Goal: Task Accomplishment & Management: Manage account settings

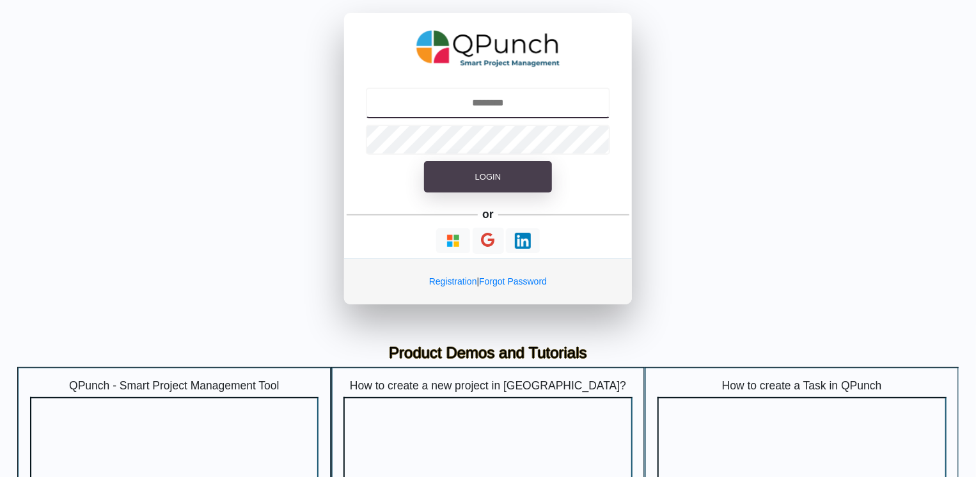
type input "**********"
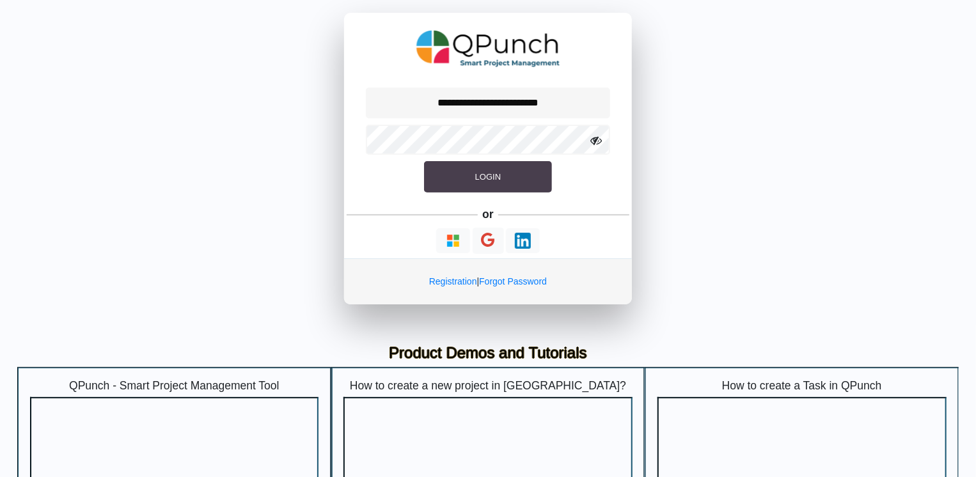
click at [445, 185] on button "Login" at bounding box center [488, 177] width 128 height 32
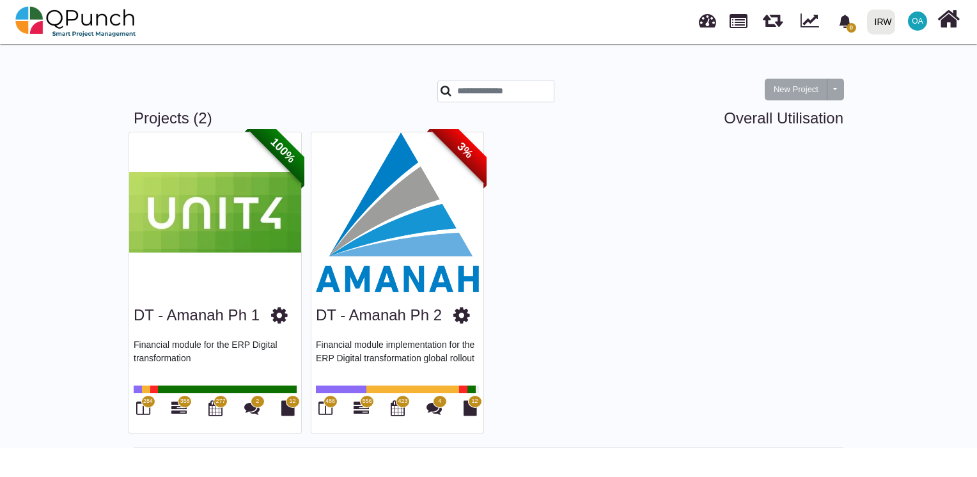
click at [374, 196] on img at bounding box center [398, 212] width 172 height 160
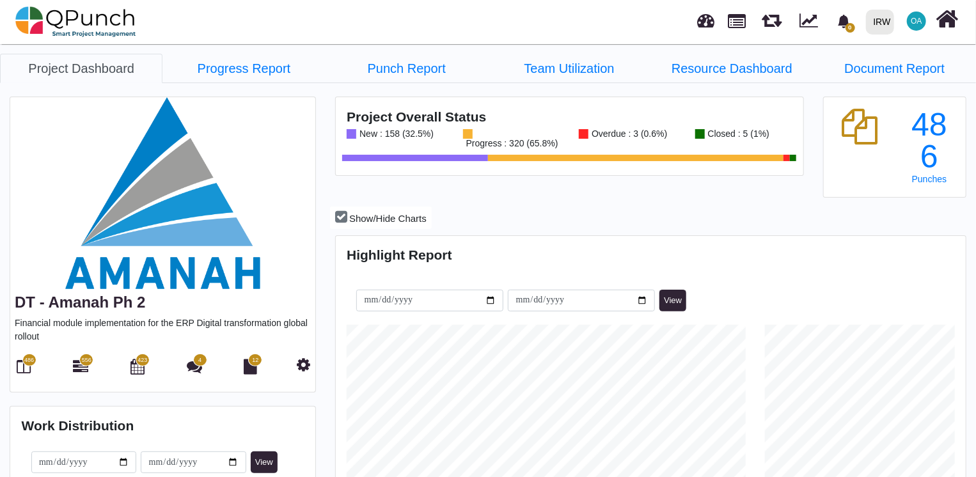
scroll to position [200, 209]
click at [22, 365] on icon at bounding box center [24, 366] width 14 height 15
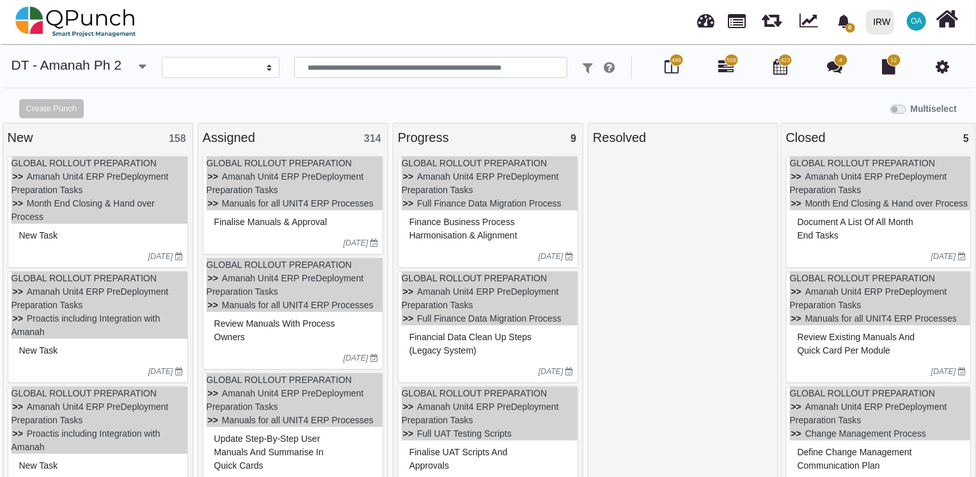
select select
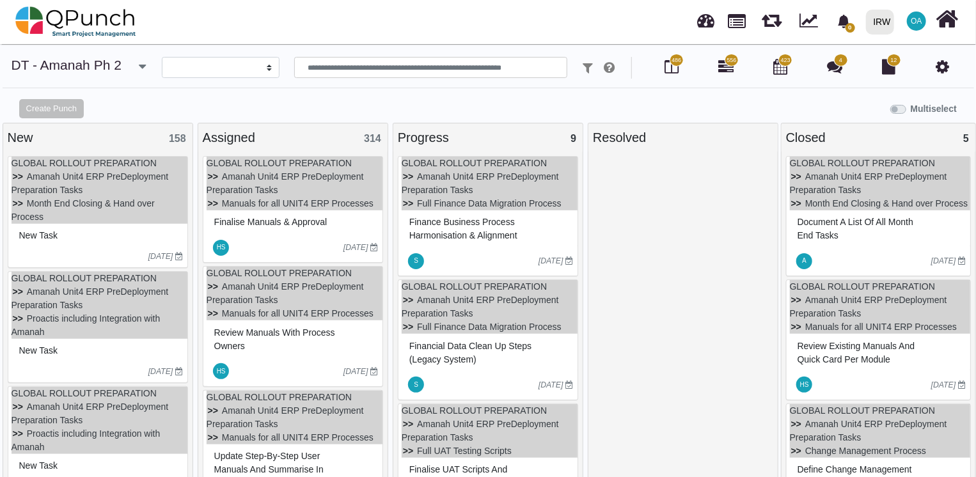
click at [727, 63] on span "556" at bounding box center [732, 60] width 10 height 9
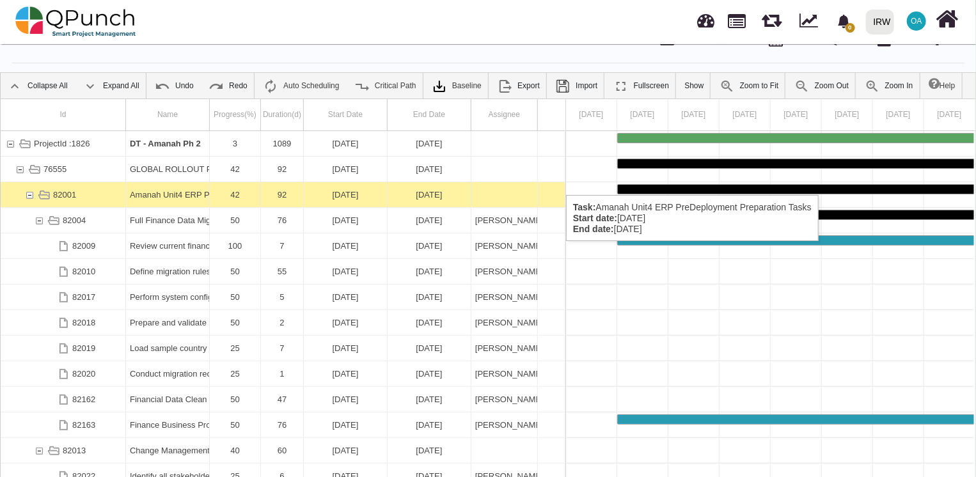
scroll to position [41, 0]
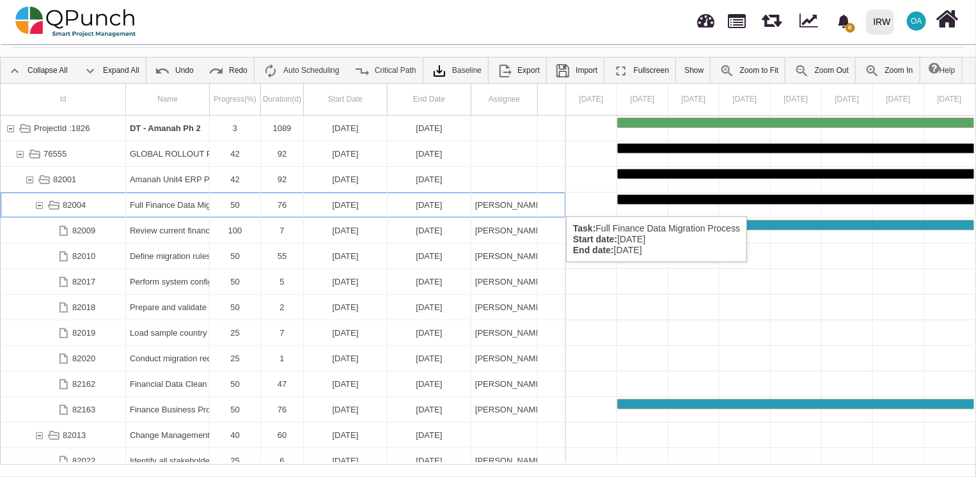
click at [37, 203] on div "82004" at bounding box center [39, 205] width 12 height 25
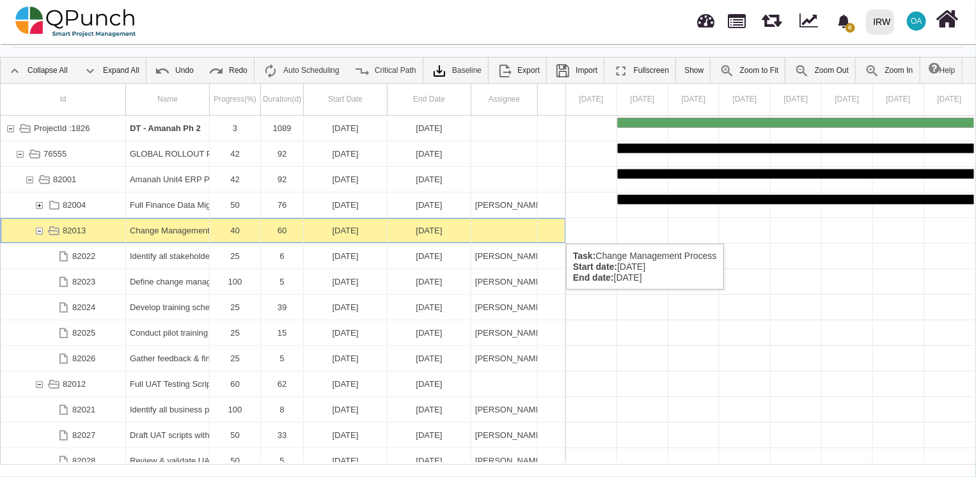
scroll to position [0, 1625]
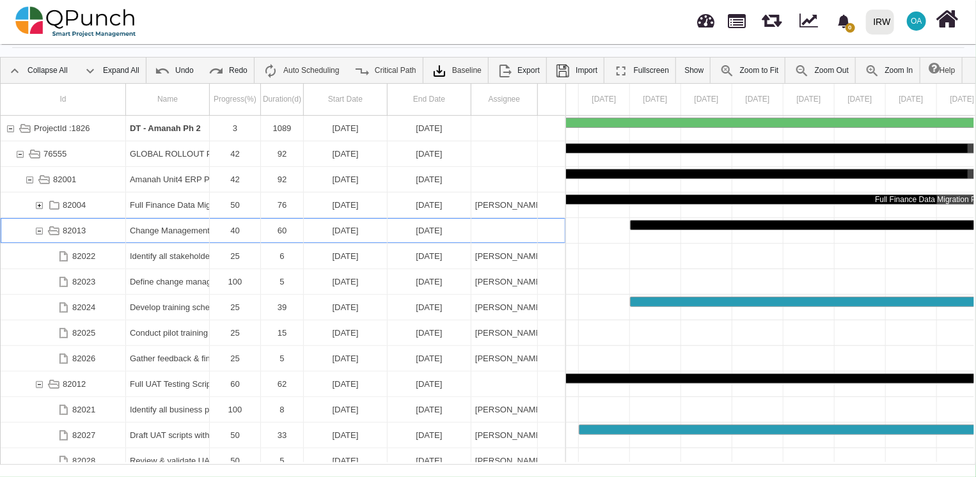
click at [36, 231] on div "82013" at bounding box center [39, 230] width 12 height 25
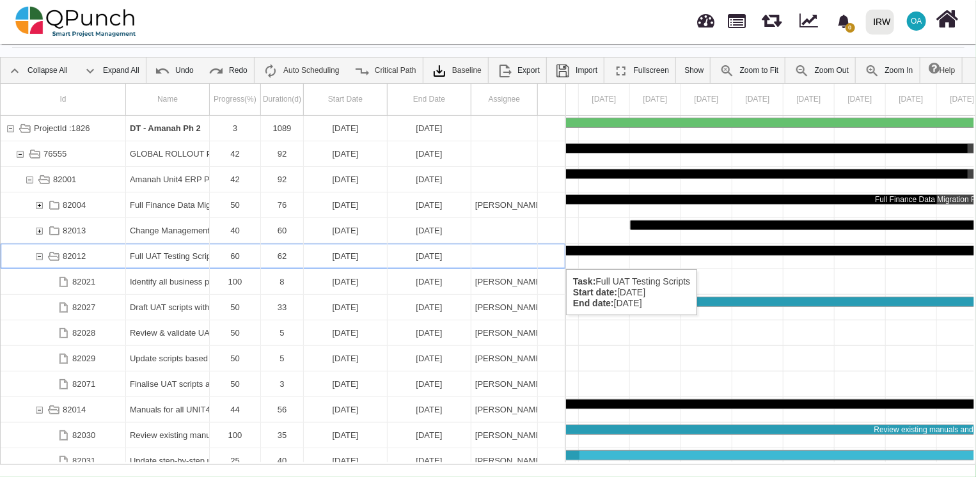
click at [40, 256] on div "82012" at bounding box center [39, 256] width 12 height 25
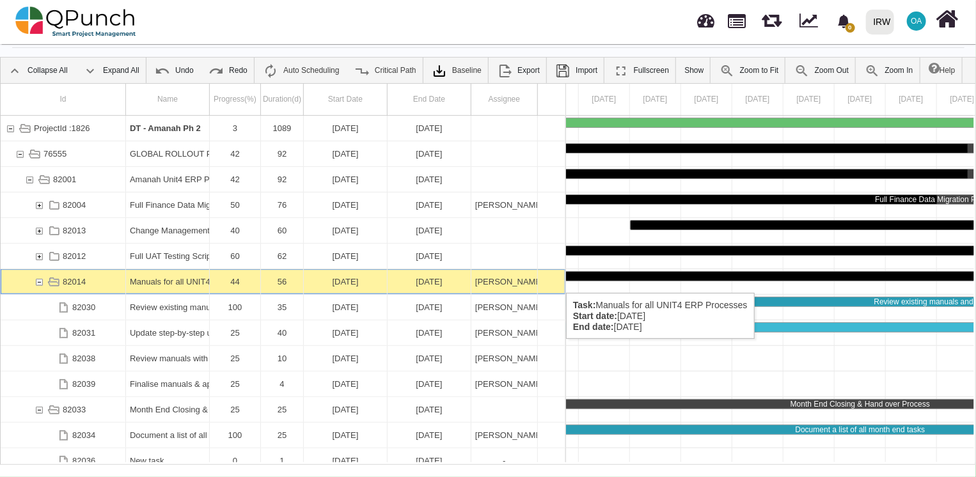
click at [40, 280] on div "82014" at bounding box center [39, 281] width 12 height 25
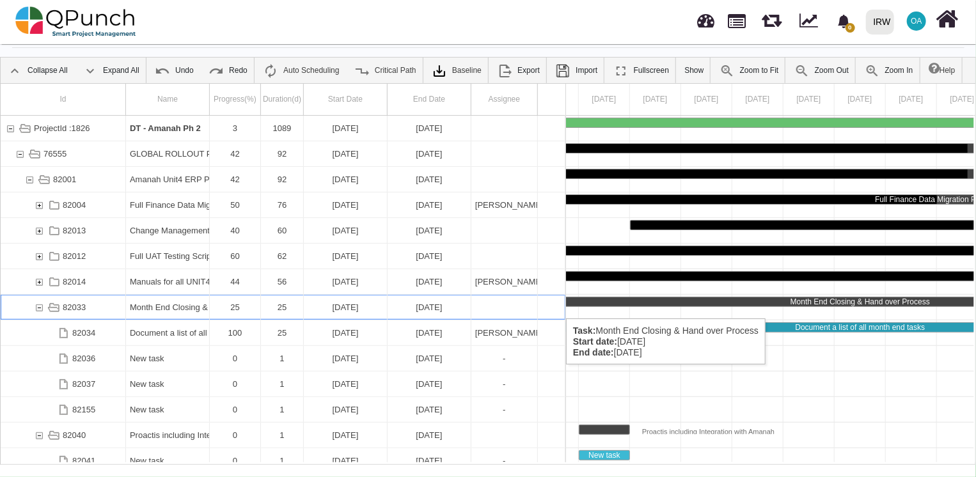
click at [40, 306] on div "82033" at bounding box center [39, 307] width 12 height 25
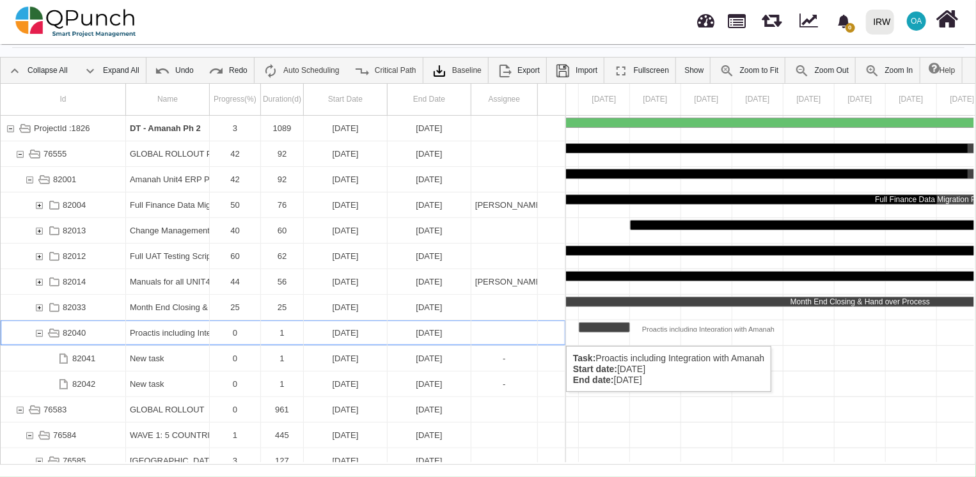
click at [37, 333] on div "82040" at bounding box center [39, 332] width 12 height 25
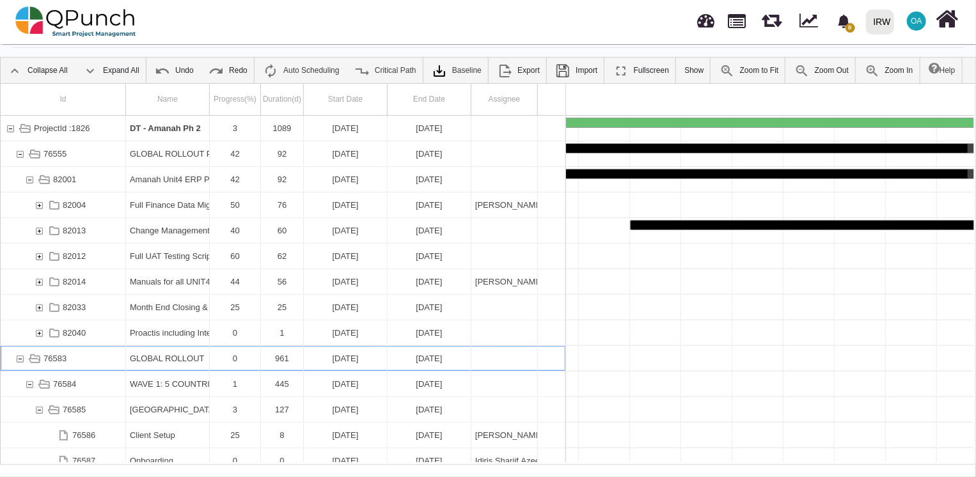
scroll to position [0, 4490]
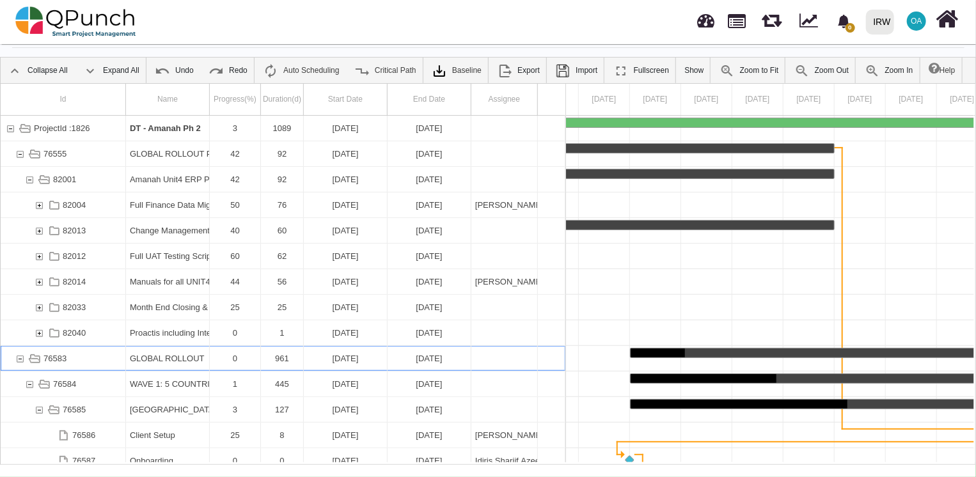
click at [21, 359] on div "76583" at bounding box center [20, 358] width 12 height 25
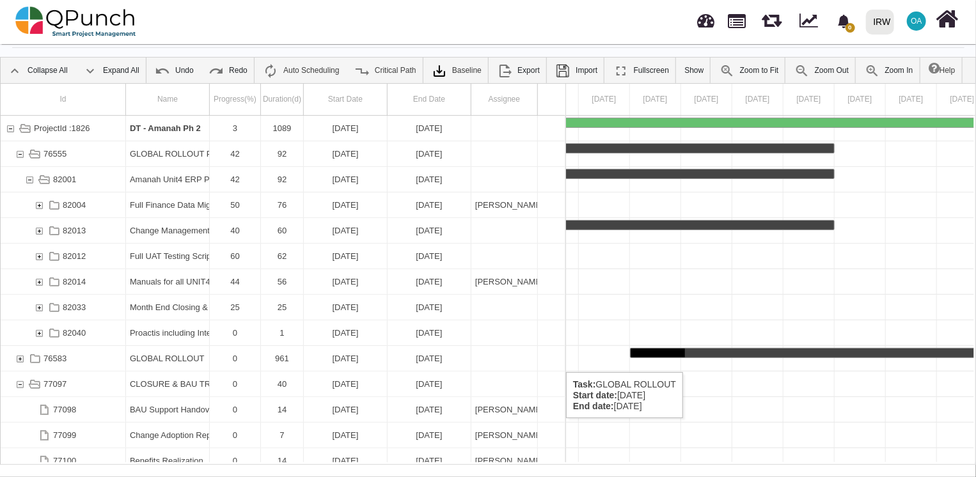
click at [17, 359] on div "76583" at bounding box center [20, 358] width 12 height 25
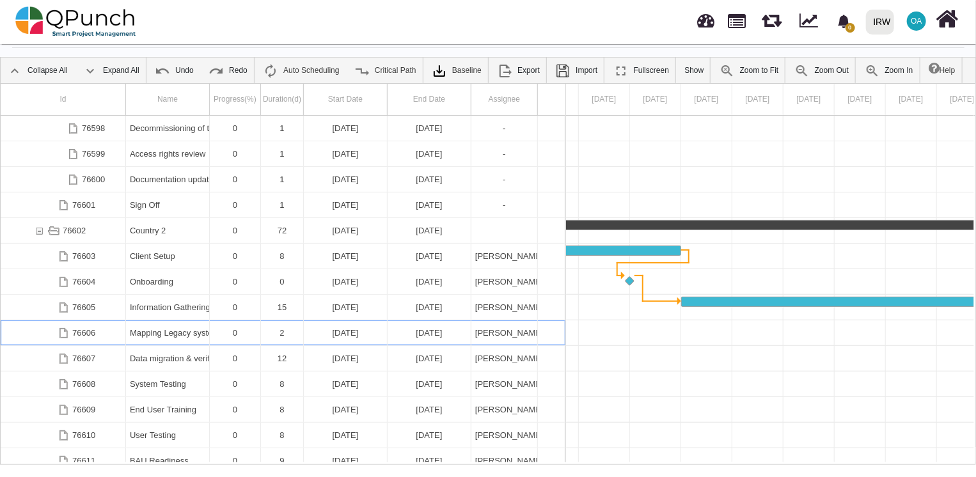
scroll to position [0, 12063]
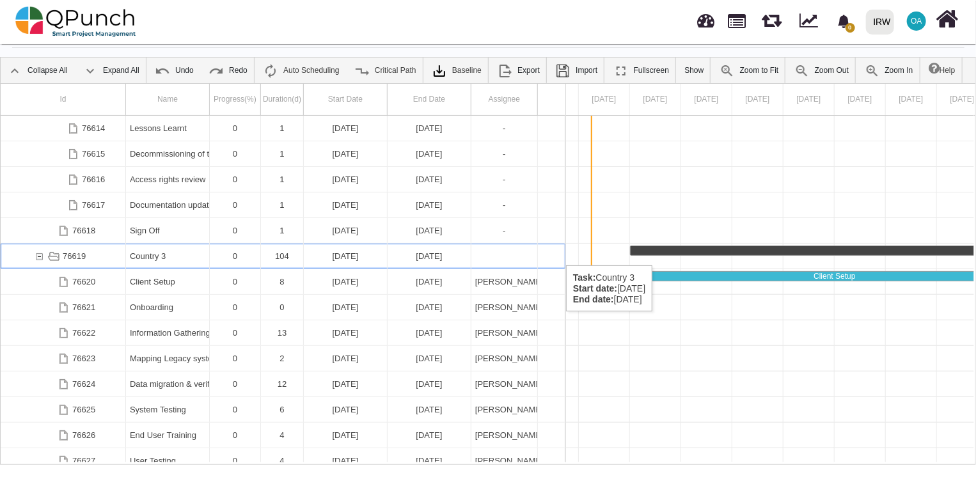
click at [156, 253] on div "Country 3" at bounding box center [167, 256] width 75 height 25
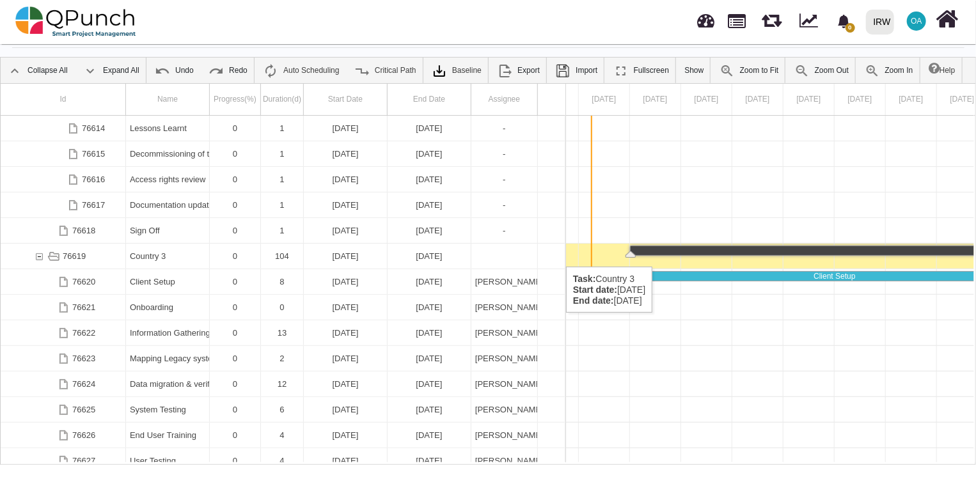
click at [79, 254] on div "76619" at bounding box center [74, 256] width 23 height 25
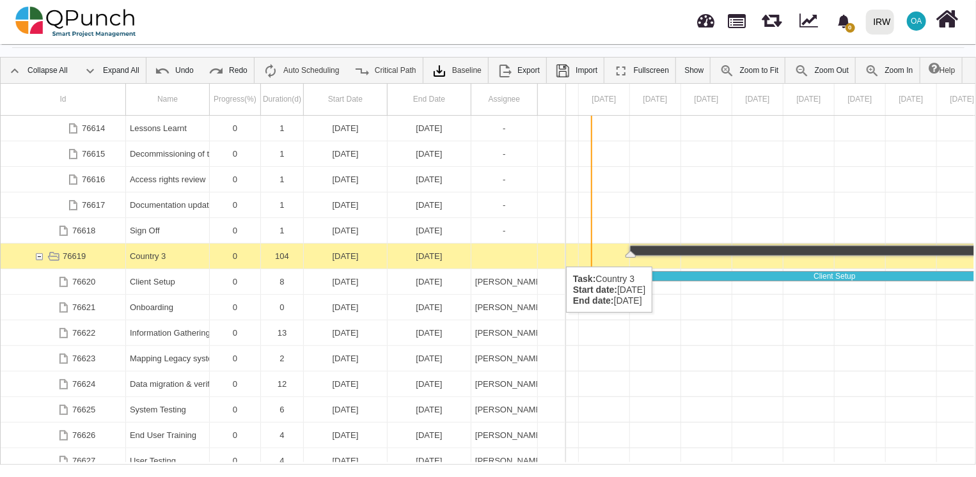
click at [151, 254] on div "Country 3" at bounding box center [167, 256] width 75 height 25
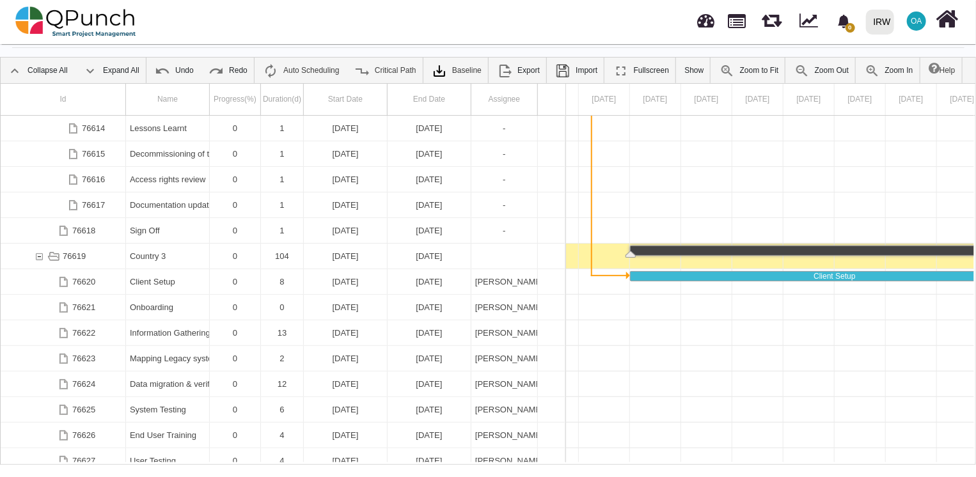
click at [151, 254] on div "Country 3" at bounding box center [167, 256] width 75 height 25
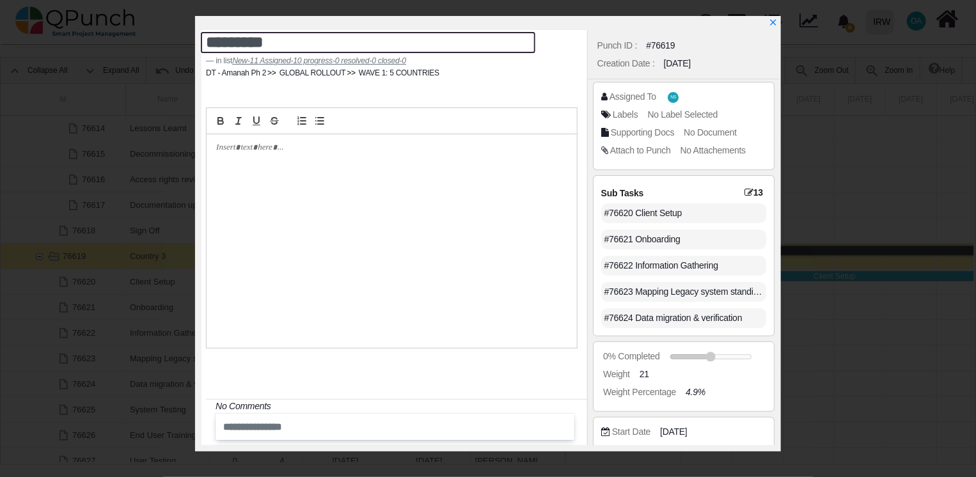
click at [257, 42] on textarea "*********" at bounding box center [368, 42] width 334 height 21
paste textarea "***"
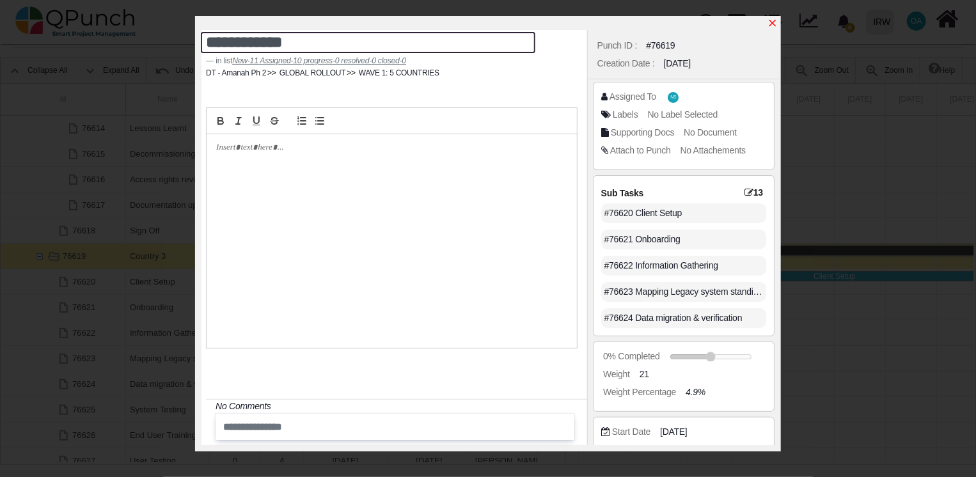
type textarea "**********"
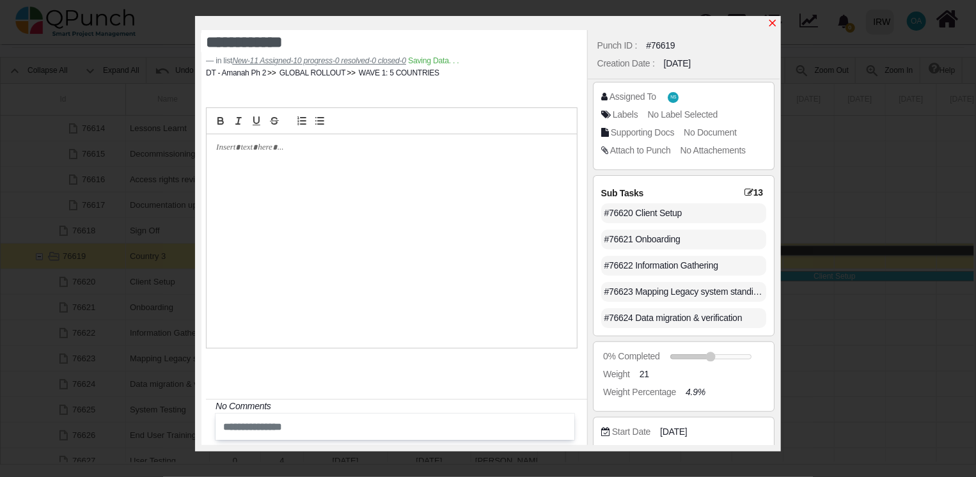
click at [777, 24] on icon "x" at bounding box center [773, 23] width 10 height 10
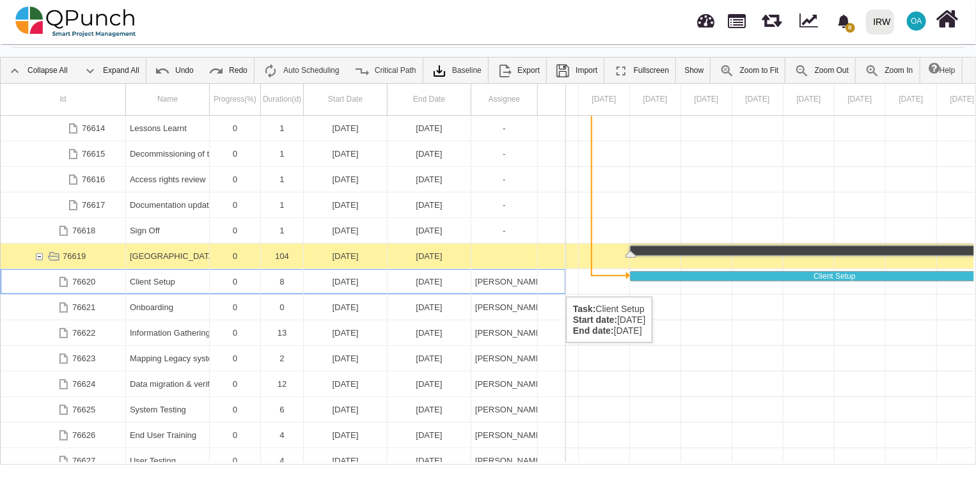
click at [155, 284] on div "Client Setup" at bounding box center [167, 281] width 75 height 25
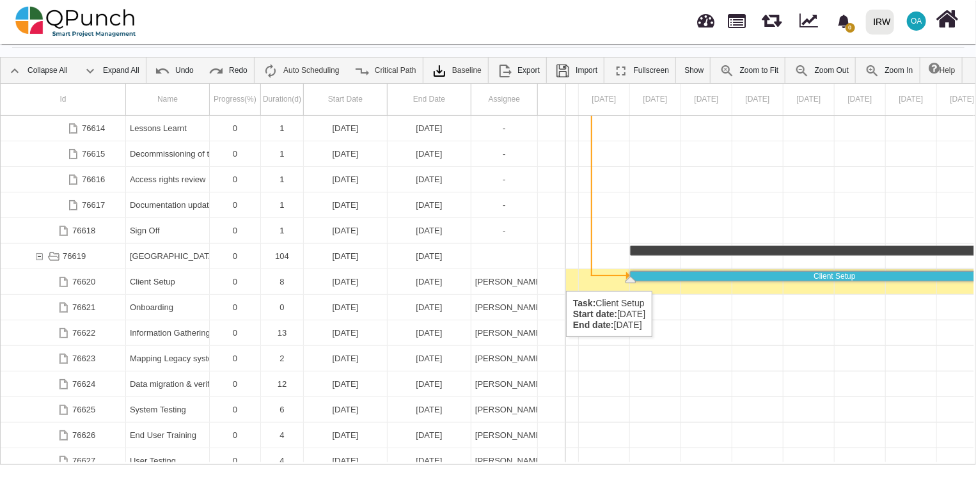
click at [148, 278] on div "Client Setup" at bounding box center [167, 281] width 75 height 25
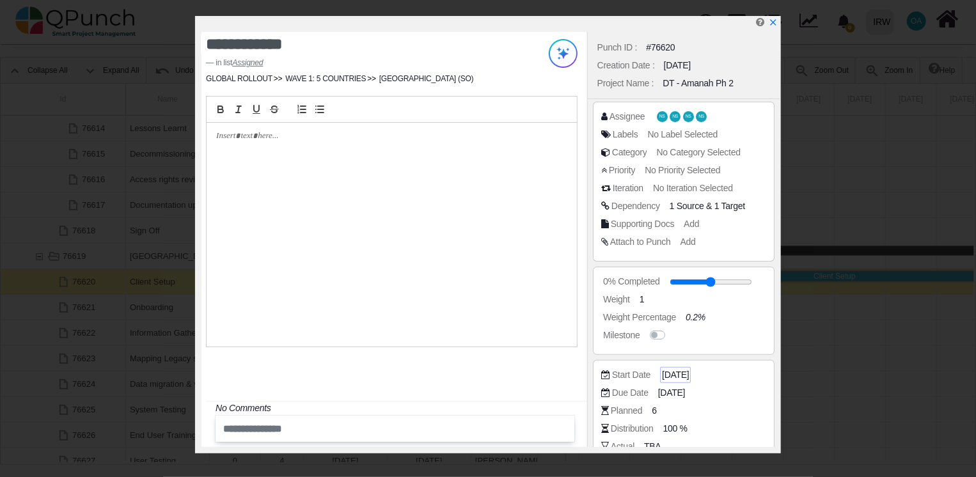
click at [689, 377] on span "[DATE]" at bounding box center [675, 374] width 27 height 13
click at [681, 376] on span "[DATE]" at bounding box center [675, 374] width 27 height 13
click at [689, 373] on span "[DATE]" at bounding box center [675, 374] width 27 height 13
click at [674, 375] on span "[DATE]" at bounding box center [675, 374] width 27 height 13
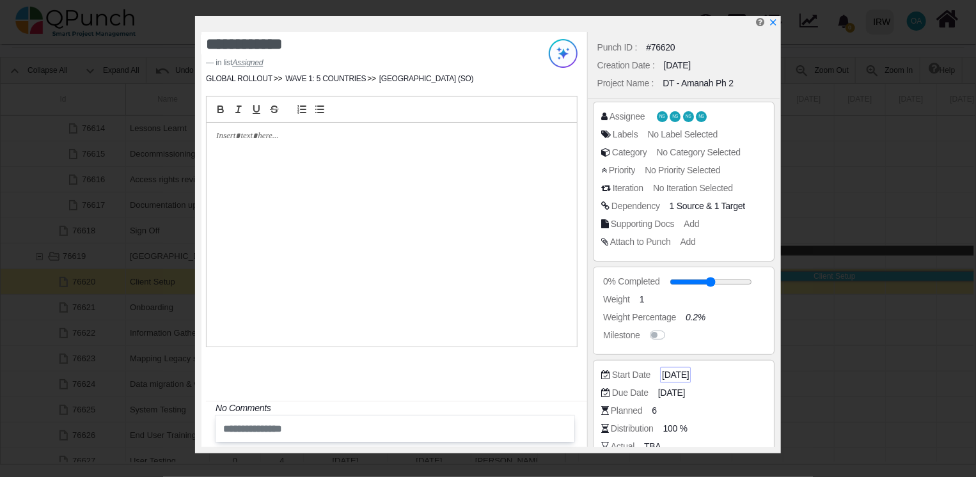
click at [674, 375] on span "[DATE]" at bounding box center [675, 374] width 27 height 13
drag, startPoint x: 674, startPoint y: 375, endPoint x: 684, endPoint y: 371, distance: 11.2
click at [684, 371] on span "[DATE]" at bounding box center [675, 374] width 27 height 13
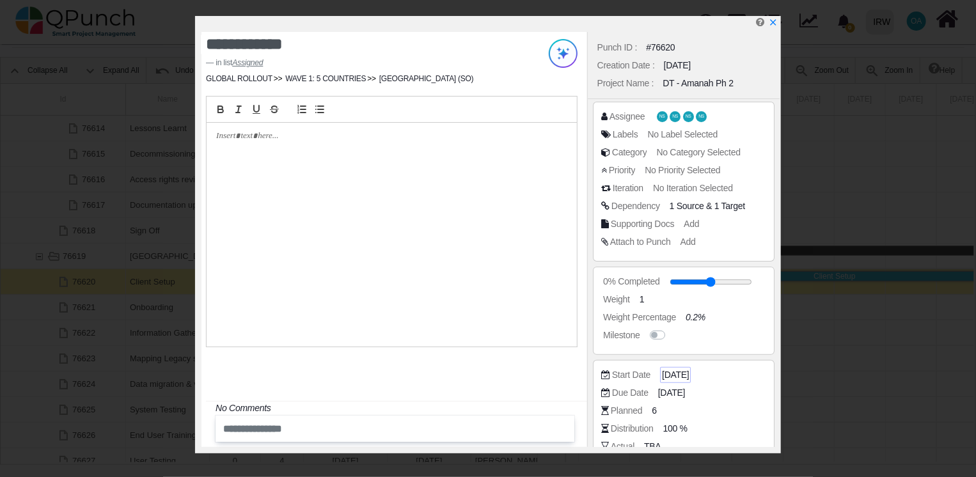
click at [684, 372] on span "[DATE]" at bounding box center [675, 374] width 27 height 13
click at [687, 388] on span "[DATE]" at bounding box center [673, 392] width 27 height 13
click at [693, 116] on span "NS" at bounding box center [690, 116] width 11 height 11
click at [685, 114] on span "NS" at bounding box center [690, 116] width 11 height 10
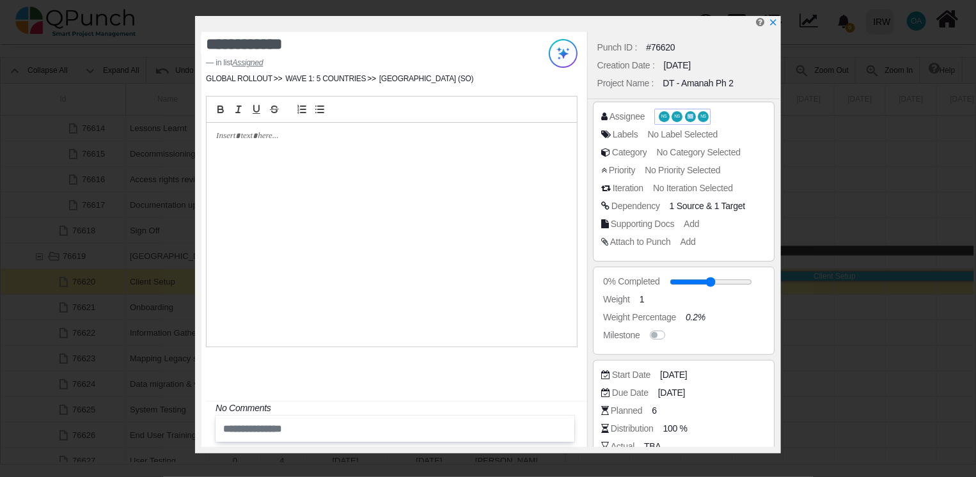
click at [685, 114] on span "NS" at bounding box center [690, 116] width 11 height 10
click at [681, 116] on span "NS" at bounding box center [677, 116] width 11 height 11
drag, startPoint x: 681, startPoint y: 116, endPoint x: 666, endPoint y: 120, distance: 15.2
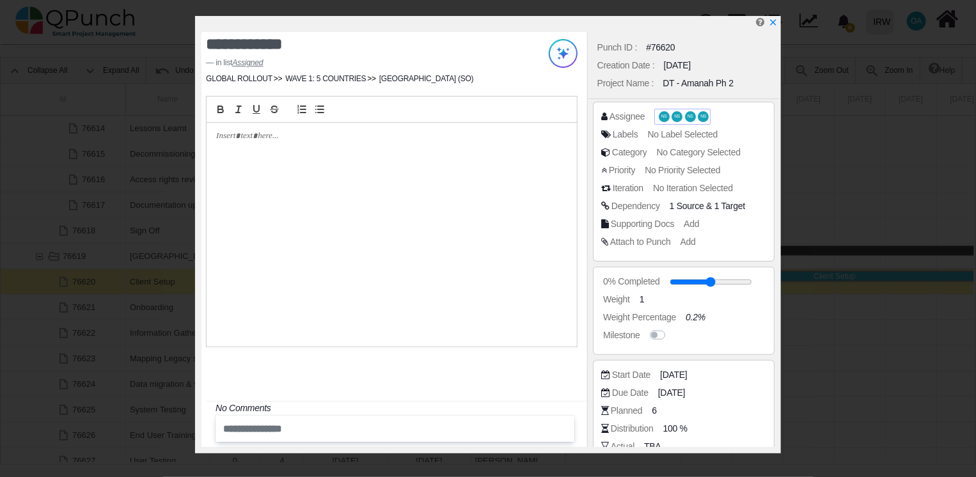
click at [666, 120] on span "NS" at bounding box center [664, 116] width 11 height 11
click at [770, 21] on icon "x" at bounding box center [772, 23] width 7 height 7
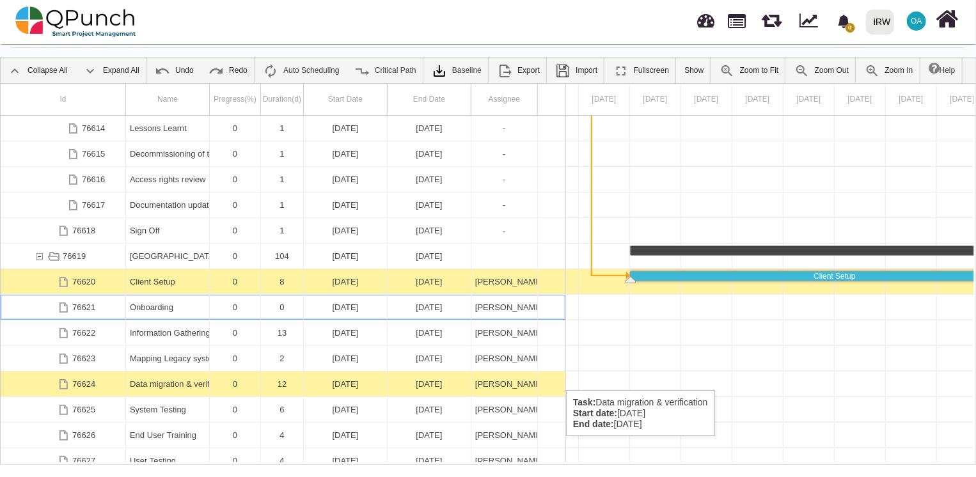
scroll to position [0, 14929]
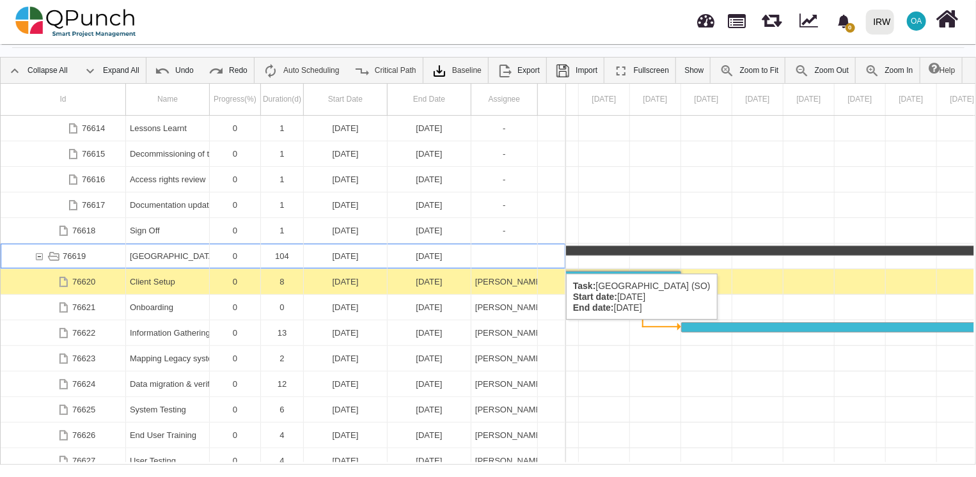
click at [36, 261] on div "76619" at bounding box center [39, 256] width 12 height 25
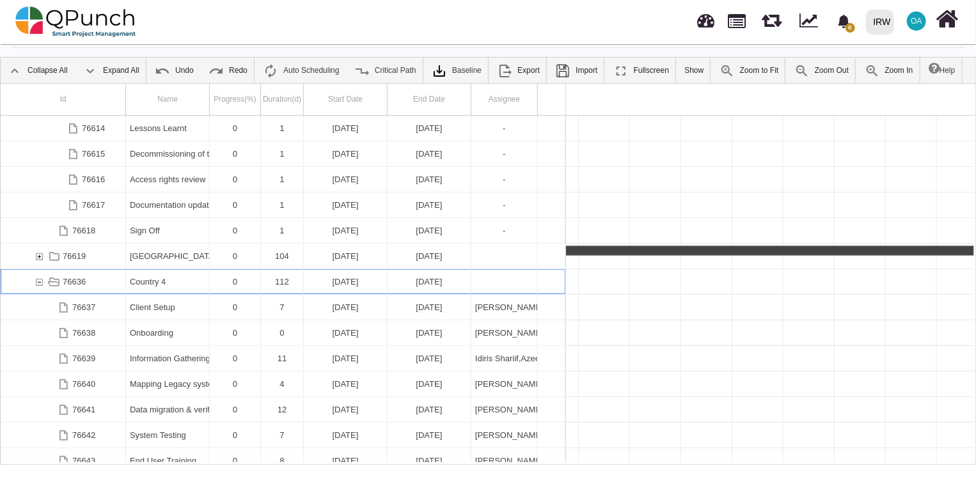
scroll to position [0, 17743]
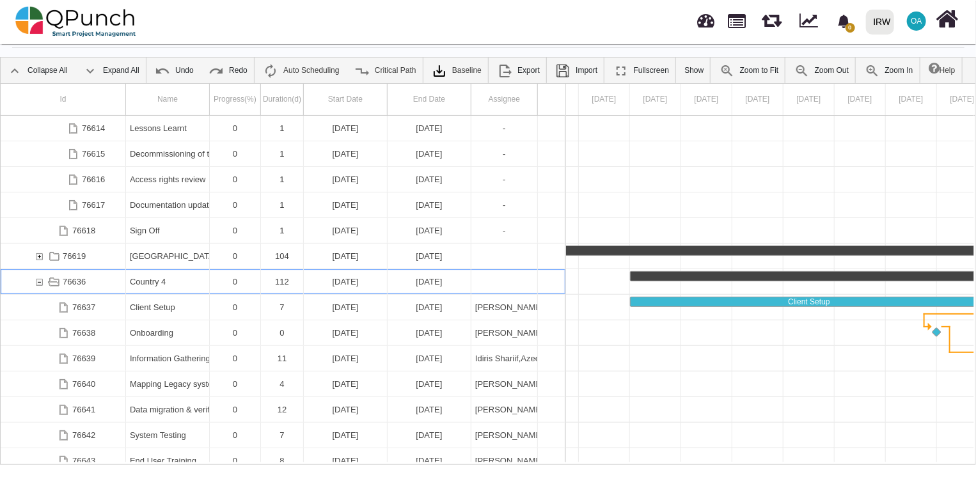
click at [150, 283] on div "Country 4" at bounding box center [167, 281] width 75 height 25
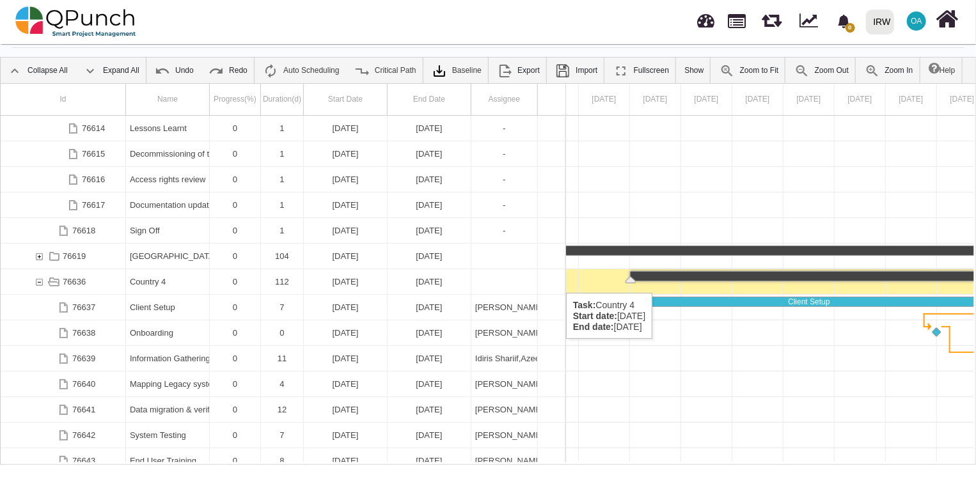
click at [150, 280] on div "Country 4" at bounding box center [167, 281] width 75 height 25
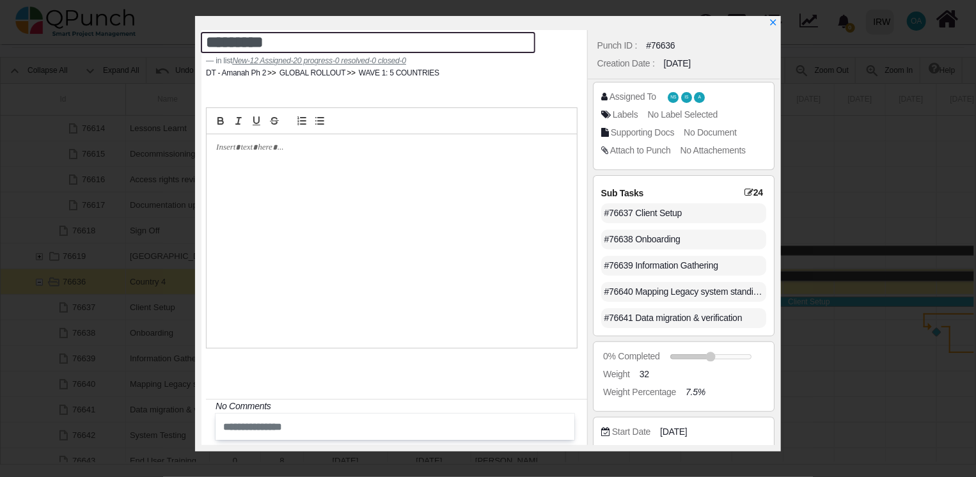
click at [260, 45] on textarea "*********" at bounding box center [368, 42] width 334 height 21
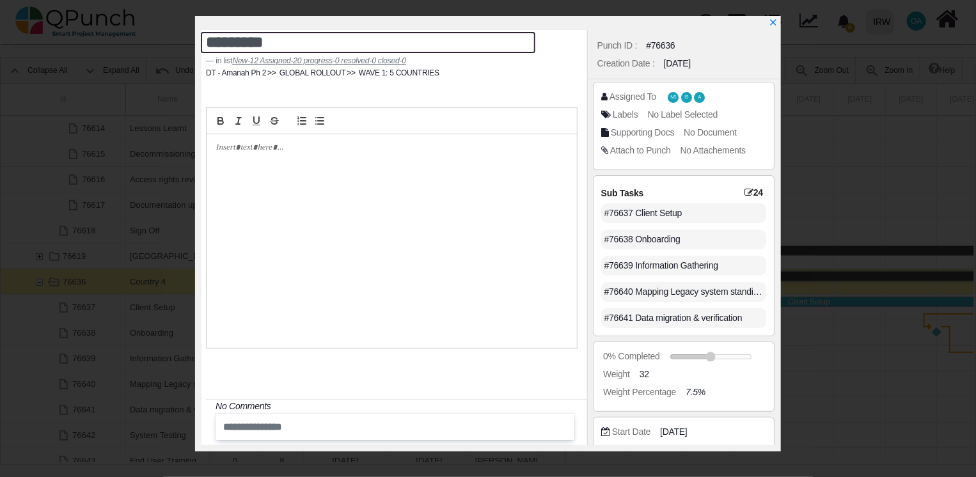
click at [260, 45] on textarea "*********" at bounding box center [368, 42] width 334 height 21
paste textarea "****"
type textarea "**********"
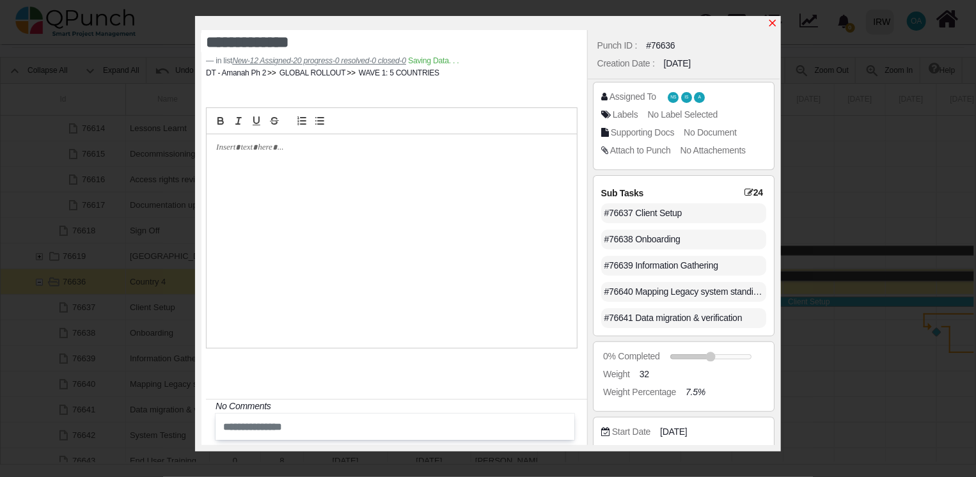
click at [770, 22] on icon "x" at bounding box center [773, 23] width 10 height 10
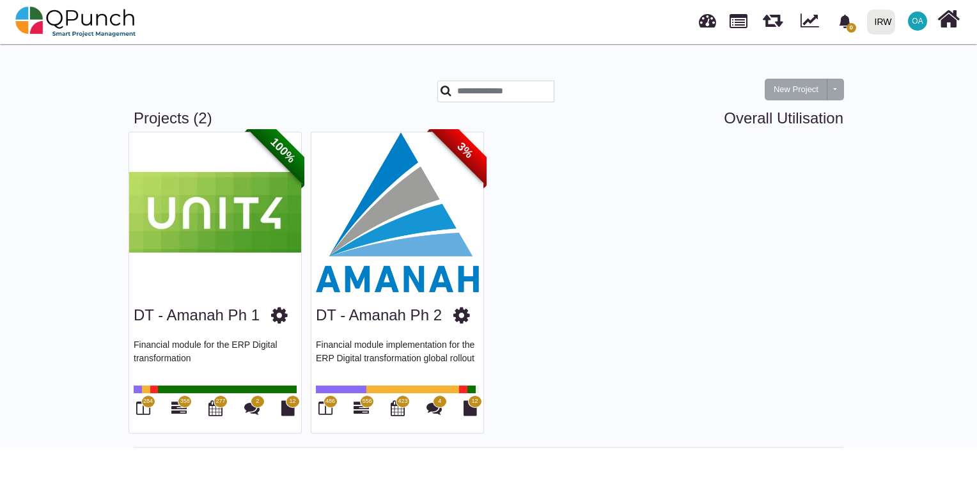
click at [389, 191] on img at bounding box center [398, 212] width 172 height 160
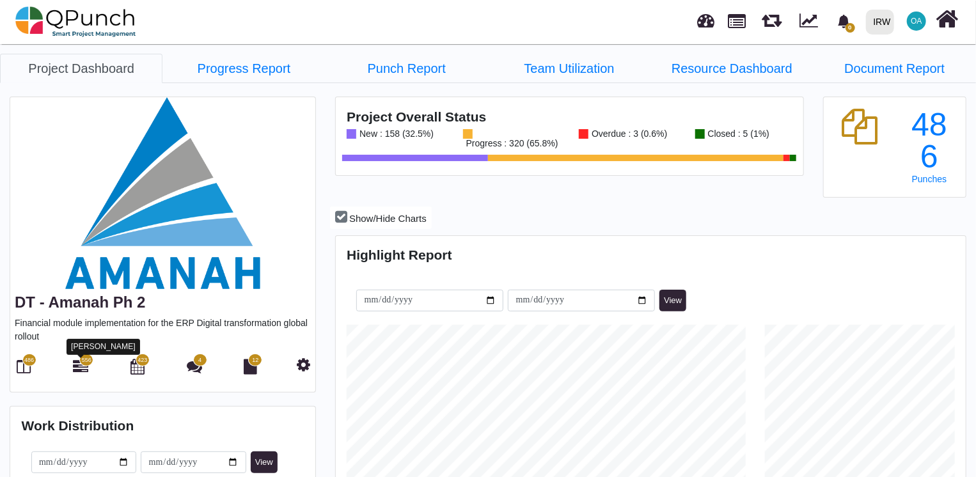
scroll to position [200, 209]
click at [79, 367] on icon at bounding box center [80, 366] width 15 height 15
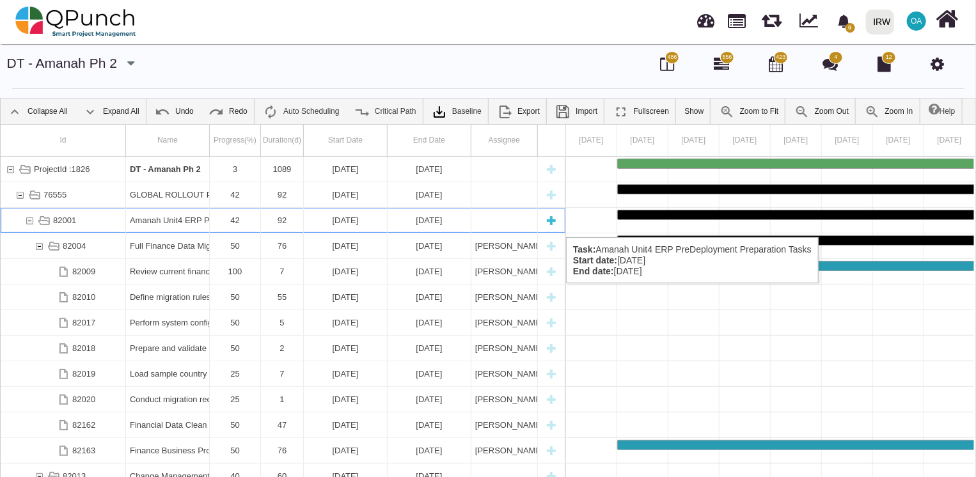
click at [32, 225] on div "82001" at bounding box center [30, 220] width 12 height 25
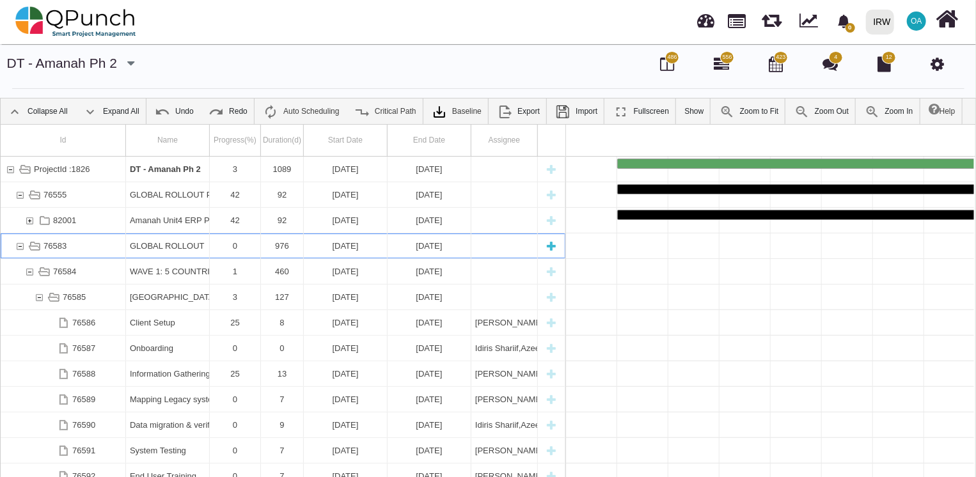
scroll to position [0, 3723]
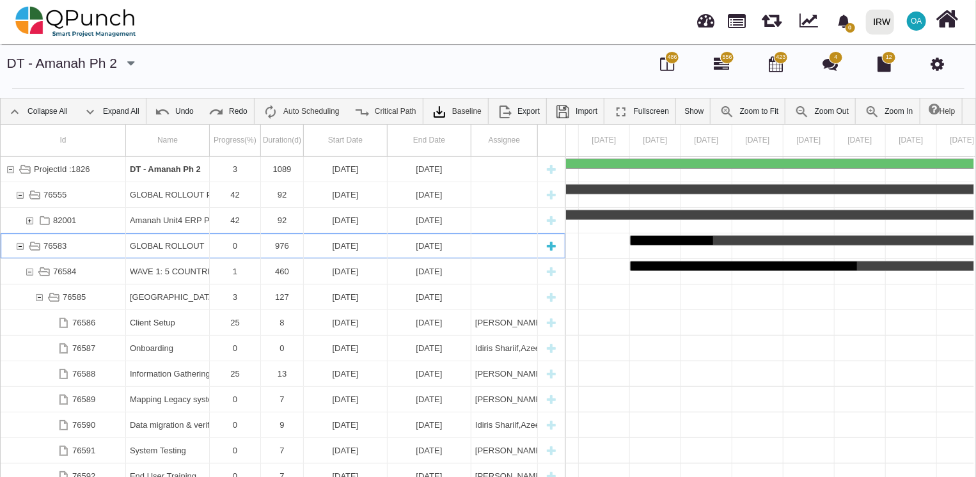
click at [20, 246] on div "76583" at bounding box center [20, 245] width 12 height 25
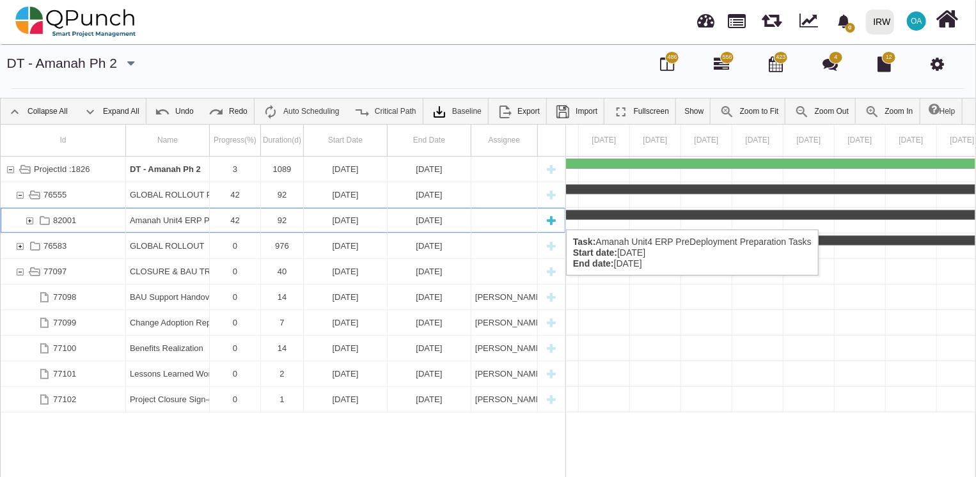
click at [30, 217] on div "82001" at bounding box center [30, 220] width 12 height 25
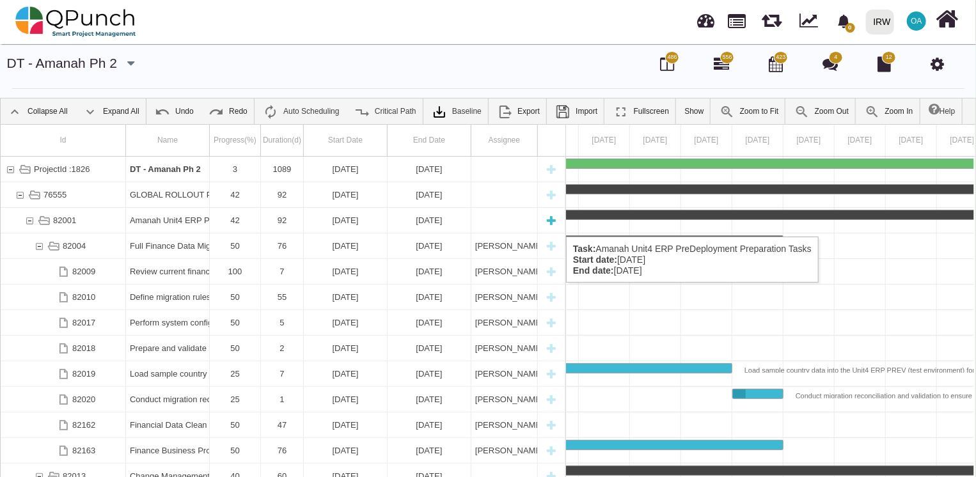
click at [31, 224] on div "82001" at bounding box center [30, 220] width 12 height 25
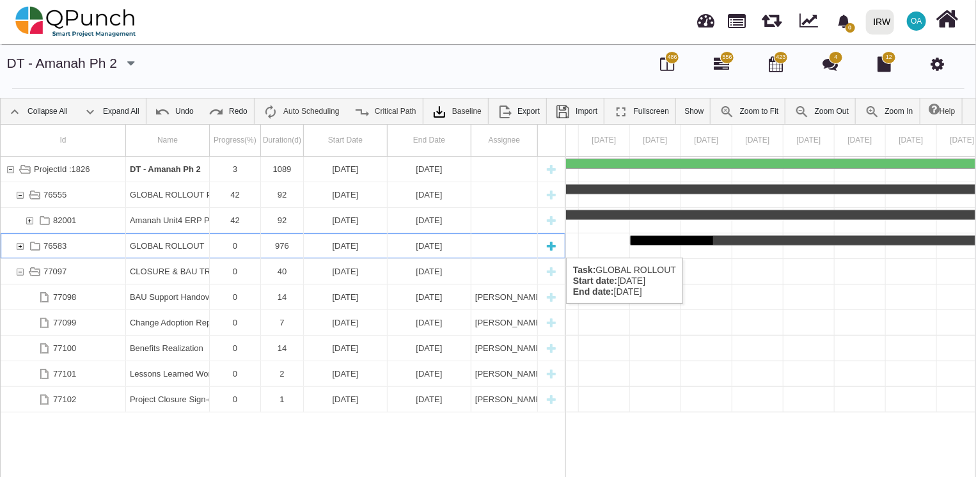
click at [20, 245] on div "76583" at bounding box center [20, 245] width 12 height 25
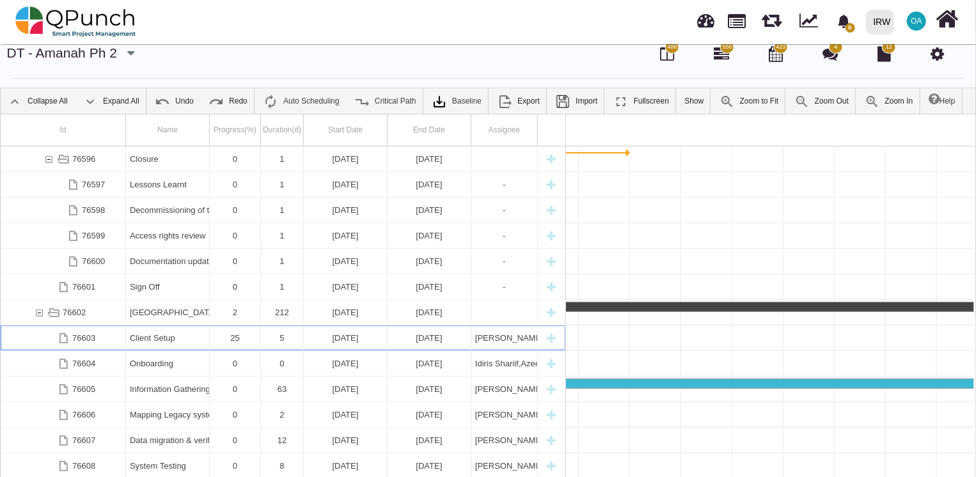
scroll to position [0, 8635]
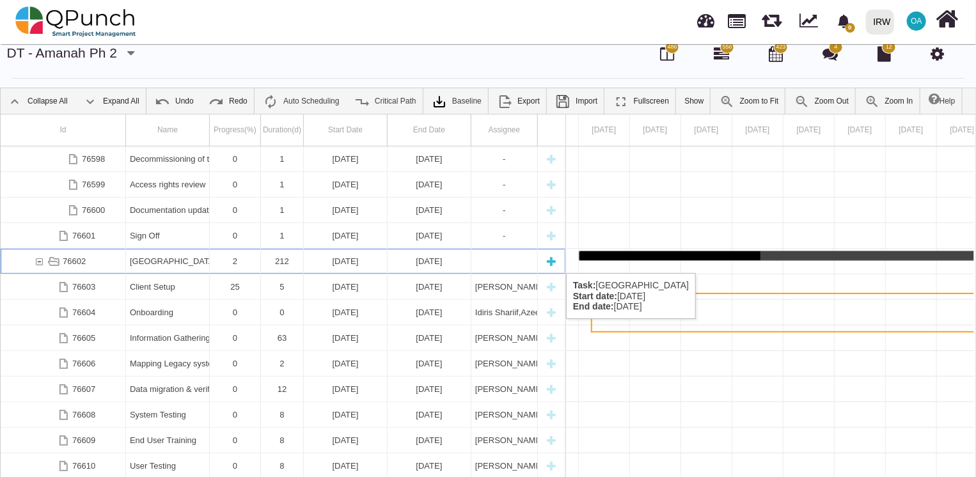
click at [39, 260] on div "76602" at bounding box center [39, 261] width 12 height 25
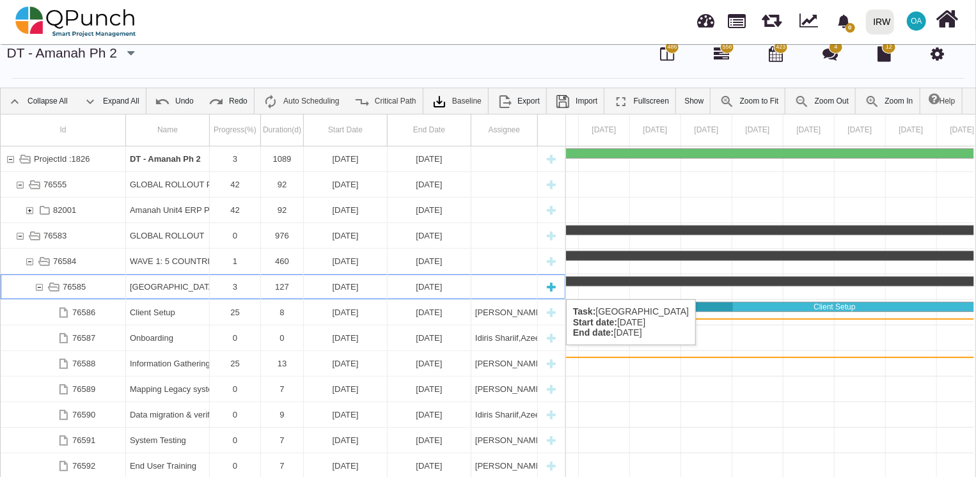
click at [37, 286] on div "76585" at bounding box center [39, 286] width 12 height 25
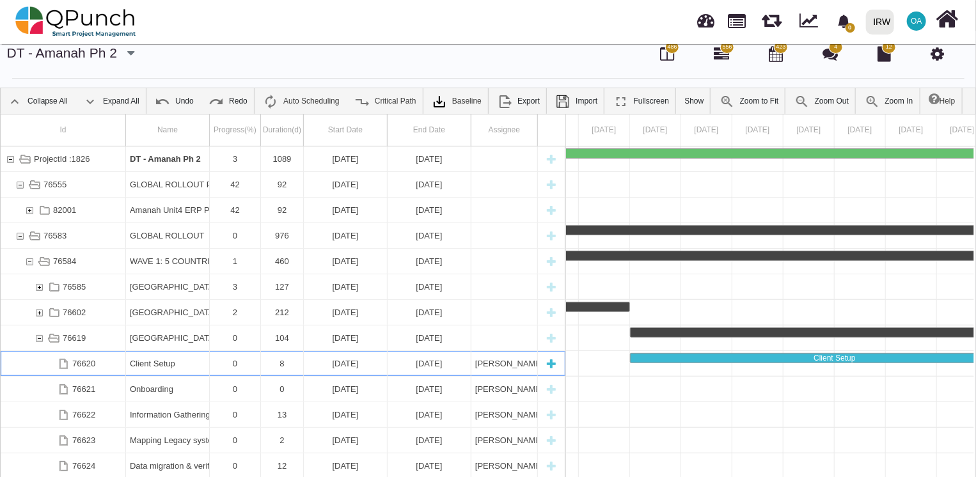
click at [162, 361] on div "Client Setup" at bounding box center [167, 363] width 75 height 25
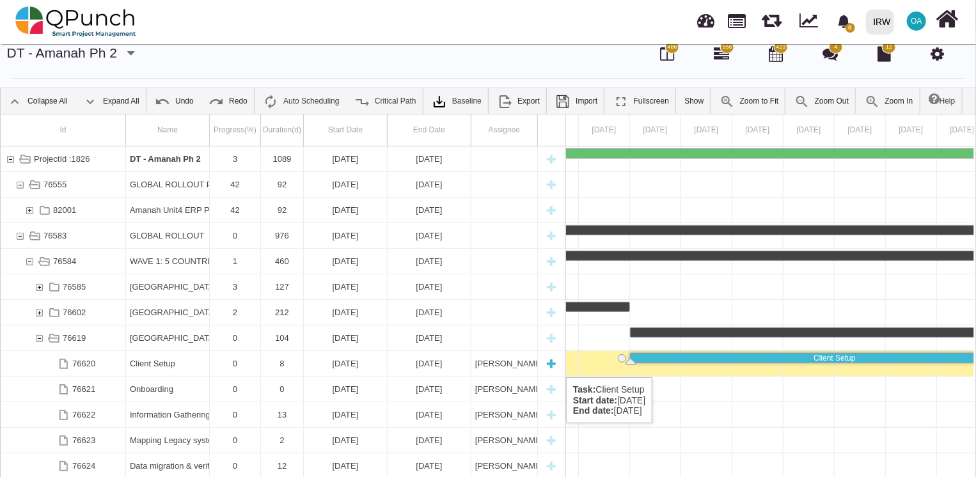
click at [164, 364] on div "Client Setup" at bounding box center [167, 363] width 75 height 25
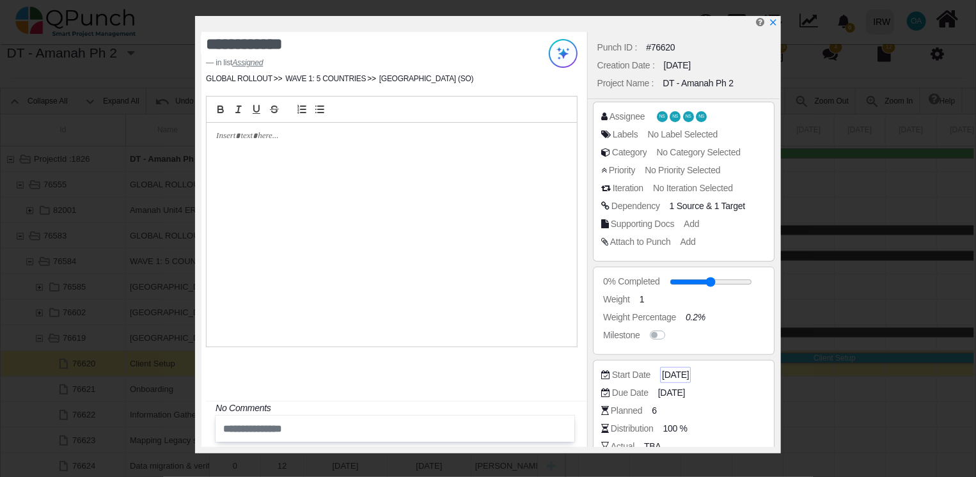
click at [681, 379] on span "[DATE]" at bounding box center [675, 374] width 27 height 13
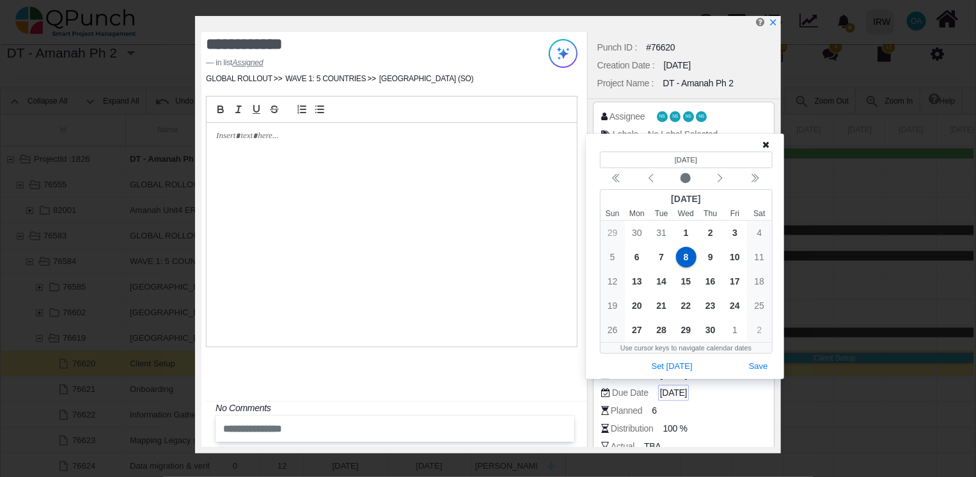
click at [681, 391] on span "[DATE]" at bounding box center [673, 392] width 27 height 13
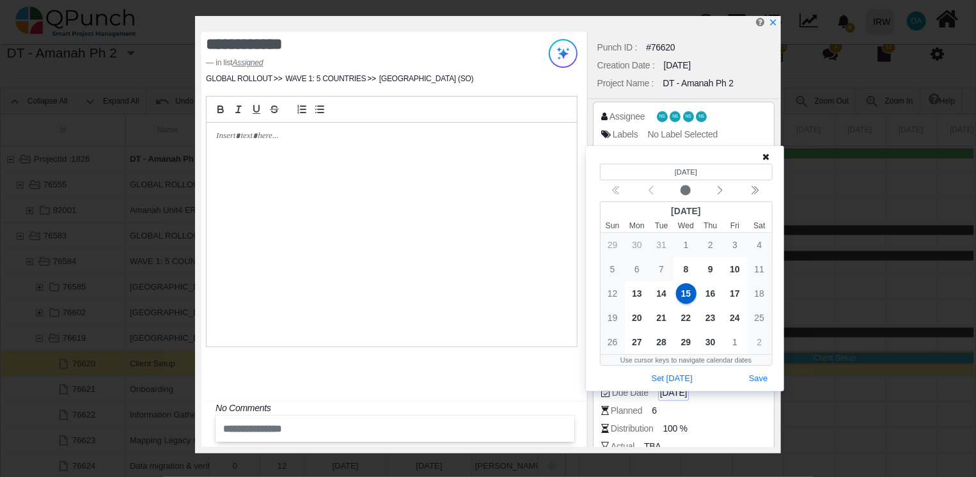
click at [681, 391] on span "[DATE]" at bounding box center [673, 392] width 27 height 13
click at [647, 190] on div "Calendar navigation" at bounding box center [686, 190] width 173 height 17
click at [651, 190] on div "Calendar navigation" at bounding box center [686, 190] width 173 height 17
click at [653, 193] on div "Calendar navigation" at bounding box center [686, 190] width 173 height 17
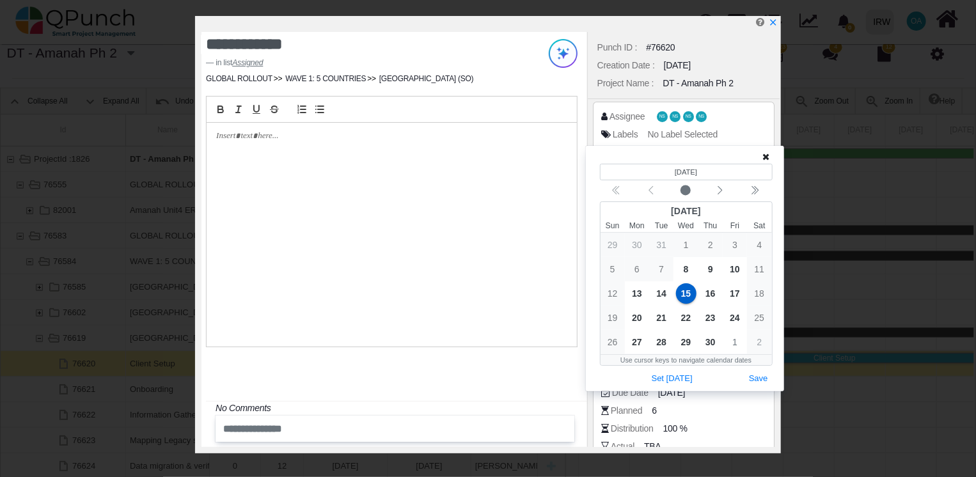
click at [653, 193] on div "Calendar navigation" at bounding box center [686, 190] width 173 height 17
click at [722, 193] on icon "chevron left" at bounding box center [720, 190] width 10 height 10
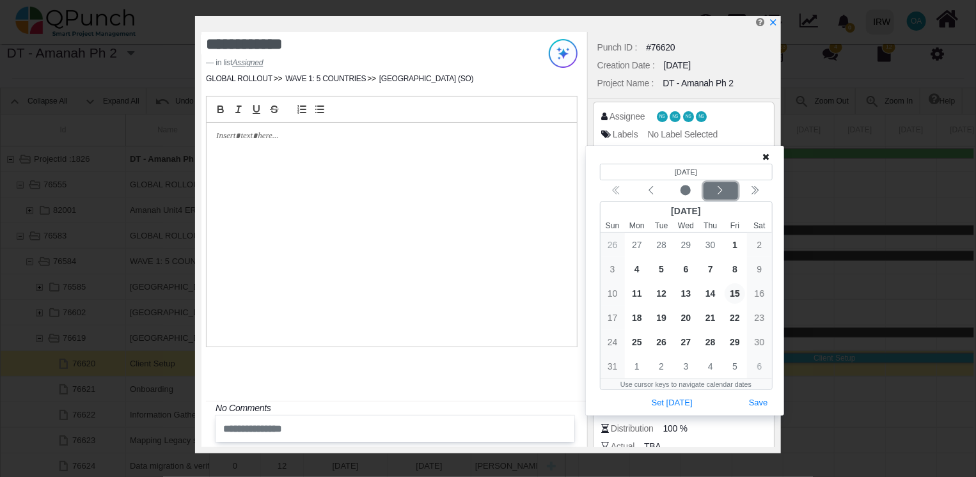
click at [722, 193] on icon "chevron left" at bounding box center [720, 190] width 10 height 10
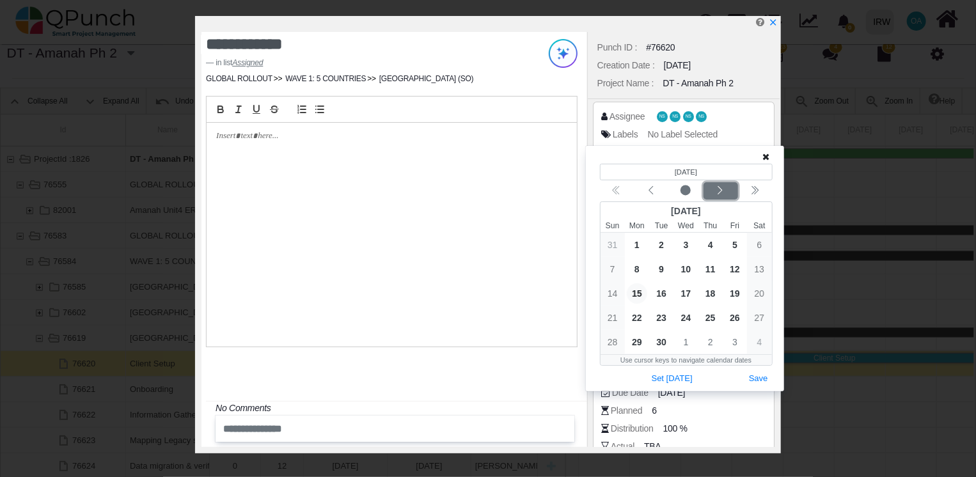
click at [722, 193] on icon "chevron left" at bounding box center [720, 190] width 4 height 8
click at [722, 193] on icon "chevron left" at bounding box center [720, 190] width 10 height 10
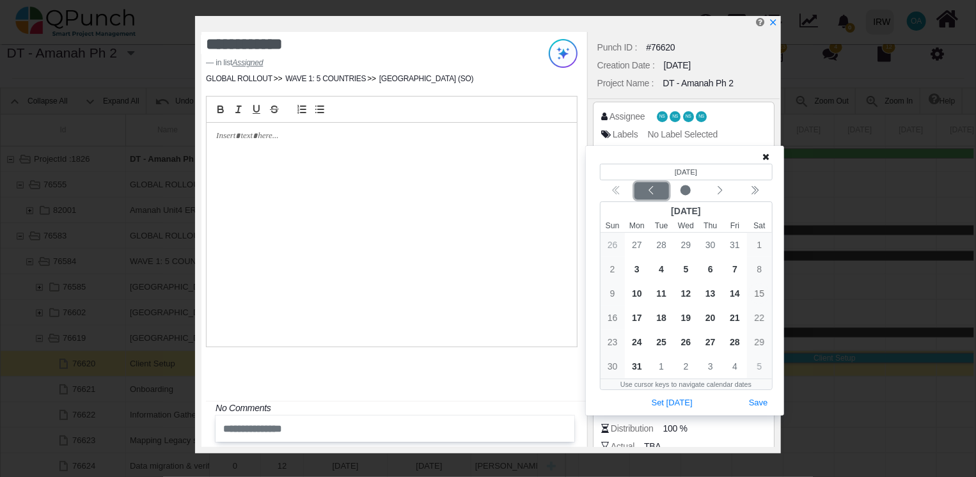
click at [656, 189] on icon "chevron left" at bounding box center [651, 190] width 10 height 10
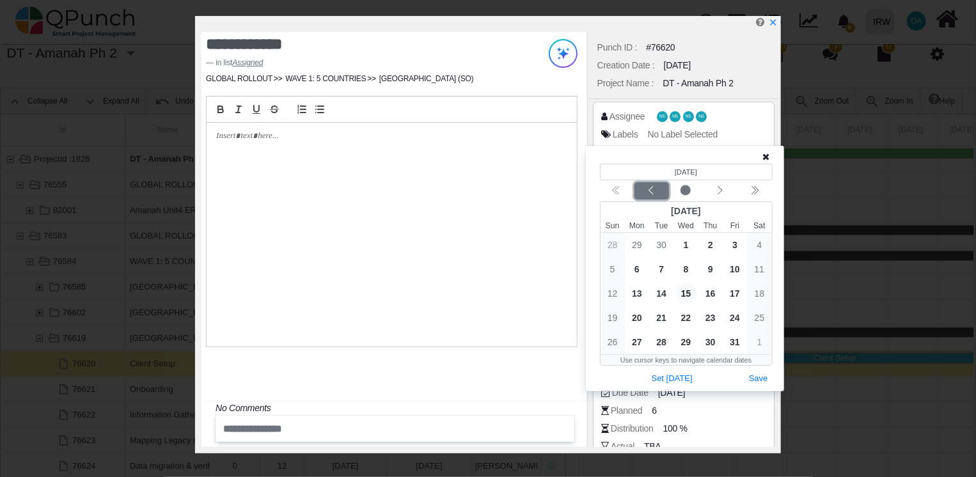
click at [656, 189] on icon "chevron left" at bounding box center [651, 190] width 10 height 10
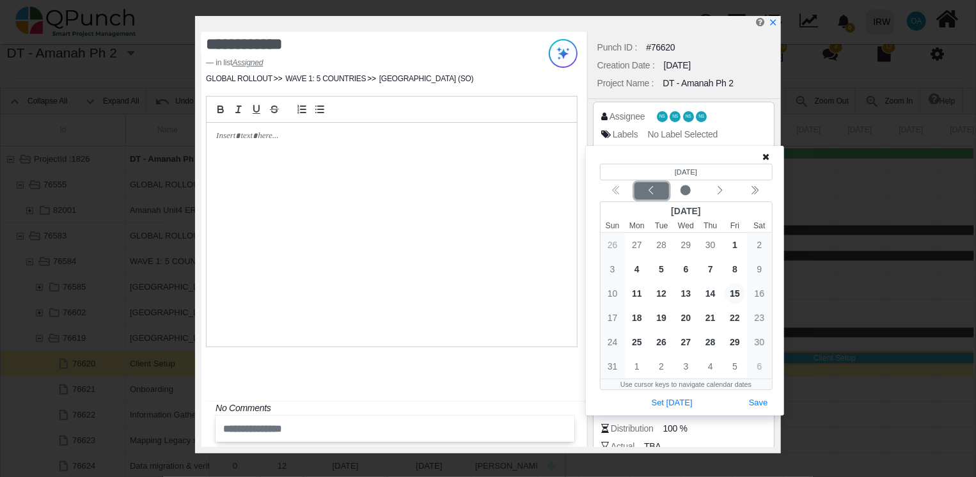
click at [656, 189] on icon "chevron left" at bounding box center [651, 190] width 10 height 10
click at [656, 189] on div "Calendar navigation" at bounding box center [686, 190] width 173 height 17
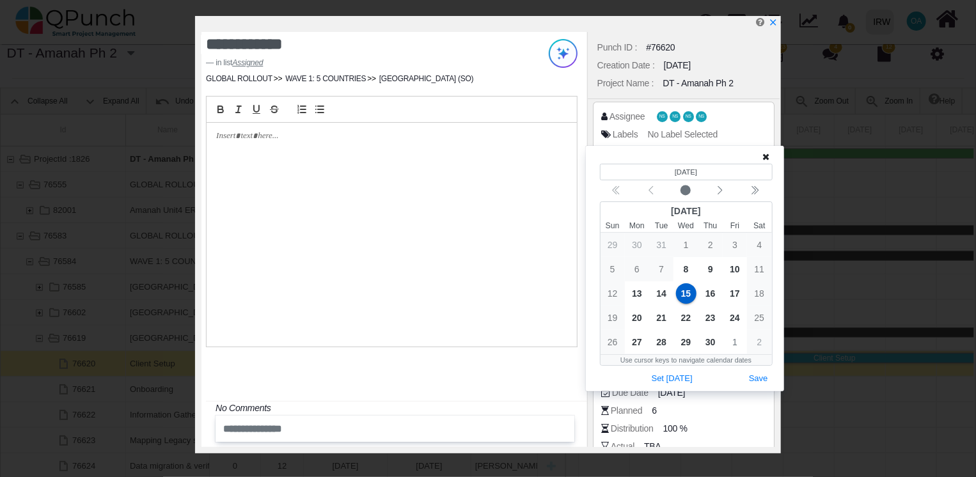
click at [651, 191] on div "Calendar navigation" at bounding box center [686, 190] width 173 height 17
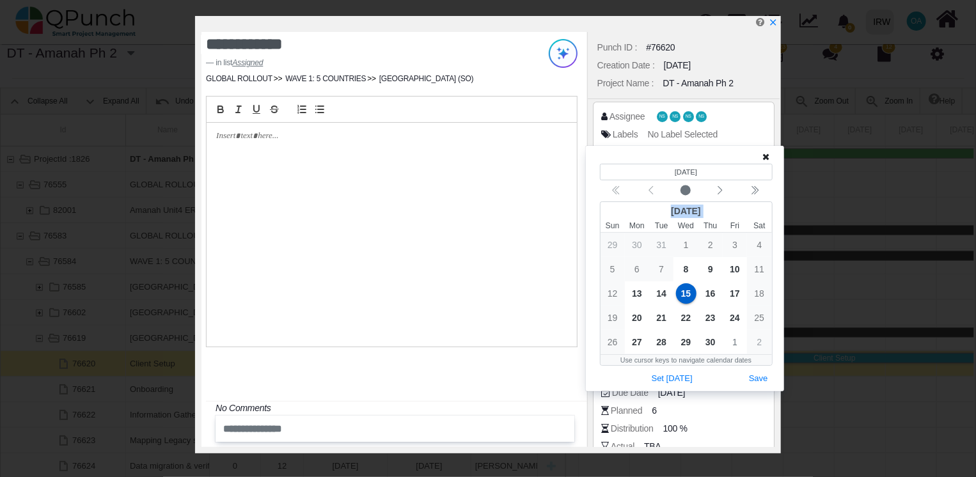
click at [651, 191] on div "Calendar navigation" at bounding box center [686, 190] width 173 height 17
click at [486, 181] on div at bounding box center [392, 235] width 370 height 224
click at [770, 160] on div "(Selected date) [DATE] [DATE] Sun Mon Tue Wed Thu Fri Sat 29 30 31 1 2 3 4 5 6 …" at bounding box center [684, 268] width 189 height 237
click at [766, 156] on icon at bounding box center [766, 156] width 7 height 9
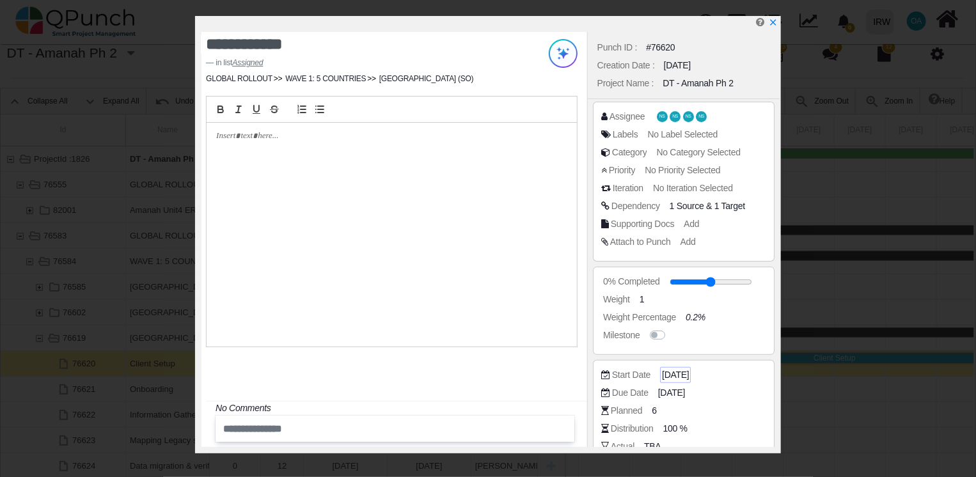
click at [673, 375] on span "[DATE]" at bounding box center [675, 374] width 27 height 13
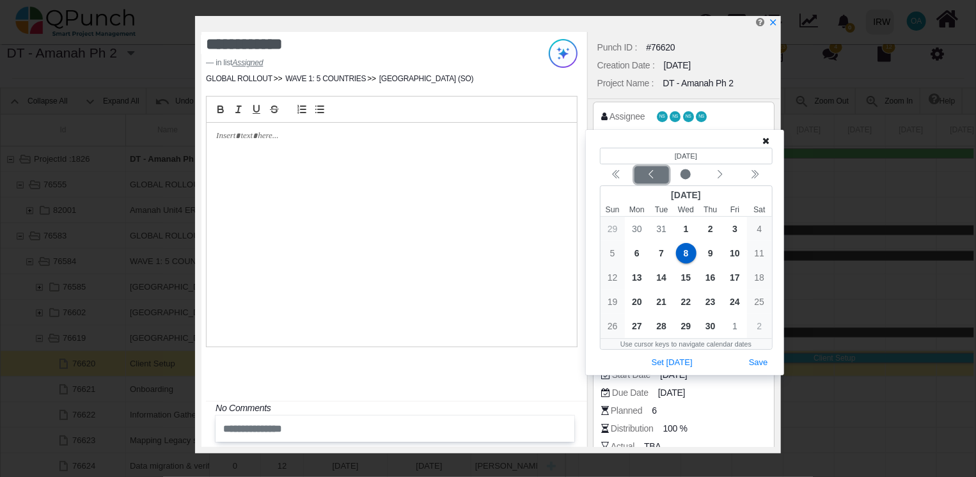
click at [652, 175] on icon "chevron left" at bounding box center [651, 175] width 10 height 10
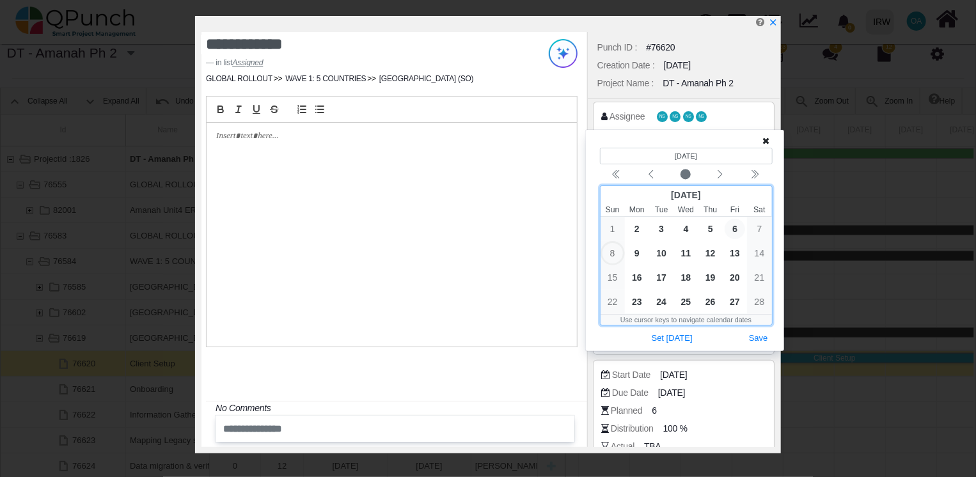
click at [738, 227] on span "6" at bounding box center [735, 229] width 20 height 20
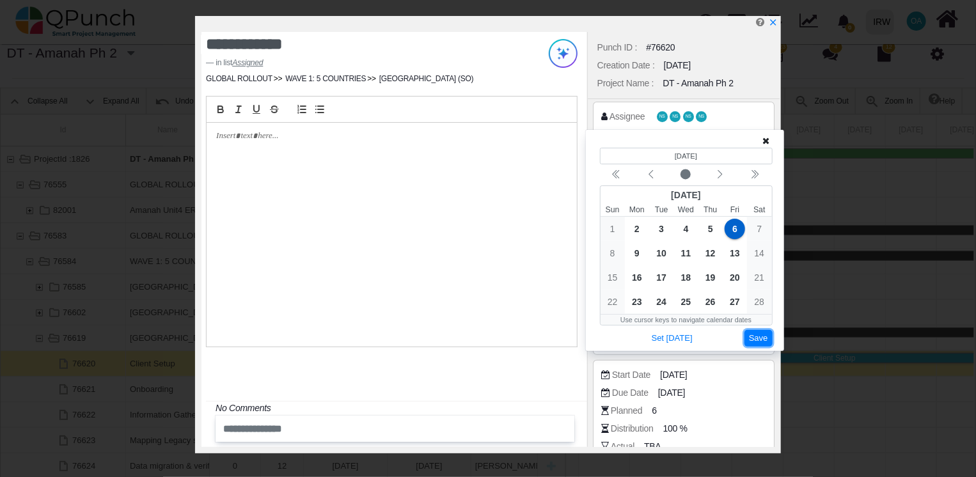
click at [757, 342] on button "Save" at bounding box center [759, 338] width 28 height 17
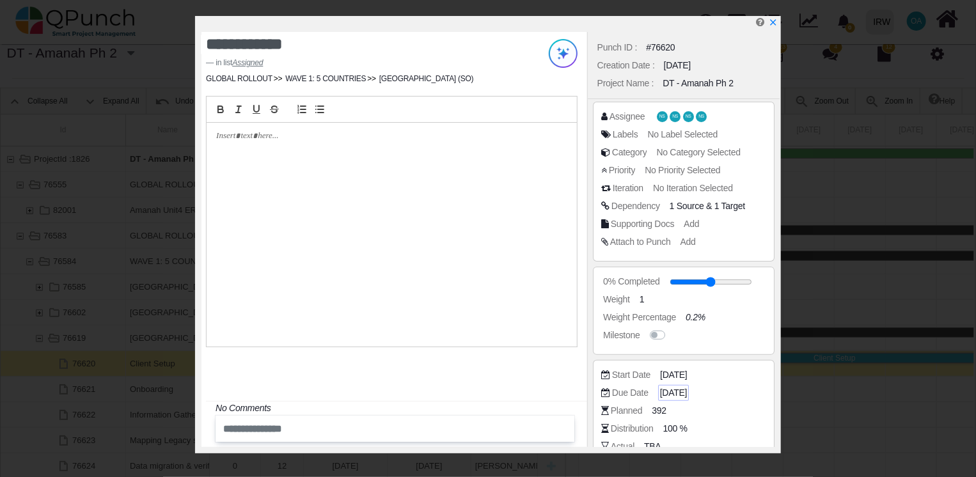
click at [675, 392] on span "[DATE]" at bounding box center [673, 392] width 27 height 13
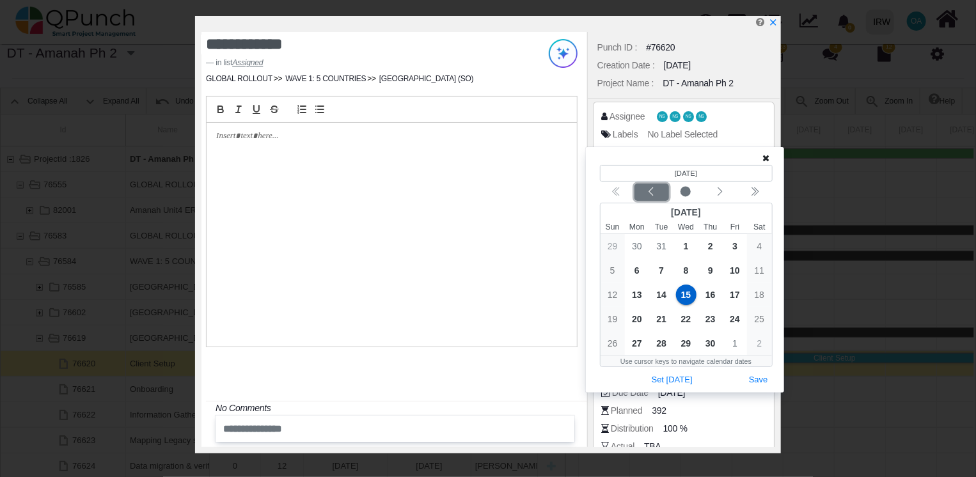
click at [651, 191] on icon "chevron left" at bounding box center [651, 192] width 10 height 10
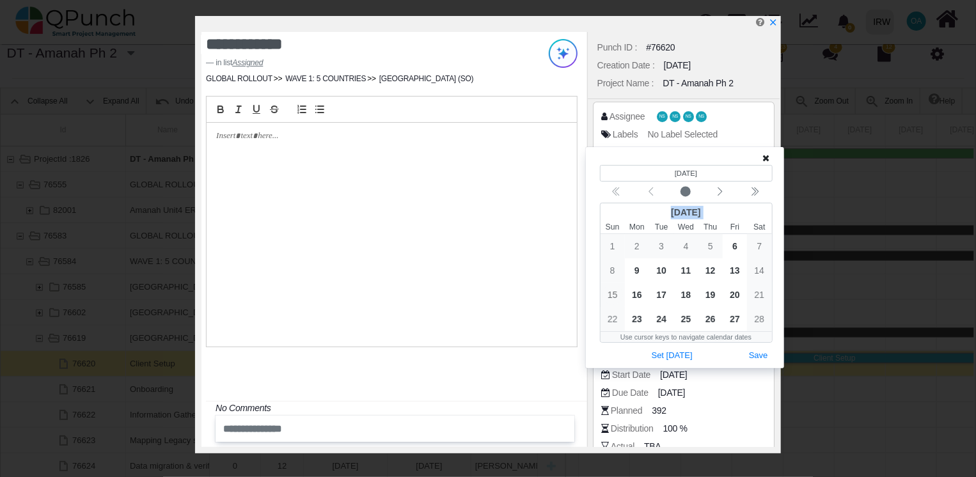
click at [651, 191] on div "Calendar navigation" at bounding box center [686, 192] width 173 height 17
drag, startPoint x: 651, startPoint y: 191, endPoint x: 711, endPoint y: 270, distance: 99.0
click at [711, 270] on span "12" at bounding box center [710, 270] width 20 height 20
click at [760, 354] on button "Save" at bounding box center [759, 355] width 28 height 17
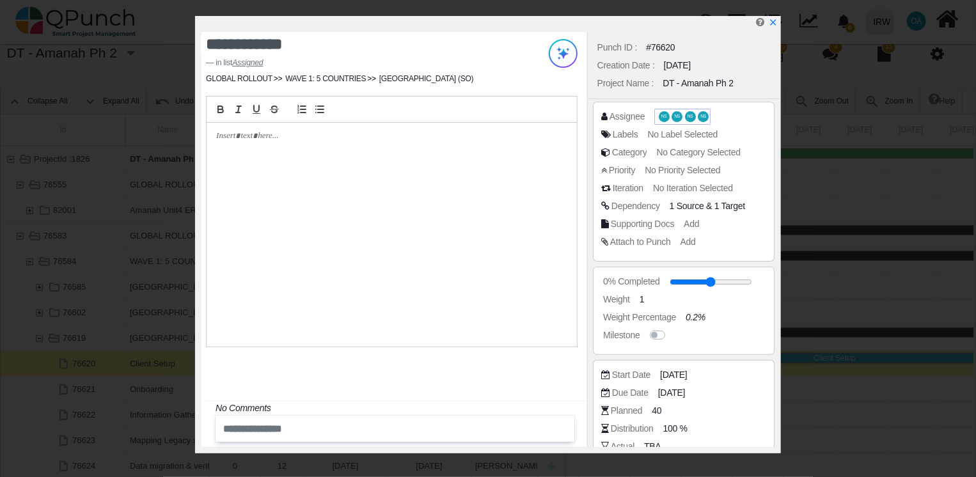
click at [665, 119] on span "NS" at bounding box center [664, 116] width 6 height 4
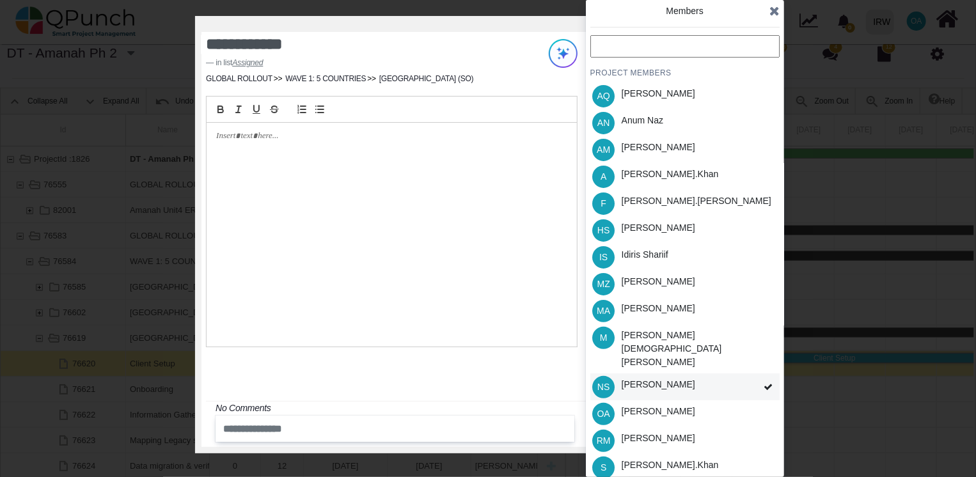
click at [769, 383] on icon at bounding box center [768, 387] width 9 height 9
click at [768, 383] on icon at bounding box center [768, 387] width 9 height 9
click at [604, 383] on span "NS" at bounding box center [603, 387] width 12 height 9
click at [764, 383] on icon at bounding box center [768, 387] width 9 height 9
click at [764, 365] on div "PROJECT MEMBERS AQ [PERSON_NAME] AN [PERSON_NAME] AM [PERSON_NAME] A [PERSON_NA…" at bounding box center [684, 298] width 189 height 526
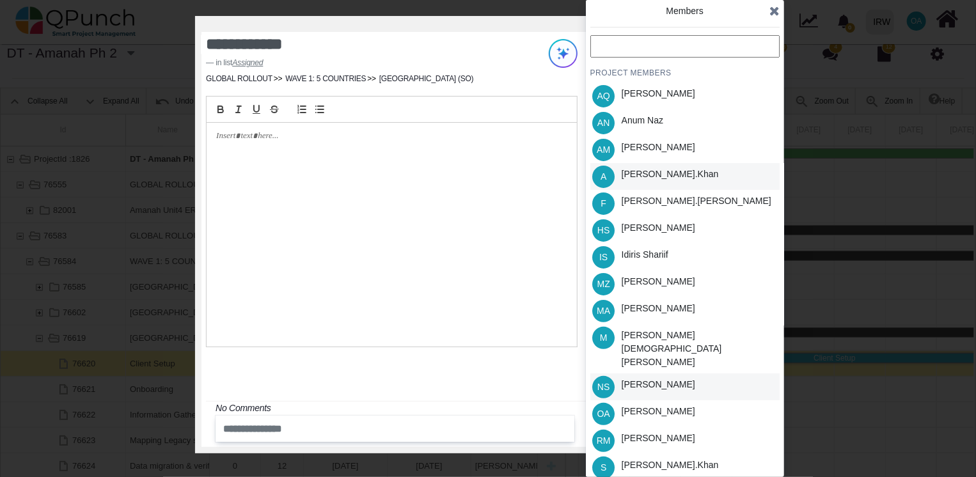
click at [654, 175] on div "[PERSON_NAME].khan" at bounding box center [670, 174] width 97 height 13
click at [654, 50] on input "text" at bounding box center [684, 46] width 189 height 22
click at [659, 405] on div "[PERSON_NAME]" at bounding box center [659, 411] width 74 height 13
click at [654, 228] on div "[PERSON_NAME]" at bounding box center [659, 227] width 74 height 13
click at [663, 459] on div "[PERSON_NAME].khan" at bounding box center [670, 465] width 97 height 13
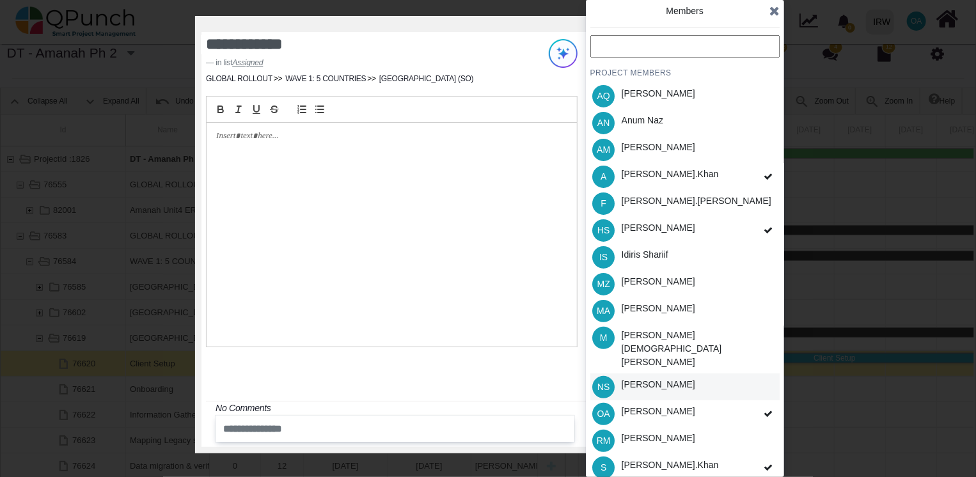
click at [773, 15] on icon at bounding box center [774, 10] width 10 height 13
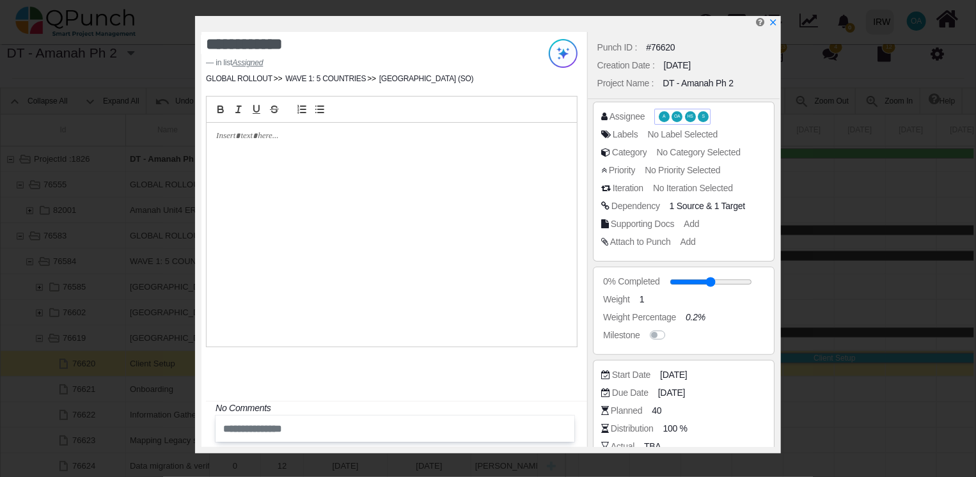
click at [688, 114] on span "HS" at bounding box center [691, 116] width 6 height 4
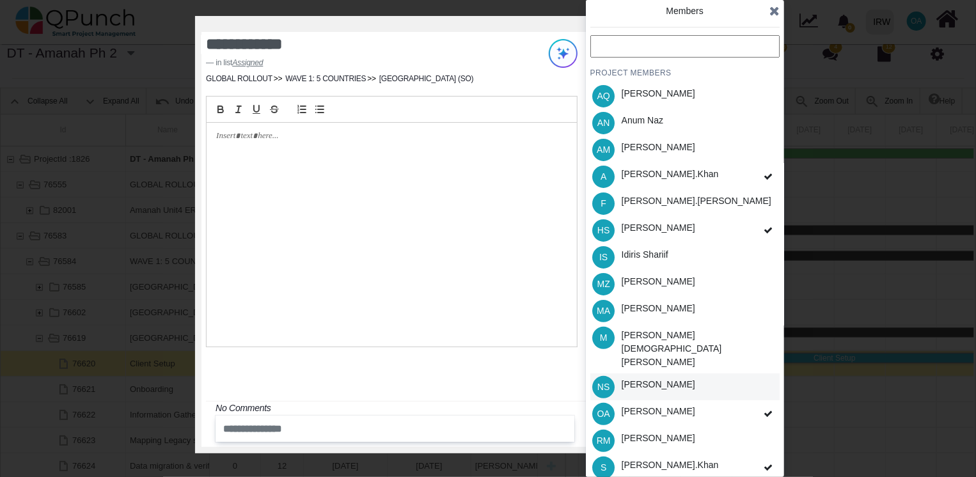
click at [461, 167] on div at bounding box center [392, 235] width 370 height 224
click at [771, 12] on icon at bounding box center [774, 10] width 10 height 13
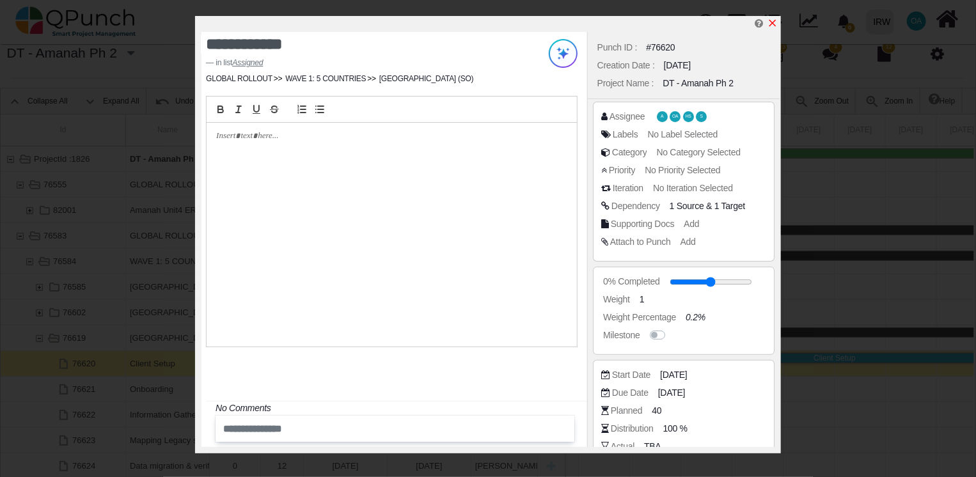
click at [773, 22] on icon "x" at bounding box center [773, 23] width 10 height 10
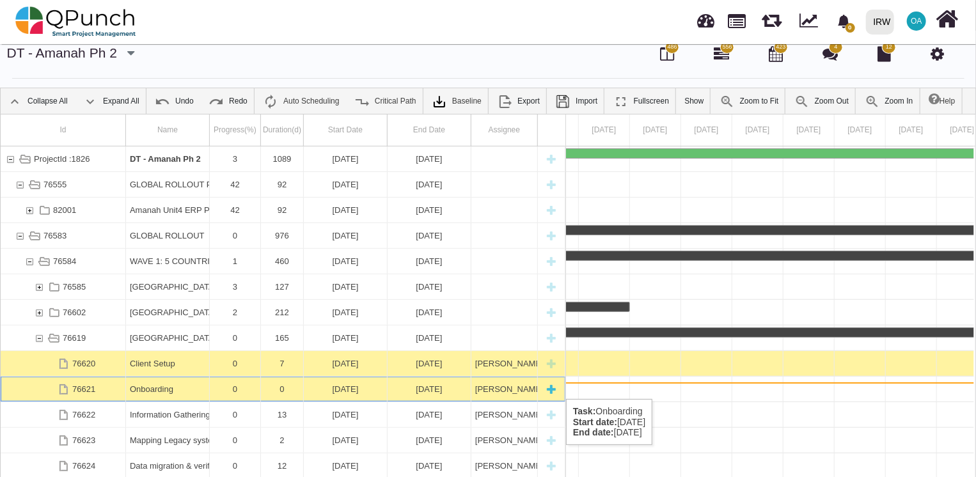
scroll to position [0, 14929]
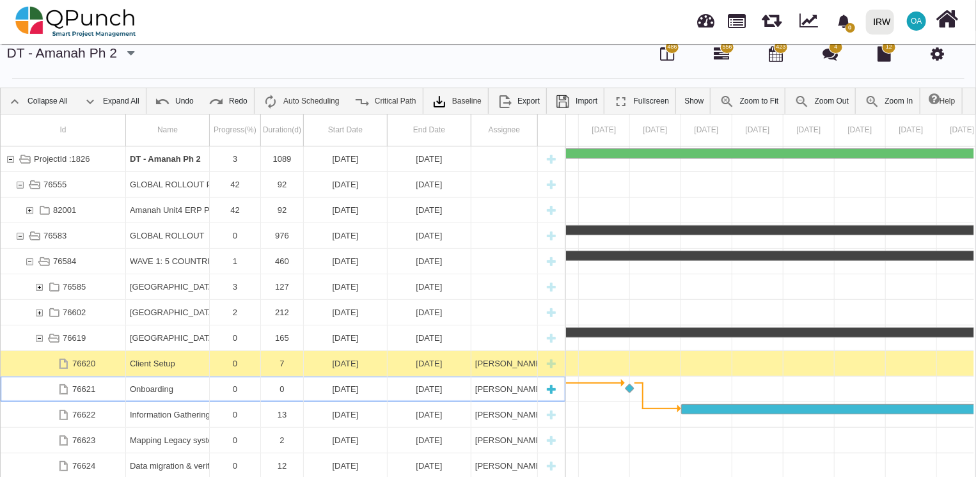
click at [174, 386] on div "Onboarding" at bounding box center [167, 389] width 75 height 25
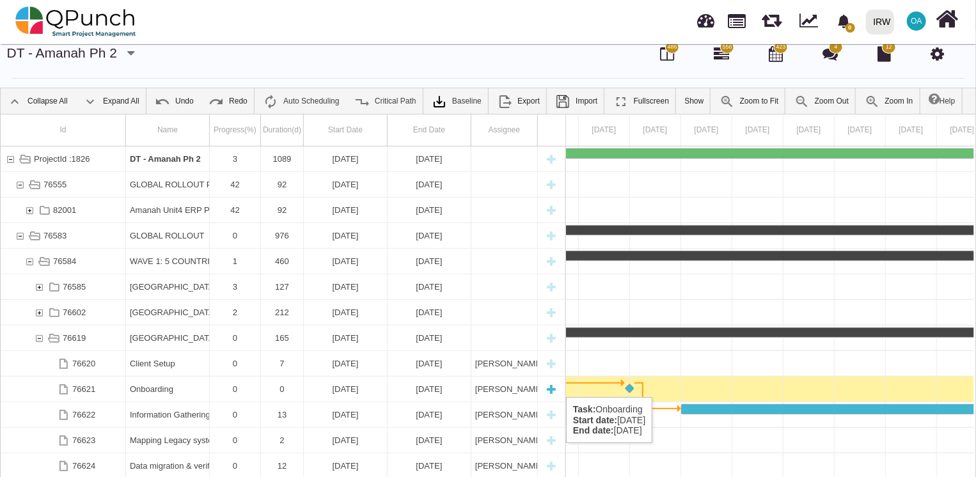
click at [409, 384] on div "[DATE]" at bounding box center [428, 389] width 75 height 25
click at [126, 388] on div "Onboarding" at bounding box center [168, 389] width 84 height 25
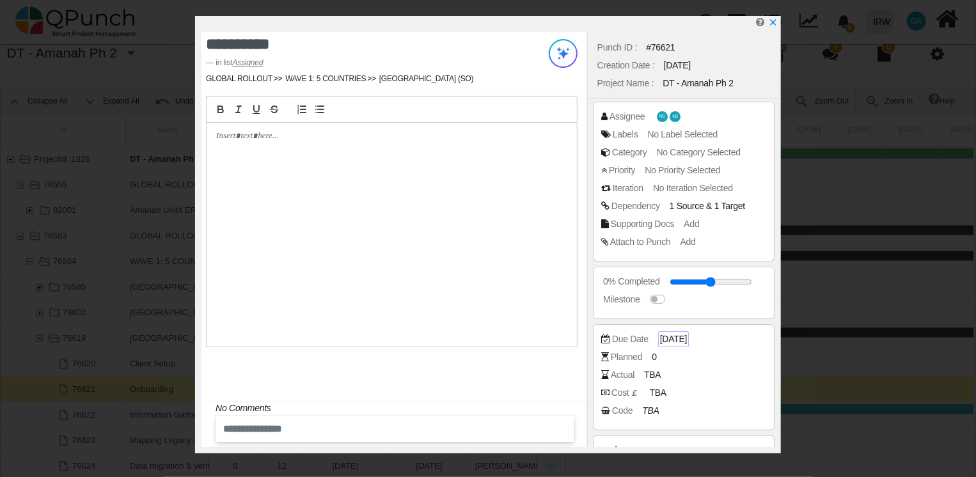
click at [679, 336] on span "[DATE]" at bounding box center [673, 339] width 27 height 13
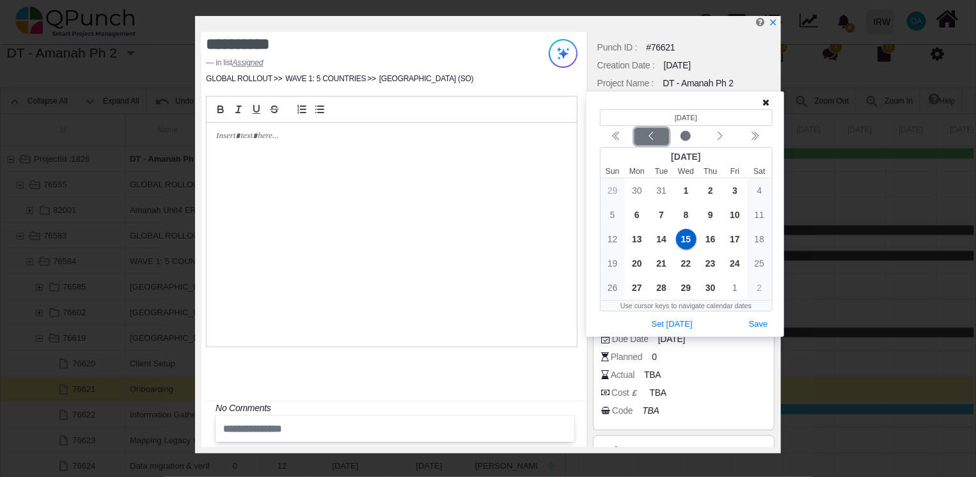
click at [653, 137] on icon "chevron left" at bounding box center [651, 136] width 10 height 10
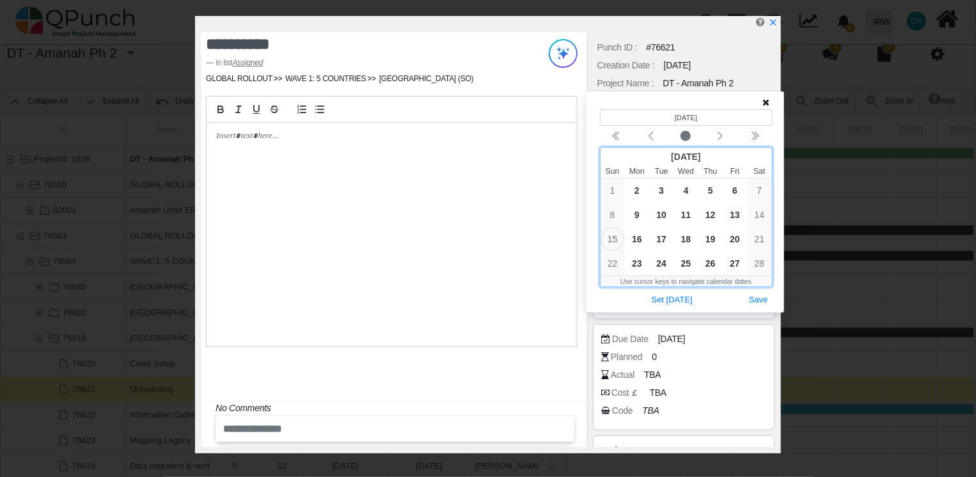
click at [734, 216] on span "13" at bounding box center [735, 215] width 20 height 20
click at [759, 301] on button "Save" at bounding box center [759, 300] width 28 height 17
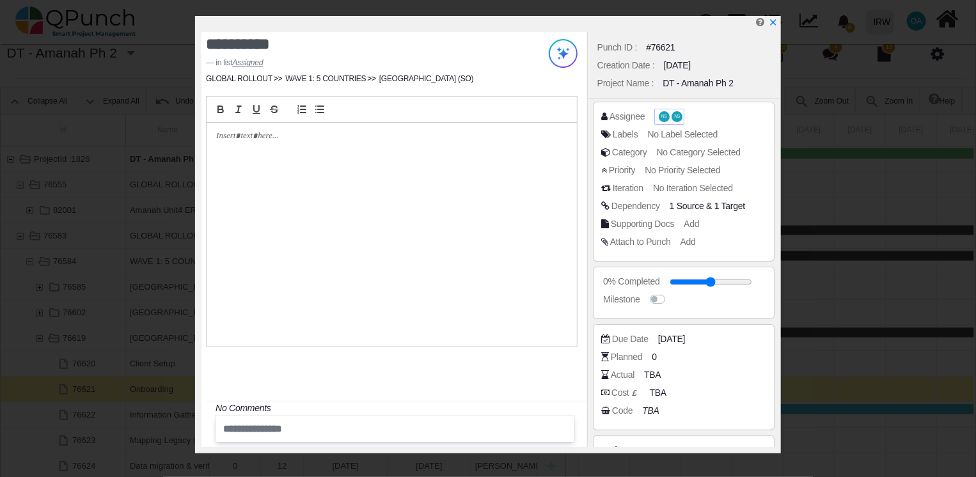
click at [672, 118] on span "NS" at bounding box center [677, 116] width 11 height 11
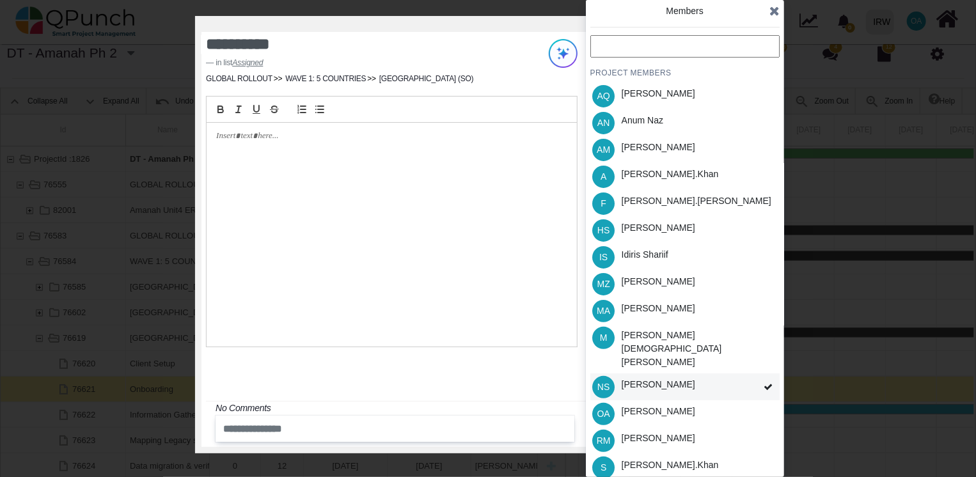
click at [767, 383] on icon at bounding box center [768, 387] width 9 height 9
click at [745, 374] on div "NS [PERSON_NAME]" at bounding box center [684, 387] width 189 height 27
click at [613, 42] on input "text" at bounding box center [684, 46] width 189 height 22
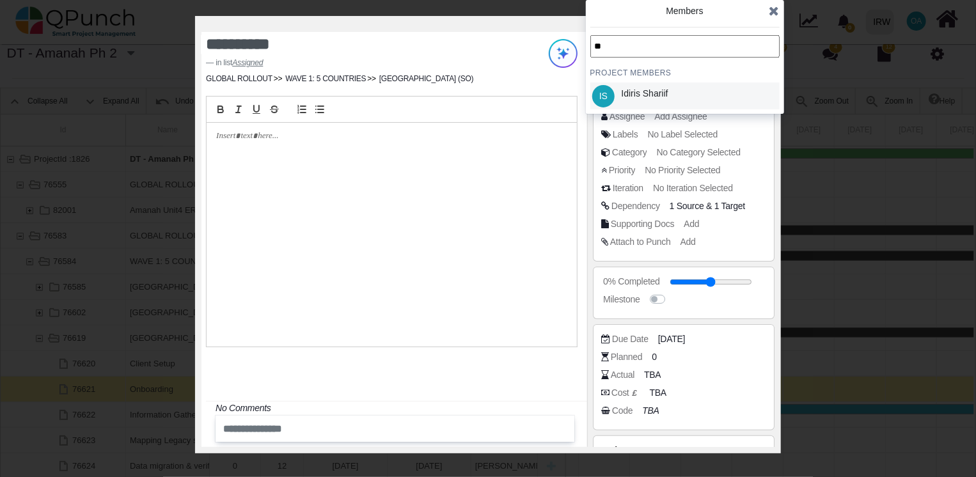
click at [606, 93] on span "IS" at bounding box center [603, 95] width 8 height 9
click at [630, 47] on input "**" at bounding box center [684, 46] width 189 height 22
type input "*"
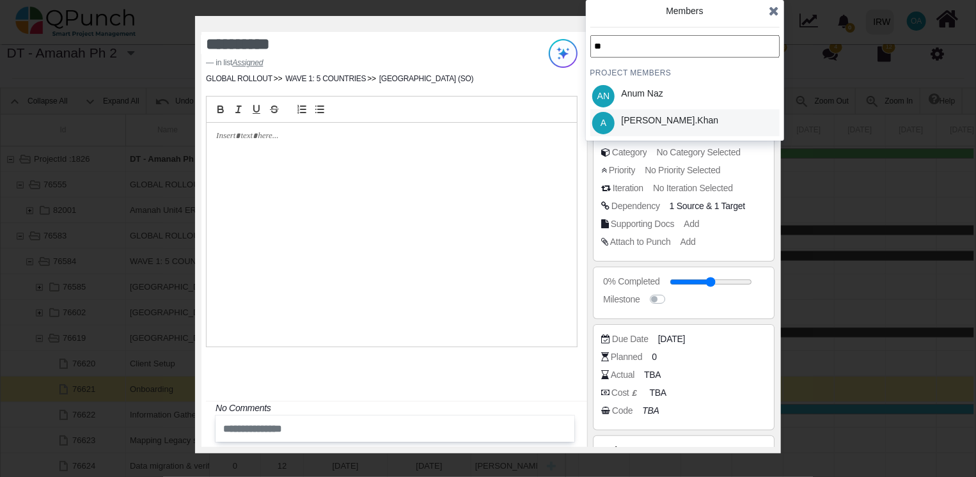
click at [632, 126] on div "[PERSON_NAME].khan" at bounding box center [670, 120] width 97 height 13
click at [628, 54] on input "**" at bounding box center [684, 46] width 189 height 22
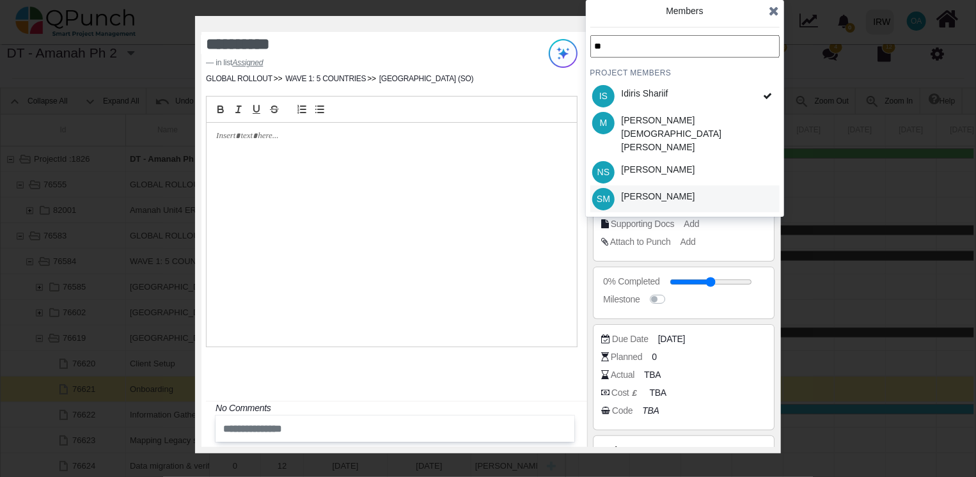
type input "**"
click at [637, 190] on div "[PERSON_NAME]" at bounding box center [659, 196] width 74 height 13
click at [775, 7] on icon at bounding box center [774, 10] width 10 height 13
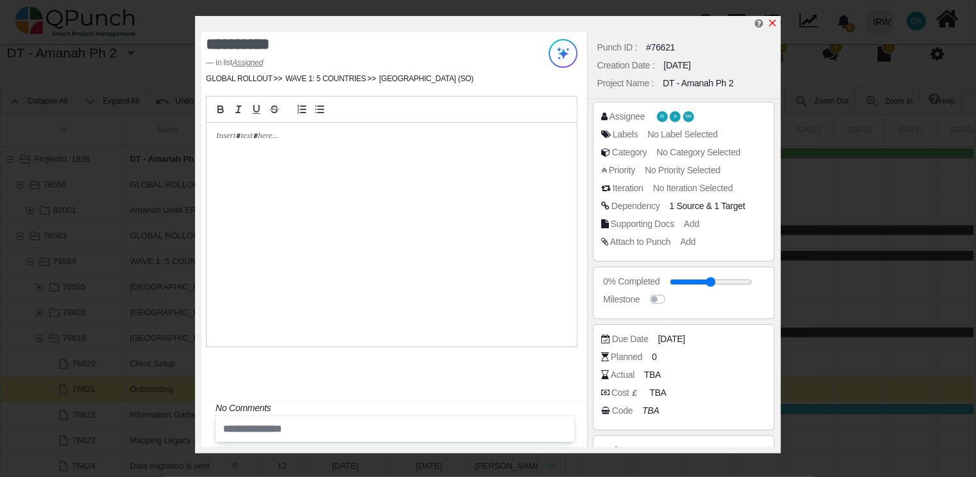
click at [773, 20] on icon "x" at bounding box center [773, 23] width 10 height 10
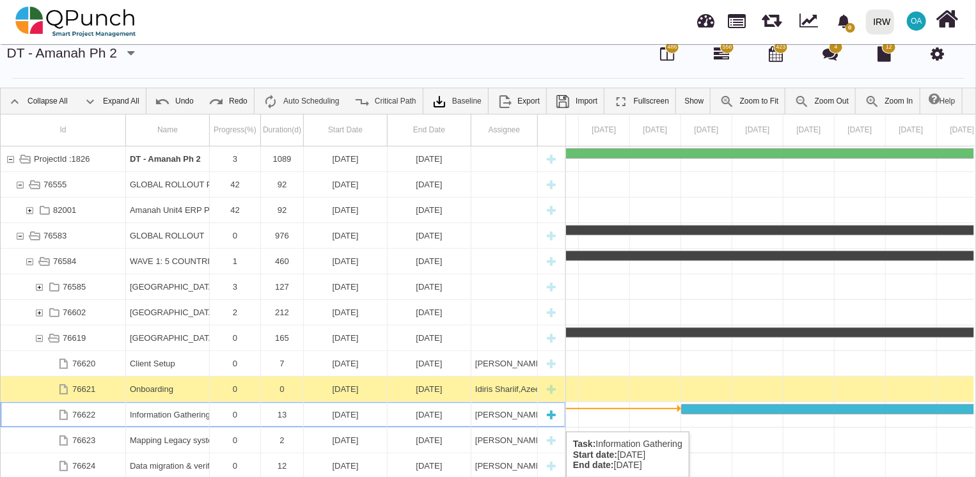
click at [338, 418] on div "[DATE]" at bounding box center [345, 414] width 75 height 25
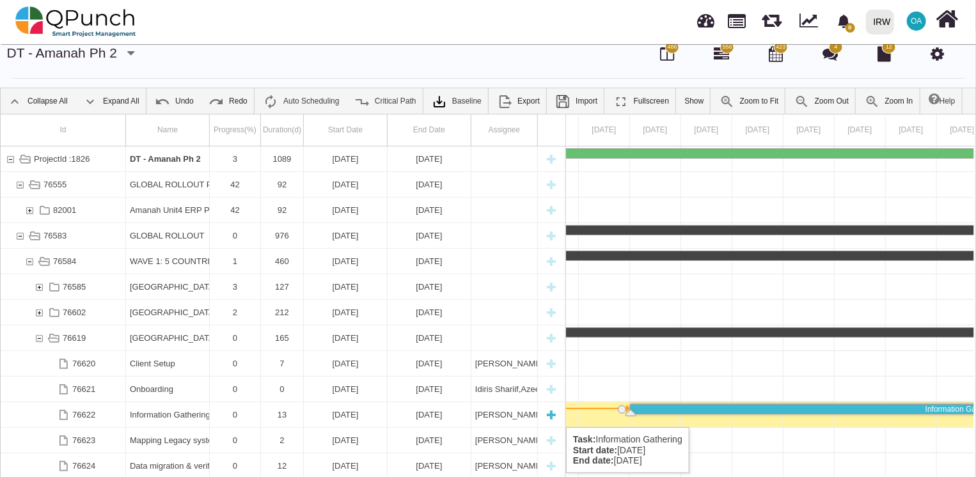
click at [327, 414] on div "[DATE]" at bounding box center [345, 414] width 75 height 25
click at [180, 409] on div "Information Gathering" at bounding box center [167, 414] width 75 height 25
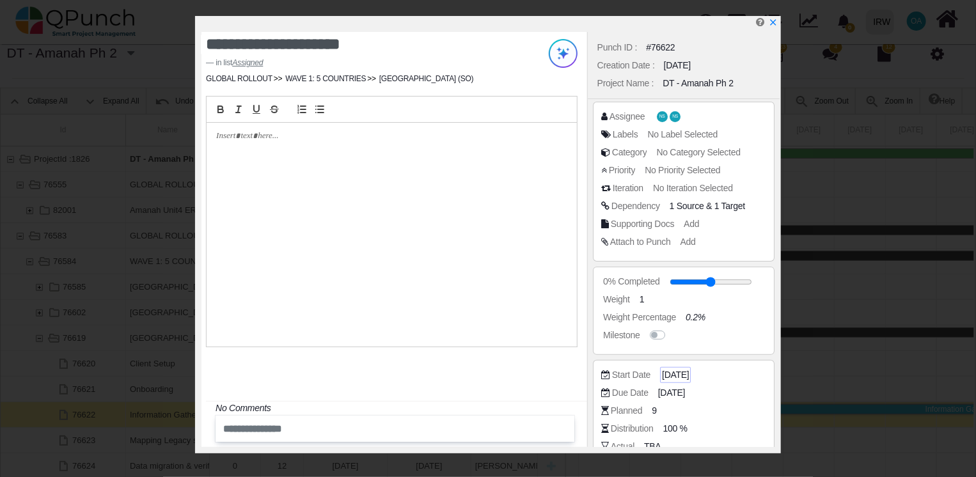
click at [673, 375] on span "[DATE]" at bounding box center [675, 374] width 27 height 13
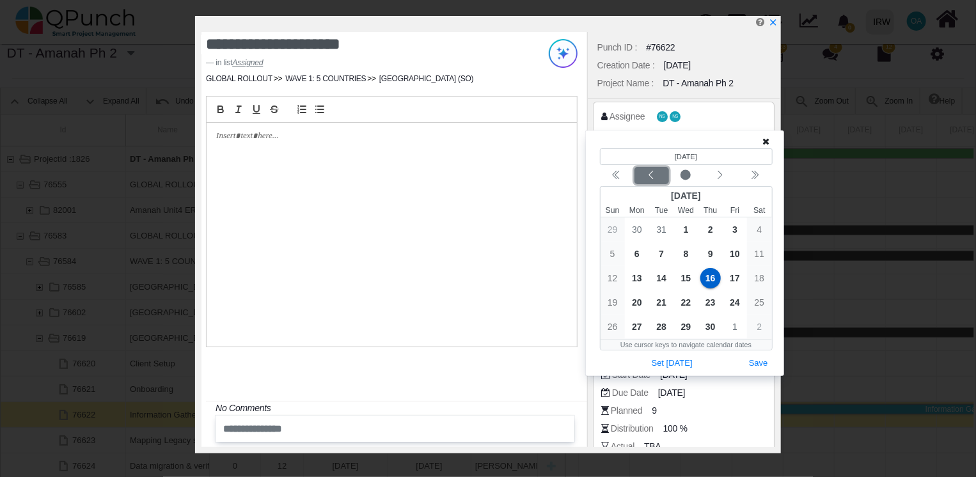
click at [651, 177] on icon "chevron left" at bounding box center [651, 175] width 10 height 10
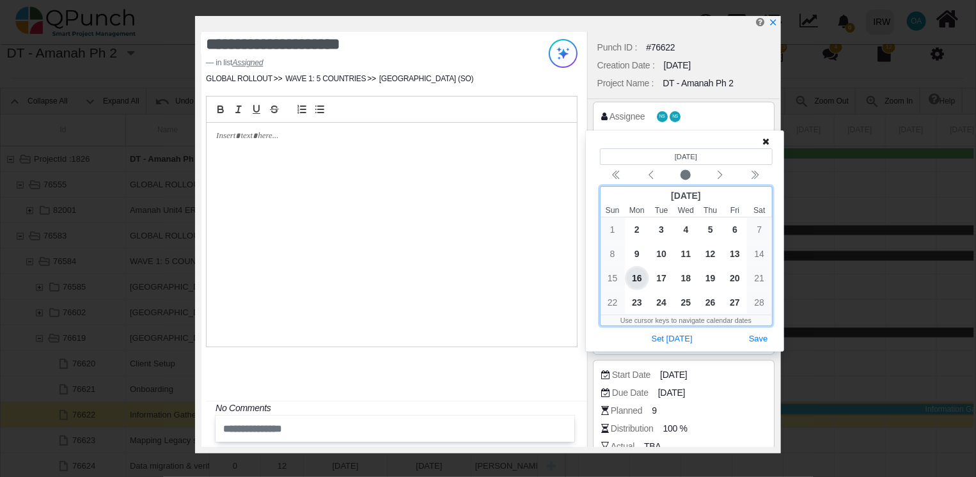
click at [640, 278] on span "16" at bounding box center [637, 278] width 20 height 20
click at [757, 338] on button "Save" at bounding box center [759, 339] width 28 height 17
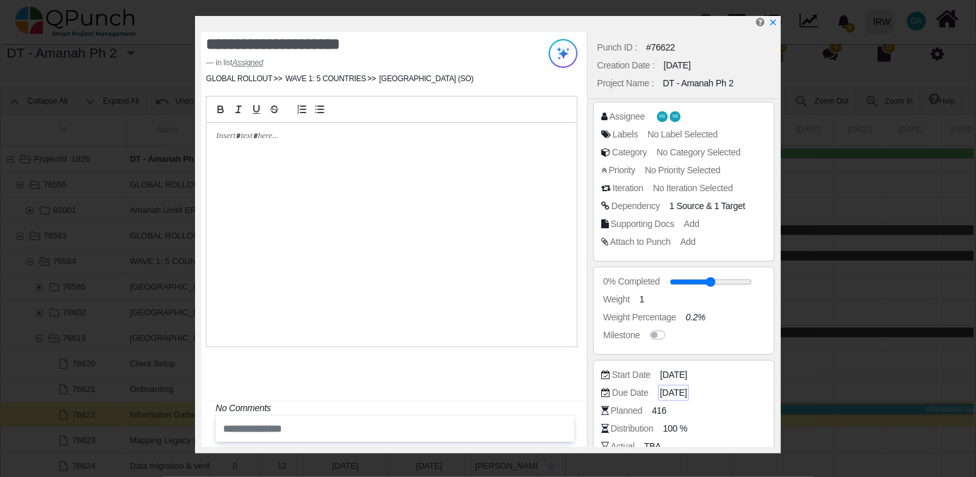
click at [667, 395] on span "[DATE]" at bounding box center [673, 392] width 27 height 13
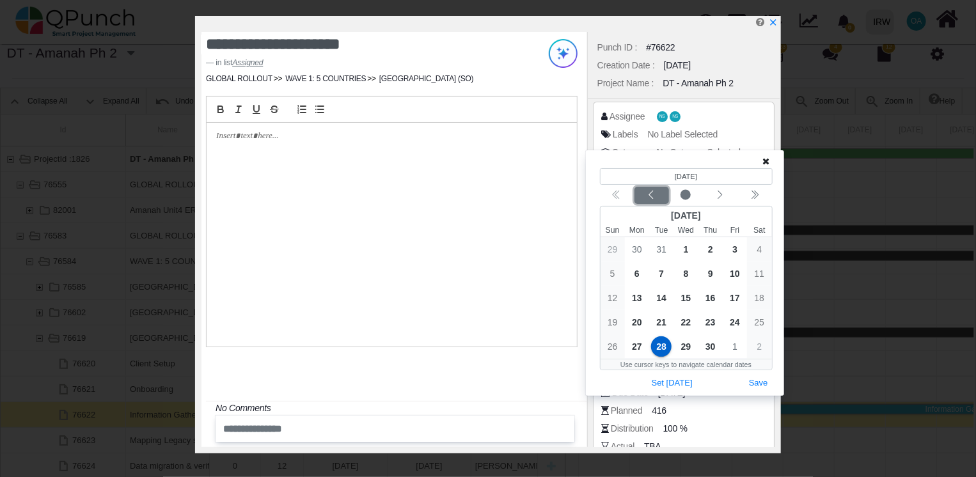
click at [650, 194] on icon "chevron left" at bounding box center [651, 195] width 10 height 10
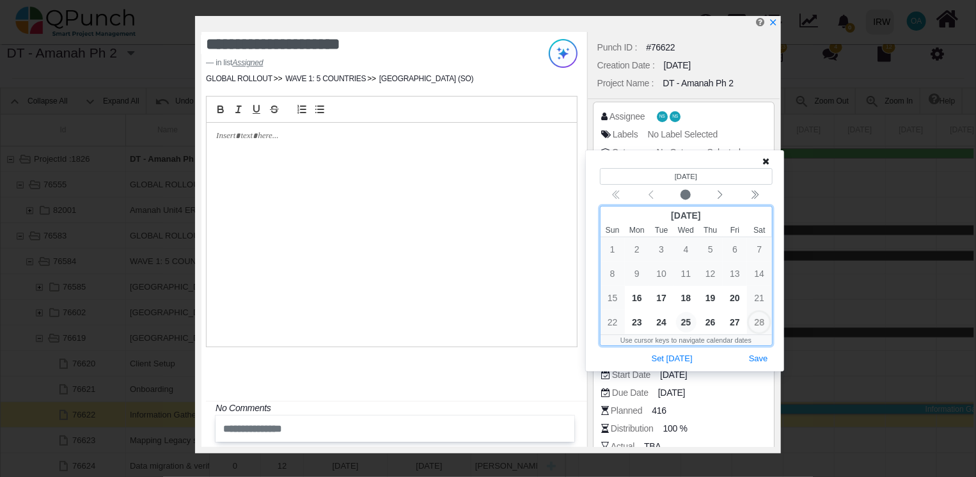
click at [688, 322] on span "25" at bounding box center [686, 322] width 20 height 20
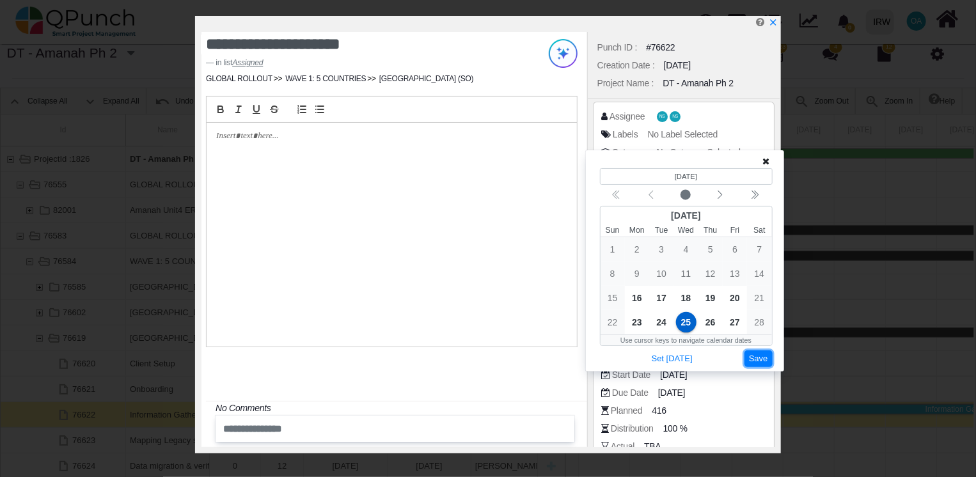
click at [762, 359] on button "Save" at bounding box center [759, 359] width 28 height 17
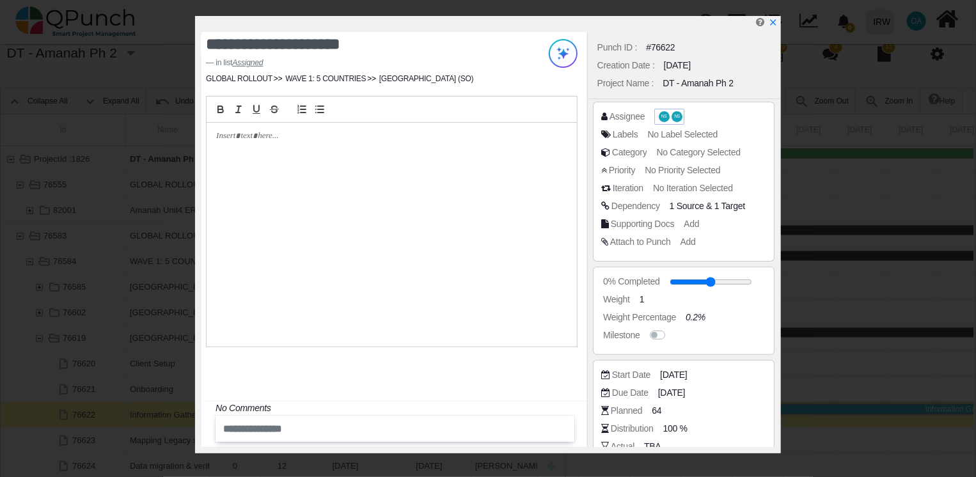
click at [665, 112] on span "NS" at bounding box center [664, 116] width 11 height 11
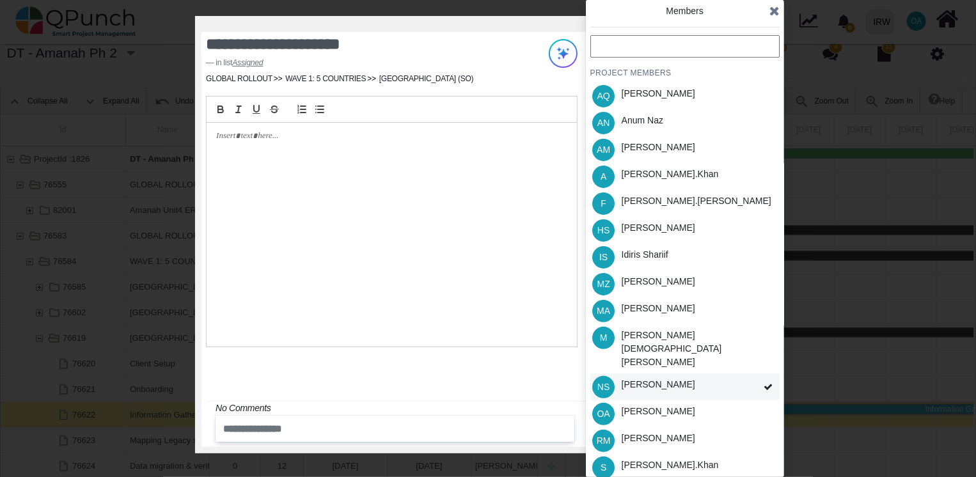
click at [766, 383] on icon at bounding box center [768, 387] width 9 height 9
click at [727, 374] on div "NS [PERSON_NAME]" at bounding box center [684, 387] width 189 height 27
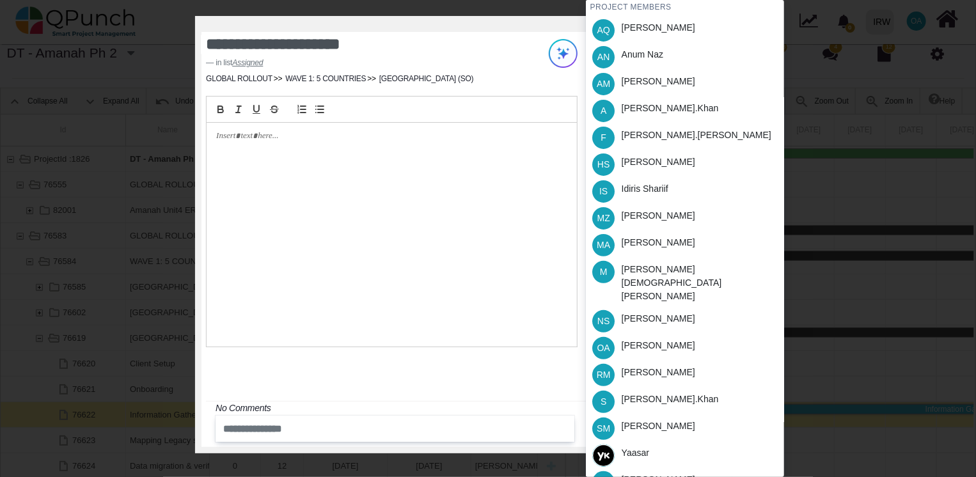
scroll to position [0, 0]
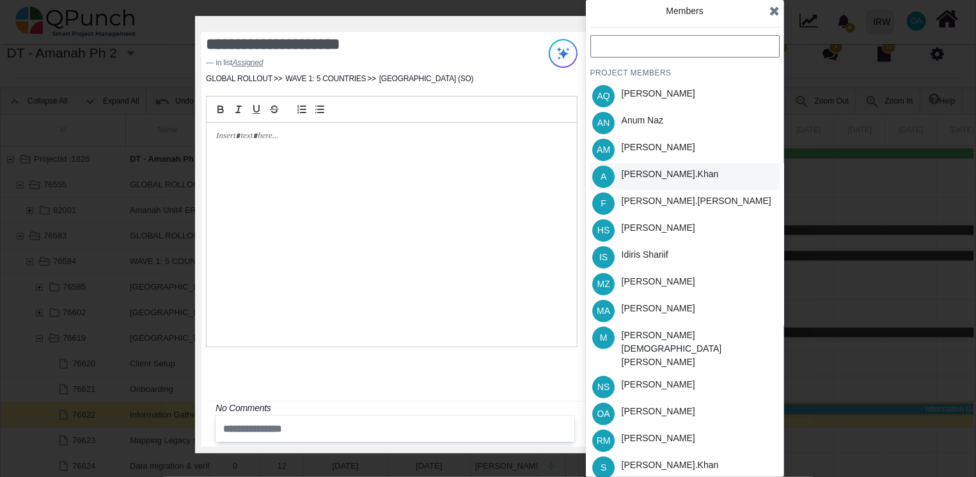
click at [600, 177] on span "A" at bounding box center [603, 177] width 22 height 22
click at [609, 258] on span "IS" at bounding box center [603, 257] width 22 height 22
click at [773, 12] on icon at bounding box center [774, 10] width 10 height 13
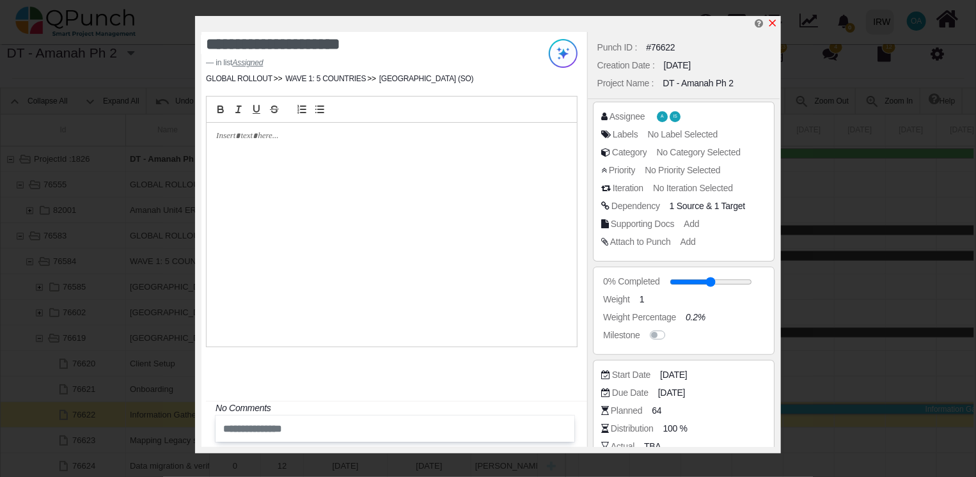
click at [773, 20] on icon "x" at bounding box center [773, 23] width 10 height 10
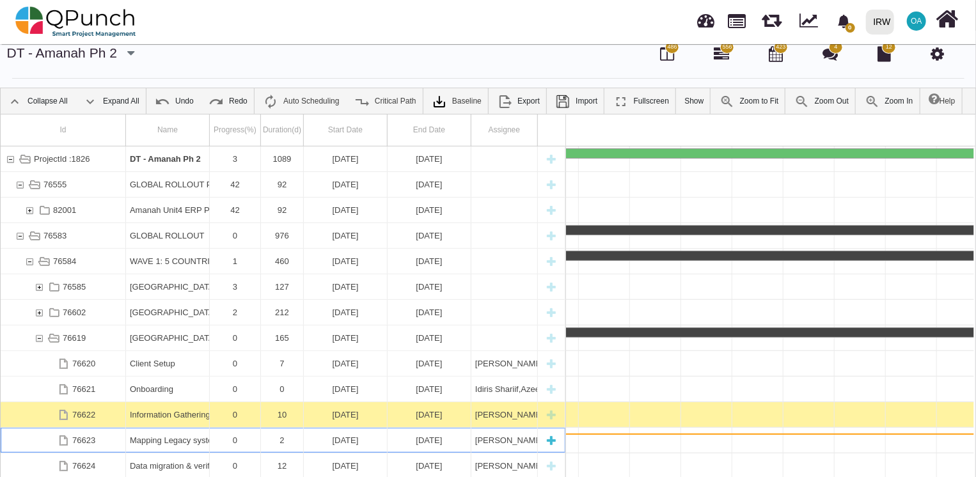
scroll to position [0, 15645]
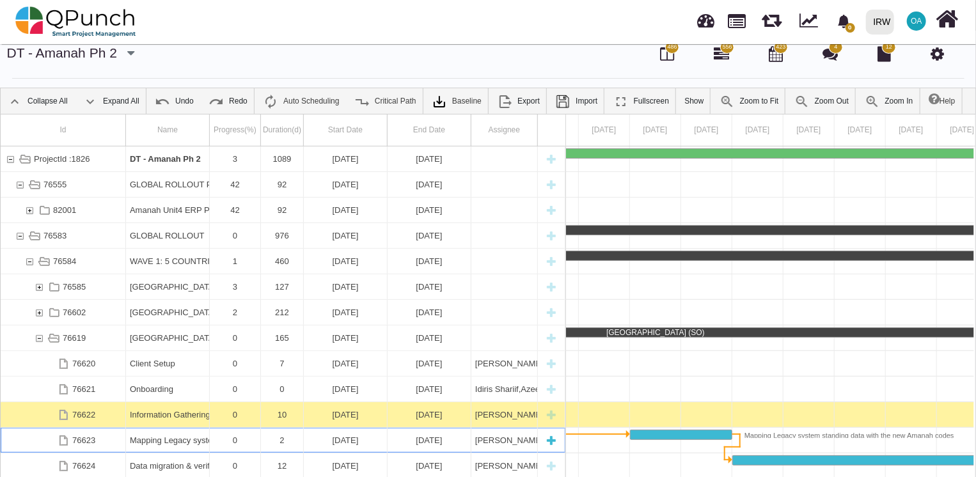
click at [145, 438] on div "Mapping Legacy system standing data with the new Amanah codes" at bounding box center [167, 440] width 75 height 25
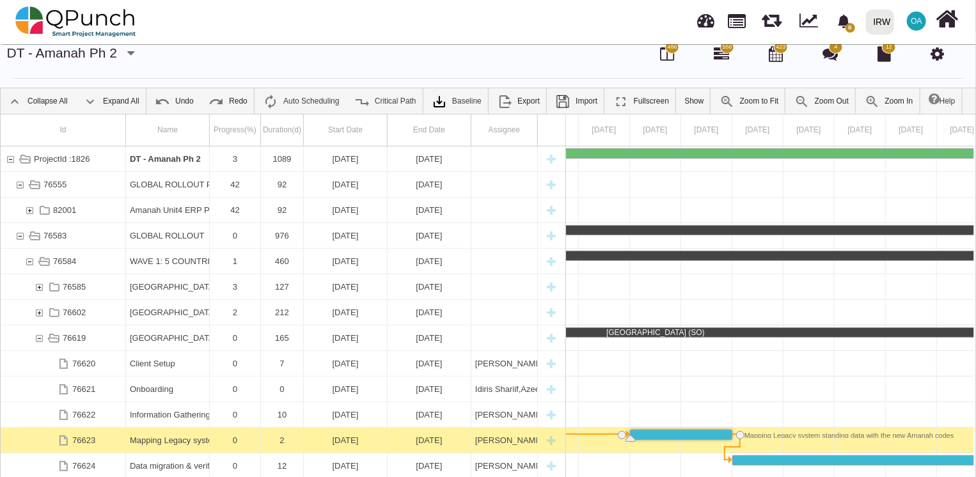
click at [145, 438] on div "Mapping Legacy system standing data with the new Amanah codes" at bounding box center [167, 440] width 75 height 25
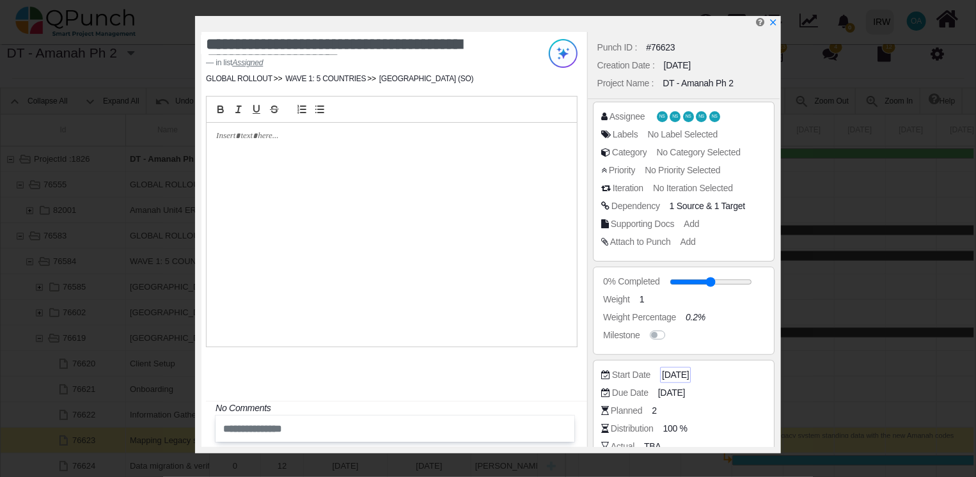
click at [679, 370] on span "[DATE]" at bounding box center [675, 374] width 27 height 13
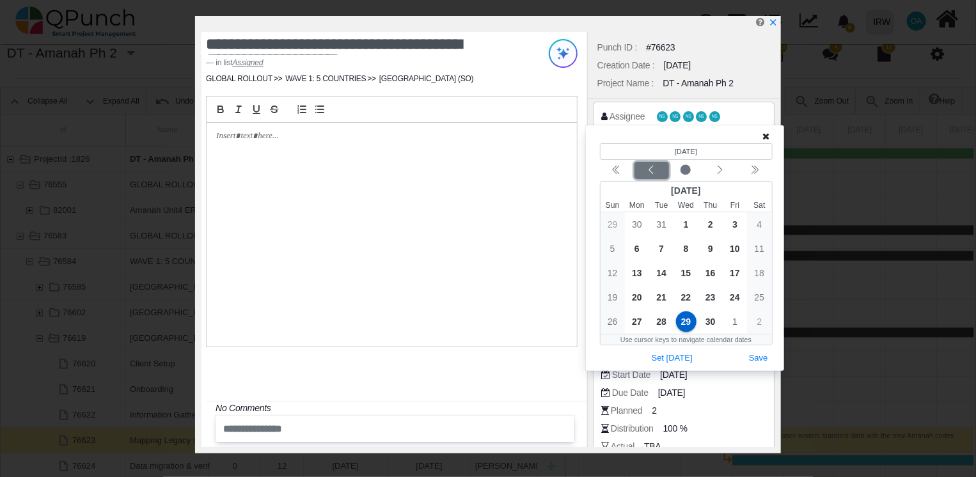
click at [647, 173] on icon "chevron left" at bounding box center [651, 170] width 10 height 10
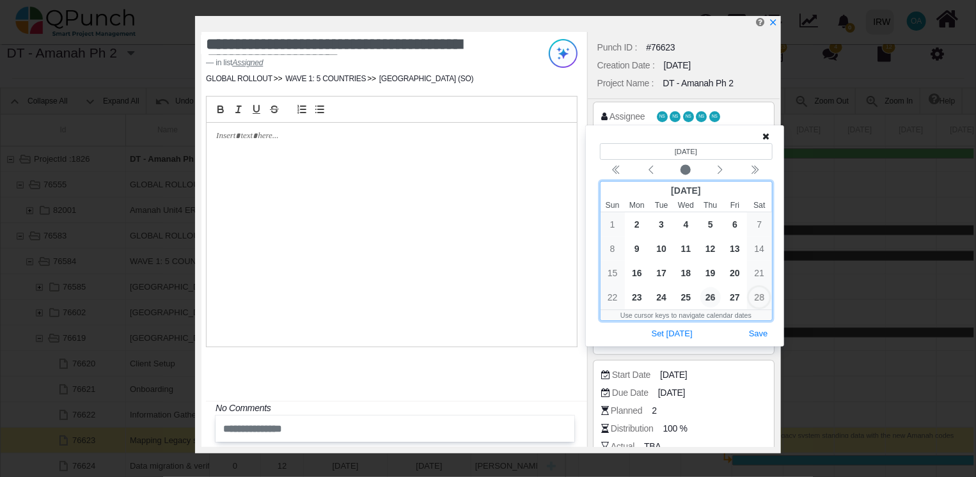
click at [714, 299] on span "26" at bounding box center [710, 297] width 20 height 20
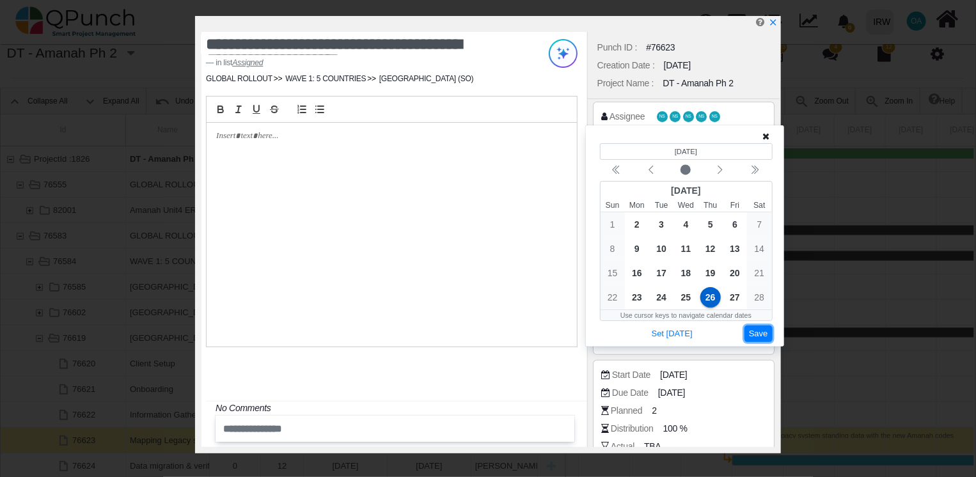
click at [762, 339] on button "Save" at bounding box center [759, 334] width 28 height 17
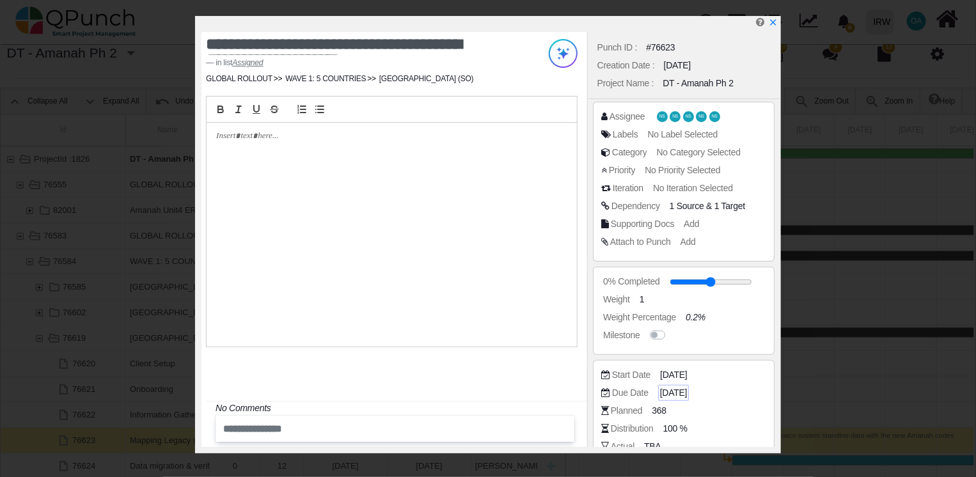
click at [685, 396] on span "[DATE]" at bounding box center [673, 392] width 27 height 13
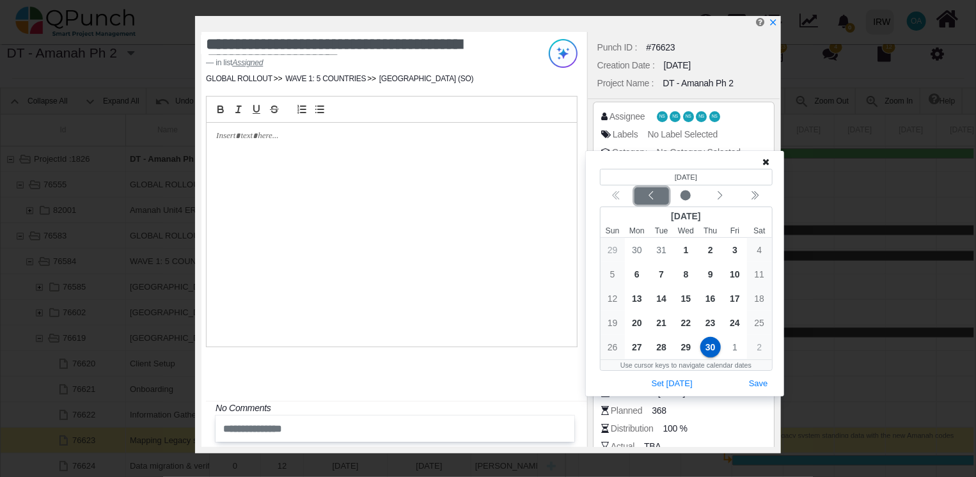
click at [649, 196] on icon "chevron left" at bounding box center [651, 196] width 10 height 10
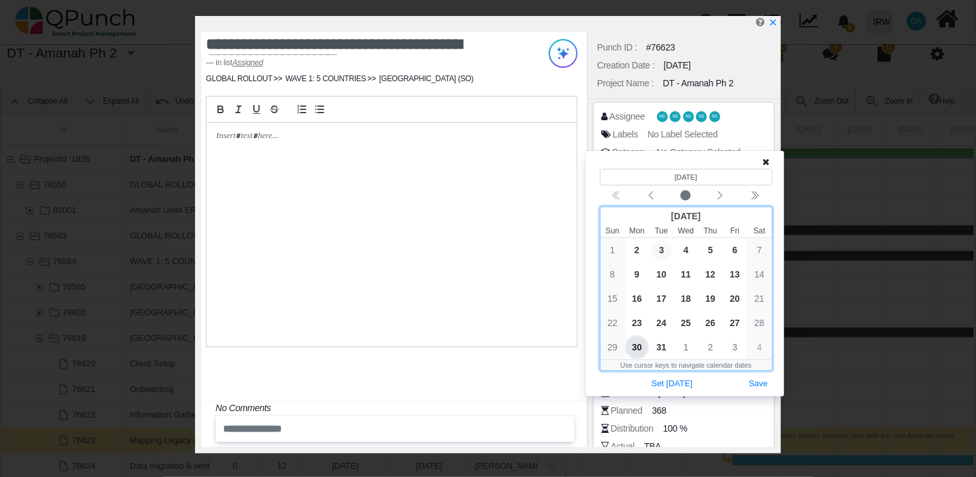
click at [663, 250] on span "3" at bounding box center [661, 250] width 20 height 20
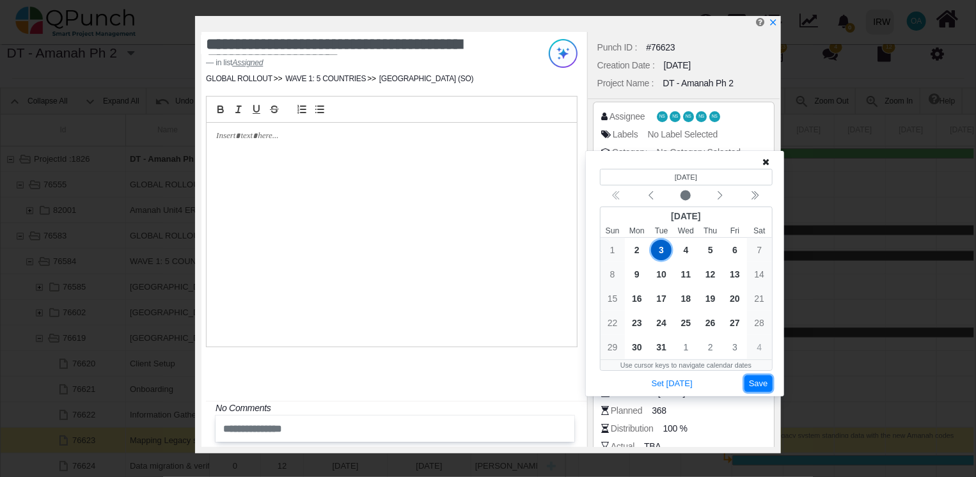
click at [762, 381] on button "Save" at bounding box center [759, 383] width 28 height 17
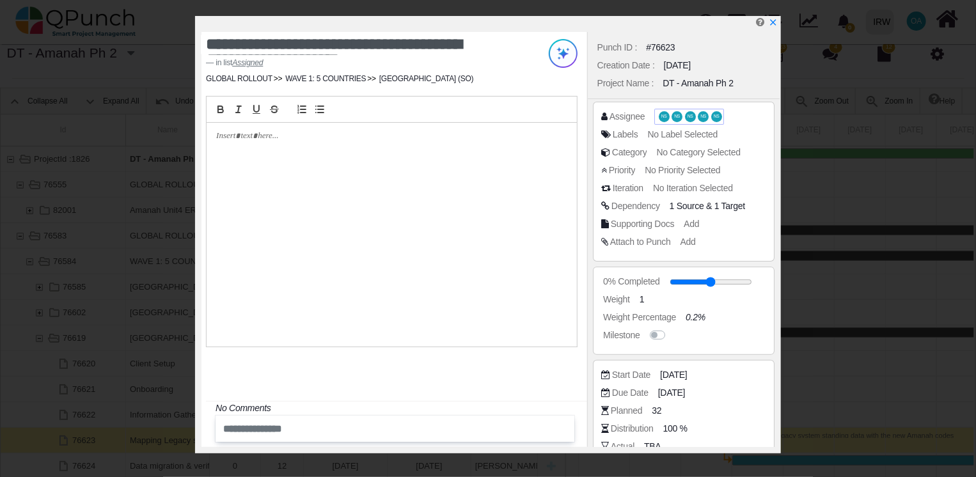
click at [704, 116] on span "NS" at bounding box center [703, 116] width 6 height 4
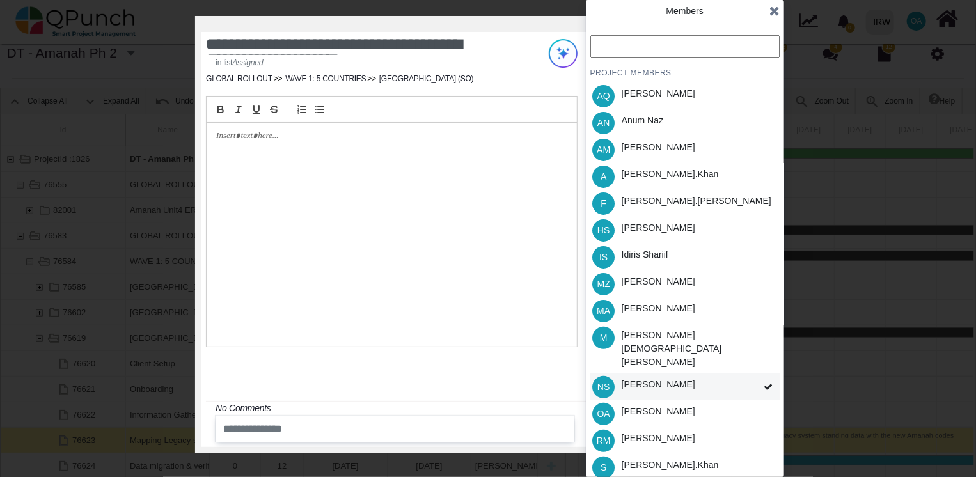
click at [769, 383] on icon at bounding box center [768, 387] width 9 height 9
click at [761, 374] on span at bounding box center [768, 388] width 23 height 28
click at [642, 378] on div "[PERSON_NAME]" at bounding box center [659, 384] width 74 height 13
click at [734, 374] on div "NS [PERSON_NAME]" at bounding box center [684, 387] width 189 height 27
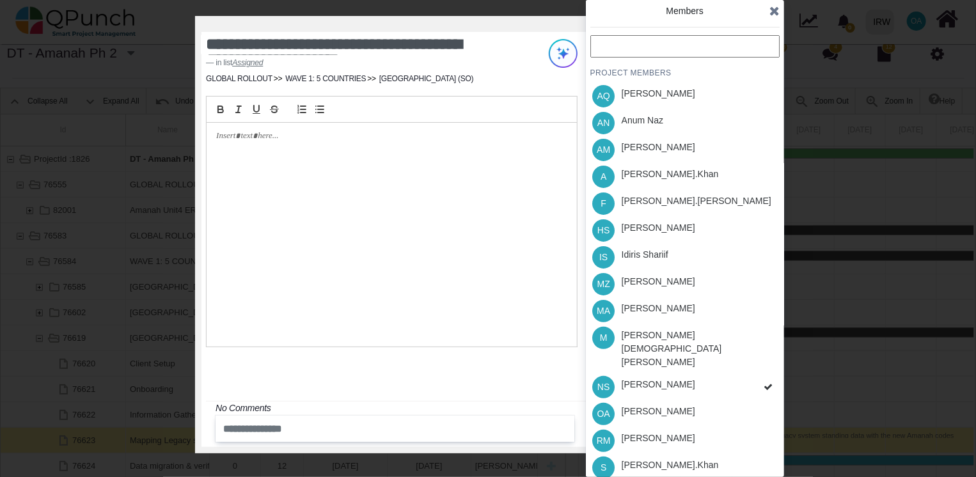
click at [734, 360] on div "PROJECT MEMBERS AQ [PERSON_NAME] AN [PERSON_NAME] AM [PERSON_NAME] A [PERSON_NA…" at bounding box center [684, 298] width 189 height 526
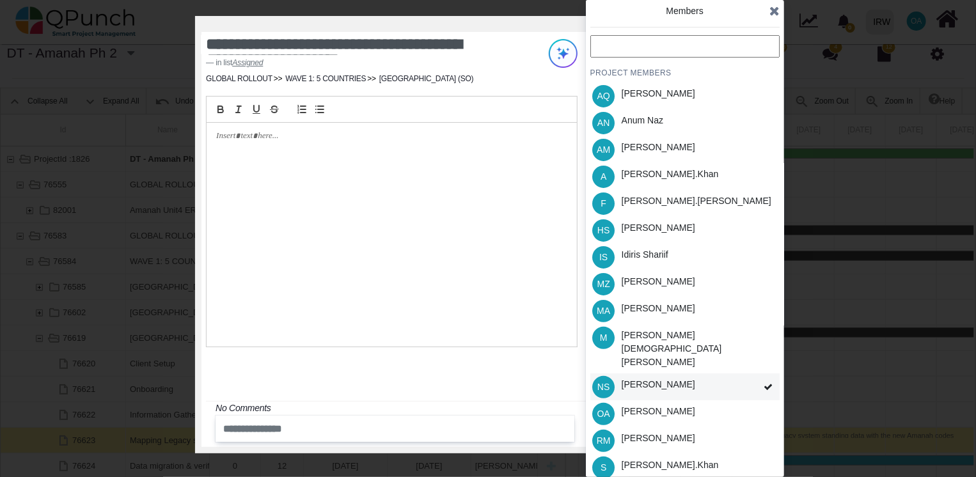
click at [724, 374] on div "NS [PERSON_NAME]" at bounding box center [684, 387] width 189 height 27
click at [634, 172] on div "[PERSON_NAME].khan" at bounding box center [670, 174] width 97 height 13
click at [645, 459] on div "[PERSON_NAME].khan" at bounding box center [670, 465] width 97 height 13
click at [656, 405] on div "[PERSON_NAME]" at bounding box center [659, 411] width 74 height 13
click at [640, 226] on div "[PERSON_NAME]" at bounding box center [659, 227] width 74 height 13
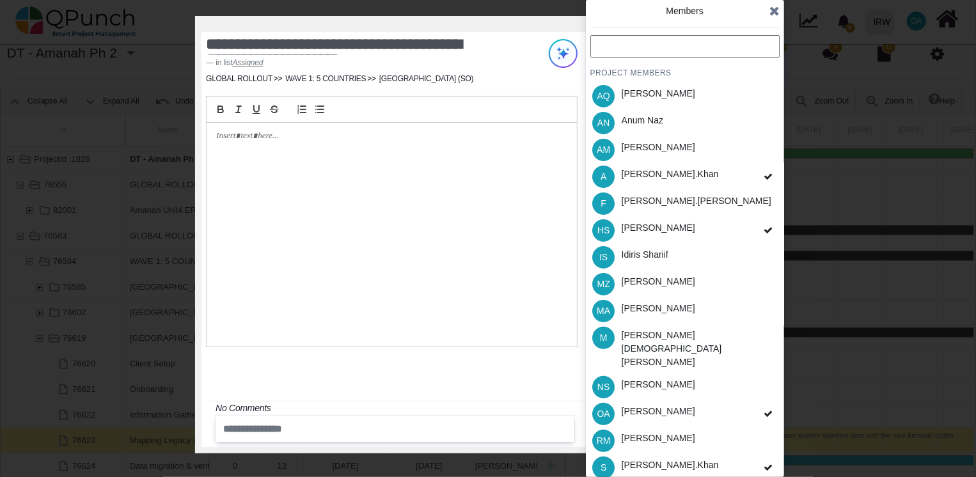
click at [775, 12] on icon at bounding box center [774, 10] width 10 height 13
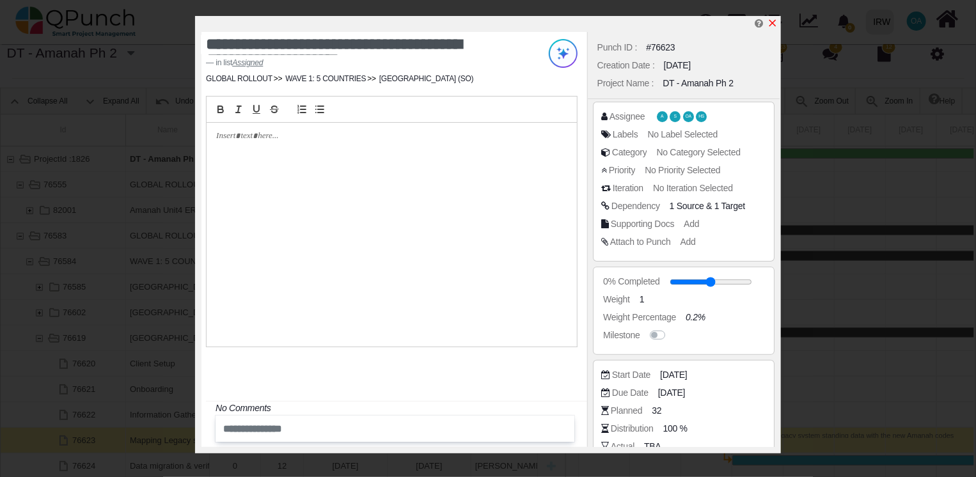
click at [774, 23] on icon "x" at bounding box center [772, 23] width 7 height 7
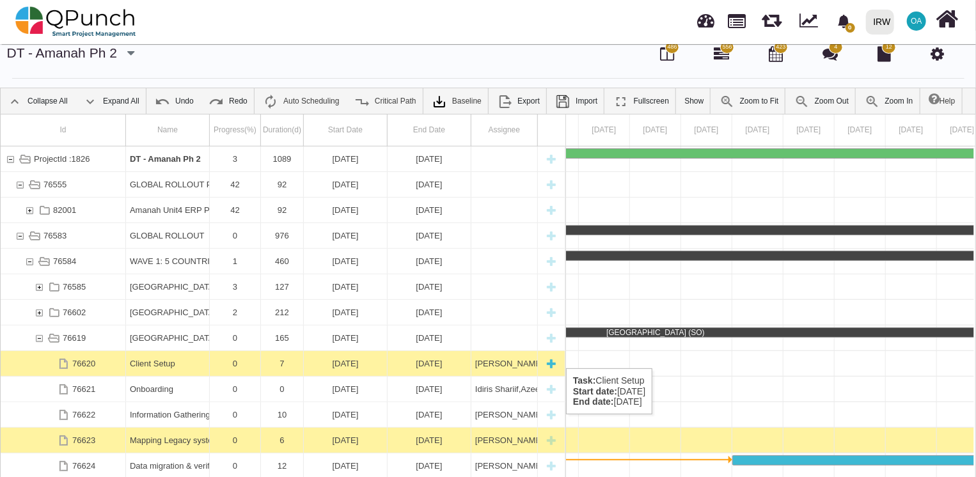
scroll to position [205, 0]
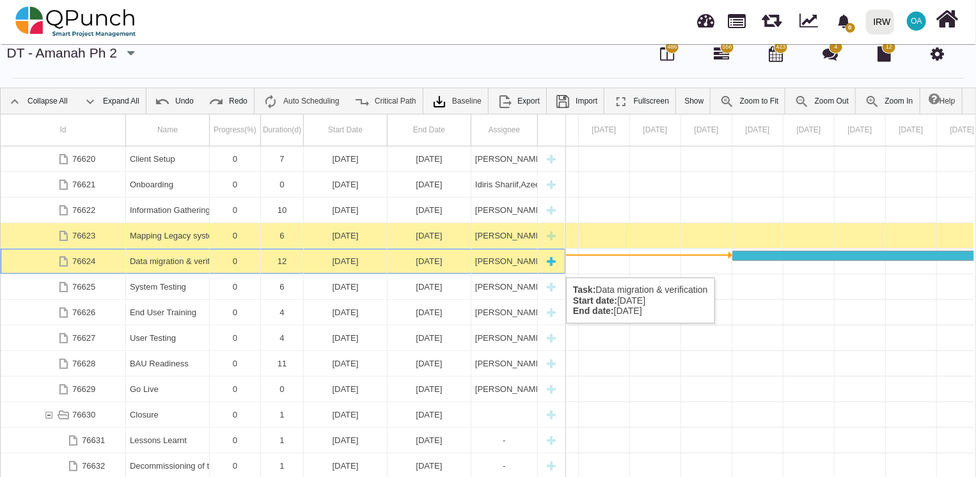
click at [184, 264] on div "Data migration & verification" at bounding box center [167, 261] width 75 height 25
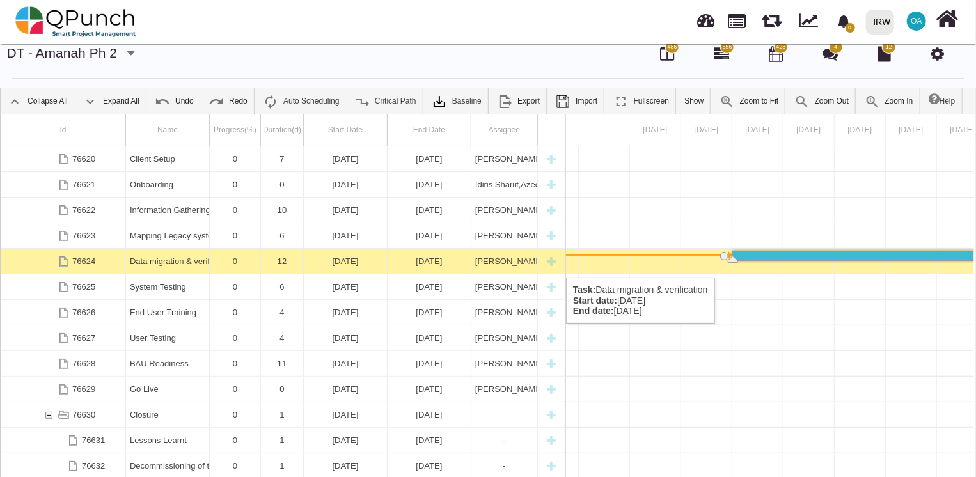
scroll to position [0, 15747]
click at [184, 264] on div "Data migration & verification" at bounding box center [167, 261] width 75 height 25
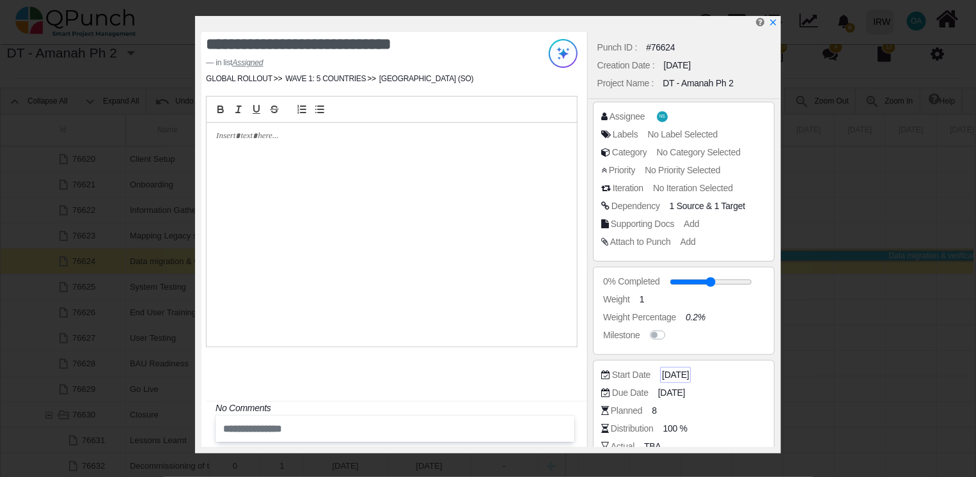
click at [679, 377] on span "[DATE]" at bounding box center [675, 374] width 27 height 13
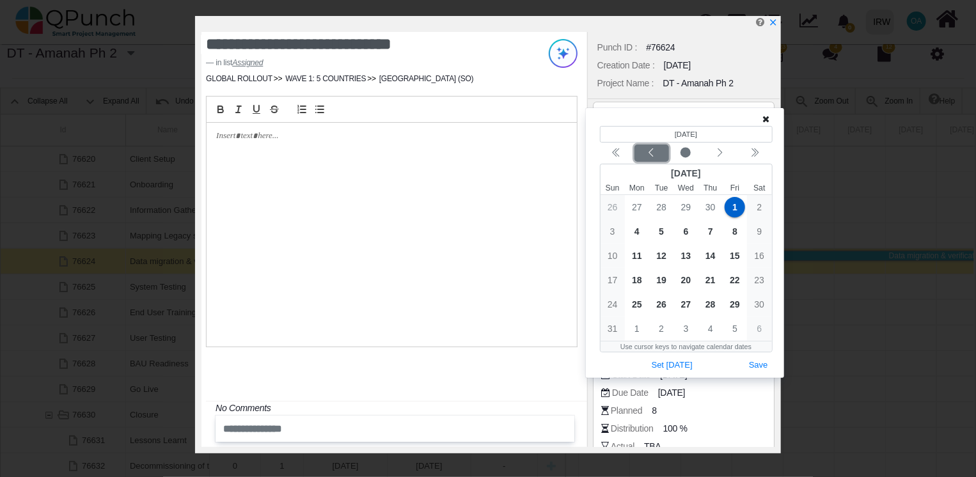
click at [653, 150] on icon "chevron left" at bounding box center [651, 153] width 10 height 10
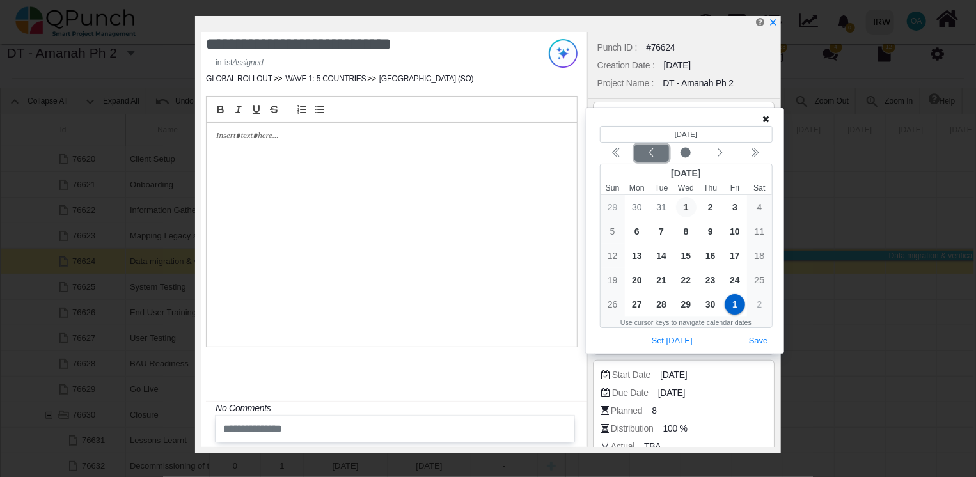
click at [653, 150] on icon "chevron left" at bounding box center [651, 153] width 10 height 10
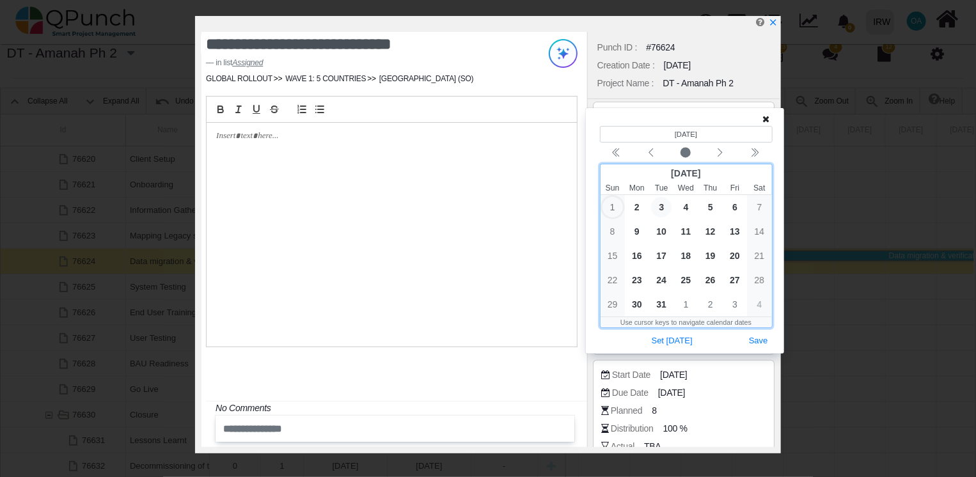
click at [666, 207] on span "3" at bounding box center [661, 207] width 20 height 20
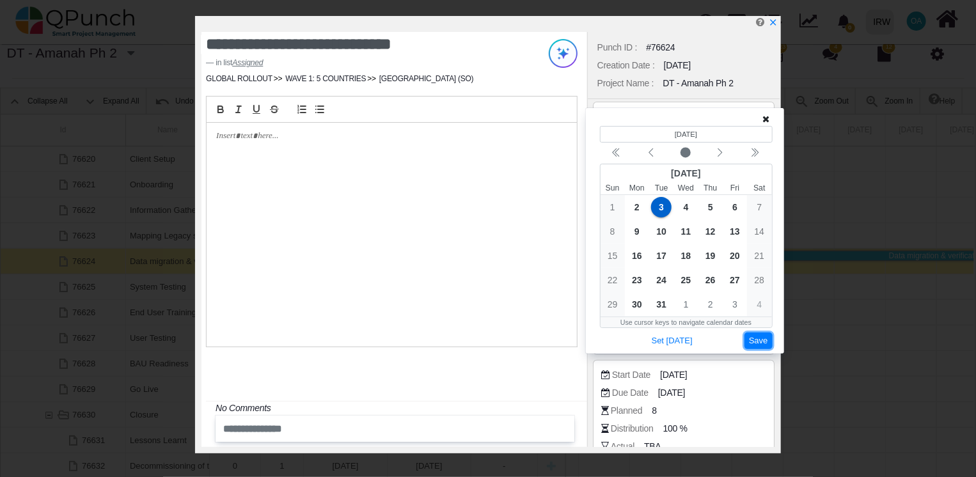
click at [755, 336] on button "Save" at bounding box center [759, 341] width 28 height 17
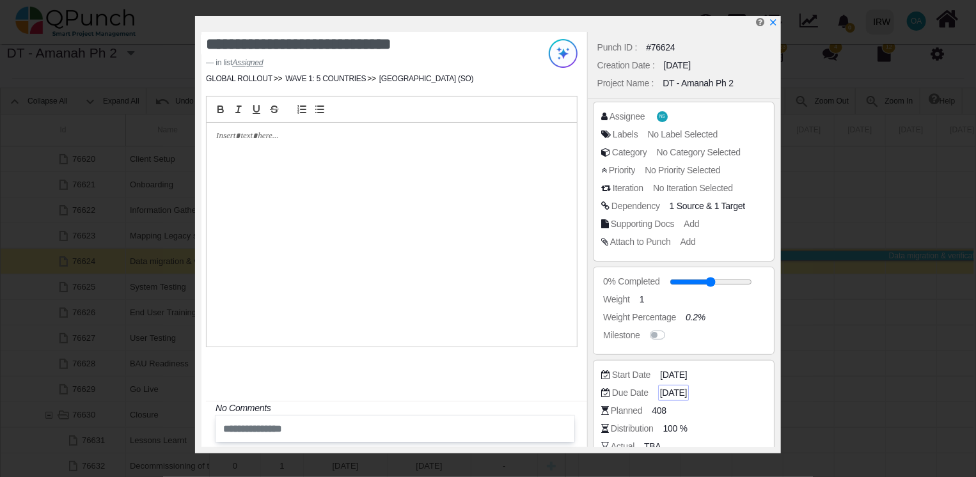
click at [684, 390] on span "[DATE]" at bounding box center [673, 392] width 27 height 13
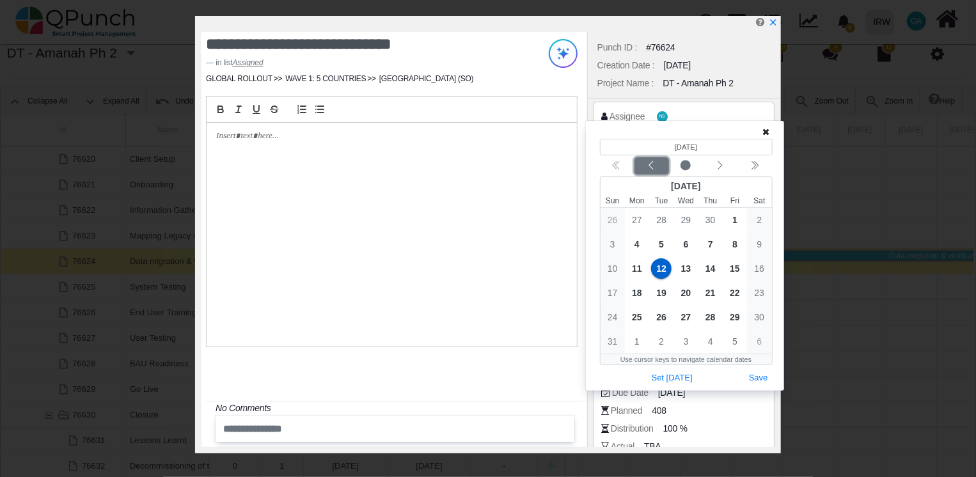
click at [652, 166] on icon "chevron left" at bounding box center [651, 166] width 10 height 10
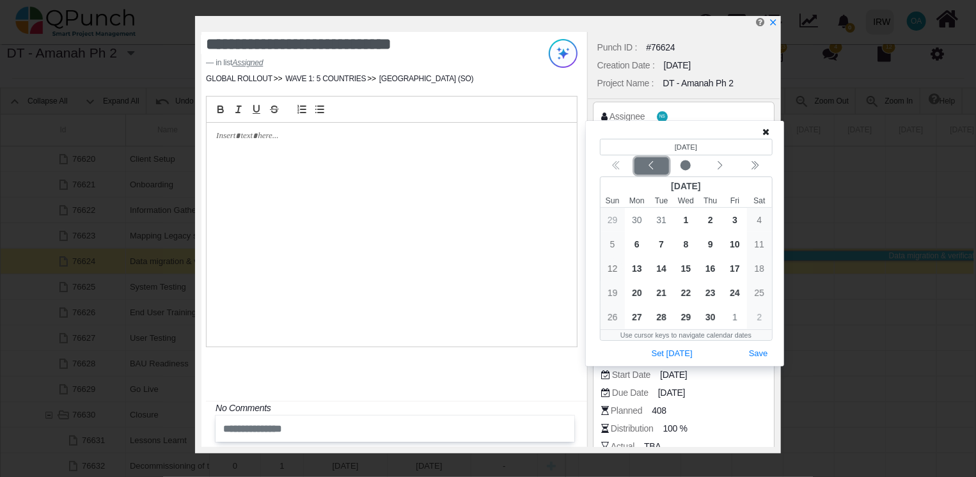
click at [652, 166] on icon "chevron left" at bounding box center [651, 166] width 10 height 10
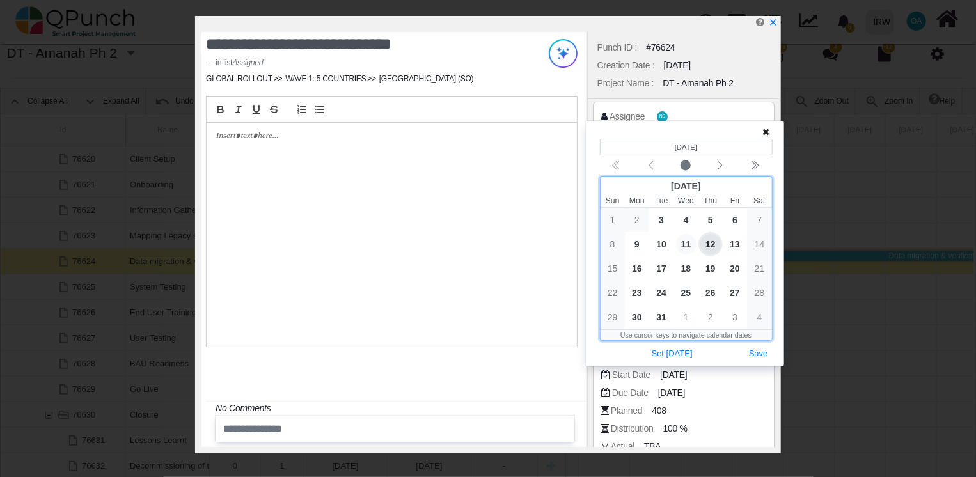
click at [688, 241] on span "11" at bounding box center [686, 244] width 20 height 20
click at [766, 134] on icon at bounding box center [766, 131] width 7 height 9
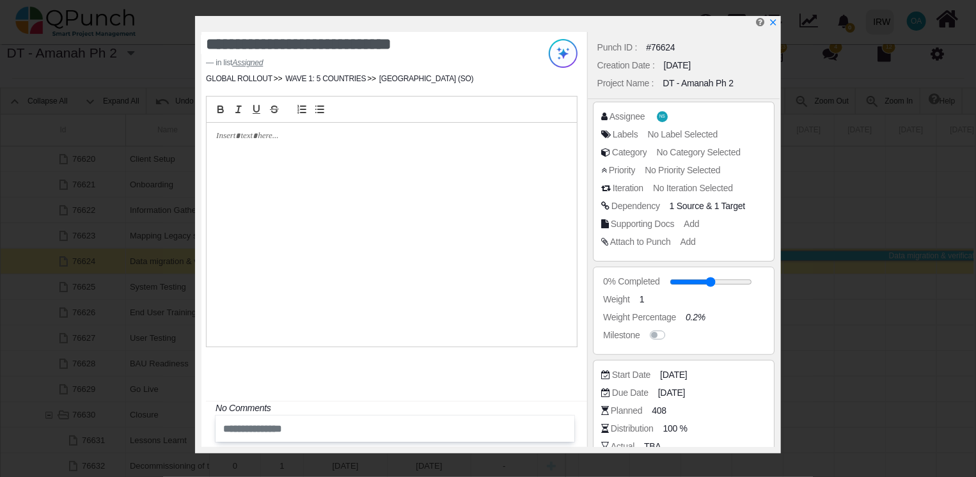
click at [687, 118] on div "Assignee NS" at bounding box center [686, 116] width 171 height 13
click at [667, 114] on div "Assignee NS" at bounding box center [686, 116] width 171 height 13
click at [663, 118] on span "NS" at bounding box center [664, 116] width 6 height 4
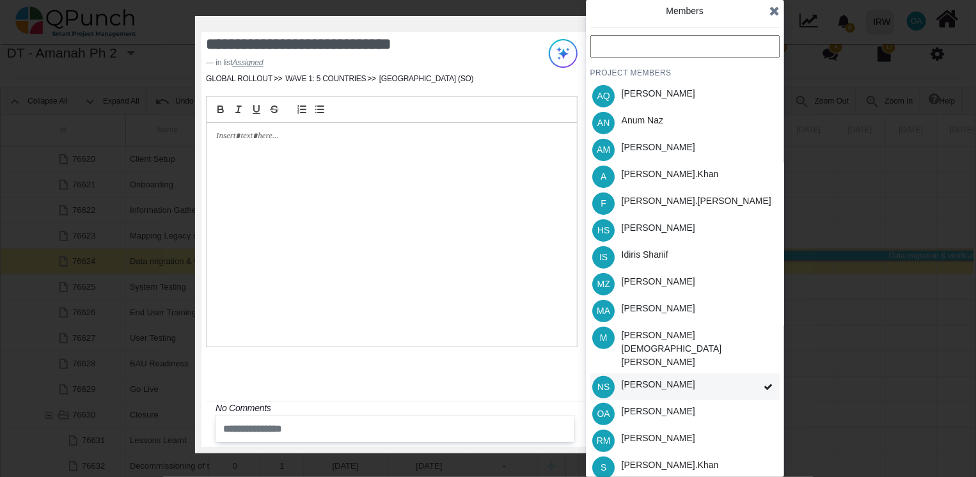
click at [739, 374] on div "NS [PERSON_NAME]" at bounding box center [684, 387] width 189 height 27
click at [652, 255] on div "Idiris Shariif" at bounding box center [645, 254] width 47 height 13
click at [647, 172] on div "[PERSON_NAME].khan" at bounding box center [670, 174] width 97 height 13
click at [656, 400] on div "[PERSON_NAME]" at bounding box center [658, 413] width 83 height 27
click at [655, 454] on div "[PERSON_NAME].khan" at bounding box center [670, 467] width 106 height 27
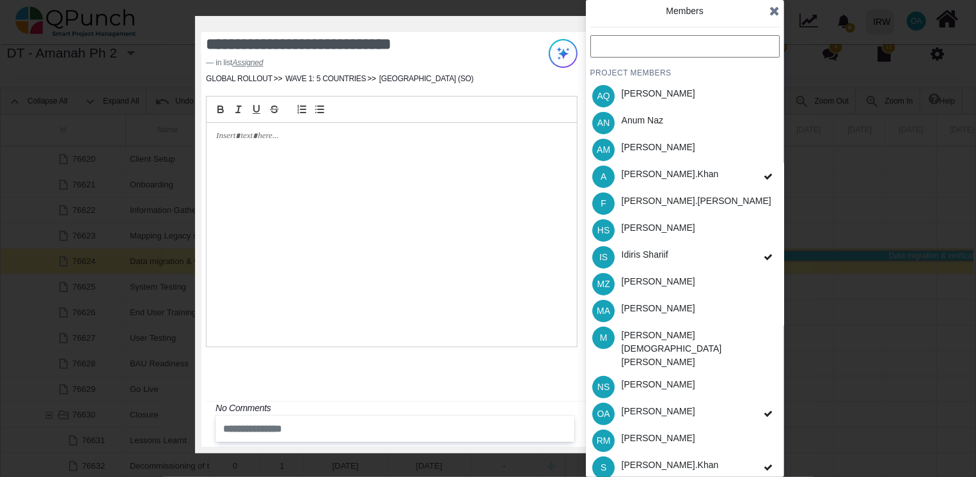
click at [771, 10] on icon at bounding box center [774, 10] width 10 height 13
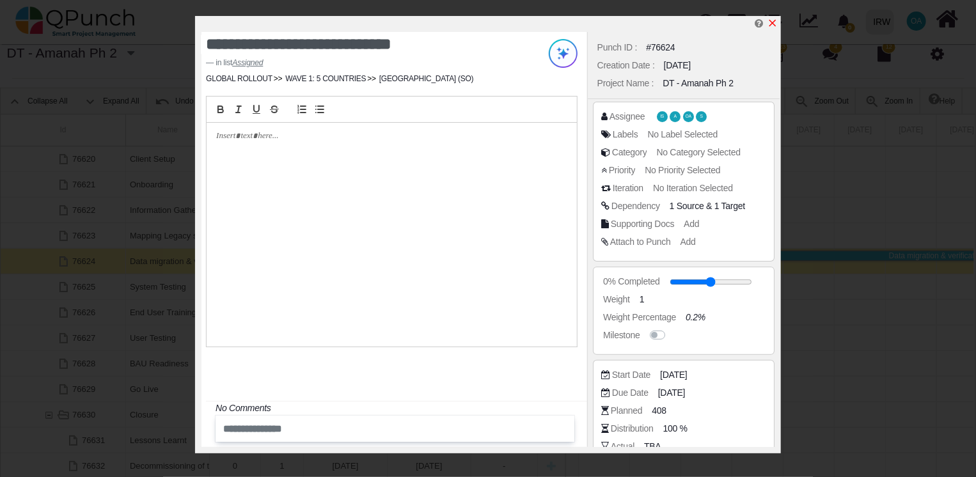
click at [774, 19] on icon "x" at bounding box center [773, 23] width 10 height 10
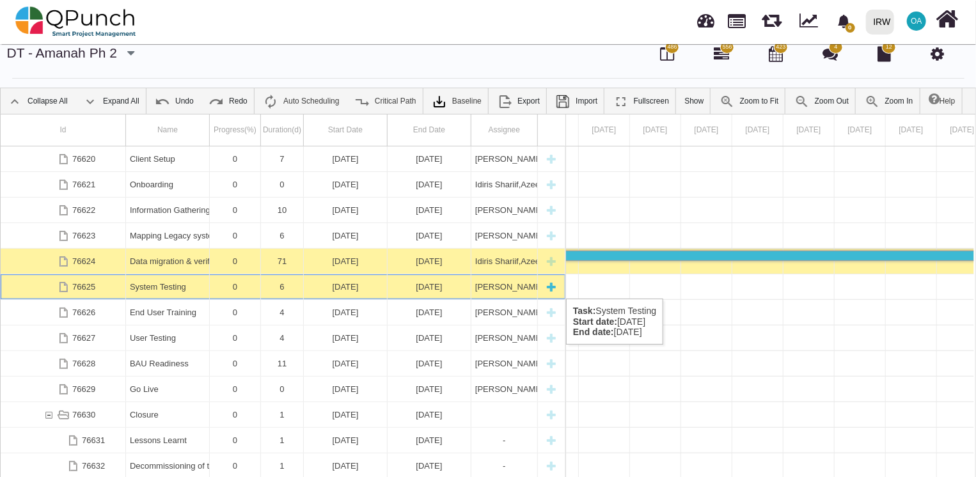
scroll to position [0, 16362]
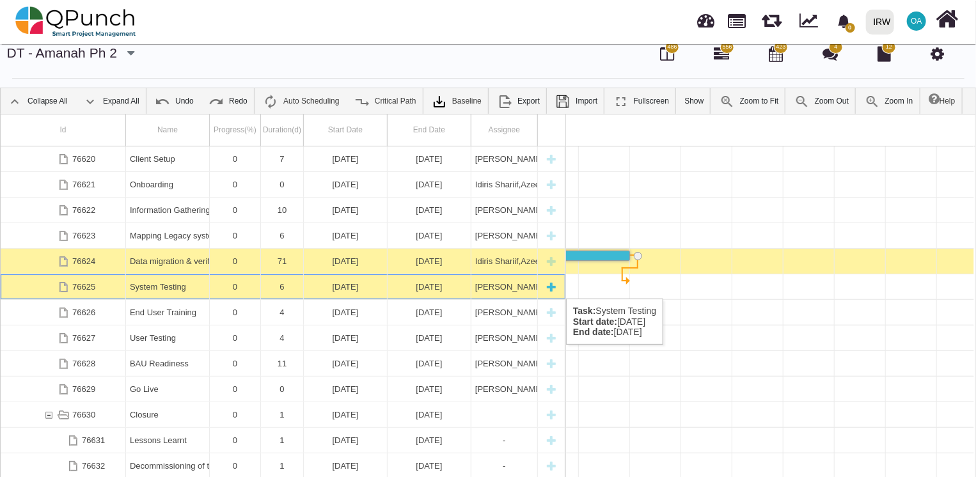
click at [397, 285] on div "[DATE]" at bounding box center [428, 286] width 75 height 25
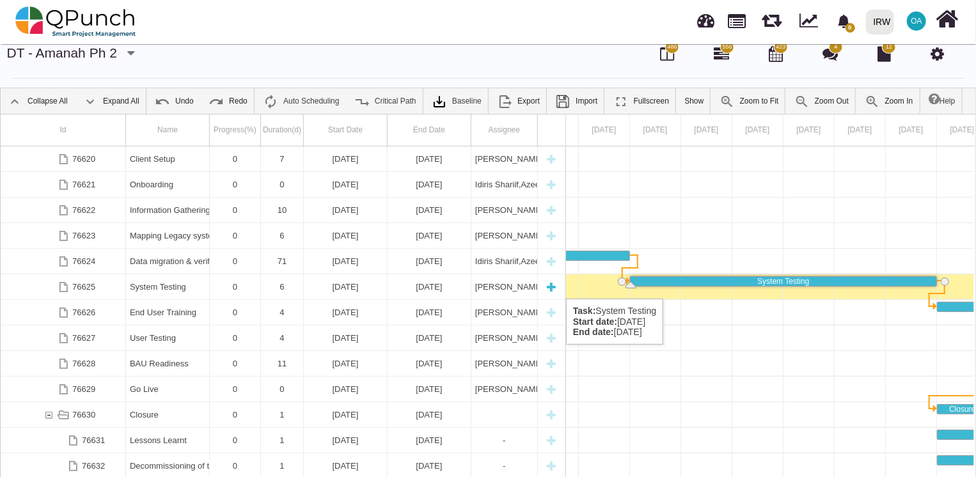
click at [161, 285] on div "System Testing" at bounding box center [167, 286] width 75 height 25
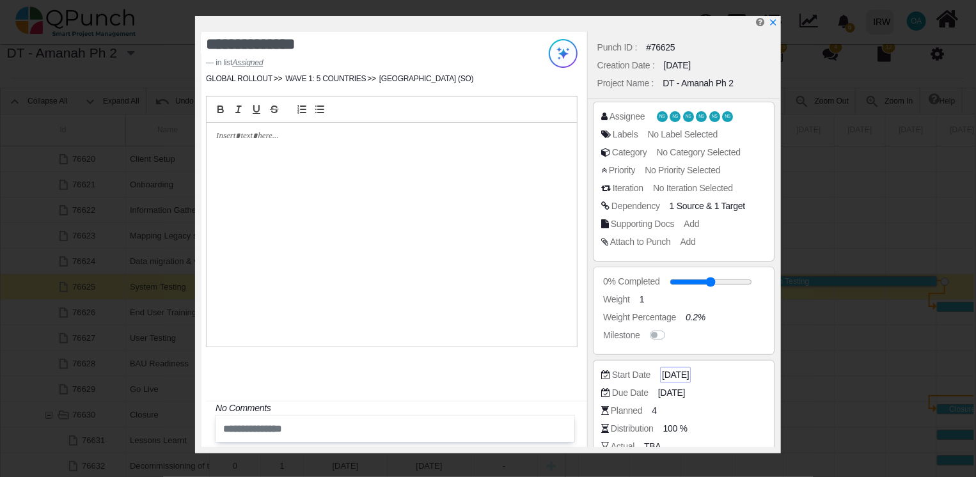
click at [689, 374] on span "[DATE]" at bounding box center [675, 374] width 27 height 13
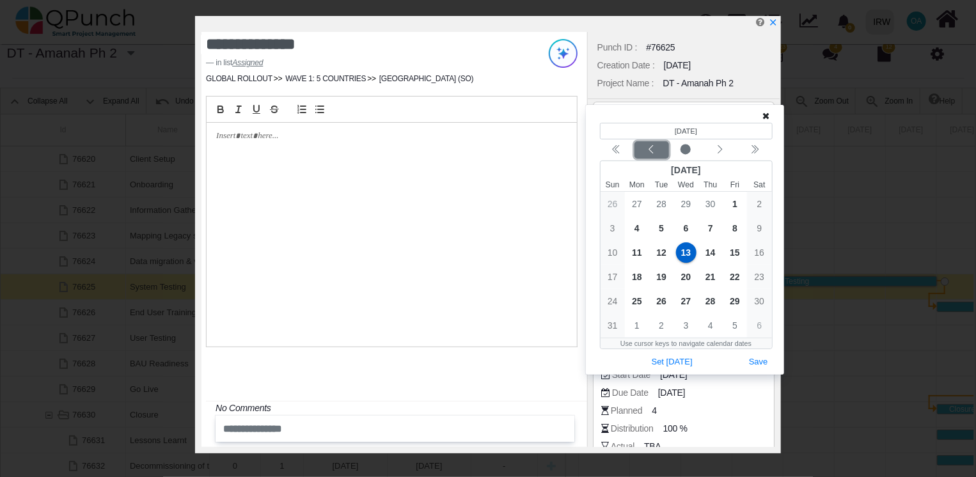
click at [647, 152] on icon "chevron left" at bounding box center [651, 150] width 10 height 10
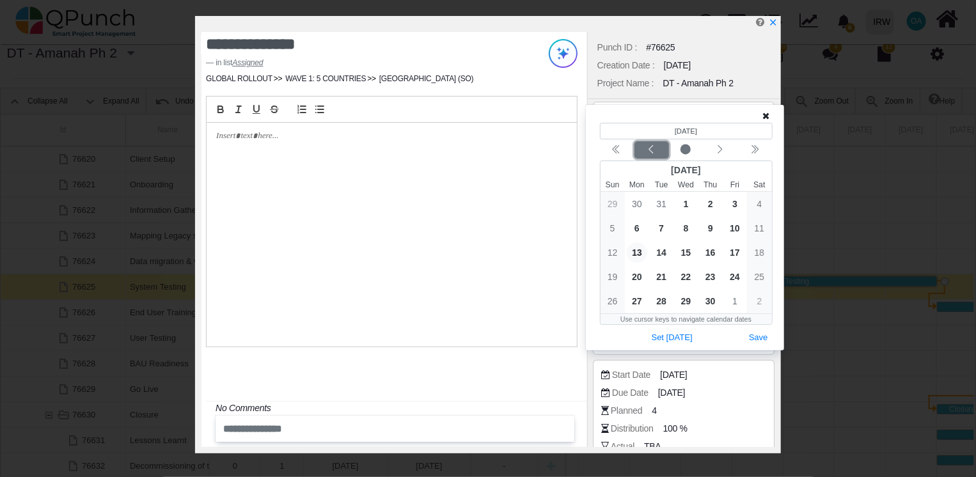
click at [647, 152] on icon "chevron left" at bounding box center [651, 150] width 10 height 10
click at [706, 229] on span "12" at bounding box center [710, 228] width 20 height 20
click at [761, 331] on button "Save" at bounding box center [759, 337] width 28 height 17
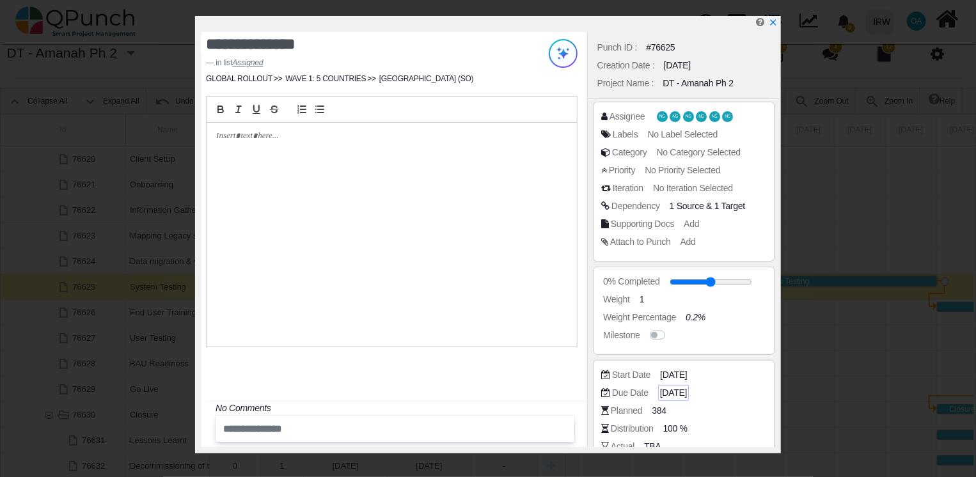
click at [687, 390] on span "[DATE]" at bounding box center [673, 392] width 27 height 13
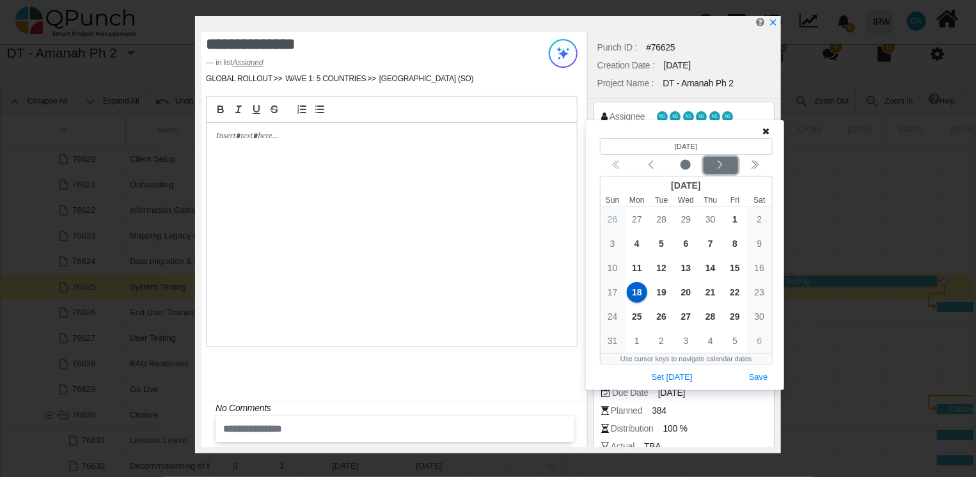
click at [723, 165] on icon "chevron left" at bounding box center [720, 165] width 10 height 10
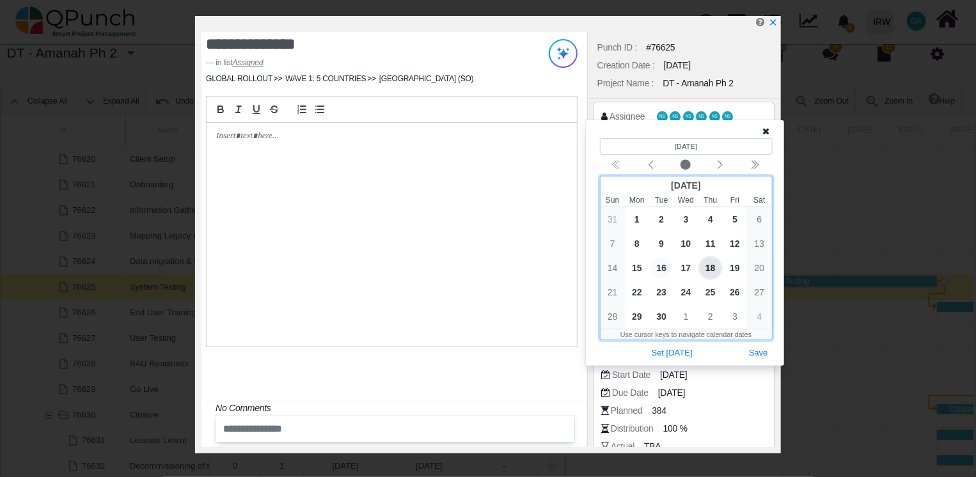
click at [661, 267] on span "16" at bounding box center [661, 268] width 20 height 20
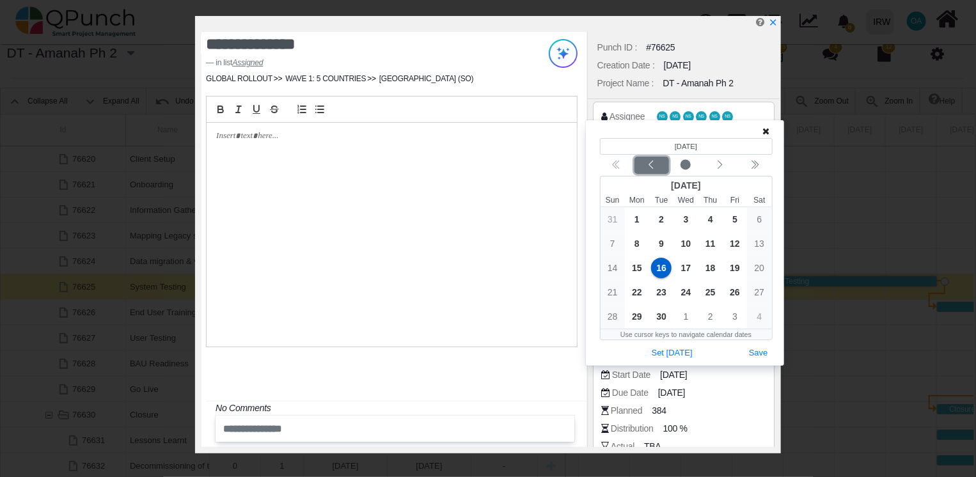
click at [655, 168] on icon "chevron left" at bounding box center [651, 165] width 10 height 10
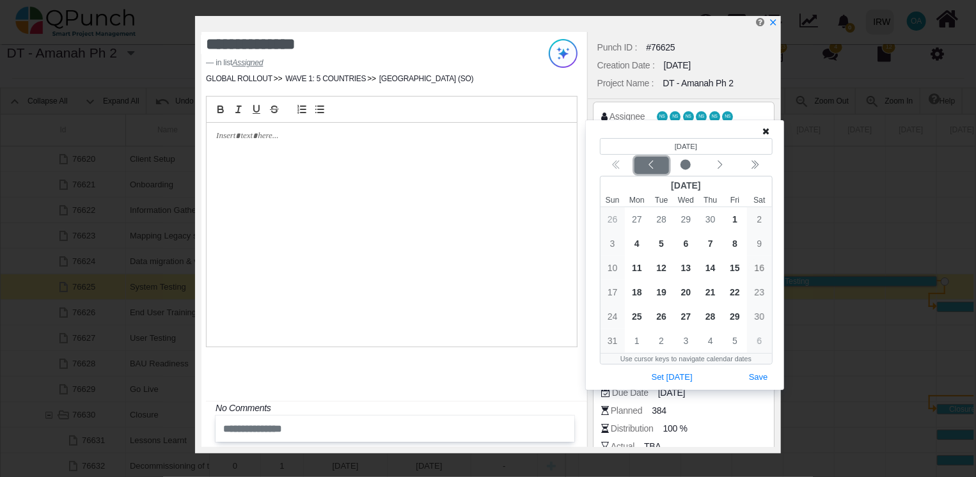
click at [655, 168] on icon "chevron left" at bounding box center [651, 165] width 10 height 10
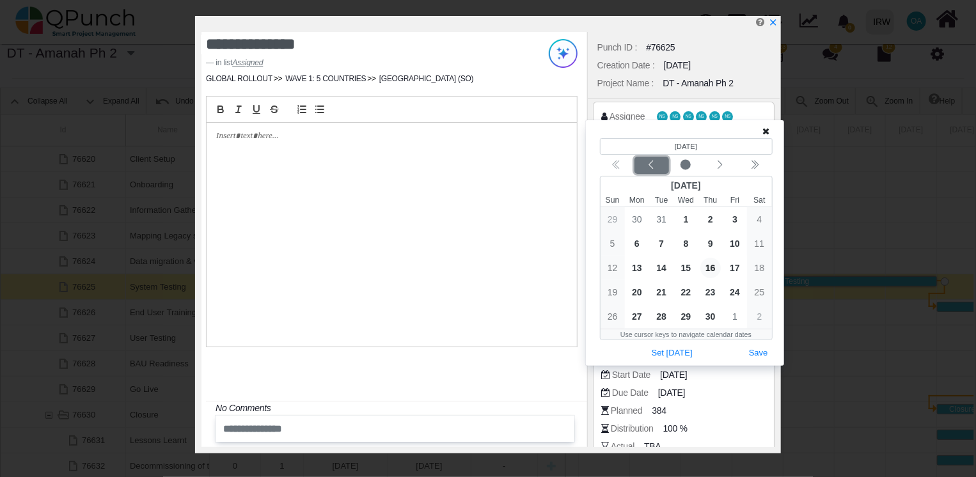
click at [655, 168] on icon "chevron left" at bounding box center [651, 165] width 10 height 10
click at [687, 291] on span "25" at bounding box center [686, 292] width 20 height 20
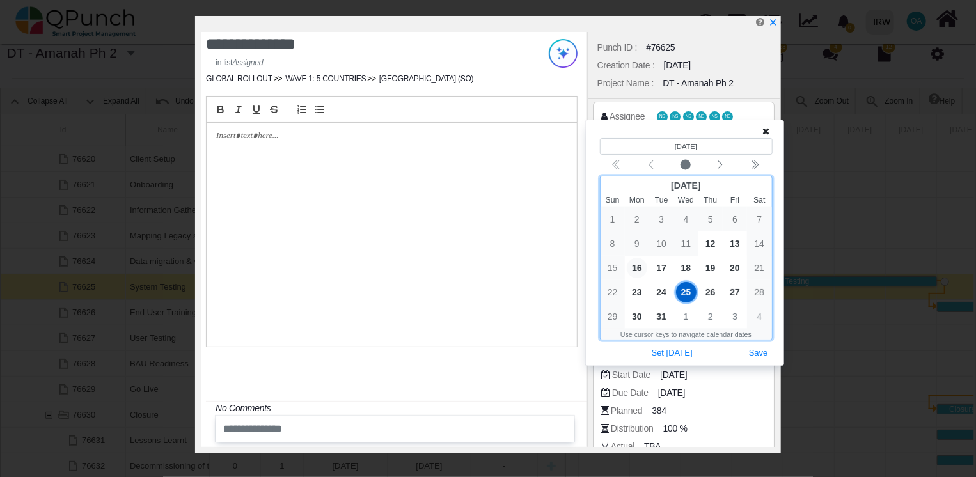
click at [638, 271] on span "16" at bounding box center [637, 268] width 20 height 20
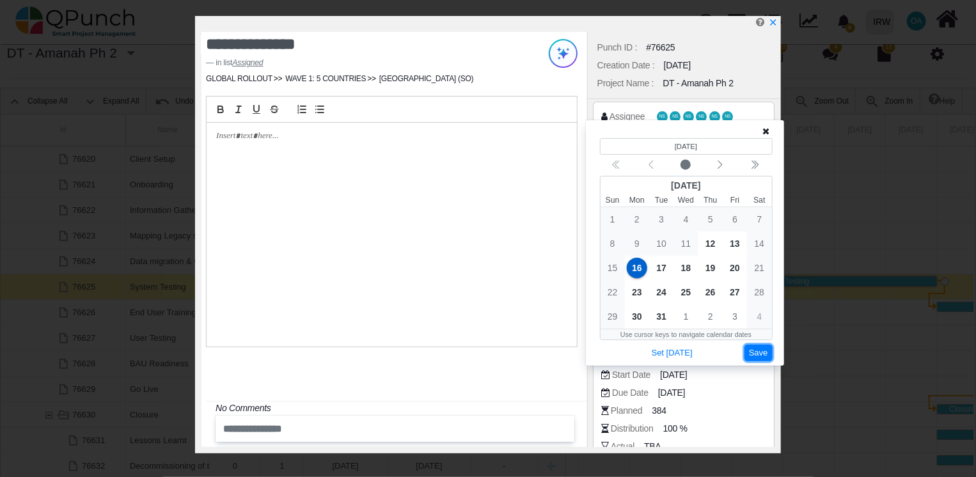
click at [757, 352] on button "Save" at bounding box center [759, 353] width 28 height 17
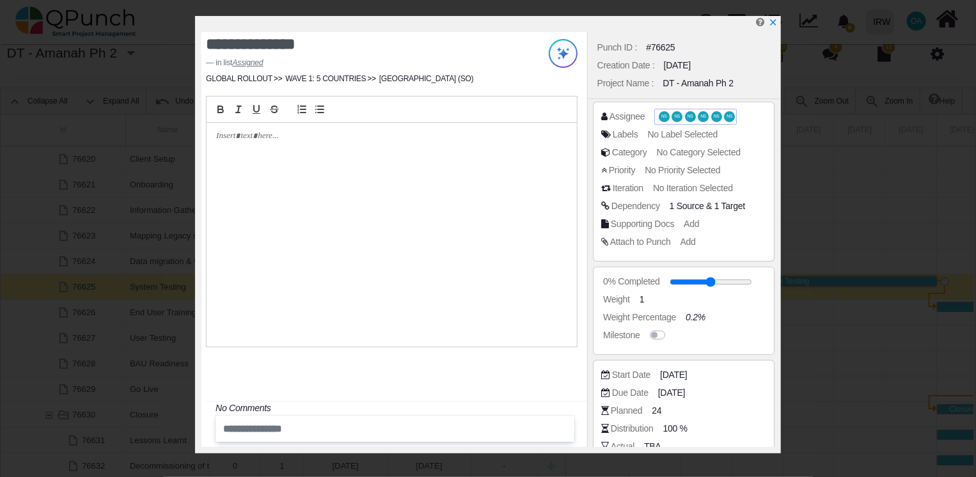
click at [663, 111] on span "NS" at bounding box center [664, 116] width 11 height 10
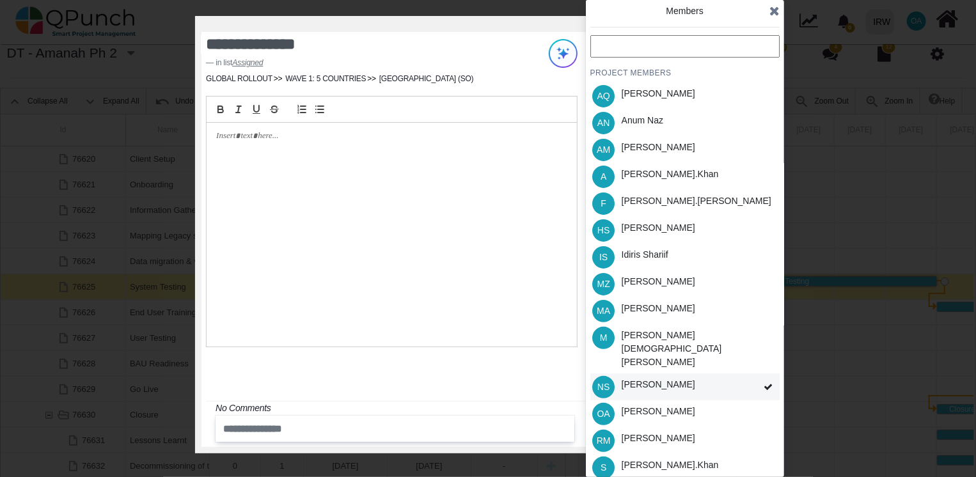
click at [762, 374] on span at bounding box center [768, 388] width 23 height 28
click at [709, 374] on div "NS [PERSON_NAME]" at bounding box center [684, 387] width 189 height 27
click at [695, 374] on div "NS [PERSON_NAME]" at bounding box center [684, 387] width 189 height 27
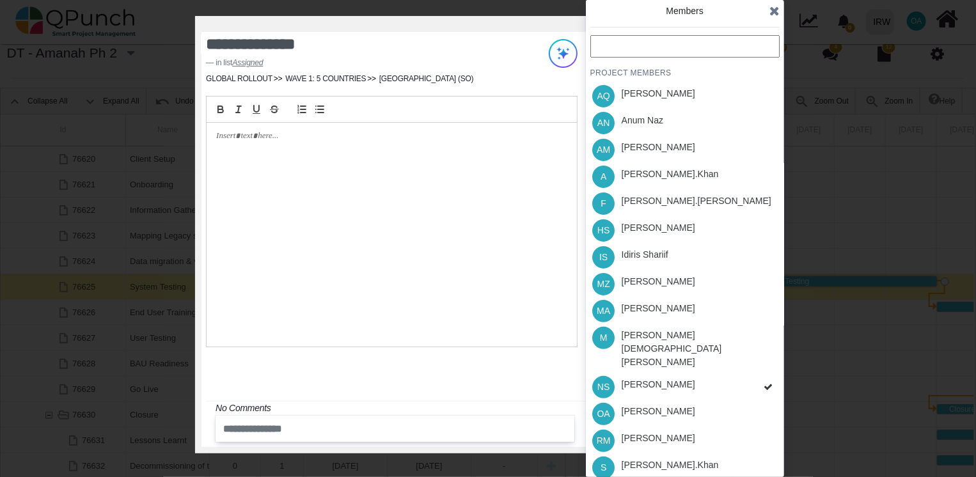
click at [695, 370] on div "PROJECT MEMBERS AQ [PERSON_NAME] AN [PERSON_NAME] AM [PERSON_NAME] A [PERSON_NA…" at bounding box center [684, 298] width 189 height 526
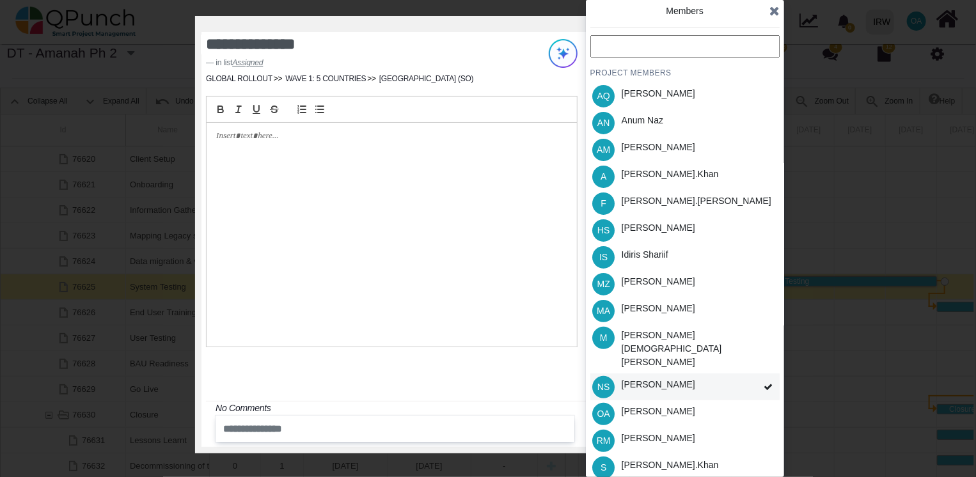
click at [764, 383] on icon at bounding box center [768, 387] width 9 height 9
click at [755, 374] on div "NS [PERSON_NAME]" at bounding box center [684, 387] width 189 height 27
click at [755, 365] on div "PROJECT MEMBERS AQ [PERSON_NAME] AN [PERSON_NAME] AM [PERSON_NAME] A [PERSON_NA…" at bounding box center [684, 298] width 189 height 526
click at [706, 374] on div "NS [PERSON_NAME]" at bounding box center [684, 387] width 189 height 27
click at [706, 359] on div "PROJECT MEMBERS AQ [PERSON_NAME] AN [PERSON_NAME] AM [PERSON_NAME] A [PERSON_NA…" at bounding box center [684, 298] width 189 height 526
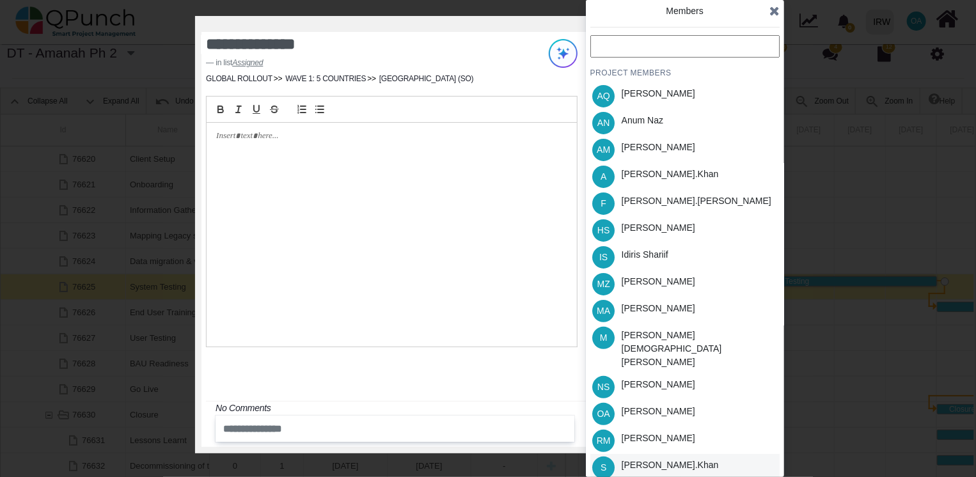
click at [642, 454] on div "[PERSON_NAME].khan" at bounding box center [670, 467] width 106 height 27
click at [635, 180] on div "[PERSON_NAME].khan" at bounding box center [670, 176] width 106 height 27
click at [650, 405] on div "[PERSON_NAME]" at bounding box center [659, 411] width 74 height 13
click at [636, 226] on div "[PERSON_NAME]" at bounding box center [659, 227] width 74 height 13
click at [773, 9] on icon at bounding box center [774, 10] width 10 height 13
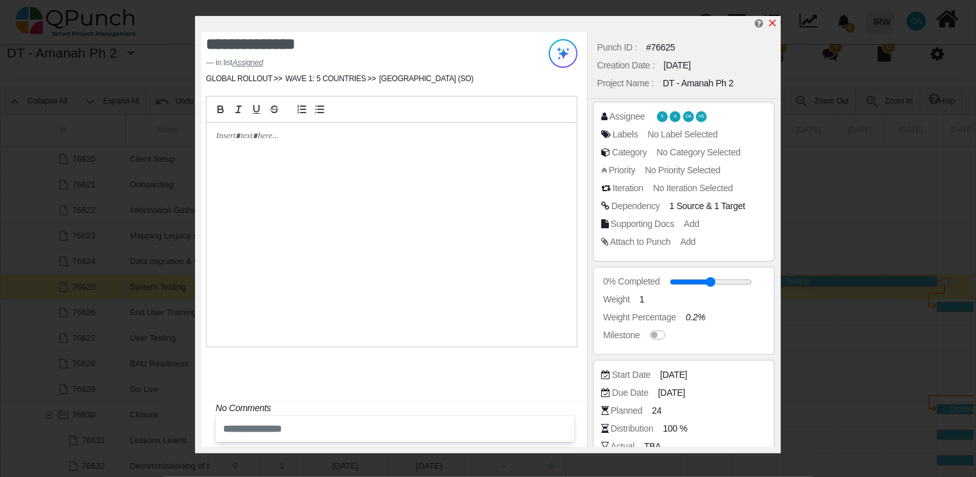
click at [773, 20] on icon "x" at bounding box center [773, 23] width 10 height 10
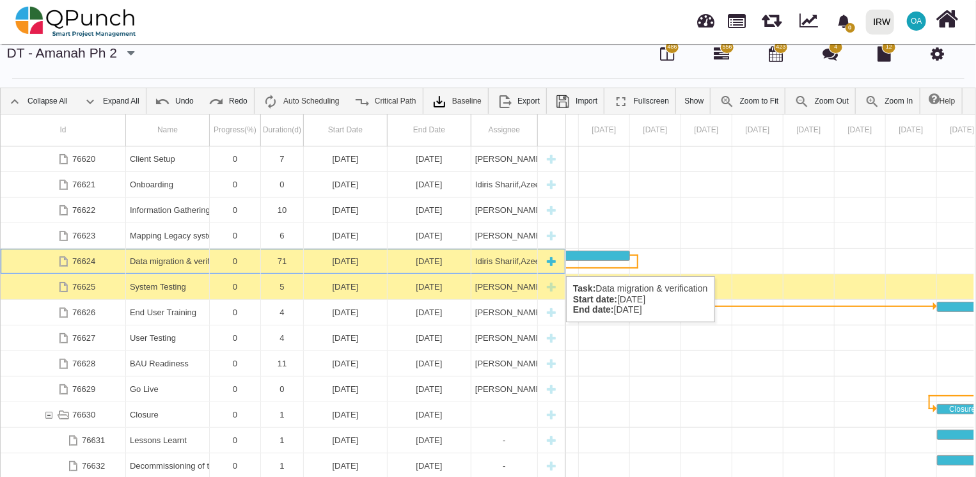
click at [371, 263] on div "[DATE]" at bounding box center [345, 261] width 75 height 25
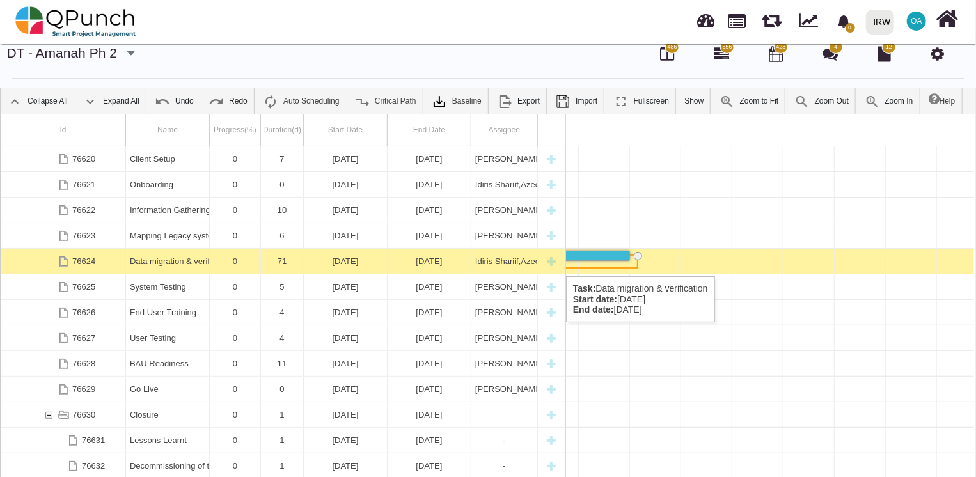
scroll to position [0, 12728]
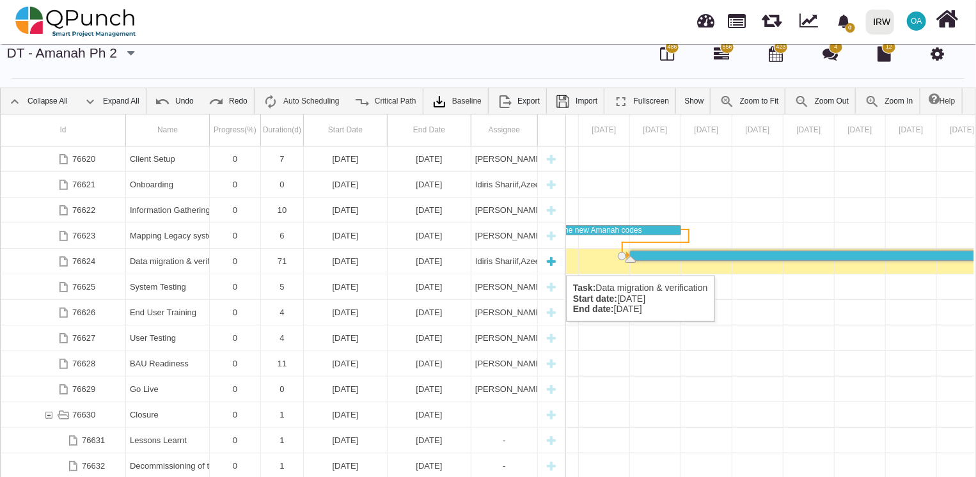
click at [177, 262] on div "Data migration & verification" at bounding box center [167, 261] width 75 height 25
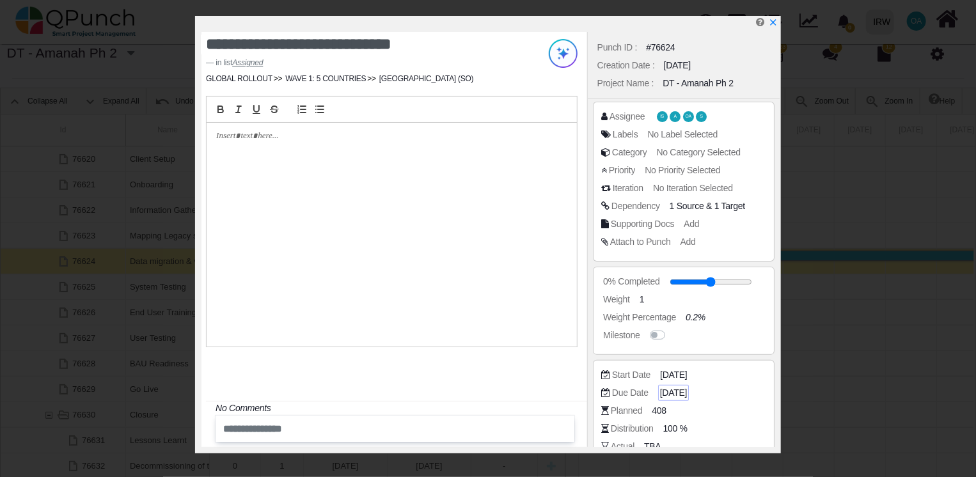
click at [664, 395] on span "[DATE]" at bounding box center [673, 392] width 27 height 13
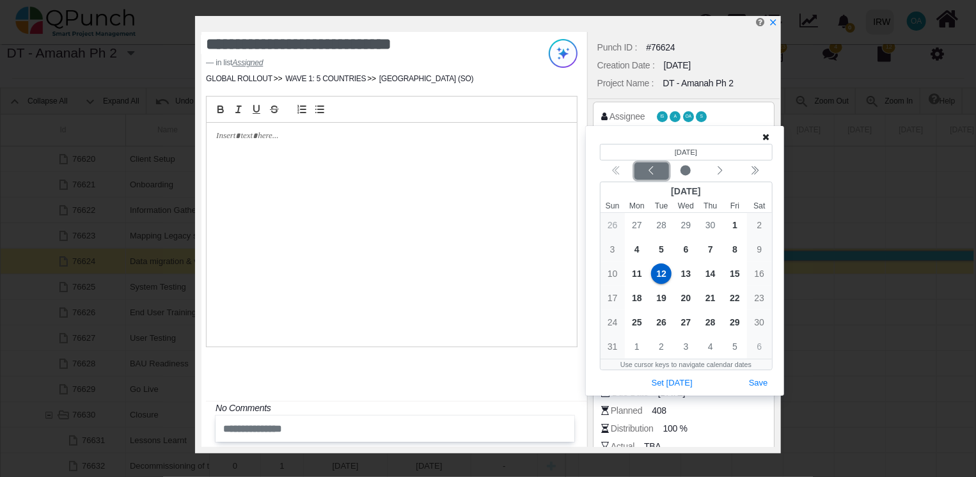
click at [649, 173] on icon "chevron left" at bounding box center [651, 171] width 10 height 10
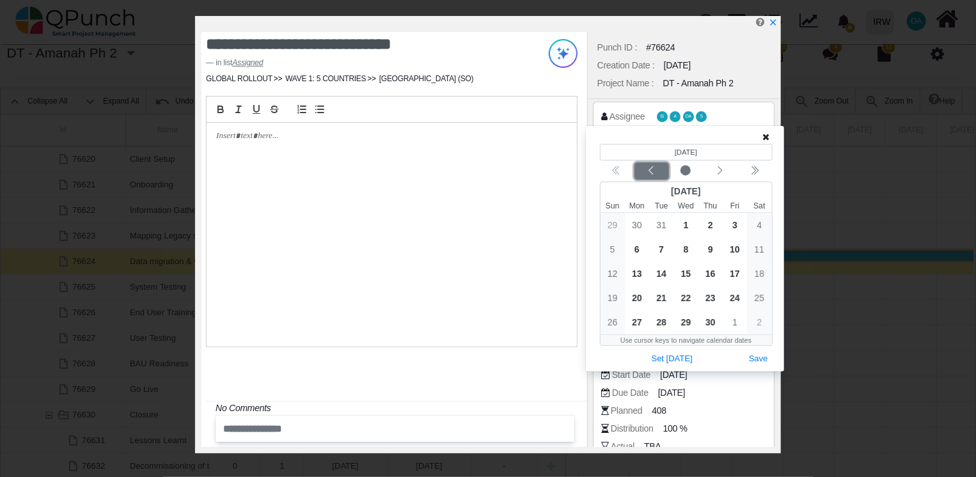
click at [649, 173] on icon "chevron left" at bounding box center [651, 171] width 10 height 10
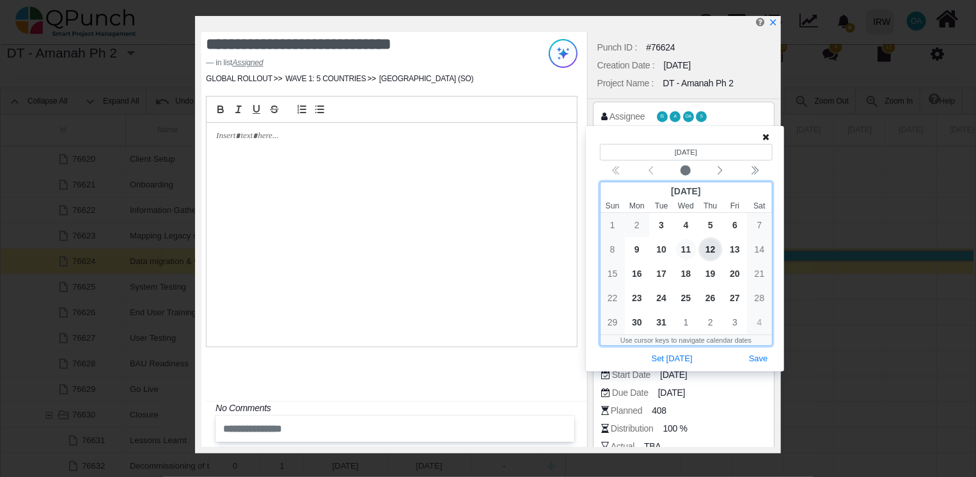
click at [684, 251] on span "11" at bounding box center [686, 249] width 20 height 20
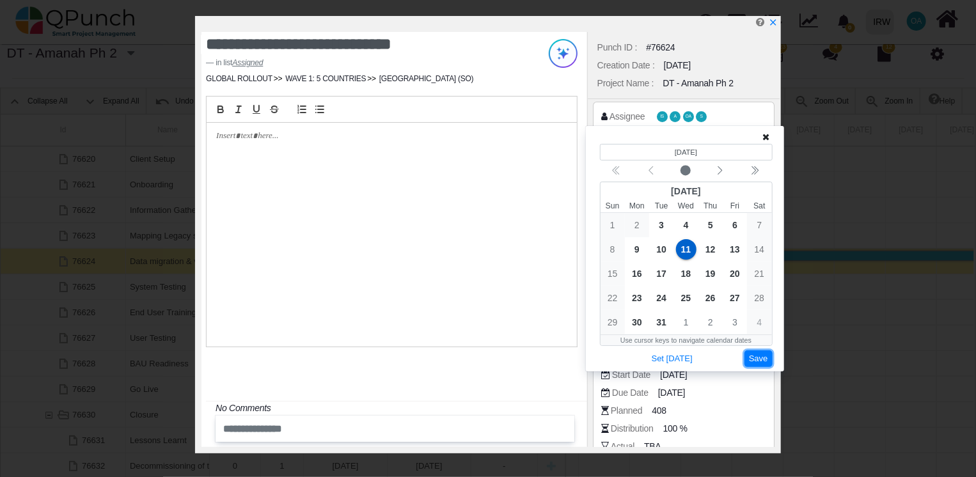
click at [760, 356] on button "Save" at bounding box center [759, 359] width 28 height 17
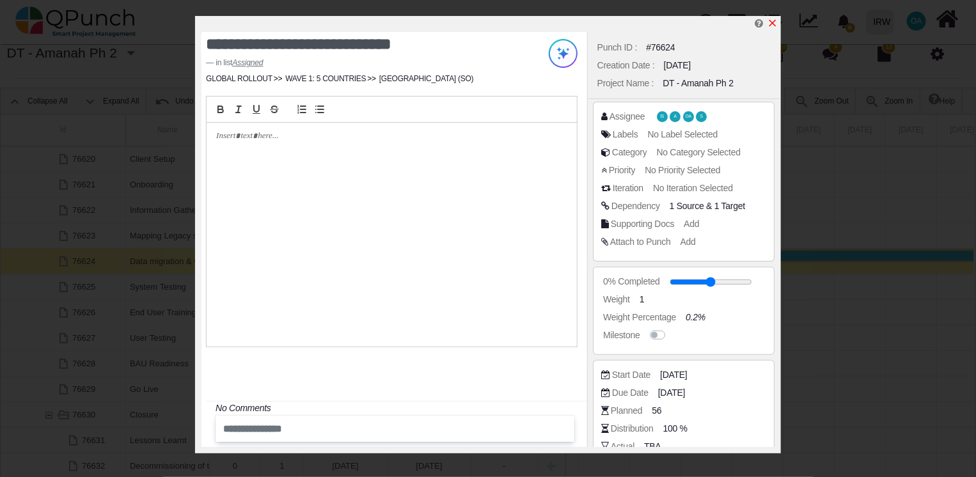
click at [771, 22] on icon "x" at bounding box center [772, 23] width 7 height 7
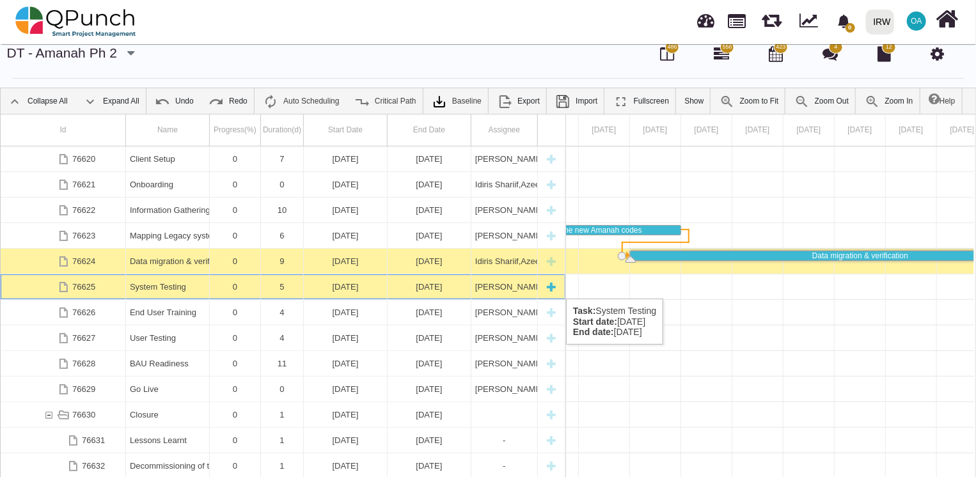
scroll to position [0, 13189]
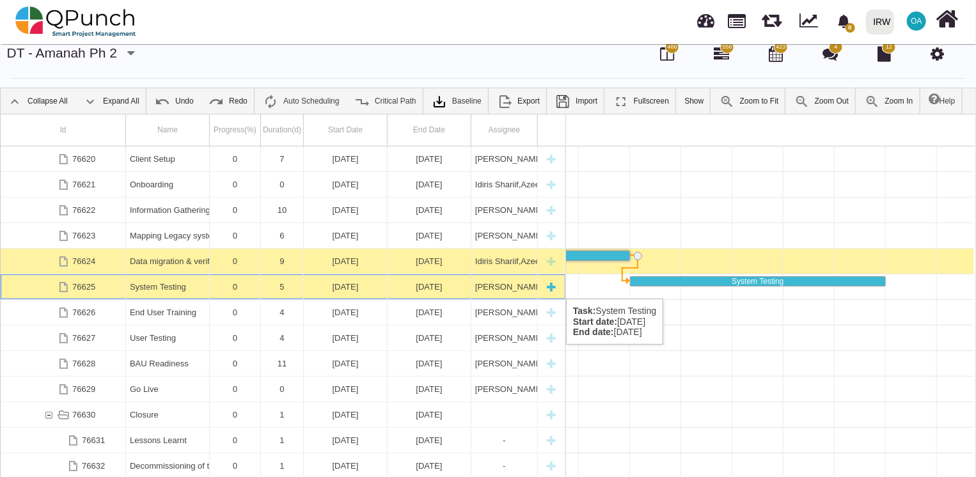
click at [434, 285] on div "[DATE]" at bounding box center [428, 286] width 75 height 25
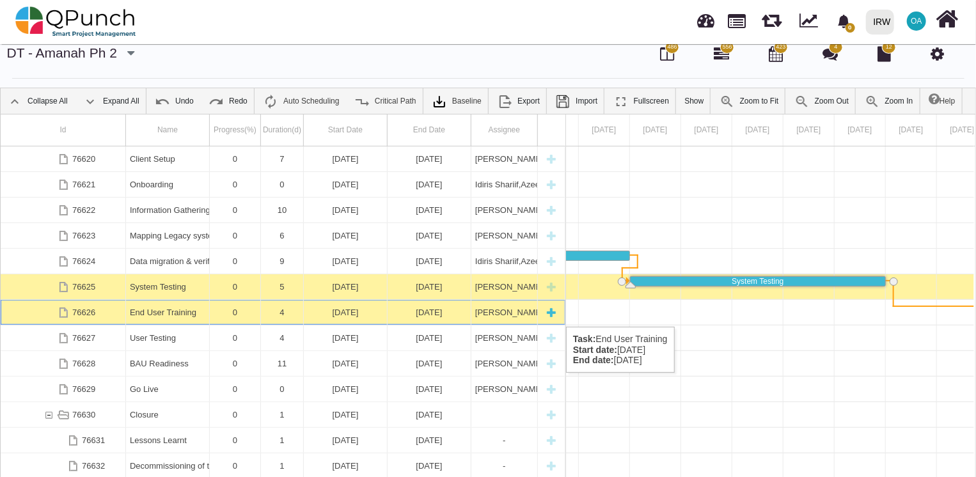
scroll to position [0, 16669]
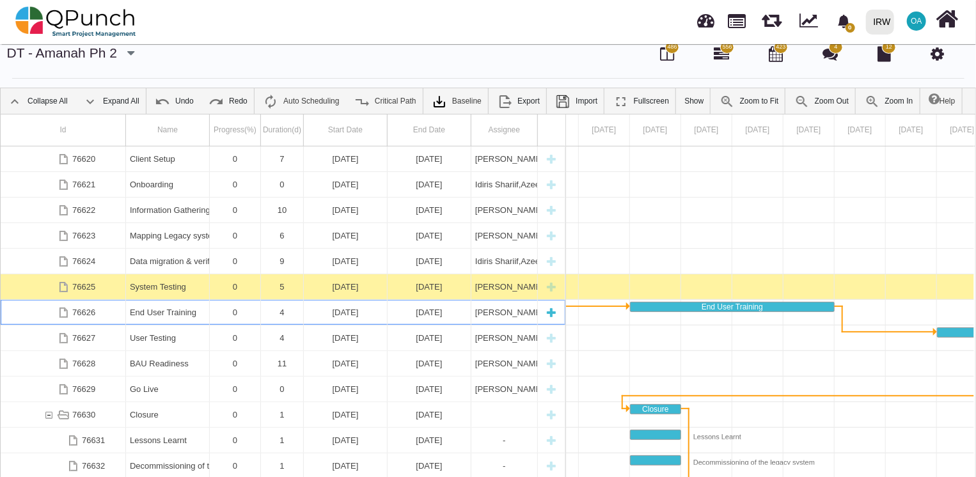
click at [382, 313] on div "[DATE]" at bounding box center [345, 312] width 75 height 25
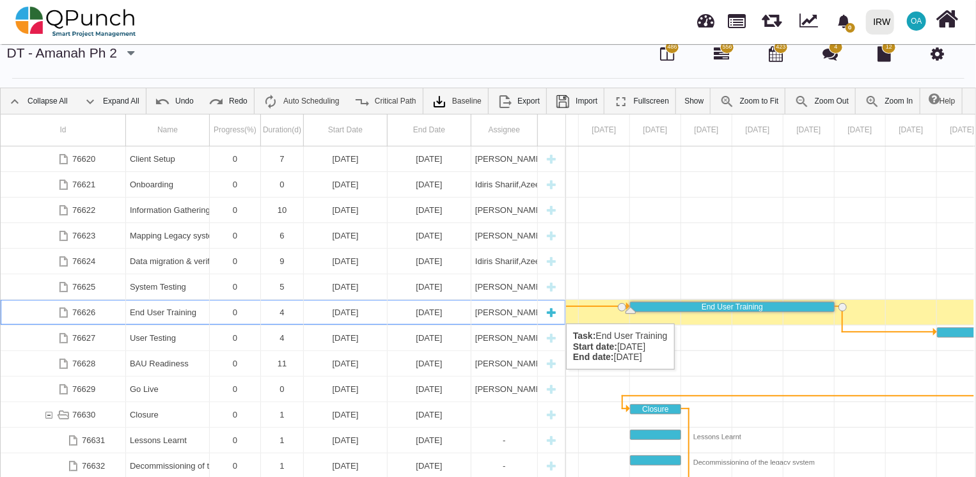
click at [166, 310] on div "End User Training" at bounding box center [167, 312] width 75 height 25
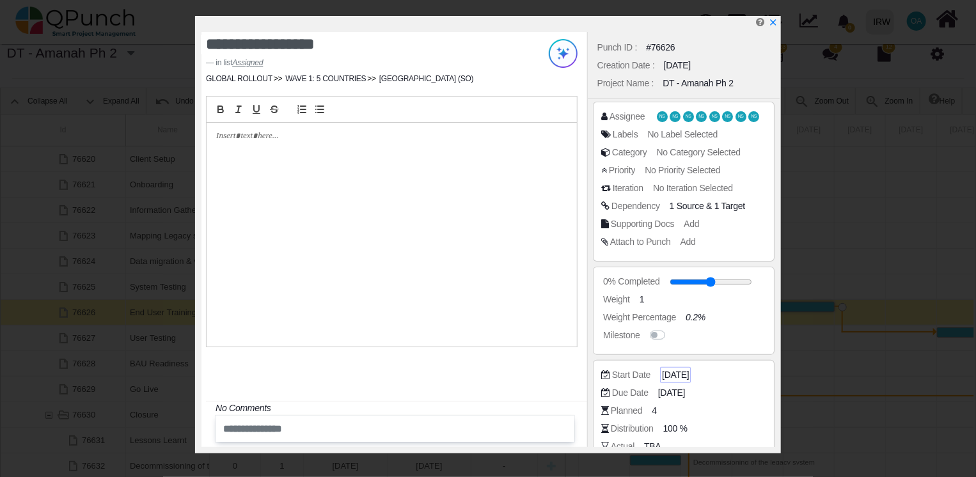
click at [688, 377] on span "[DATE]" at bounding box center [675, 374] width 27 height 13
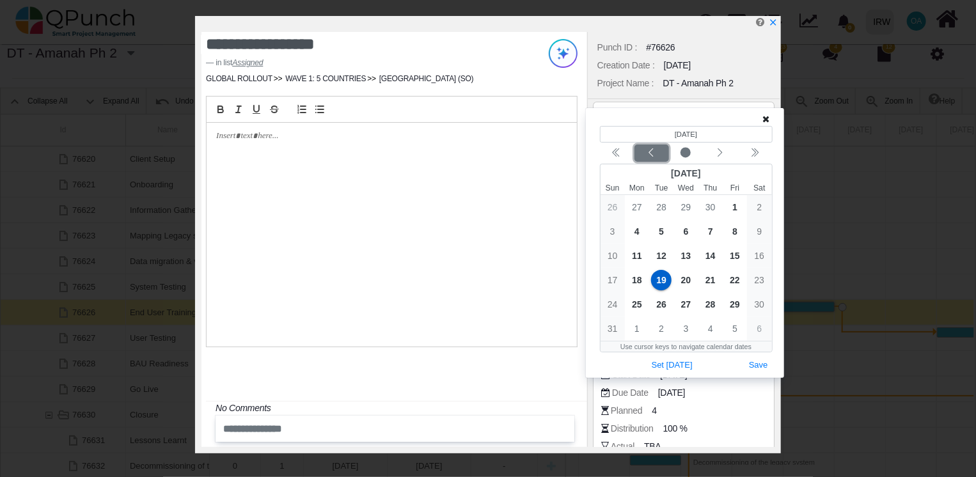
click at [651, 157] on icon "chevron left" at bounding box center [651, 153] width 10 height 10
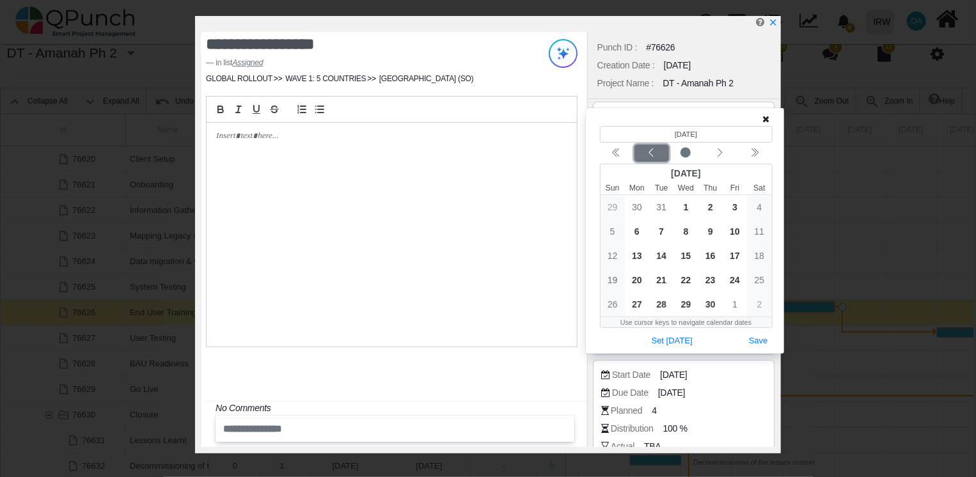
click at [651, 157] on icon "chevron left" at bounding box center [651, 153] width 10 height 10
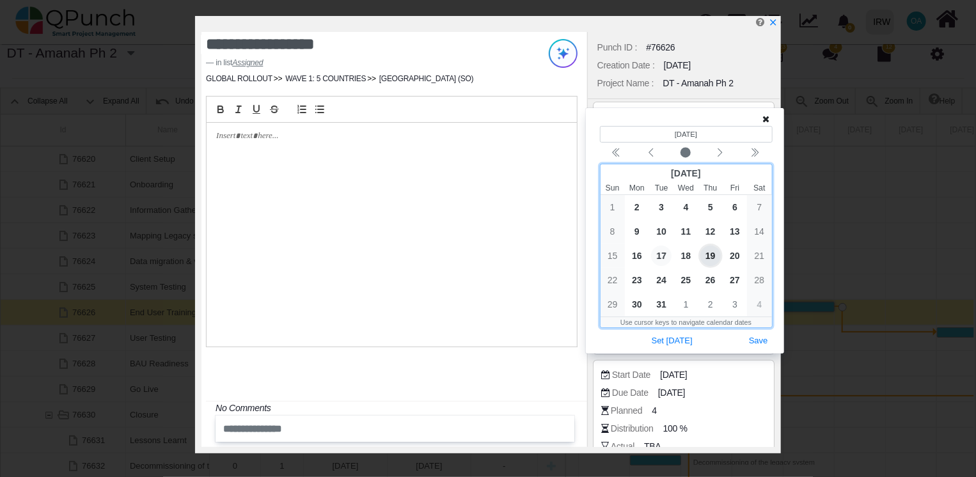
click at [663, 257] on span "17" at bounding box center [661, 256] width 20 height 20
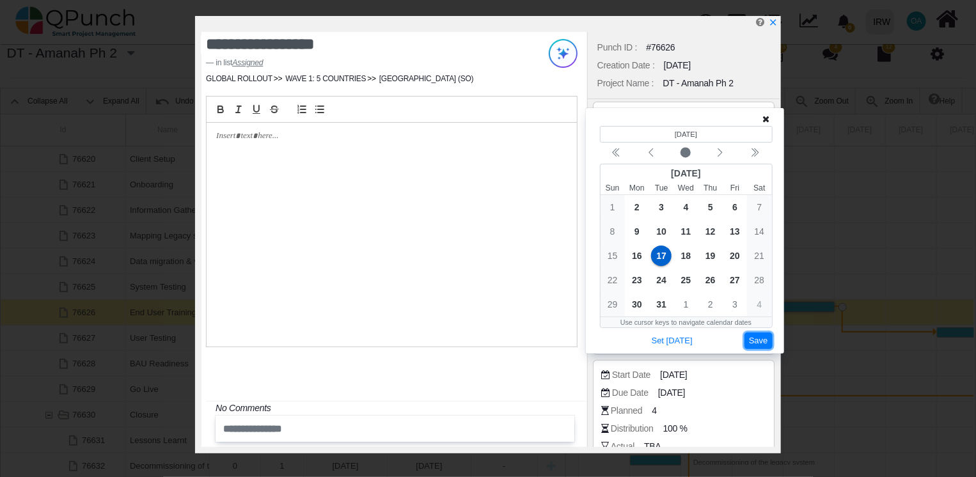
click at [767, 342] on button "Save" at bounding box center [759, 341] width 28 height 17
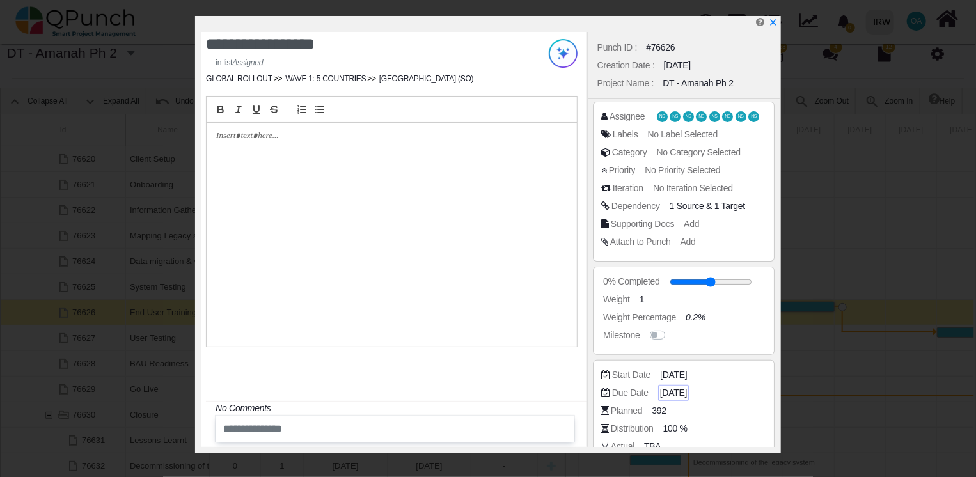
click at [683, 391] on span "[DATE]" at bounding box center [673, 392] width 27 height 13
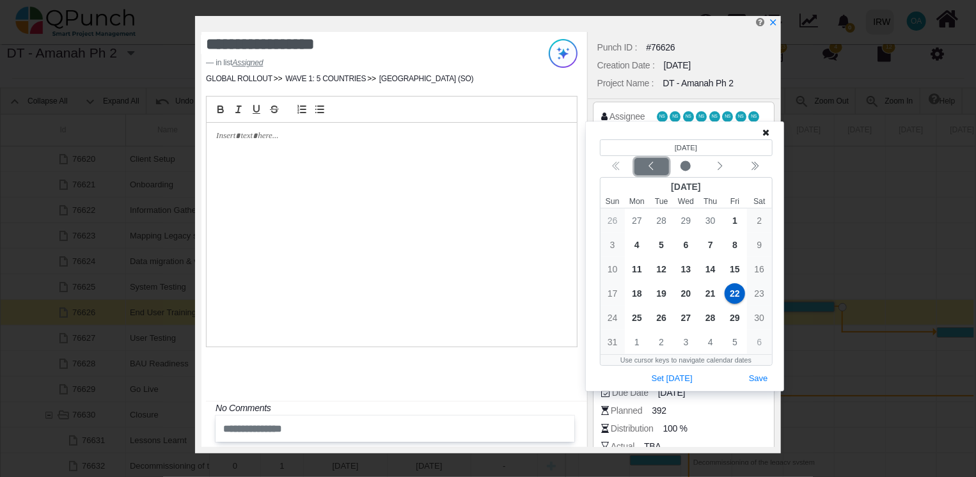
click at [653, 160] on button "Previous month" at bounding box center [652, 166] width 35 height 17
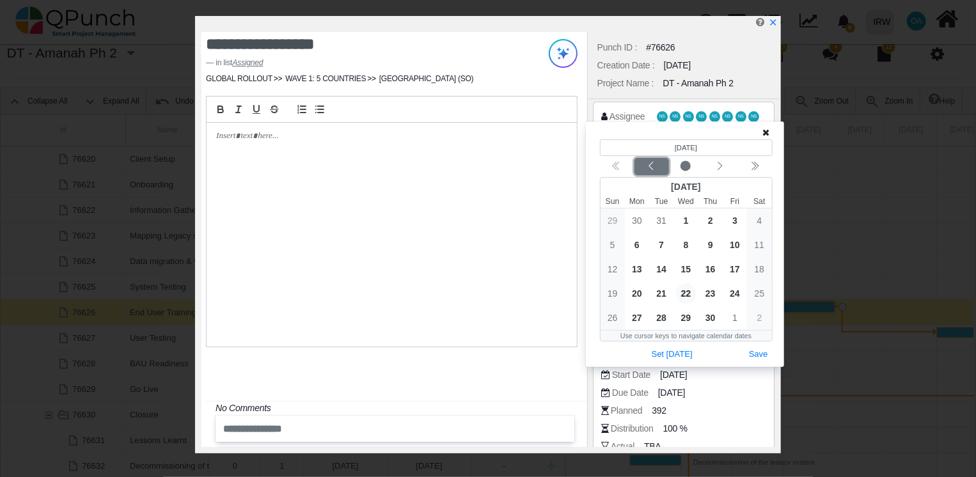
click at [653, 160] on button "Previous month" at bounding box center [652, 166] width 35 height 17
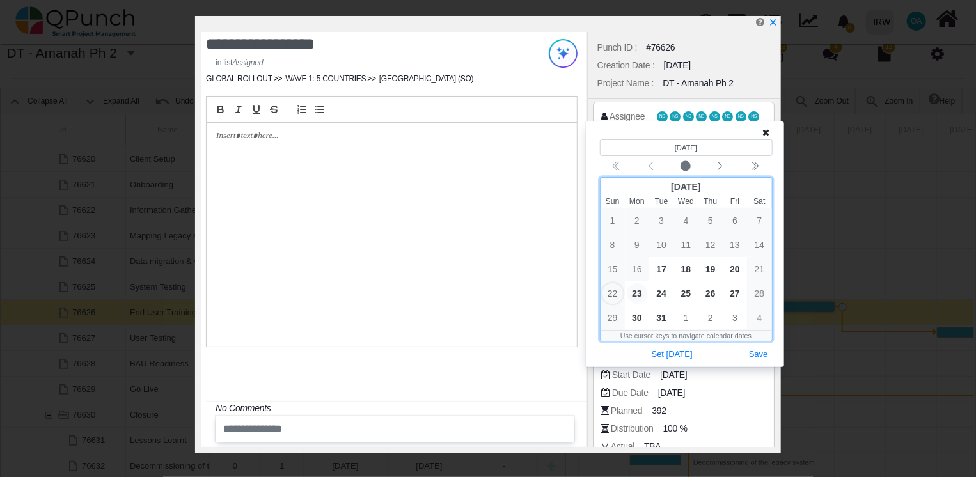
click at [642, 293] on span "23" at bounding box center [637, 293] width 20 height 20
click at [768, 134] on icon at bounding box center [766, 132] width 7 height 9
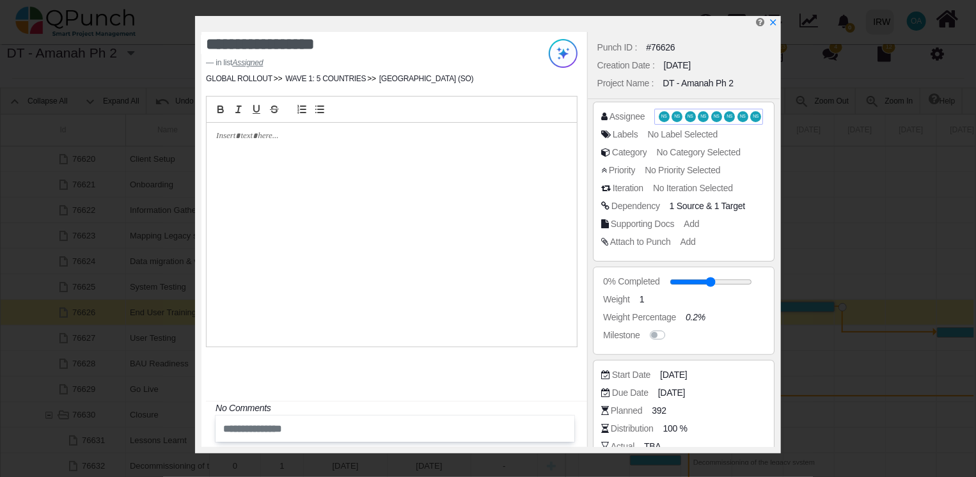
click at [714, 116] on span "NS" at bounding box center [717, 116] width 6 height 4
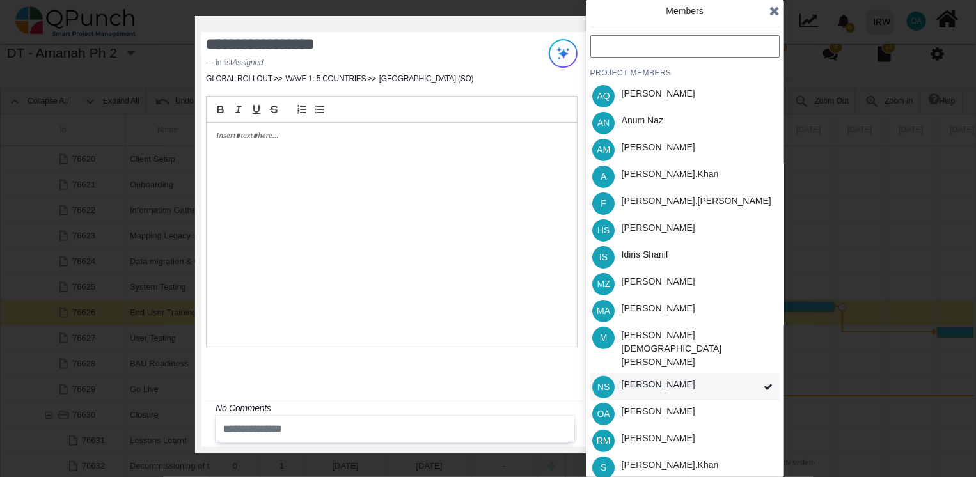
click at [765, 374] on span at bounding box center [768, 388] width 23 height 28
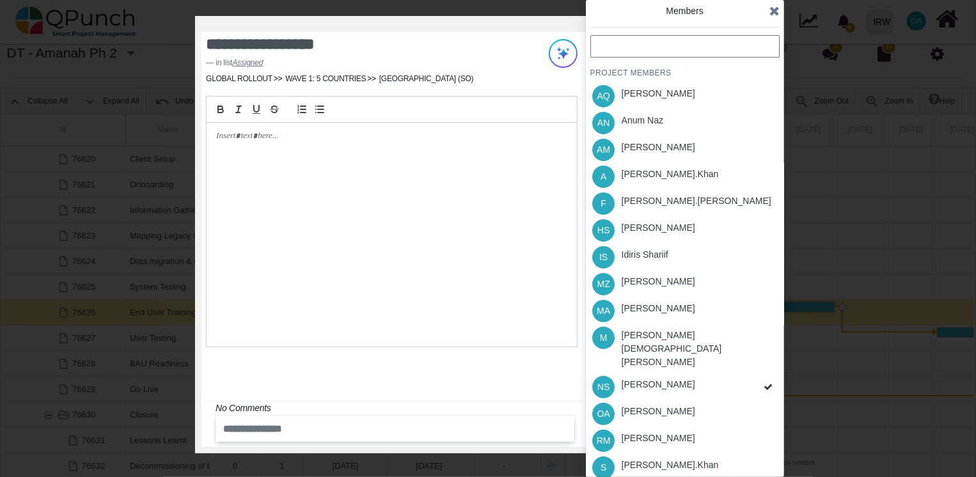
click at [765, 359] on div "PROJECT MEMBERS AQ [PERSON_NAME] AN [PERSON_NAME] AM [PERSON_NAME] A [PERSON_NA…" at bounding box center [684, 298] width 189 height 526
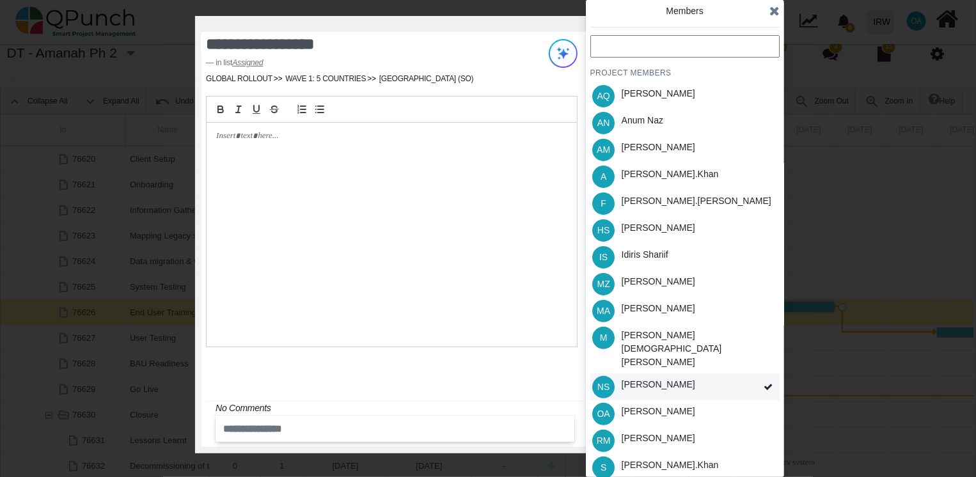
click at [752, 374] on div "NS [PERSON_NAME]" at bounding box center [684, 387] width 189 height 27
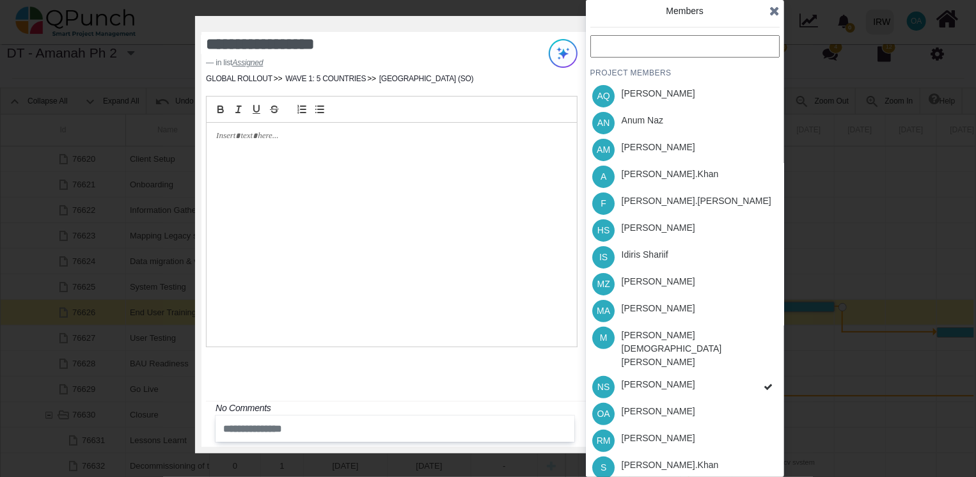
click at [752, 365] on div "PROJECT MEMBERS AQ [PERSON_NAME] AN [PERSON_NAME] AM [PERSON_NAME] A [PERSON_NA…" at bounding box center [684, 298] width 189 height 526
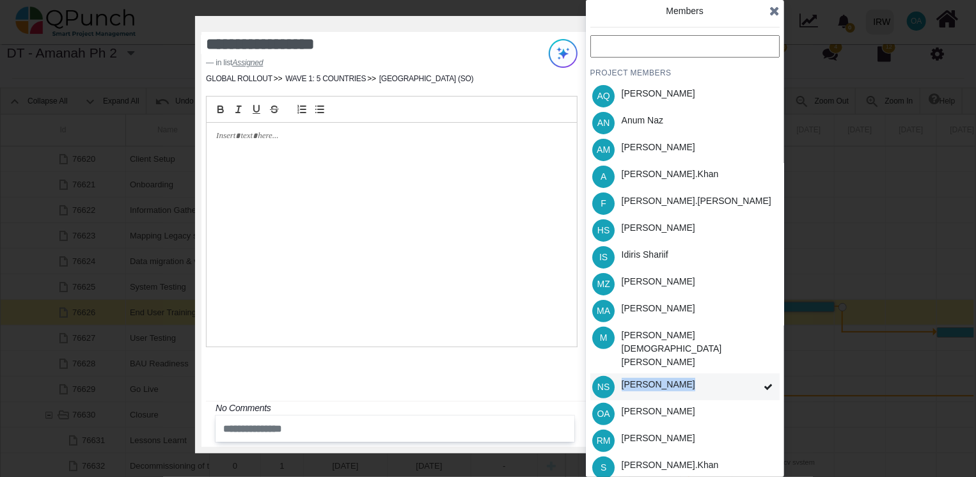
click at [752, 374] on div "NS [PERSON_NAME]" at bounding box center [684, 387] width 189 height 27
drag, startPoint x: 752, startPoint y: 365, endPoint x: 741, endPoint y: 364, distance: 10.3
click at [741, 374] on div "NS [PERSON_NAME]" at bounding box center [684, 387] width 189 height 27
click at [768, 383] on icon at bounding box center [768, 387] width 9 height 9
click at [727, 374] on div "NS [PERSON_NAME]" at bounding box center [684, 387] width 189 height 27
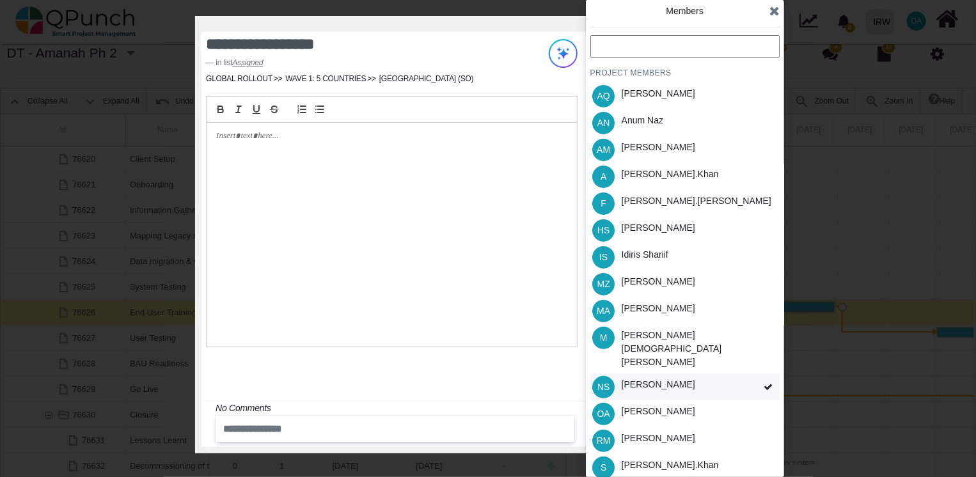
click at [642, 378] on div "[PERSON_NAME]" at bounding box center [659, 384] width 74 height 13
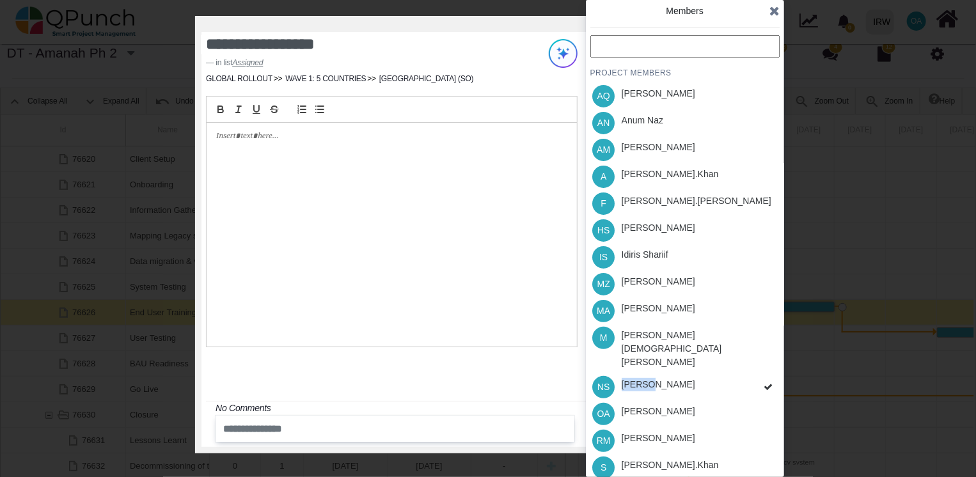
click at [642, 362] on div "PROJECT MEMBERS AQ [PERSON_NAME] AN [PERSON_NAME] AM [PERSON_NAME] A [PERSON_NA…" at bounding box center [684, 298] width 189 height 526
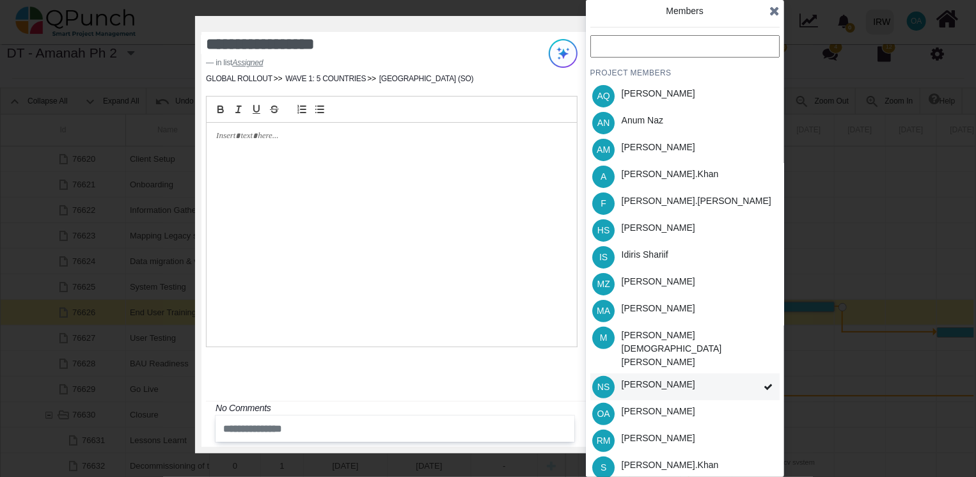
drag, startPoint x: 642, startPoint y: 362, endPoint x: 596, endPoint y: 365, distance: 46.2
click at [596, 376] on span "NS" at bounding box center [603, 387] width 22 height 22
click at [642, 179] on div "[PERSON_NAME].khan" at bounding box center [670, 174] width 97 height 13
click at [640, 459] on div "[PERSON_NAME].khan" at bounding box center [670, 465] width 97 height 13
click at [641, 405] on div "[PERSON_NAME]" at bounding box center [659, 411] width 74 height 13
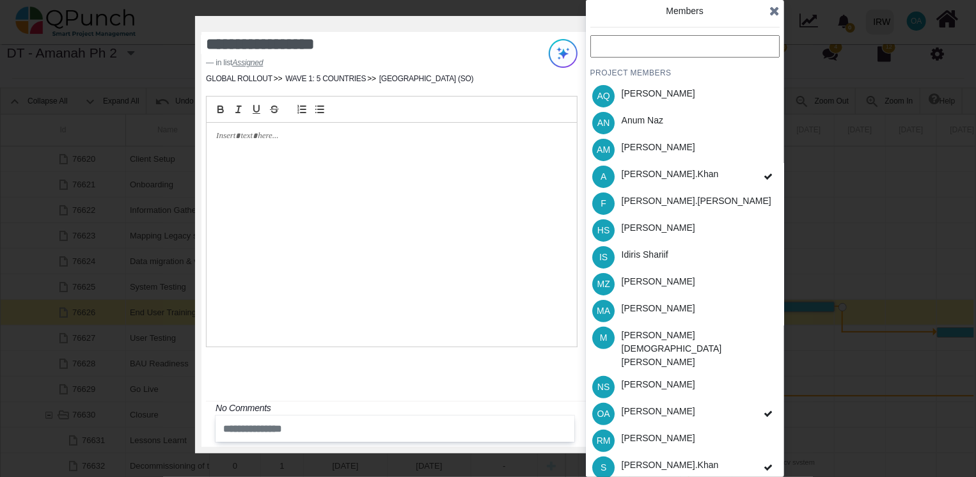
click at [770, 10] on icon at bounding box center [774, 10] width 10 height 13
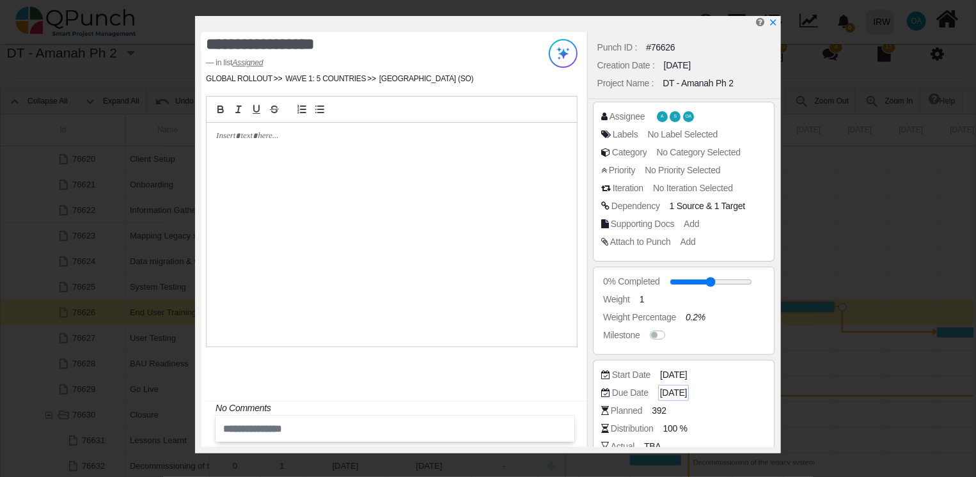
click at [675, 393] on span "[DATE]" at bounding box center [673, 392] width 27 height 13
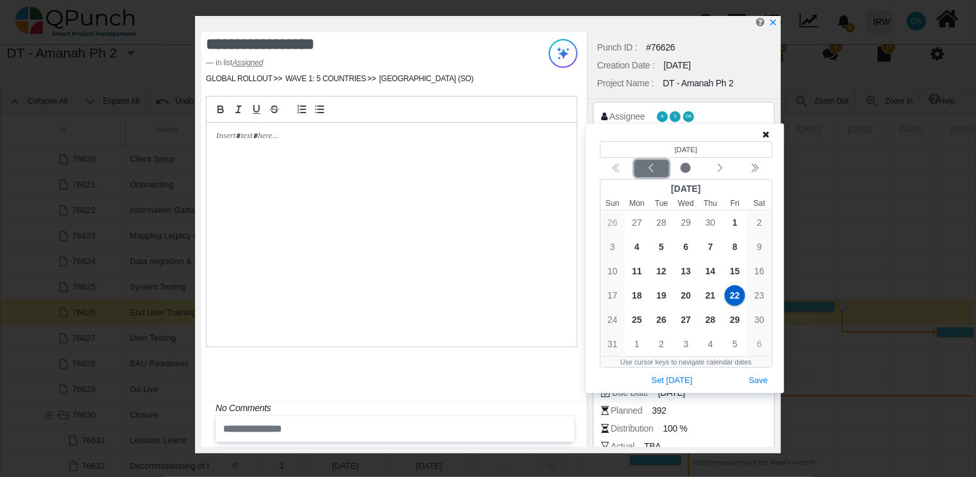
click at [647, 171] on icon "chevron left" at bounding box center [651, 168] width 10 height 10
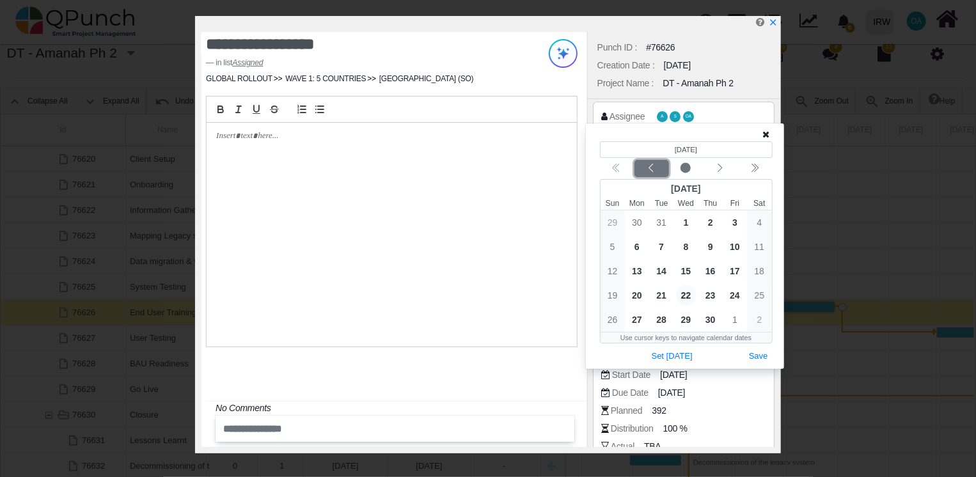
click at [647, 171] on icon "chevron left" at bounding box center [651, 168] width 10 height 10
click at [636, 299] on span "23" at bounding box center [637, 295] width 20 height 20
click at [757, 354] on button "Save" at bounding box center [759, 356] width 28 height 17
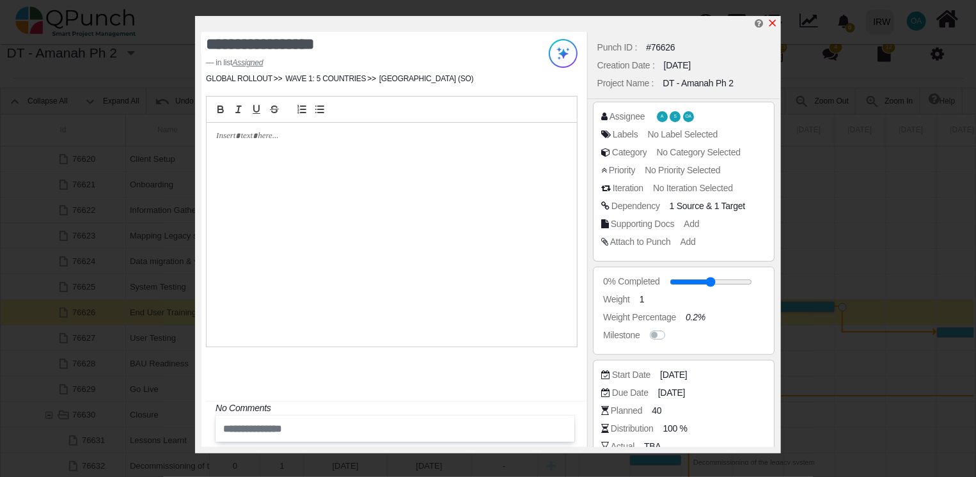
click at [777, 22] on icon "x" at bounding box center [773, 23] width 10 height 10
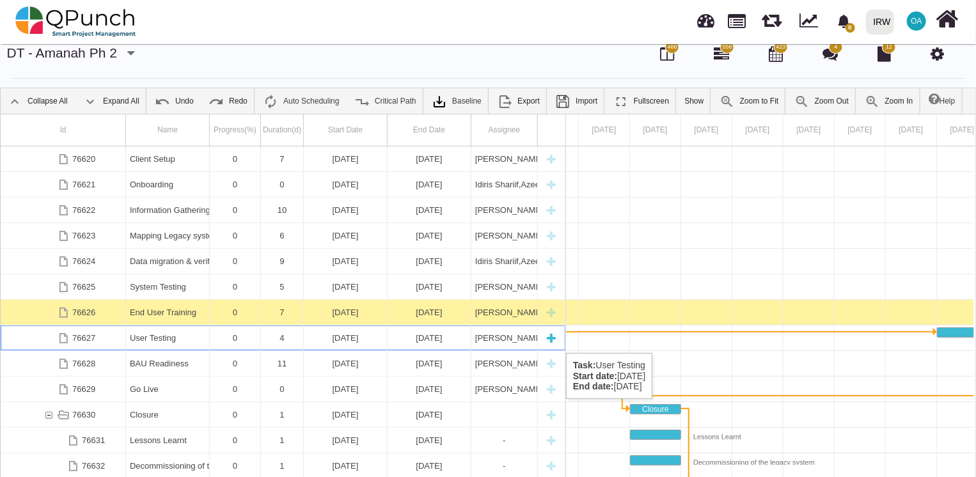
click at [390, 340] on div "[DATE]" at bounding box center [430, 338] width 84 height 25
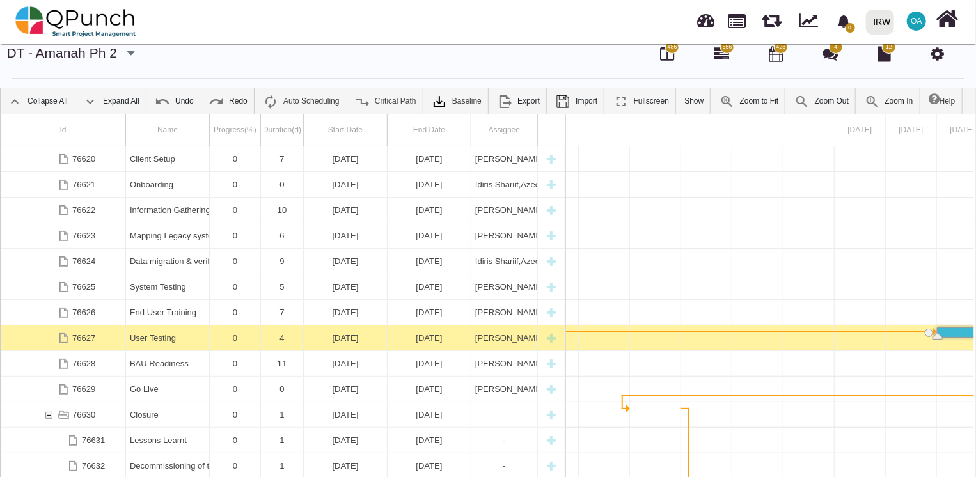
scroll to position [0, 16976]
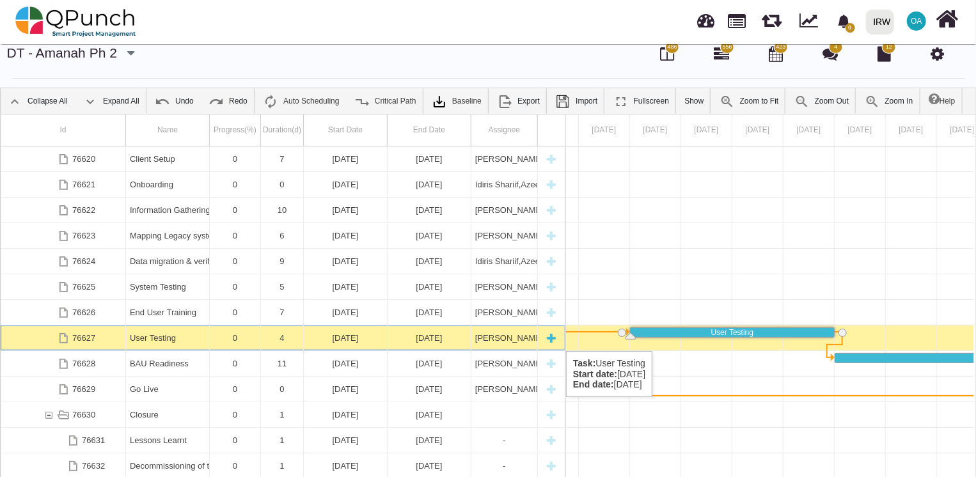
click at [143, 338] on div "User Testing" at bounding box center [167, 338] width 75 height 25
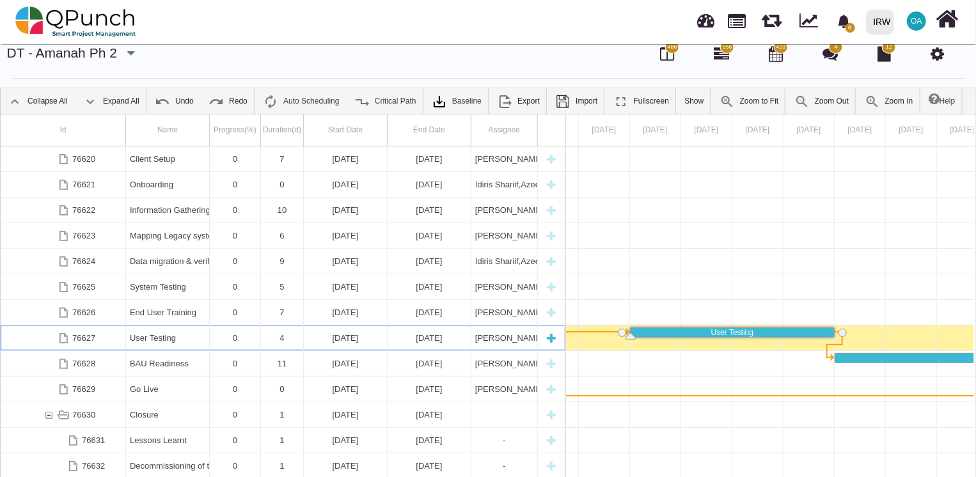
click at [143, 338] on div "User Testing" at bounding box center [167, 338] width 75 height 25
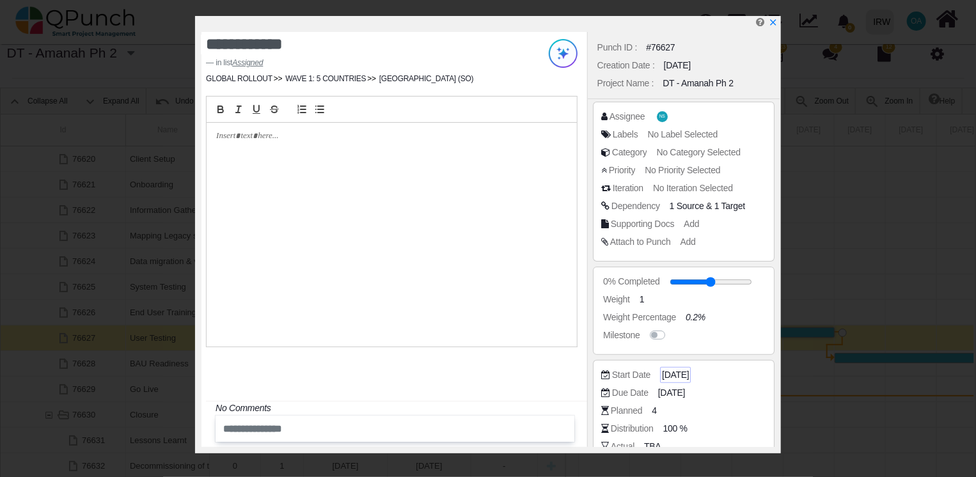
click at [689, 376] on span "[DATE]" at bounding box center [675, 374] width 27 height 13
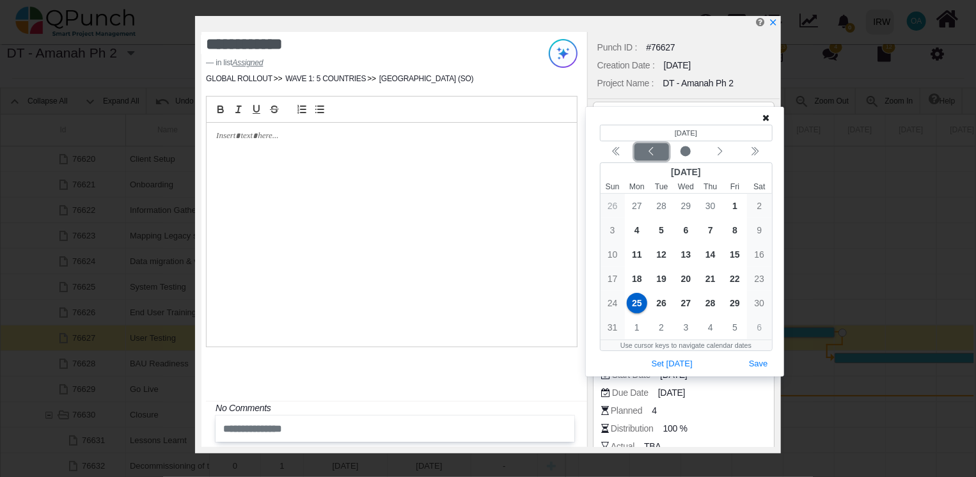
click at [651, 152] on icon "chevron left" at bounding box center [651, 151] width 10 height 10
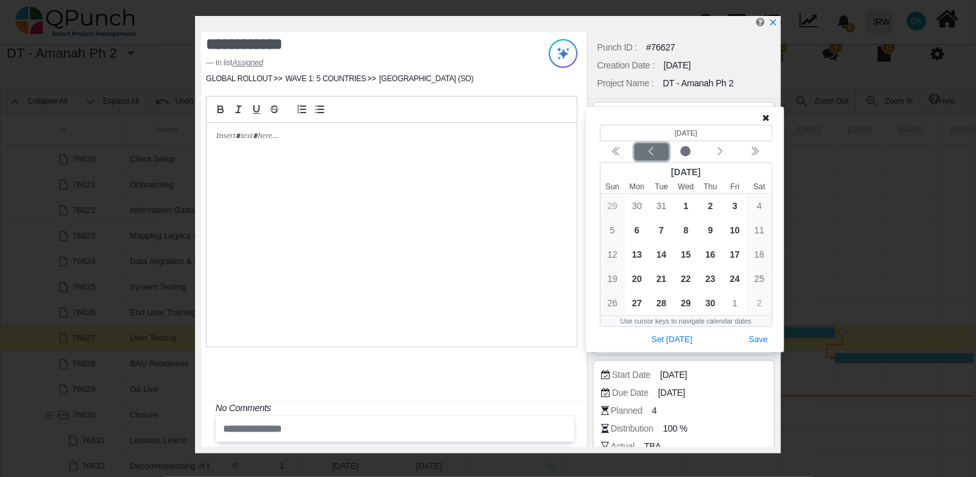
click at [651, 152] on icon "chevron left" at bounding box center [651, 151] width 10 height 10
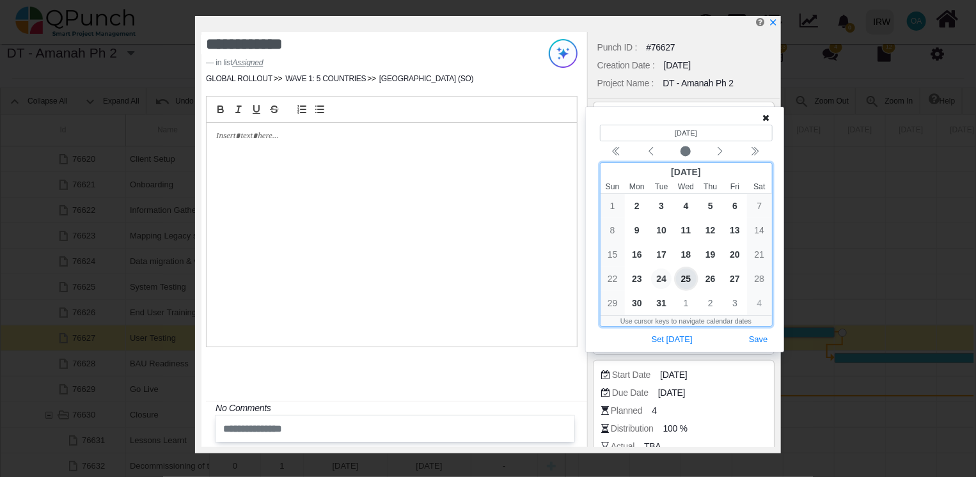
click at [667, 278] on span "24" at bounding box center [661, 279] width 20 height 20
click at [758, 338] on button "Save" at bounding box center [759, 339] width 28 height 17
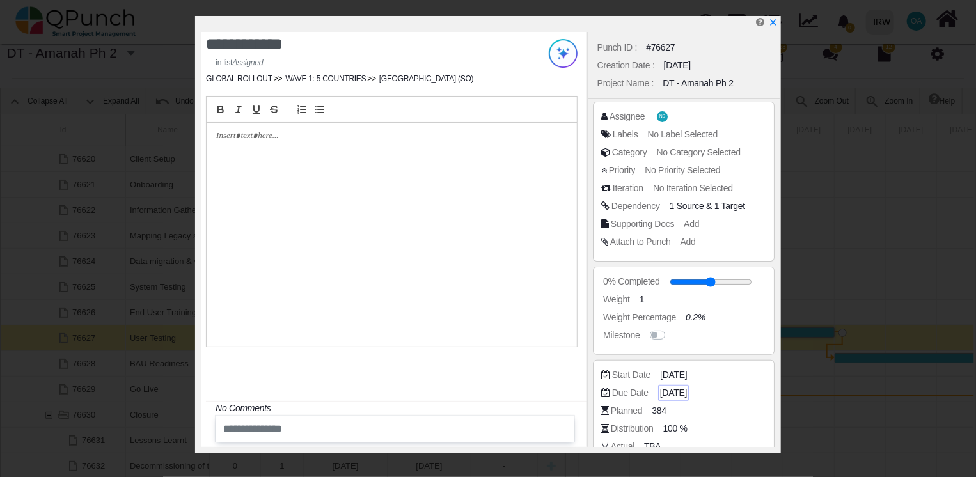
click at [663, 393] on span "[DATE]" at bounding box center [673, 392] width 27 height 13
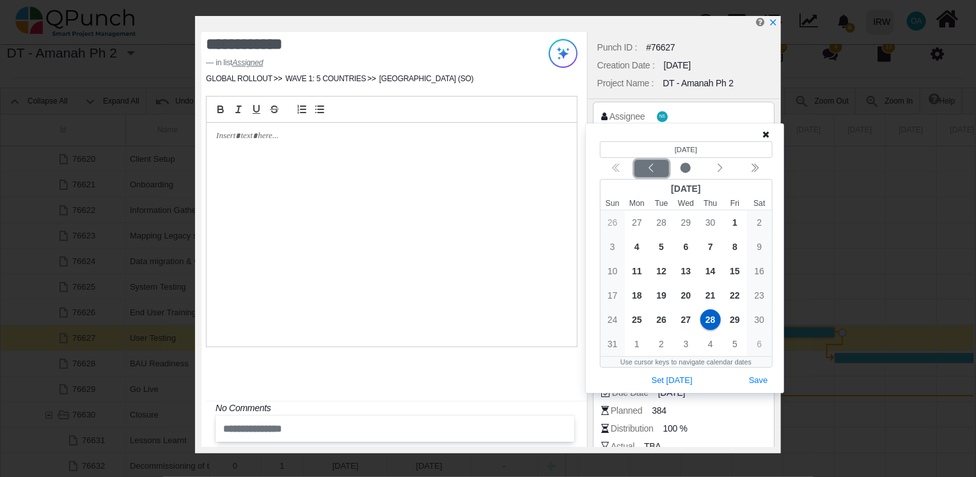
click at [652, 171] on icon "chevron left" at bounding box center [651, 168] width 10 height 10
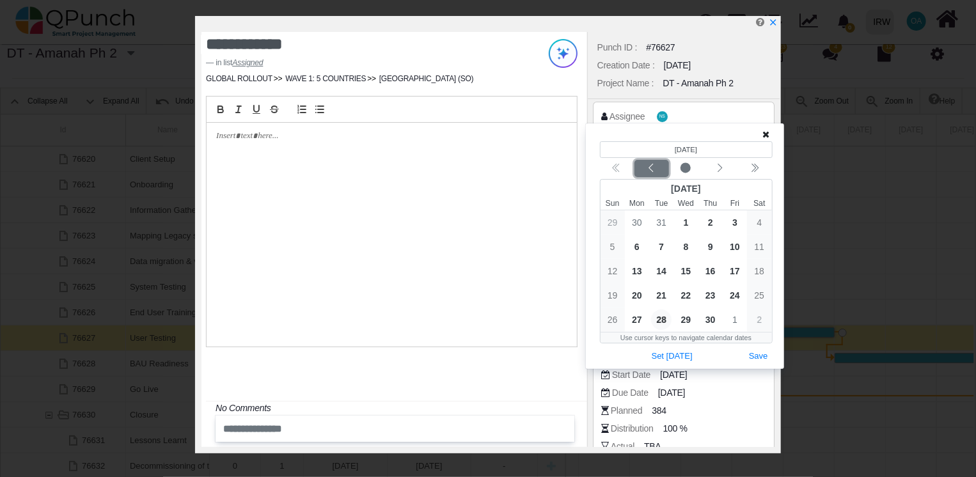
click at [652, 171] on icon "chevron left" at bounding box center [651, 168] width 10 height 10
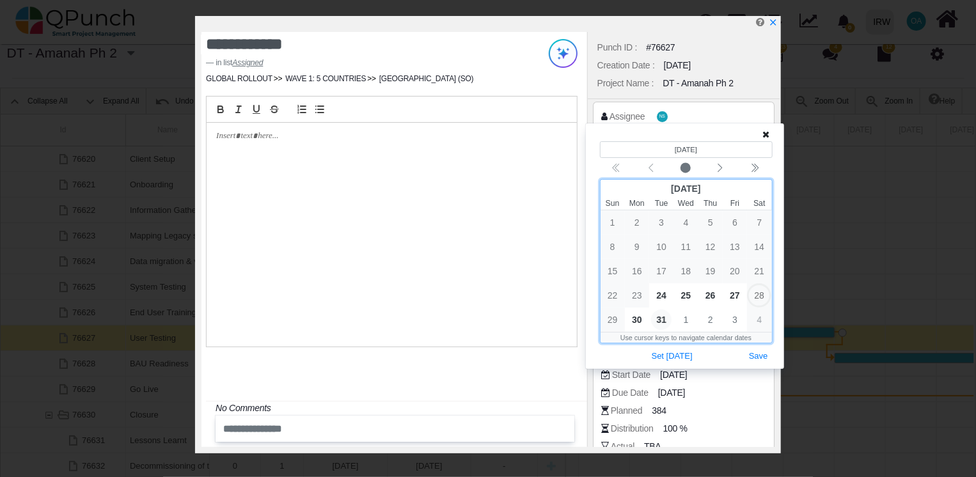
click at [664, 321] on span "31" at bounding box center [661, 320] width 20 height 20
click at [644, 320] on span "30" at bounding box center [637, 320] width 20 height 20
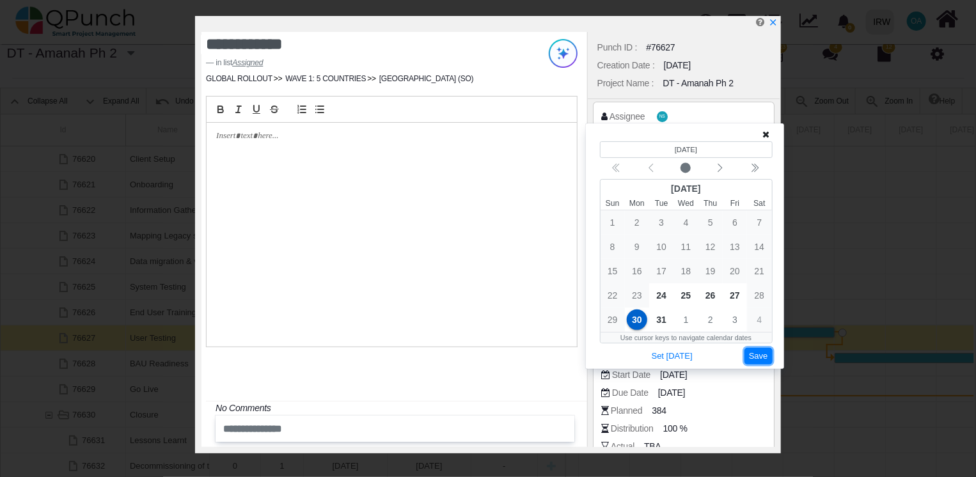
click at [761, 354] on button "Save" at bounding box center [759, 356] width 28 height 17
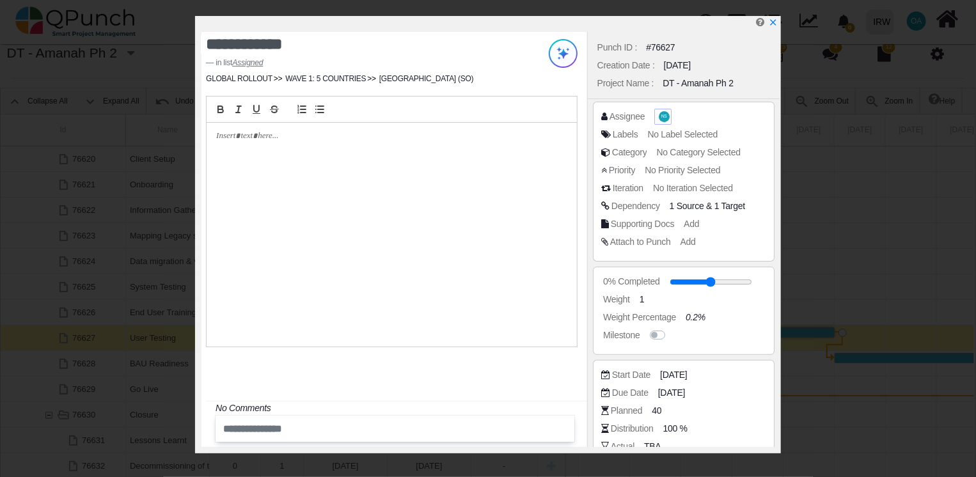
click at [667, 117] on span "NS" at bounding box center [664, 116] width 11 height 11
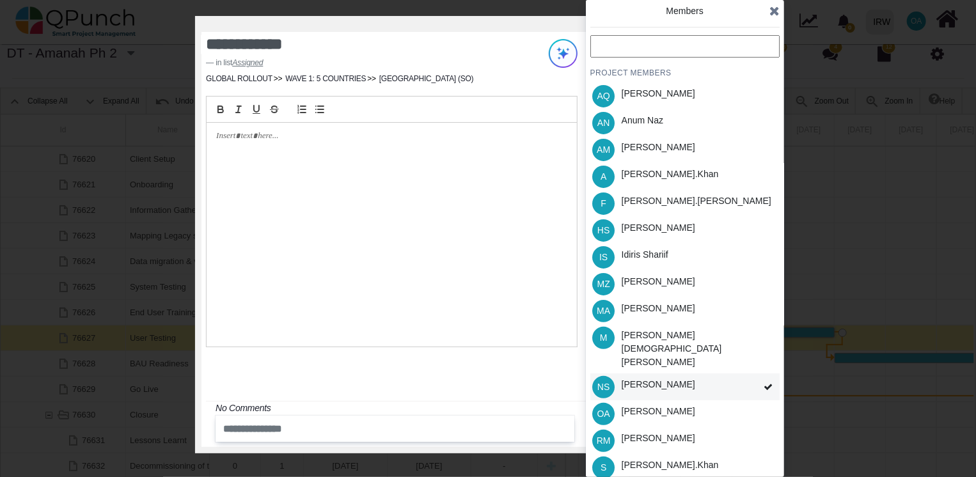
click at [596, 376] on span "NS" at bounding box center [603, 387] width 22 height 22
click at [633, 405] on div "[PERSON_NAME]" at bounding box center [659, 411] width 74 height 13
click at [604, 409] on span "OA" at bounding box center [603, 413] width 13 height 9
click at [614, 251] on span "IS" at bounding box center [603, 257] width 22 height 22
click at [604, 221] on span "HS" at bounding box center [603, 230] width 22 height 22
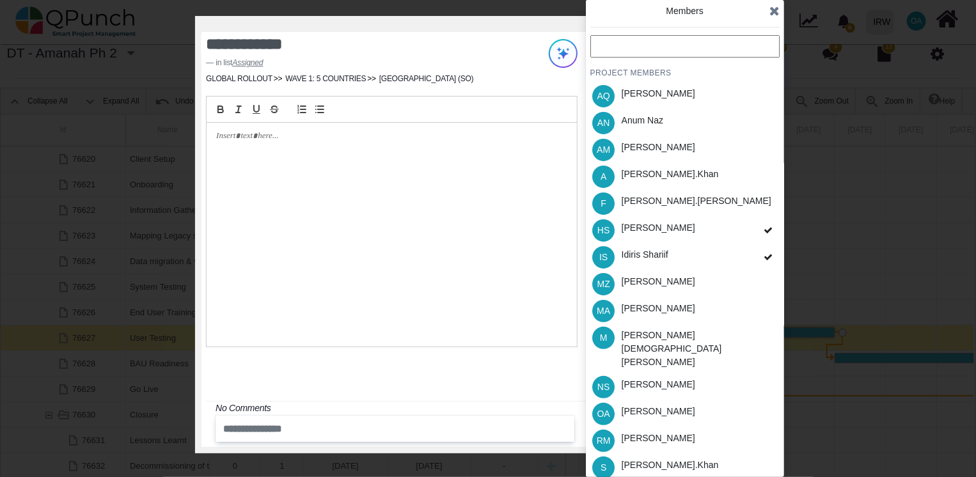
click at [599, 255] on span "IS" at bounding box center [603, 257] width 22 height 22
click at [609, 248] on span "IS" at bounding box center [603, 257] width 22 height 22
click at [604, 409] on span "OA" at bounding box center [603, 413] width 13 height 9
click at [776, 9] on icon at bounding box center [774, 10] width 10 height 13
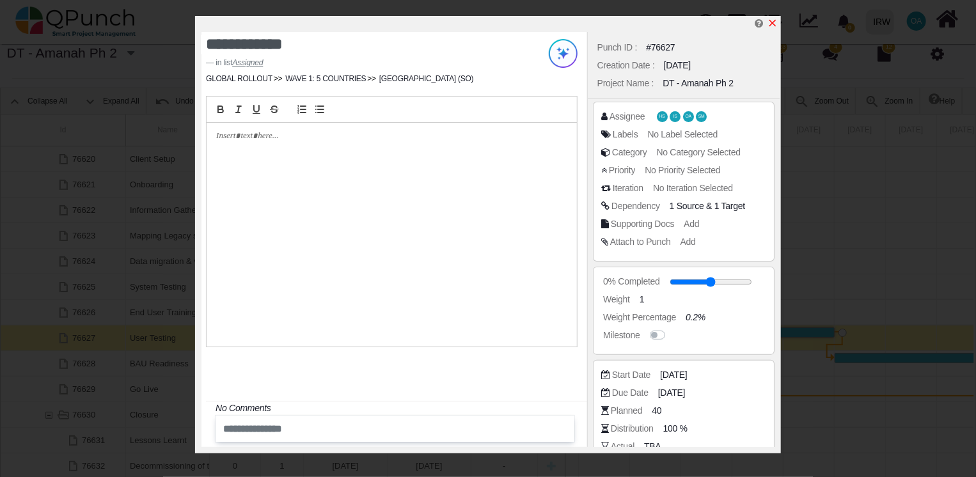
click at [775, 22] on icon "x" at bounding box center [772, 23] width 7 height 7
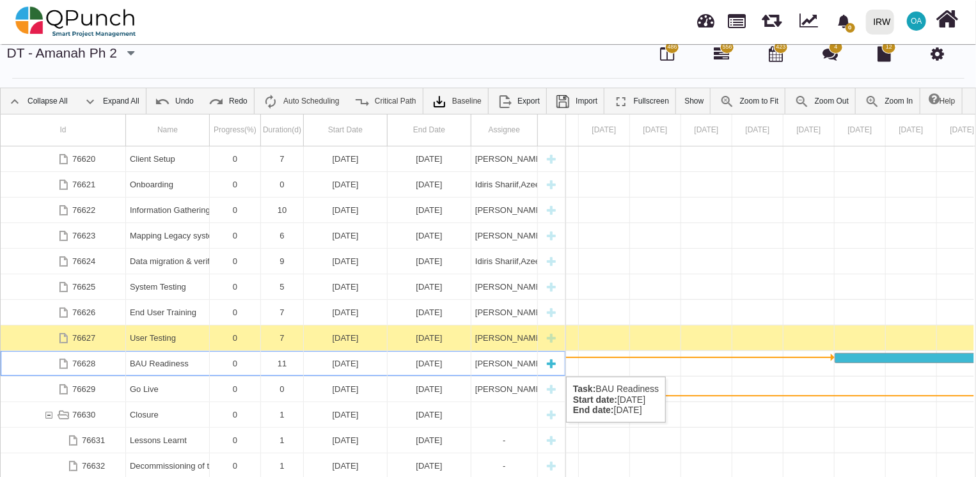
click at [468, 363] on div "[DATE]" at bounding box center [430, 363] width 84 height 25
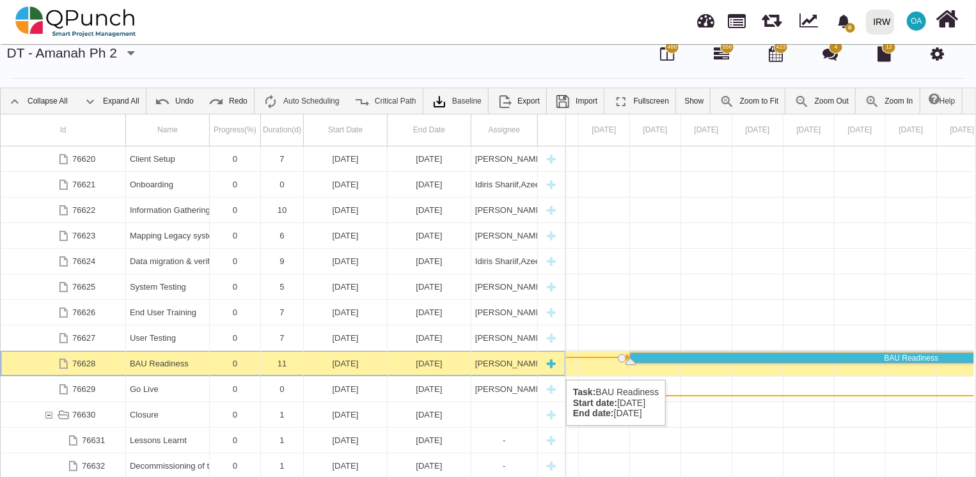
click at [151, 367] on div "BAU Readiness" at bounding box center [167, 363] width 75 height 25
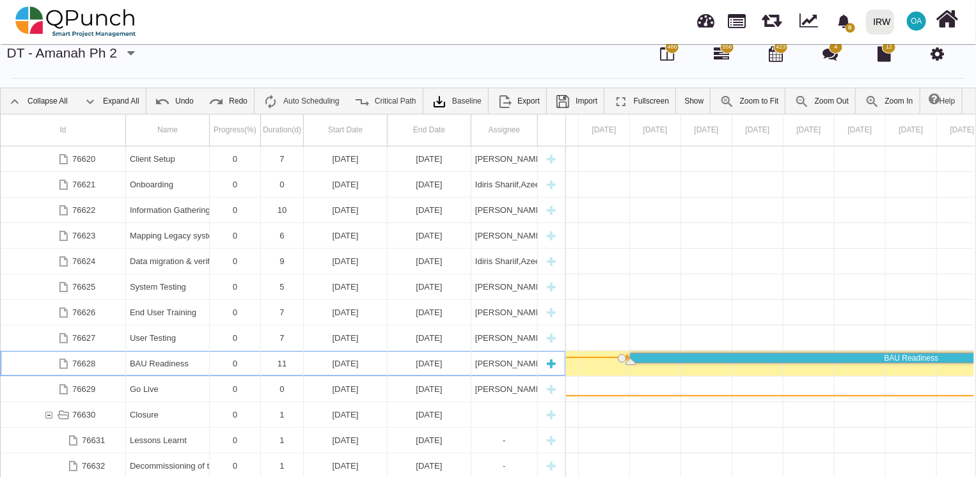
click at [151, 367] on div "BAU Readiness" at bounding box center [167, 363] width 75 height 25
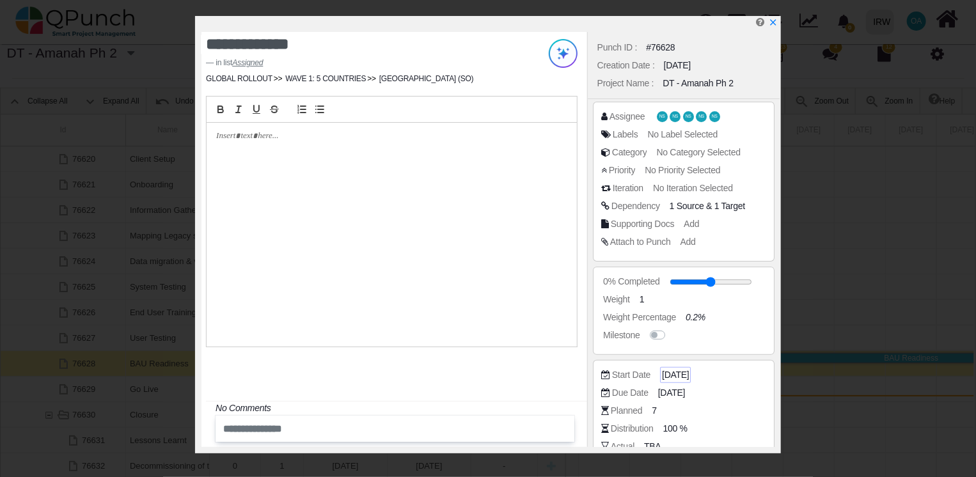
click at [667, 369] on span "[DATE]" at bounding box center [675, 374] width 27 height 13
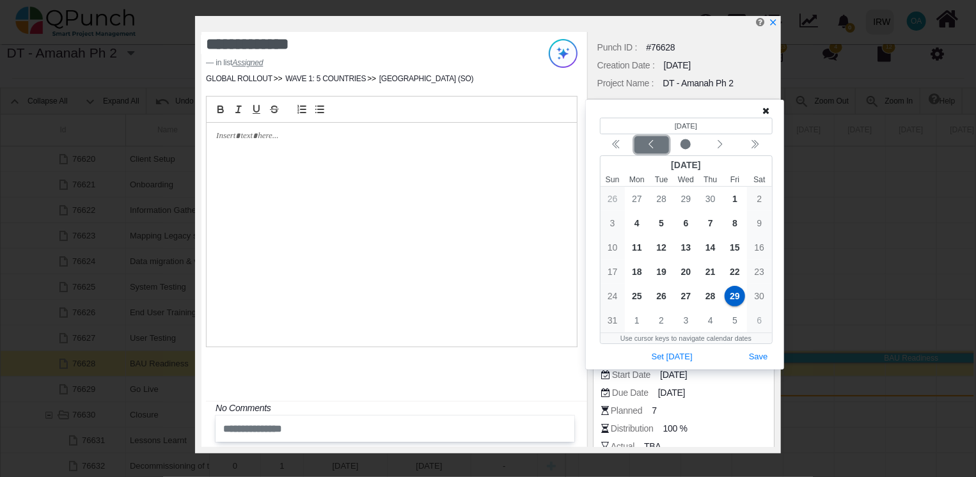
click at [652, 149] on icon "chevron left" at bounding box center [651, 144] width 10 height 10
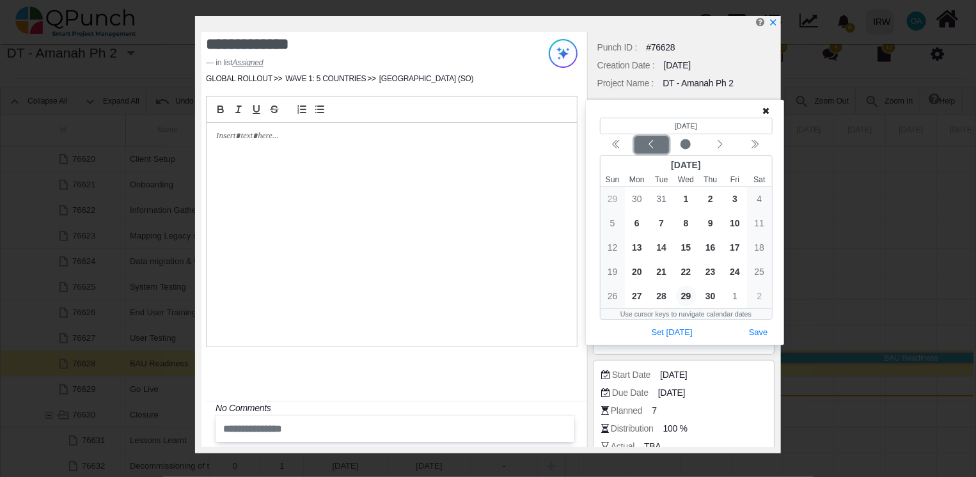
click at [652, 149] on icon "chevron left" at bounding box center [651, 144] width 10 height 10
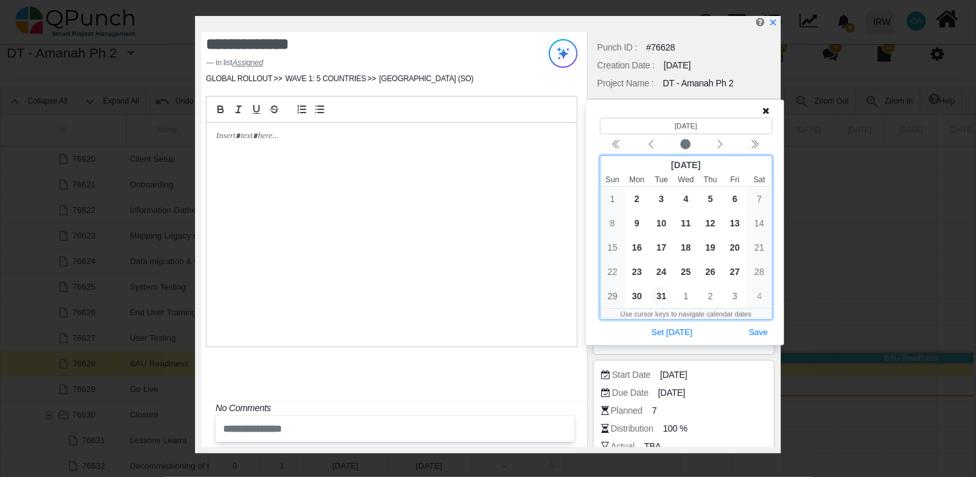
click at [659, 297] on span "31" at bounding box center [661, 296] width 20 height 20
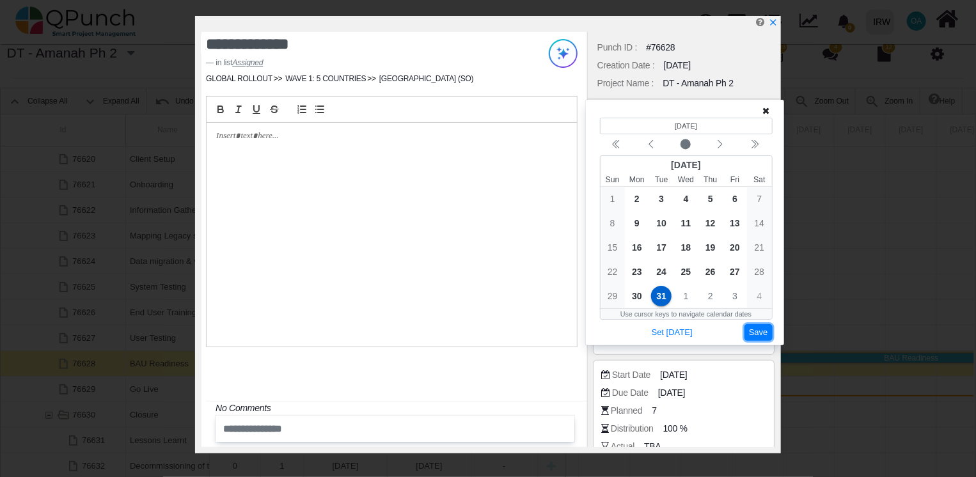
click at [756, 326] on button "Save" at bounding box center [759, 332] width 28 height 17
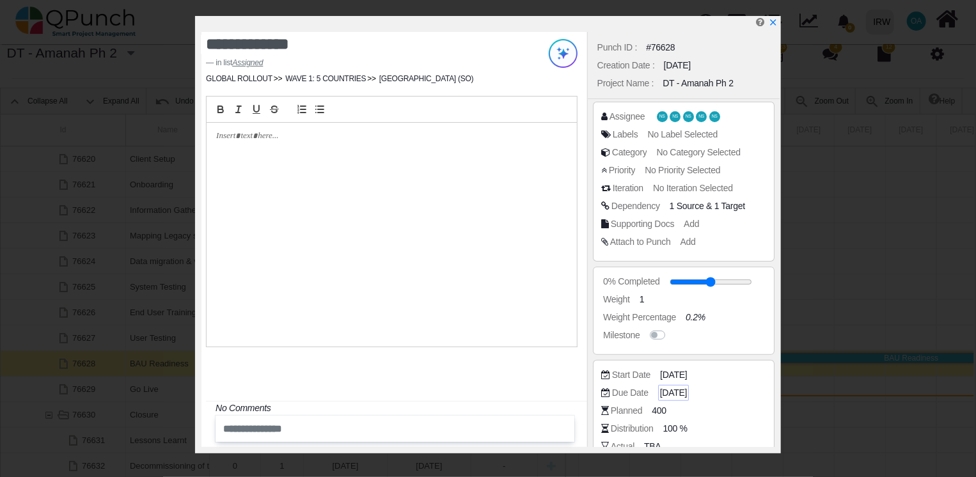
click at [687, 387] on span "[DATE]" at bounding box center [673, 392] width 27 height 13
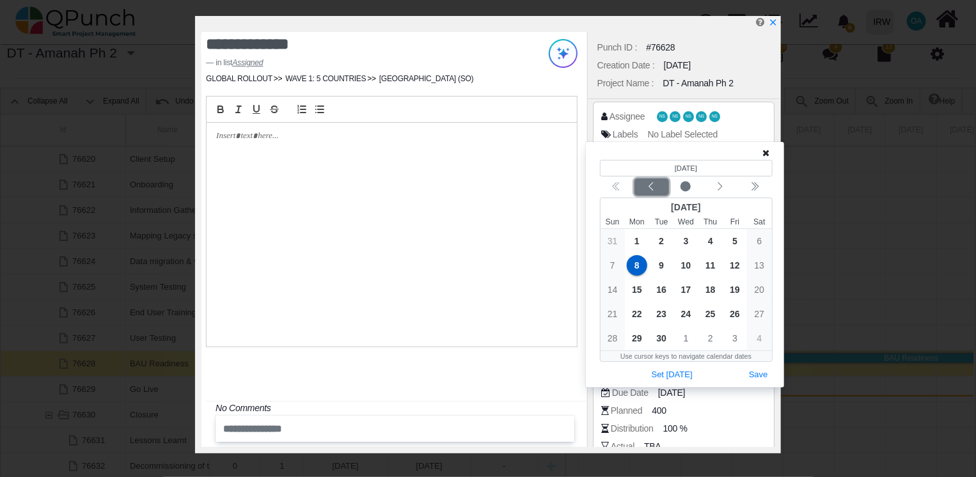
click at [647, 185] on icon "chevron left" at bounding box center [651, 187] width 10 height 10
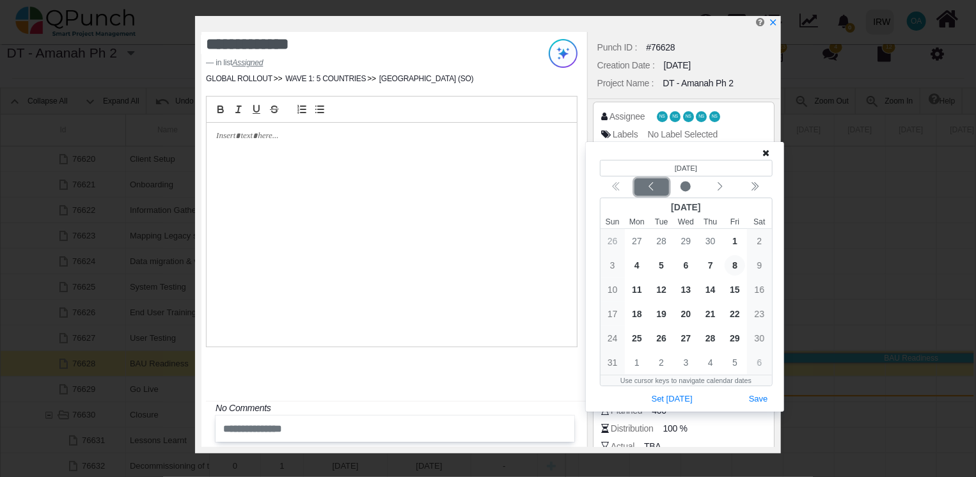
click at [647, 185] on icon "chevron left" at bounding box center [651, 187] width 10 height 10
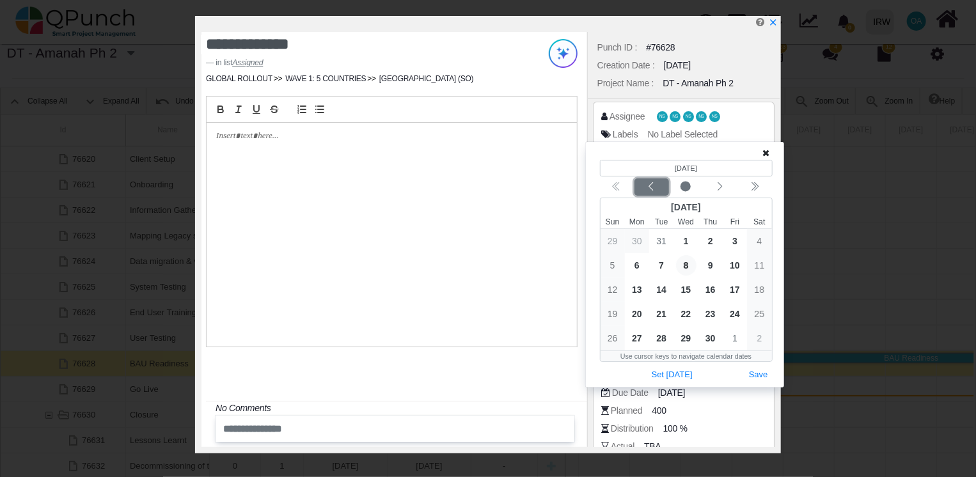
click at [647, 185] on icon "chevron left" at bounding box center [651, 187] width 10 height 10
click at [727, 187] on div "Next month" at bounding box center [721, 187] width 30 height 13
click at [658, 268] on span "7" at bounding box center [661, 265] width 20 height 20
click at [755, 372] on button "Save" at bounding box center [759, 375] width 28 height 17
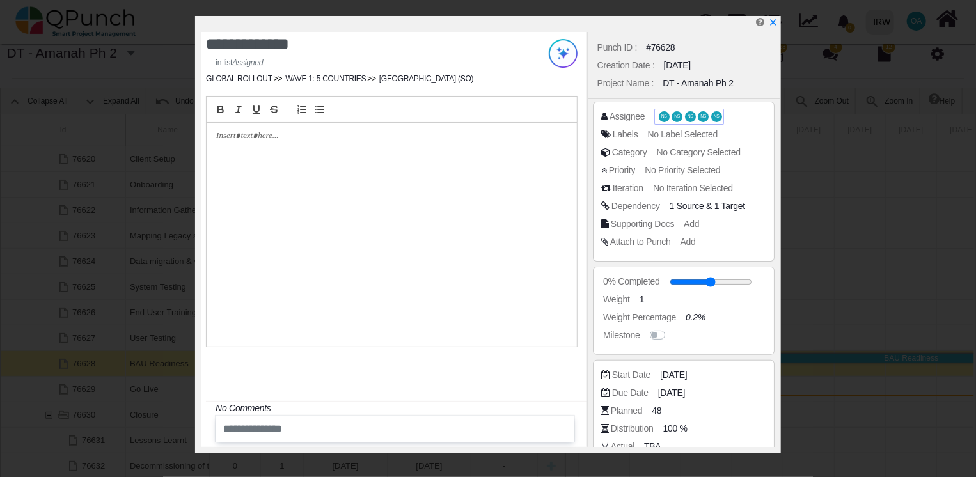
click at [685, 117] on span "NS" at bounding box center [690, 116] width 11 height 11
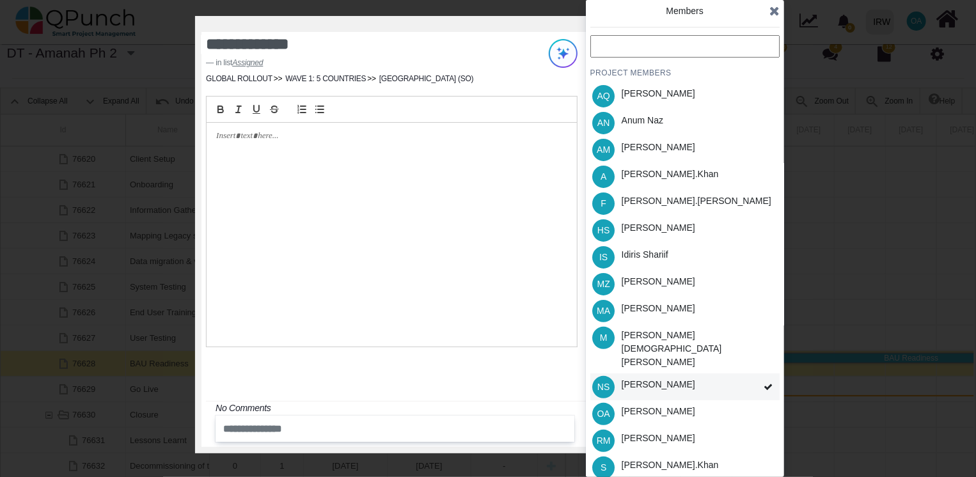
click at [616, 374] on div "NS" at bounding box center [603, 387] width 27 height 27
click at [602, 383] on span "NS" at bounding box center [603, 387] width 12 height 9
click at [601, 383] on span "NS" at bounding box center [603, 387] width 12 height 9
click at [600, 383] on span "NS" at bounding box center [603, 387] width 12 height 9
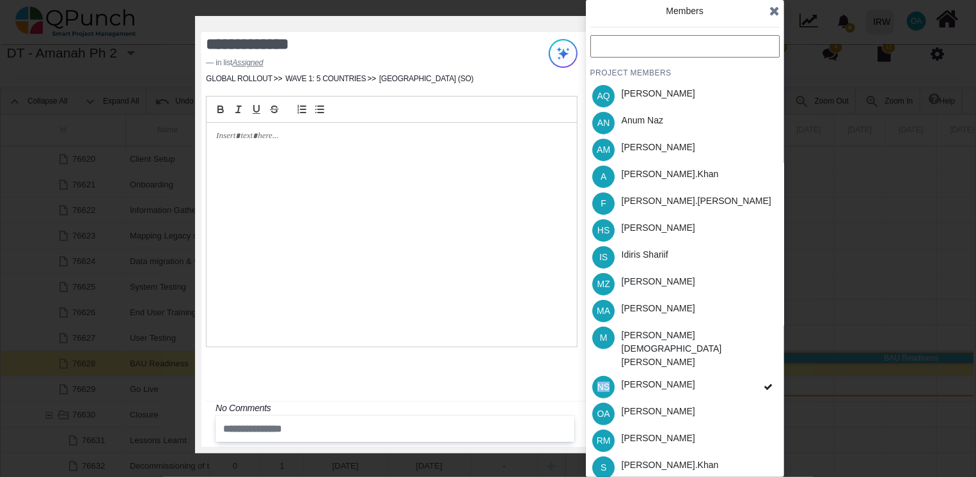
click at [600, 365] on div "PROJECT MEMBERS AQ [PERSON_NAME] AN [PERSON_NAME] AM [PERSON_NAME] A [PERSON_NA…" at bounding box center [684, 298] width 189 height 526
click at [625, 252] on div "Idiris Shariif" at bounding box center [645, 254] width 47 height 13
click at [635, 230] on div "[PERSON_NAME]" at bounding box center [659, 227] width 74 height 13
click at [636, 175] on div "[PERSON_NAME].khan" at bounding box center [670, 174] width 97 height 13
click at [652, 400] on div "[PERSON_NAME]" at bounding box center [658, 413] width 83 height 27
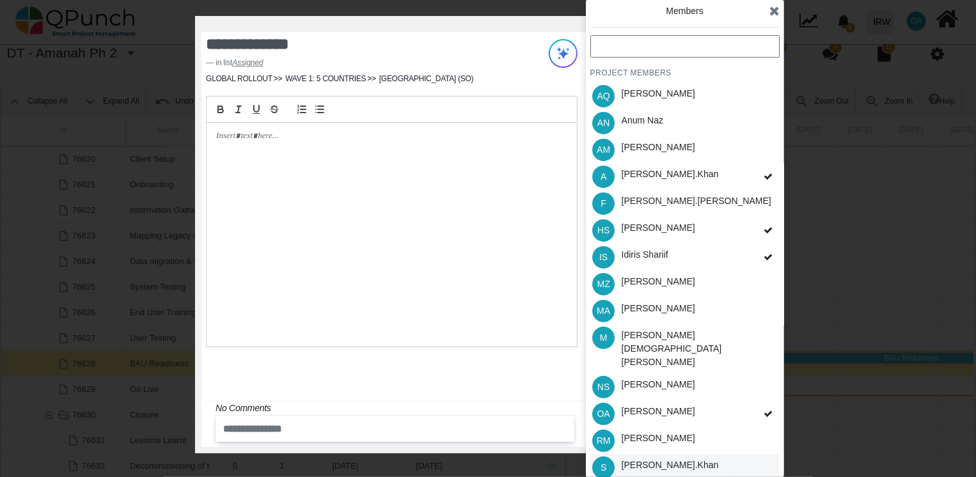
click at [638, 459] on div "[PERSON_NAME].khan" at bounding box center [670, 465] width 97 height 13
click at [771, 13] on icon at bounding box center [774, 10] width 10 height 13
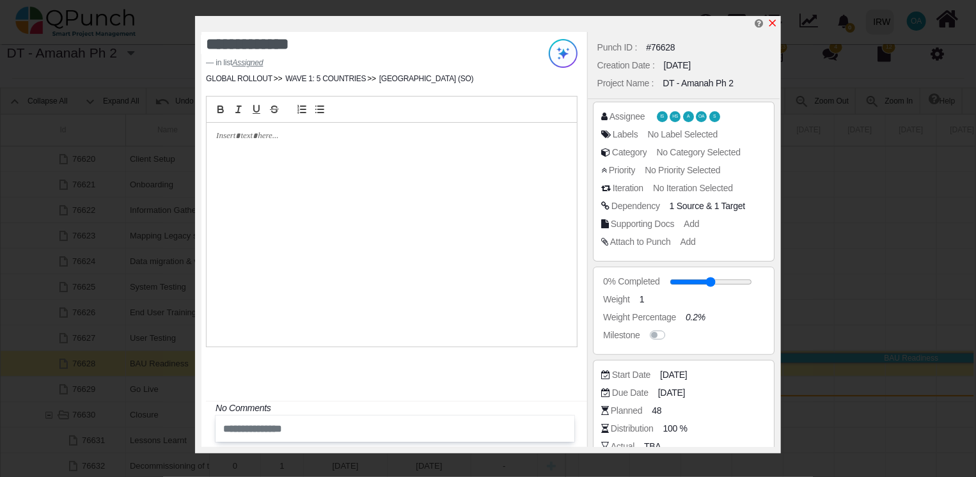
click at [776, 23] on icon "x" at bounding box center [773, 23] width 10 height 10
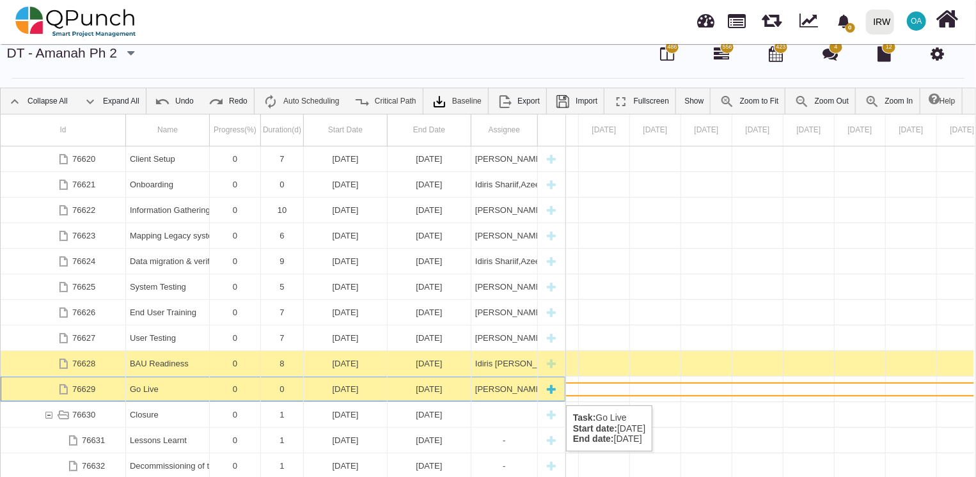
scroll to position [0, 17692]
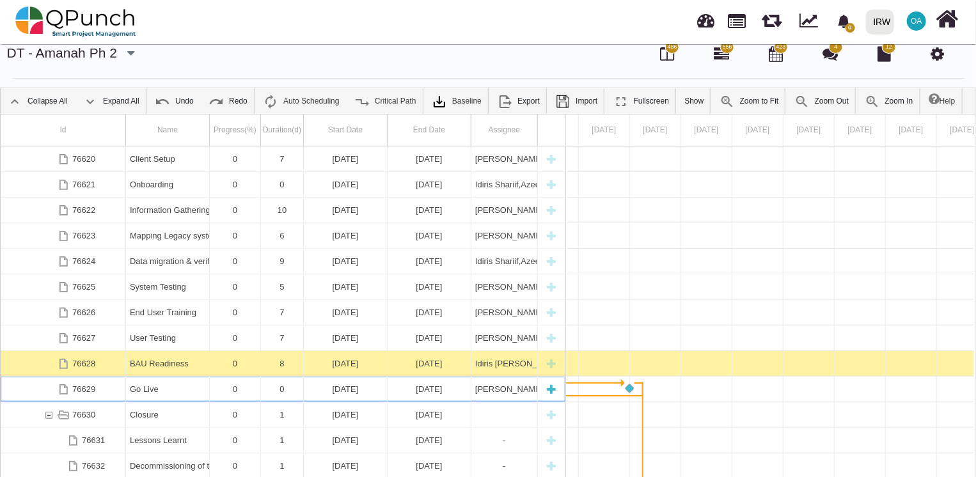
click at [165, 392] on div "Go Live" at bounding box center [167, 389] width 75 height 25
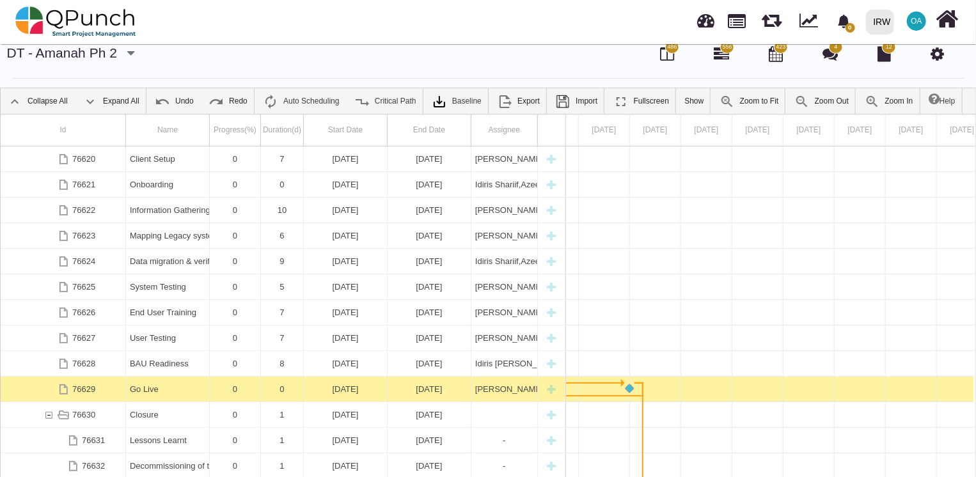
click at [165, 392] on div "Go Live" at bounding box center [167, 389] width 75 height 25
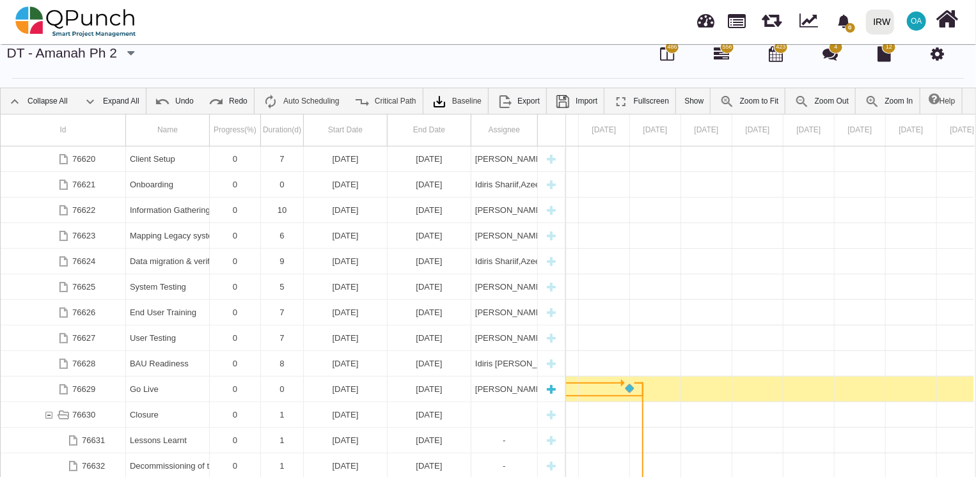
click at [165, 392] on div "Go Live" at bounding box center [167, 389] width 75 height 25
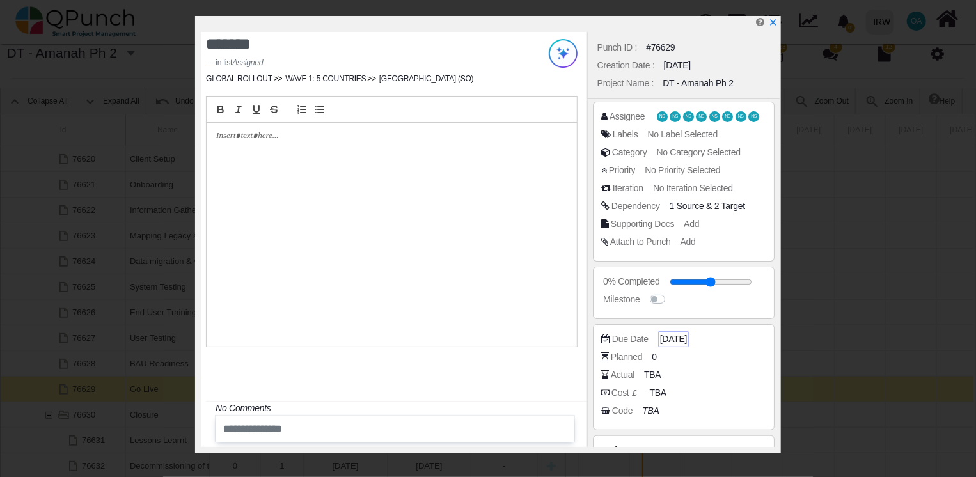
click at [673, 338] on span "[DATE]" at bounding box center [673, 339] width 27 height 13
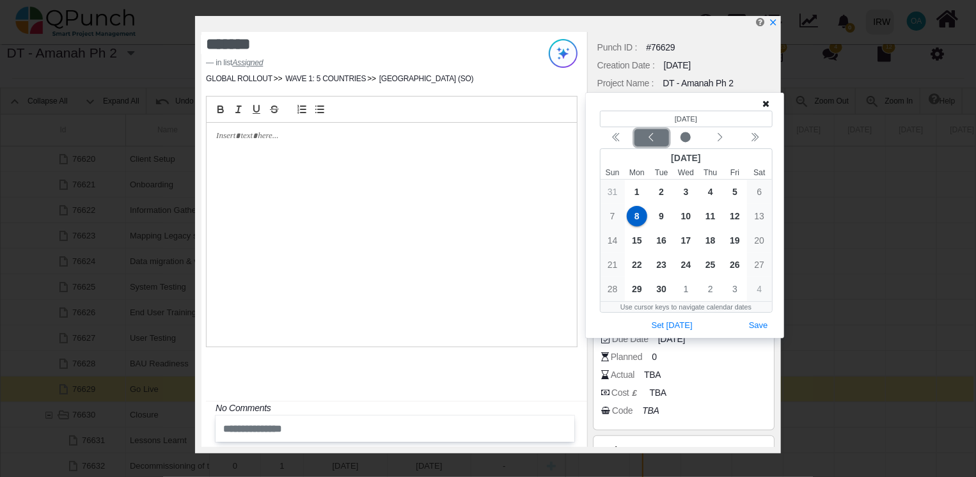
click at [651, 142] on icon "chevron left" at bounding box center [651, 137] width 10 height 10
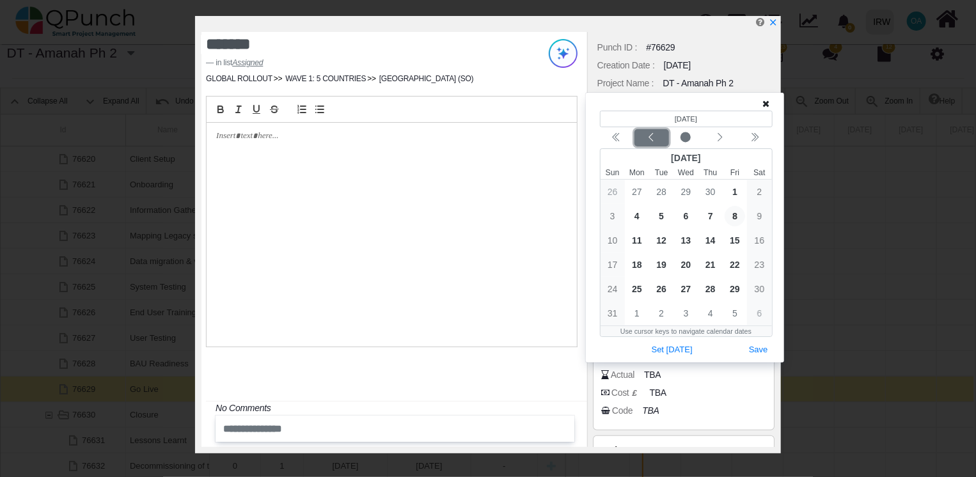
click at [651, 142] on icon "chevron left" at bounding box center [651, 137] width 10 height 10
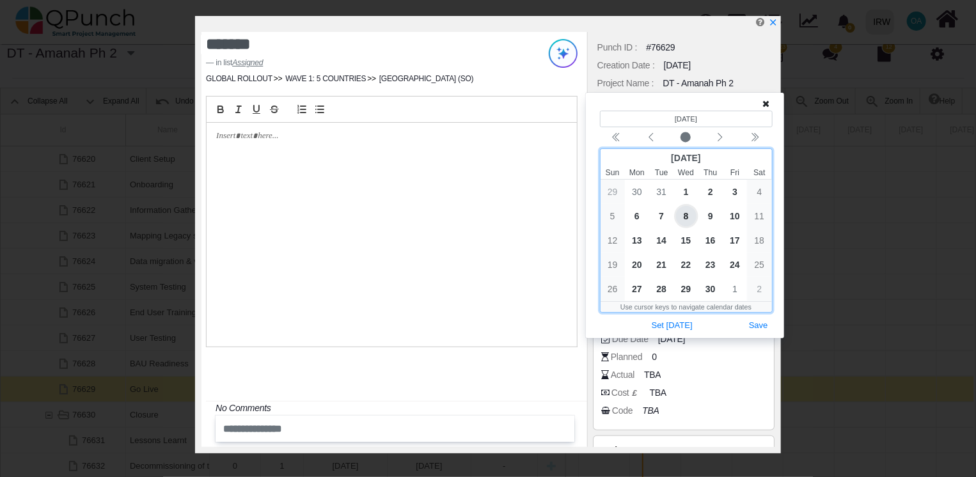
click at [690, 213] on span "8" at bounding box center [686, 216] width 20 height 20
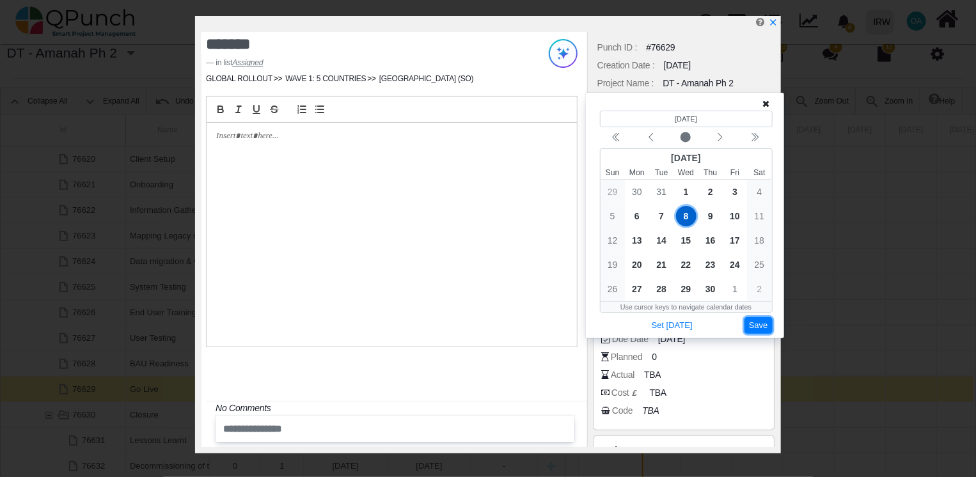
click at [760, 326] on button "Save" at bounding box center [759, 325] width 28 height 17
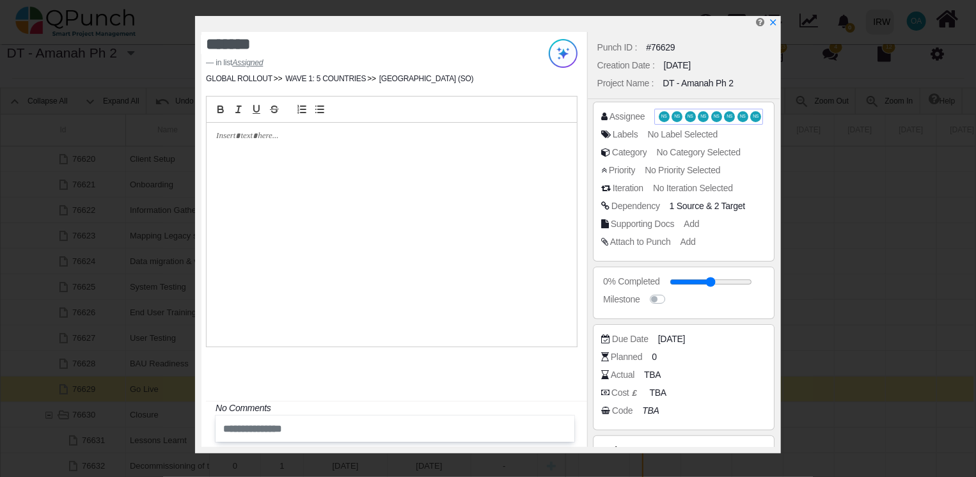
click at [688, 116] on span "NS" at bounding box center [691, 116] width 6 height 4
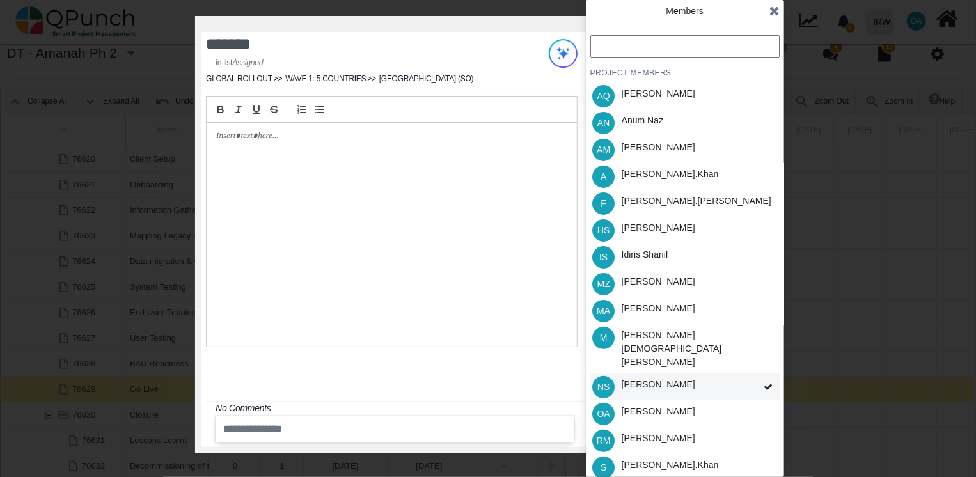
click at [603, 383] on span "NS" at bounding box center [603, 387] width 12 height 9
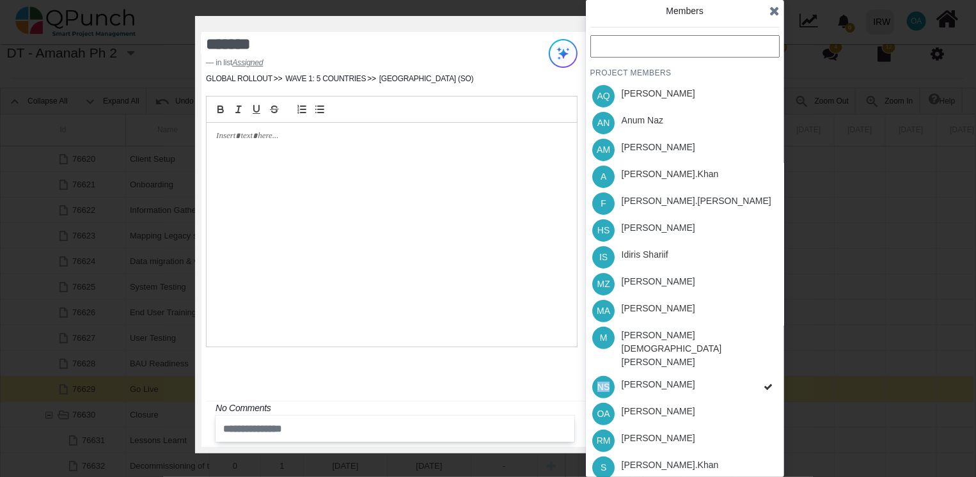
click at [603, 363] on div "PROJECT MEMBERS AQ [PERSON_NAME] AN [PERSON_NAME] AM [PERSON_NAME] A [PERSON_NA…" at bounding box center [684, 298] width 189 height 526
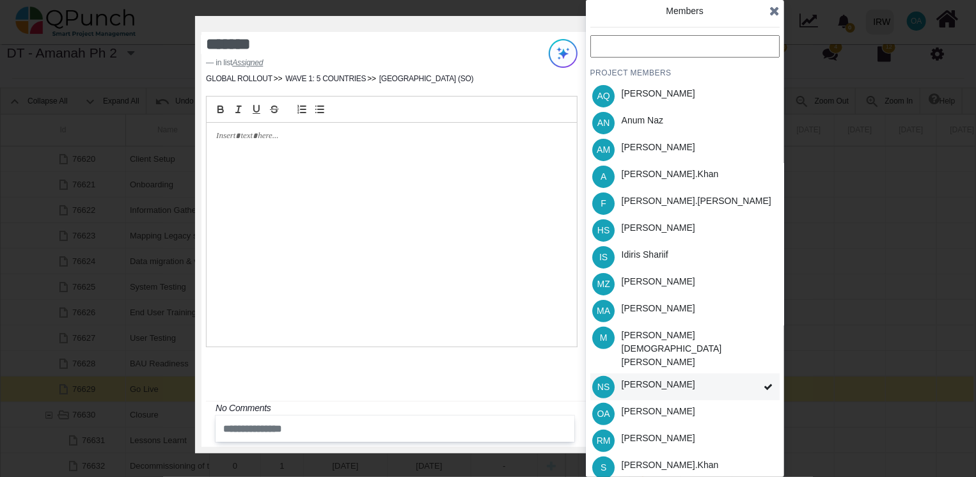
drag, startPoint x: 603, startPoint y: 363, endPoint x: 656, endPoint y: 355, distance: 53.7
click at [656, 378] on div "[PERSON_NAME]" at bounding box center [659, 384] width 74 height 13
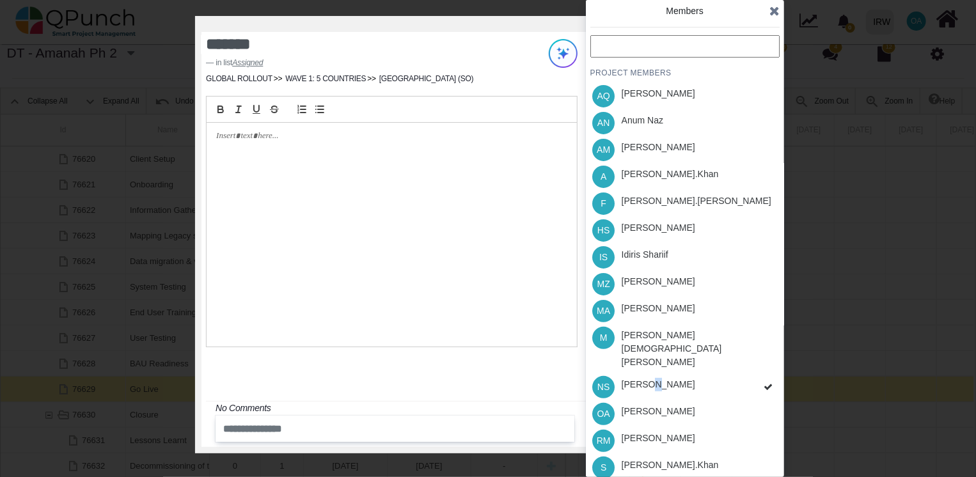
click at [656, 355] on div "PROJECT MEMBERS AQ [PERSON_NAME] AN [PERSON_NAME] AM [PERSON_NAME] A [PERSON_NA…" at bounding box center [684, 298] width 189 height 526
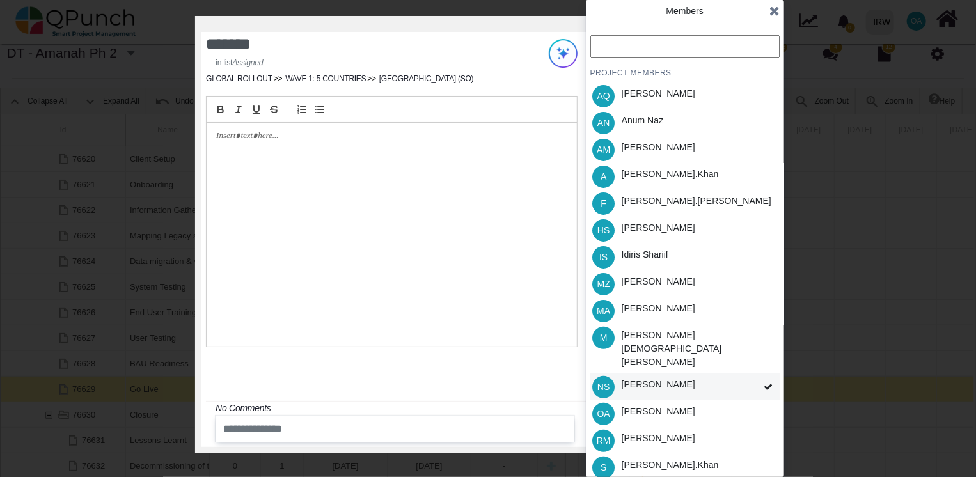
click at [607, 383] on span "NS" at bounding box center [603, 387] width 12 height 9
click at [607, 360] on div "PROJECT MEMBERS AQ [PERSON_NAME] AN [PERSON_NAME] AM [PERSON_NAME] A [PERSON_NA…" at bounding box center [684, 298] width 189 height 526
click at [607, 383] on span "NS" at bounding box center [603, 387] width 12 height 9
drag, startPoint x: 607, startPoint y: 360, endPoint x: 601, endPoint y: 365, distance: 7.8
click at [601, 383] on span "NS" at bounding box center [603, 387] width 12 height 9
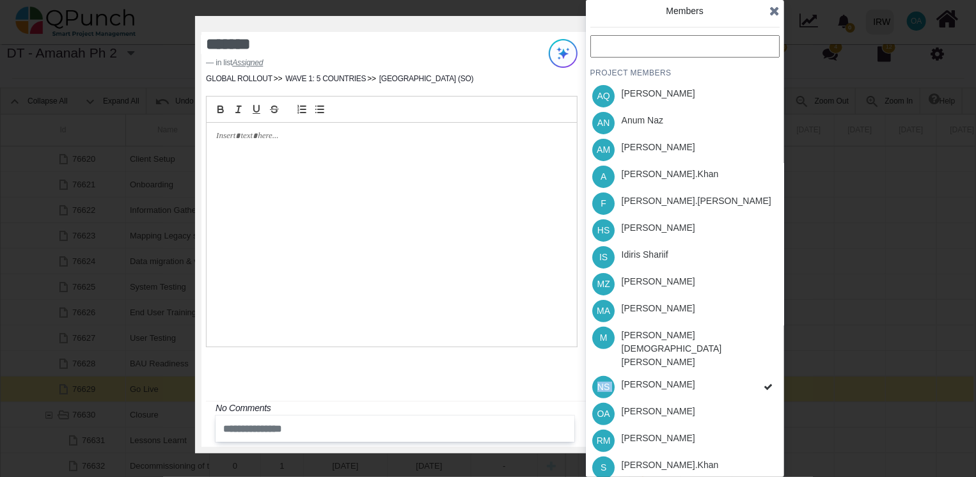
click at [601, 365] on div "PROJECT MEMBERS AQ [PERSON_NAME] AN [PERSON_NAME] AM [PERSON_NAME] A [PERSON_NA…" at bounding box center [684, 298] width 189 height 526
click at [601, 383] on span "NS" at bounding box center [603, 387] width 12 height 9
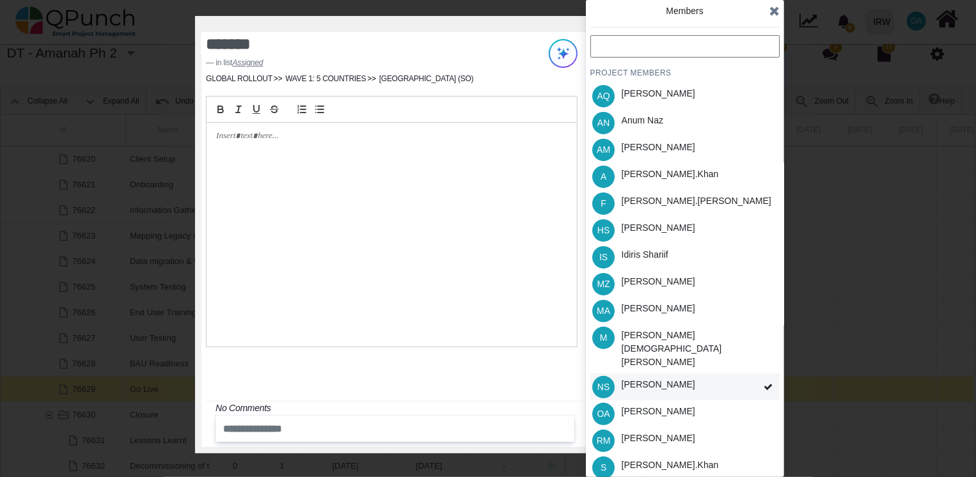
click at [606, 383] on span "NS" at bounding box center [603, 387] width 12 height 9
click at [644, 378] on div "[PERSON_NAME]" at bounding box center [659, 384] width 74 height 13
click at [644, 363] on div "PROJECT MEMBERS AQ [PERSON_NAME] AN [PERSON_NAME] AM [PERSON_NAME] A [PERSON_NA…" at bounding box center [684, 298] width 189 height 526
drag, startPoint x: 644, startPoint y: 363, endPoint x: 629, endPoint y: 262, distance: 102.9
click at [629, 262] on div "Idiris Shariif" at bounding box center [645, 257] width 56 height 27
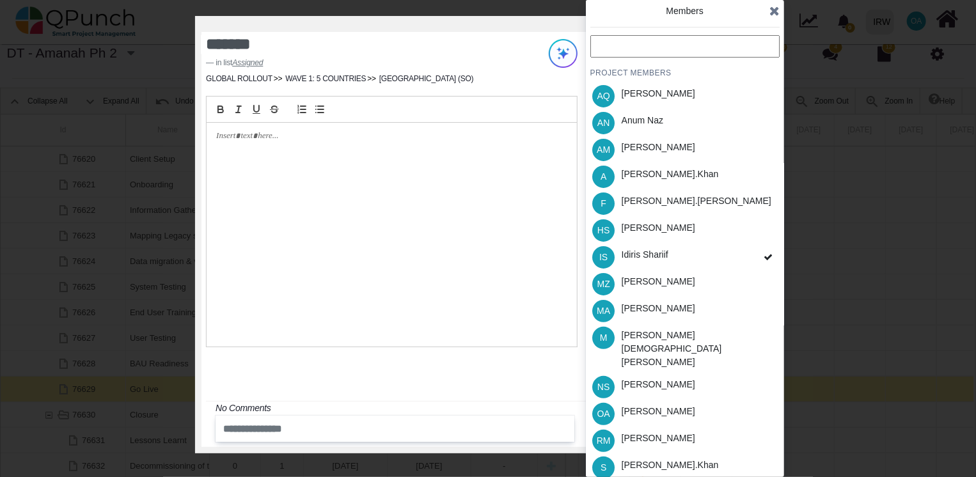
click at [635, 237] on div "[PERSON_NAME]" at bounding box center [658, 230] width 83 height 27
click at [636, 181] on div "[PERSON_NAME].khan" at bounding box center [670, 176] width 106 height 27
click at [658, 459] on div "[PERSON_NAME].khan" at bounding box center [670, 465] width 97 height 13
click at [642, 405] on div "[PERSON_NAME]" at bounding box center [659, 411] width 74 height 13
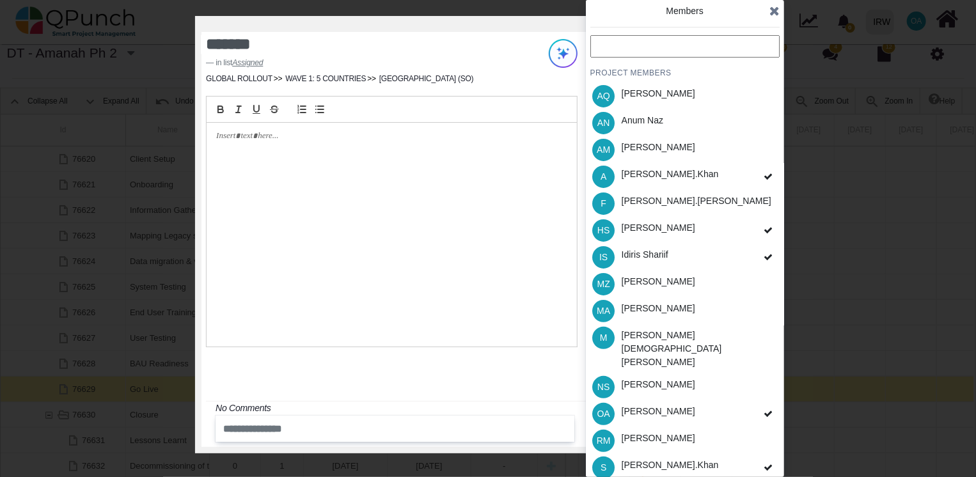
click at [775, 10] on icon at bounding box center [774, 10] width 10 height 13
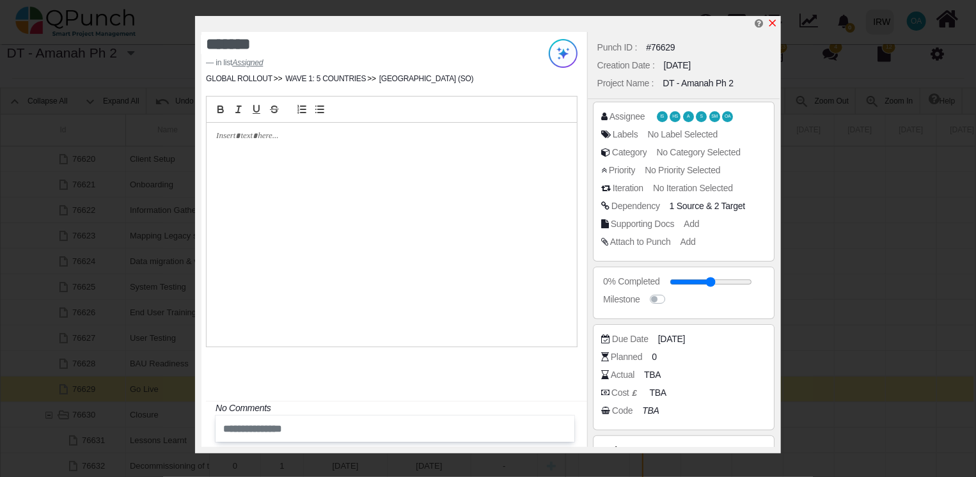
click at [773, 24] on icon "x" at bounding box center [772, 23] width 7 height 7
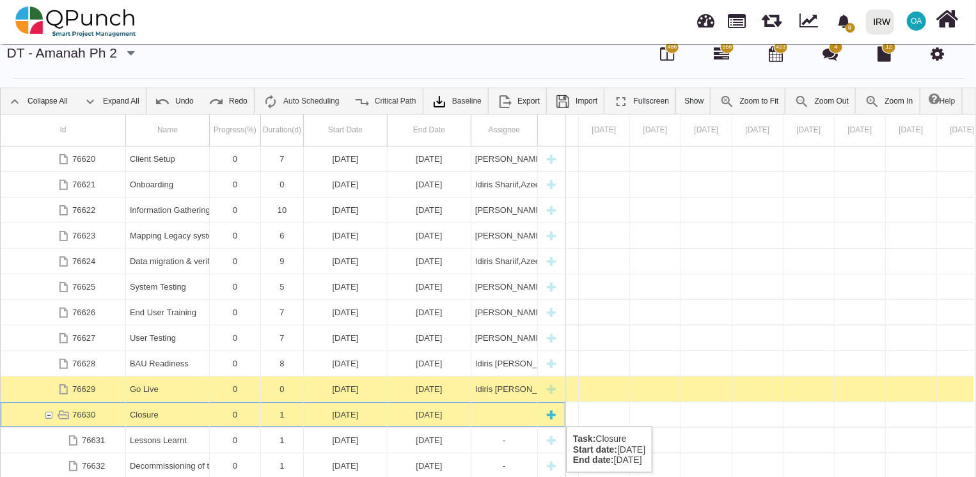
scroll to position [0, 16720]
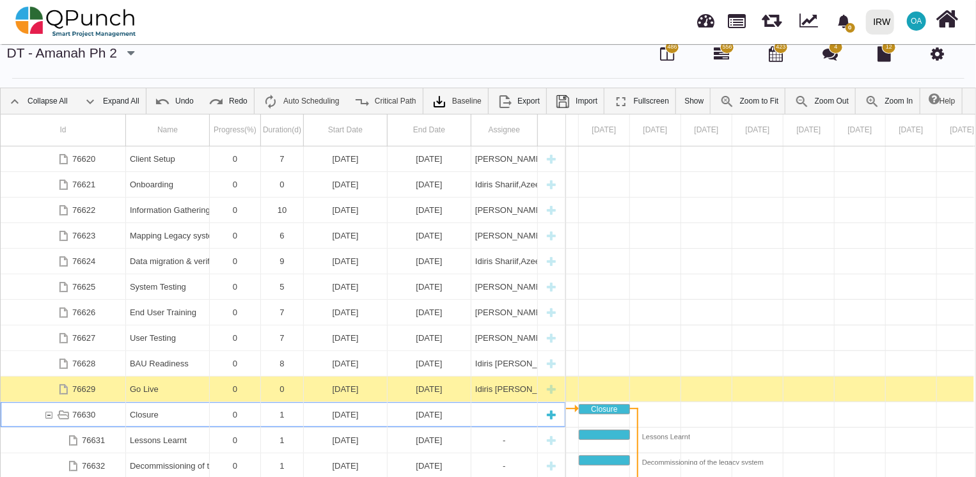
click at [174, 413] on div "Closure" at bounding box center [167, 414] width 75 height 25
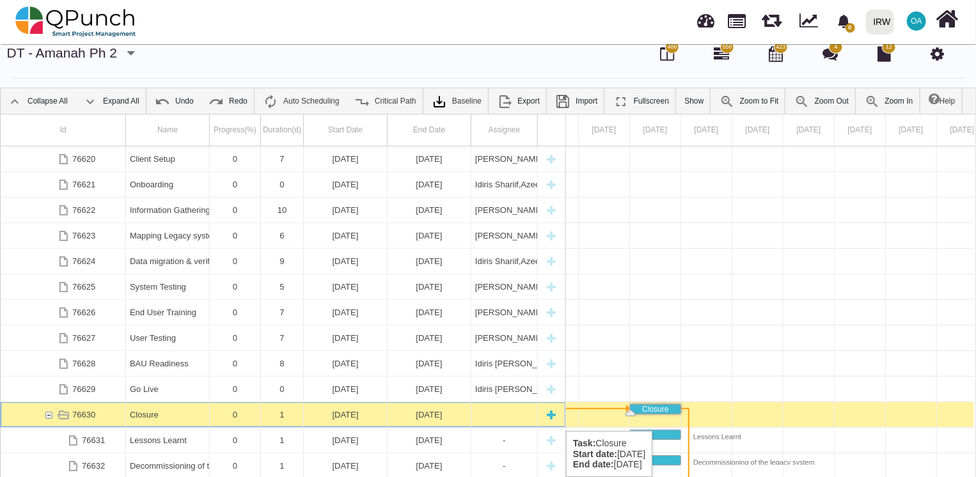
click at [351, 418] on div "[DATE]" at bounding box center [345, 414] width 75 height 25
click at [322, 413] on div "[DATE]" at bounding box center [345, 414] width 75 height 25
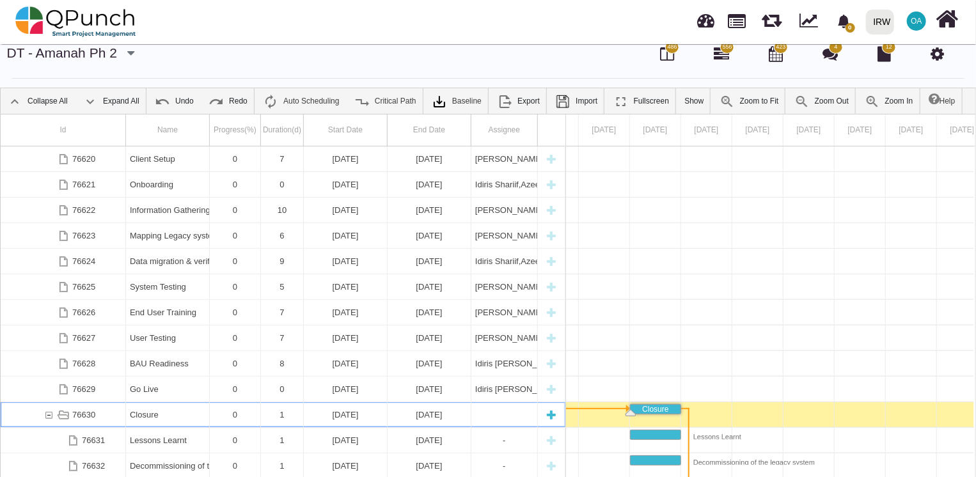
click at [322, 413] on div "[DATE]" at bounding box center [345, 414] width 75 height 25
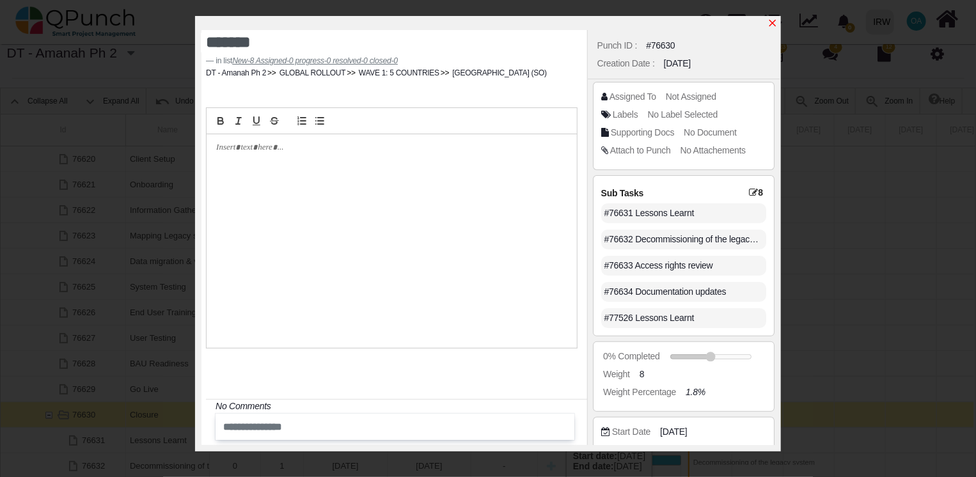
click at [773, 23] on icon "x" at bounding box center [772, 23] width 7 height 7
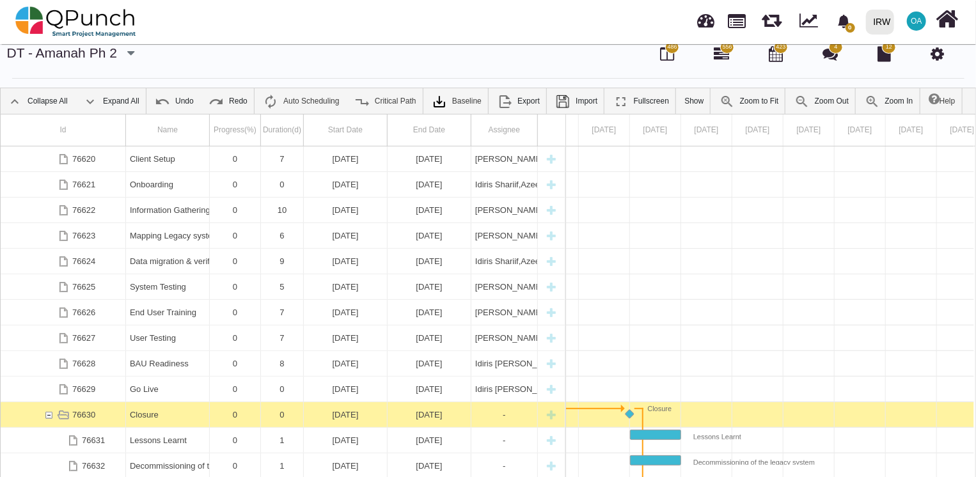
scroll to position [409, 0]
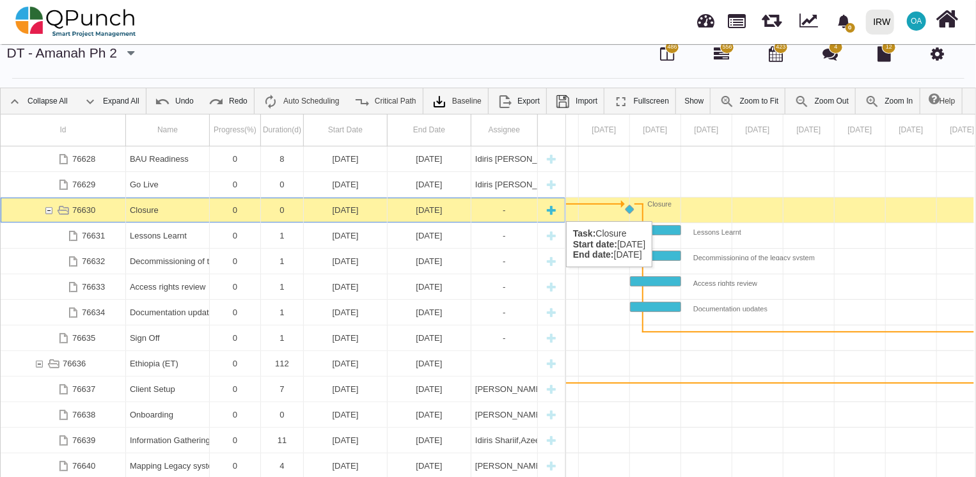
click at [335, 208] on div "[DATE]" at bounding box center [345, 210] width 75 height 25
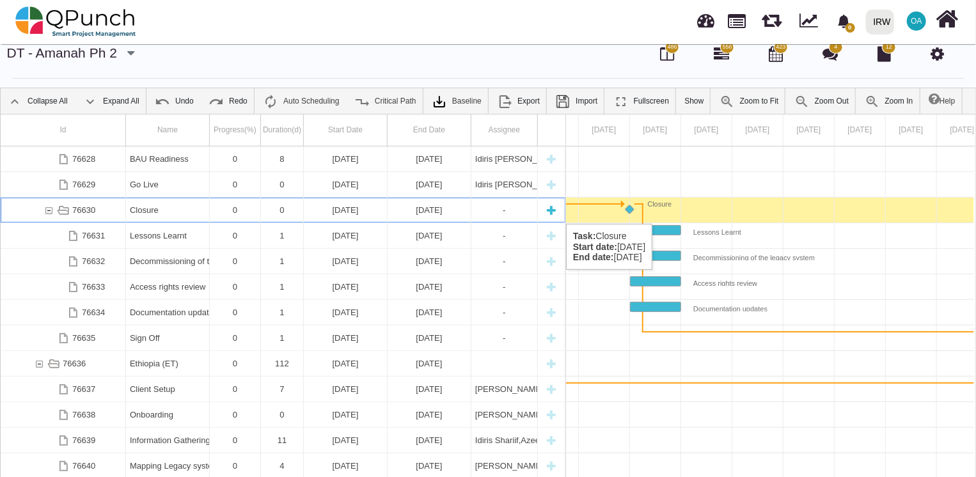
click at [234, 210] on div "0" at bounding box center [235, 210] width 43 height 25
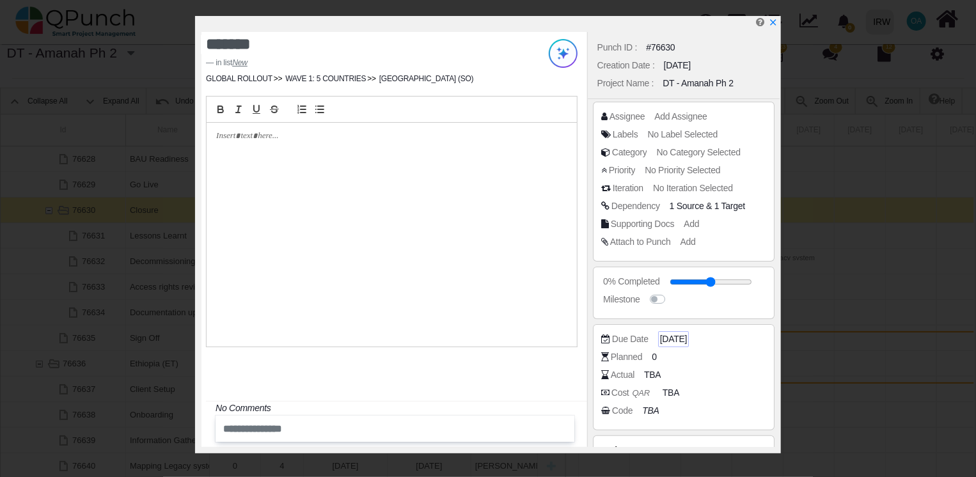
click at [687, 340] on span "[DATE]" at bounding box center [673, 339] width 27 height 13
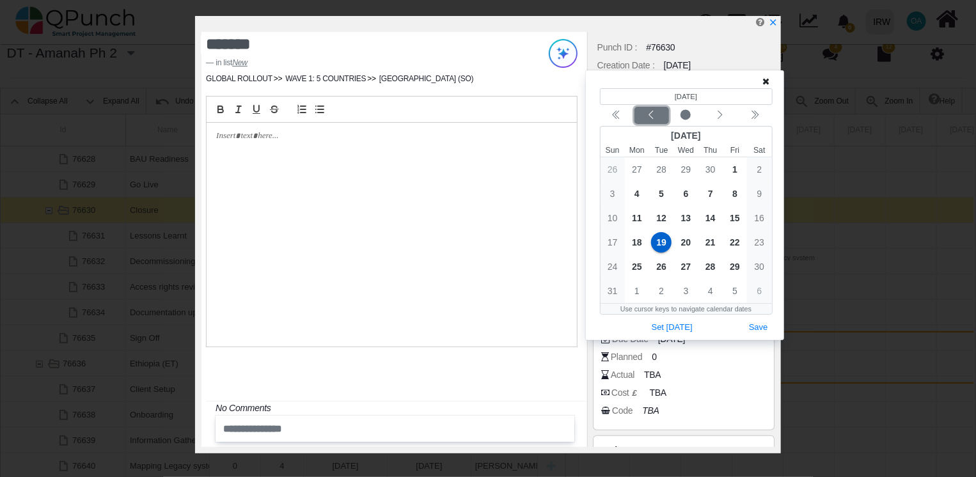
click at [647, 114] on icon "chevron left" at bounding box center [651, 115] width 10 height 10
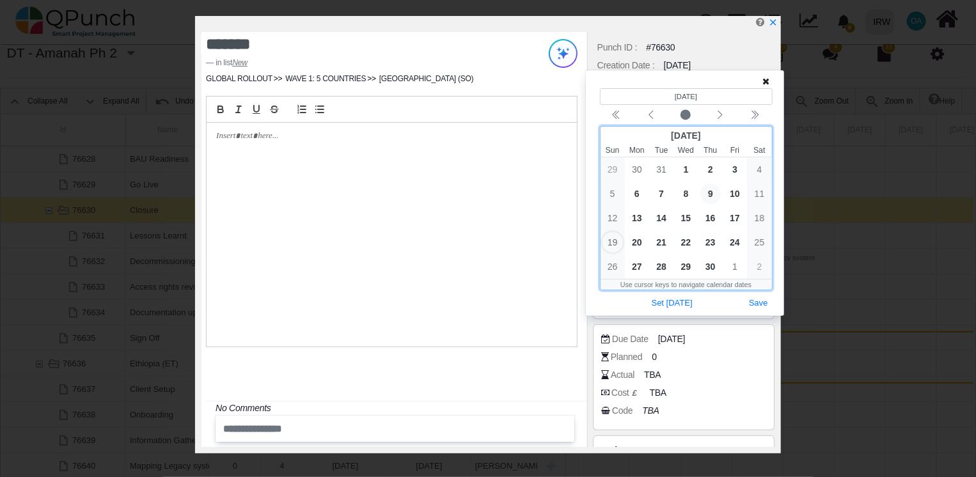
click at [710, 192] on span "9" at bounding box center [710, 194] width 20 height 20
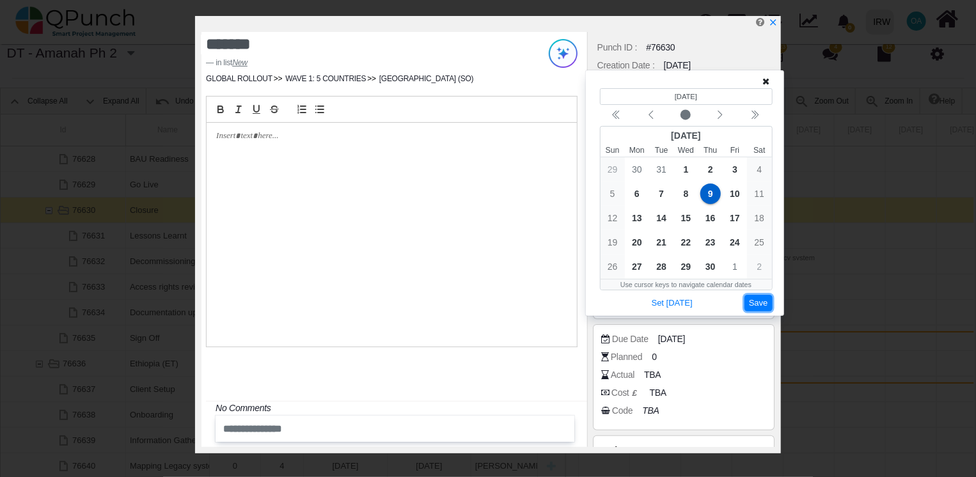
click at [757, 301] on button "Save" at bounding box center [759, 303] width 28 height 17
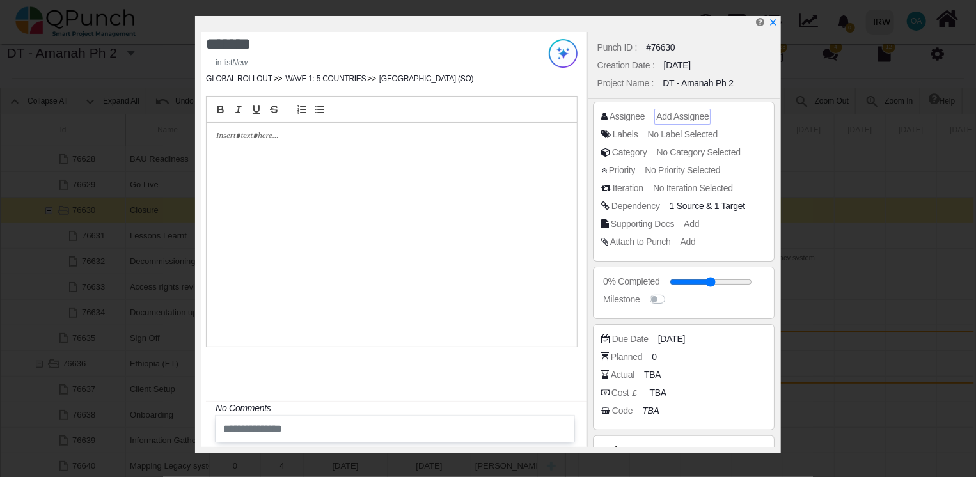
click at [686, 114] on span "Add Assignee" at bounding box center [682, 116] width 52 height 10
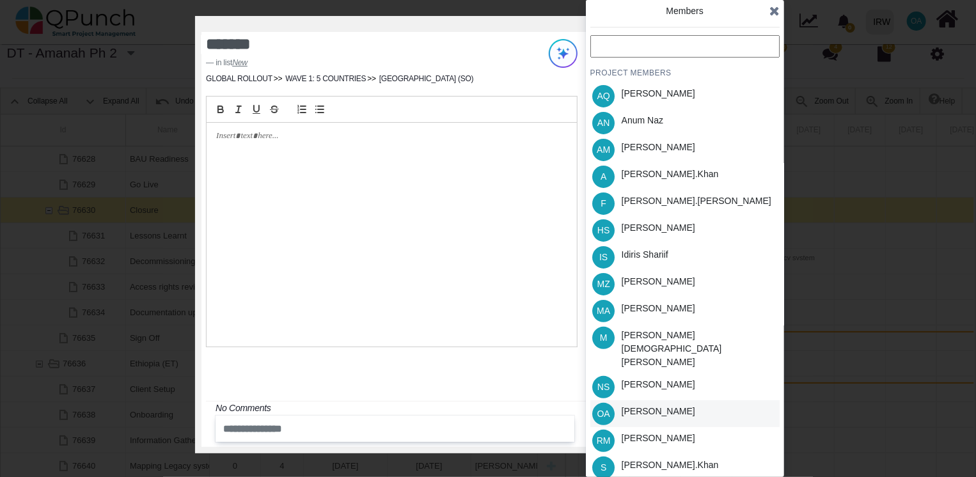
click at [629, 405] on div "[PERSON_NAME]" at bounding box center [659, 411] width 74 height 13
click at [773, 12] on icon at bounding box center [774, 10] width 10 height 13
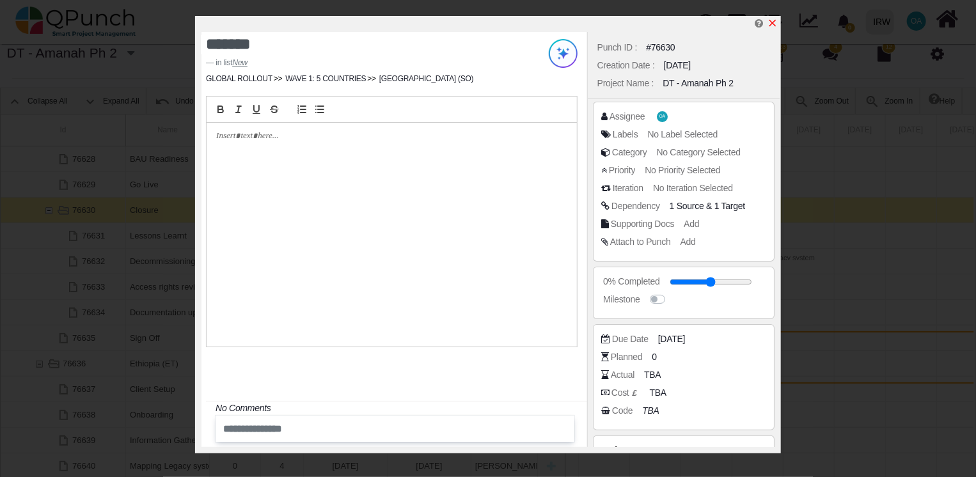
click at [770, 23] on icon "x" at bounding box center [773, 23] width 10 height 10
type input "**"
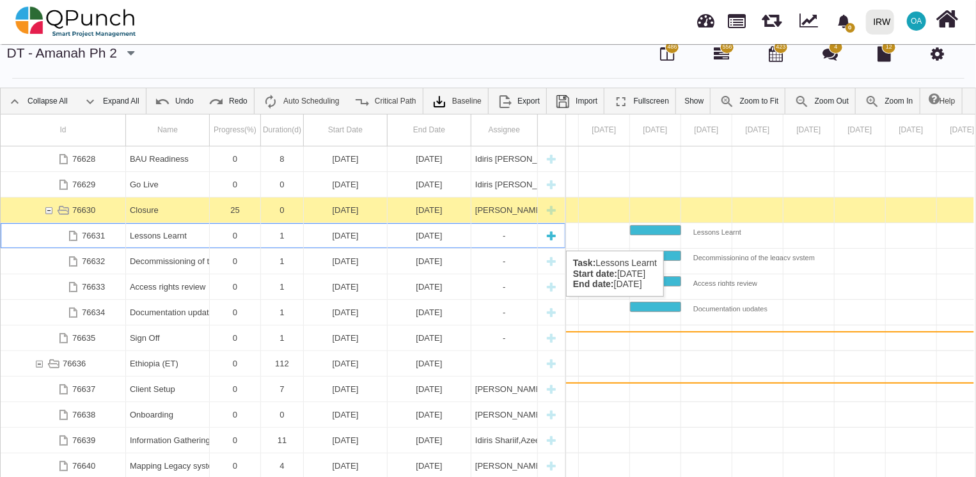
click at [164, 237] on div "Lessons Learnt" at bounding box center [167, 235] width 75 height 25
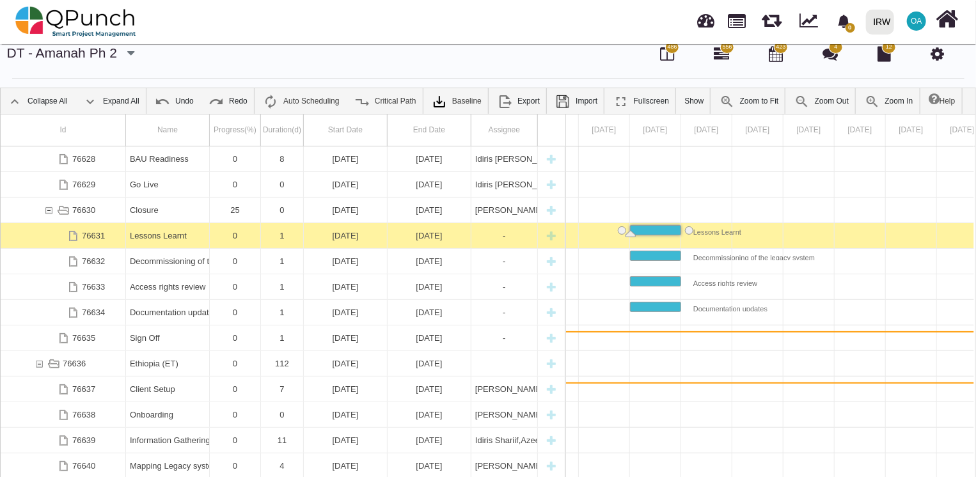
click at [164, 237] on div "Lessons Learnt" at bounding box center [167, 235] width 75 height 25
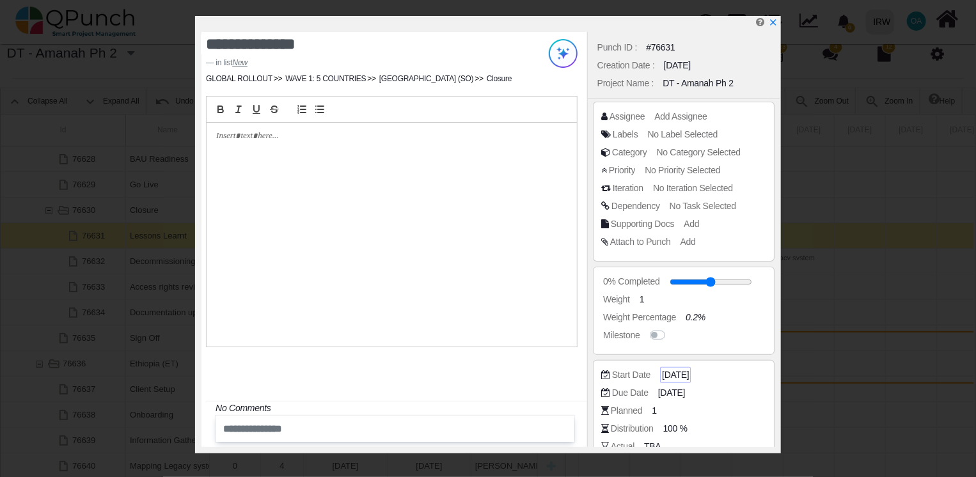
click at [677, 380] on span "[DATE]" at bounding box center [675, 374] width 27 height 13
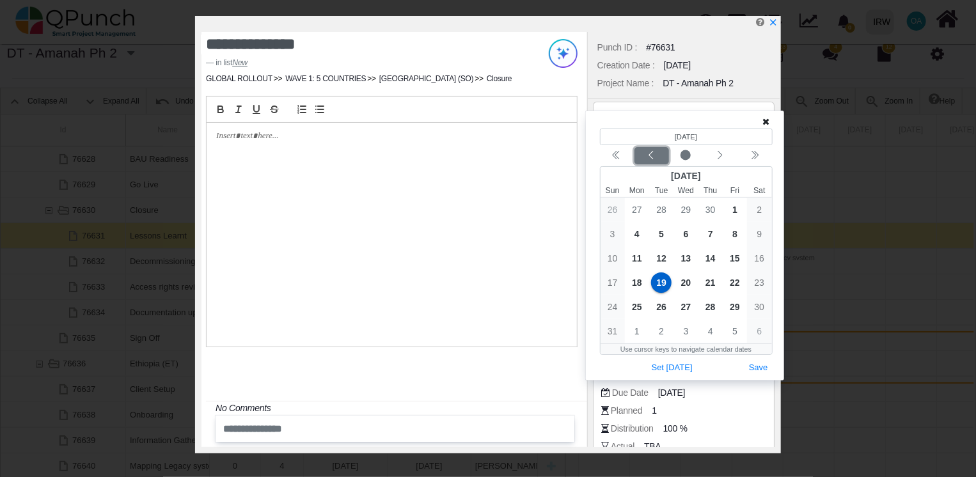
click at [646, 157] on div "Previous month" at bounding box center [651, 156] width 30 height 13
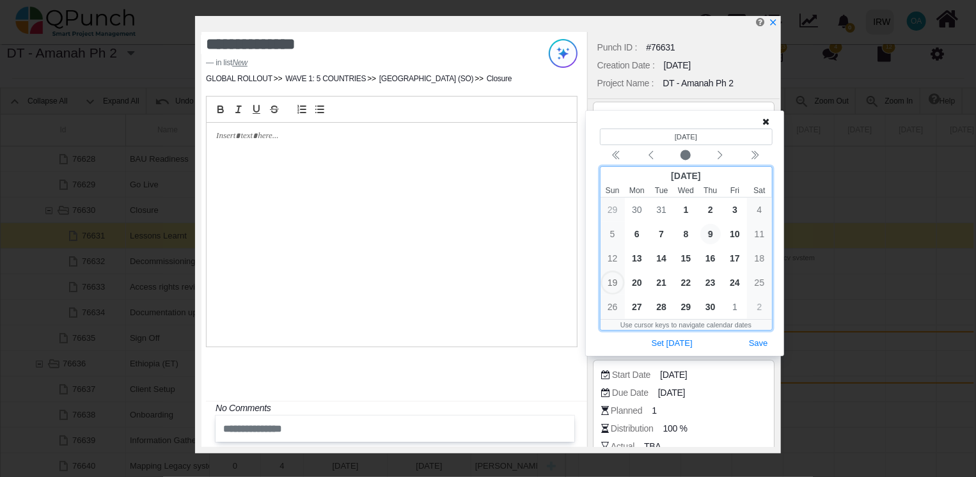
click at [711, 238] on span "9" at bounding box center [710, 234] width 20 height 20
click at [686, 261] on span "15" at bounding box center [686, 258] width 20 height 20
click at [706, 234] on span "9" at bounding box center [710, 234] width 20 height 20
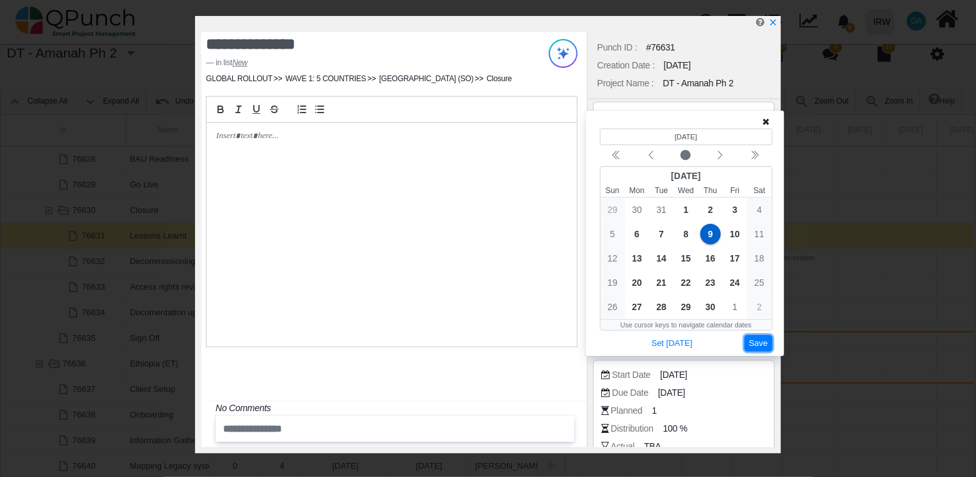
click at [761, 347] on button "Save" at bounding box center [759, 343] width 28 height 17
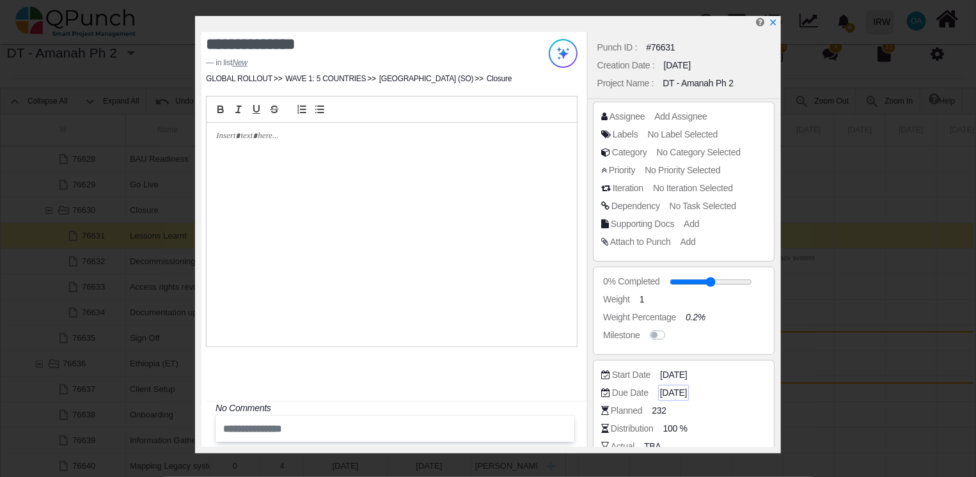
click at [679, 393] on span "[DATE]" at bounding box center [673, 392] width 27 height 13
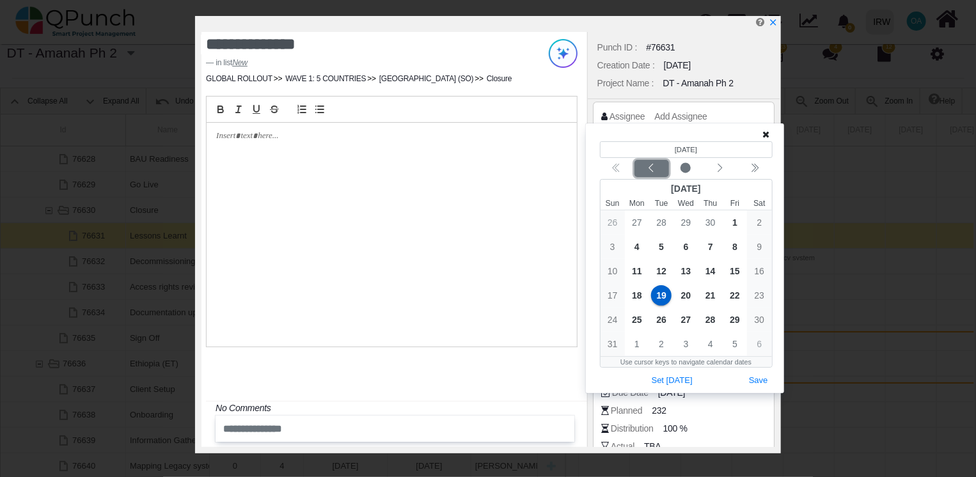
click at [647, 174] on div "Previous month" at bounding box center [651, 168] width 30 height 13
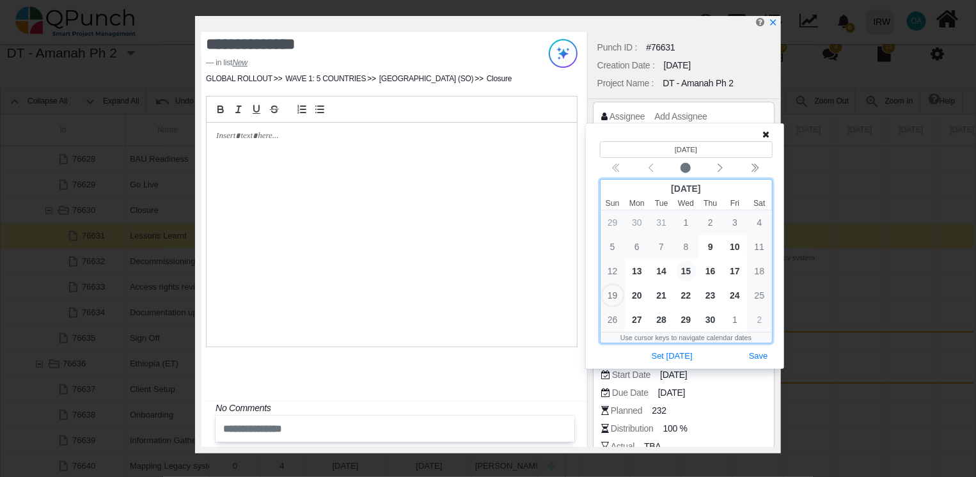
click at [690, 270] on span "15" at bounding box center [686, 271] width 20 height 20
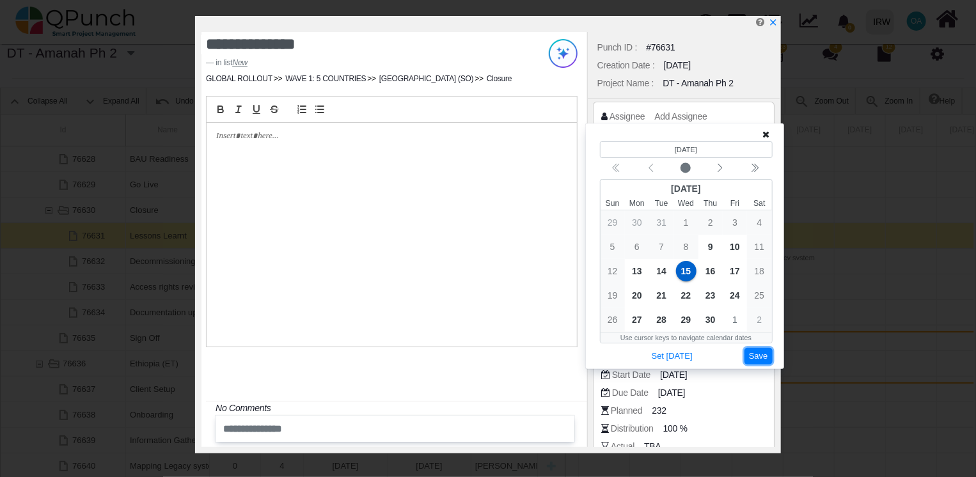
click at [764, 351] on button "Save" at bounding box center [759, 356] width 28 height 17
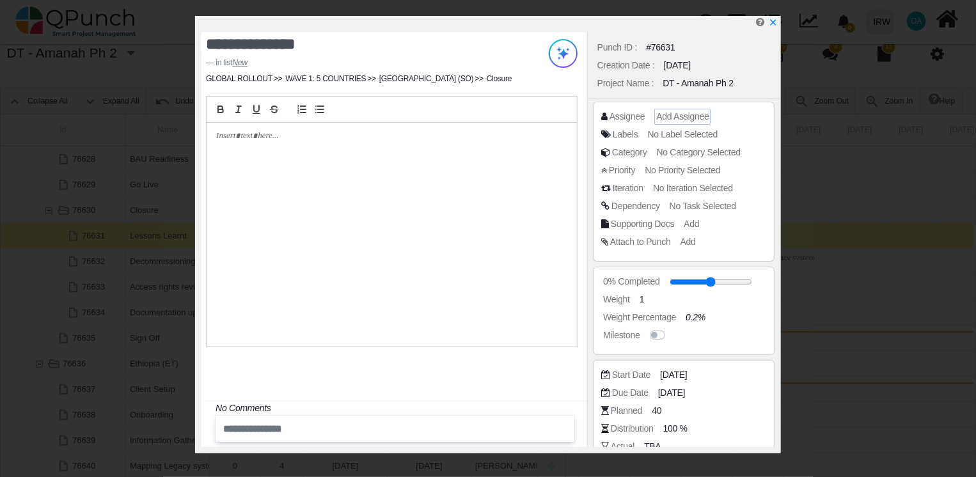
click at [670, 118] on span "Add Assignee" at bounding box center [682, 116] width 52 height 10
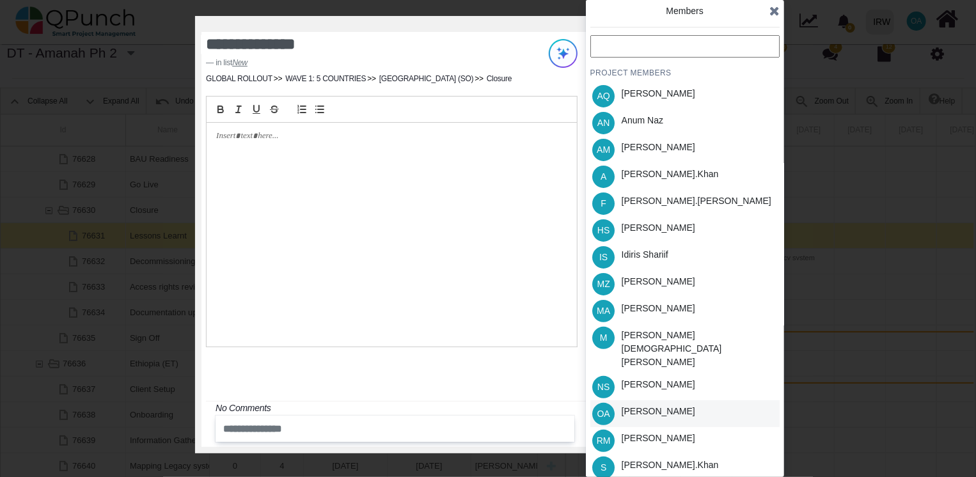
click at [606, 409] on span "OA" at bounding box center [603, 413] width 13 height 9
click at [773, 15] on icon at bounding box center [774, 10] width 10 height 13
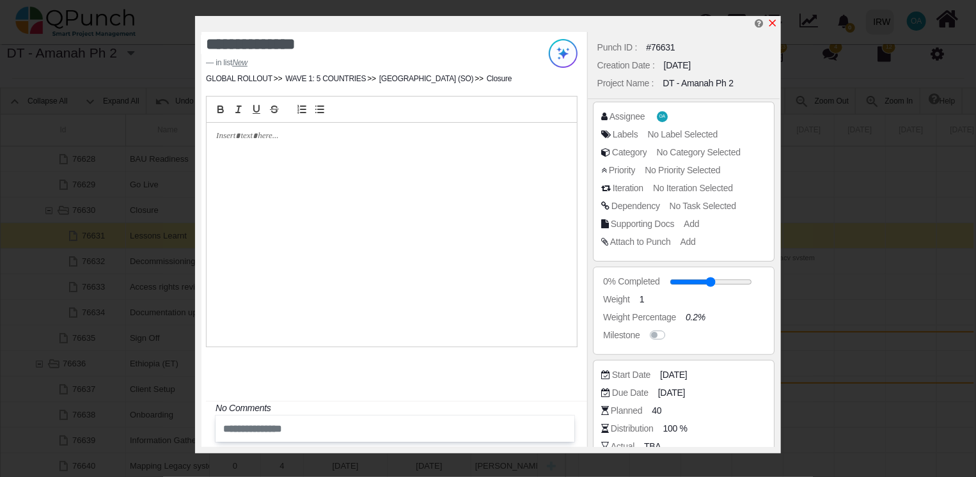
click at [772, 24] on icon "x" at bounding box center [773, 23] width 10 height 10
type input "**"
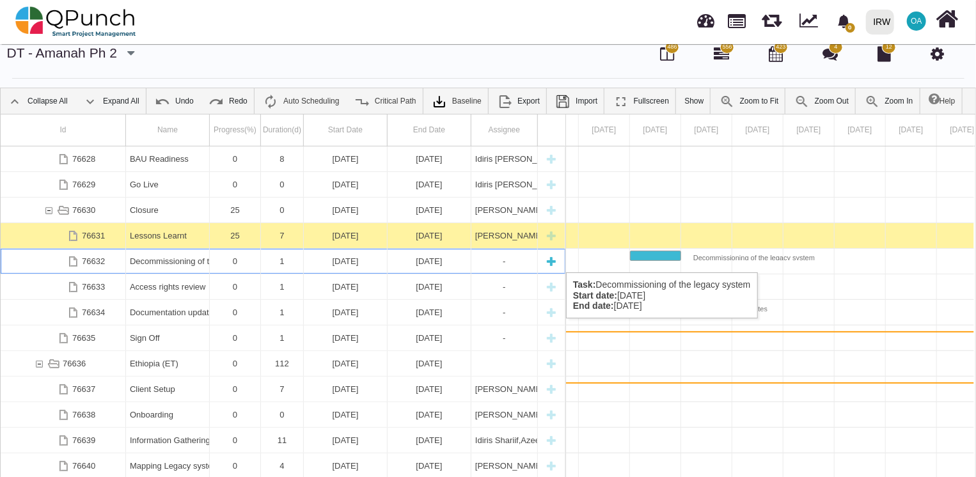
click at [193, 259] on div "Decommissioning of the legacy system" at bounding box center [167, 261] width 75 height 25
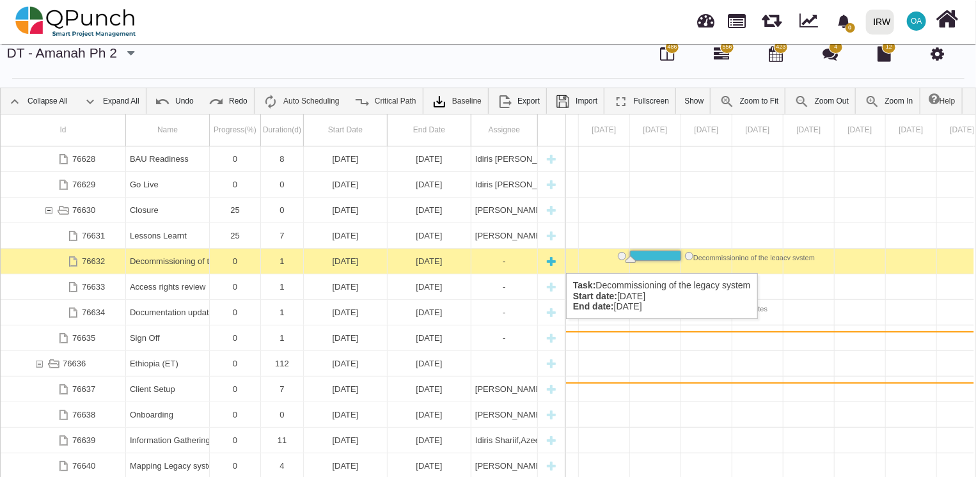
click at [191, 260] on div "Decommissioning of the legacy system" at bounding box center [167, 261] width 75 height 25
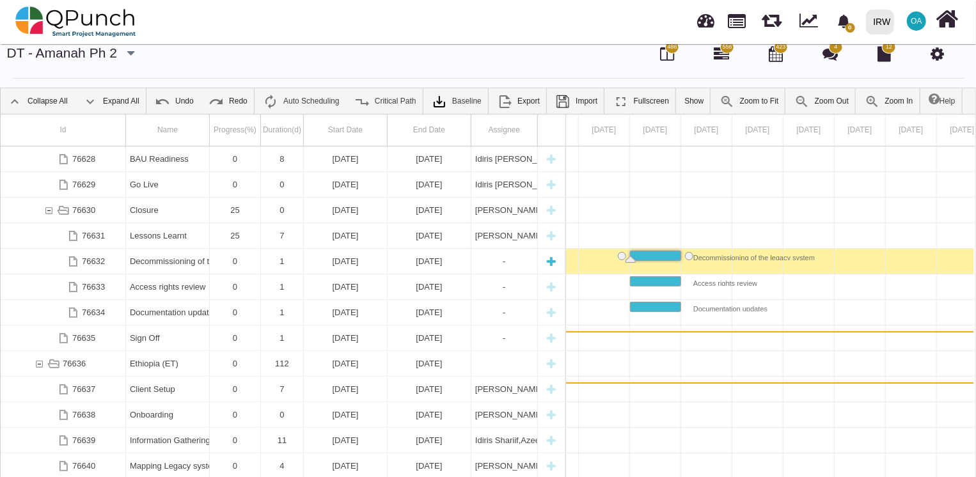
click at [191, 260] on div "Decommissioning of the legacy system" at bounding box center [167, 261] width 75 height 25
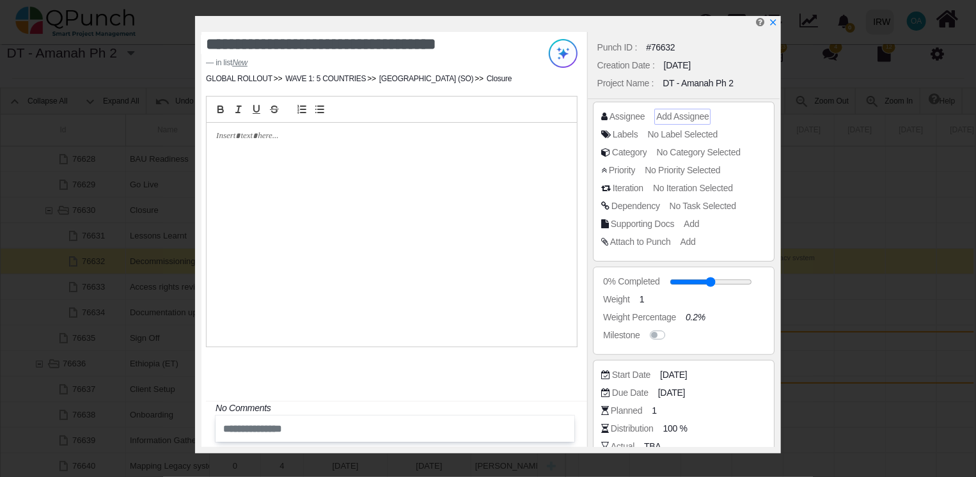
click at [667, 121] on span "Add Assignee" at bounding box center [682, 116] width 52 height 10
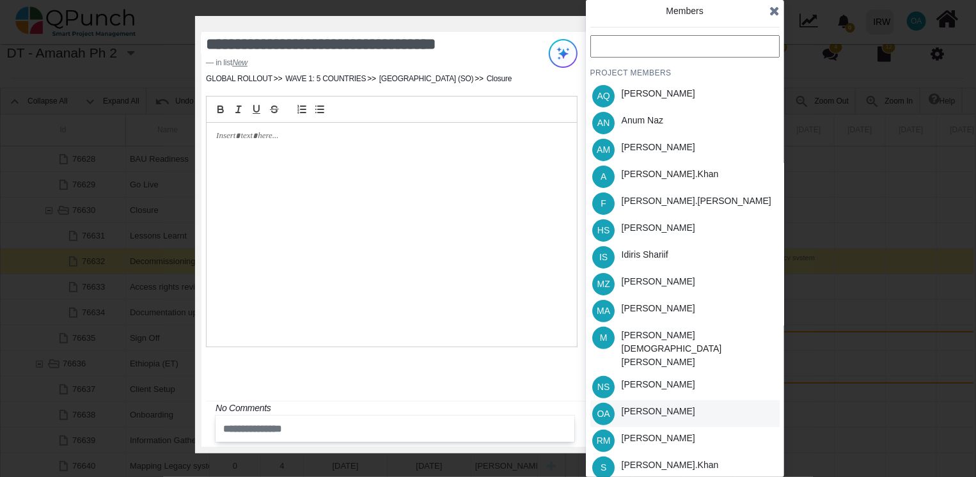
click at [641, 405] on div "[PERSON_NAME]" at bounding box center [659, 411] width 74 height 13
drag, startPoint x: 768, startPoint y: 12, endPoint x: 775, endPoint y: 12, distance: 7.0
click at [775, 12] on div "Members" at bounding box center [684, 17] width 189 height 26
click at [775, 12] on icon at bounding box center [774, 10] width 10 height 13
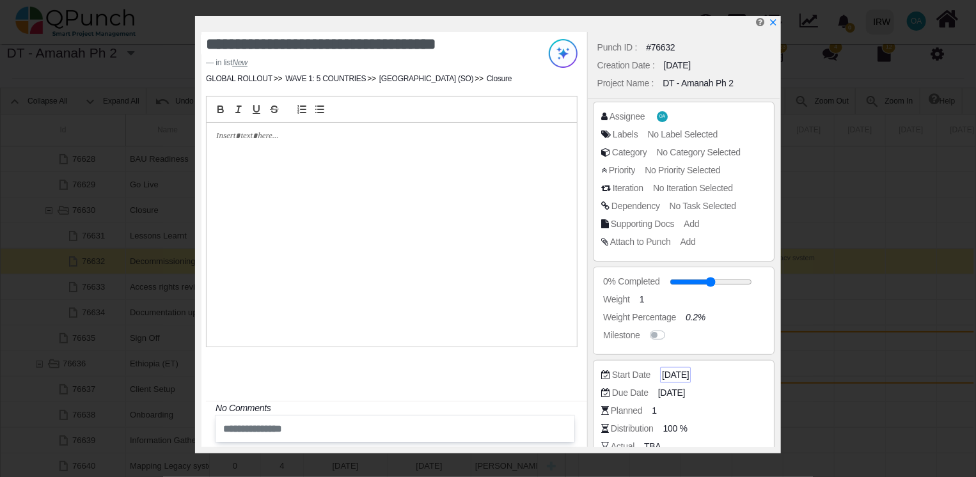
click at [675, 374] on span "[DATE]" at bounding box center [675, 374] width 27 height 13
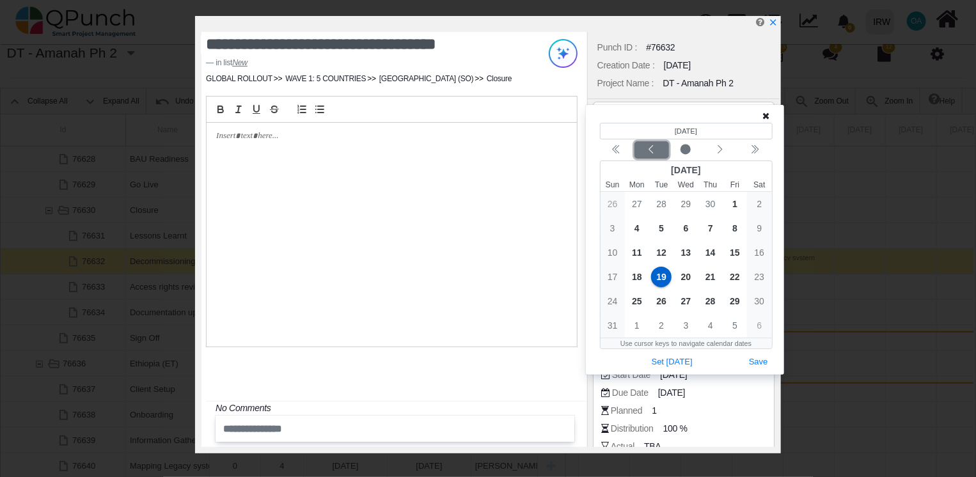
click at [654, 152] on icon "chevron left" at bounding box center [651, 150] width 10 height 10
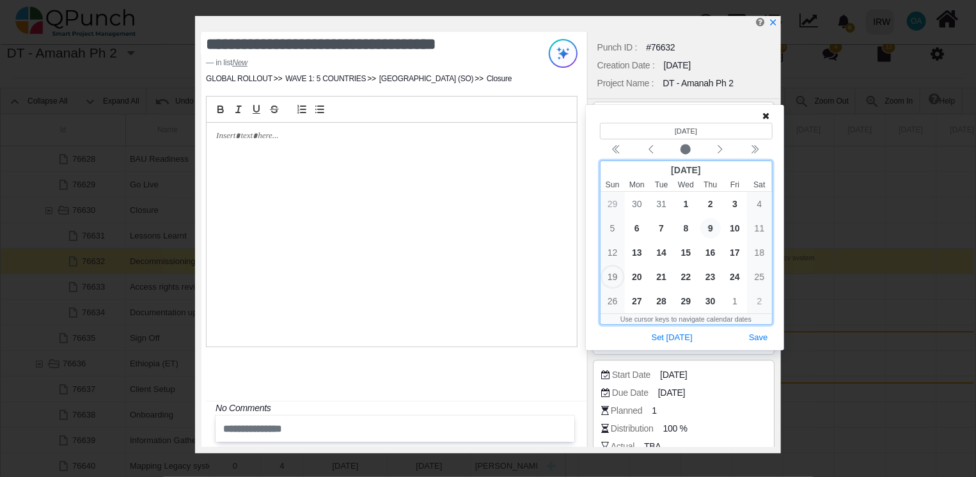
click at [711, 228] on span "9" at bounding box center [710, 228] width 20 height 20
click at [752, 334] on button "Save" at bounding box center [759, 337] width 28 height 17
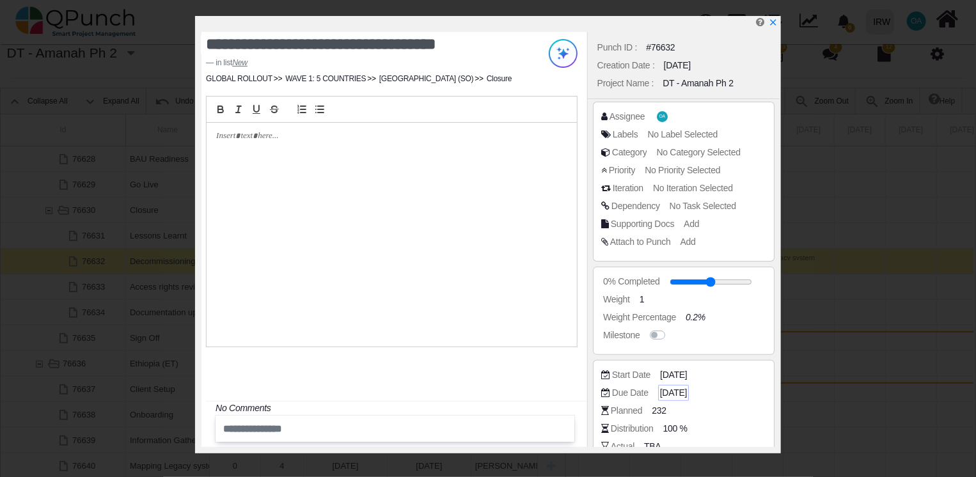
click at [681, 397] on span "[DATE]" at bounding box center [673, 392] width 27 height 13
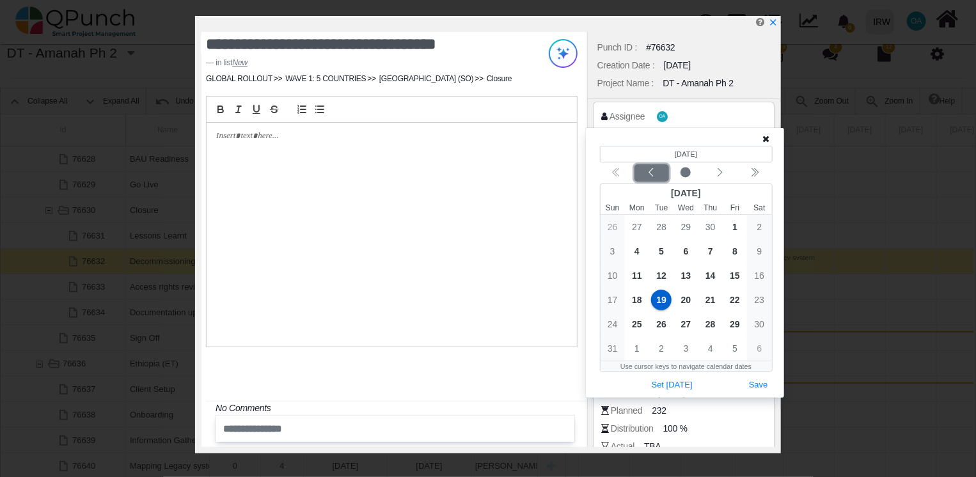
click at [656, 172] on icon "chevron left" at bounding box center [651, 173] width 10 height 10
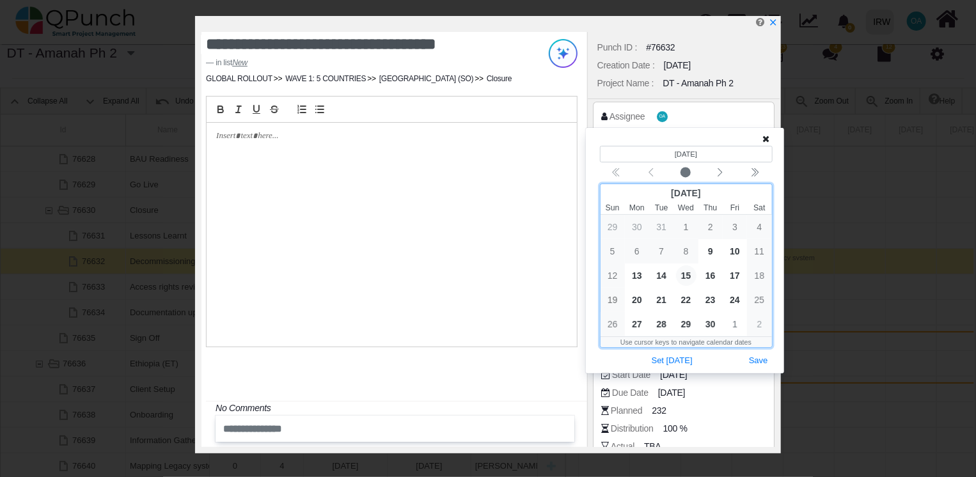
click at [683, 278] on span "15" at bounding box center [686, 275] width 20 height 20
click at [758, 361] on button "Save" at bounding box center [759, 360] width 28 height 17
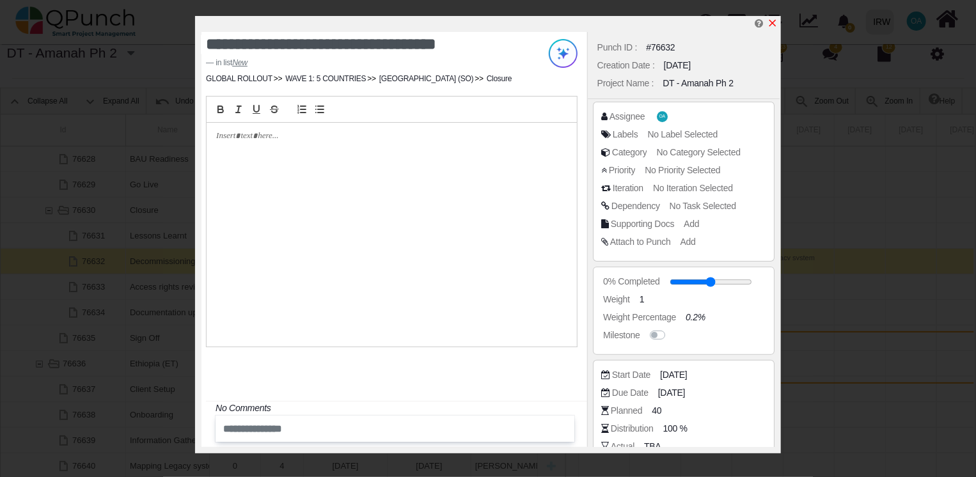
click at [773, 22] on icon "x" at bounding box center [773, 23] width 10 height 10
type input "**"
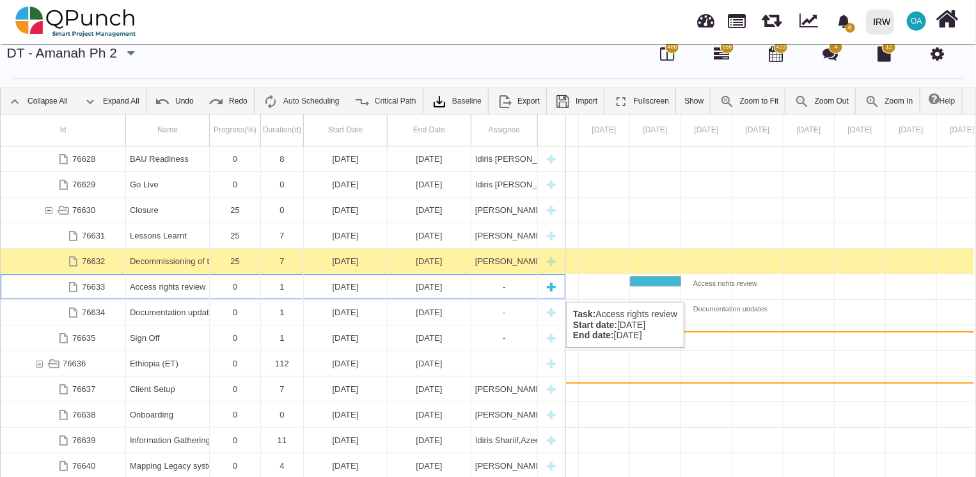
click at [191, 288] on div "Access rights review" at bounding box center [167, 286] width 75 height 25
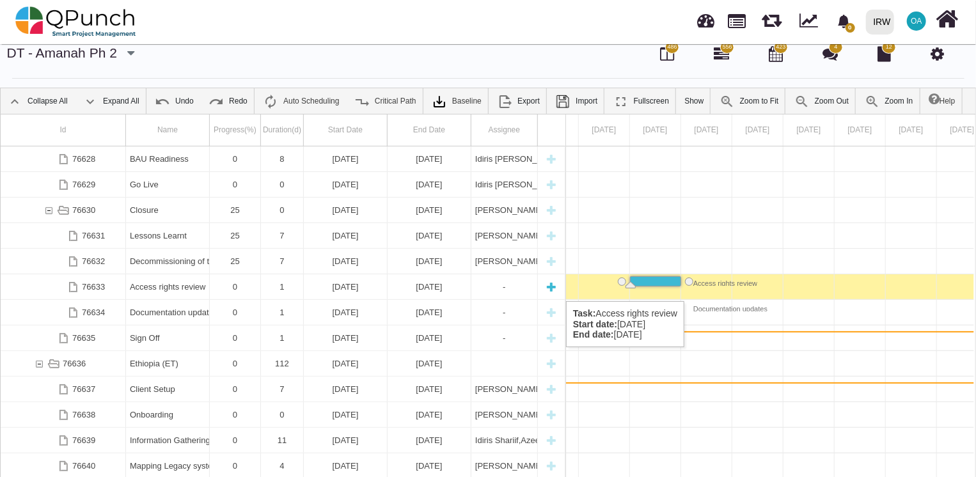
click at [143, 288] on div "Access rights review" at bounding box center [167, 286] width 75 height 25
click at [166, 288] on div "Access rights review" at bounding box center [167, 286] width 75 height 25
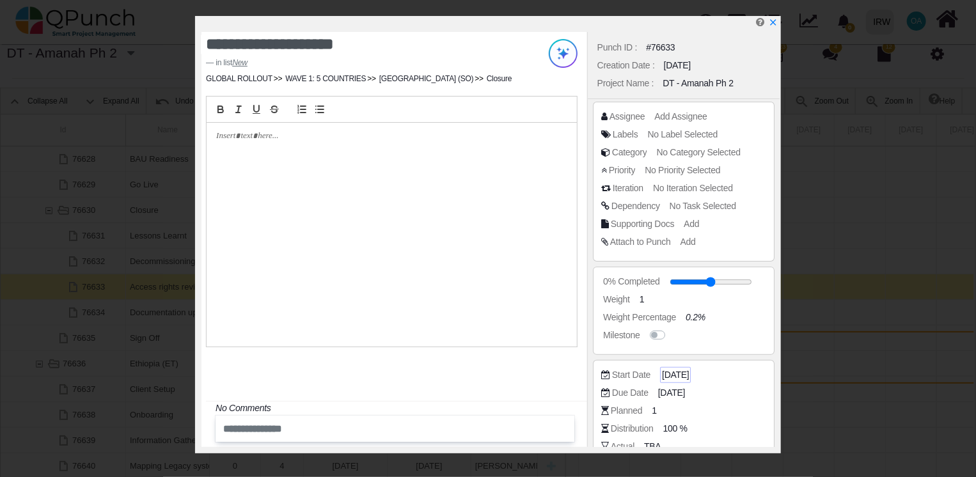
click at [674, 370] on span "[DATE]" at bounding box center [675, 374] width 27 height 13
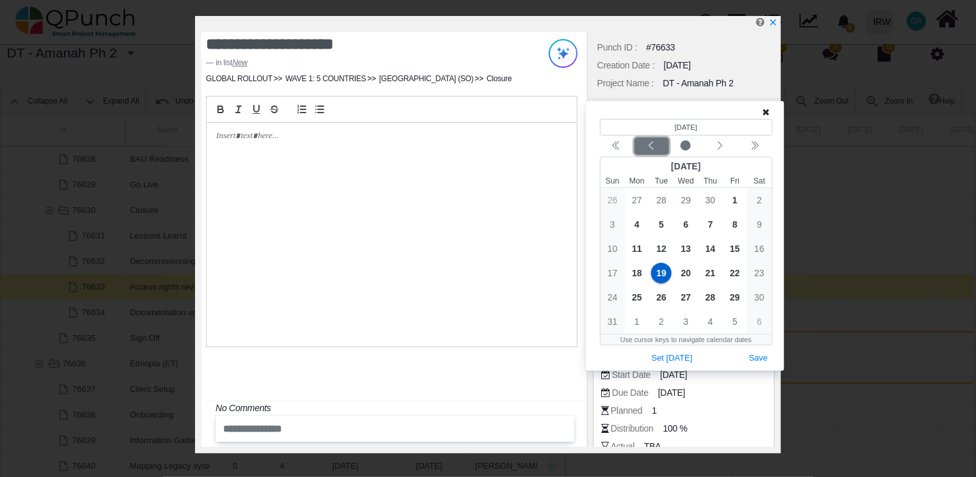
click at [649, 145] on icon "chevron left" at bounding box center [651, 146] width 10 height 10
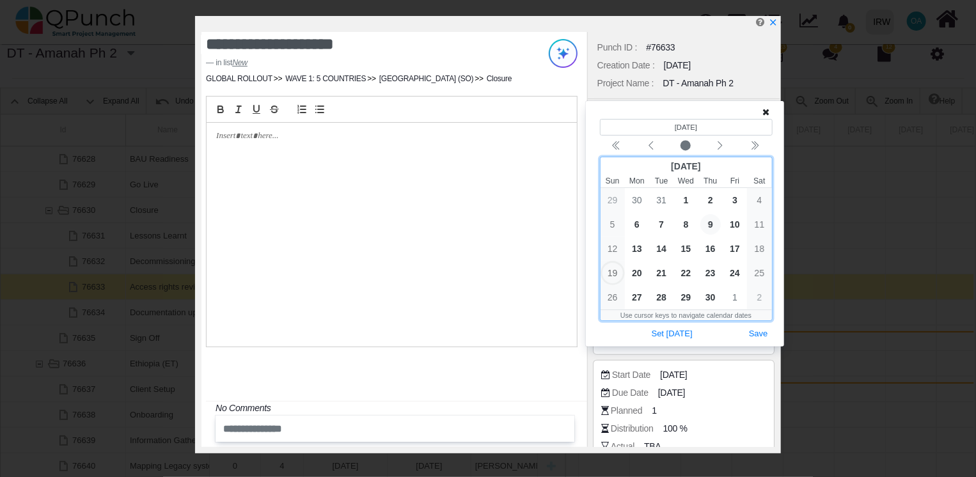
click at [707, 223] on span "9" at bounding box center [710, 224] width 20 height 20
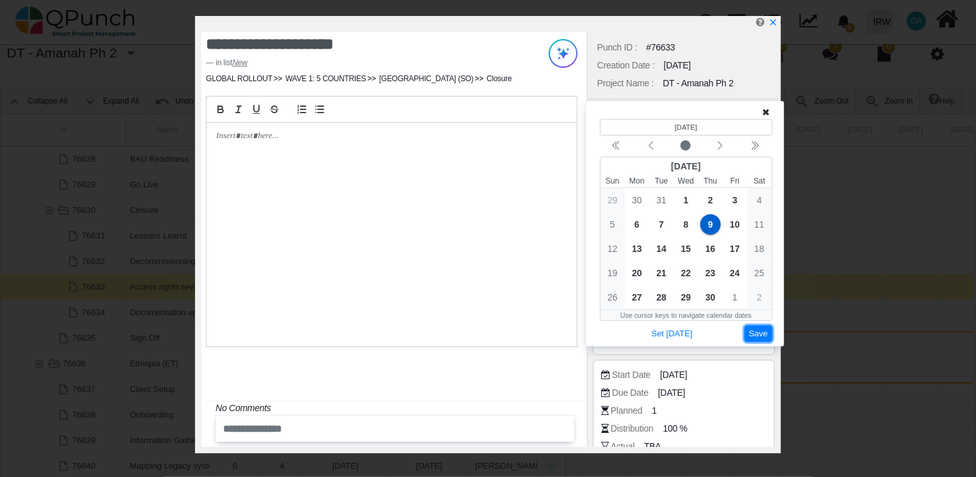
click at [761, 335] on button "Save" at bounding box center [759, 334] width 28 height 17
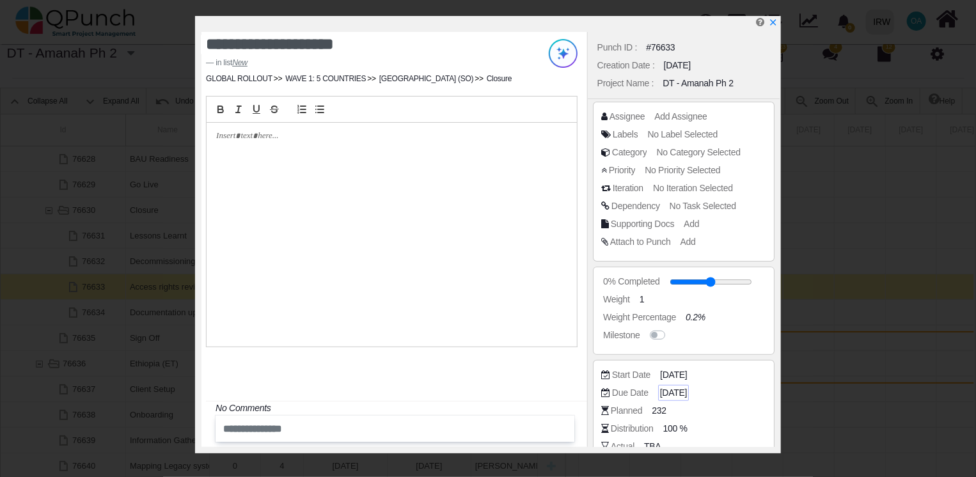
click at [678, 390] on span "[DATE]" at bounding box center [673, 392] width 27 height 13
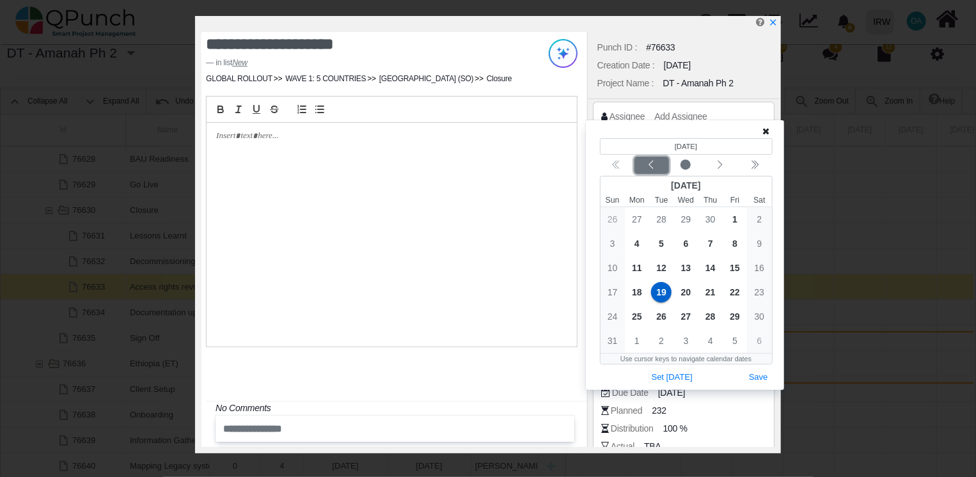
click at [643, 165] on div "Previous month" at bounding box center [651, 165] width 30 height 13
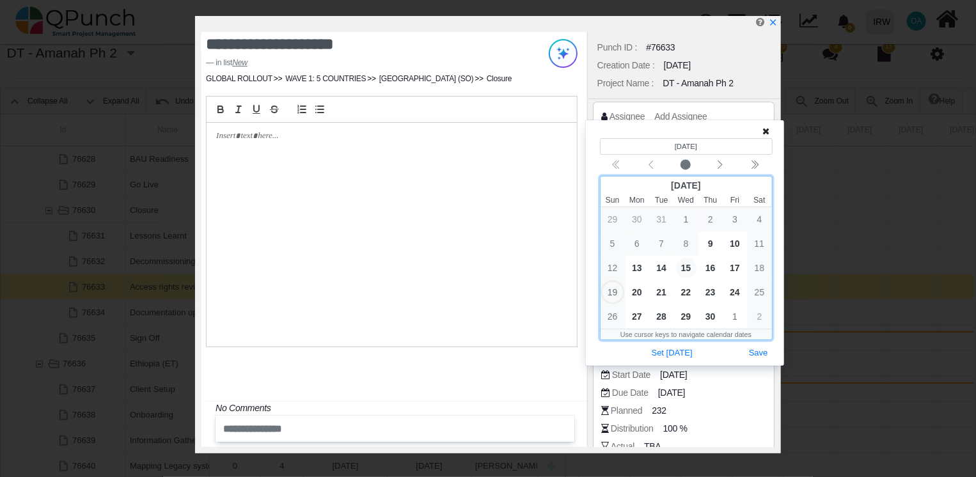
click at [689, 270] on span "15" at bounding box center [686, 268] width 20 height 20
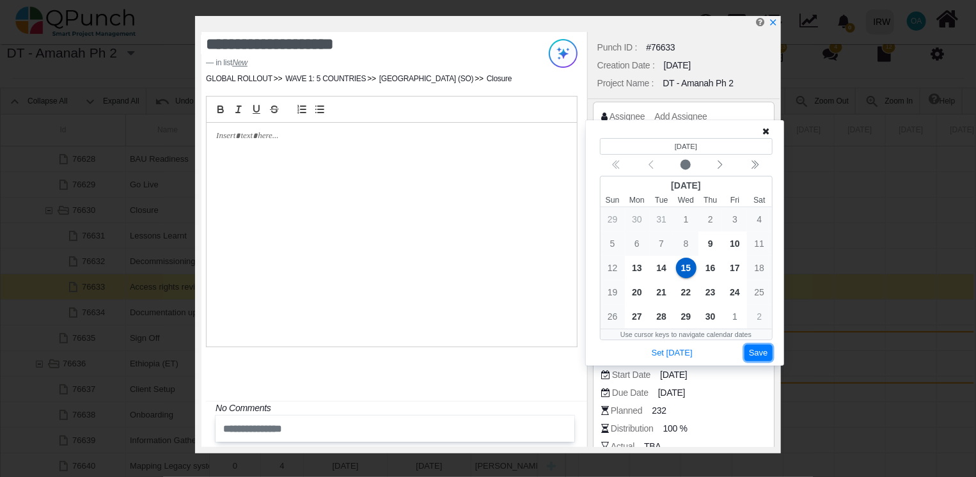
click at [761, 354] on button "Save" at bounding box center [759, 353] width 28 height 17
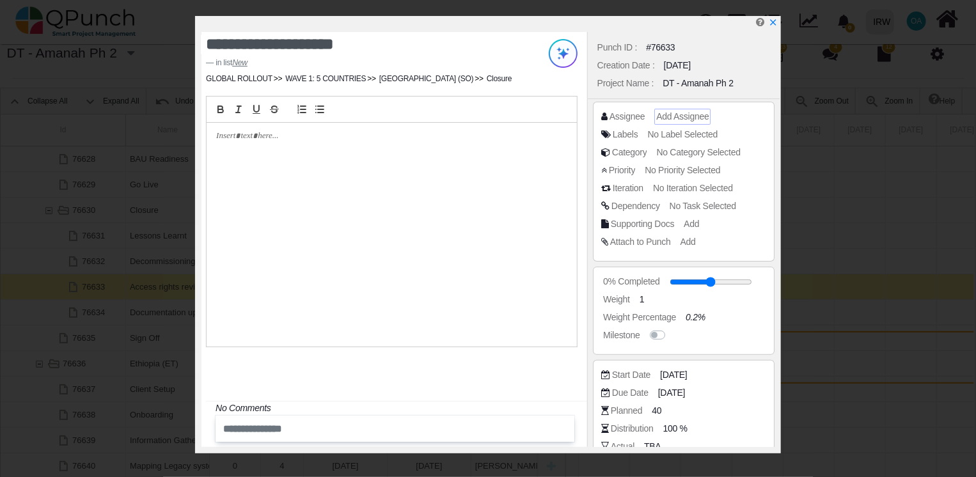
click at [678, 116] on span "Add Assignee" at bounding box center [682, 116] width 52 height 10
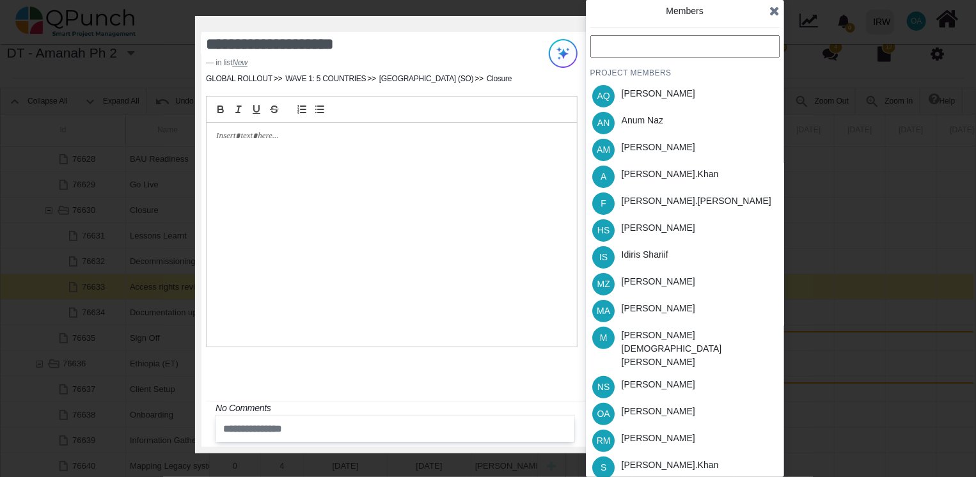
click at [603, 441] on div "PROJECT MEMBERS AQ [PERSON_NAME] AN [PERSON_NAME] AM [PERSON_NAME] A [PERSON_NA…" at bounding box center [684, 298] width 189 height 526
click at [772, 12] on icon at bounding box center [774, 10] width 10 height 13
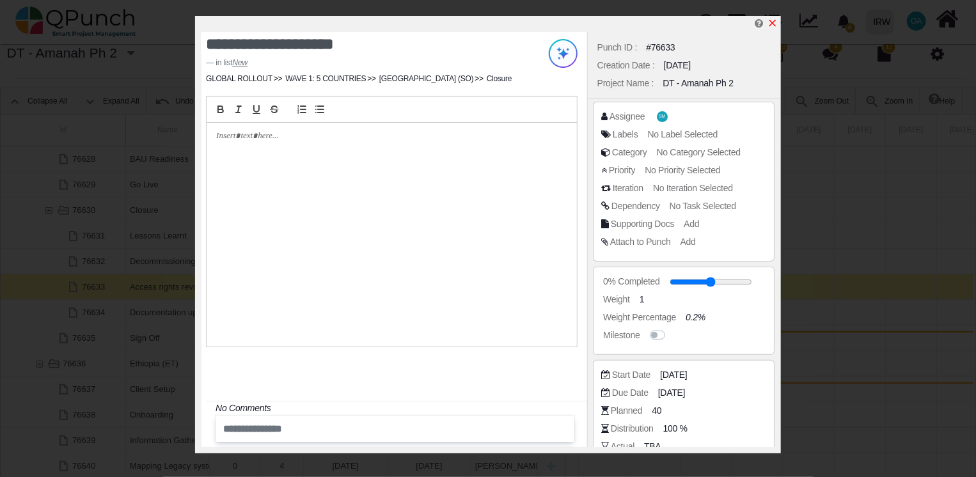
click at [773, 24] on icon "x" at bounding box center [772, 23] width 7 height 7
type input "**"
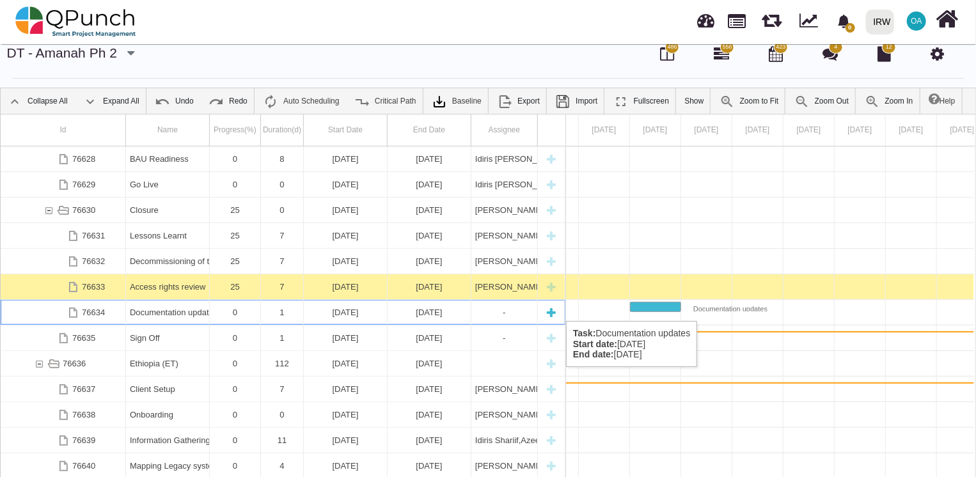
click at [158, 308] on div "Documentation updates" at bounding box center [167, 312] width 75 height 25
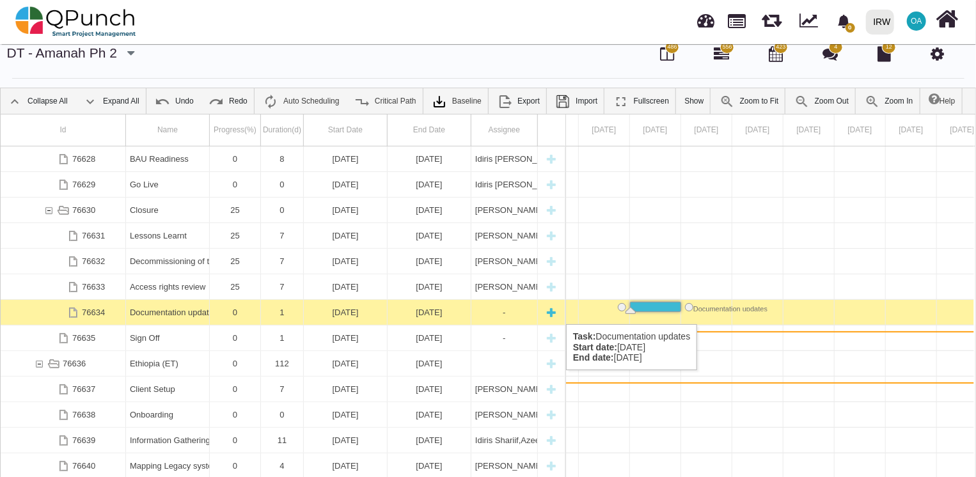
click at [149, 311] on div "Documentation updates" at bounding box center [167, 312] width 75 height 25
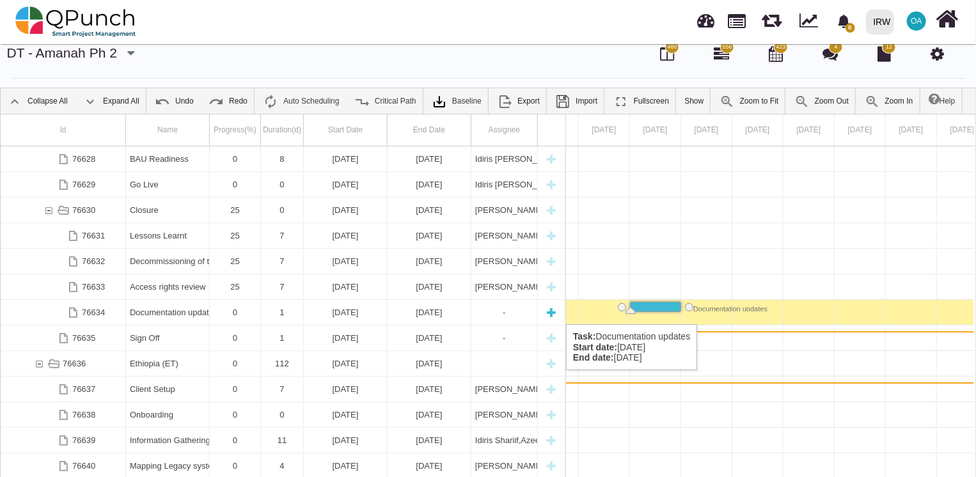
click at [149, 311] on div "Documentation updates" at bounding box center [167, 312] width 75 height 25
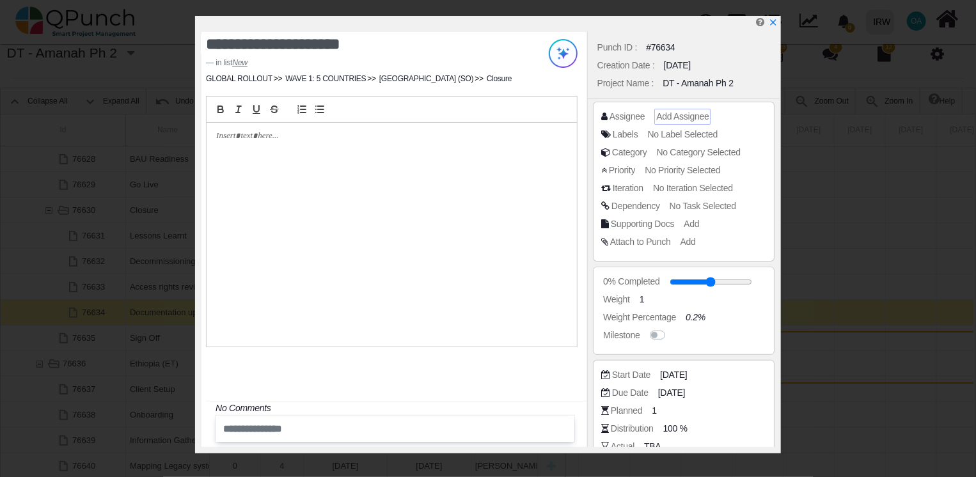
click at [670, 119] on span "Add Assignee" at bounding box center [682, 116] width 52 height 10
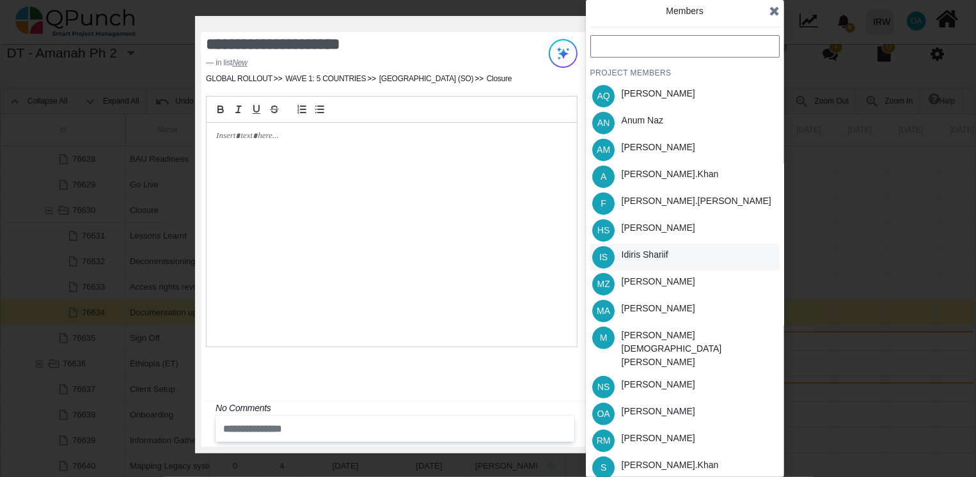
click at [625, 267] on div "Idiris Shariif" at bounding box center [645, 257] width 56 height 27
click at [777, 13] on icon at bounding box center [774, 10] width 10 height 13
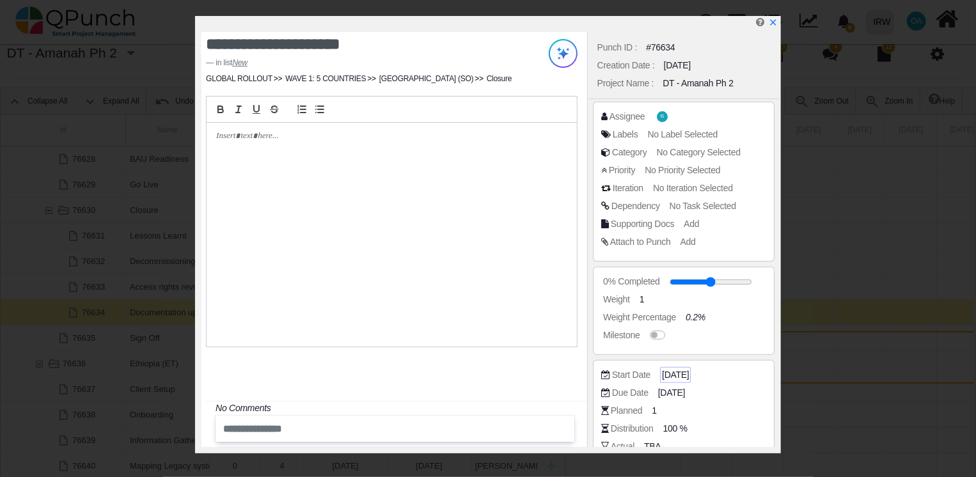
click at [674, 375] on span "[DATE]" at bounding box center [675, 374] width 27 height 13
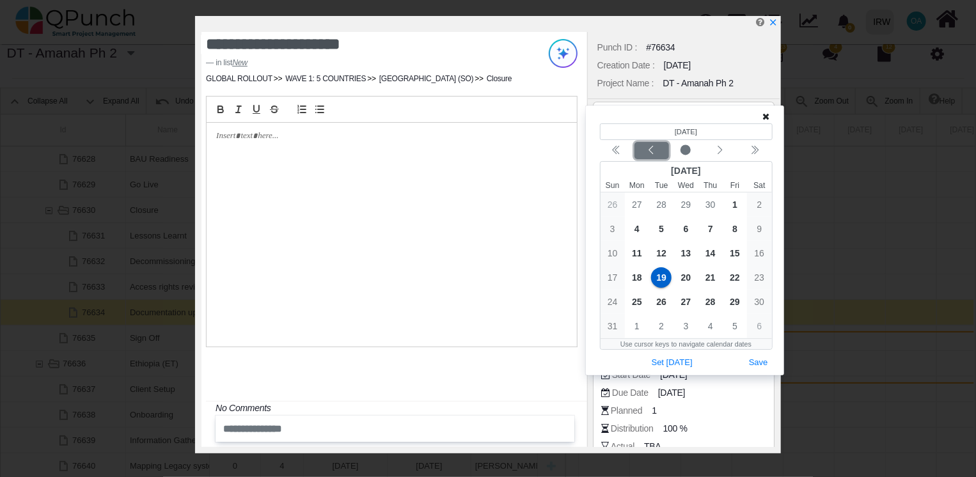
click at [651, 151] on icon "chevron left" at bounding box center [651, 150] width 10 height 10
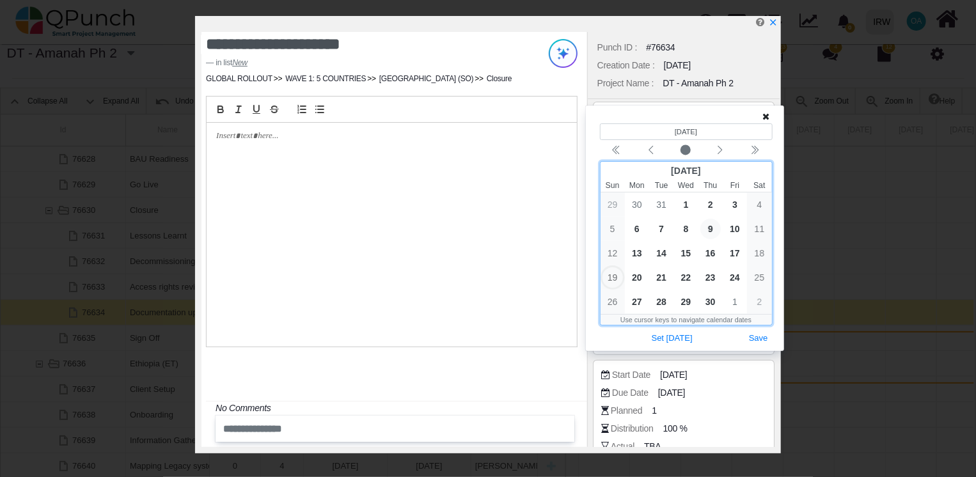
click at [711, 232] on span "9" at bounding box center [710, 229] width 20 height 20
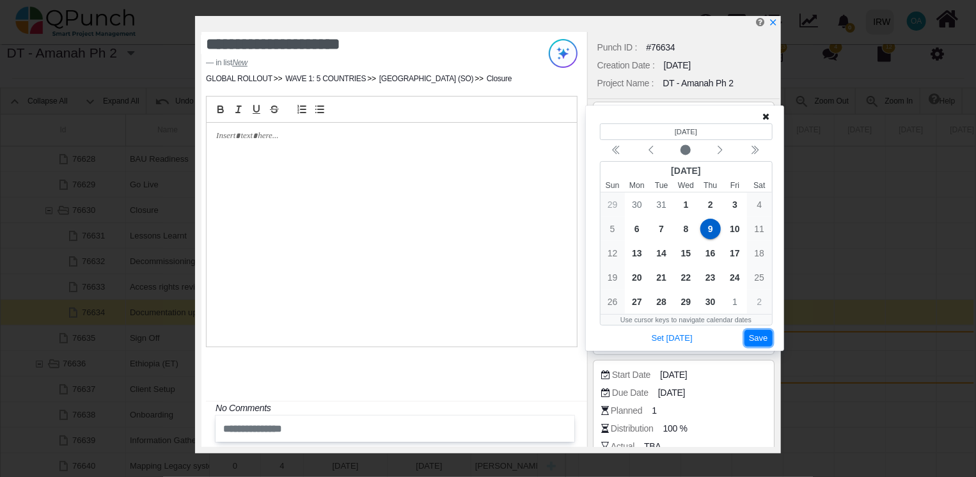
click at [748, 339] on button "Save" at bounding box center [759, 338] width 28 height 17
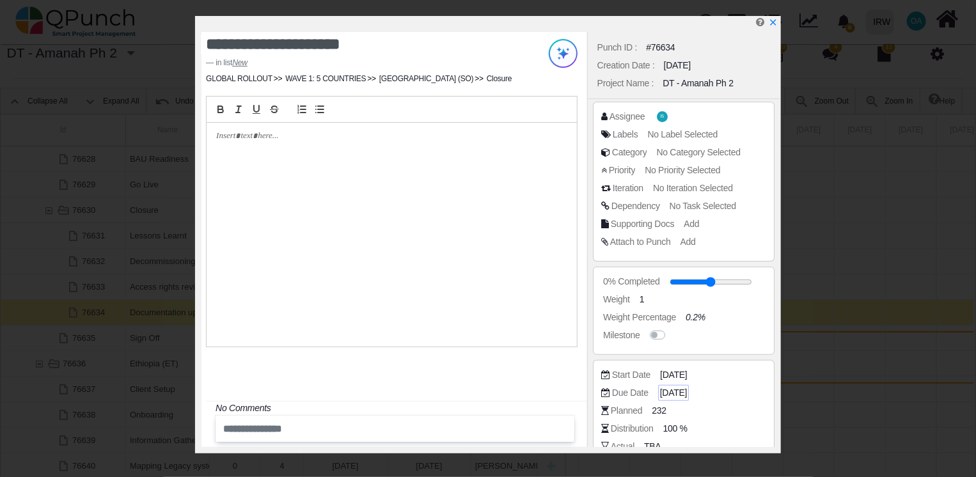
click at [666, 390] on span "[DATE]" at bounding box center [673, 392] width 27 height 13
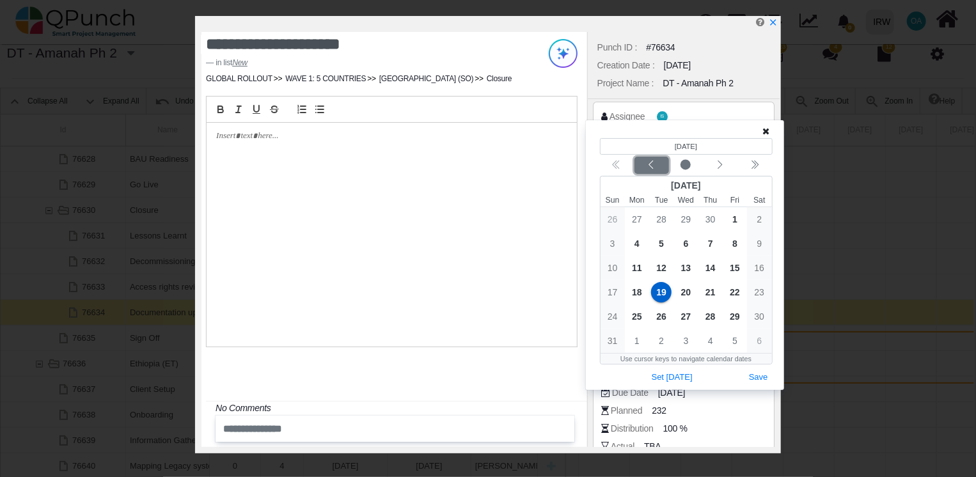
click at [651, 164] on icon "chevron left" at bounding box center [651, 165] width 10 height 10
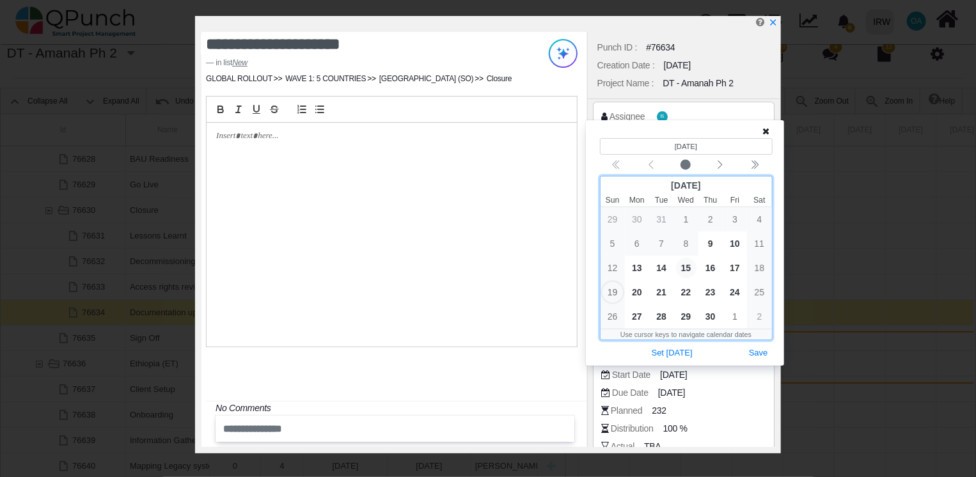
click at [695, 268] on span "15" at bounding box center [686, 268] width 20 height 20
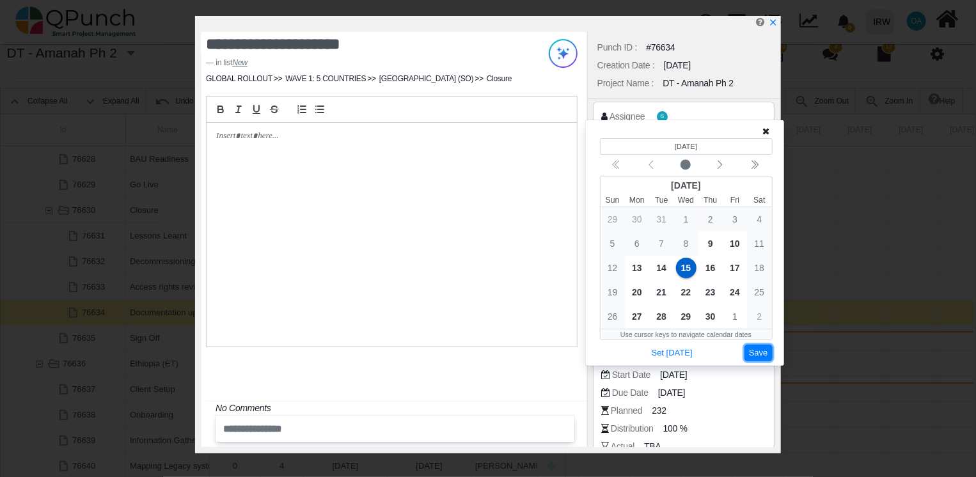
click at [755, 355] on button "Save" at bounding box center [759, 353] width 28 height 17
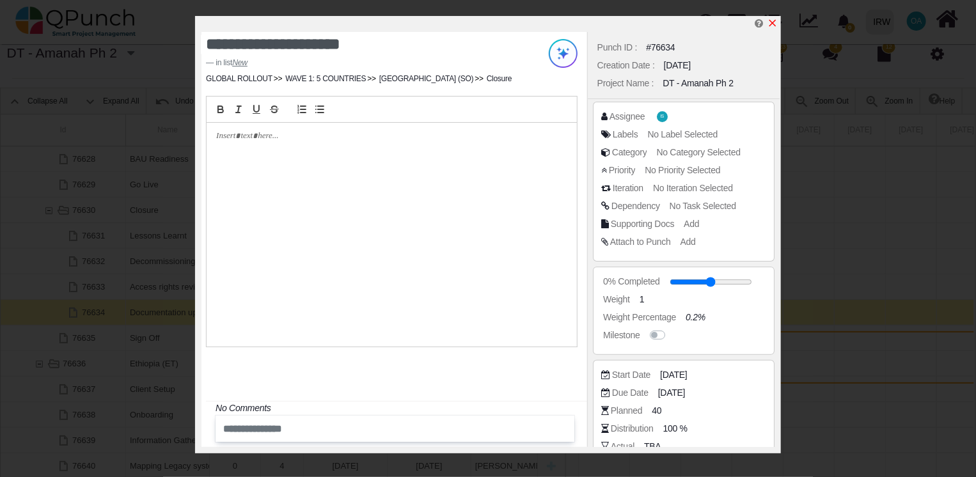
click at [771, 23] on icon "x" at bounding box center [773, 23] width 10 height 10
type input "**"
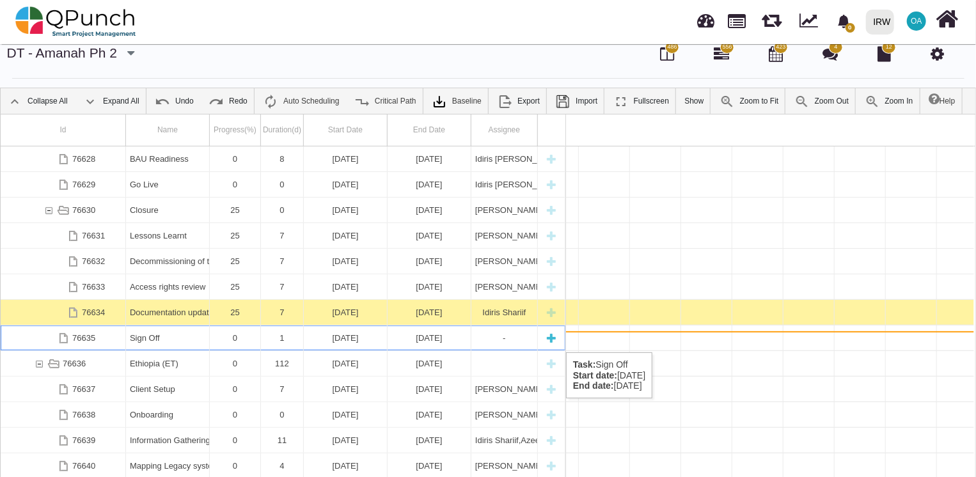
scroll to position [0, 19841]
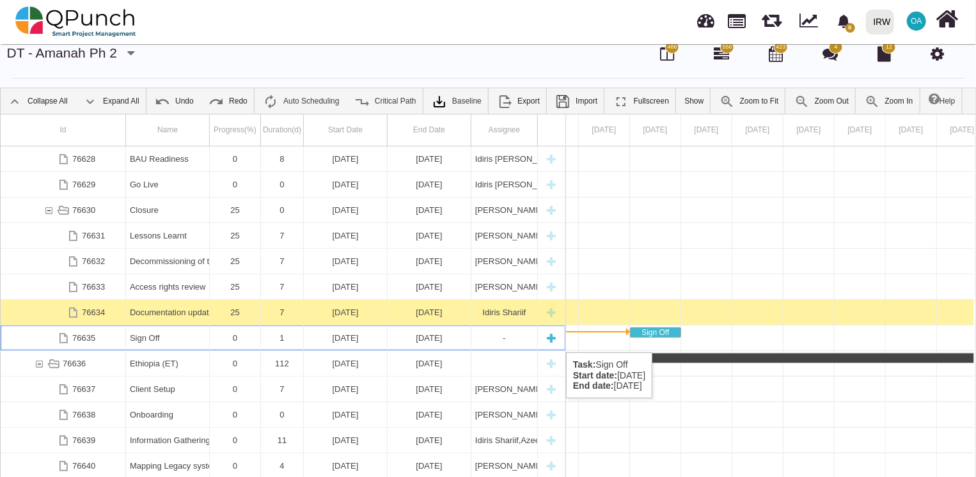
click at [171, 339] on div "Sign Off" at bounding box center [167, 338] width 75 height 25
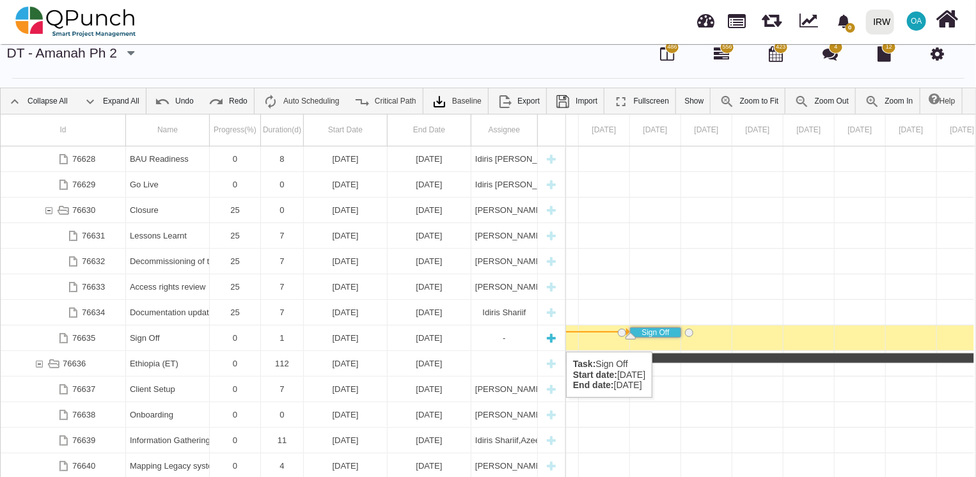
click at [146, 338] on div "Sign Off" at bounding box center [167, 338] width 75 height 25
click at [151, 343] on div "Sign Off" at bounding box center [167, 338] width 75 height 25
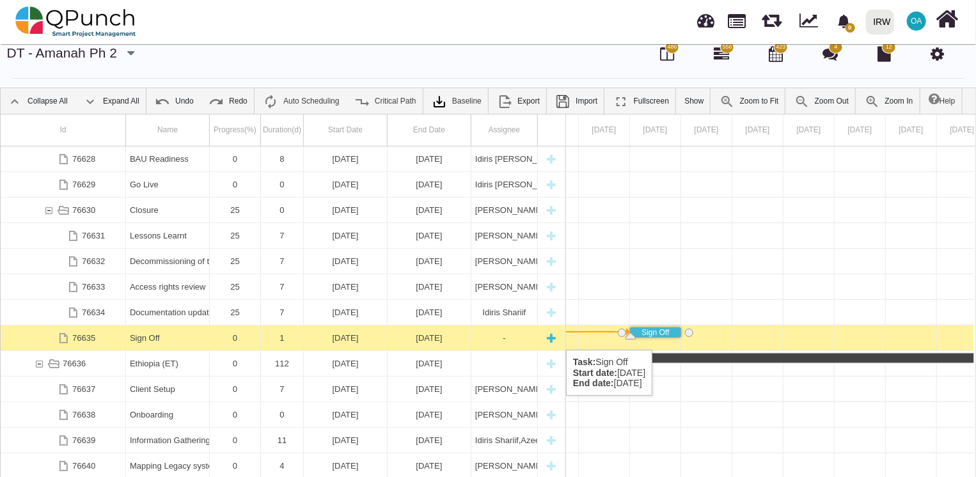
click at [143, 336] on div "Sign Off" at bounding box center [167, 338] width 75 height 25
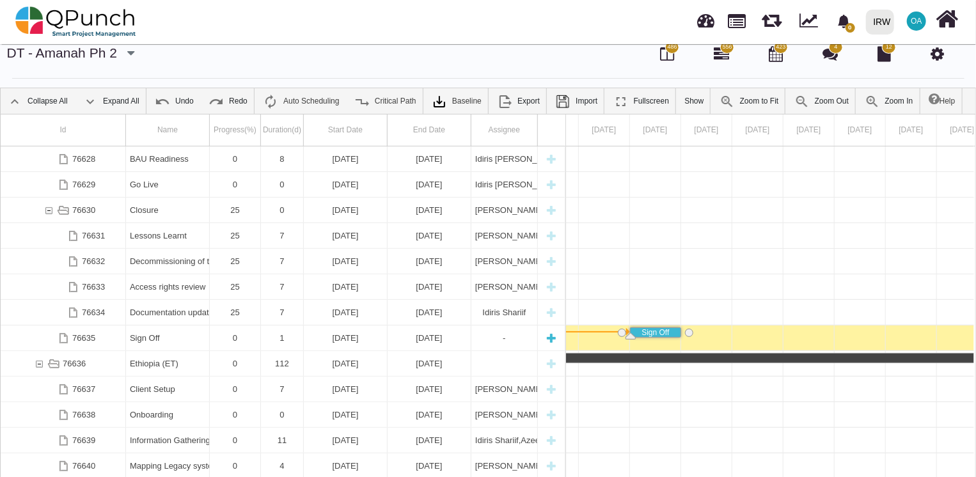
click at [143, 336] on div "Sign Off" at bounding box center [167, 338] width 75 height 25
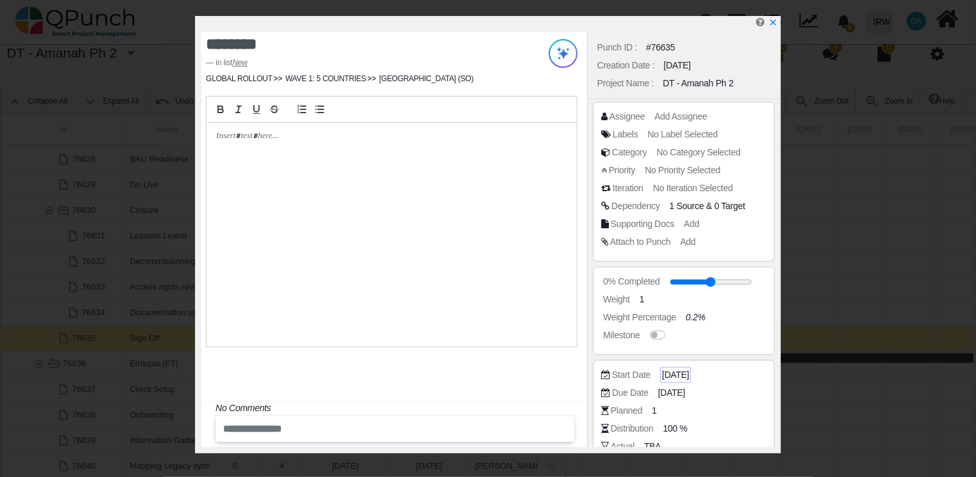
click at [680, 372] on span "[DATE]" at bounding box center [675, 374] width 27 height 13
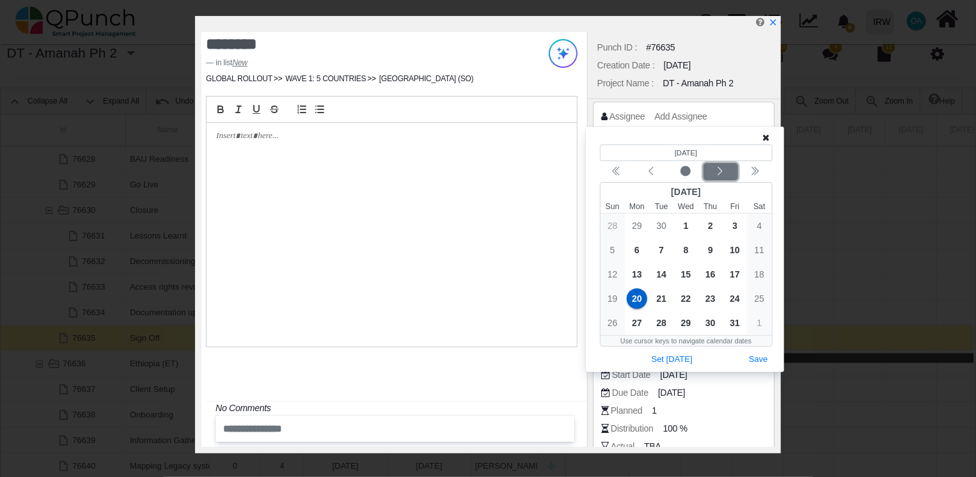
click at [727, 170] on div "Next month" at bounding box center [721, 172] width 30 height 13
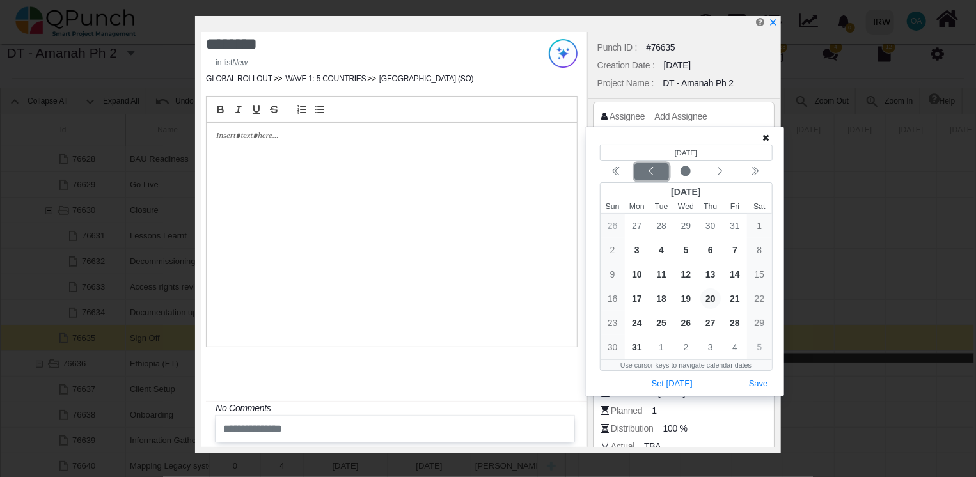
click at [655, 168] on icon "chevron left" at bounding box center [651, 171] width 10 height 10
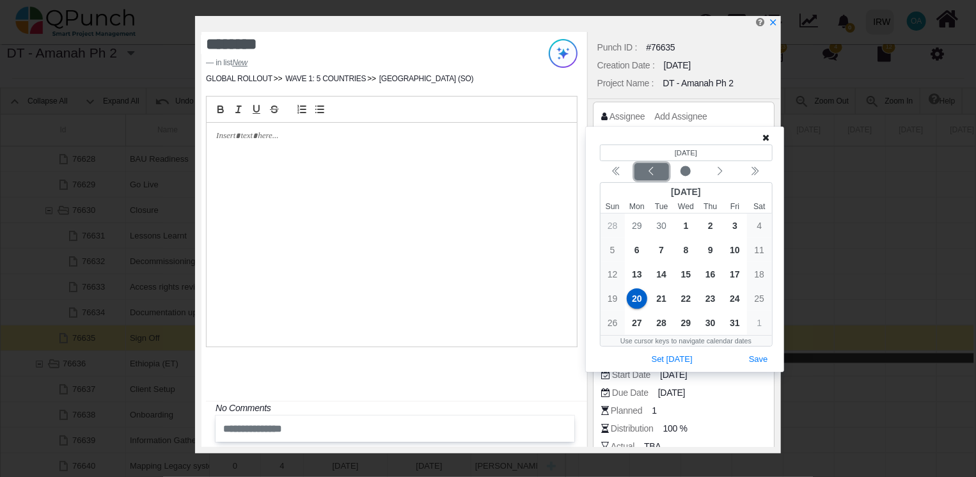
click at [655, 168] on icon "chevron left" at bounding box center [651, 171] width 10 height 10
click at [647, 170] on icon "chevron left" at bounding box center [651, 171] width 10 height 10
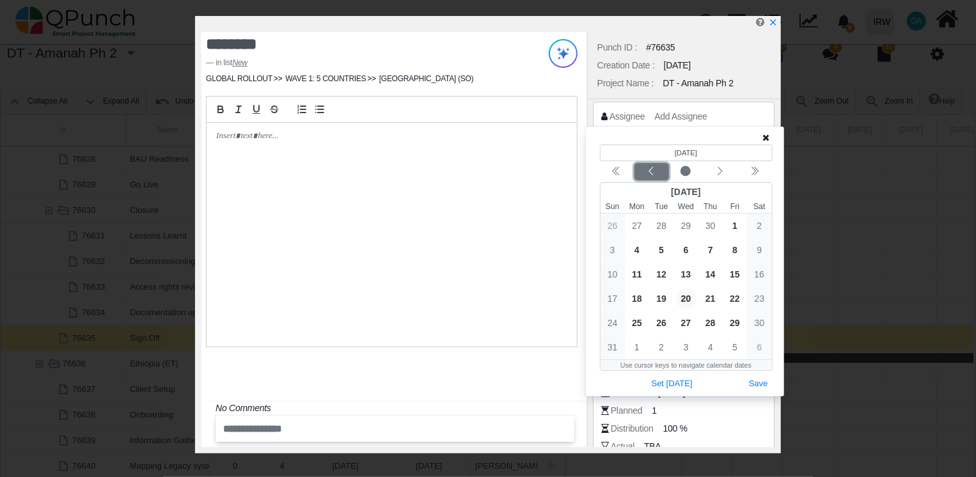
click at [647, 170] on icon "chevron left" at bounding box center [651, 171] width 10 height 10
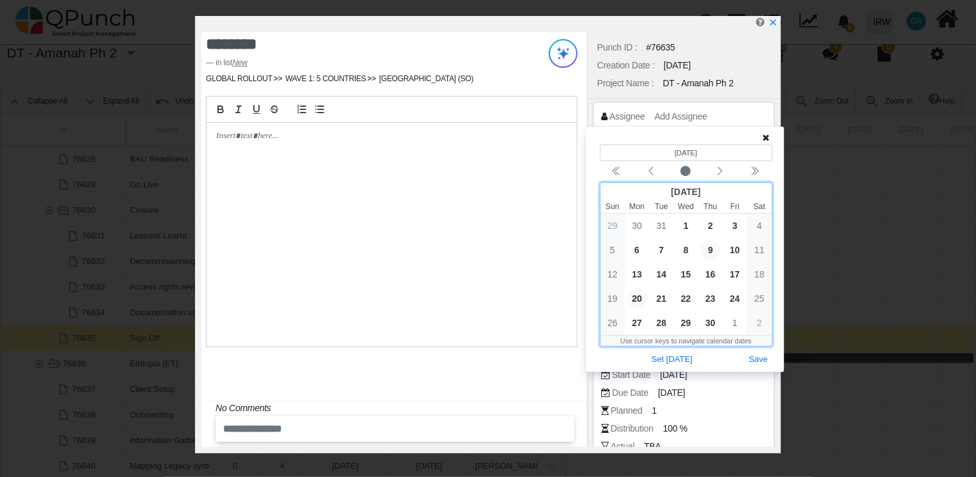
click at [711, 251] on span "9" at bounding box center [710, 250] width 20 height 20
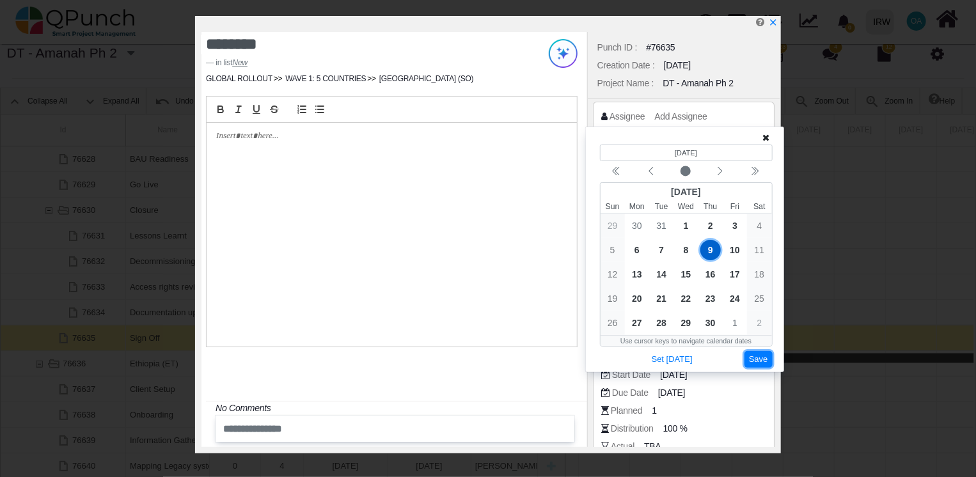
click at [765, 363] on button "Save" at bounding box center [759, 359] width 28 height 17
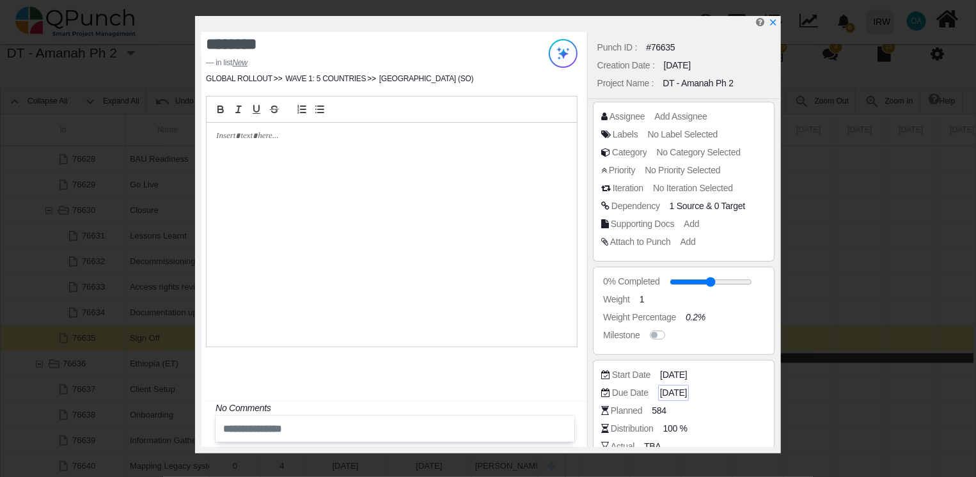
click at [672, 391] on span "[DATE]" at bounding box center [673, 392] width 27 height 13
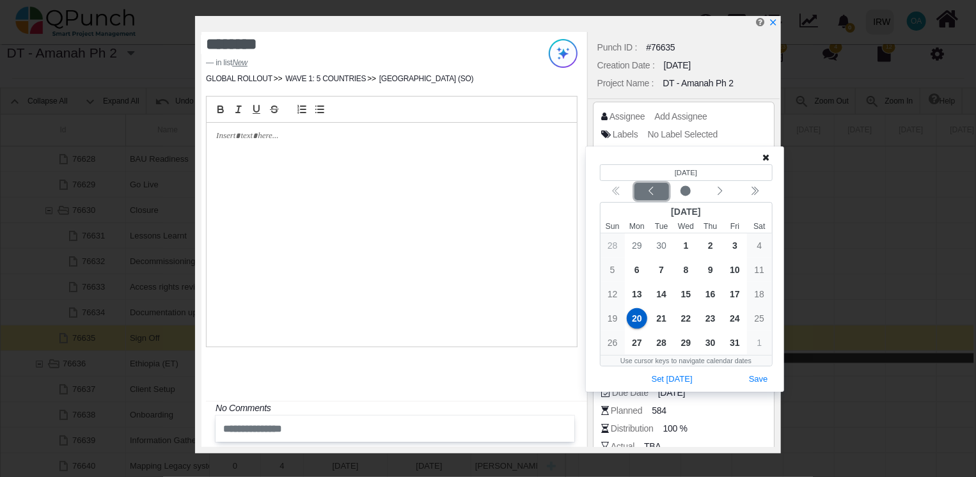
click at [651, 192] on icon "chevron left" at bounding box center [651, 191] width 10 height 10
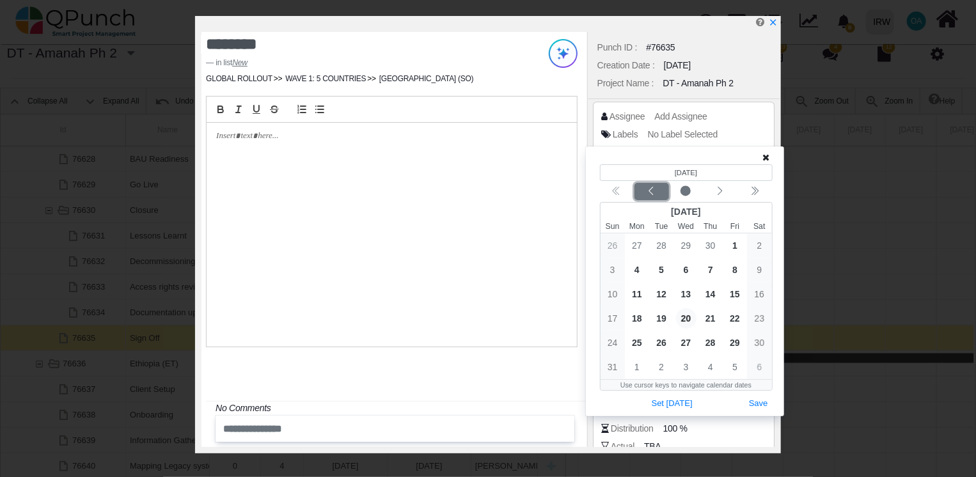
click at [651, 192] on icon "chevron left" at bounding box center [651, 191] width 10 height 10
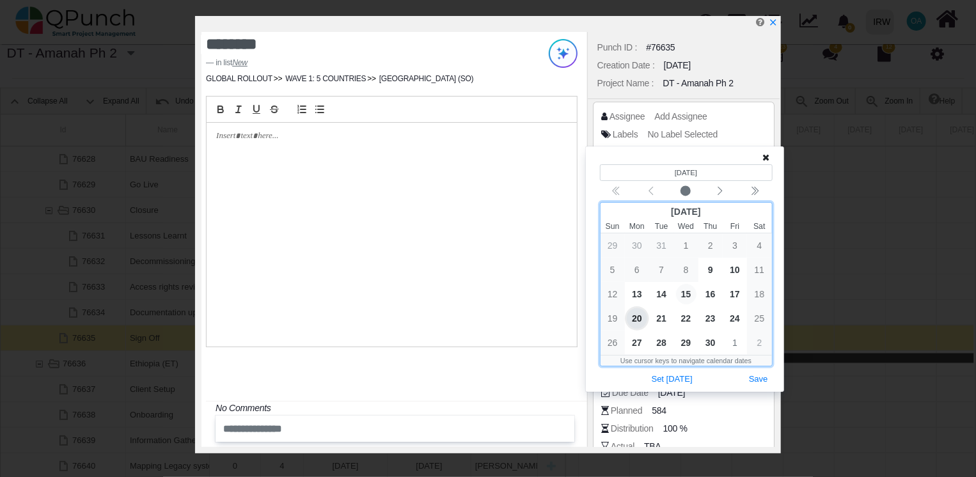
click at [687, 293] on span "15" at bounding box center [686, 294] width 20 height 20
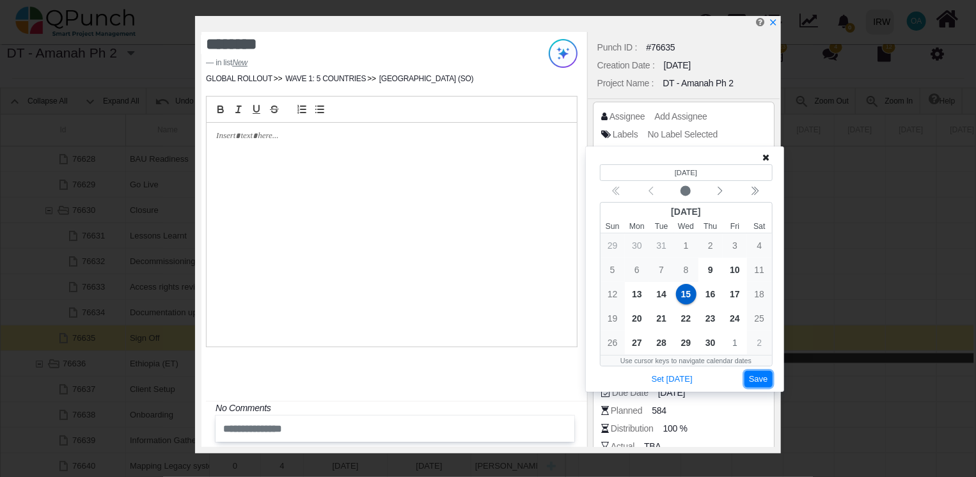
click at [753, 379] on button "Save" at bounding box center [759, 379] width 28 height 17
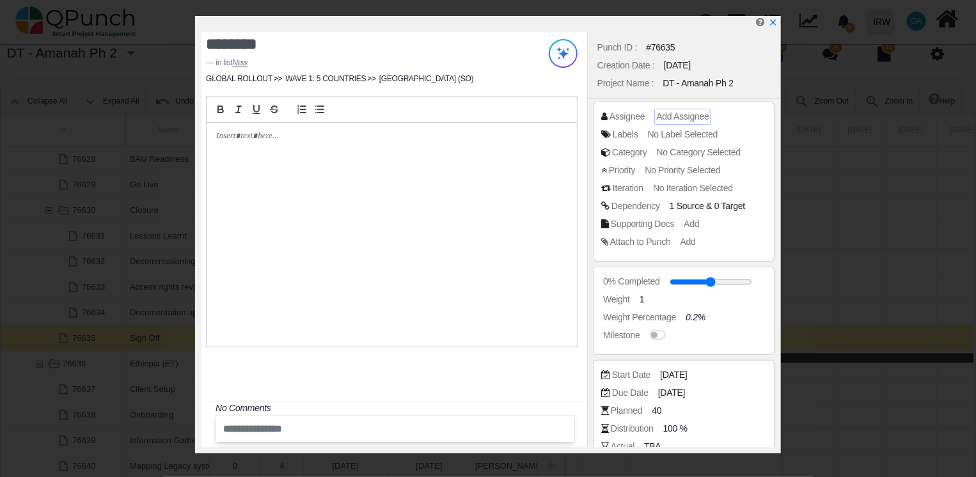
click at [683, 117] on span "Add Assignee" at bounding box center [682, 116] width 52 height 10
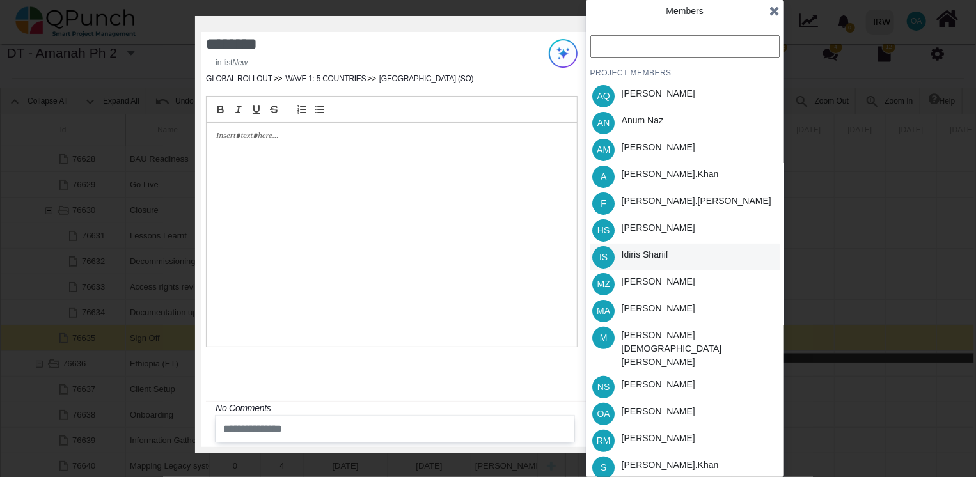
click at [614, 257] on span "IS" at bounding box center [603, 257] width 22 height 22
click at [646, 175] on div "[PERSON_NAME].khan" at bounding box center [670, 174] width 97 height 13
click at [778, 10] on icon at bounding box center [774, 10] width 10 height 13
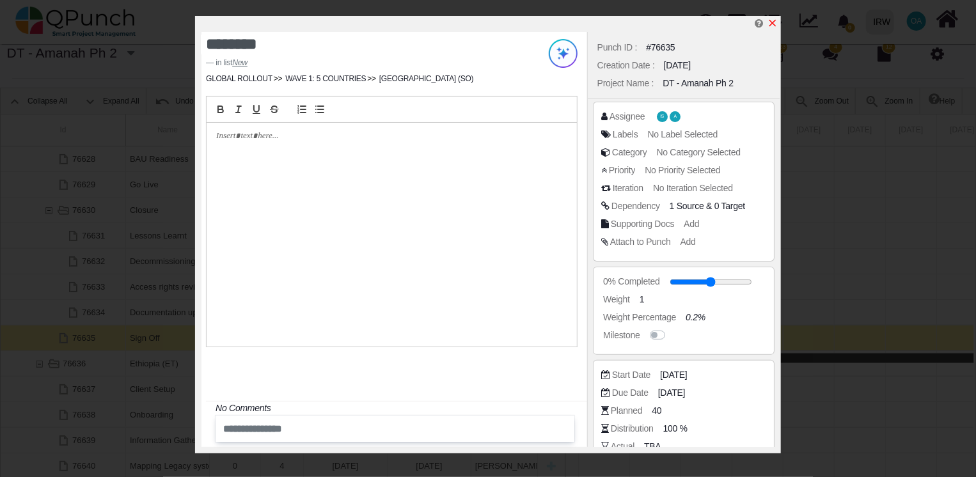
click at [773, 22] on icon "x" at bounding box center [773, 23] width 10 height 10
type input "**"
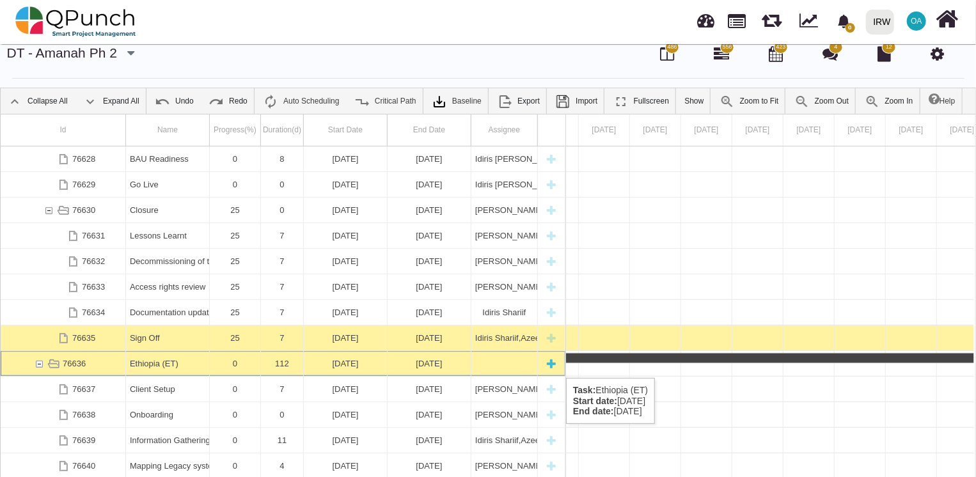
click at [39, 365] on div "76636" at bounding box center [39, 363] width 12 height 25
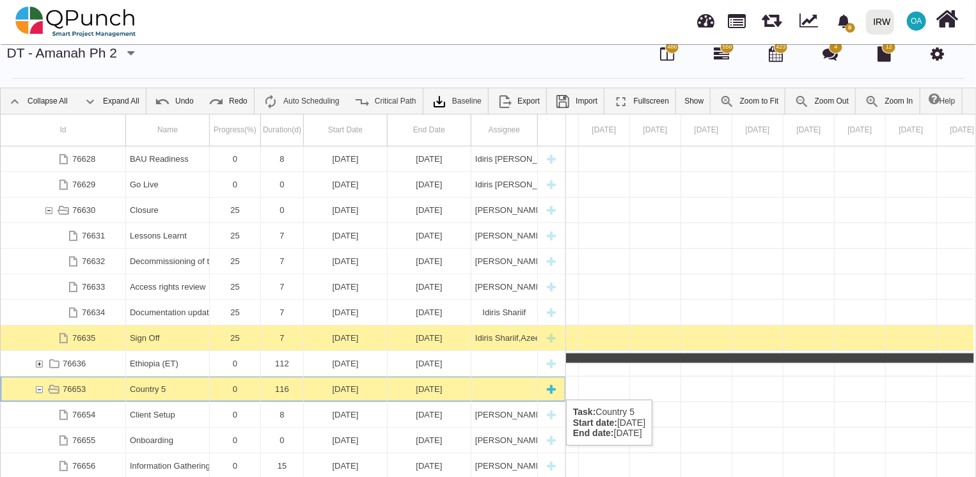
scroll to position [0, 21325]
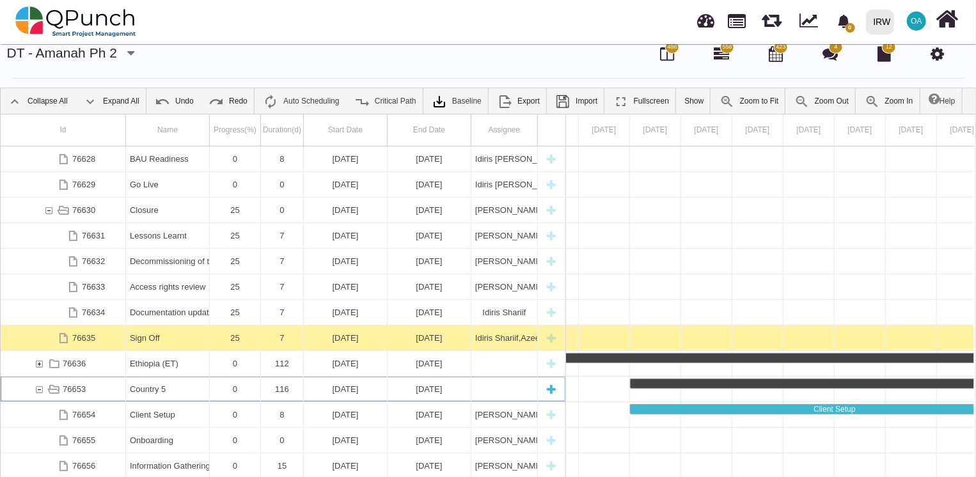
click at [144, 386] on div "Country 5" at bounding box center [167, 389] width 75 height 25
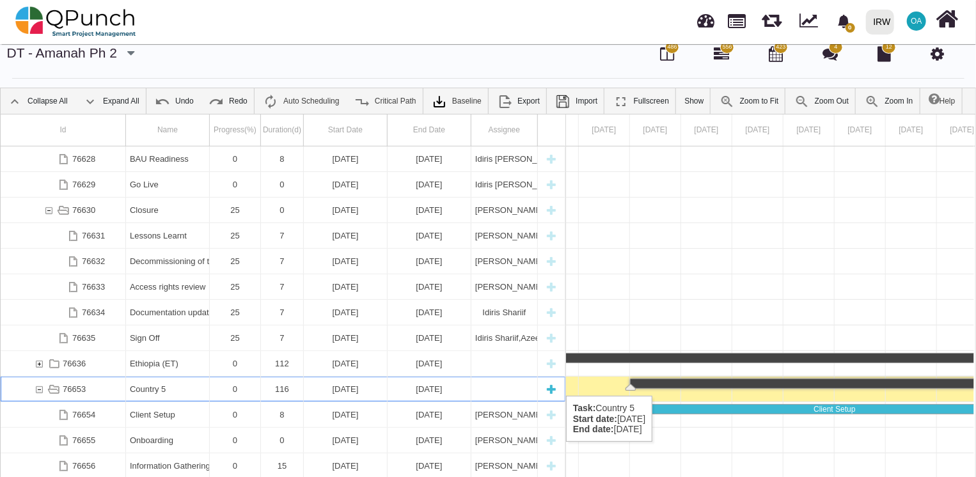
click at [159, 383] on div "Country 5" at bounding box center [167, 389] width 75 height 25
click at [151, 391] on div "Country 5" at bounding box center [167, 389] width 75 height 25
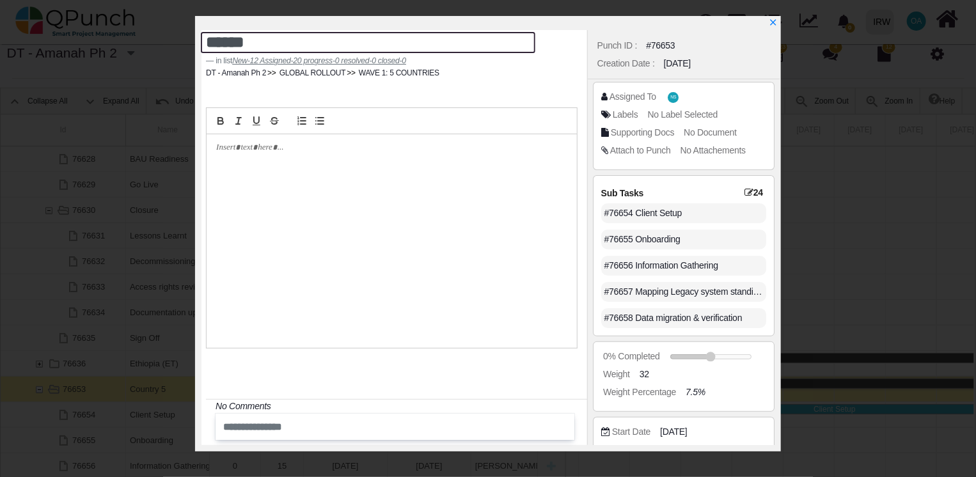
click at [262, 47] on textarea "******" at bounding box center [368, 42] width 334 height 21
paste textarea "*****"
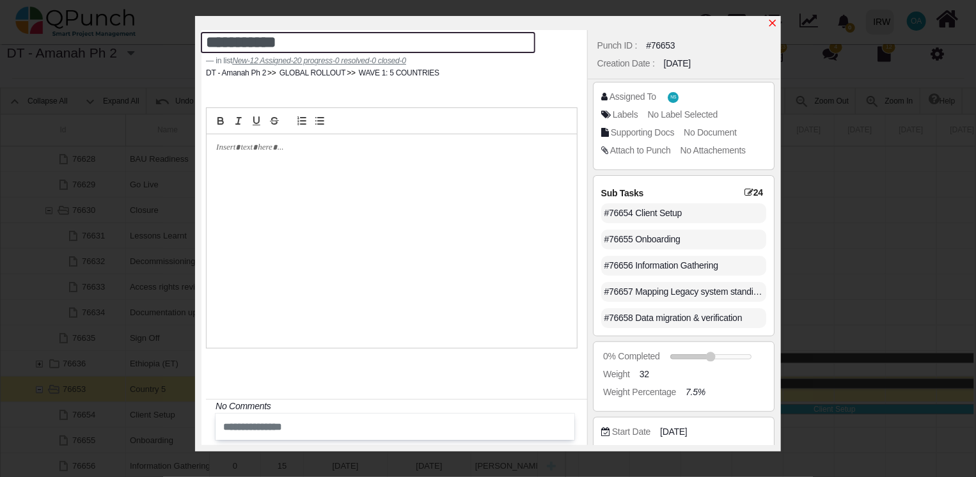
type textarea "**********"
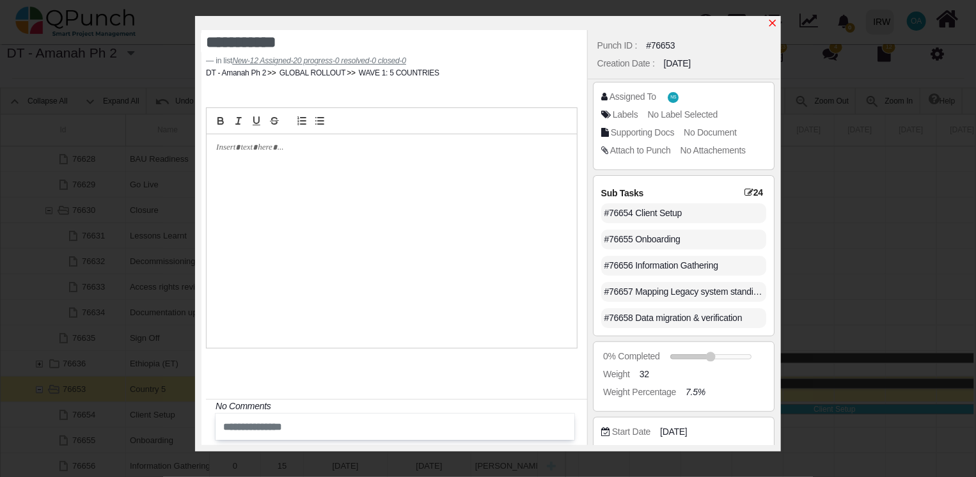
click at [773, 22] on icon "x" at bounding box center [773, 23] width 10 height 10
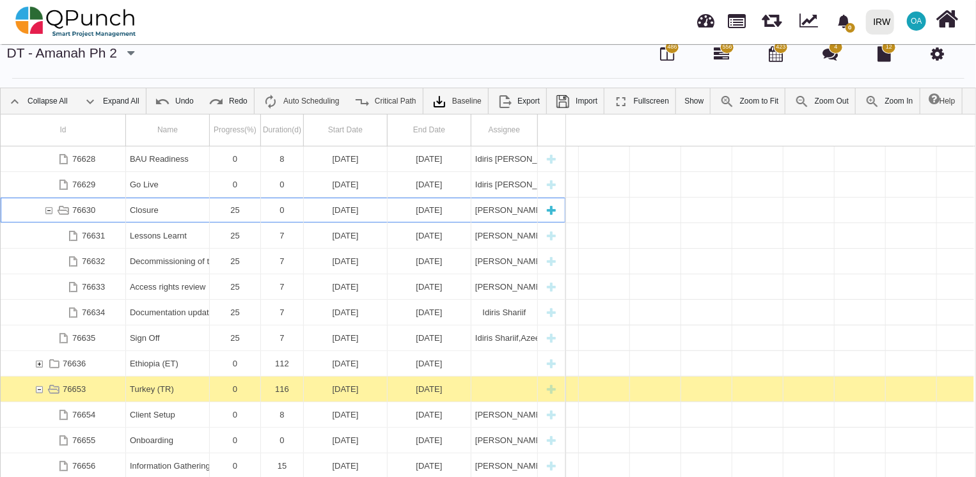
scroll to position [0, 14622]
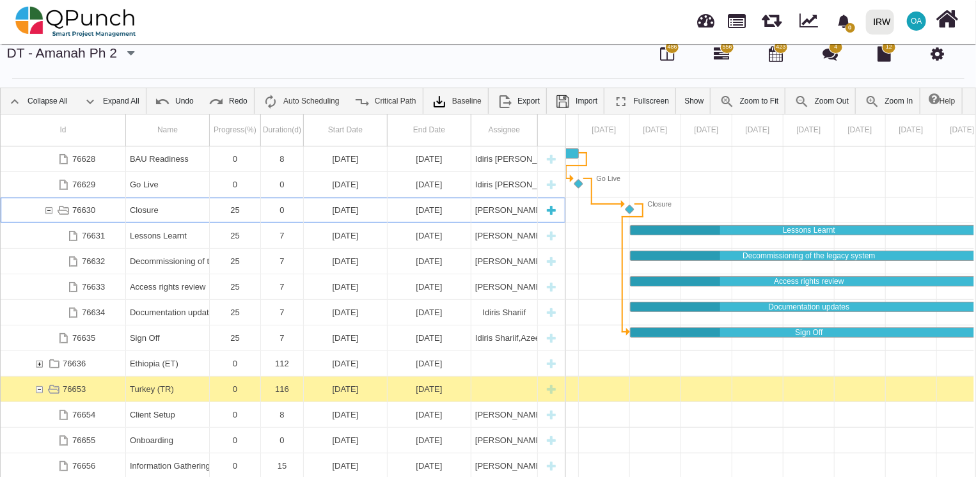
click at [51, 212] on div "76630" at bounding box center [49, 210] width 12 height 25
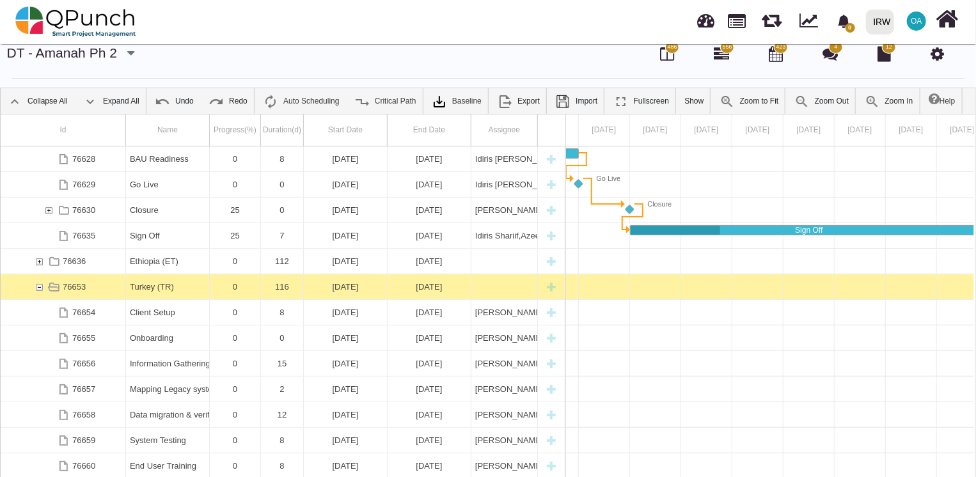
click at [51, 212] on div "76630" at bounding box center [49, 210] width 12 height 25
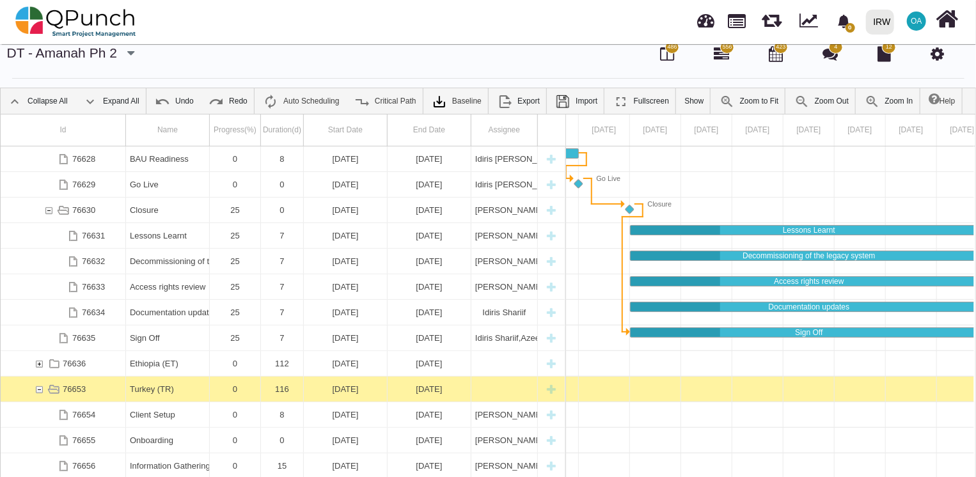
click at [51, 212] on div "76630" at bounding box center [49, 210] width 12 height 25
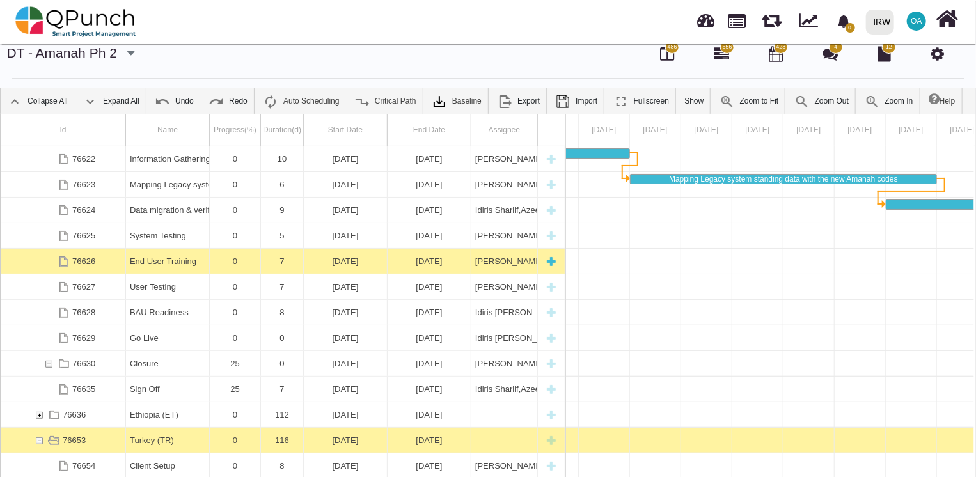
scroll to position [102, 0]
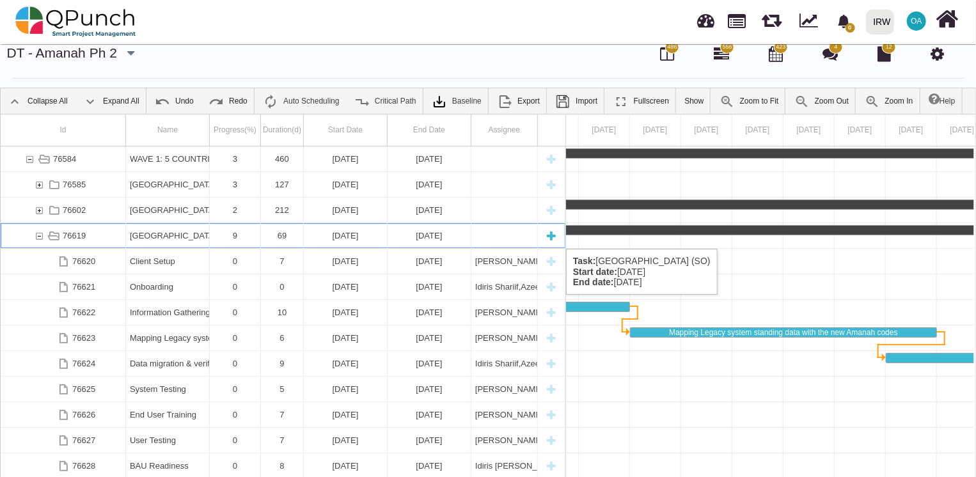
click at [40, 235] on div "76619" at bounding box center [39, 235] width 12 height 25
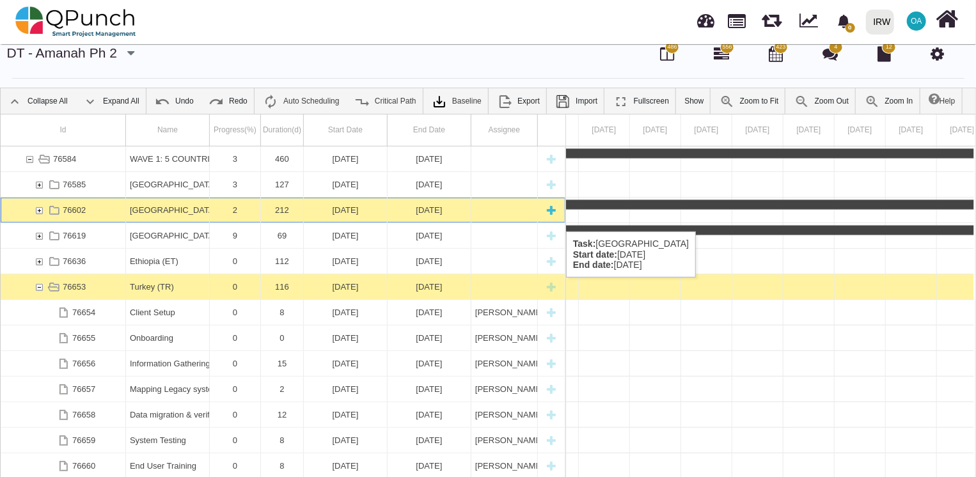
click at [40, 218] on div "76602" at bounding box center [39, 210] width 12 height 25
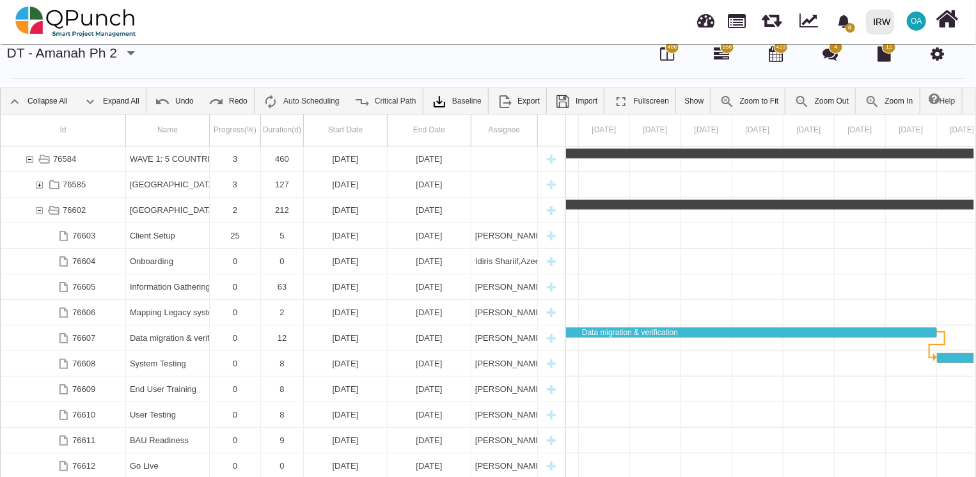
click at [40, 218] on div "76602" at bounding box center [39, 210] width 12 height 25
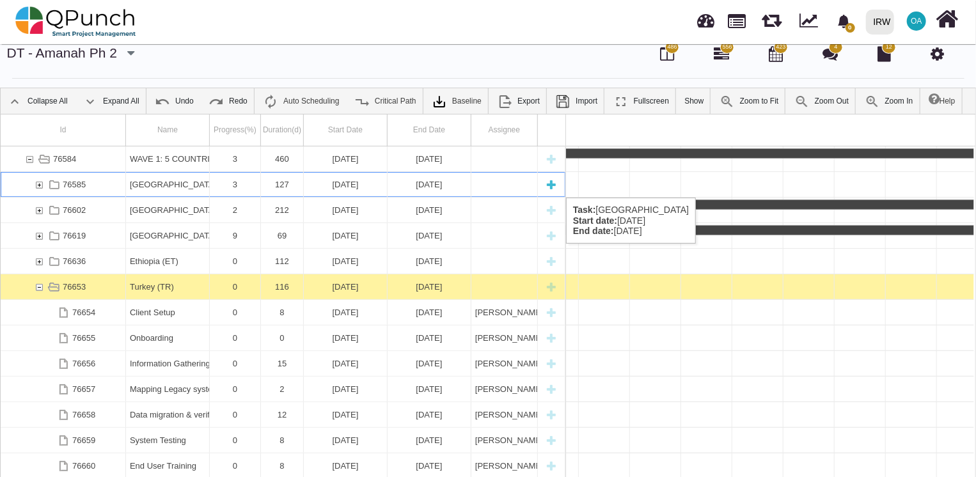
scroll to position [0, 10988]
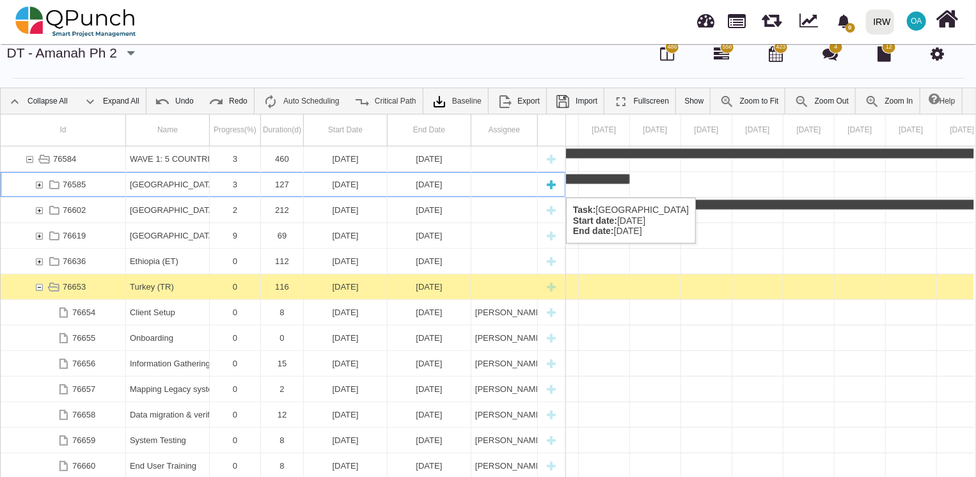
click at [37, 184] on div "76585" at bounding box center [39, 184] width 12 height 25
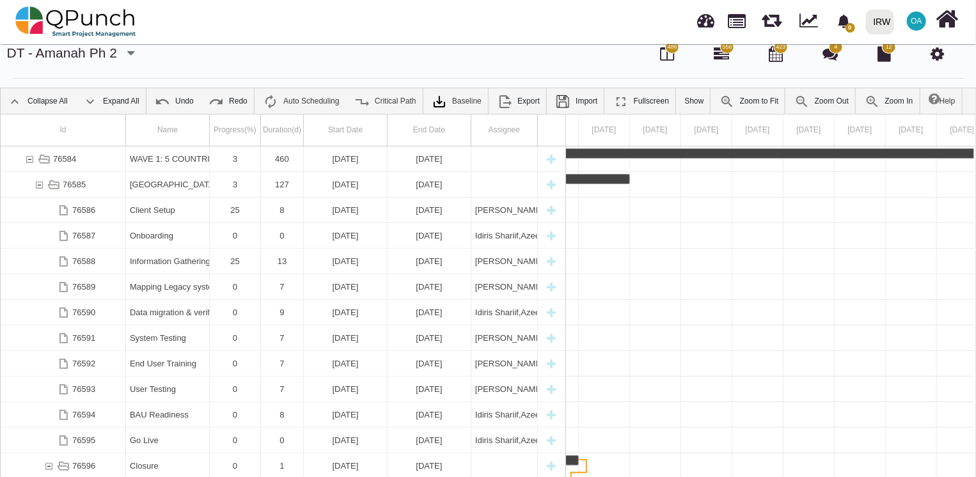
click at [37, 184] on div "76585" at bounding box center [39, 184] width 12 height 25
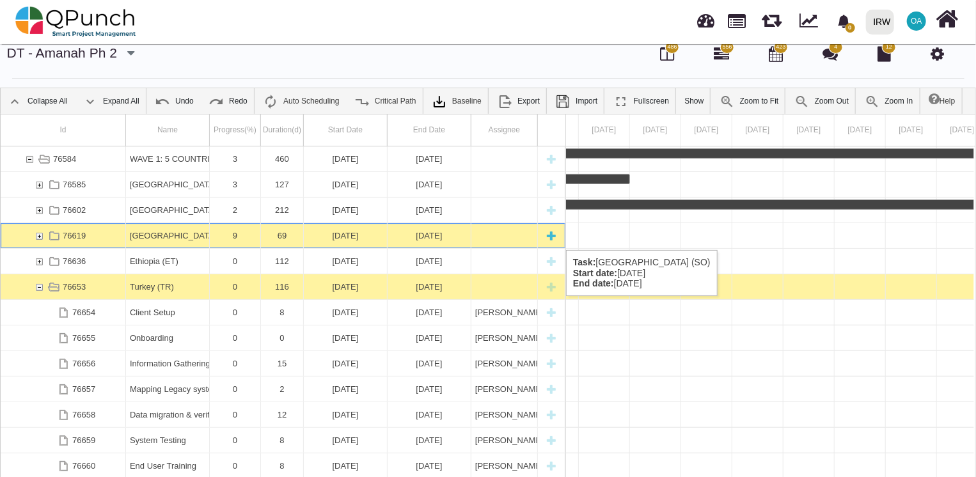
scroll to position [0, 11449]
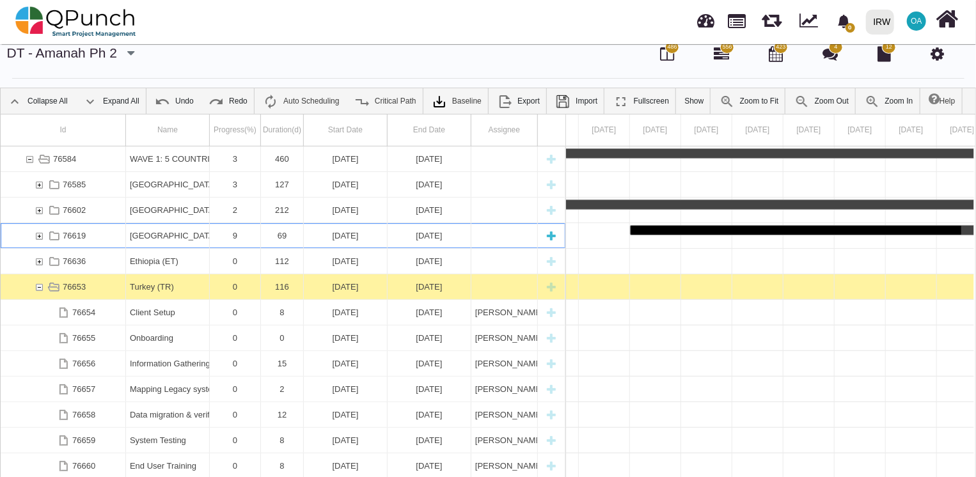
click at [36, 237] on div "76619" at bounding box center [39, 235] width 12 height 25
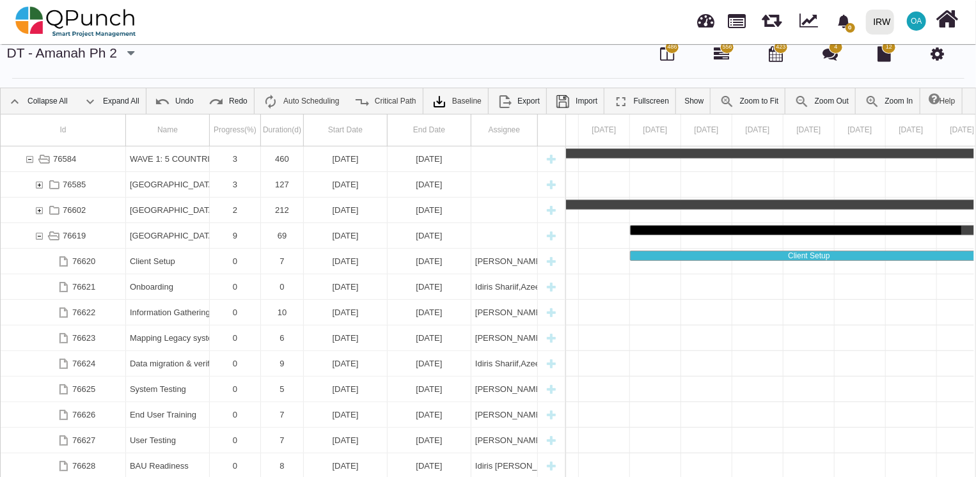
click at [36, 237] on div "76619" at bounding box center [39, 235] width 12 height 25
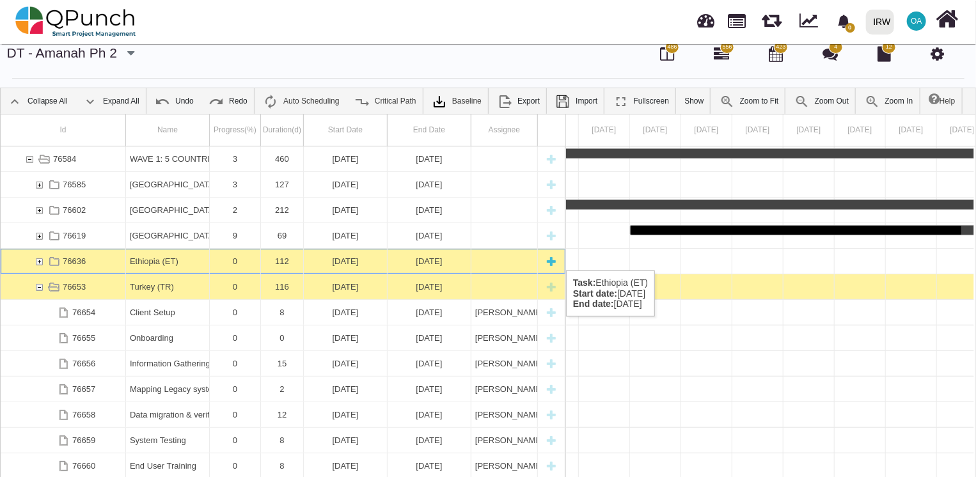
scroll to position [0, 17743]
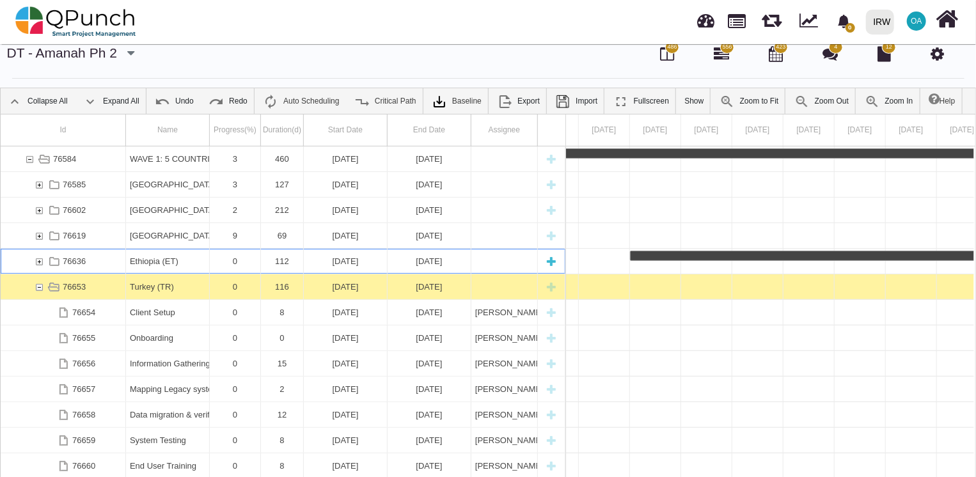
click at [35, 257] on div "76636" at bounding box center [39, 261] width 12 height 25
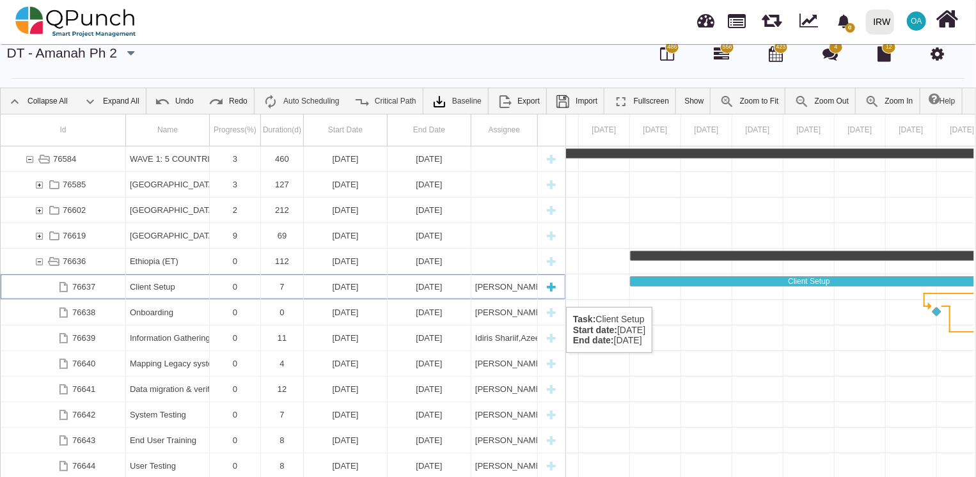
click at [163, 294] on div "Client Setup" at bounding box center [167, 286] width 75 height 25
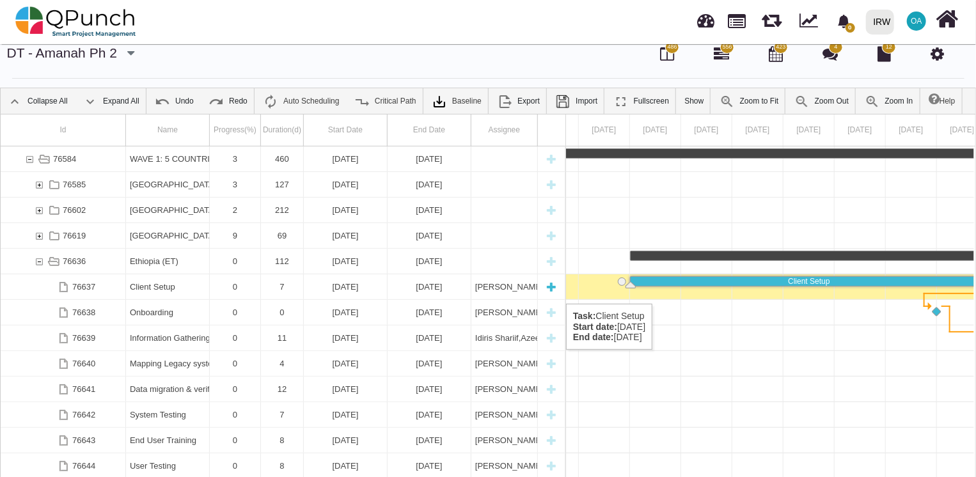
click at [155, 290] on div "Client Setup" at bounding box center [167, 286] width 75 height 25
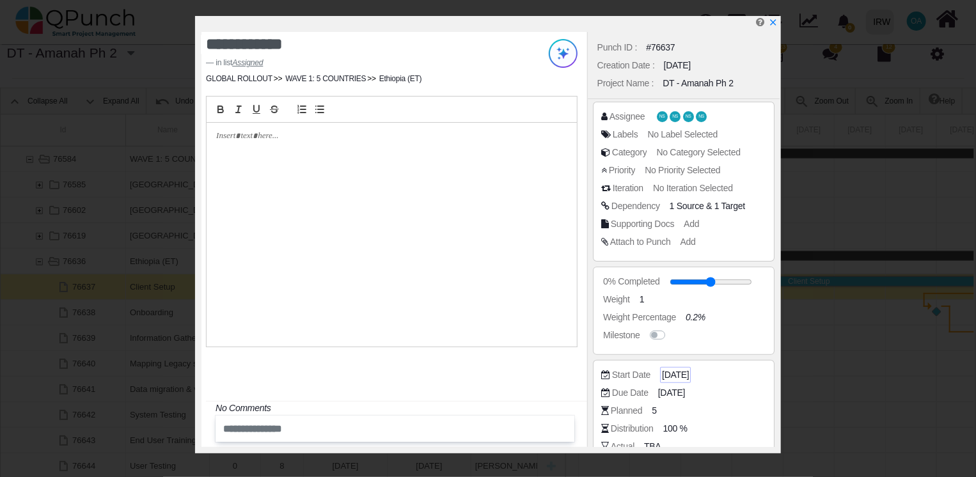
click at [689, 375] on span "[DATE]" at bounding box center [675, 374] width 27 height 13
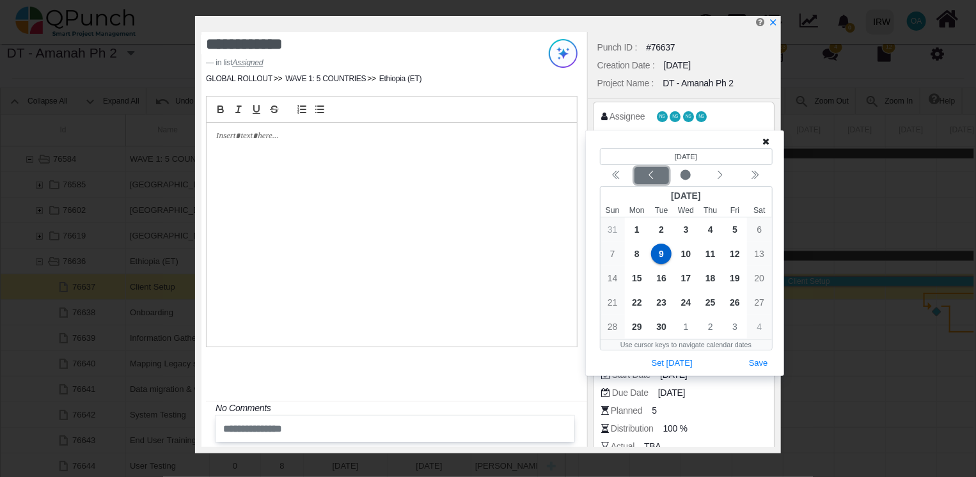
click at [645, 173] on div "Previous month" at bounding box center [651, 176] width 30 height 13
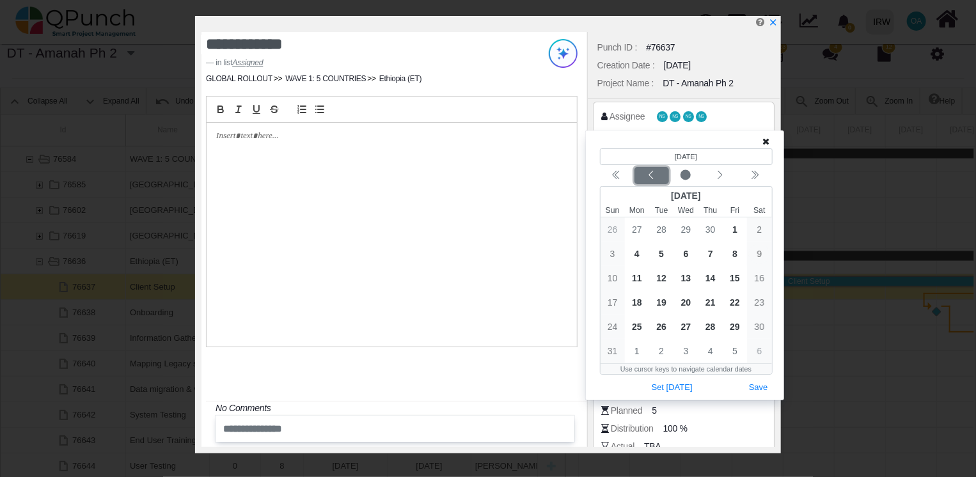
click at [645, 173] on div "Previous month" at bounding box center [651, 176] width 30 height 13
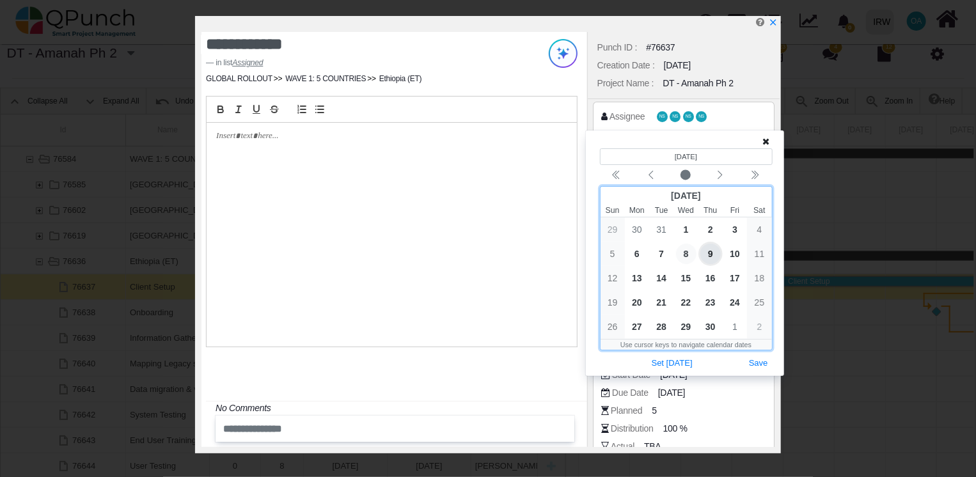
click at [684, 253] on span "8" at bounding box center [686, 254] width 20 height 20
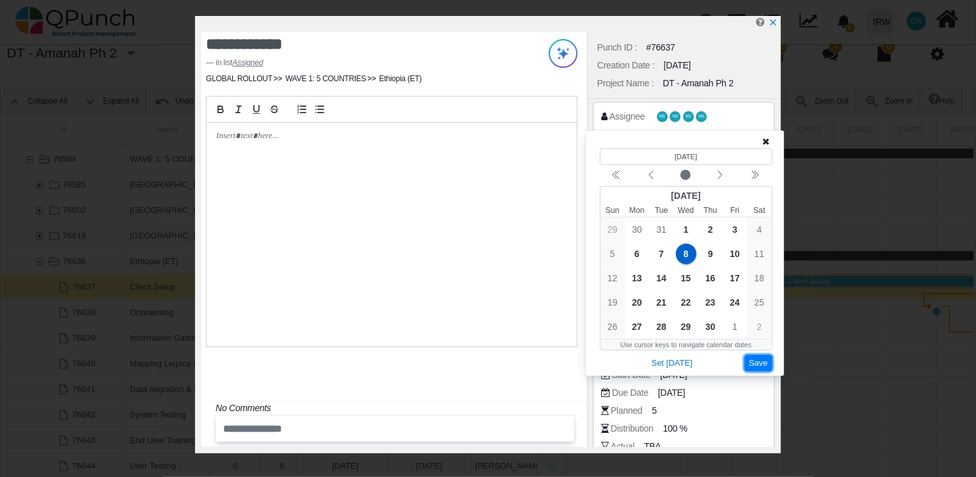
click at [766, 363] on button "Save" at bounding box center [759, 363] width 28 height 17
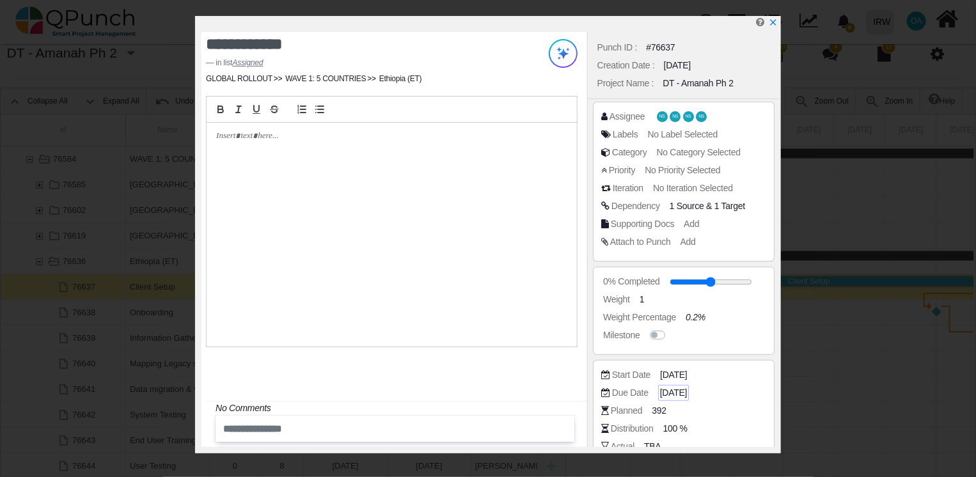
click at [684, 398] on span "[DATE]" at bounding box center [673, 392] width 27 height 13
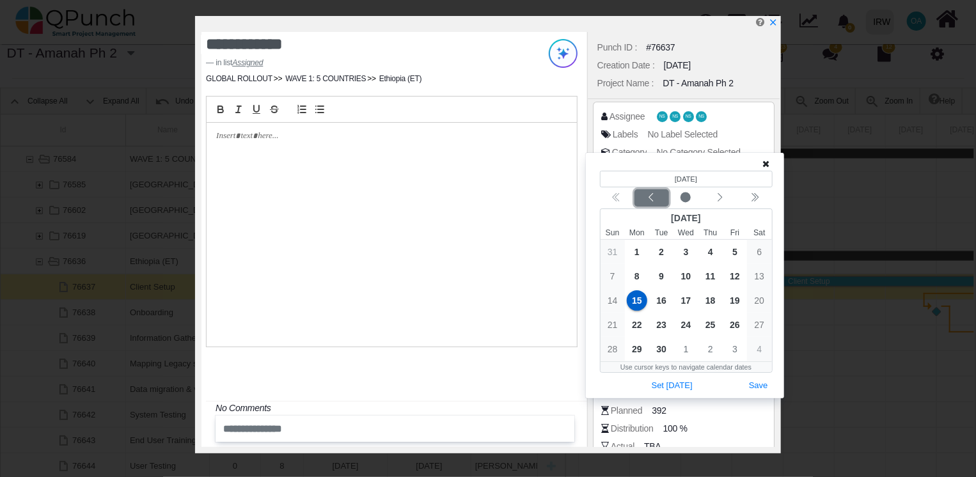
click at [655, 200] on icon "chevron left" at bounding box center [651, 198] width 10 height 10
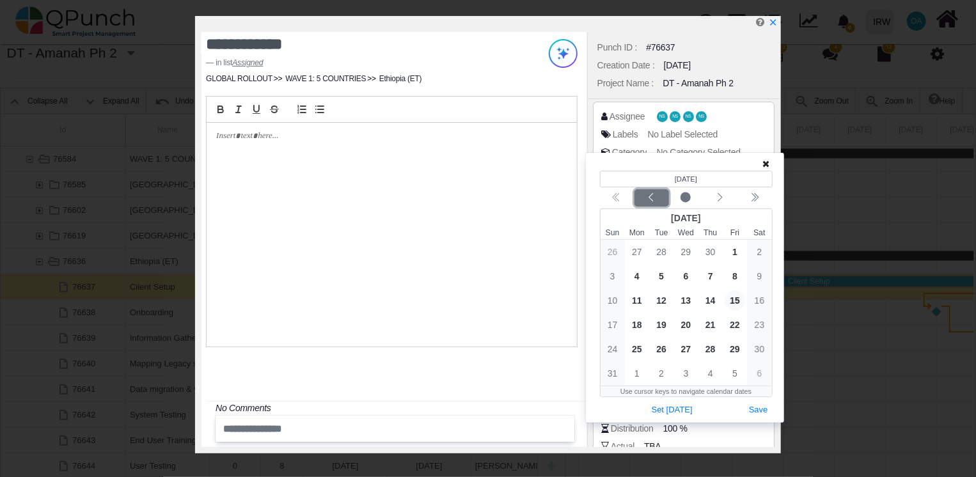
click at [655, 200] on icon "chevron left" at bounding box center [651, 198] width 10 height 10
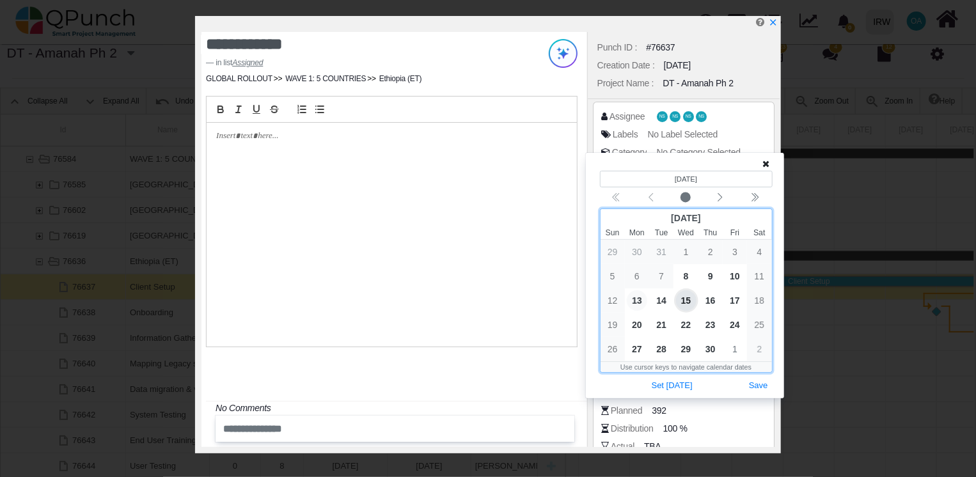
click at [635, 304] on span "13" at bounding box center [637, 300] width 20 height 20
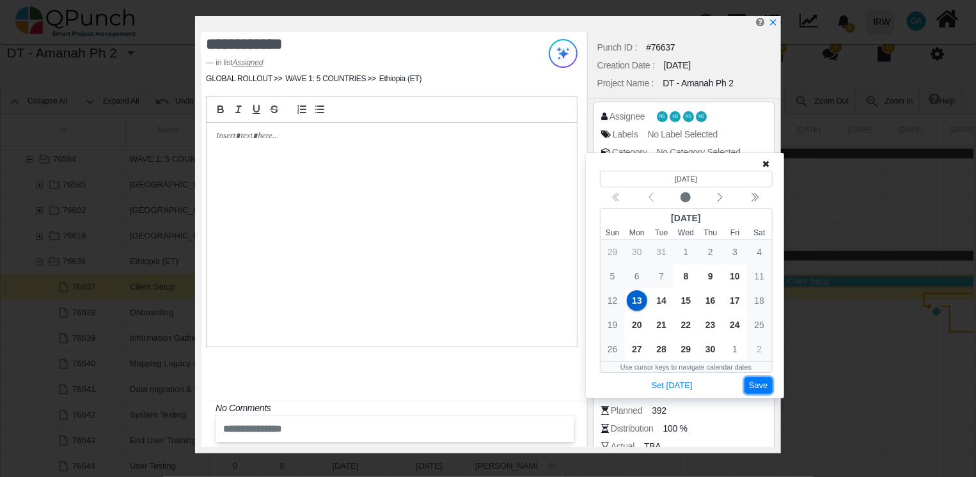
click at [756, 385] on button "Save" at bounding box center [759, 385] width 28 height 17
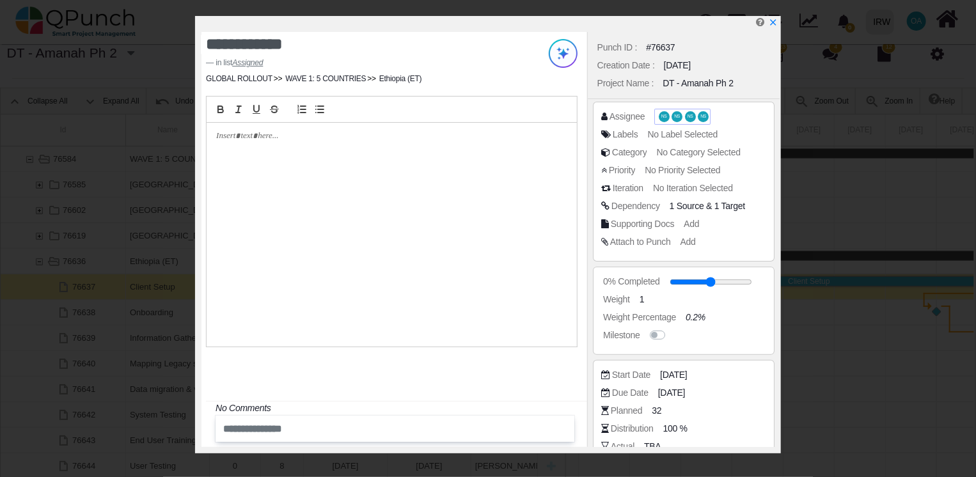
click at [667, 114] on span "NS" at bounding box center [664, 116] width 11 height 10
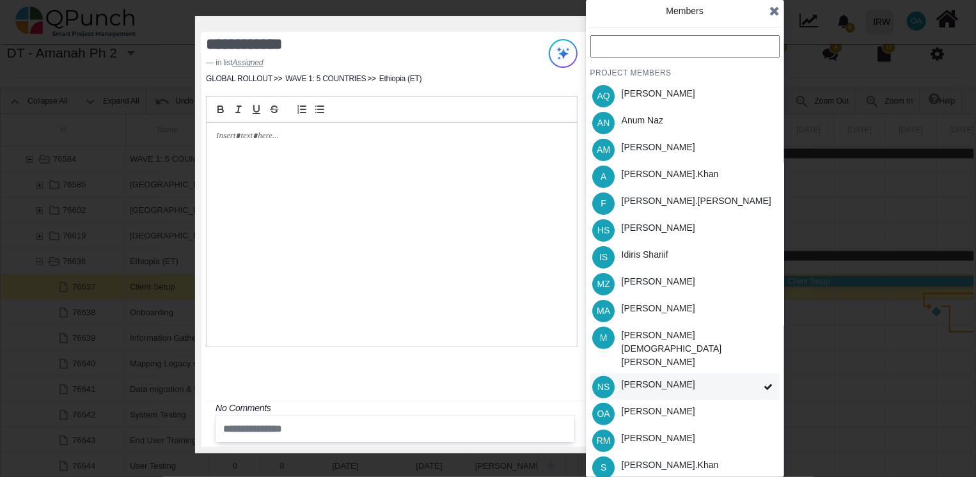
click at [653, 378] on div "[PERSON_NAME]" at bounding box center [659, 384] width 74 height 13
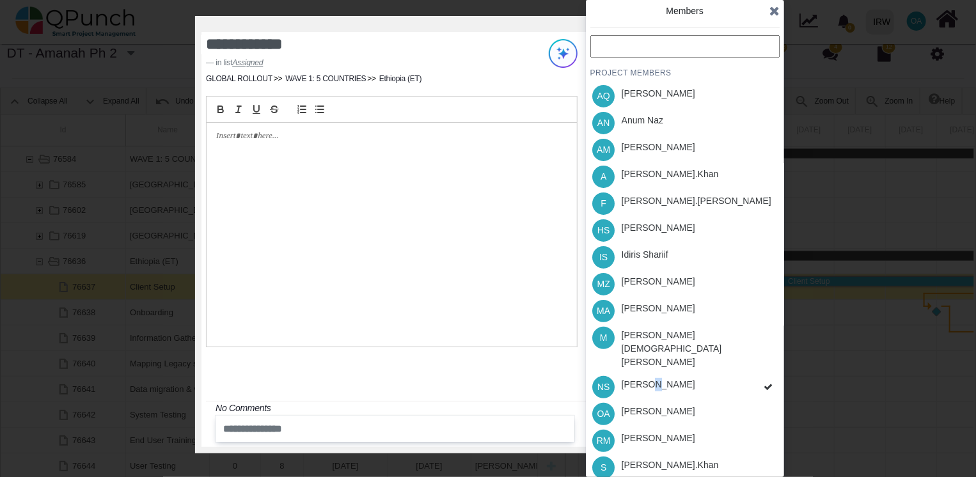
click at [653, 368] on div "PROJECT MEMBERS AQ [PERSON_NAME] AN [PERSON_NAME] AM [PERSON_NAME] A [PERSON_NA…" at bounding box center [684, 298] width 189 height 526
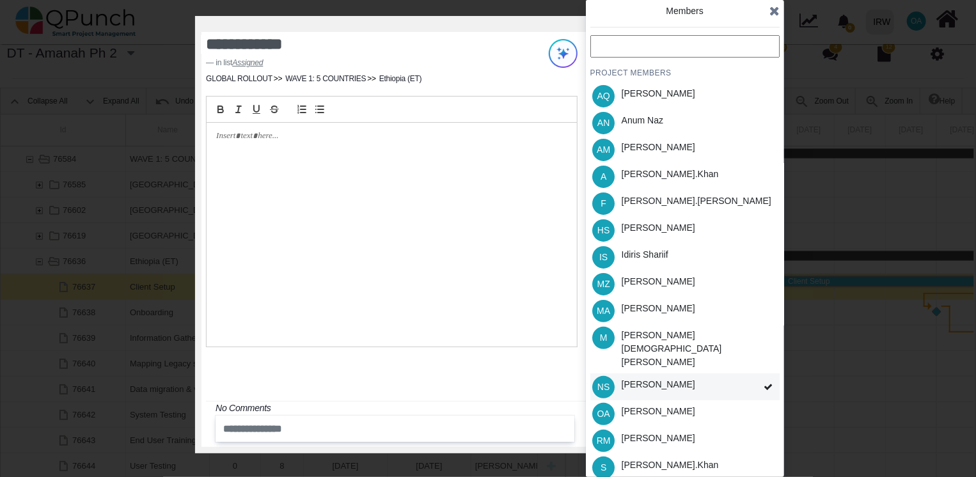
click at [608, 383] on span "NS" at bounding box center [603, 387] width 12 height 9
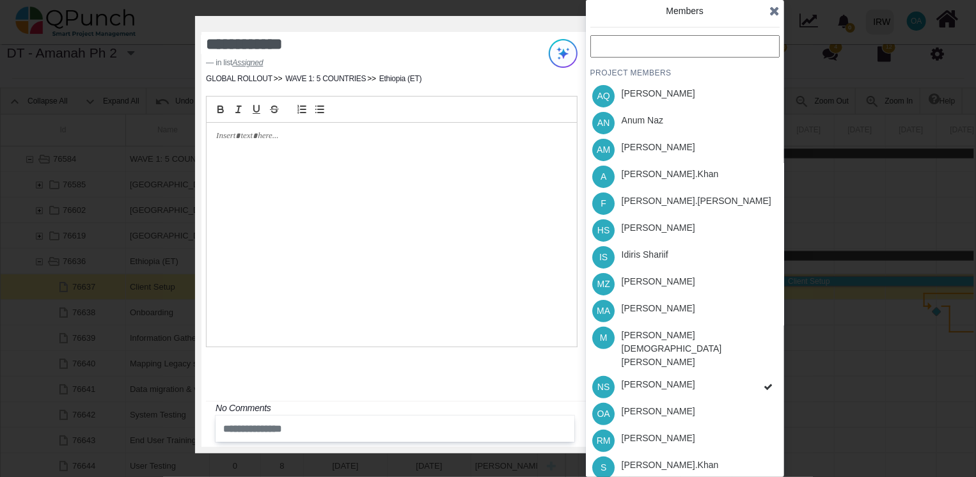
click at [608, 360] on div "PROJECT MEMBERS AQ [PERSON_NAME] AN [PERSON_NAME] AM [PERSON_NAME] A [PERSON_NA…" at bounding box center [684, 298] width 189 height 526
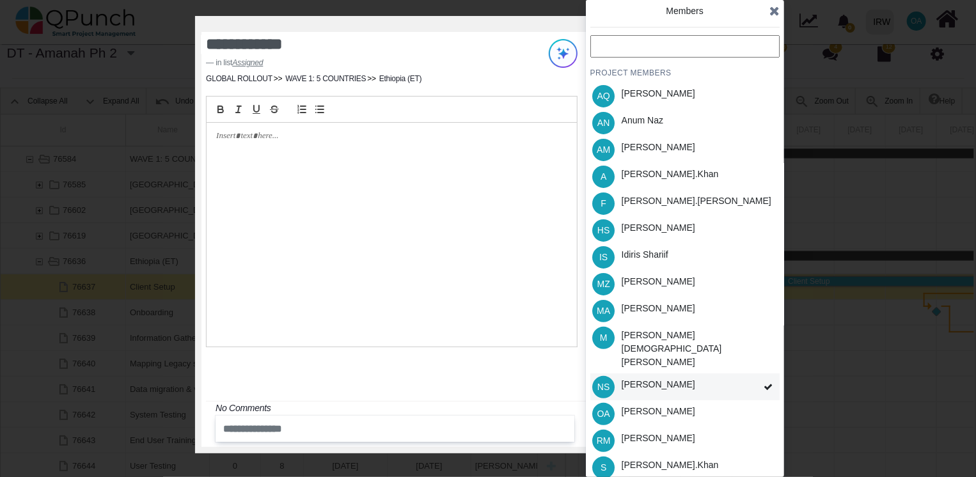
click at [606, 383] on span "NS" at bounding box center [603, 387] width 12 height 9
click at [606, 361] on div "PROJECT MEMBERS AQ [PERSON_NAME] AN [PERSON_NAME] AM [PERSON_NAME] A [PERSON_NA…" at bounding box center [684, 298] width 189 height 526
click at [606, 383] on span "NS" at bounding box center [603, 387] width 12 height 9
drag, startPoint x: 641, startPoint y: 173, endPoint x: 641, endPoint y: 210, distance: 36.5
click at [641, 210] on ul "AQ [PERSON_NAME] AN [PERSON_NAME] AM [PERSON_NAME] A [PERSON_NAME].khan F [PERS…" at bounding box center [684, 322] width 189 height 479
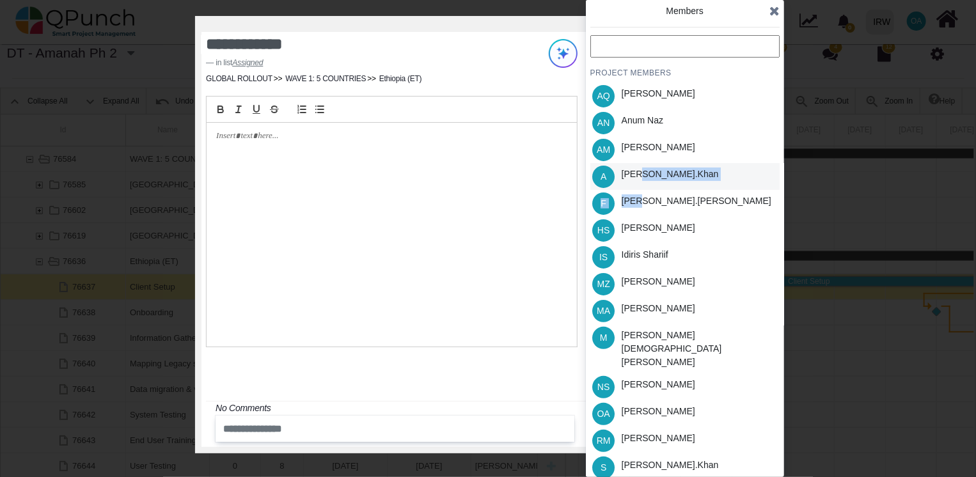
click at [647, 178] on div "[PERSON_NAME].khan" at bounding box center [670, 174] width 97 height 13
click at [632, 459] on div "[PERSON_NAME].khan" at bounding box center [670, 465] width 97 height 13
click at [642, 405] on div "[PERSON_NAME]" at bounding box center [659, 411] width 74 height 13
click at [658, 239] on div "[PERSON_NAME]" at bounding box center [658, 230] width 83 height 27
click at [775, 8] on icon at bounding box center [774, 10] width 10 height 13
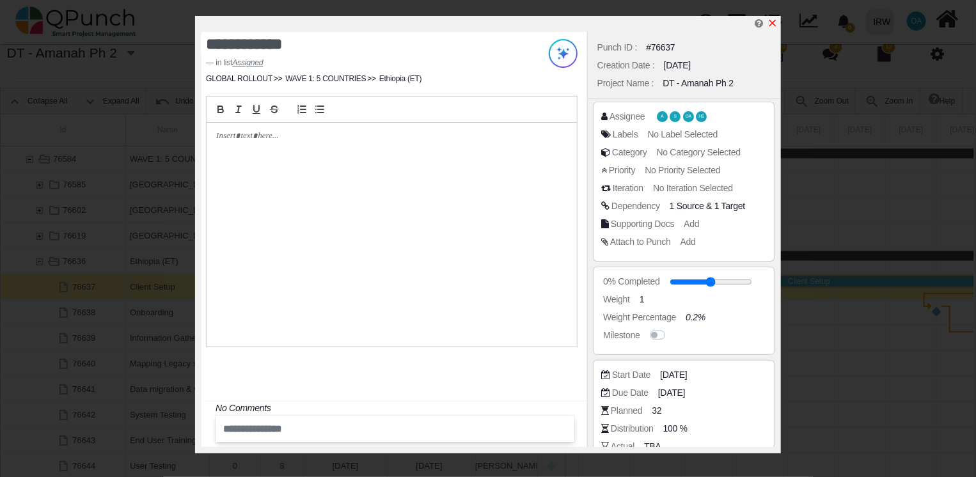
click at [769, 22] on icon "x" at bounding box center [773, 23] width 10 height 10
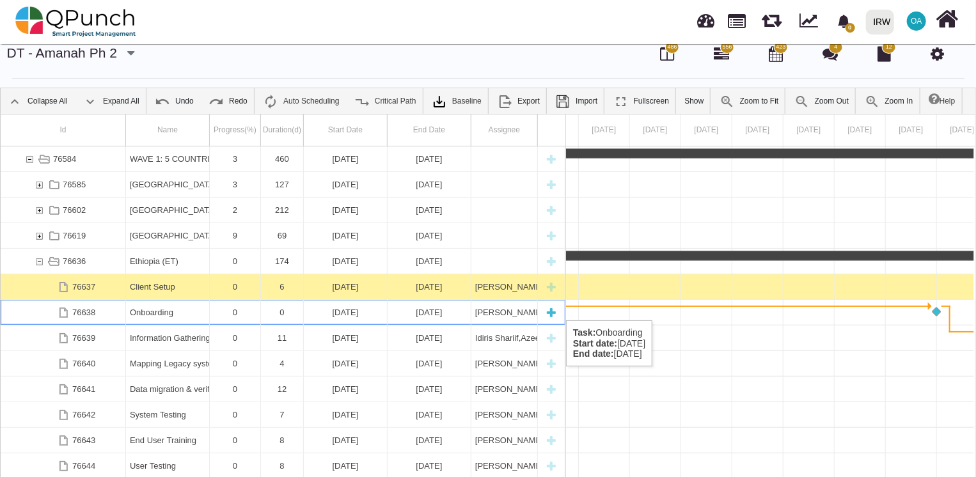
click at [148, 307] on div "Onboarding" at bounding box center [167, 312] width 75 height 25
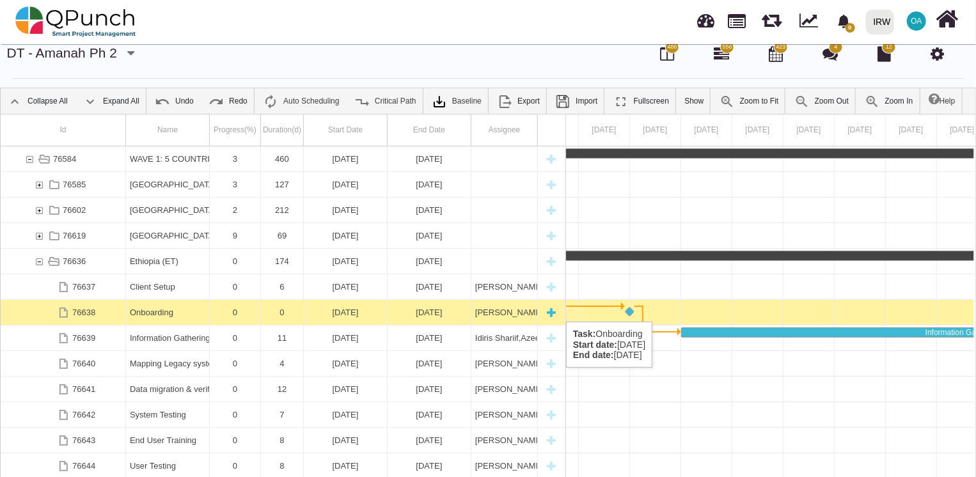
click at [150, 308] on div "Onboarding" at bounding box center [167, 312] width 75 height 25
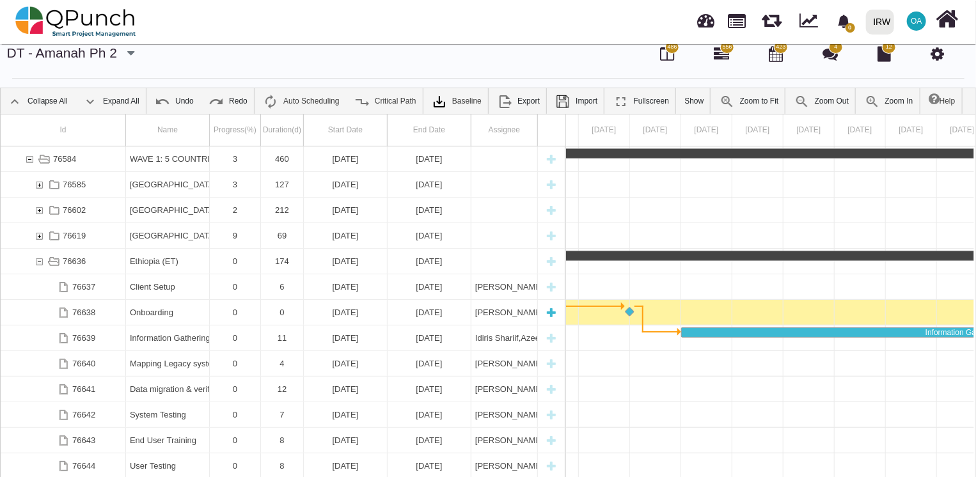
click at [150, 308] on div "Onboarding" at bounding box center [167, 312] width 75 height 25
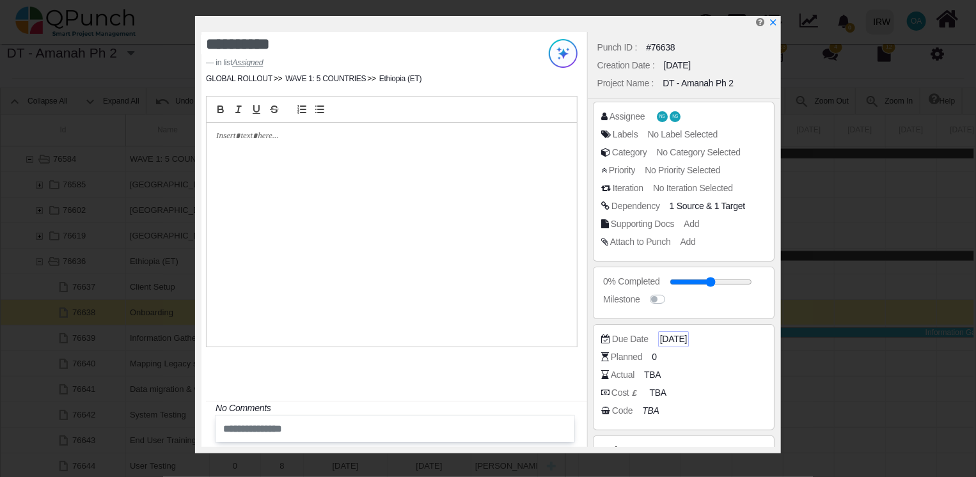
click at [680, 338] on span "[DATE]" at bounding box center [673, 339] width 27 height 13
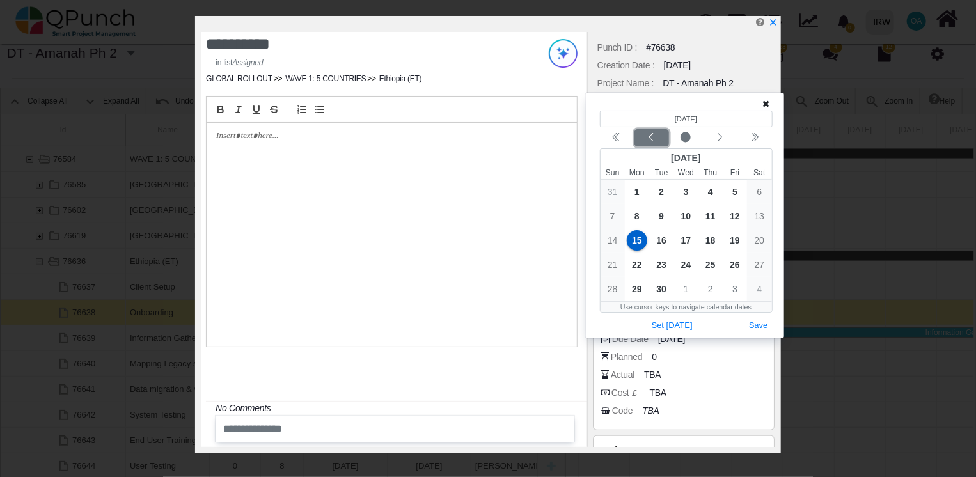
click at [649, 136] on icon "chevron left" at bounding box center [651, 137] width 10 height 10
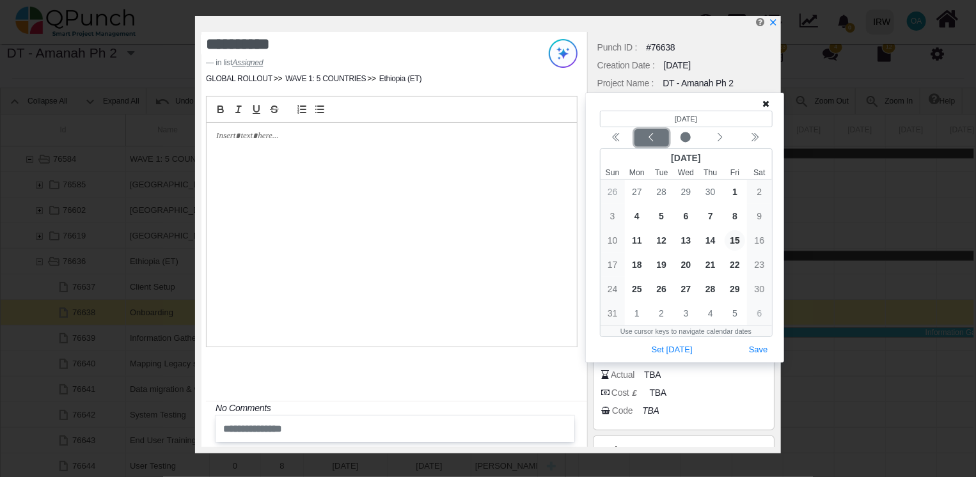
click at [649, 136] on icon "chevron left" at bounding box center [651, 137] width 10 height 10
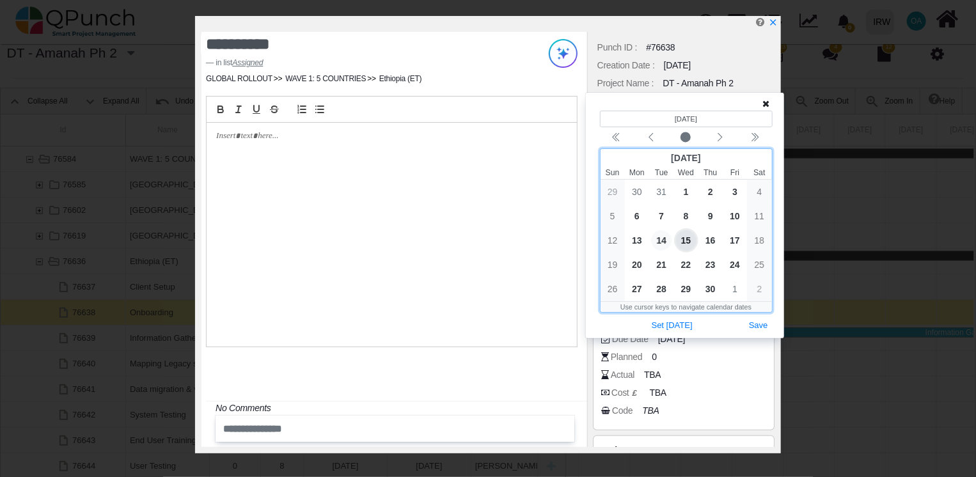
click at [659, 241] on span "14" at bounding box center [661, 240] width 20 height 20
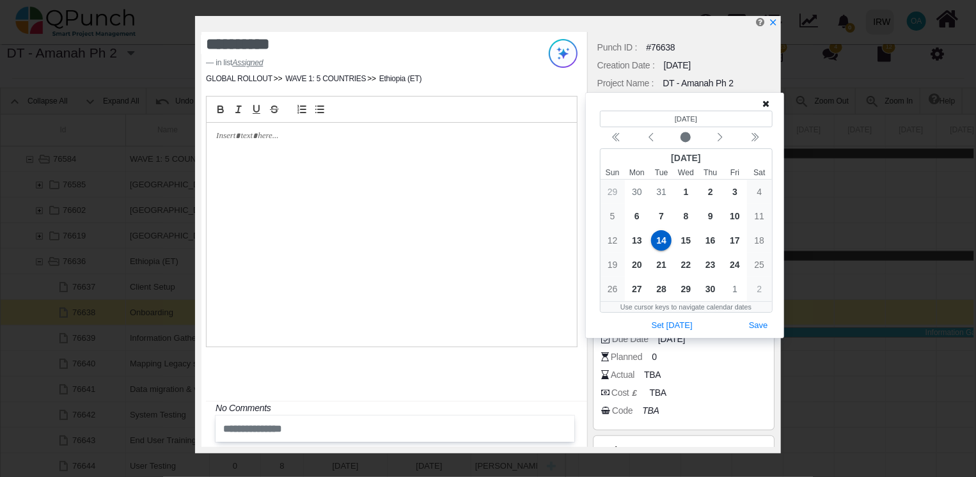
click at [768, 106] on icon at bounding box center [766, 103] width 7 height 9
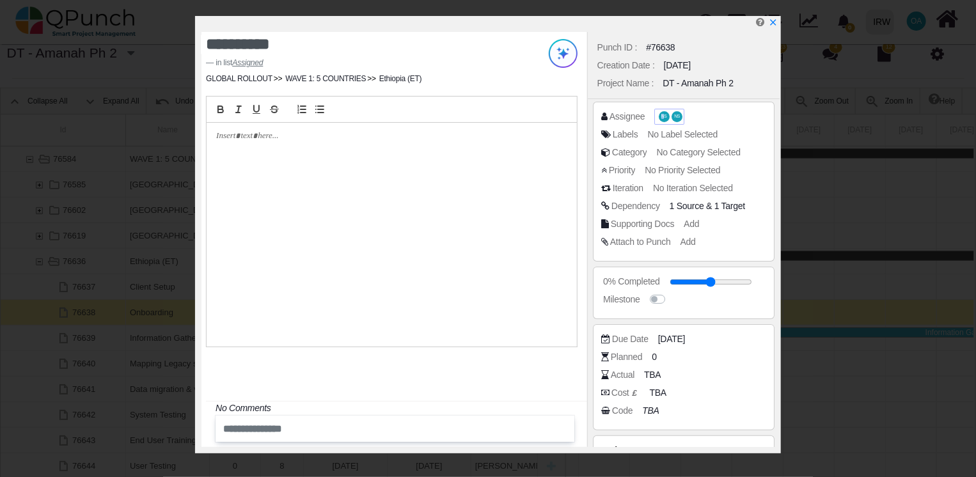
drag, startPoint x: 656, startPoint y: 110, endPoint x: 663, endPoint y: 117, distance: 10.0
click at [663, 117] on span "NS NS" at bounding box center [669, 116] width 26 height 13
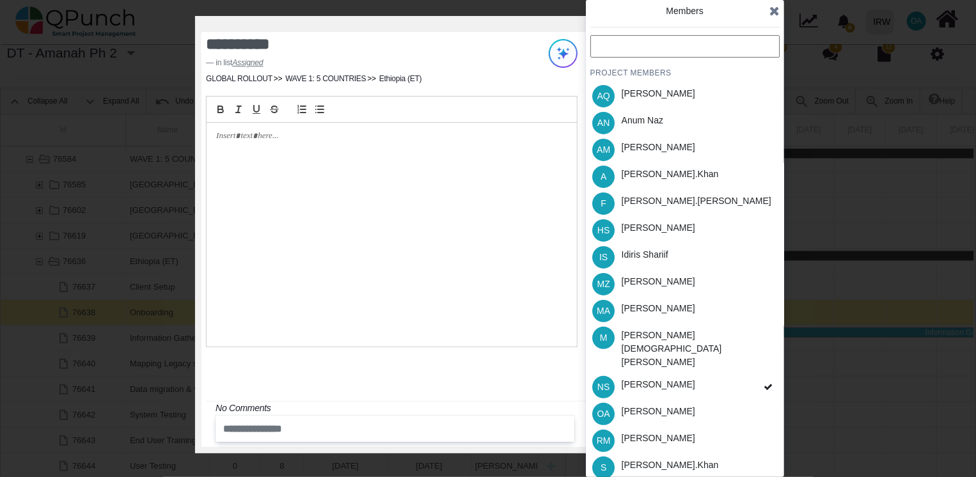
click at [663, 117] on div "Anum Naz" at bounding box center [642, 122] width 51 height 27
click at [645, 378] on div "[PERSON_NAME]" at bounding box center [659, 384] width 74 height 13
click at [687, 129] on div "AN Anum Naz" at bounding box center [684, 122] width 189 height 27
click at [687, 129] on div "PROJECT MEMBERS AQ [PERSON_NAME] AN [PERSON_NAME] AM [PERSON_NAME] A [PERSON_NA…" at bounding box center [684, 298] width 189 height 526
click at [736, 374] on div "NS [PERSON_NAME]" at bounding box center [684, 387] width 189 height 27
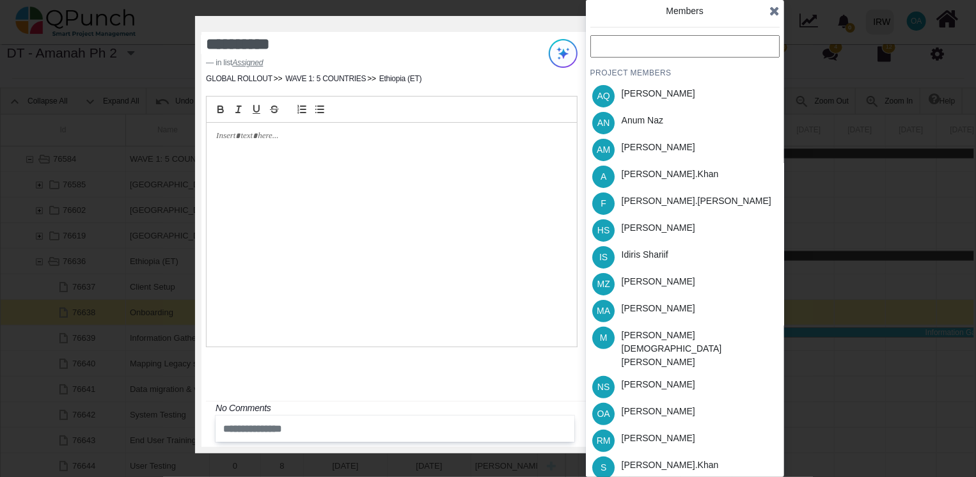
click at [648, 251] on div "Idiris Shariif" at bounding box center [645, 254] width 47 height 13
click at [775, 12] on icon at bounding box center [774, 10] width 10 height 13
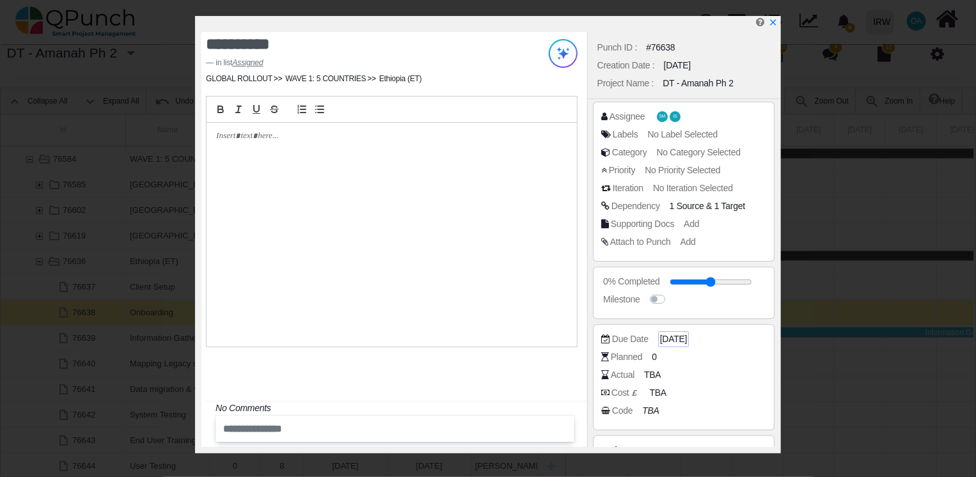
click at [682, 339] on span "[DATE]" at bounding box center [673, 339] width 27 height 13
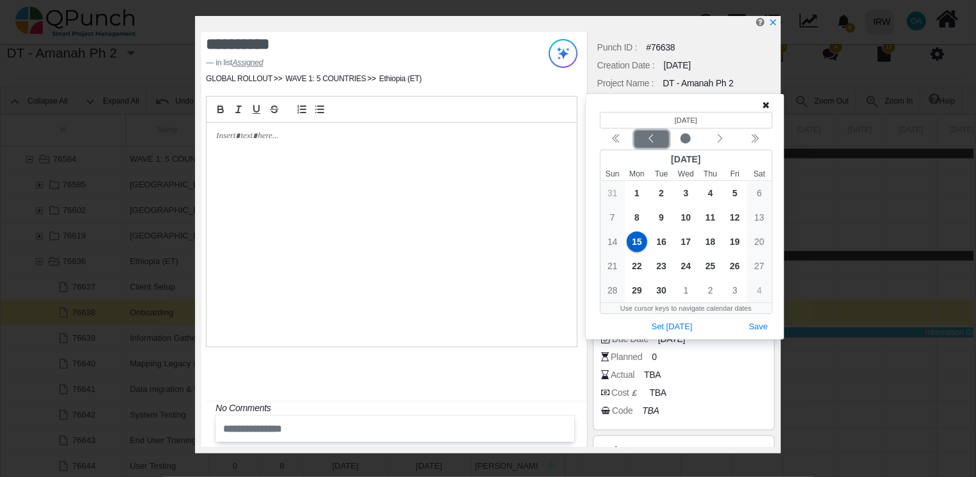
click at [651, 133] on div "Previous month" at bounding box center [651, 139] width 30 height 13
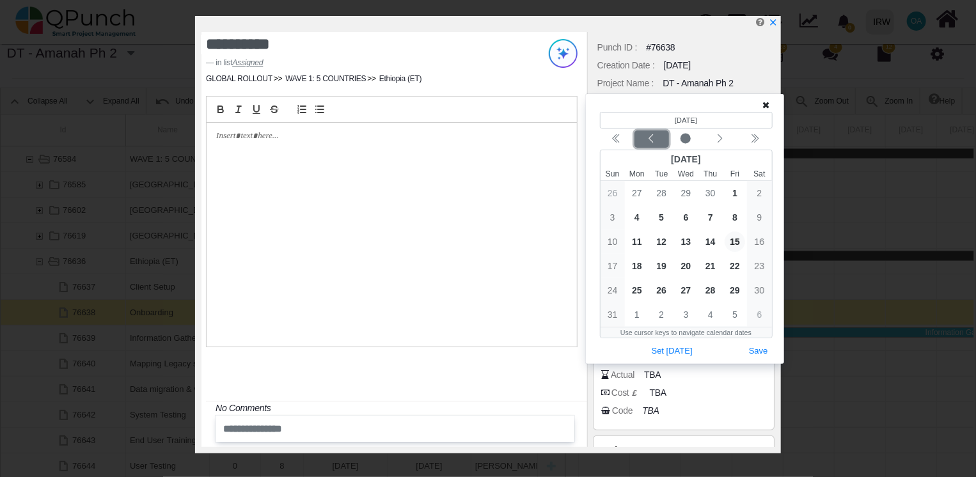
click at [651, 133] on div "Previous month" at bounding box center [651, 139] width 30 height 13
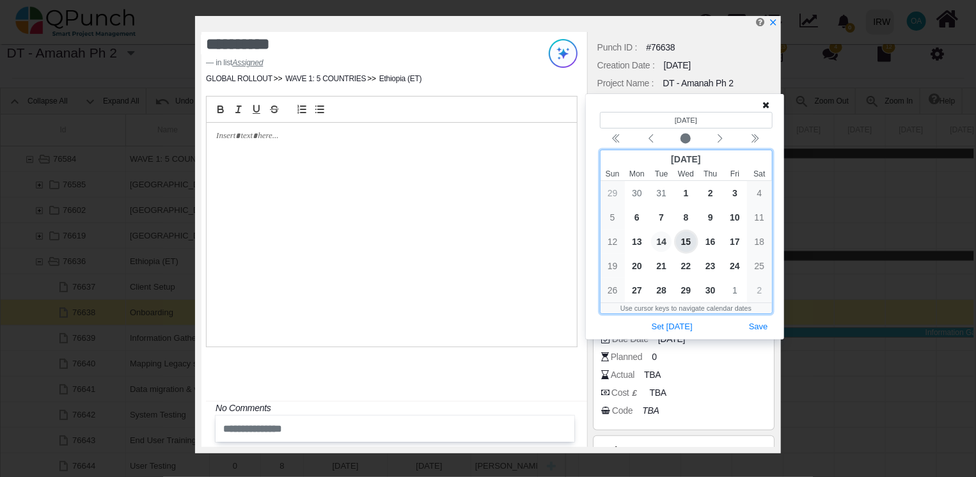
click at [661, 239] on span "14" at bounding box center [661, 242] width 20 height 20
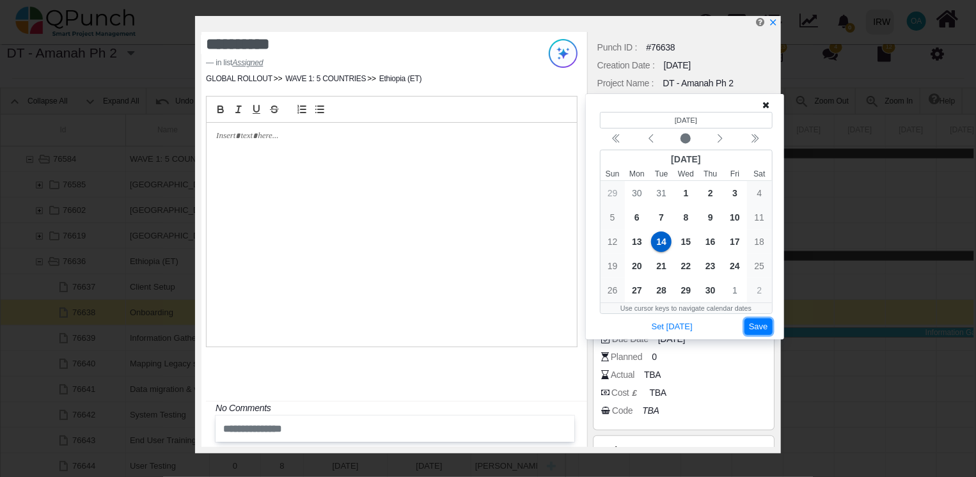
click at [759, 327] on button "Save" at bounding box center [759, 327] width 28 height 17
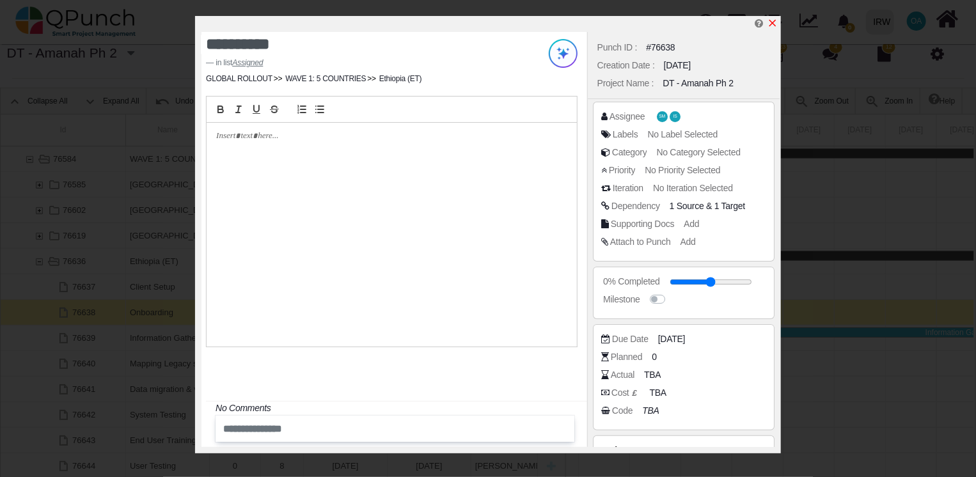
click at [773, 21] on icon "x" at bounding box center [773, 23] width 10 height 10
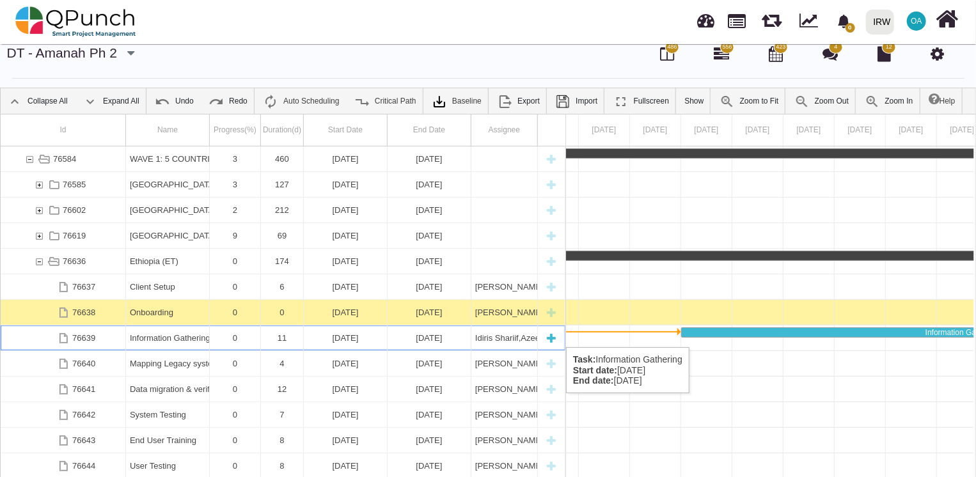
click at [246, 334] on div "0" at bounding box center [235, 338] width 43 height 25
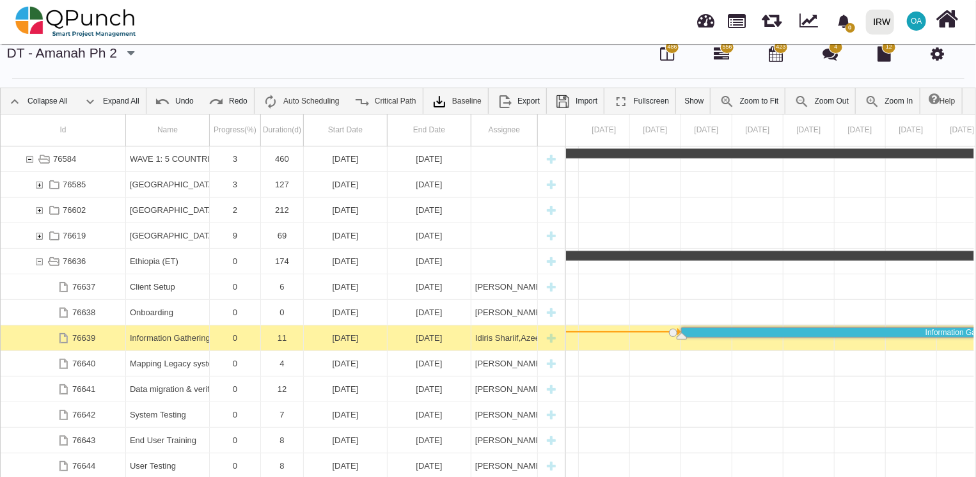
scroll to position [0, 18101]
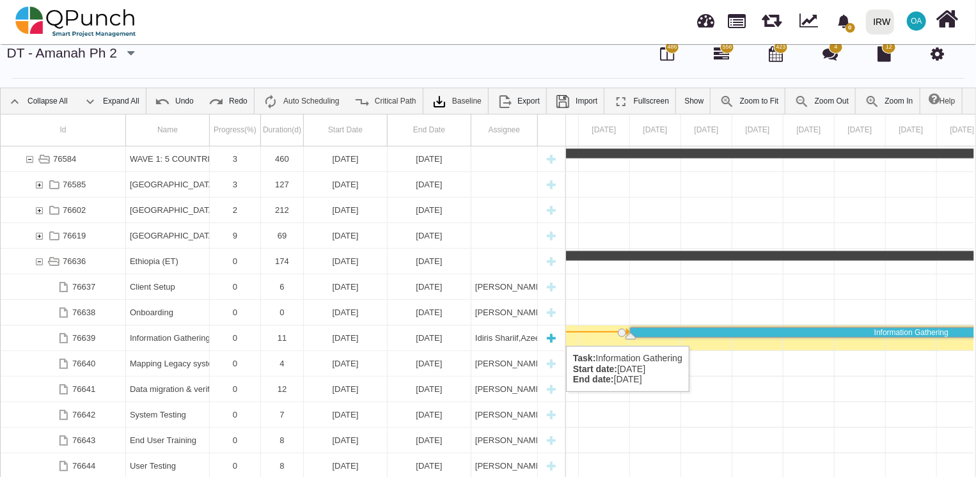
click at [196, 333] on div "Information Gathering" at bounding box center [167, 338] width 75 height 25
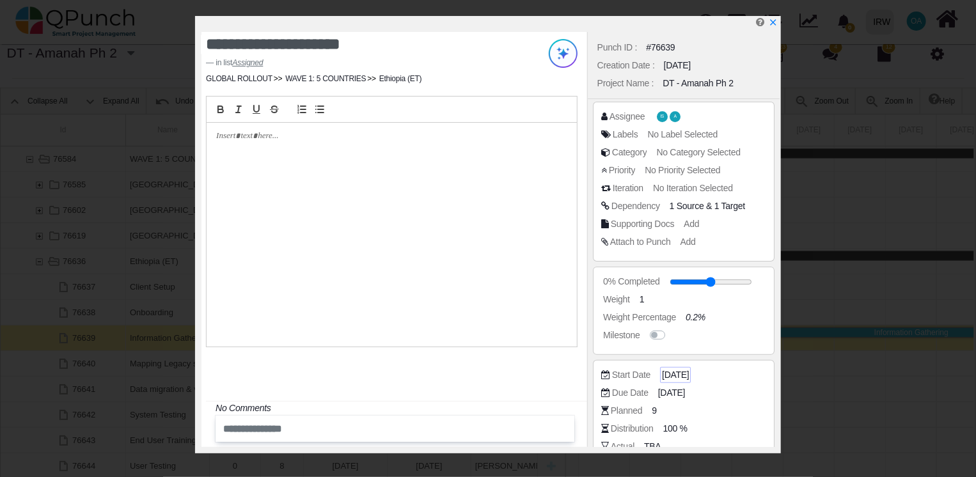
click at [689, 372] on span "[DATE]" at bounding box center [675, 374] width 27 height 13
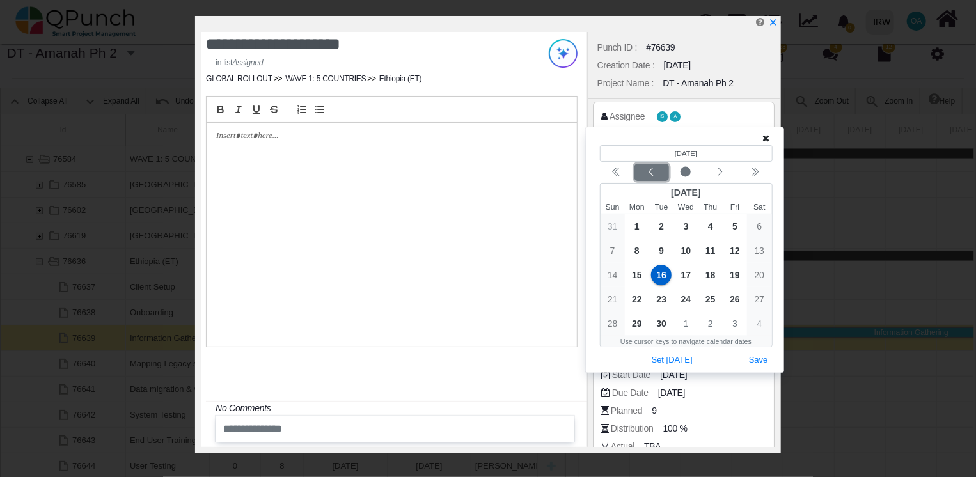
click at [653, 177] on icon "chevron left" at bounding box center [651, 172] width 10 height 10
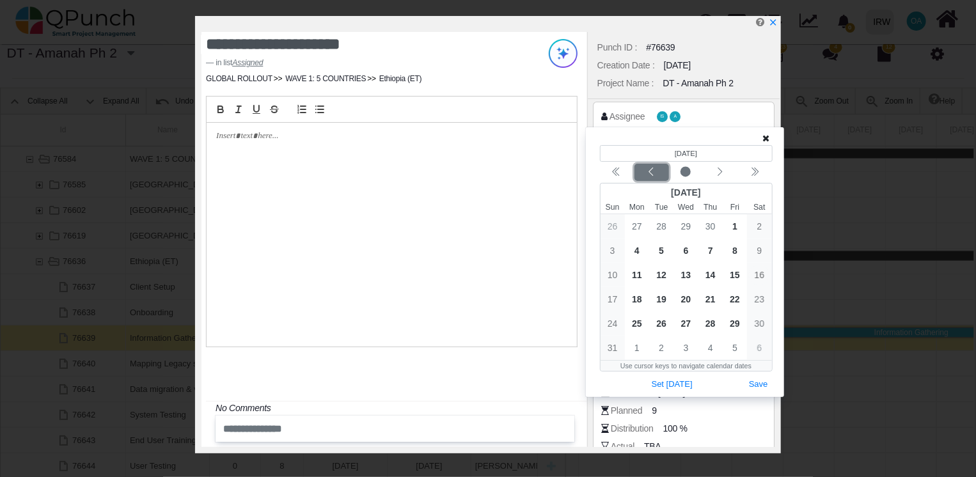
click at [653, 177] on icon "chevron left" at bounding box center [651, 172] width 10 height 10
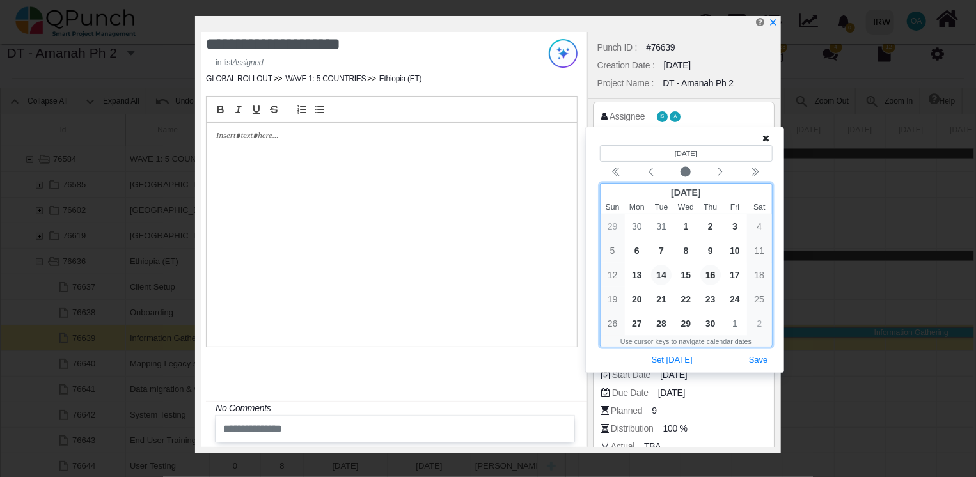
click at [668, 276] on span "14" at bounding box center [661, 275] width 20 height 20
click at [683, 271] on span "15" at bounding box center [686, 275] width 20 height 20
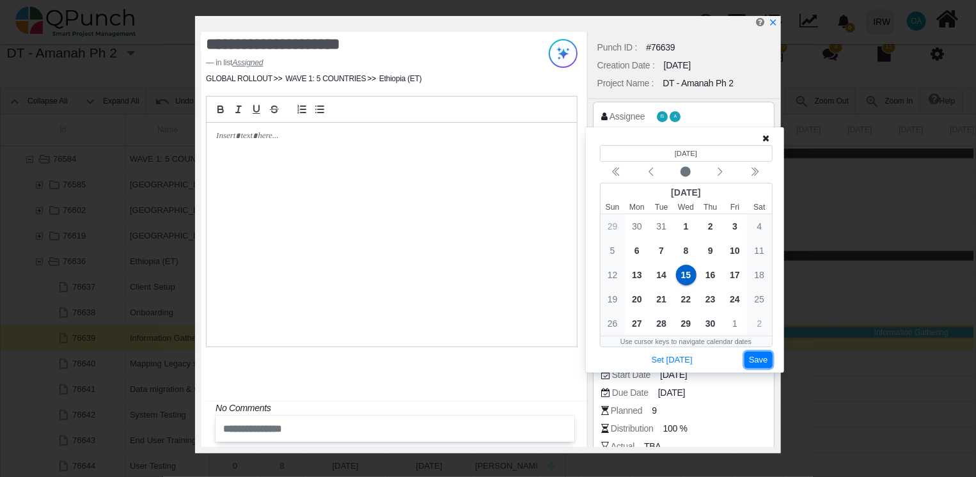
click at [760, 361] on button "Save" at bounding box center [759, 360] width 28 height 17
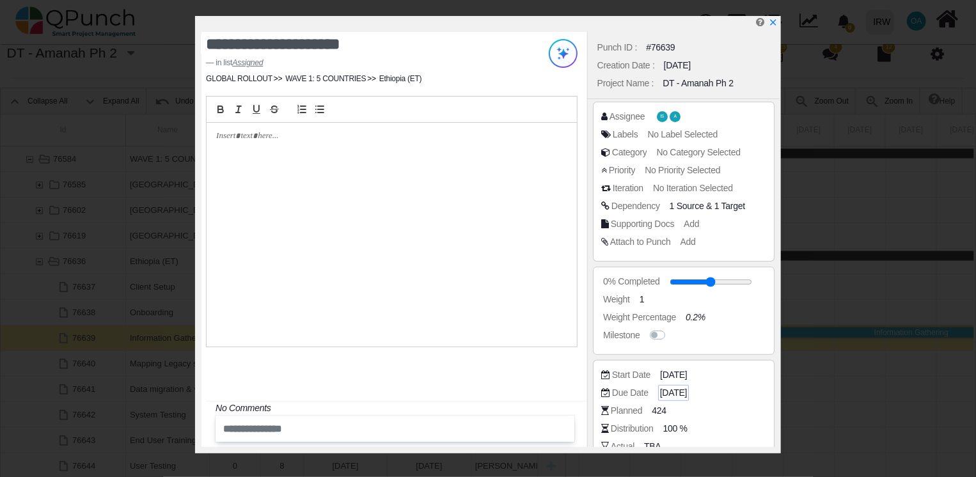
click at [687, 393] on span "[DATE]" at bounding box center [673, 392] width 27 height 13
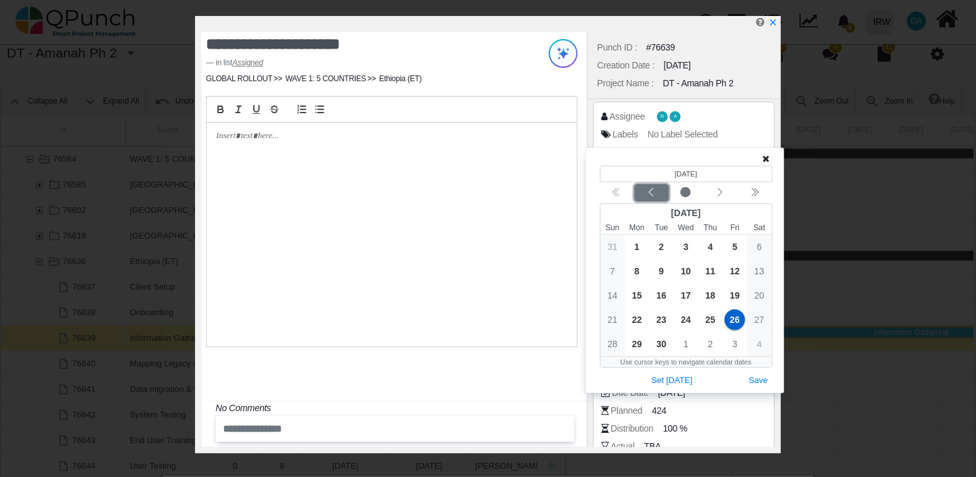
click at [651, 191] on icon "chevron left" at bounding box center [651, 192] width 10 height 10
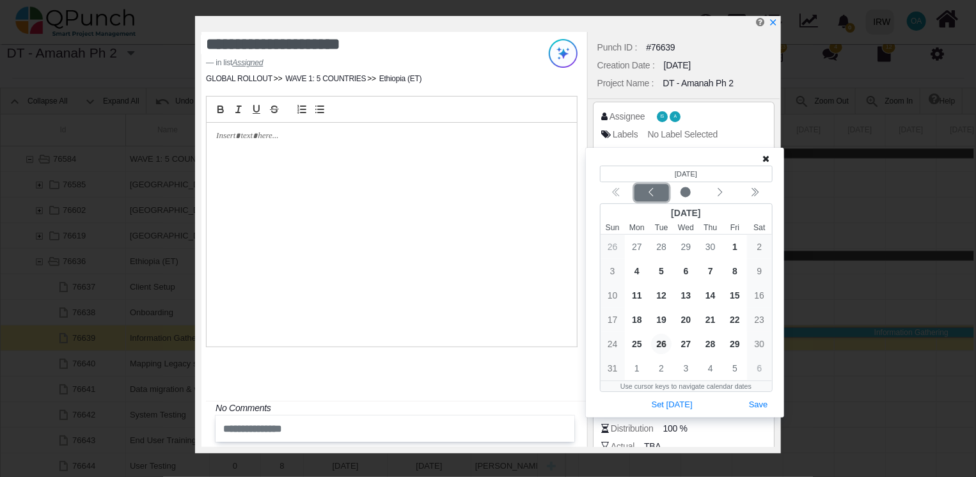
click at [651, 191] on icon "chevron left" at bounding box center [651, 192] width 10 height 10
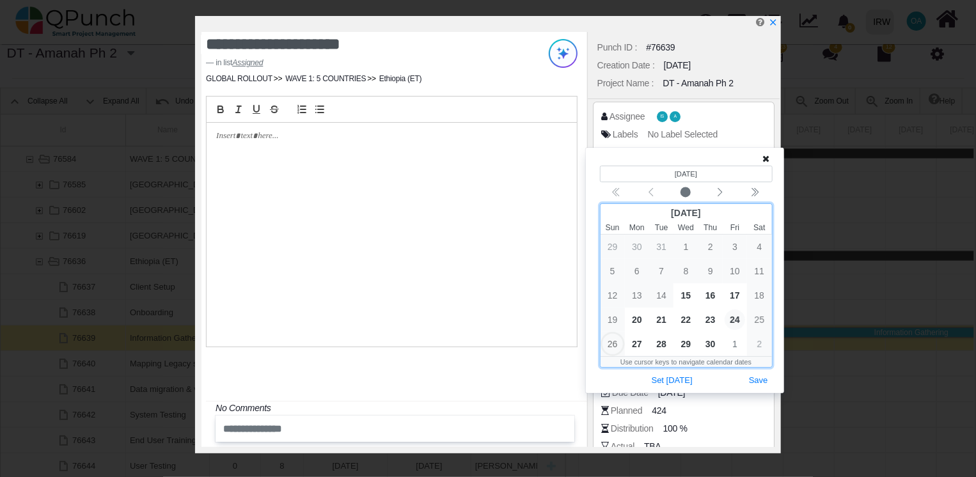
click at [735, 320] on span "24" at bounding box center [735, 320] width 20 height 20
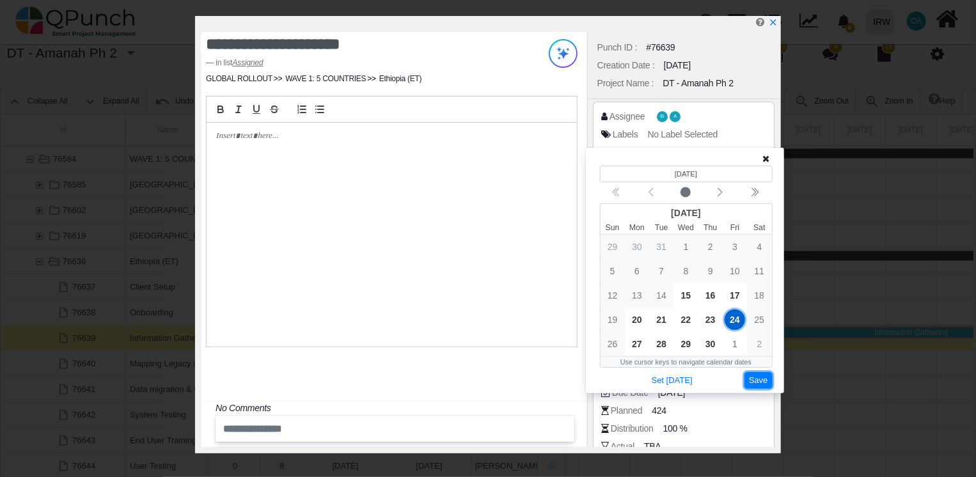
click at [762, 383] on button "Save" at bounding box center [759, 380] width 28 height 17
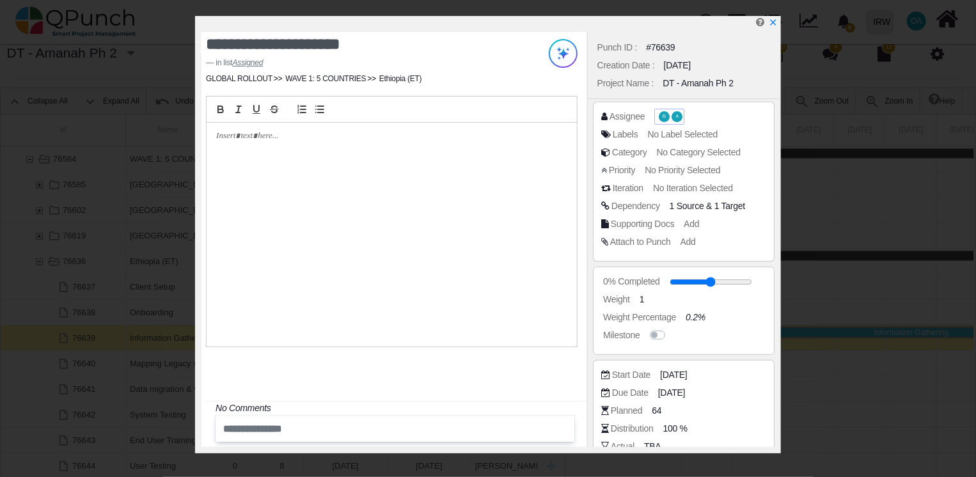
click at [663, 111] on span "IS" at bounding box center [664, 116] width 11 height 10
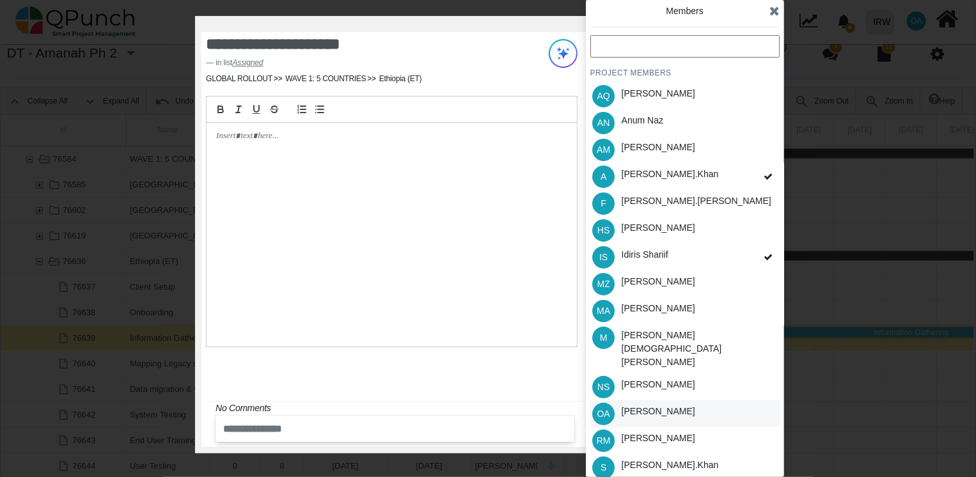
click at [649, 405] on div "[PERSON_NAME]" at bounding box center [659, 411] width 74 height 13
click at [645, 459] on div "[PERSON_NAME].khan" at bounding box center [670, 465] width 97 height 13
click at [777, 15] on icon at bounding box center [774, 10] width 10 height 13
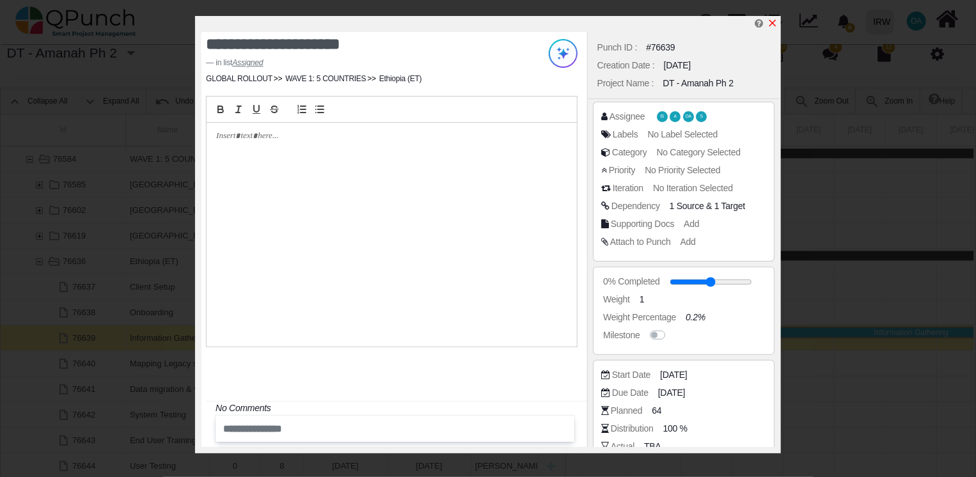
click at [773, 23] on icon "x" at bounding box center [772, 23] width 7 height 7
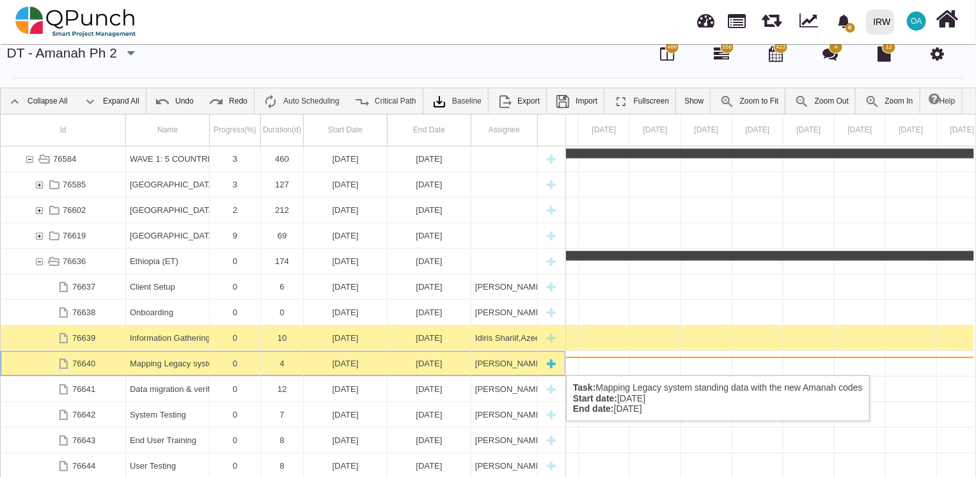
scroll to position [0, 18767]
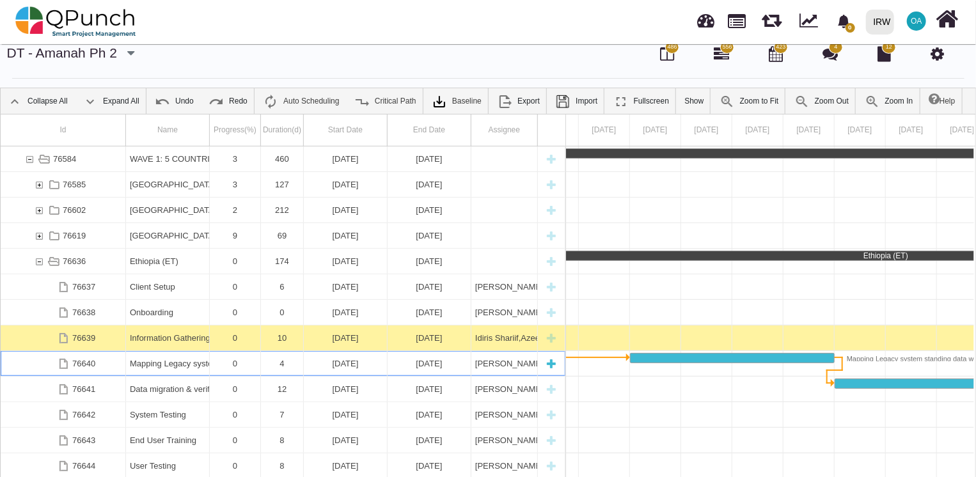
click at [340, 362] on div "[DATE]" at bounding box center [345, 363] width 75 height 25
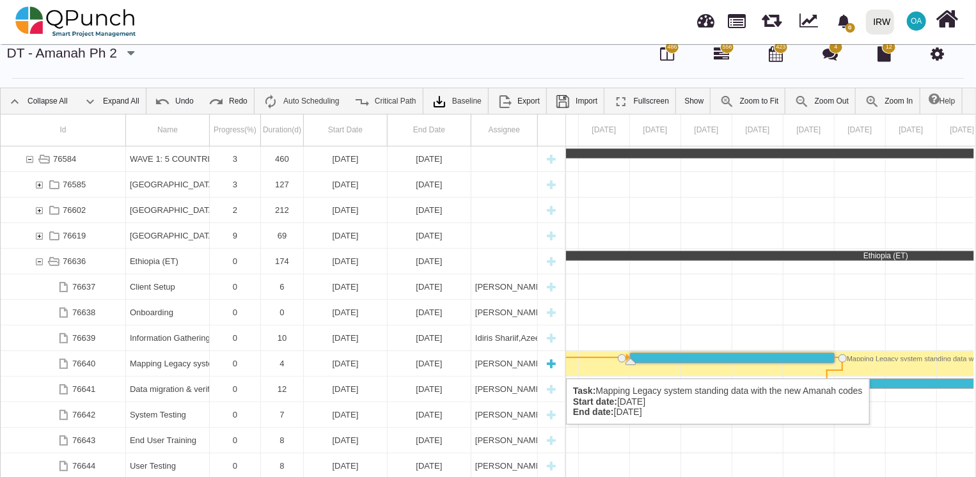
click at [339, 365] on div "[DATE]" at bounding box center [345, 363] width 75 height 25
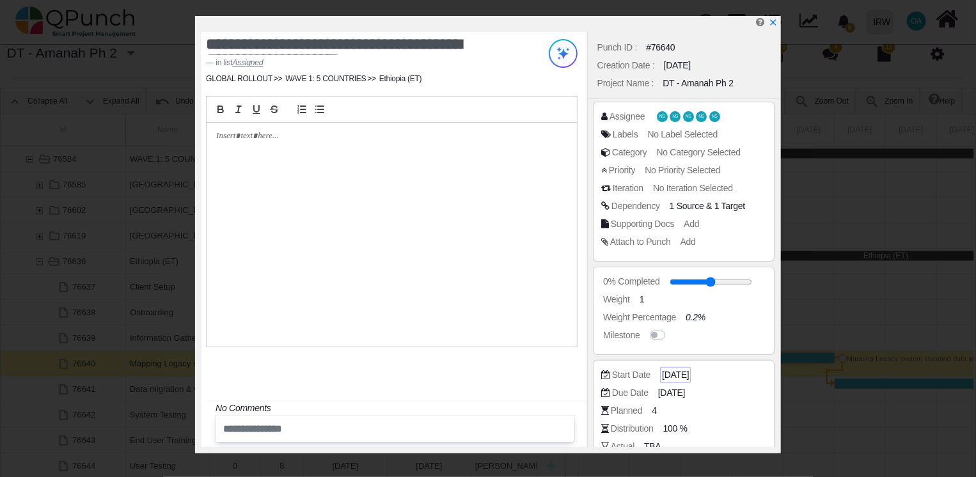
click at [674, 368] on span "[DATE]" at bounding box center [675, 374] width 27 height 13
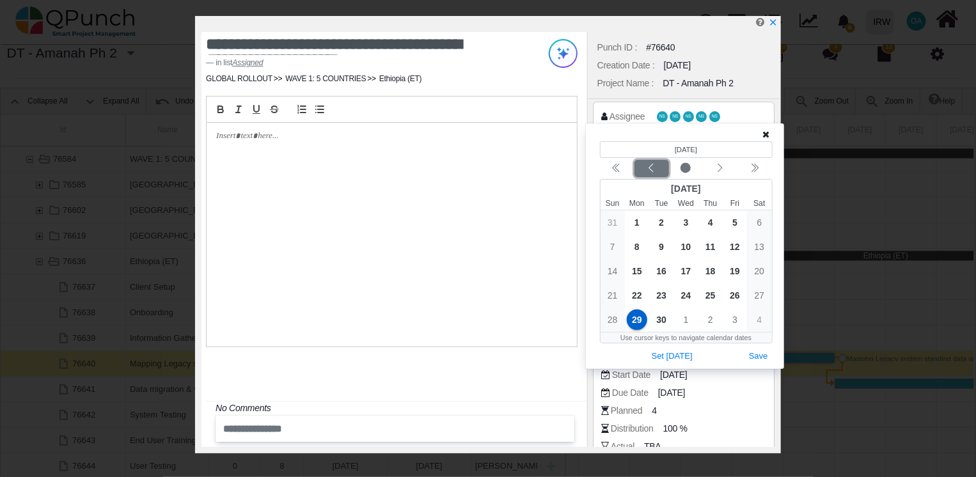
click at [645, 166] on div "Previous month" at bounding box center [651, 168] width 30 height 13
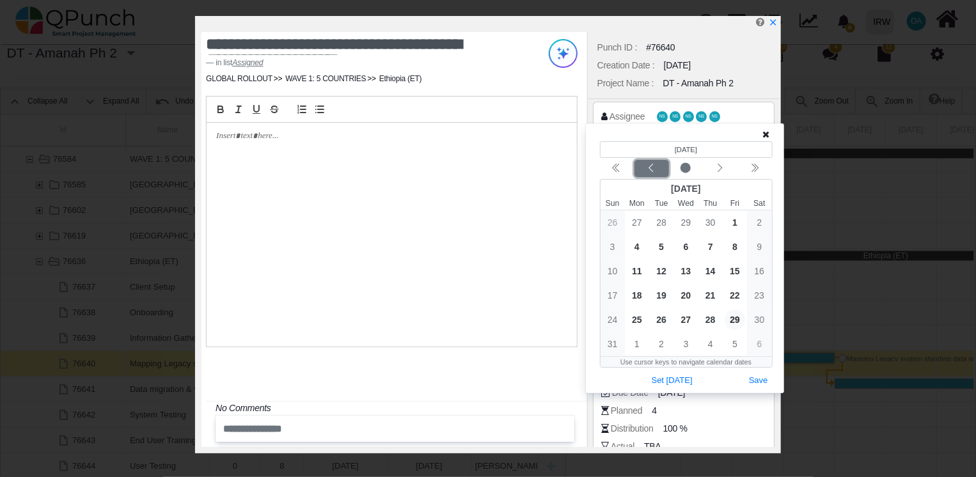
click at [645, 166] on div "Previous month" at bounding box center [651, 168] width 30 height 13
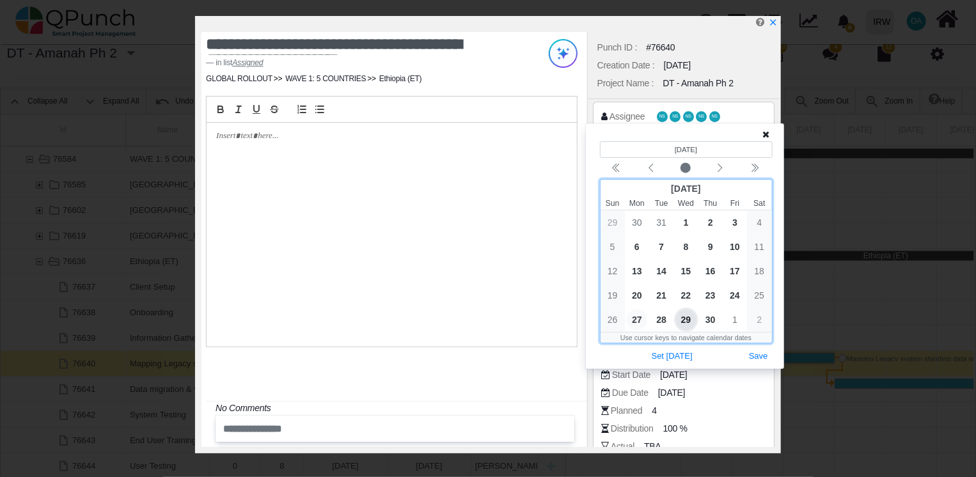
click at [641, 321] on span "27" at bounding box center [637, 320] width 20 height 20
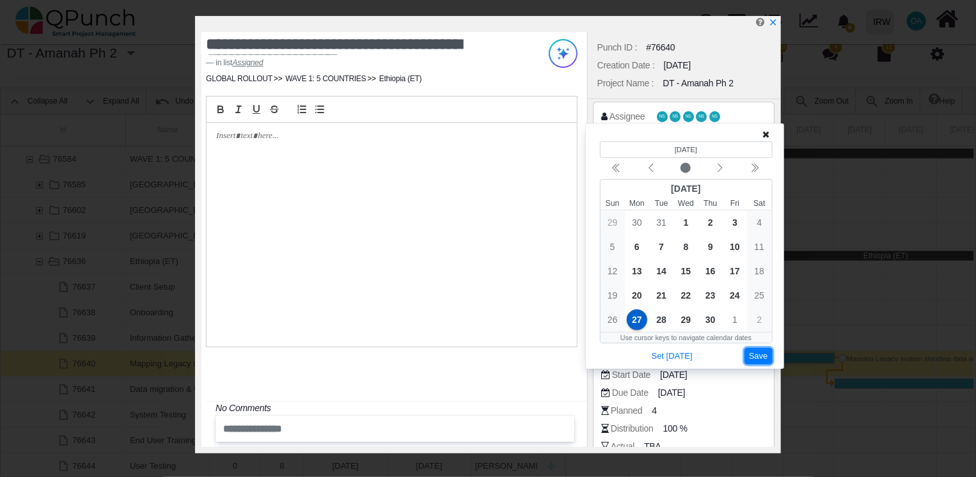
click at [759, 354] on button "Save" at bounding box center [759, 356] width 28 height 17
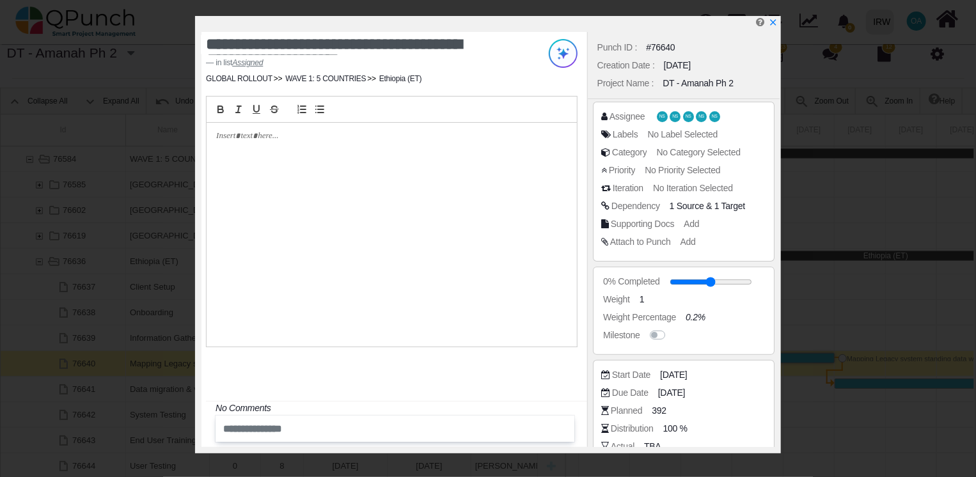
click at [688, 384] on div "Start Date [DATE]" at bounding box center [683, 377] width 165 height 18
click at [686, 391] on span "[DATE]" at bounding box center [673, 392] width 27 height 13
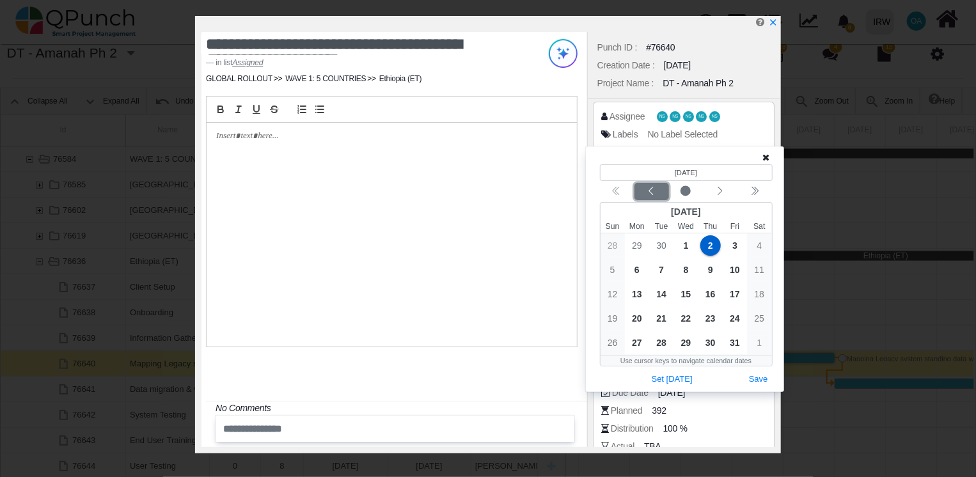
click at [659, 198] on button "Previous month" at bounding box center [652, 191] width 35 height 17
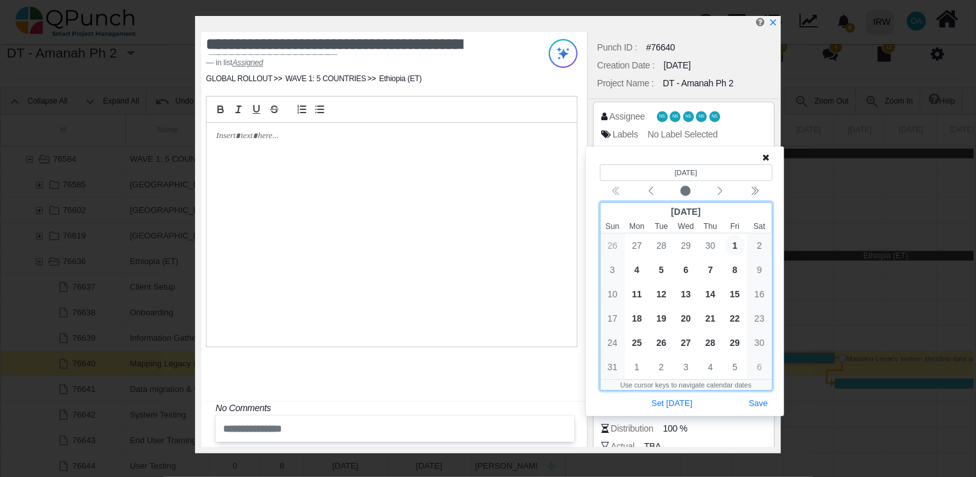
click at [738, 246] on span "1" at bounding box center [735, 245] width 20 height 20
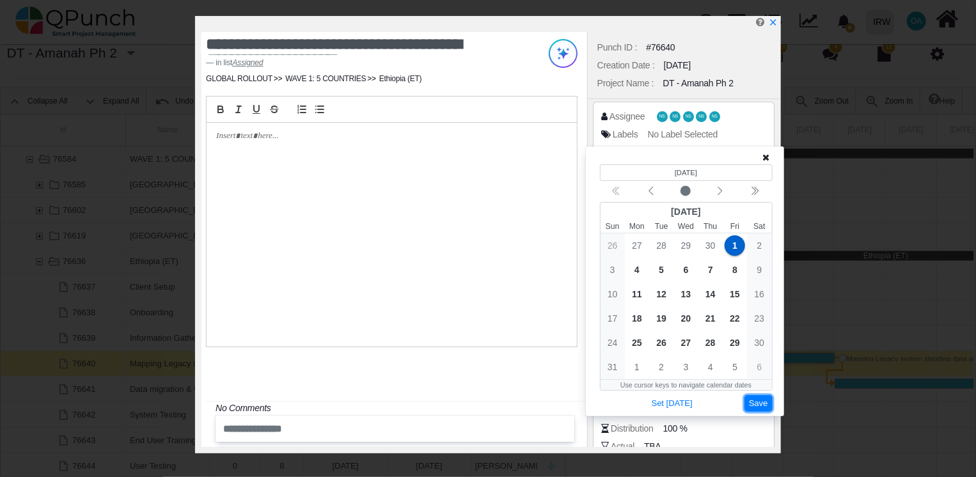
click at [761, 403] on button "Save" at bounding box center [759, 403] width 28 height 17
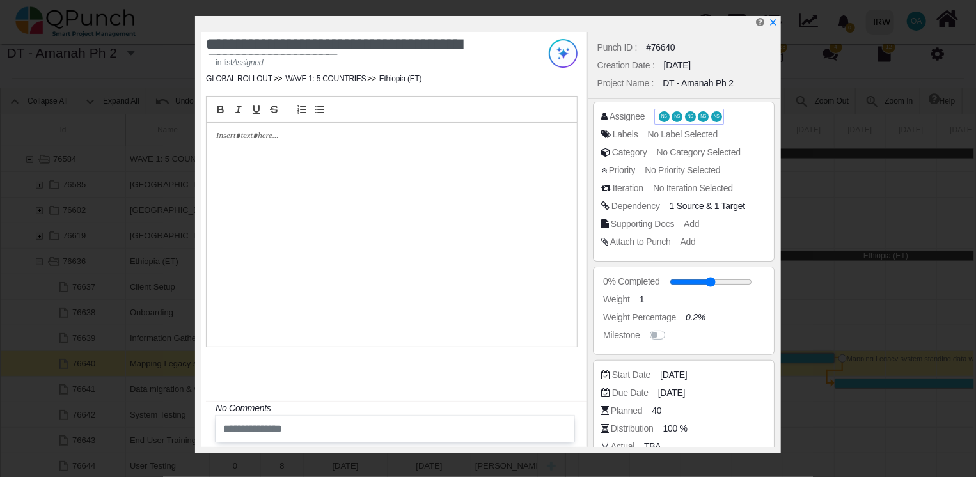
click at [663, 114] on span "NS" at bounding box center [664, 116] width 6 height 4
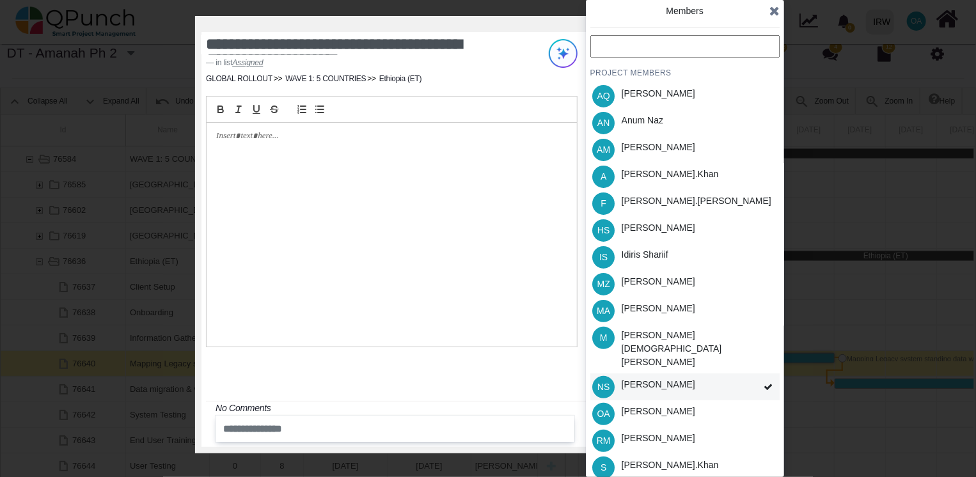
click at [682, 378] on div "[PERSON_NAME]" at bounding box center [659, 384] width 74 height 13
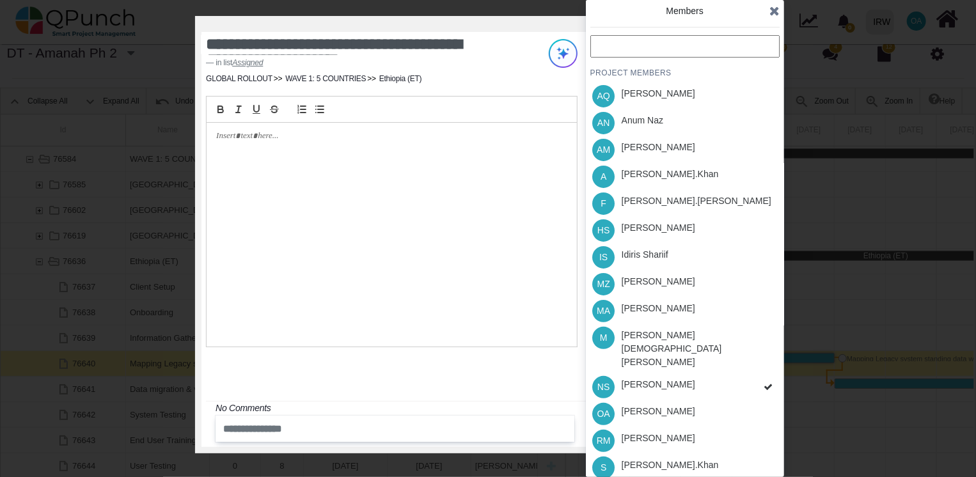
click at [682, 367] on div "PROJECT MEMBERS AQ [PERSON_NAME] AN [PERSON_NAME] AM [PERSON_NAME] A [PERSON_NA…" at bounding box center [684, 298] width 189 height 526
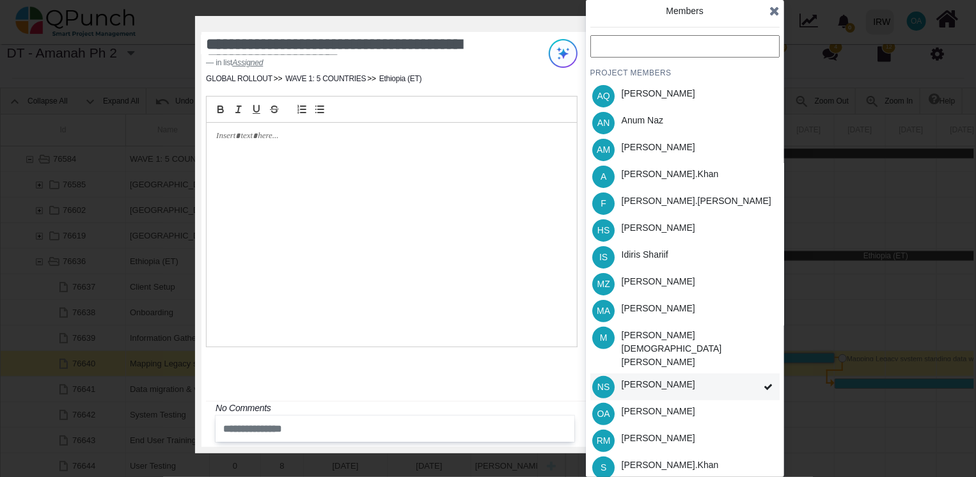
click at [633, 374] on div "[PERSON_NAME]" at bounding box center [658, 387] width 83 height 27
click at [603, 383] on span "NS" at bounding box center [603, 387] width 12 height 9
click at [603, 365] on div "PROJECT MEMBERS AQ [PERSON_NAME] AN [PERSON_NAME] AM [PERSON_NAME] A [PERSON_NA…" at bounding box center [684, 298] width 189 height 526
click at [603, 383] on span "NS" at bounding box center [603, 387] width 12 height 9
drag, startPoint x: 603, startPoint y: 365, endPoint x: 649, endPoint y: 359, distance: 47.0
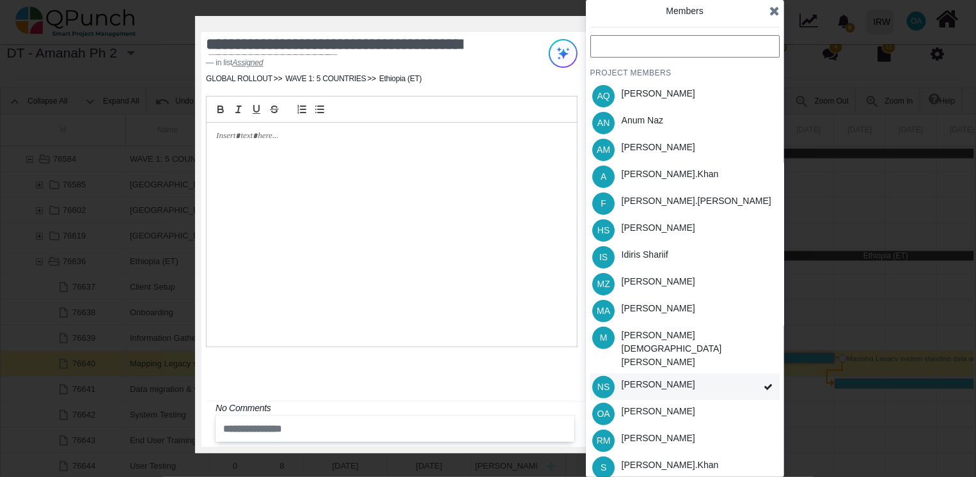
click at [649, 378] on div "[PERSON_NAME]" at bounding box center [659, 384] width 74 height 13
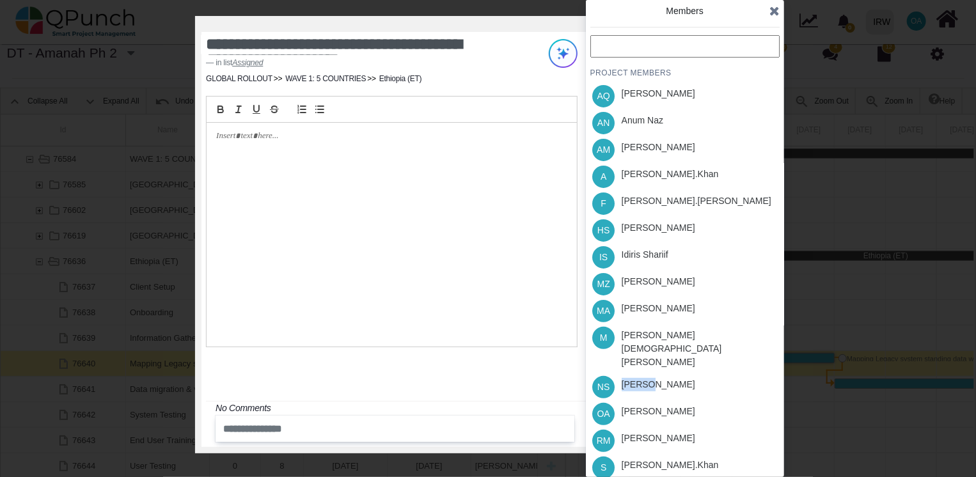
click at [649, 359] on div "PROJECT MEMBERS AQ [PERSON_NAME] AN [PERSON_NAME] AM [PERSON_NAME] A [PERSON_NA…" at bounding box center [684, 298] width 189 height 526
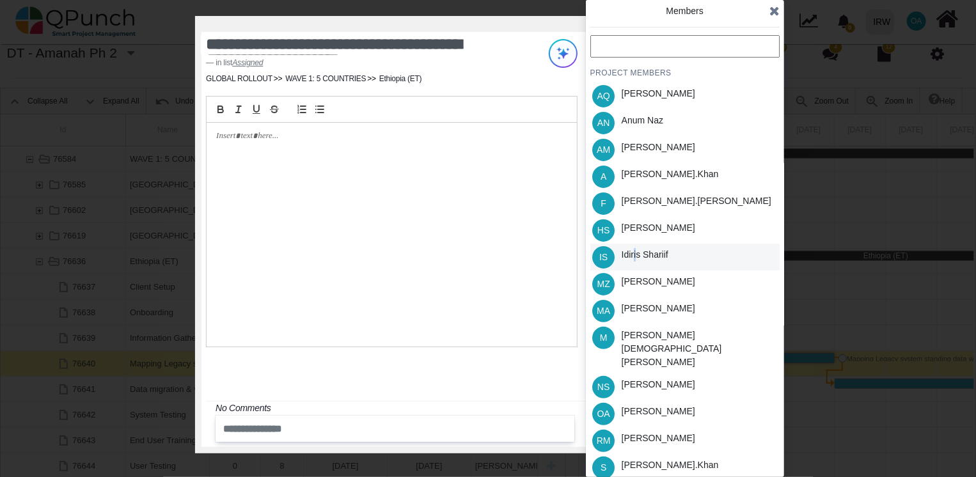
drag, startPoint x: 649, startPoint y: 359, endPoint x: 636, endPoint y: 255, distance: 105.7
click at [636, 255] on div "Idiris Shariif" at bounding box center [645, 254] width 47 height 13
drag, startPoint x: 636, startPoint y: 255, endPoint x: 629, endPoint y: 180, distance: 74.6
click at [629, 180] on div "[PERSON_NAME].khan" at bounding box center [670, 174] width 97 height 13
click at [638, 224] on div "[PERSON_NAME]" at bounding box center [659, 227] width 74 height 13
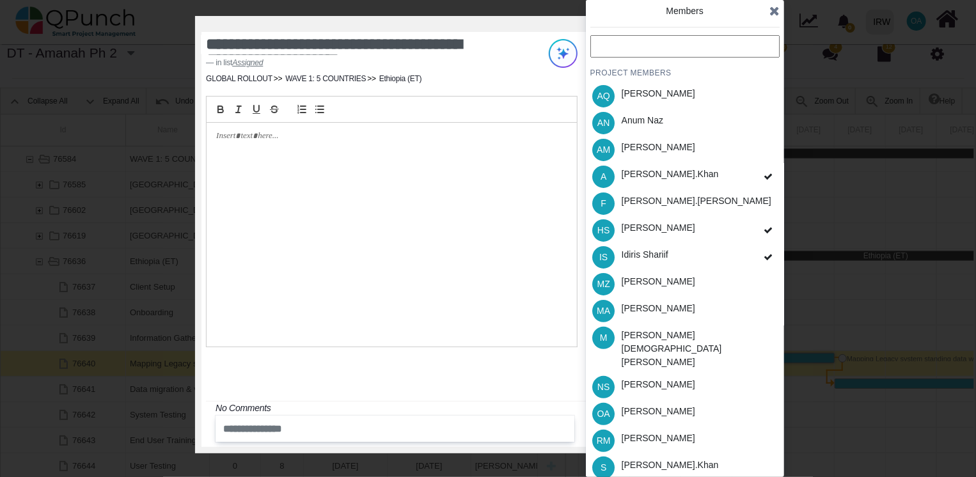
click at [636, 400] on div "[PERSON_NAME]" at bounding box center [658, 413] width 83 height 27
click at [639, 436] on div "PROJECT MEMBERS AQ [PERSON_NAME] AN [PERSON_NAME] AM [PERSON_NAME] A [PERSON_NA…" at bounding box center [684, 298] width 189 height 526
click at [649, 459] on div "[PERSON_NAME].khan" at bounding box center [670, 465] width 97 height 13
click at [774, 9] on icon at bounding box center [774, 10] width 10 height 13
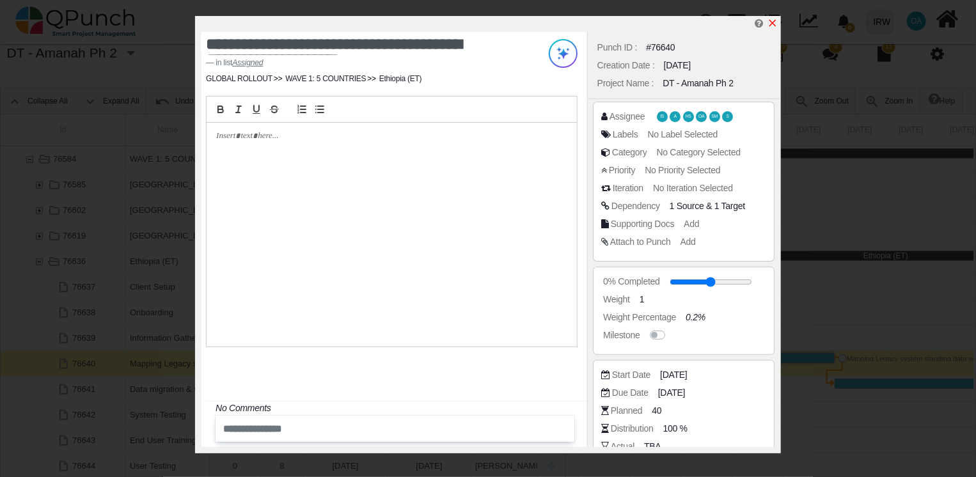
click at [775, 20] on icon "x" at bounding box center [773, 23] width 10 height 10
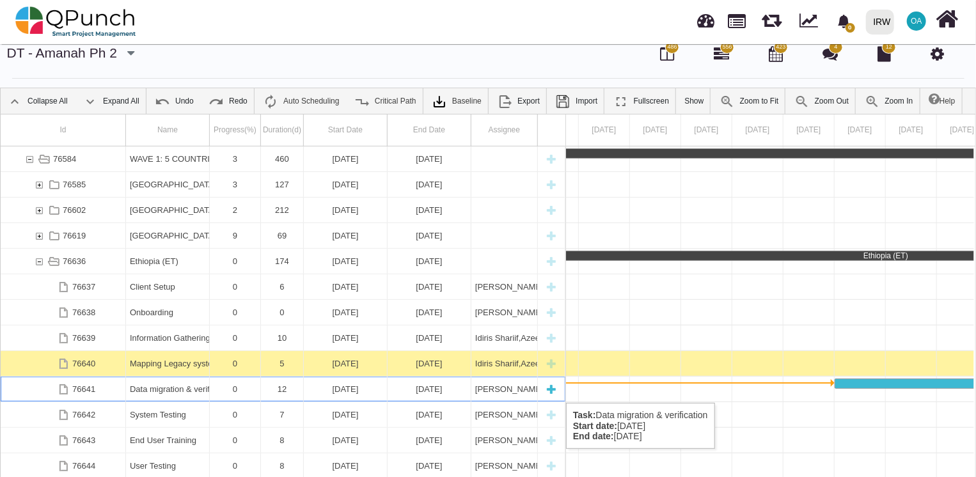
click at [296, 390] on div "12" at bounding box center [282, 389] width 35 height 25
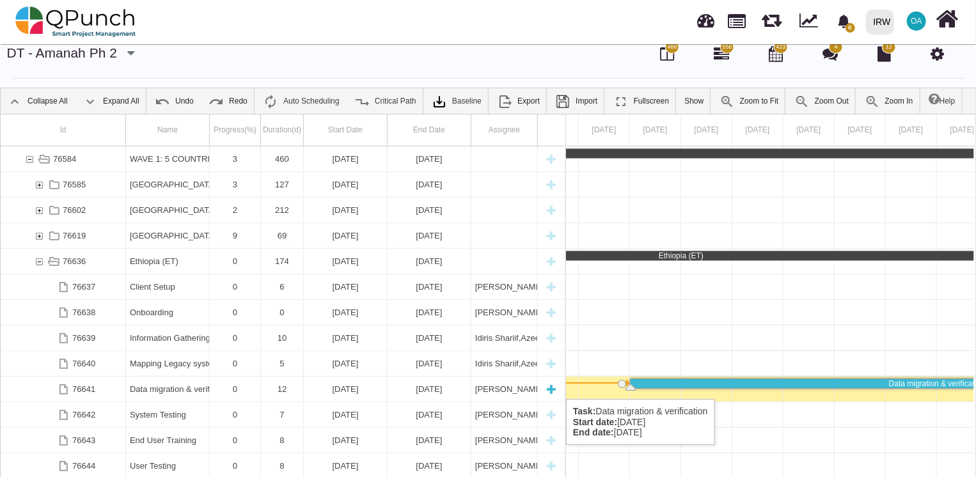
click at [315, 386] on div "[DATE]" at bounding box center [345, 389] width 75 height 25
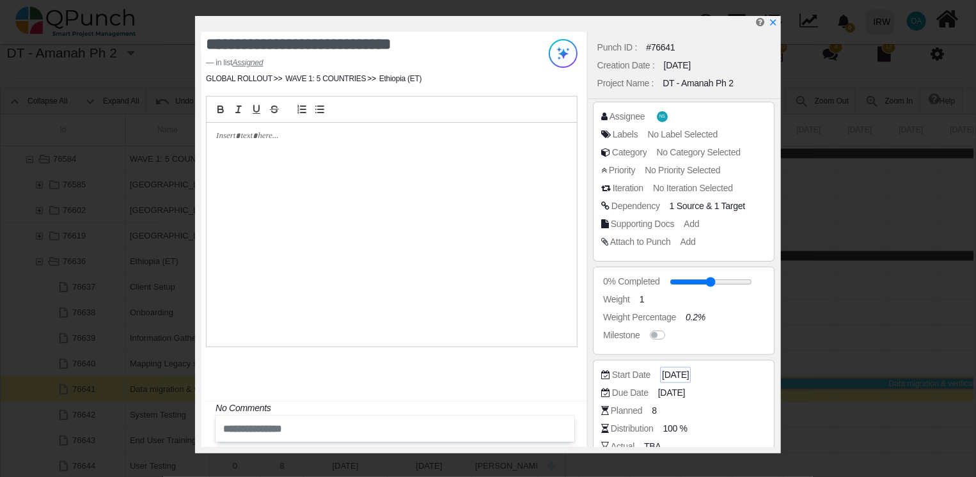
click at [683, 377] on span "[DATE]" at bounding box center [675, 374] width 27 height 13
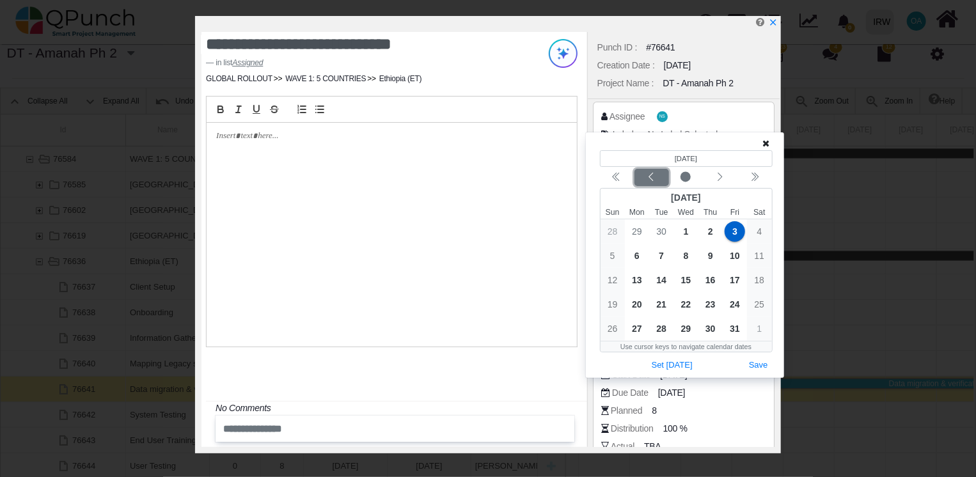
click at [652, 179] on icon "chevron left" at bounding box center [651, 177] width 10 height 10
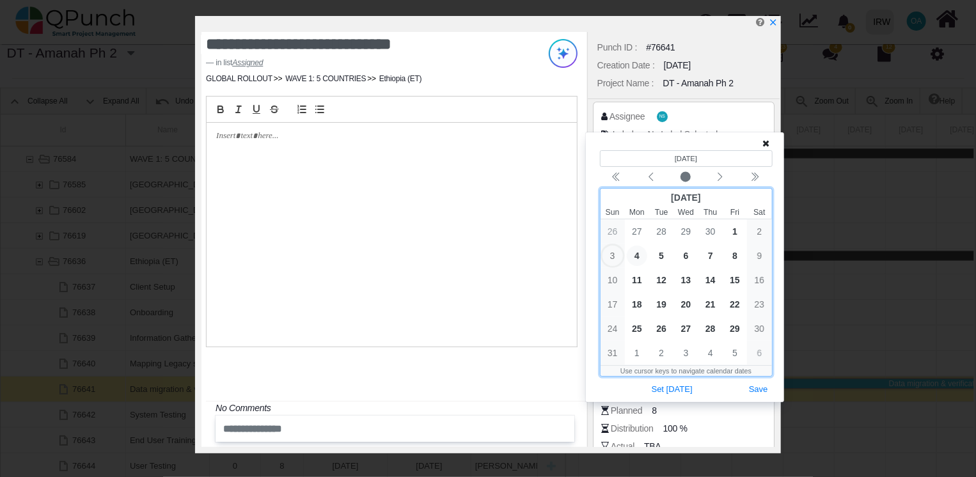
click at [644, 255] on span "4" at bounding box center [637, 256] width 20 height 20
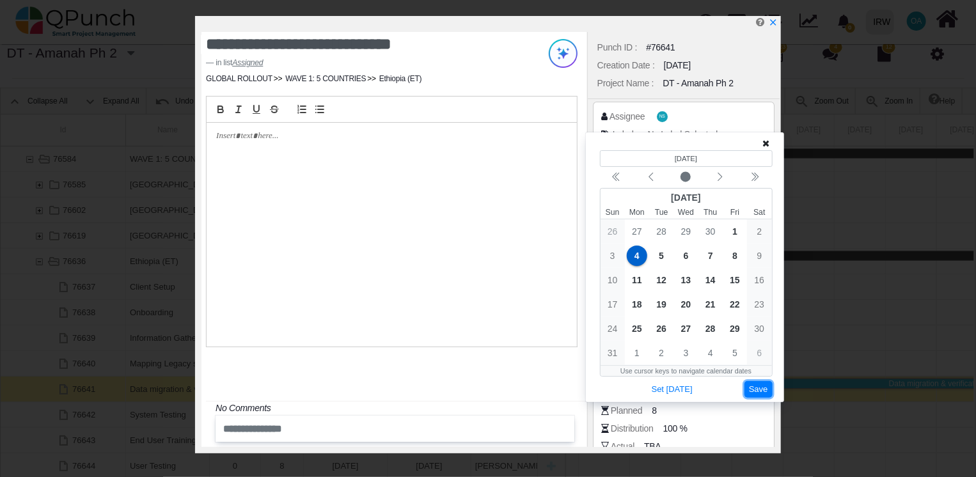
click at [763, 390] on button "Save" at bounding box center [759, 389] width 28 height 17
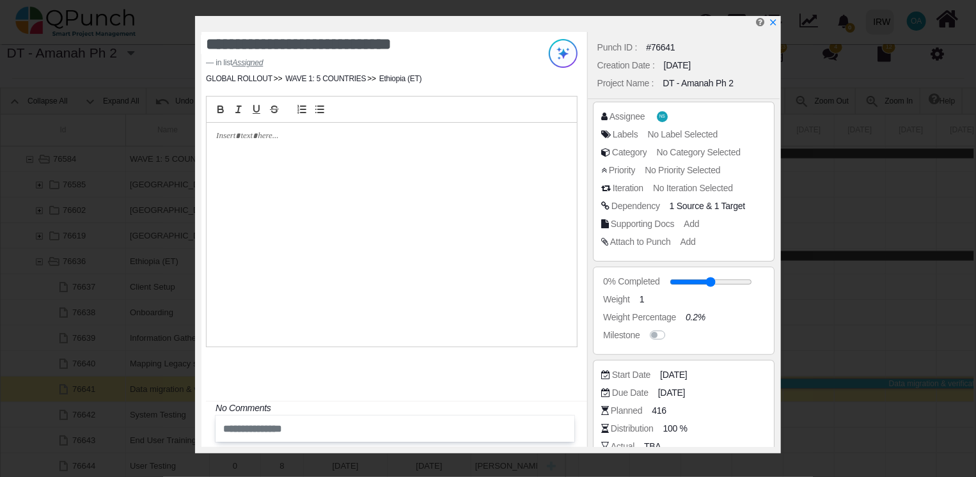
click at [697, 383] on div "Start Date [DATE]" at bounding box center [683, 377] width 165 height 18
click at [687, 387] on span "[DATE]" at bounding box center [673, 392] width 27 height 13
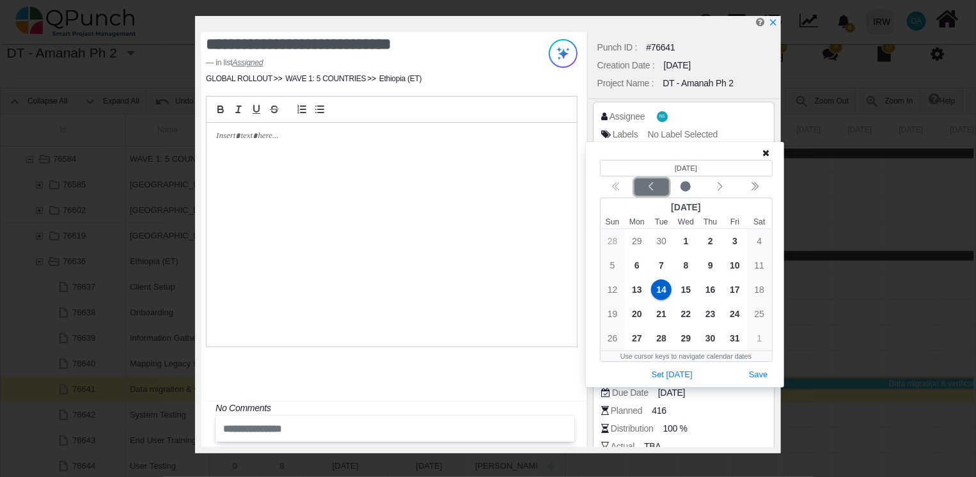
click at [647, 188] on icon "chevron left" at bounding box center [651, 187] width 10 height 10
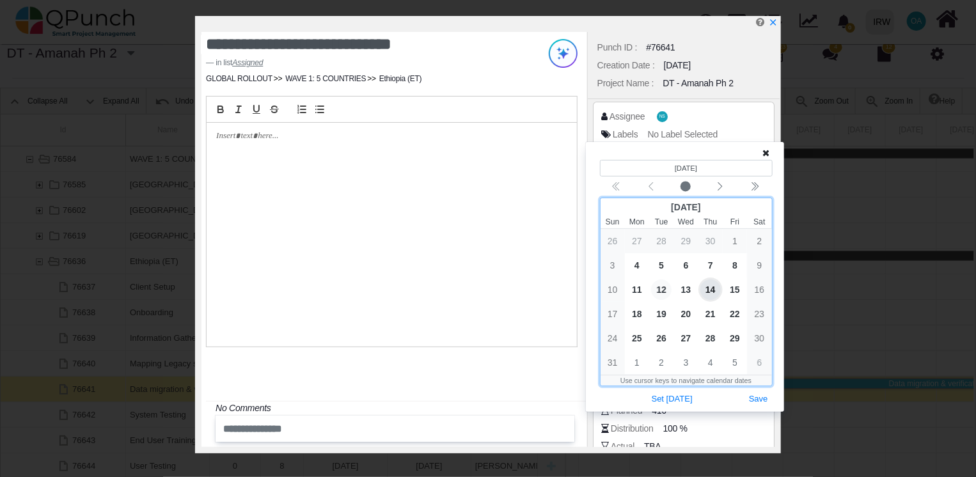
click at [663, 291] on span "12" at bounding box center [661, 290] width 20 height 20
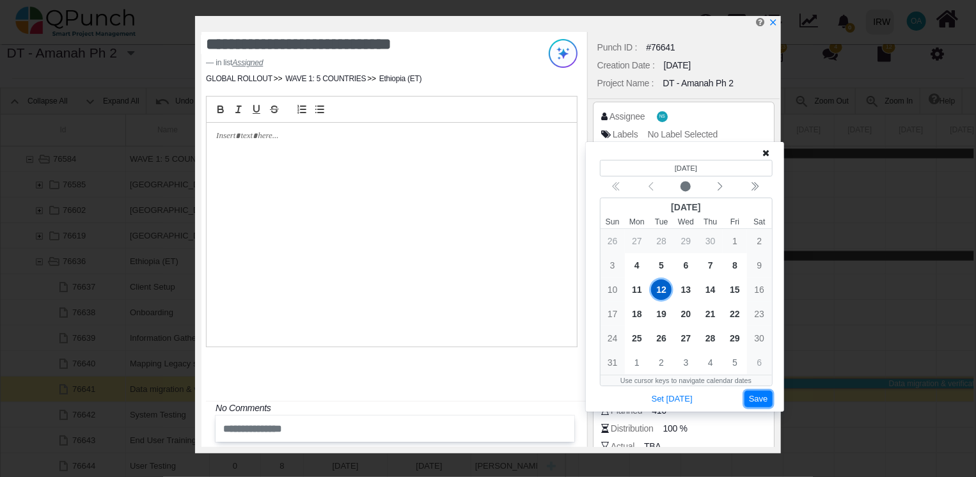
click at [758, 398] on button "Save" at bounding box center [759, 399] width 28 height 17
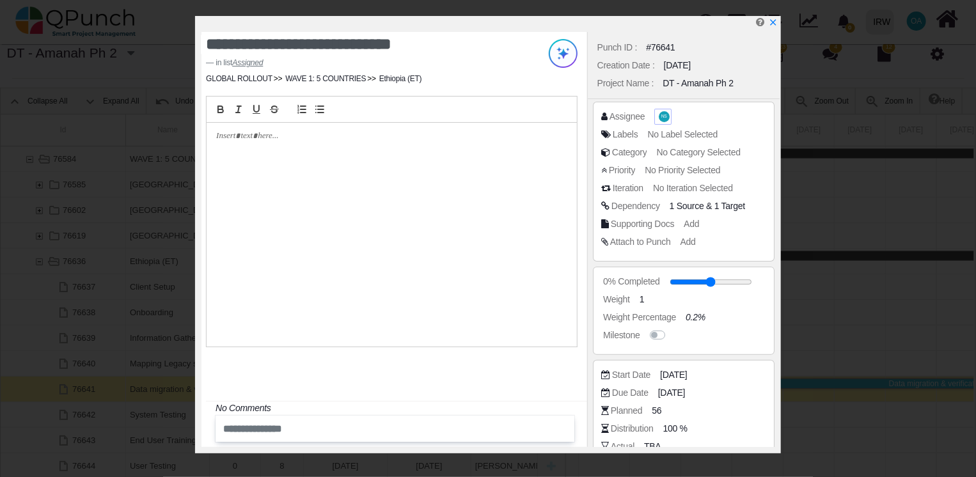
click at [663, 122] on span "NS" at bounding box center [664, 116] width 11 height 11
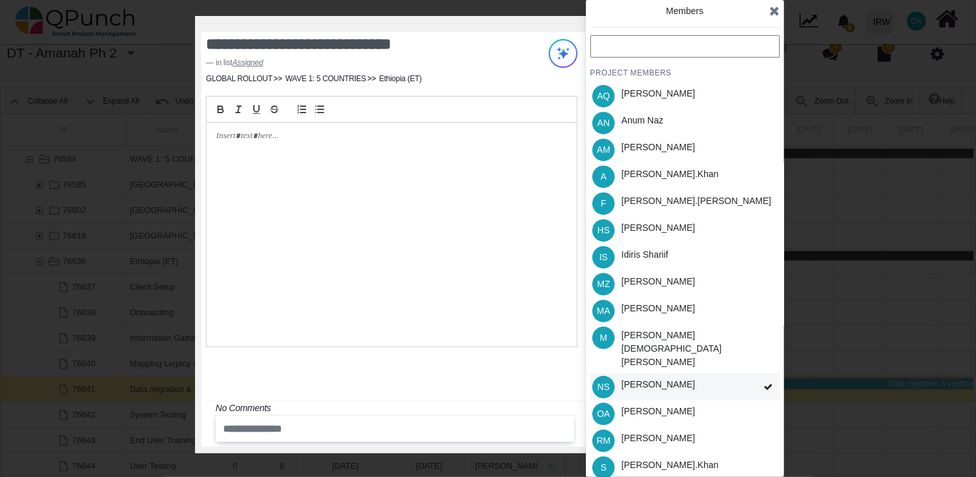
click at [725, 374] on div "NS [PERSON_NAME]" at bounding box center [684, 387] width 189 height 27
click at [651, 459] on div "[PERSON_NAME].khan" at bounding box center [670, 465] width 97 height 13
click at [650, 465] on div "PROJECT MEMBERS AQ [PERSON_NAME] AN [PERSON_NAME] AM [PERSON_NAME] A [PERSON_NA…" at bounding box center [684, 298] width 189 height 526
click at [635, 405] on div "[PERSON_NAME]" at bounding box center [659, 411] width 74 height 13
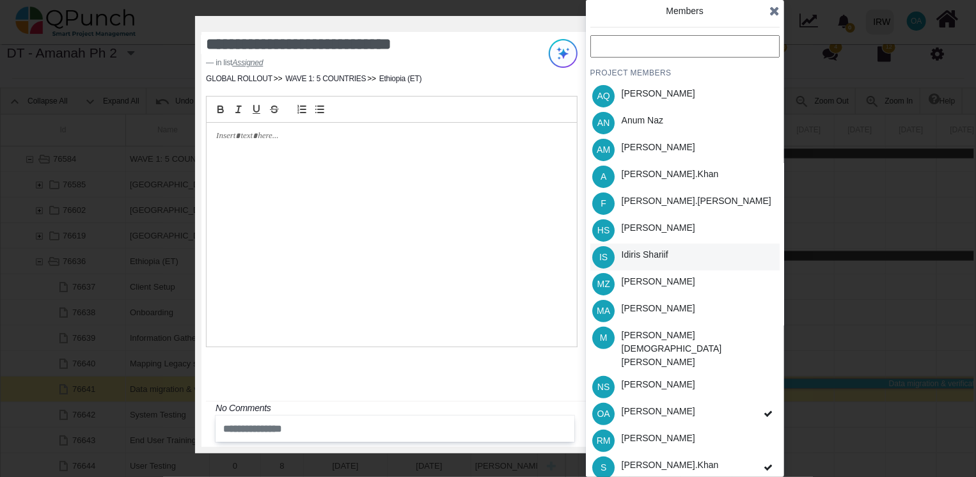
click at [640, 262] on div "Idiris Shariif" at bounding box center [645, 257] width 56 height 27
click at [633, 229] on div "[PERSON_NAME]" at bounding box center [659, 227] width 74 height 13
click at [642, 182] on div "[PERSON_NAME].khan" at bounding box center [670, 176] width 106 height 27
click at [770, 13] on icon at bounding box center [774, 10] width 10 height 13
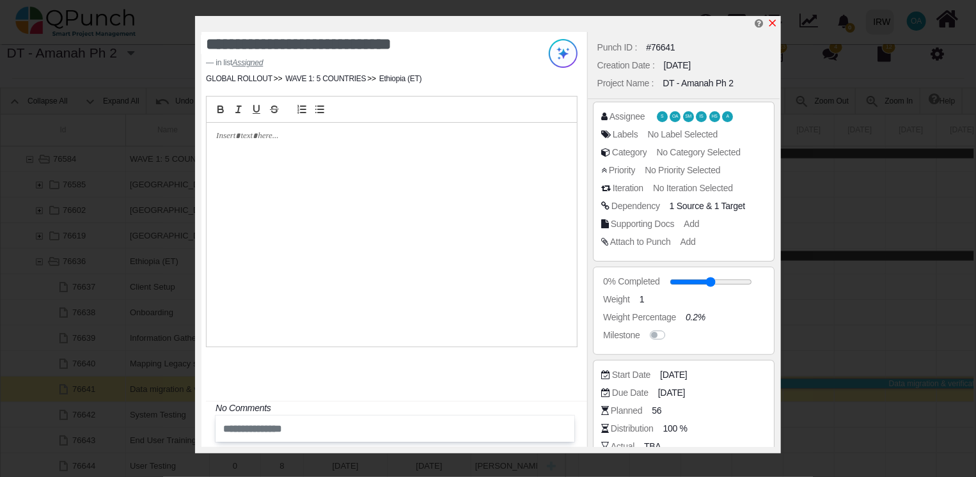
click at [773, 20] on icon "x" at bounding box center [773, 23] width 10 height 10
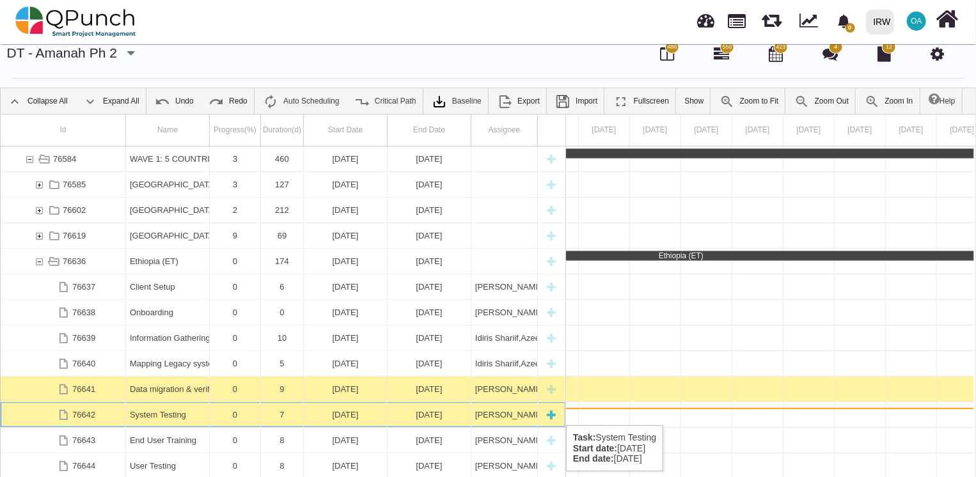
scroll to position [0, 19585]
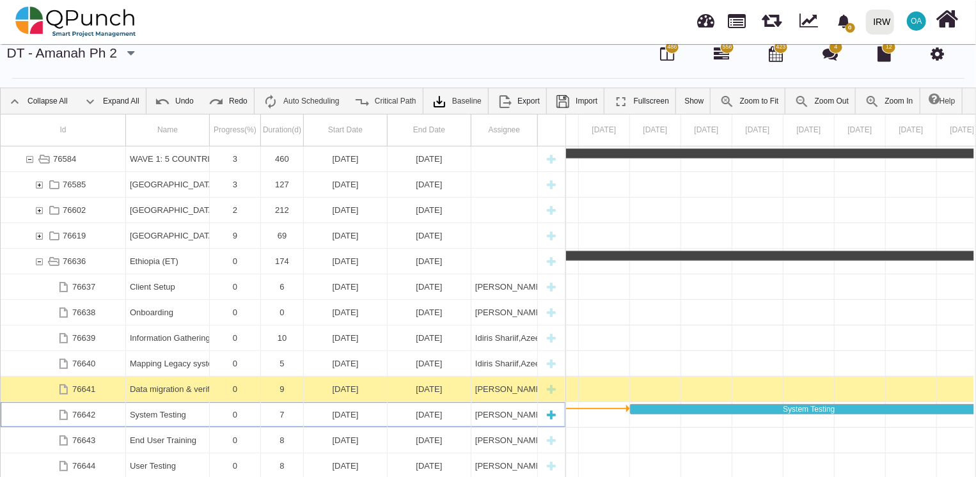
click at [345, 412] on div "[DATE]" at bounding box center [345, 414] width 75 height 25
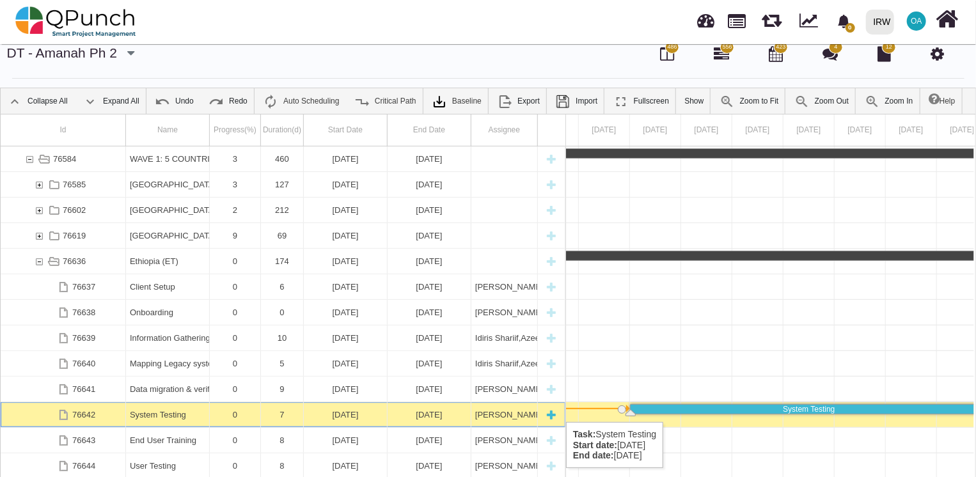
click at [176, 409] on div "System Testing" at bounding box center [167, 414] width 75 height 25
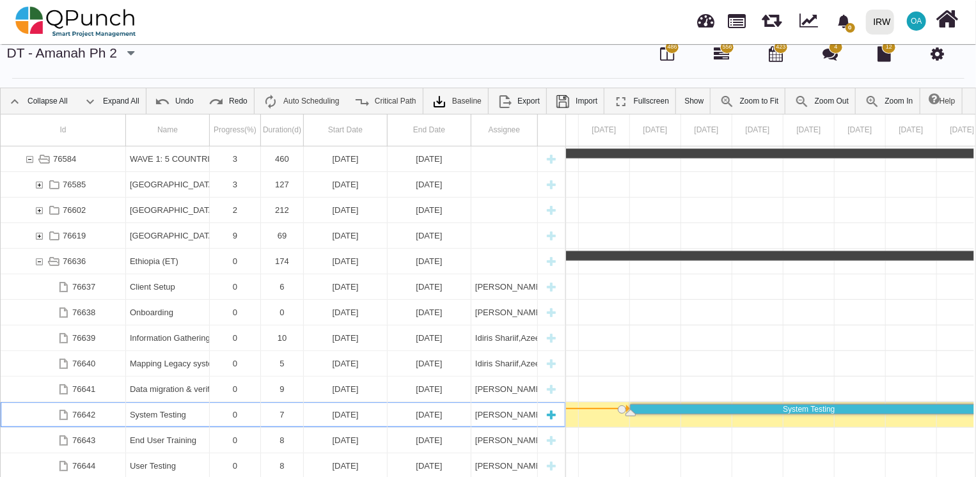
click at [176, 409] on div "System Testing" at bounding box center [167, 414] width 75 height 25
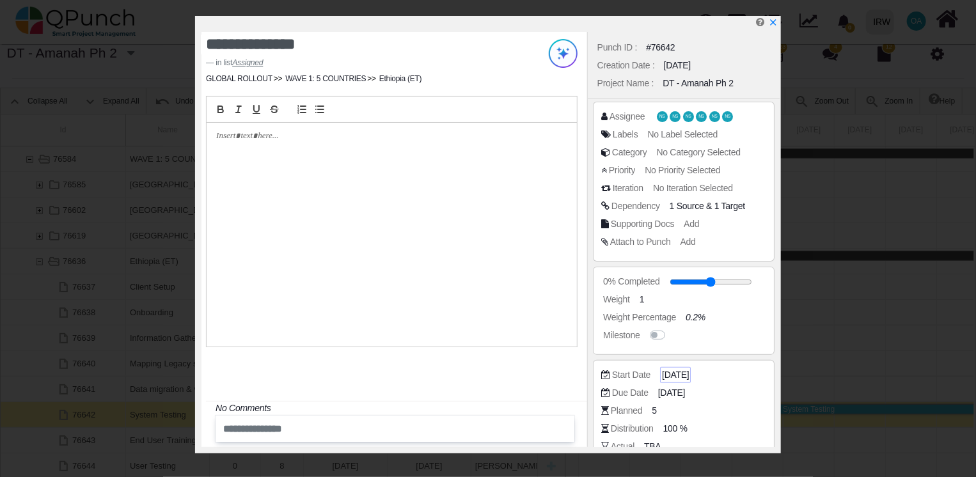
click at [688, 380] on span "[DATE]" at bounding box center [675, 374] width 27 height 13
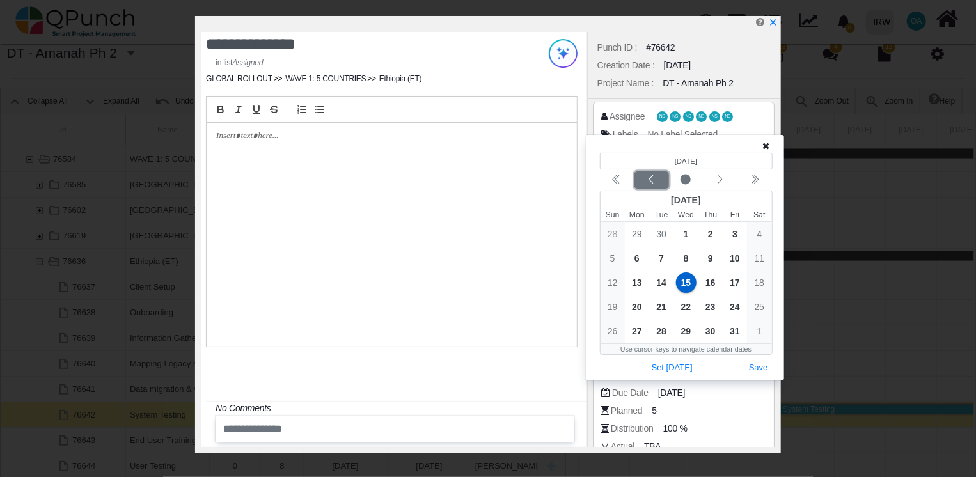
click at [649, 173] on button "Previous month" at bounding box center [652, 179] width 35 height 17
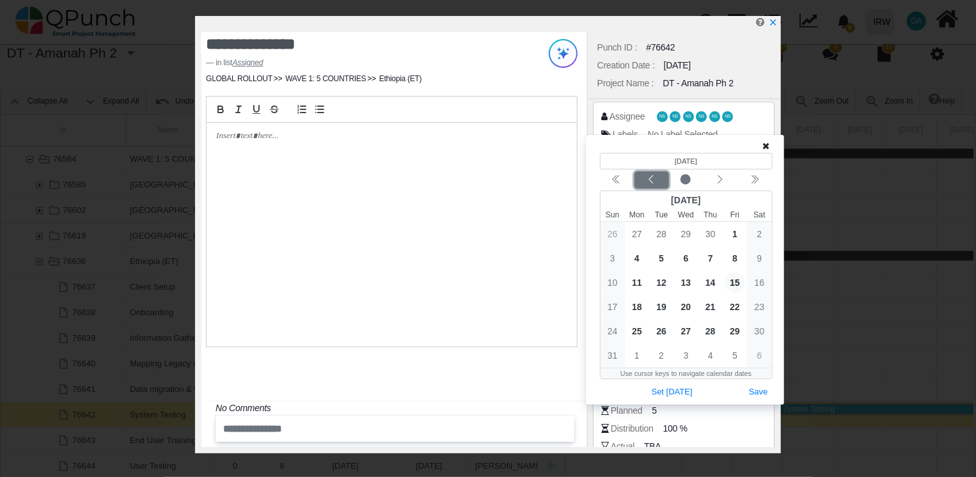
click at [649, 173] on button "Previous month" at bounding box center [652, 179] width 35 height 17
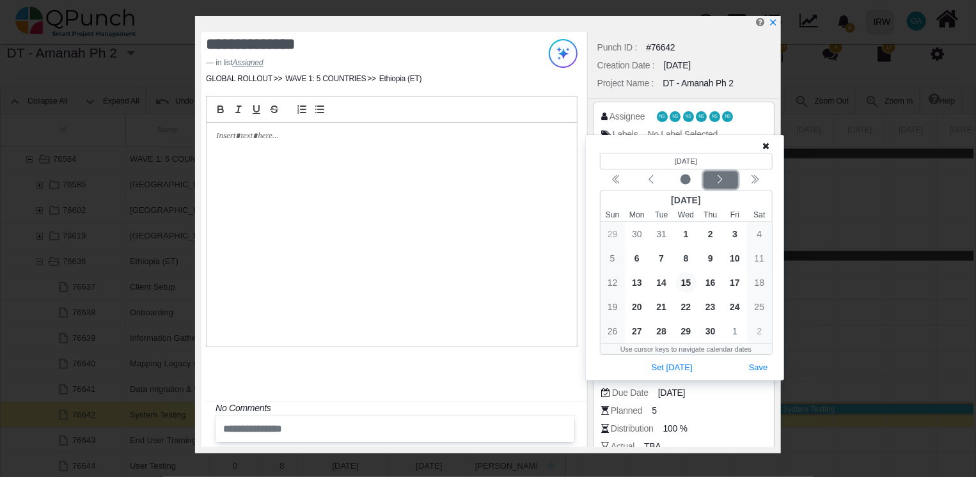
click at [714, 179] on div "Next month" at bounding box center [721, 180] width 30 height 13
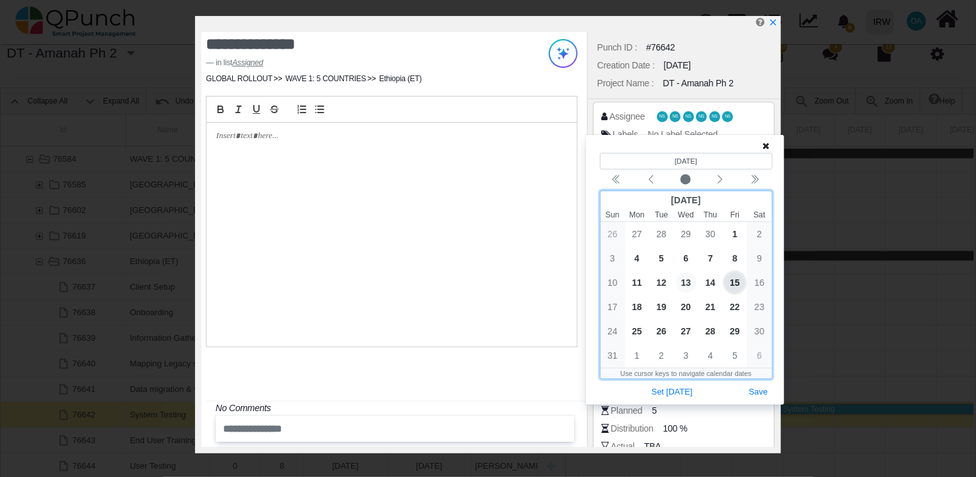
click at [688, 281] on span "13" at bounding box center [686, 282] width 20 height 20
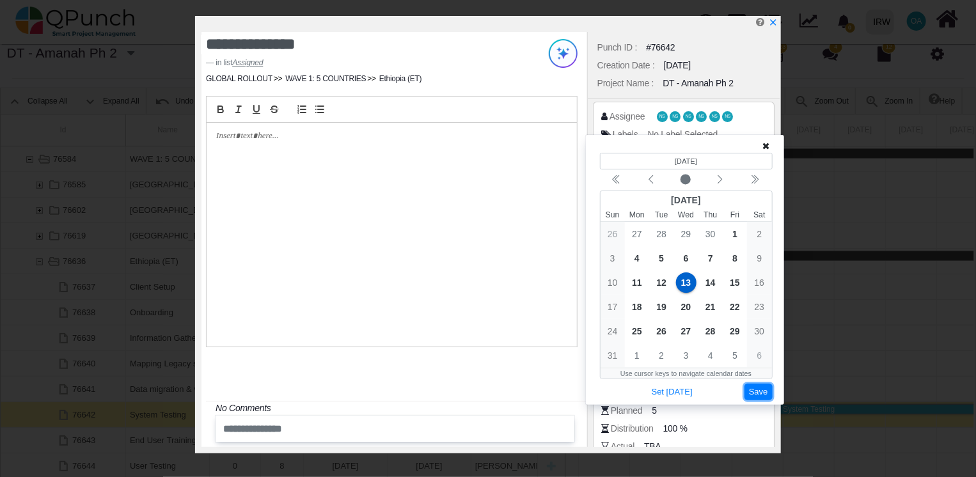
click at [752, 390] on button "Save" at bounding box center [759, 392] width 28 height 17
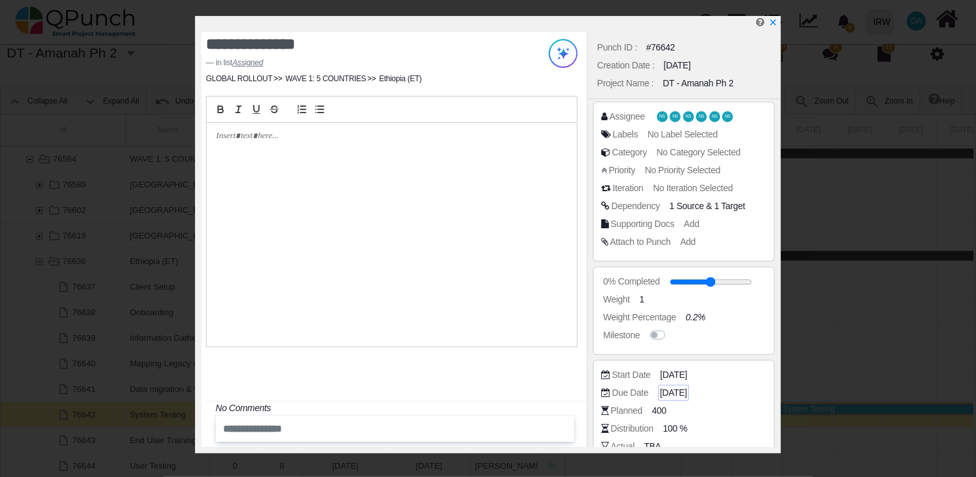
click at [664, 388] on span "[DATE]" at bounding box center [673, 392] width 27 height 13
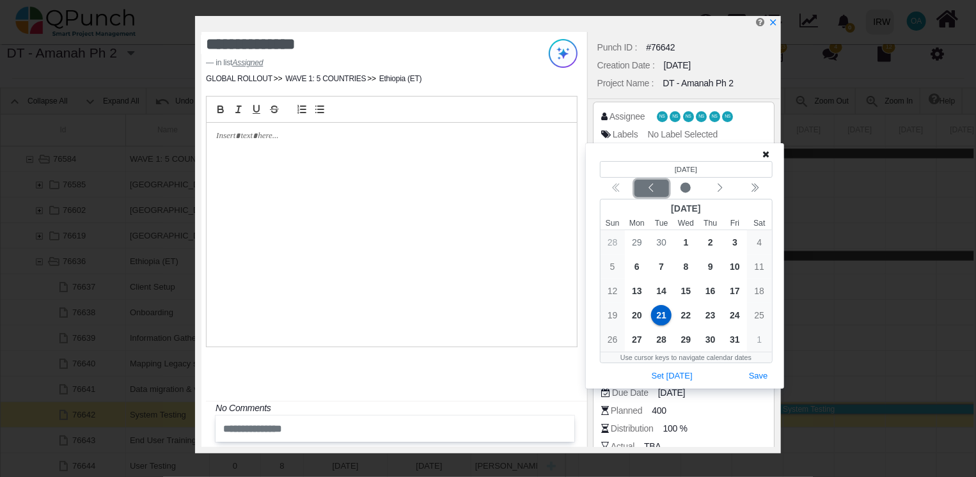
click at [649, 189] on icon "chevron left" at bounding box center [651, 188] width 10 height 10
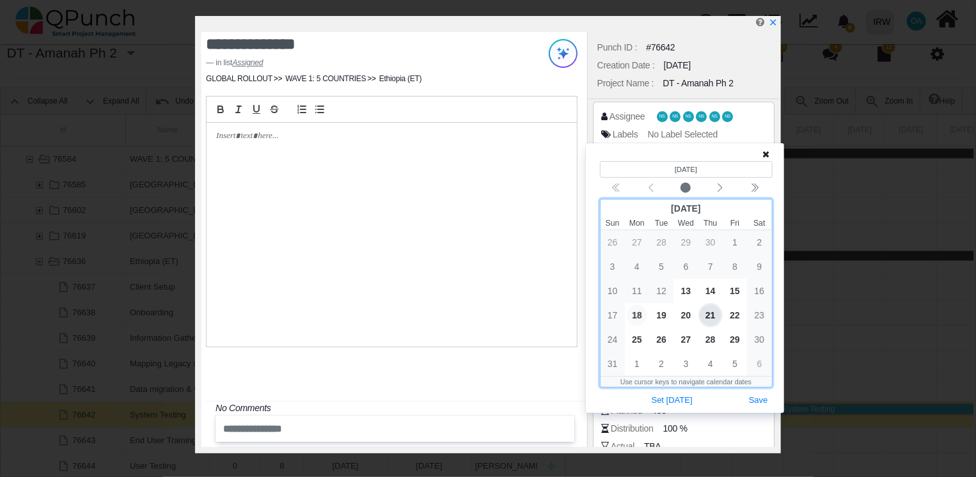
click at [637, 315] on span "18" at bounding box center [637, 315] width 20 height 20
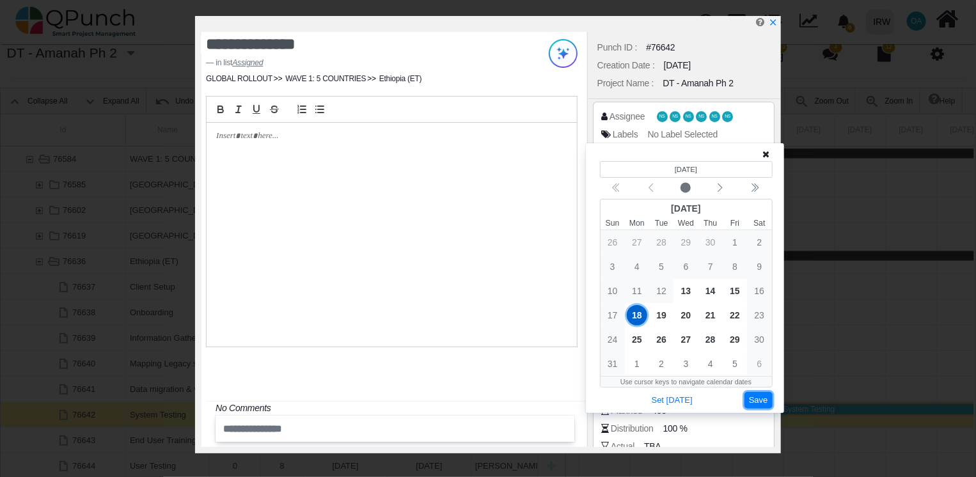
click at [756, 400] on button "Save" at bounding box center [759, 400] width 28 height 17
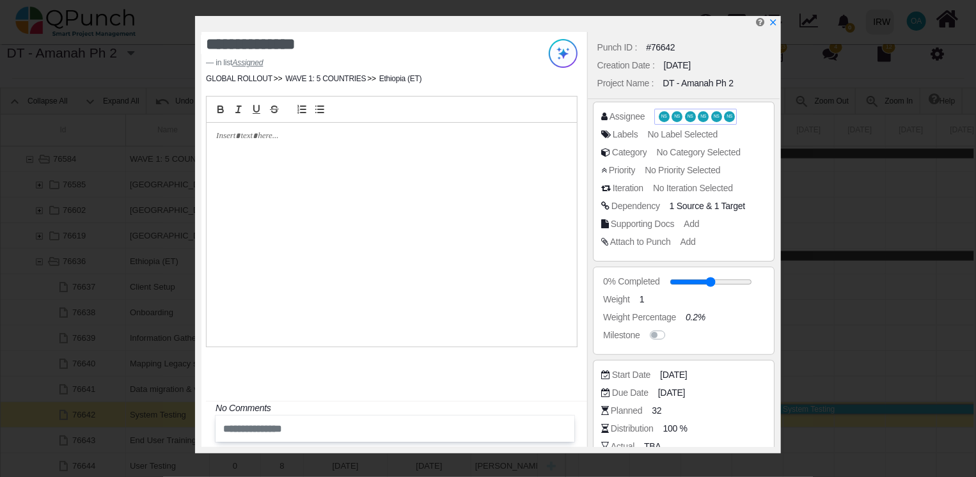
click at [686, 121] on span "NS" at bounding box center [690, 116] width 11 height 11
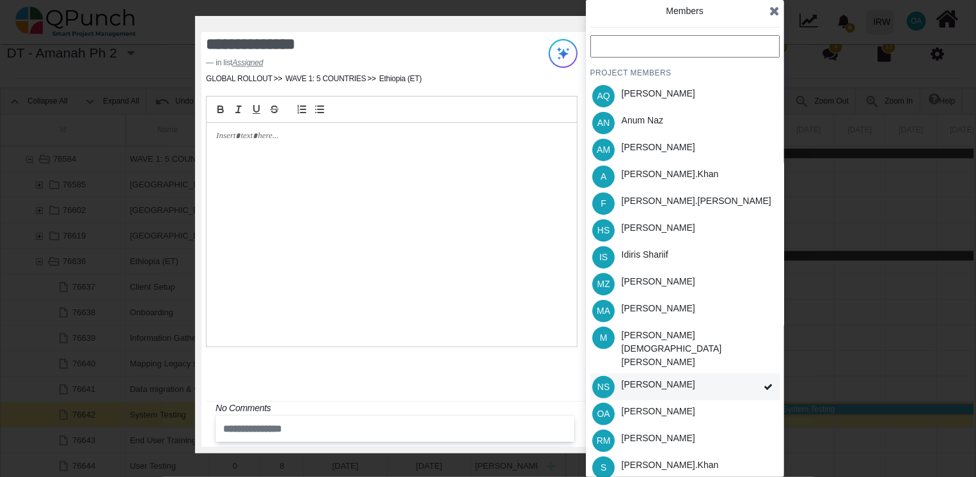
click at [670, 378] on div "[PERSON_NAME]" at bounding box center [659, 384] width 74 height 13
click at [650, 378] on div "[PERSON_NAME]" at bounding box center [659, 384] width 74 height 13
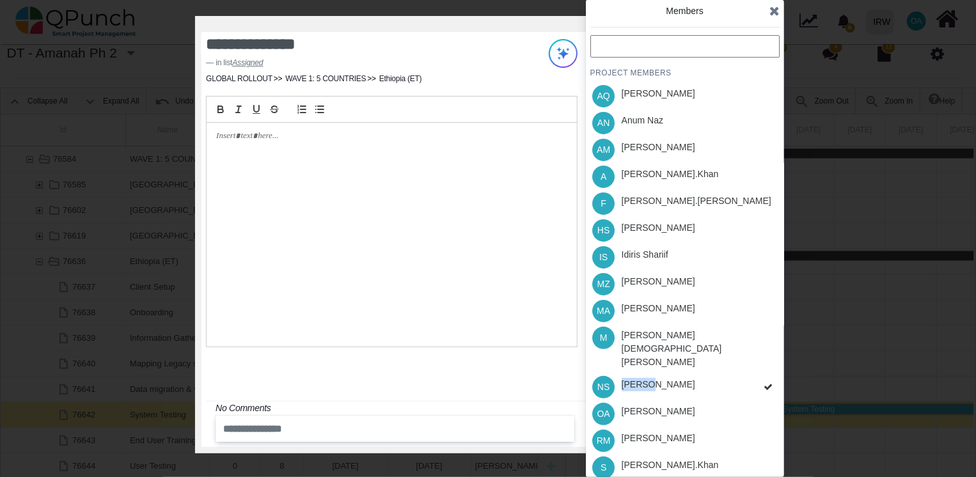
click at [650, 365] on div "PROJECT MEMBERS AQ [PERSON_NAME] AN [PERSON_NAME] AM [PERSON_NAME] A [PERSON_NA…" at bounding box center [684, 298] width 189 height 526
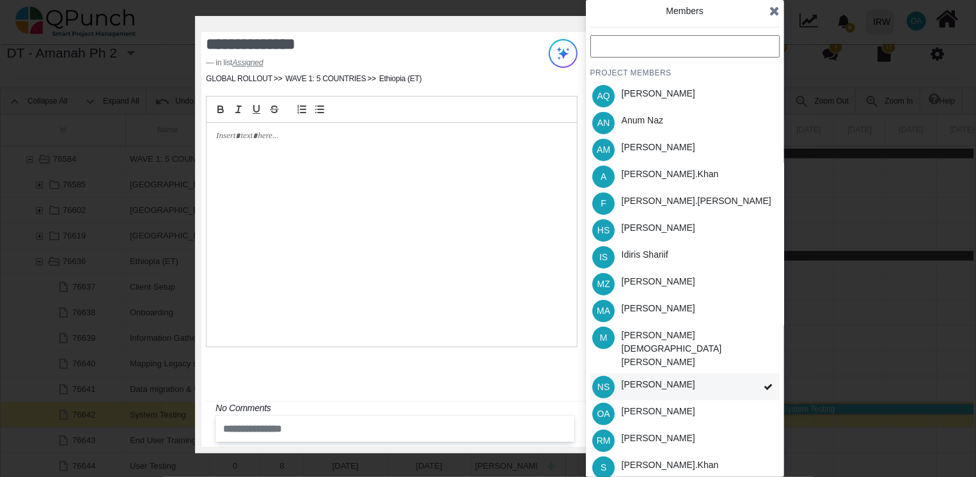
drag, startPoint x: 650, startPoint y: 365, endPoint x: 611, endPoint y: 363, distance: 39.0
click at [611, 376] on span "NS" at bounding box center [603, 387] width 22 height 22
click at [602, 363] on div "PROJECT MEMBERS AQ [PERSON_NAME] AN [PERSON_NAME] AM [PERSON_NAME] A [PERSON_NA…" at bounding box center [684, 298] width 189 height 526
click at [602, 383] on span "NS" at bounding box center [603, 387] width 12 height 9
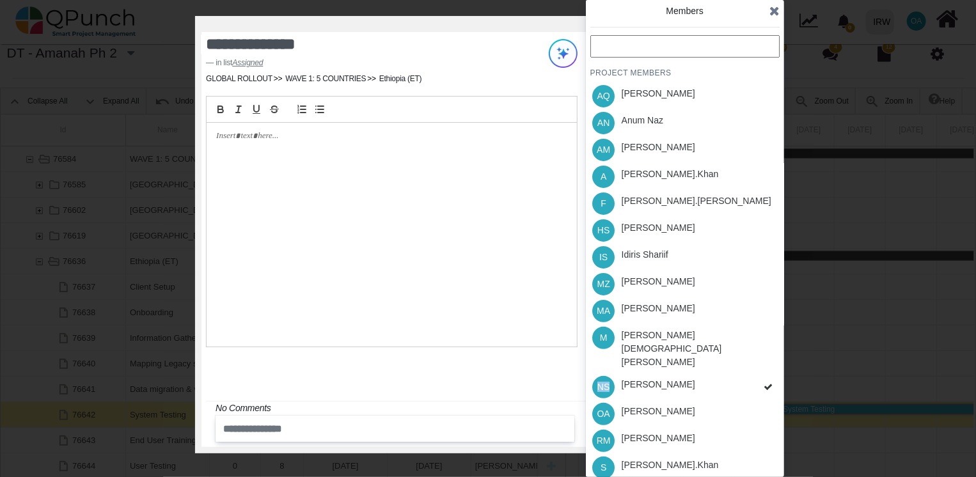
click at [602, 363] on div "PROJECT MEMBERS AQ [PERSON_NAME] AN [PERSON_NAME] AM [PERSON_NAME] A [PERSON_NA…" at bounding box center [684, 298] width 189 height 526
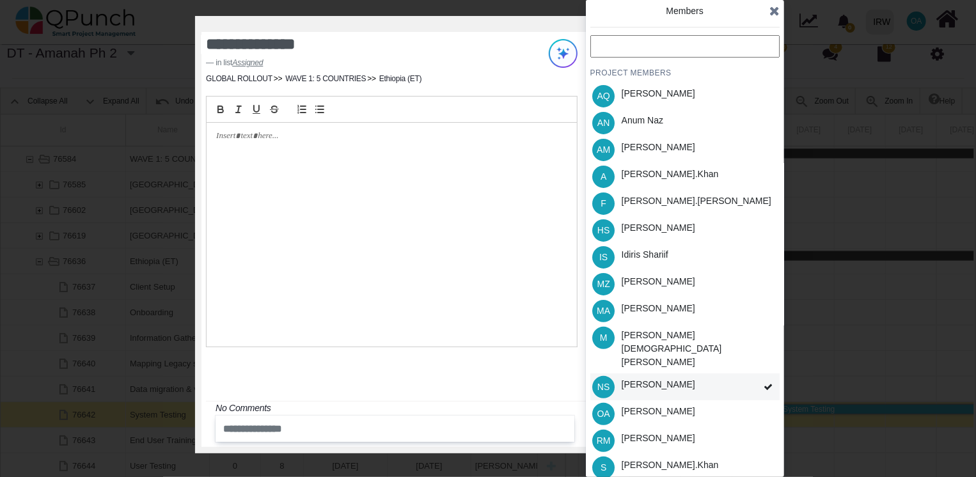
drag, startPoint x: 602, startPoint y: 363, endPoint x: 683, endPoint y: 368, distance: 81.4
click at [683, 374] on div "[PERSON_NAME]" at bounding box center [658, 387] width 83 height 27
click at [683, 368] on div "PROJECT MEMBERS AQ [PERSON_NAME] AN [PERSON_NAME] AM [PERSON_NAME] A [PERSON_NA…" at bounding box center [684, 298] width 189 height 526
click at [665, 378] on div "[PERSON_NAME]" at bounding box center [659, 384] width 74 height 13
click at [663, 405] on div "[PERSON_NAME]" at bounding box center [659, 411] width 74 height 13
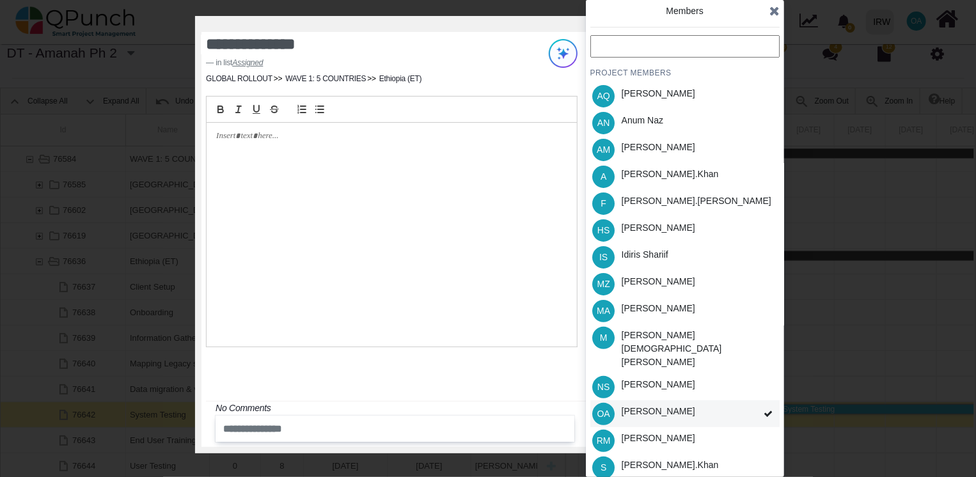
click at [650, 405] on div "[PERSON_NAME]" at bounding box center [659, 411] width 74 height 13
click at [647, 405] on div "[PERSON_NAME]" at bounding box center [659, 411] width 74 height 13
click at [647, 459] on div "[PERSON_NAME].khan" at bounding box center [670, 465] width 97 height 13
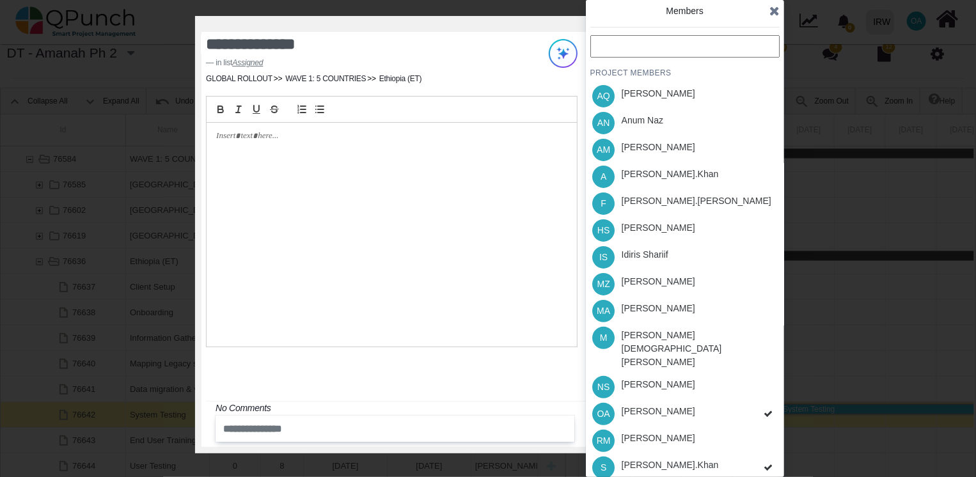
click at [647, 442] on div "PROJECT MEMBERS AQ [PERSON_NAME] AN [PERSON_NAME] AM [PERSON_NAME] A [PERSON_NA…" at bounding box center [684, 298] width 189 height 526
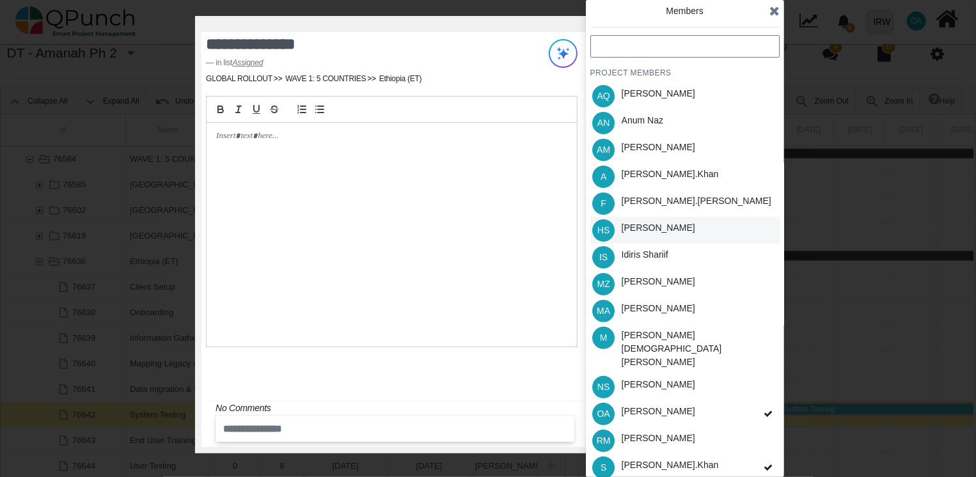
click at [646, 226] on div "[PERSON_NAME]" at bounding box center [659, 227] width 74 height 13
click at [642, 168] on div "[PERSON_NAME].khan" at bounding box center [670, 174] width 97 height 13
click at [770, 12] on icon at bounding box center [774, 10] width 10 height 13
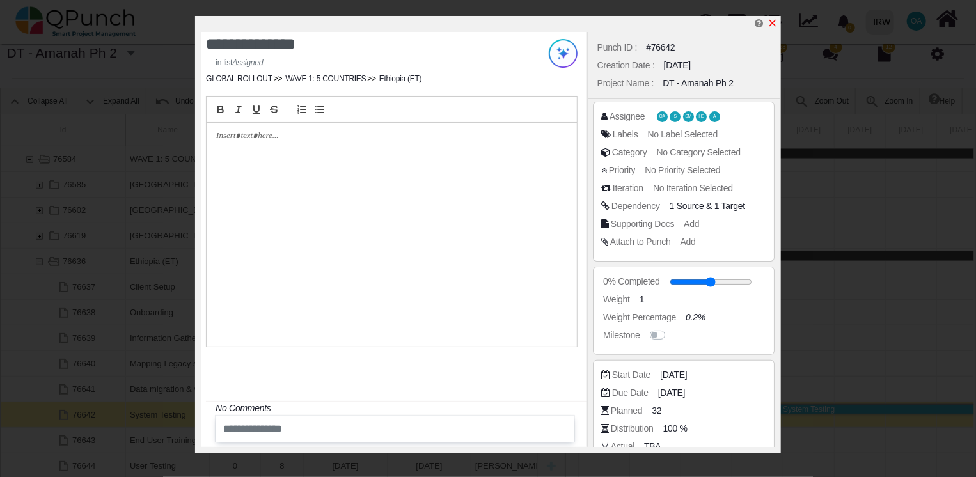
click at [769, 21] on icon "x" at bounding box center [773, 23] width 10 height 10
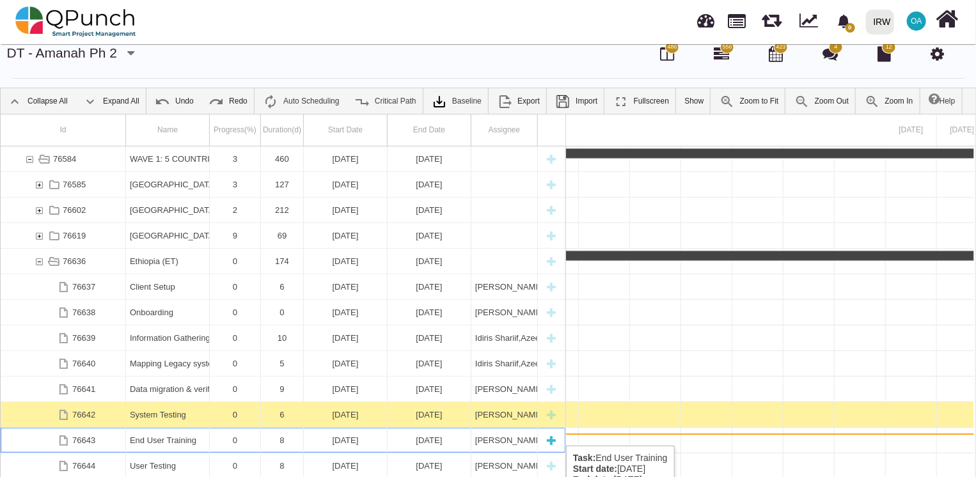
scroll to position [0, 19944]
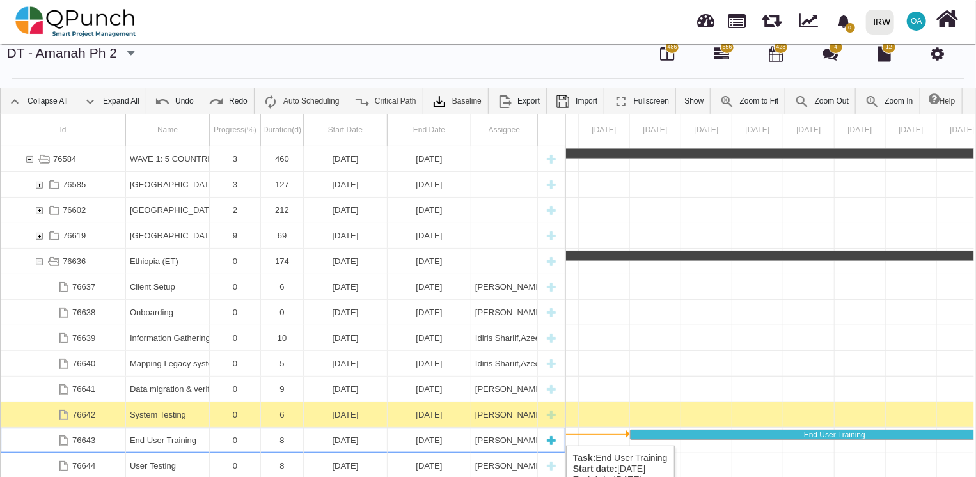
click at [421, 442] on div "[DATE]" at bounding box center [428, 440] width 75 height 25
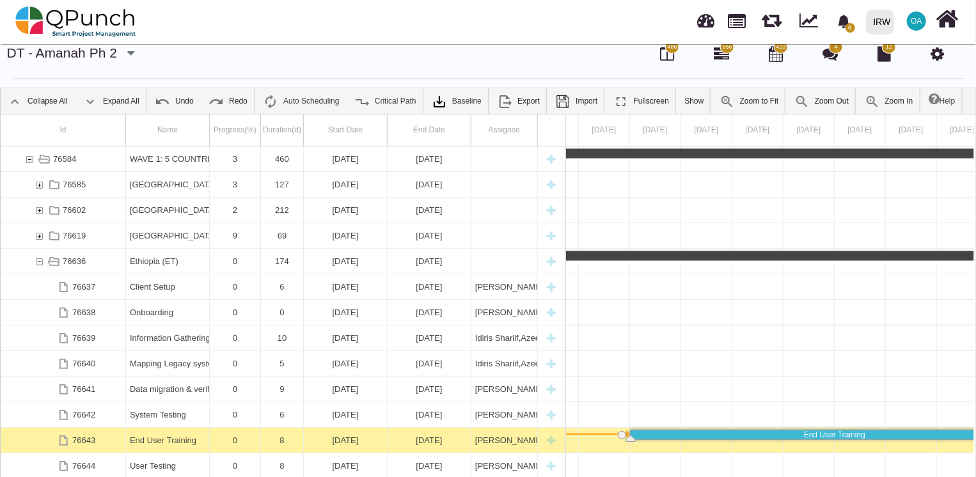
click at [421, 442] on div "[DATE]" at bounding box center [428, 440] width 75 height 25
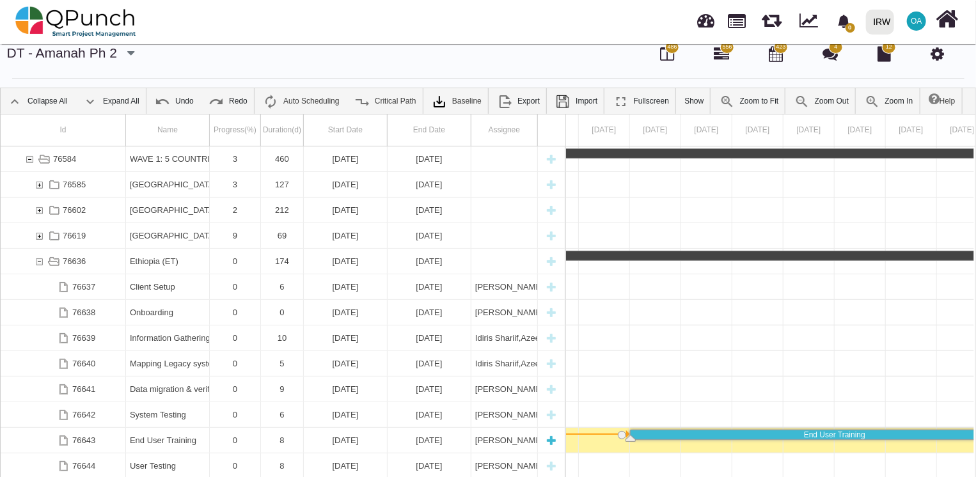
click at [421, 442] on div "[DATE]" at bounding box center [428, 440] width 75 height 25
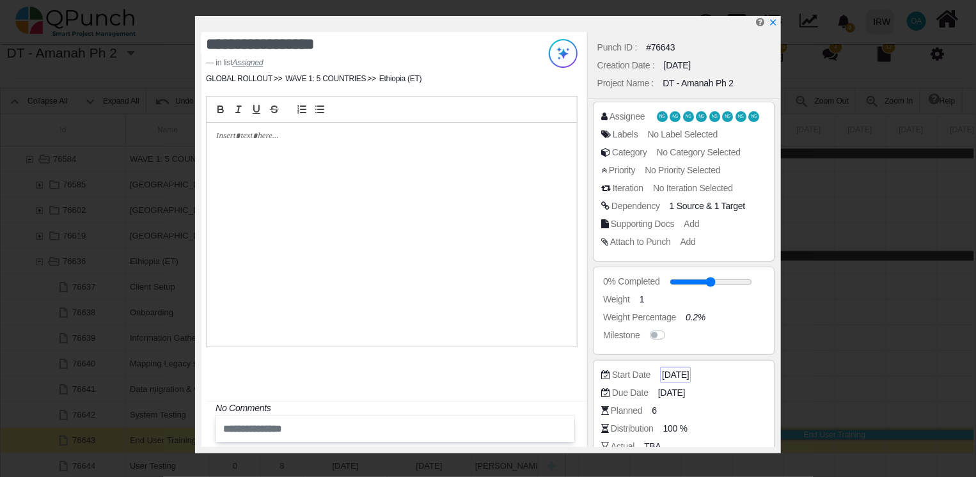
click at [677, 377] on span "[DATE]" at bounding box center [675, 374] width 27 height 13
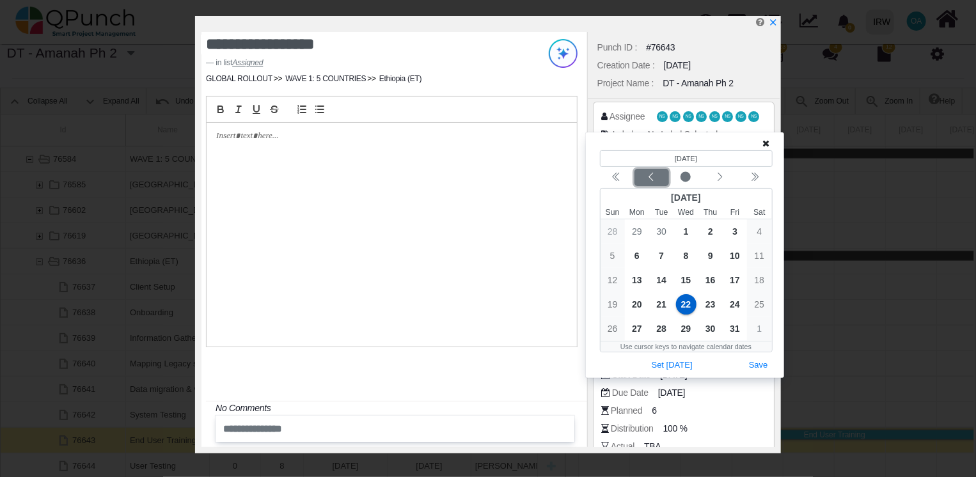
click at [649, 179] on icon "chevron left" at bounding box center [651, 177] width 10 height 10
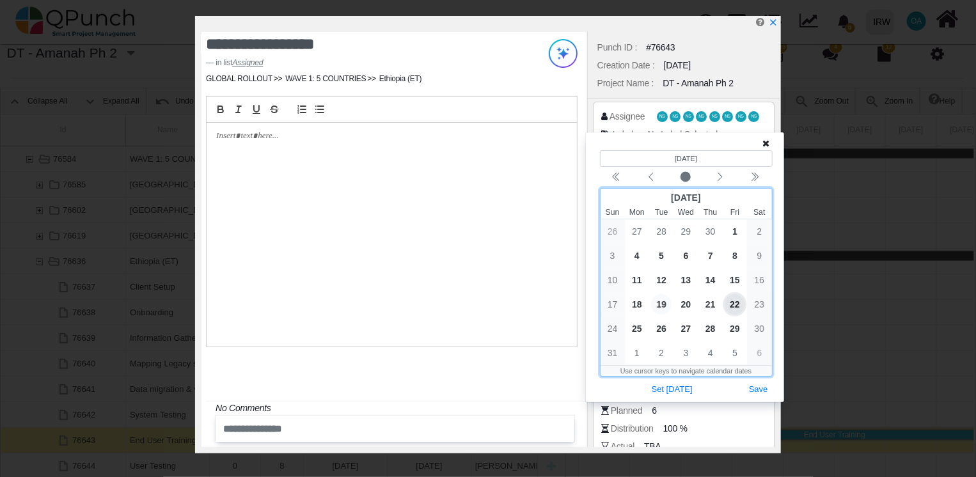
click at [661, 303] on span "19" at bounding box center [661, 304] width 20 height 20
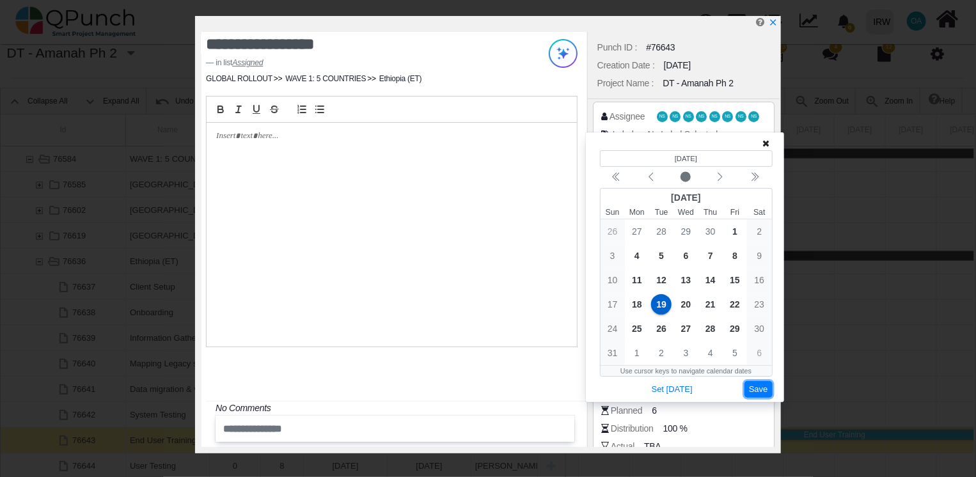
click at [757, 388] on button "Save" at bounding box center [759, 389] width 28 height 17
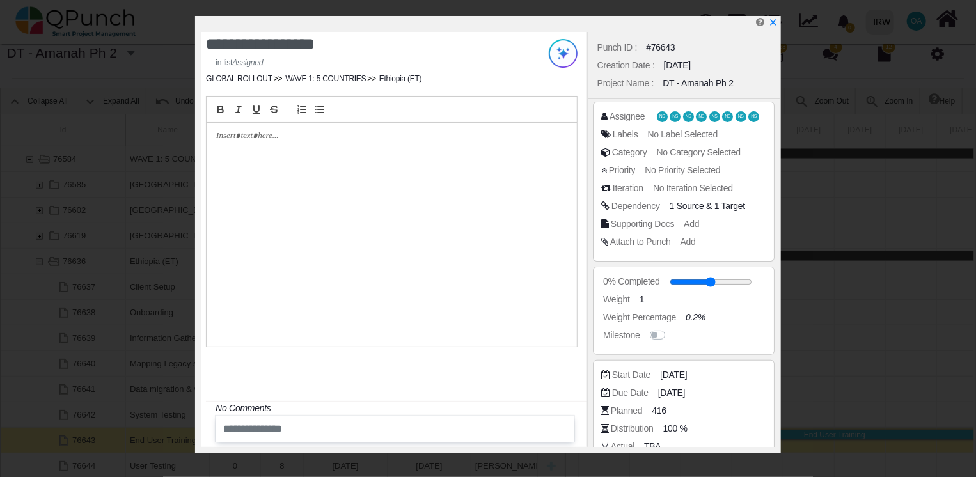
click at [702, 383] on div "Start Date [DATE]" at bounding box center [683, 377] width 165 height 18
click at [687, 386] on span "[DATE]" at bounding box center [673, 392] width 27 height 13
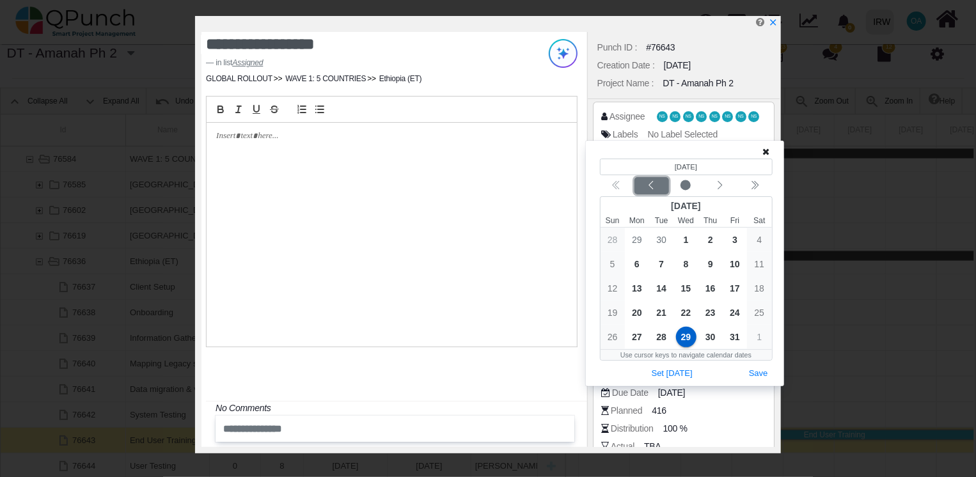
click at [652, 188] on icon "chevron left" at bounding box center [651, 185] width 10 height 10
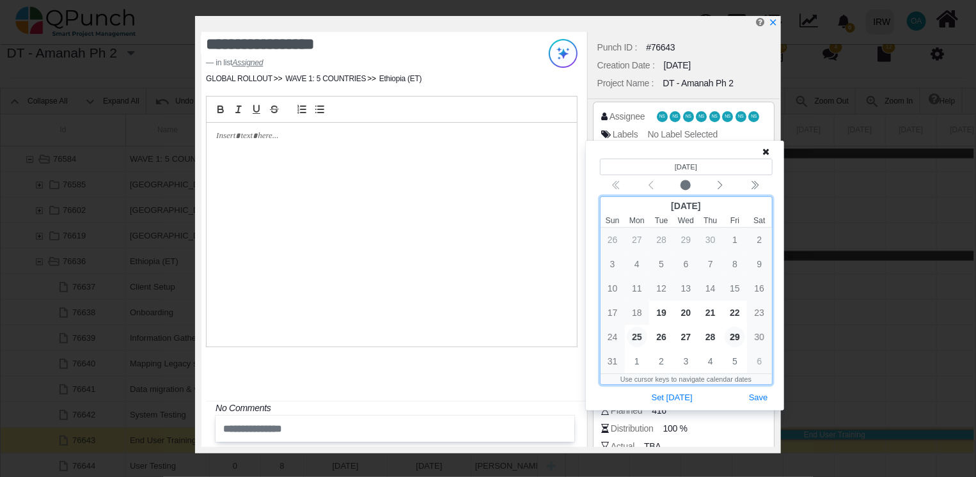
click at [635, 339] on span "25" at bounding box center [637, 337] width 20 height 20
click at [757, 397] on button "Save" at bounding box center [759, 398] width 28 height 17
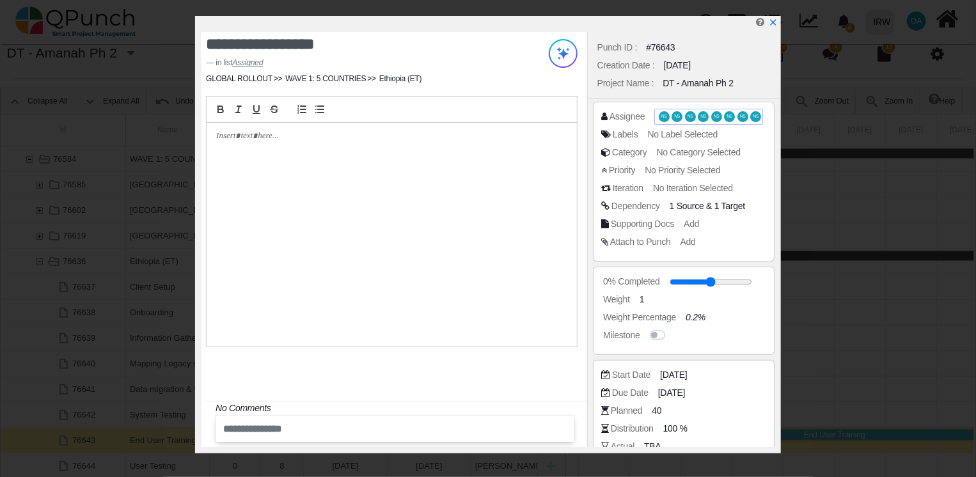
click at [665, 111] on span "NS" at bounding box center [664, 116] width 11 height 10
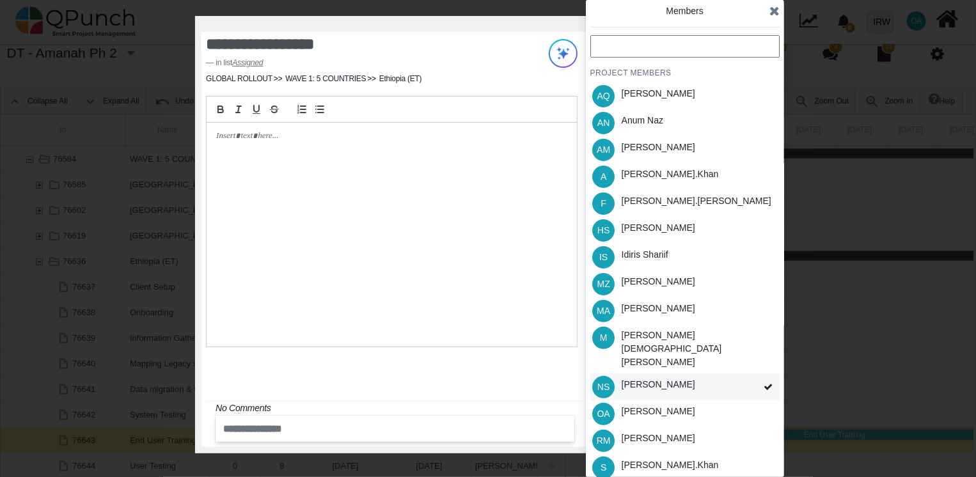
click at [650, 378] on div "[PERSON_NAME]" at bounding box center [659, 384] width 74 height 13
click at [650, 359] on div "PROJECT MEMBERS AQ [PERSON_NAME] AN [PERSON_NAME] AM [PERSON_NAME] A [PERSON_NA…" at bounding box center [684, 298] width 189 height 526
drag, startPoint x: 650, startPoint y: 359, endPoint x: 619, endPoint y: 362, distance: 30.8
click at [619, 374] on div "[PERSON_NAME]" at bounding box center [658, 387] width 83 height 27
click at [608, 362] on div "PROJECT MEMBERS AQ [PERSON_NAME] AN [PERSON_NAME] AM [PERSON_NAME] A [PERSON_NA…" at bounding box center [684, 298] width 189 height 526
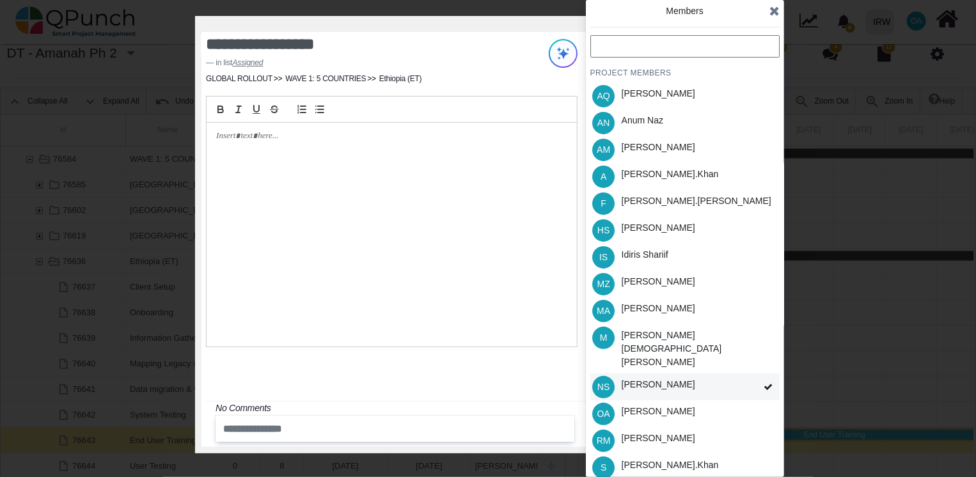
click at [601, 383] on span "NS" at bounding box center [603, 387] width 12 height 9
click at [754, 374] on div "NS [PERSON_NAME]" at bounding box center [684, 387] width 189 height 27
click at [764, 383] on icon at bounding box center [768, 387] width 9 height 9
click at [764, 365] on div "PROJECT MEMBERS AQ [PERSON_NAME] AN [PERSON_NAME] AM [PERSON_NAME] A [PERSON_NA…" at bounding box center [684, 298] width 189 height 526
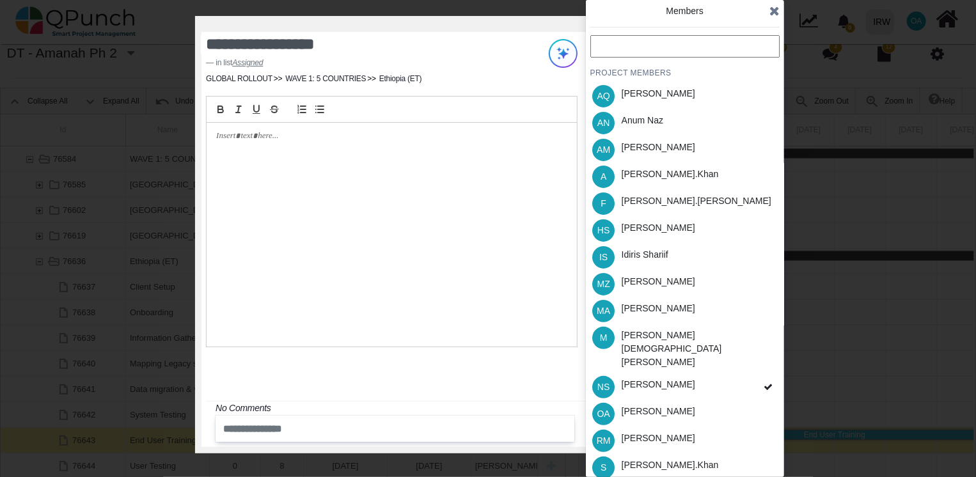
click at [764, 383] on icon at bounding box center [768, 387] width 9 height 9
click at [730, 374] on div "NS [PERSON_NAME]" at bounding box center [684, 387] width 189 height 27
click at [661, 374] on div "[PERSON_NAME]" at bounding box center [658, 387] width 83 height 27
click at [661, 352] on div "PROJECT MEMBERS AQ [PERSON_NAME] AN [PERSON_NAME] AM [PERSON_NAME] A [PERSON_NA…" at bounding box center [684, 298] width 189 height 526
drag, startPoint x: 661, startPoint y: 352, endPoint x: 641, endPoint y: 179, distance: 173.9
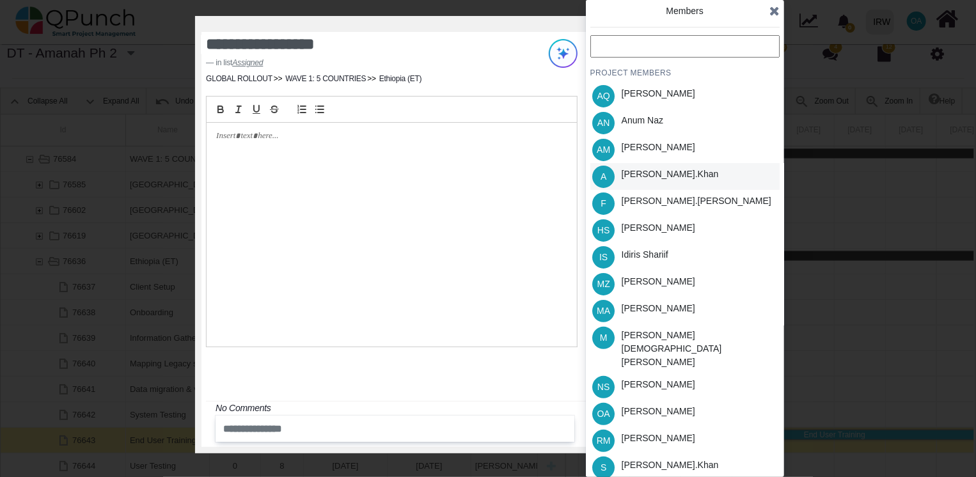
click at [641, 179] on div "[PERSON_NAME].khan" at bounding box center [670, 174] width 97 height 13
click at [643, 254] on div "Idiris Shariif" at bounding box center [645, 254] width 47 height 13
click at [647, 459] on div "[PERSON_NAME].khan" at bounding box center [670, 465] width 97 height 13
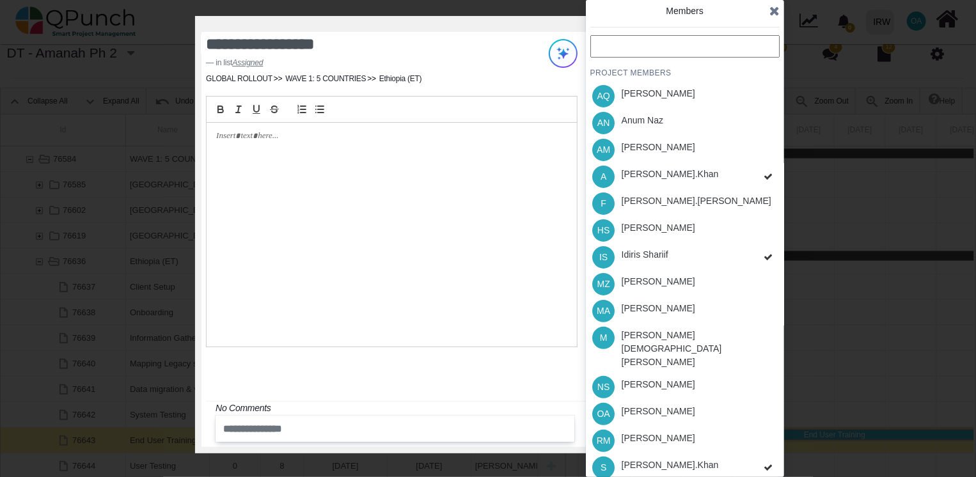
click at [640, 393] on div "PROJECT MEMBERS AQ [PERSON_NAME] AN [PERSON_NAME] AM [PERSON_NAME] A [PERSON_NA…" at bounding box center [684, 298] width 189 height 526
click at [640, 405] on div "[PERSON_NAME]" at bounding box center [659, 411] width 74 height 13
click at [773, 12] on icon at bounding box center [774, 10] width 10 height 13
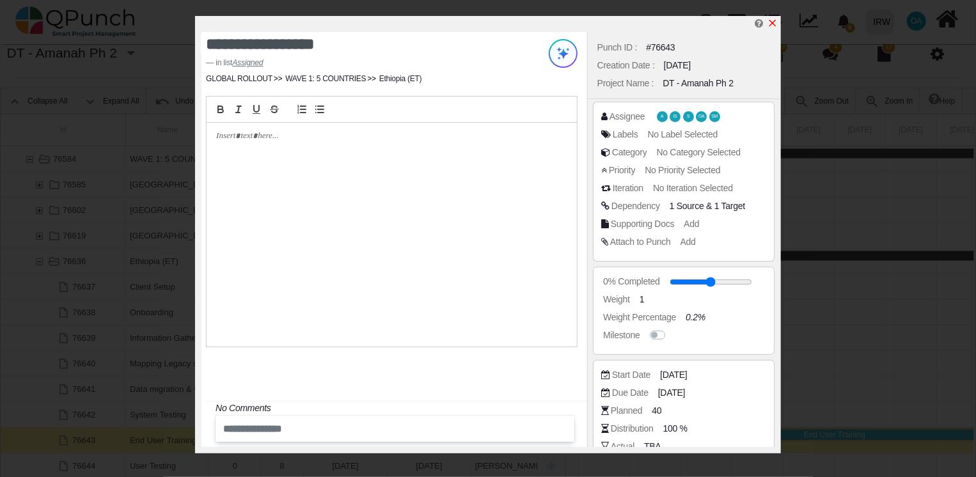
click at [768, 20] on icon "x" at bounding box center [773, 23] width 10 height 10
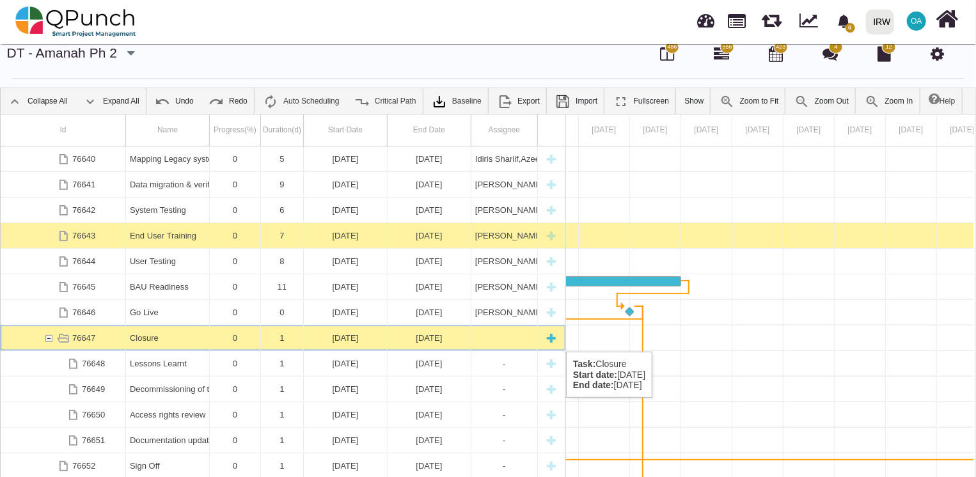
scroll to position [0, 19892]
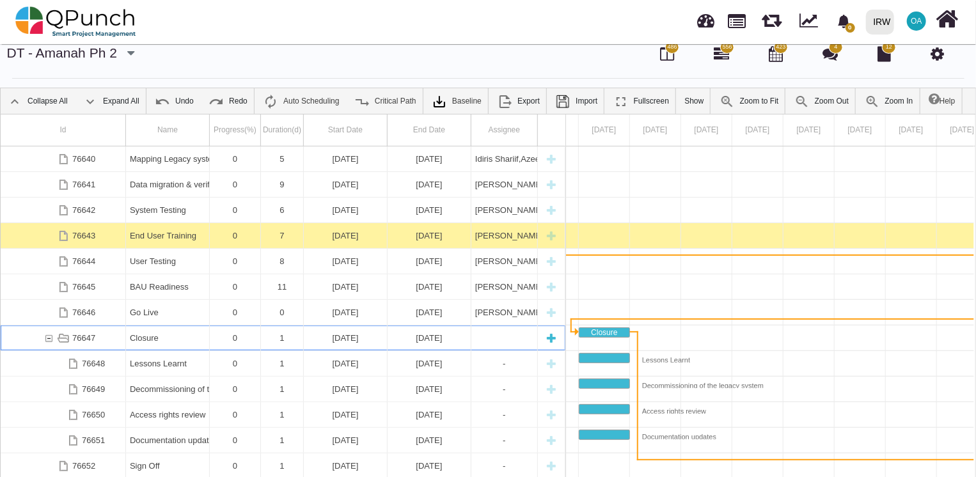
click at [46, 338] on div "76647" at bounding box center [49, 338] width 12 height 25
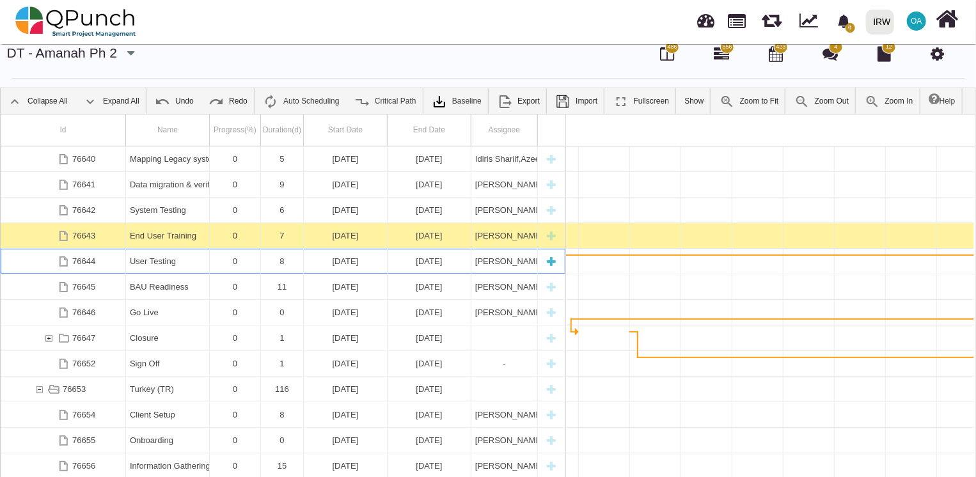
scroll to position [0, 20353]
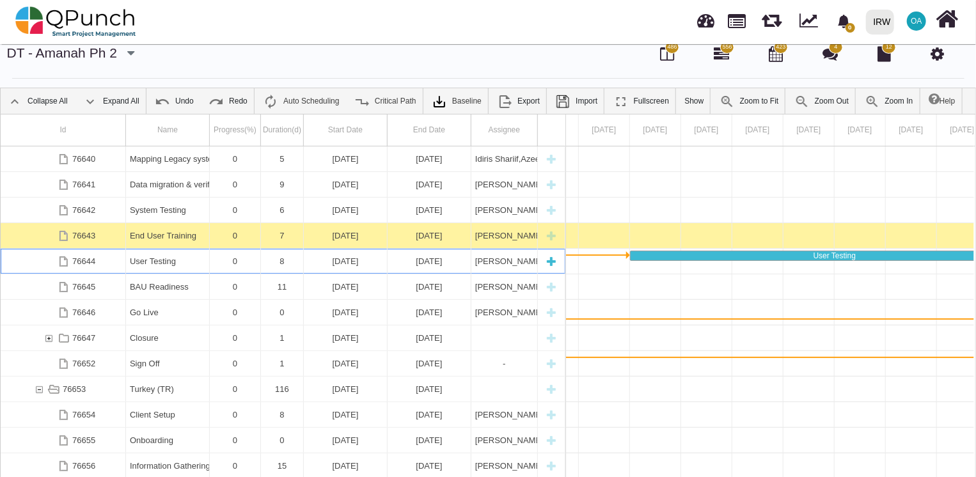
click at [331, 262] on div "[DATE]" at bounding box center [345, 261] width 75 height 25
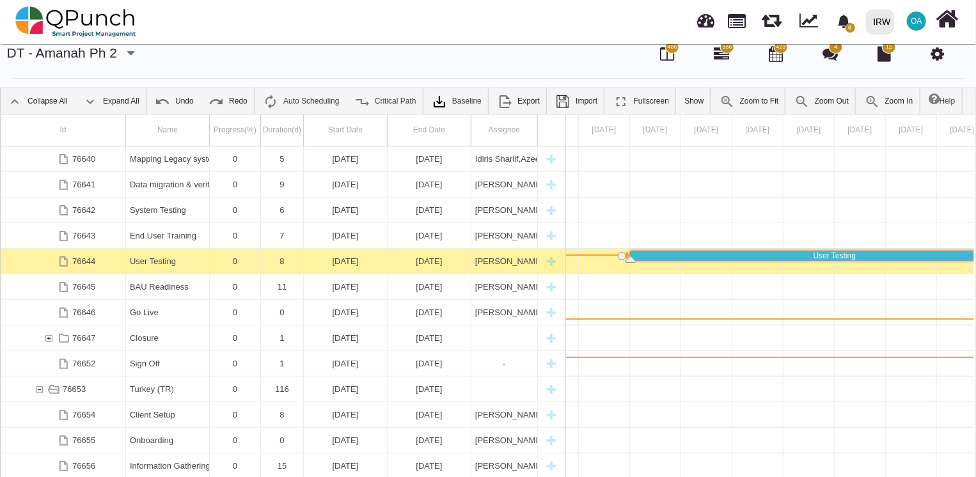
click at [331, 262] on div "[DATE]" at bounding box center [345, 261] width 75 height 25
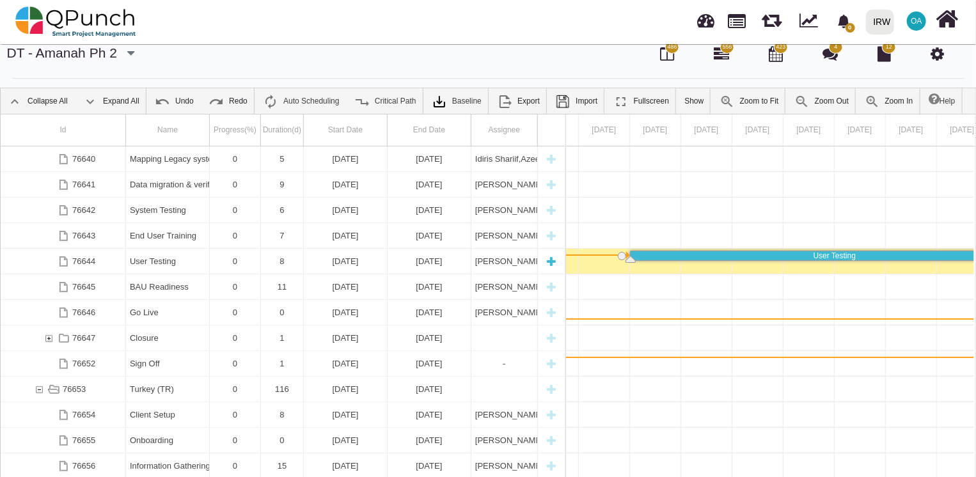
click at [331, 262] on div "[DATE]" at bounding box center [345, 261] width 75 height 25
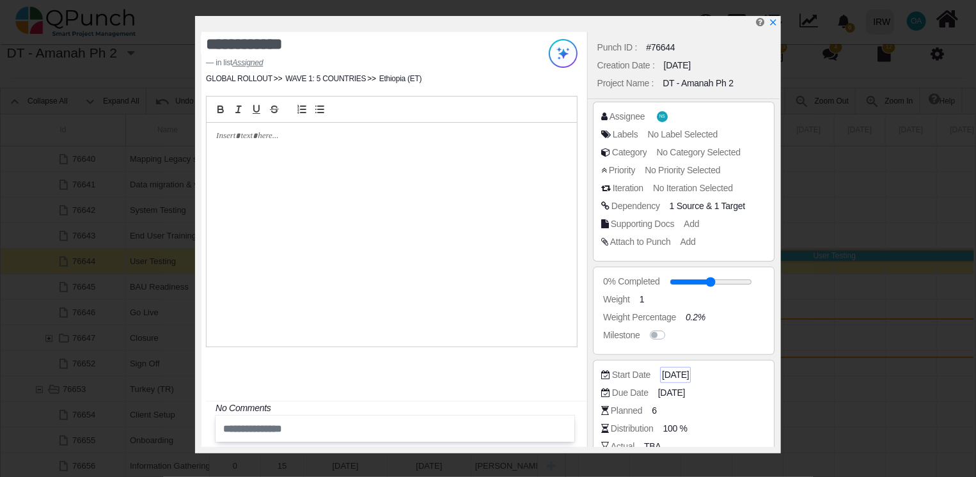
click at [689, 375] on span "[DATE]" at bounding box center [675, 374] width 27 height 13
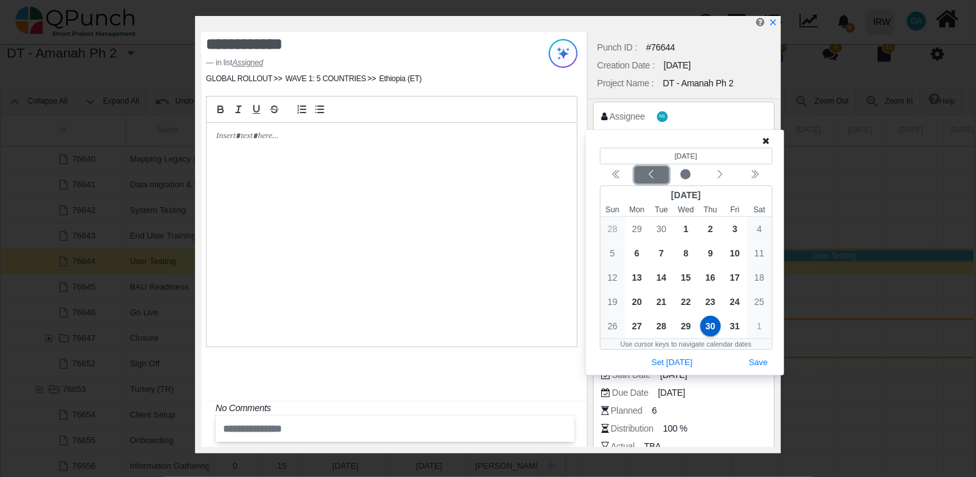
click at [655, 180] on button "Previous month" at bounding box center [652, 174] width 35 height 17
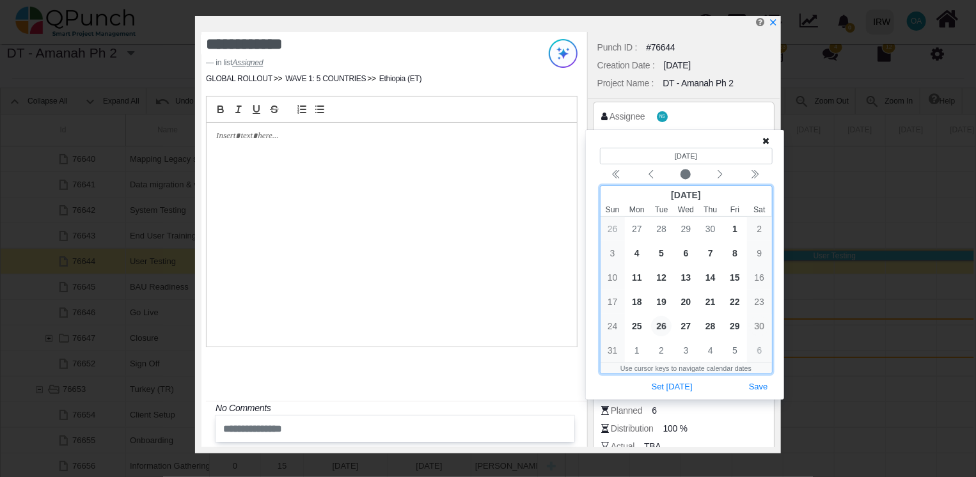
click at [659, 325] on span "26" at bounding box center [661, 326] width 20 height 20
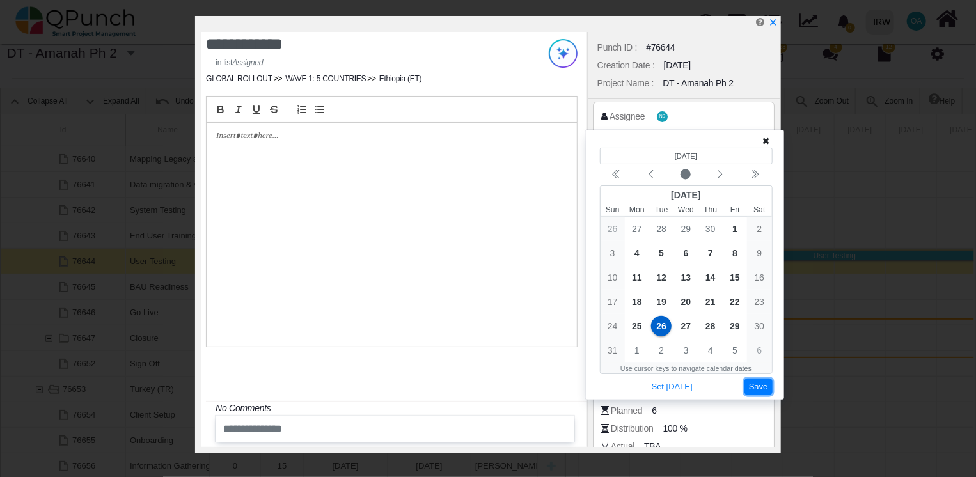
click at [760, 389] on button "Save" at bounding box center [759, 387] width 28 height 17
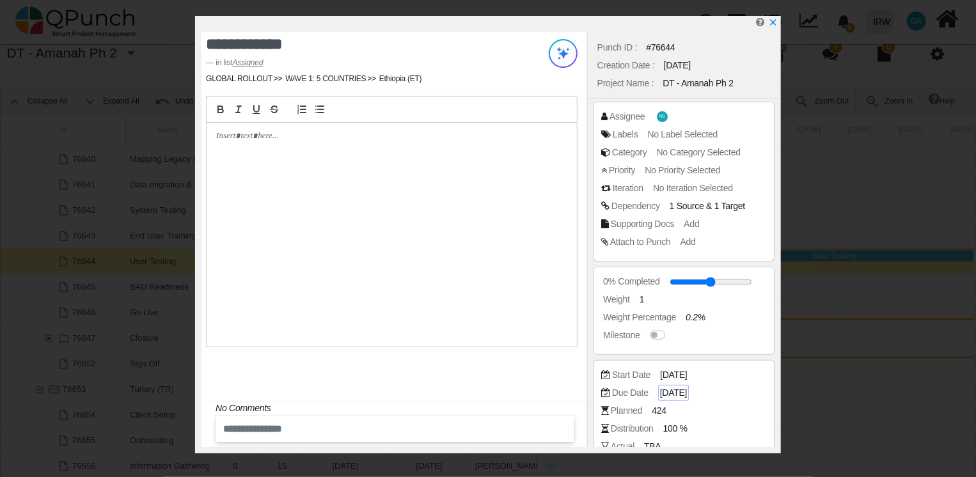
click at [687, 390] on span "[DATE]" at bounding box center [673, 392] width 27 height 13
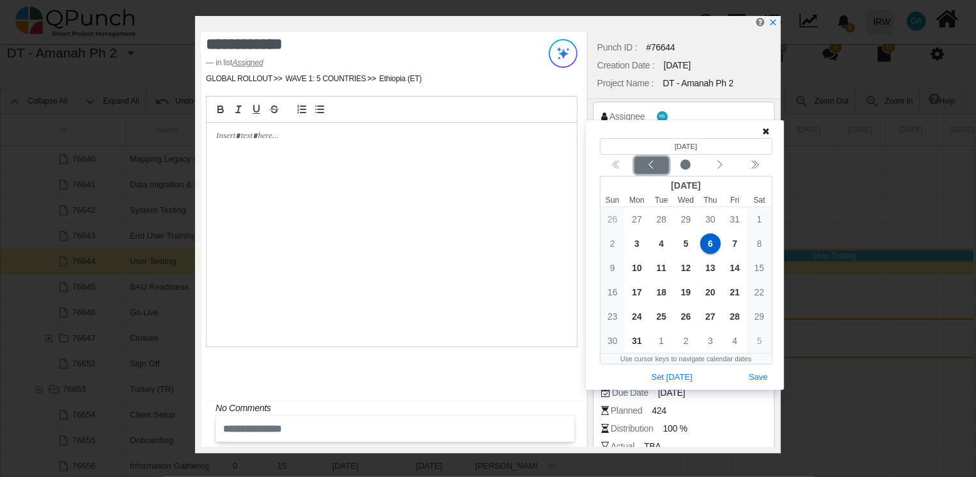
click at [646, 162] on div "Previous month" at bounding box center [651, 165] width 30 height 13
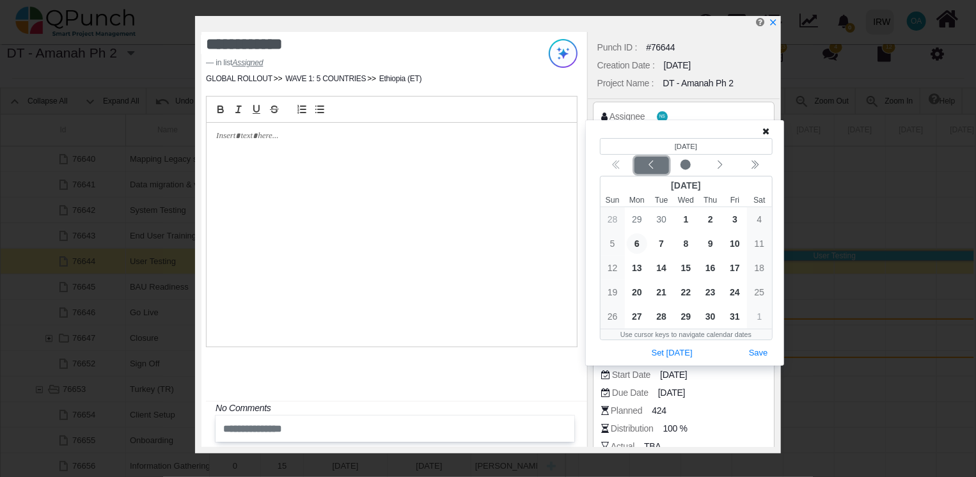
click at [651, 162] on icon "chevron left" at bounding box center [651, 165] width 10 height 10
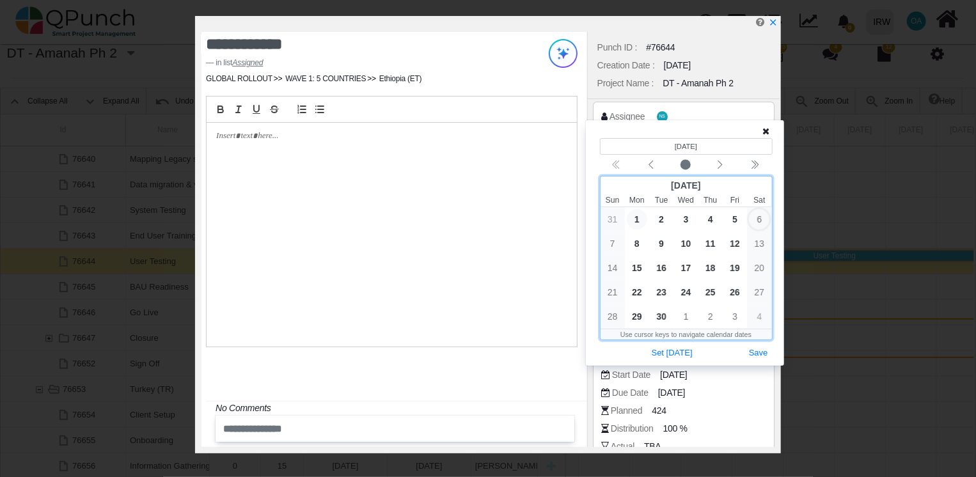
click at [642, 217] on span "1" at bounding box center [637, 219] width 20 height 20
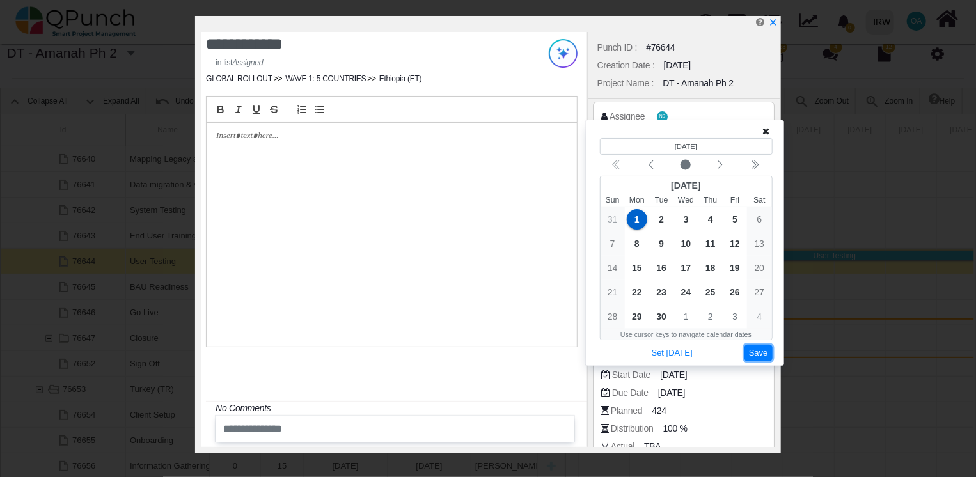
click at [754, 349] on button "Save" at bounding box center [759, 353] width 28 height 17
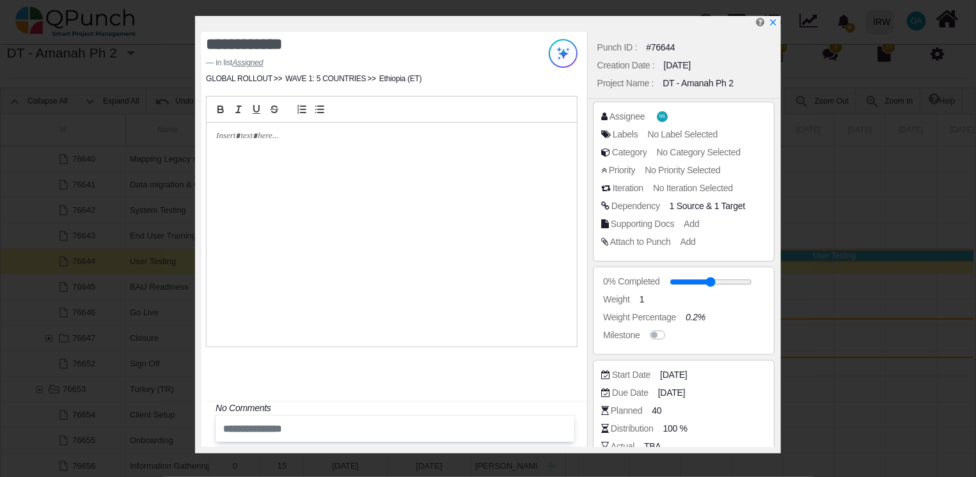
click at [675, 119] on div "Assignee NS" at bounding box center [686, 116] width 171 height 13
click at [659, 119] on span "NS" at bounding box center [664, 116] width 11 height 11
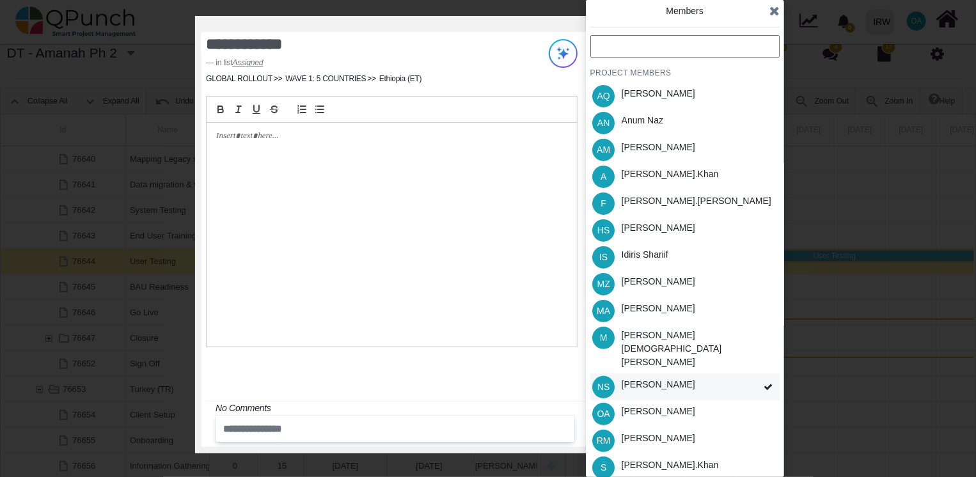
click at [698, 374] on div "NS [PERSON_NAME]" at bounding box center [684, 387] width 189 height 27
click at [645, 177] on div "[PERSON_NAME].khan" at bounding box center [670, 174] width 97 height 13
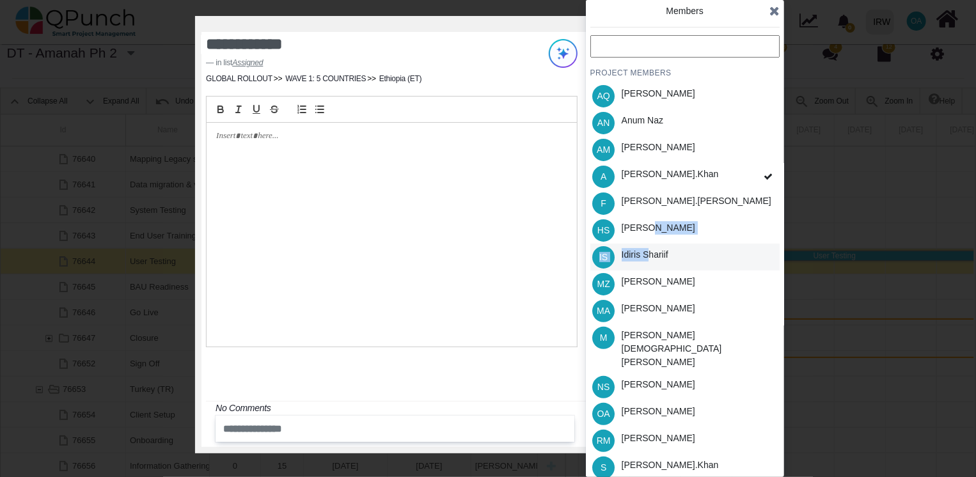
drag, startPoint x: 648, startPoint y: 229, endPoint x: 648, endPoint y: 258, distance: 29.4
click at [648, 258] on ul "AQ [PERSON_NAME] AN [PERSON_NAME] AM [PERSON_NAME] A [PERSON_NAME].khan F [PERS…" at bounding box center [684, 322] width 189 height 479
click at [648, 258] on div "Idiris Shariif" at bounding box center [645, 254] width 47 height 13
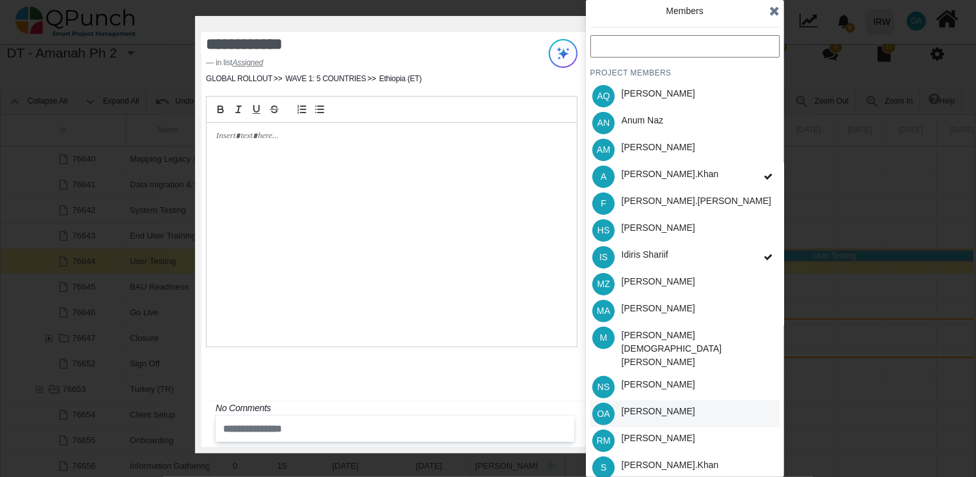
click at [665, 405] on div "[PERSON_NAME]" at bounding box center [659, 411] width 74 height 13
click at [683, 454] on div "S [PERSON_NAME].khan" at bounding box center [684, 467] width 189 height 27
click at [778, 12] on icon at bounding box center [774, 10] width 10 height 13
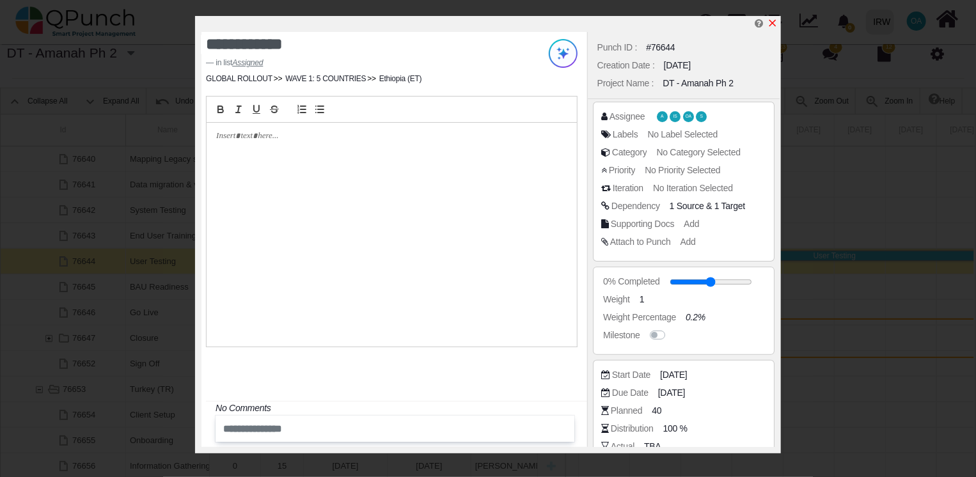
click at [770, 20] on icon "x" at bounding box center [773, 23] width 10 height 10
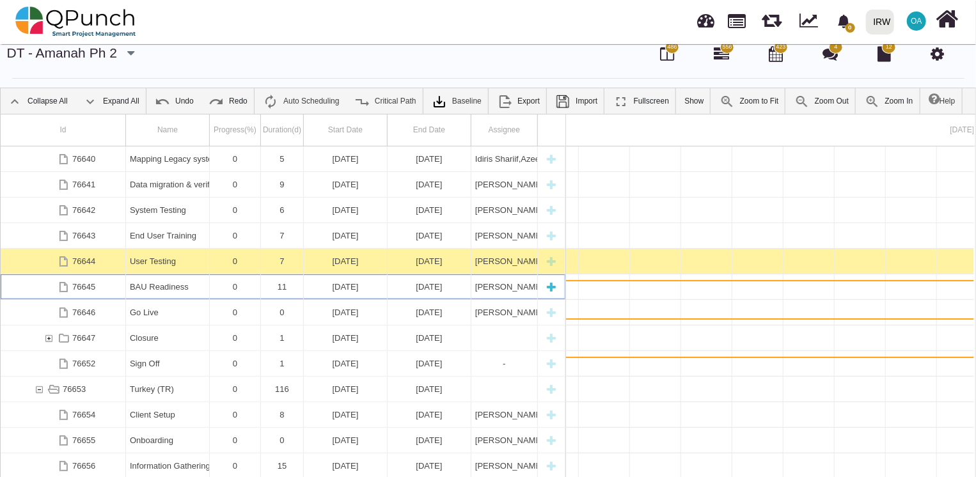
scroll to position [0, 20762]
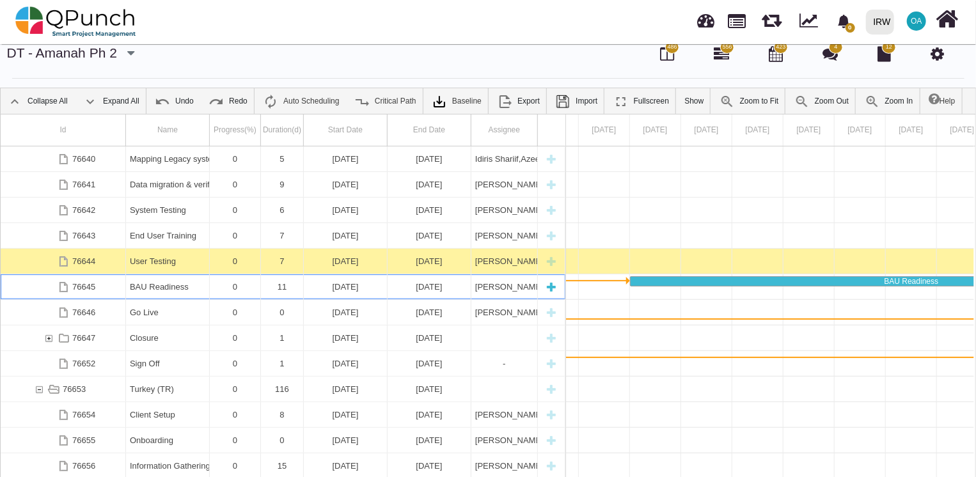
click at [475, 287] on div "[PERSON_NAME],[PERSON_NAME],[PERSON_NAME],[PERSON_NAME],[PERSON_NAME]," at bounding box center [504, 286] width 58 height 25
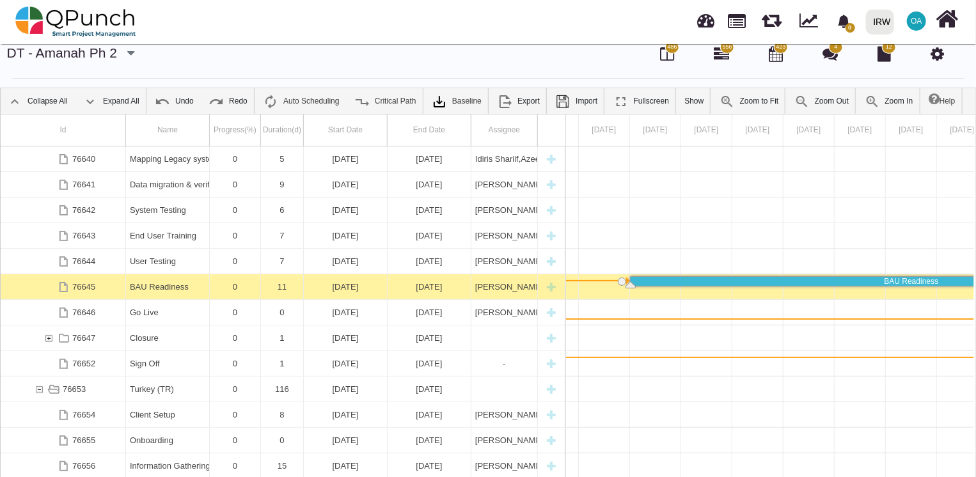
click at [475, 287] on div "[PERSON_NAME],[PERSON_NAME],[PERSON_NAME],[PERSON_NAME],[PERSON_NAME]," at bounding box center [504, 286] width 58 height 25
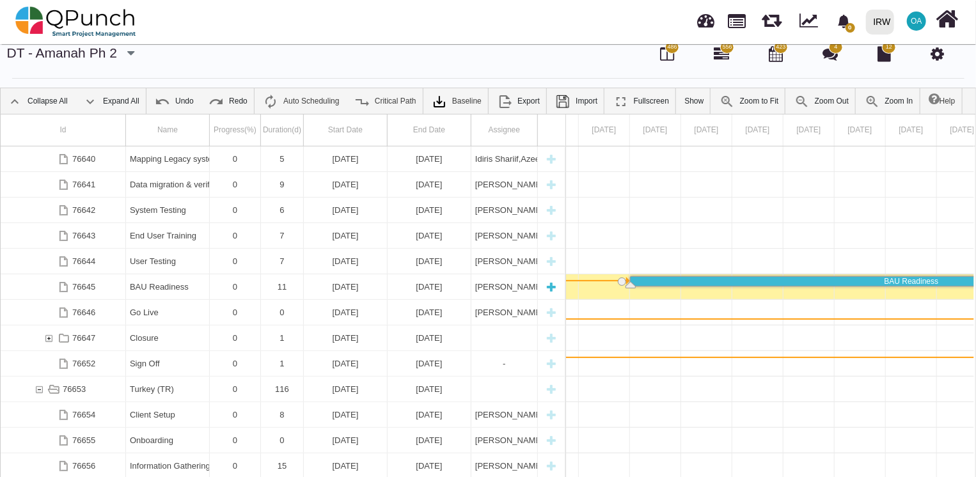
click at [475, 287] on div "[PERSON_NAME],[PERSON_NAME],[PERSON_NAME],[PERSON_NAME],[PERSON_NAME]," at bounding box center [504, 286] width 58 height 25
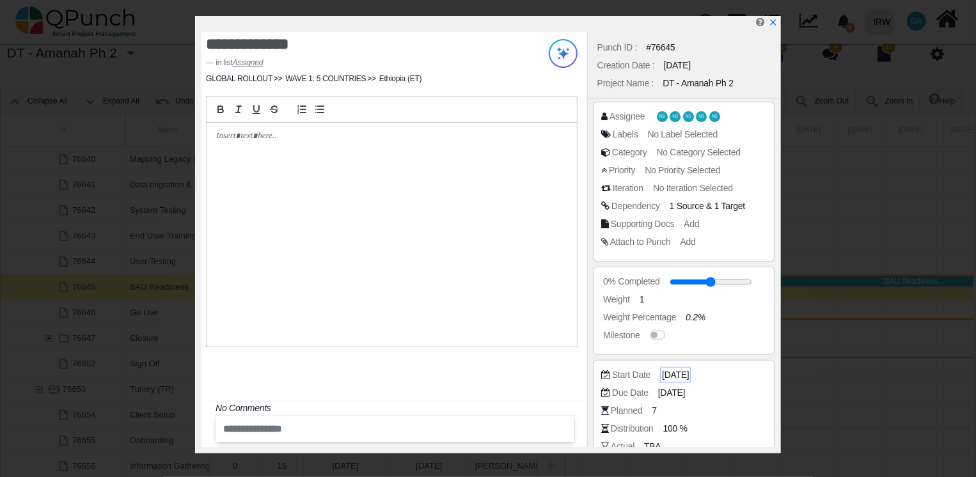
click at [684, 369] on span "[DATE]" at bounding box center [675, 374] width 27 height 13
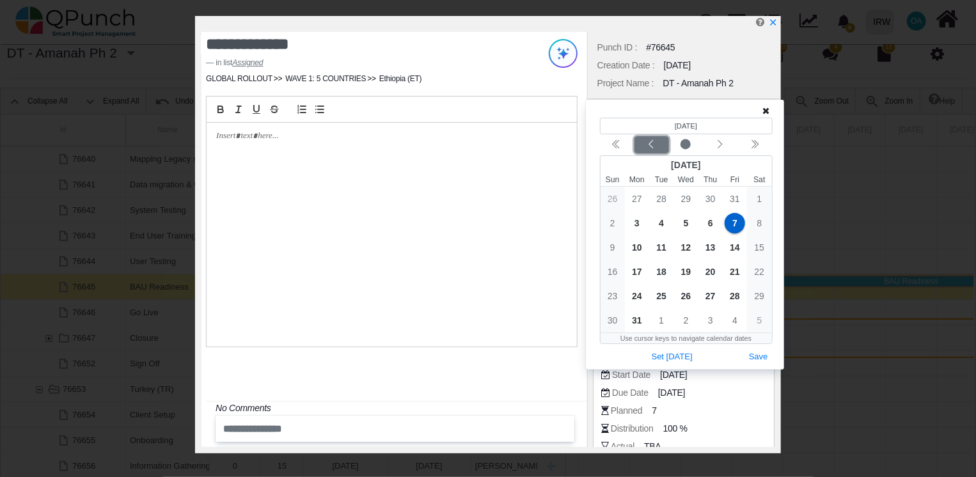
click at [647, 149] on icon "chevron left" at bounding box center [651, 144] width 10 height 10
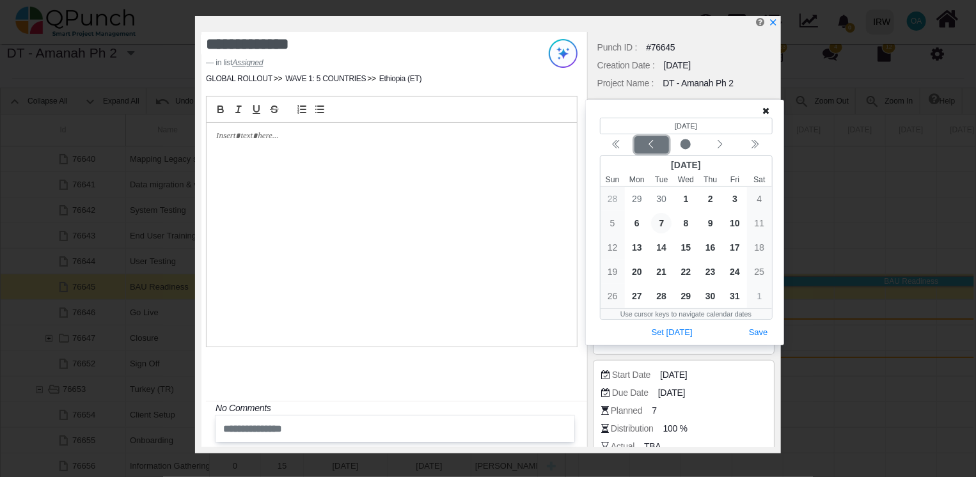
click at [647, 149] on icon "chevron left" at bounding box center [651, 144] width 10 height 10
click at [661, 200] on span "2" at bounding box center [661, 199] width 20 height 20
click at [756, 333] on button "Save" at bounding box center [759, 332] width 28 height 17
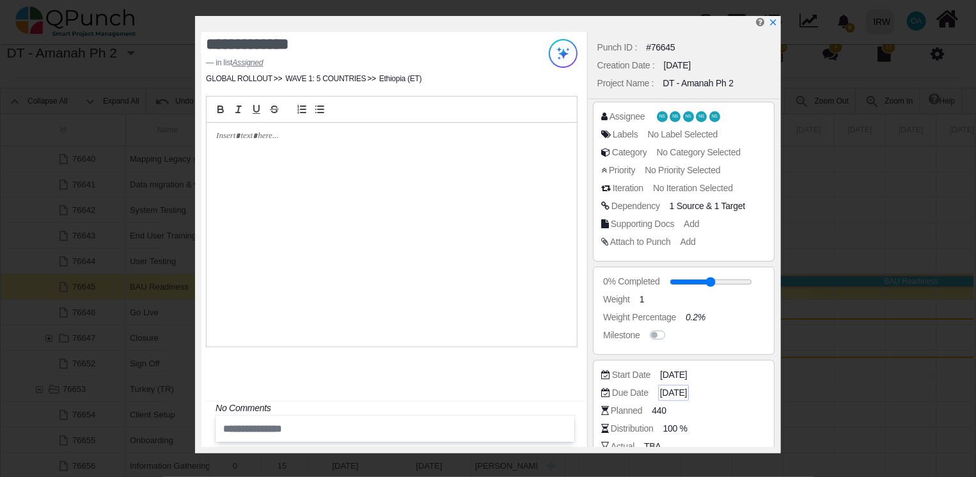
click at [687, 388] on span "[DATE]" at bounding box center [673, 392] width 27 height 13
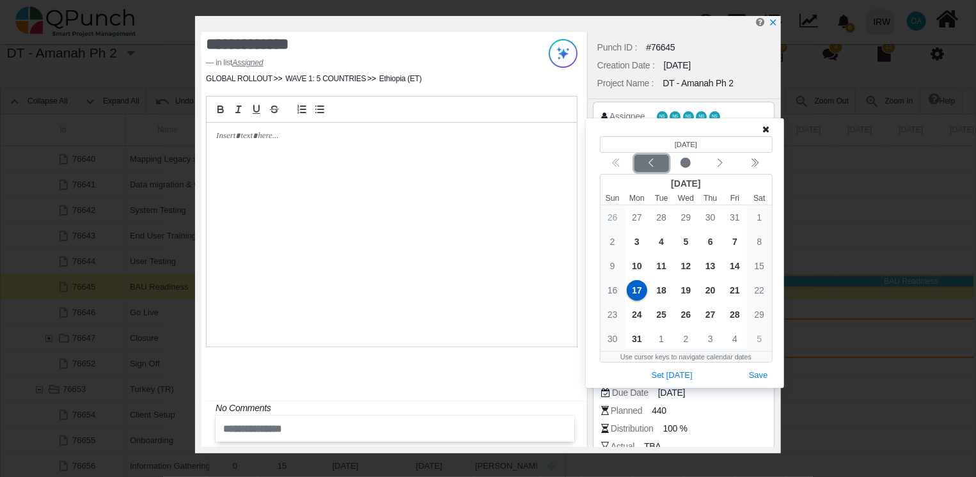
click at [651, 163] on icon "chevron left" at bounding box center [651, 163] width 10 height 10
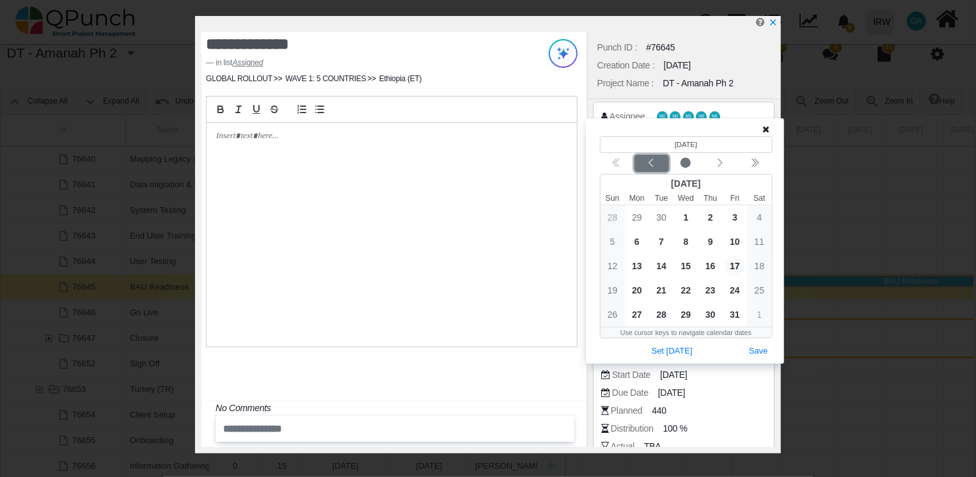
click at [651, 163] on icon "chevron left" at bounding box center [651, 163] width 10 height 10
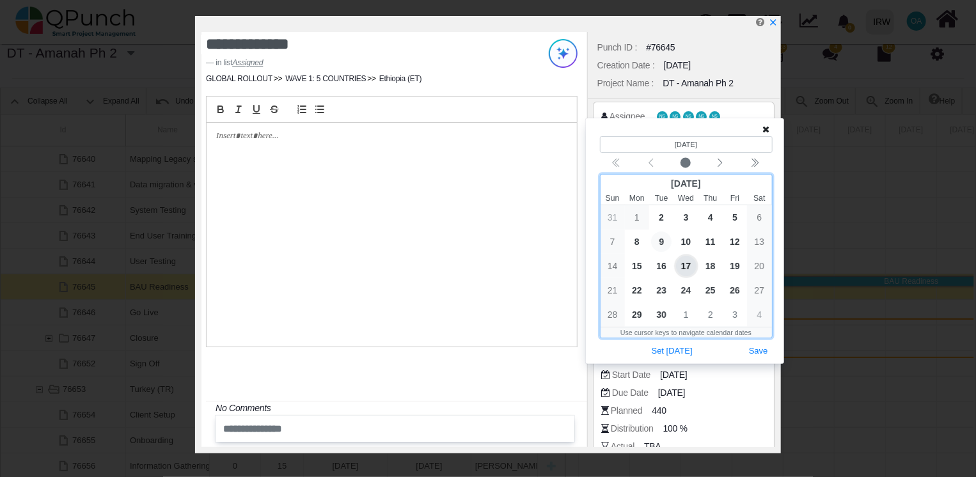
click at [657, 241] on span "9" at bounding box center [661, 242] width 20 height 20
click at [755, 353] on button "Save" at bounding box center [759, 351] width 28 height 17
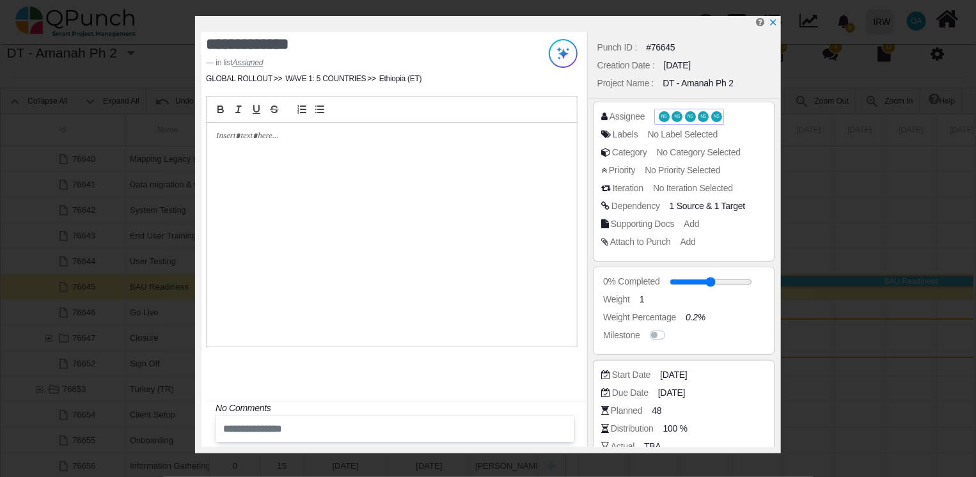
click at [678, 113] on span "NS" at bounding box center [677, 116] width 11 height 11
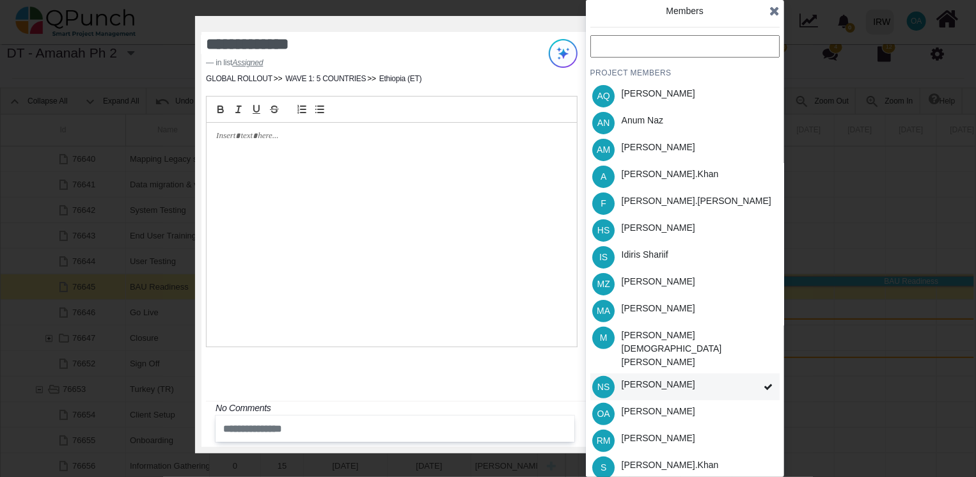
click at [694, 374] on div "NS [PERSON_NAME]" at bounding box center [684, 387] width 189 height 27
click at [676, 378] on div "[PERSON_NAME]" at bounding box center [659, 384] width 74 height 13
click at [723, 374] on div "NS [PERSON_NAME]" at bounding box center [684, 387] width 189 height 27
click at [764, 383] on icon at bounding box center [768, 387] width 9 height 9
click at [764, 366] on div "PROJECT MEMBERS AQ [PERSON_NAME] AN [PERSON_NAME] AM [PERSON_NAME] A [PERSON_NA…" at bounding box center [684, 298] width 189 height 526
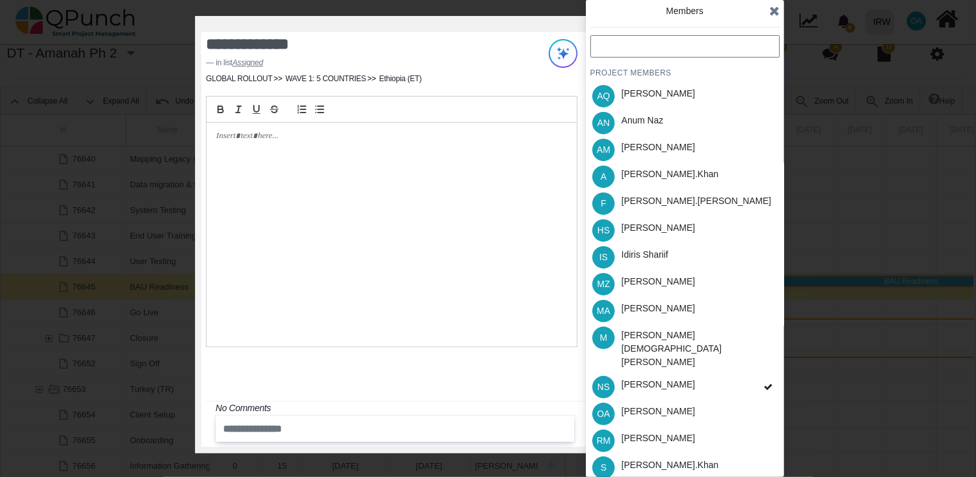
click at [686, 374] on div "[PERSON_NAME]" at bounding box center [658, 387] width 83 height 27
click at [686, 359] on div "PROJECT MEMBERS AQ [PERSON_NAME] AN [PERSON_NAME] AM [PERSON_NAME] A [PERSON_NA…" at bounding box center [684, 298] width 189 height 526
click at [636, 252] on div "Idiris Shariif" at bounding box center [645, 254] width 47 height 13
click at [640, 231] on div "PROJECT MEMBERS AQ [PERSON_NAME] AN [PERSON_NAME] AM [PERSON_NAME] A [PERSON_NA…" at bounding box center [684, 298] width 189 height 526
click at [641, 180] on div "[PERSON_NAME].khan" at bounding box center [670, 174] width 97 height 13
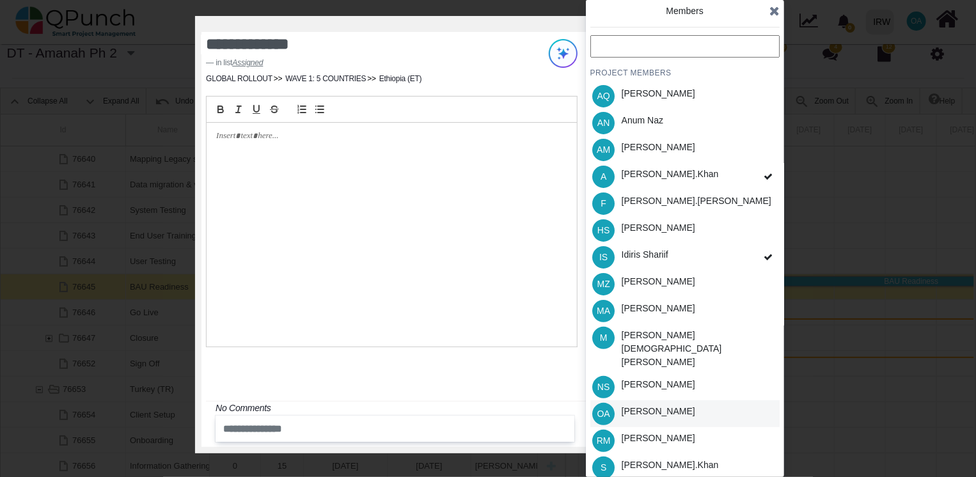
click at [638, 405] on div "[PERSON_NAME]" at bounding box center [659, 411] width 74 height 13
drag, startPoint x: 651, startPoint y: 469, endPoint x: 649, endPoint y: 441, distance: 28.3
click at [649, 441] on ul "AQ [PERSON_NAME] AN [PERSON_NAME] AM [PERSON_NAME] A [PERSON_NAME].khan F [PERS…" at bounding box center [684, 322] width 189 height 479
click at [649, 459] on div "[PERSON_NAME].khan" at bounding box center [670, 465] width 97 height 13
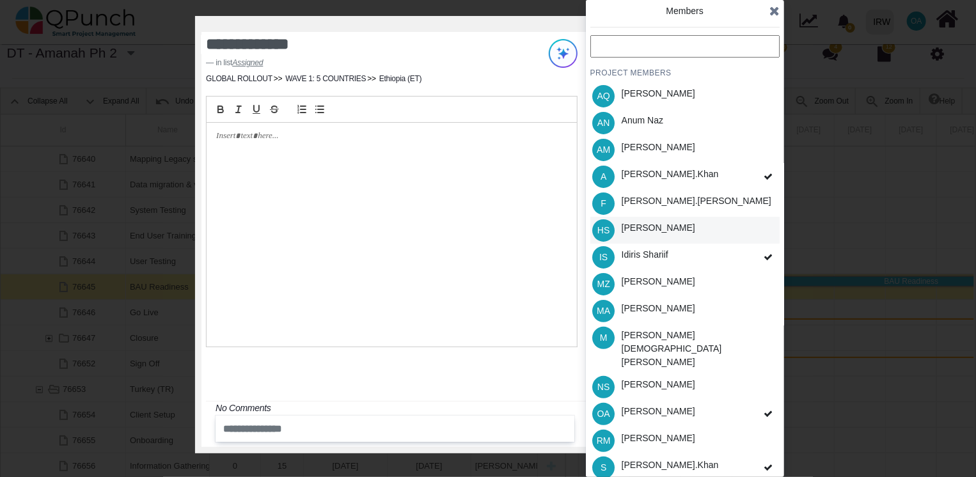
click at [640, 235] on div "[PERSON_NAME]" at bounding box center [658, 230] width 83 height 27
click at [773, 5] on icon at bounding box center [774, 10] width 10 height 13
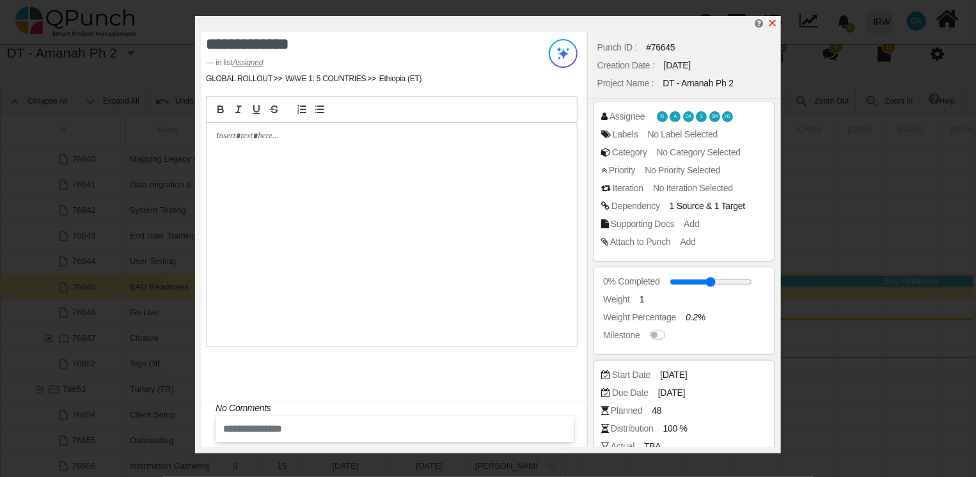
click at [775, 22] on icon "x" at bounding box center [772, 23] width 7 height 7
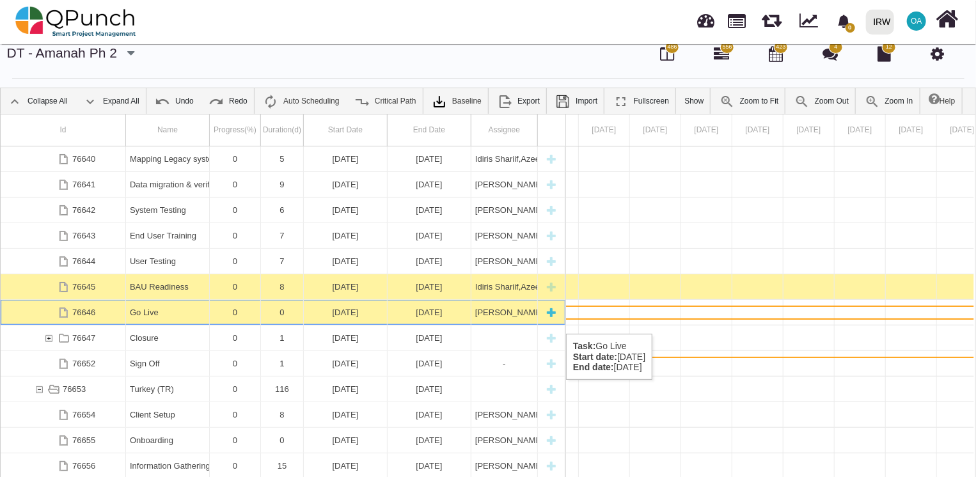
scroll to position [0, 21274]
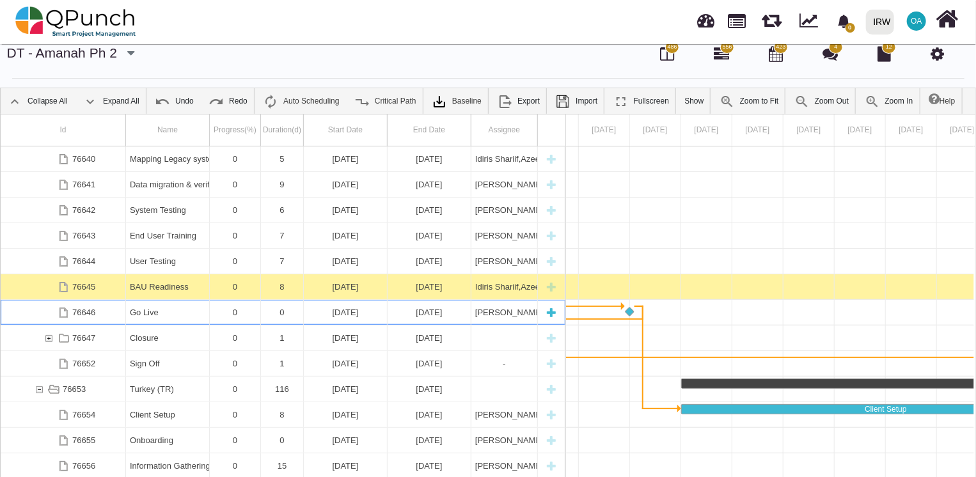
click at [381, 320] on div "[DATE]" at bounding box center [345, 312] width 75 height 25
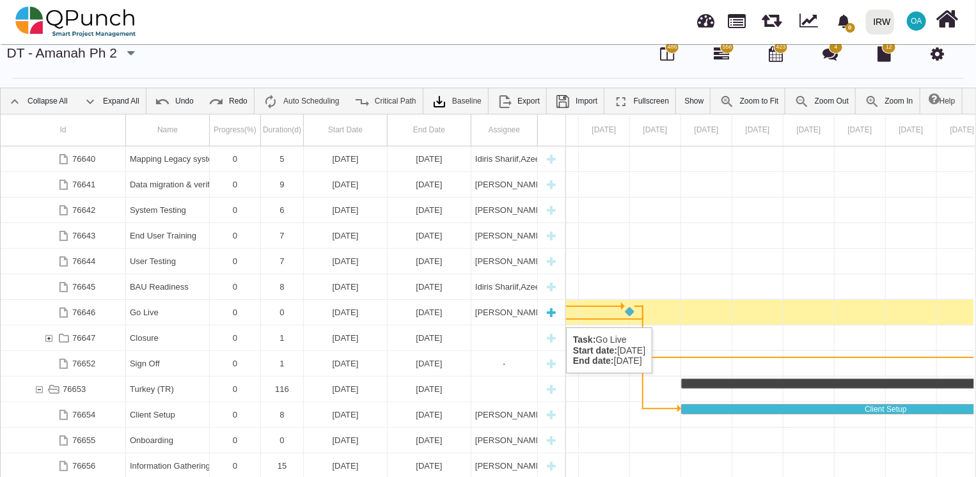
click at [338, 314] on div "[DATE]" at bounding box center [345, 312] width 75 height 25
click at [178, 310] on div "Go Live" at bounding box center [167, 312] width 75 height 25
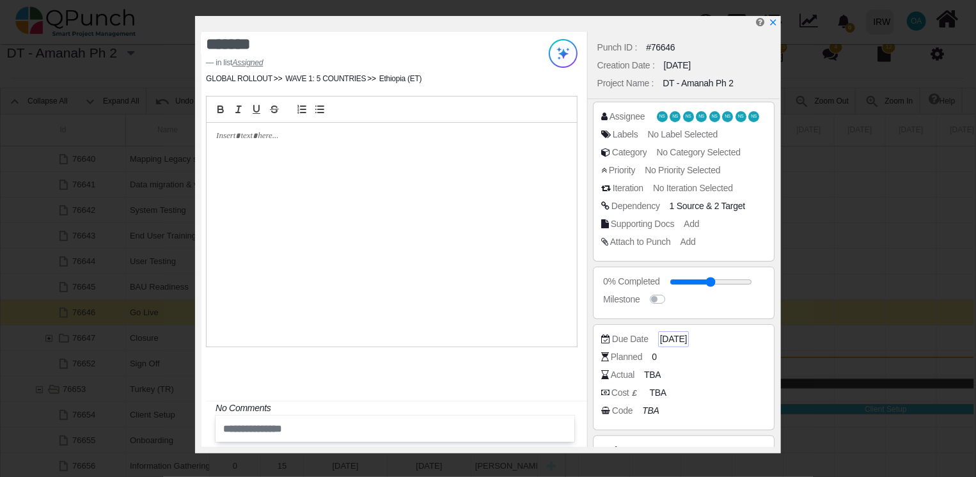
click at [687, 340] on span "[DATE]" at bounding box center [673, 339] width 27 height 13
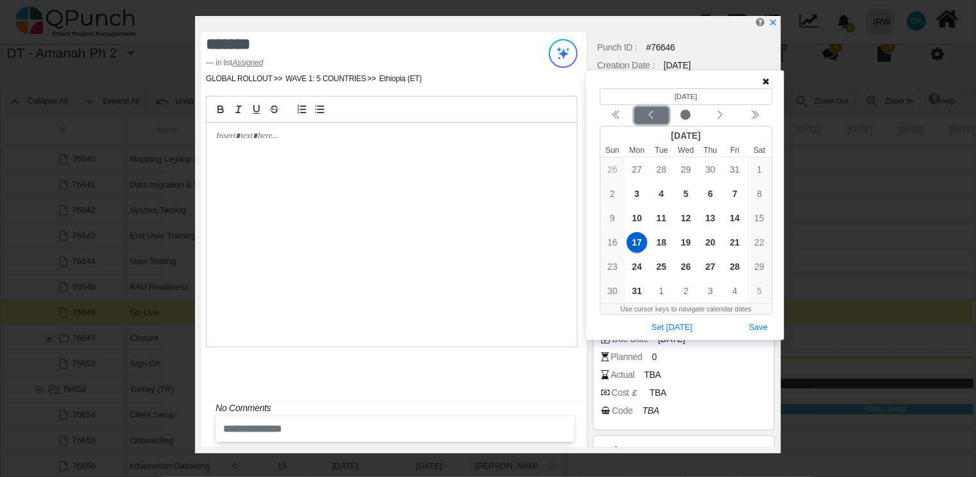
click at [642, 121] on div "Previous month" at bounding box center [651, 115] width 30 height 13
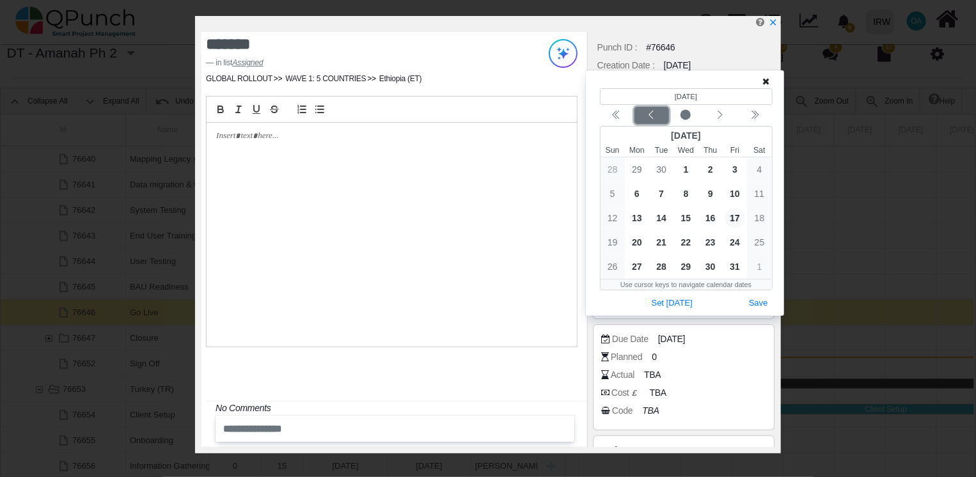
click at [642, 121] on div "Previous month" at bounding box center [651, 115] width 30 height 13
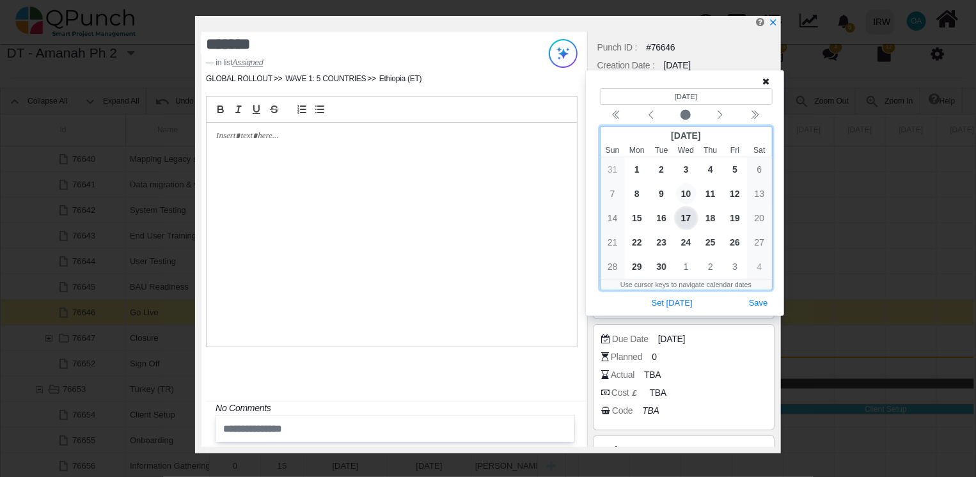
click at [688, 194] on span "10" at bounding box center [686, 194] width 20 height 20
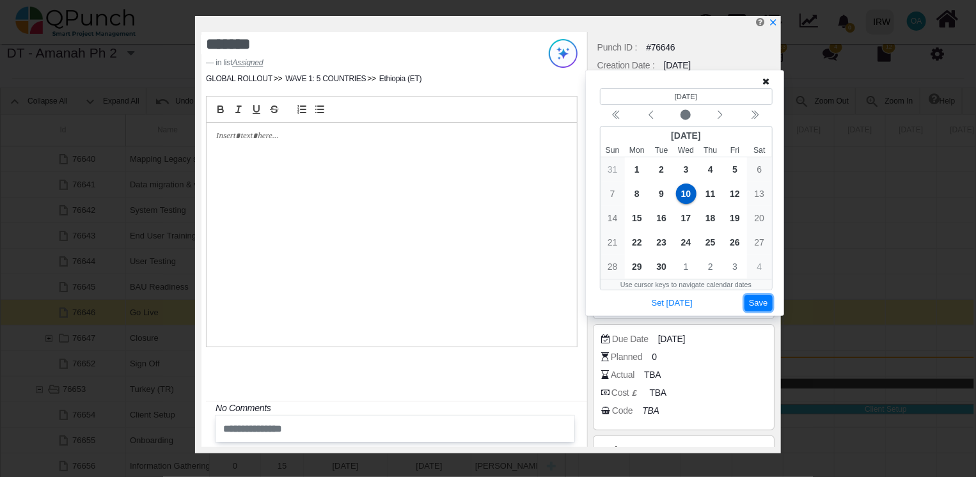
click at [759, 302] on button "Save" at bounding box center [759, 303] width 28 height 17
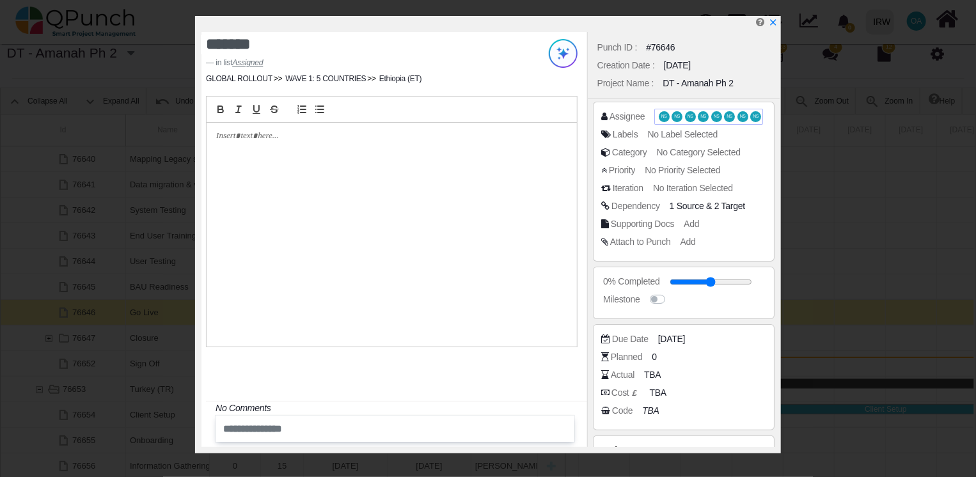
click at [675, 116] on span "NS" at bounding box center [677, 116] width 6 height 4
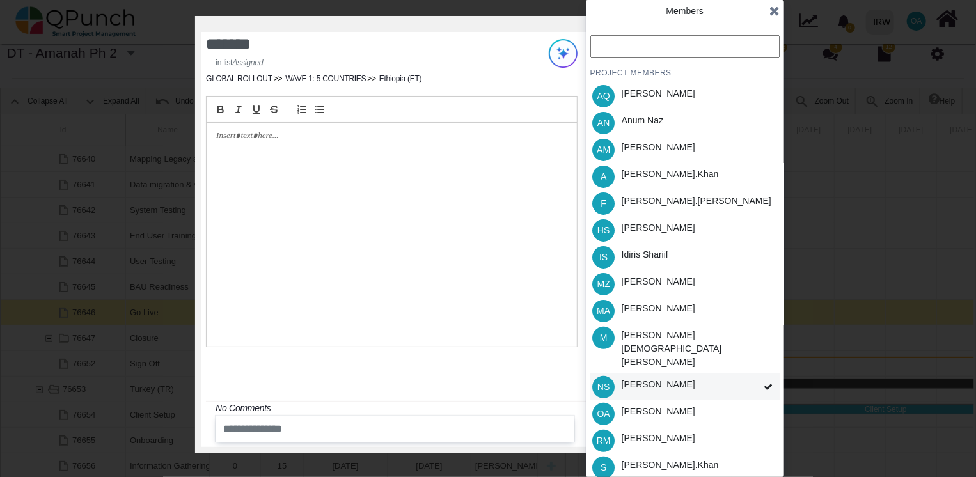
click at [693, 374] on div "NS [PERSON_NAME]" at bounding box center [684, 387] width 189 height 27
click at [695, 374] on div "NS [PERSON_NAME]" at bounding box center [684, 387] width 189 height 27
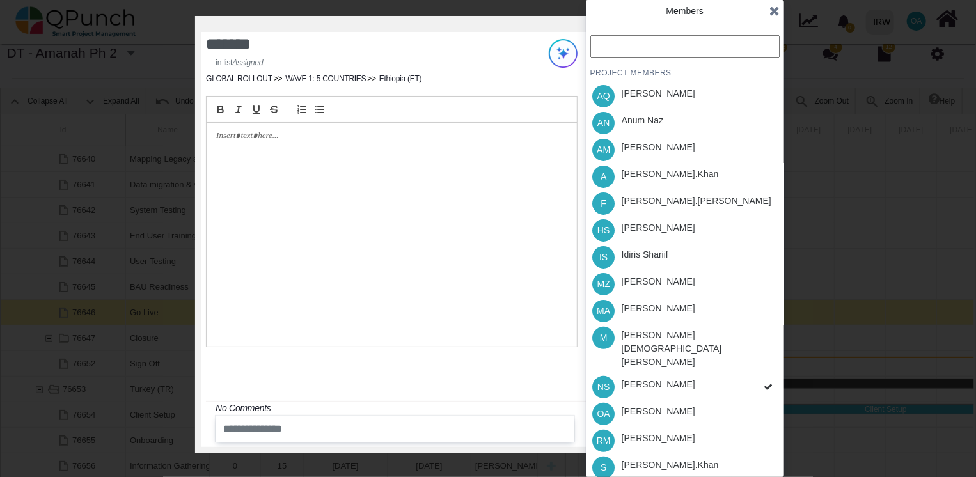
click at [695, 360] on div "PROJECT MEMBERS AQ [PERSON_NAME] AN [PERSON_NAME] AM [PERSON_NAME] A [PERSON_NA…" at bounding box center [684, 298] width 189 height 526
click at [735, 374] on div "NS [PERSON_NAME]" at bounding box center [684, 387] width 189 height 27
click at [752, 365] on div "PROJECT MEMBERS AQ [PERSON_NAME] AN [PERSON_NAME] AM [PERSON_NAME] A [PERSON_NA…" at bounding box center [684, 298] width 189 height 526
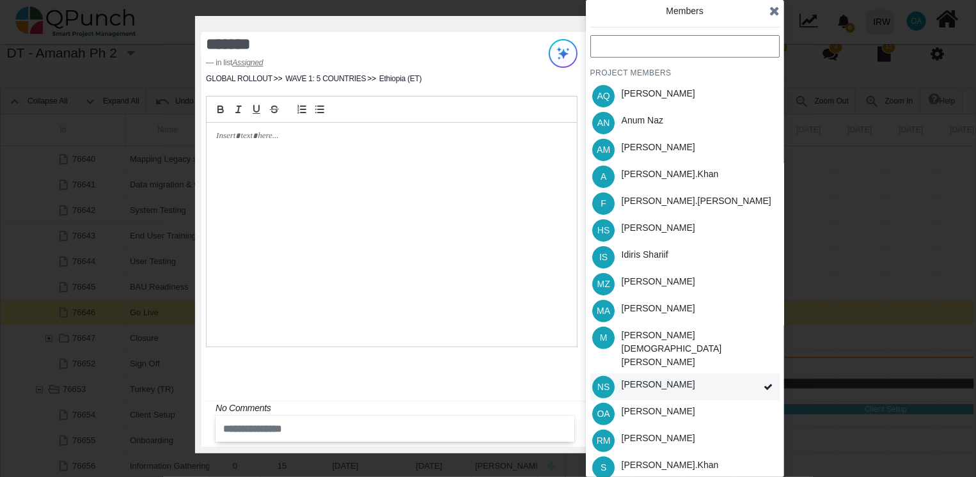
click at [749, 374] on div "NS [PERSON_NAME]" at bounding box center [684, 387] width 189 height 27
click at [765, 383] on icon at bounding box center [768, 387] width 9 height 9
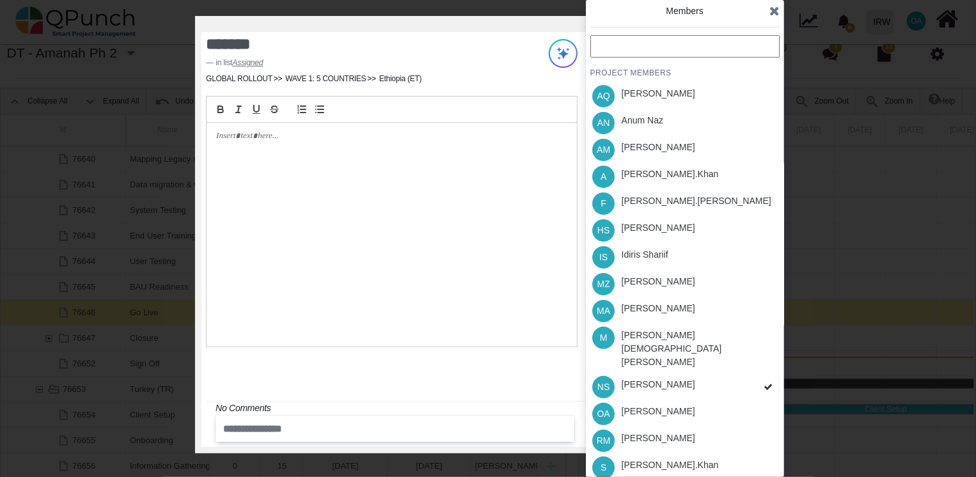
click at [765, 365] on div "PROJECT MEMBERS AQ [PERSON_NAME] AN [PERSON_NAME] AM [PERSON_NAME] A [PERSON_NA…" at bounding box center [684, 298] width 189 height 526
click at [693, 374] on div "NS [PERSON_NAME]" at bounding box center [684, 387] width 189 height 27
click at [693, 357] on div "PROJECT MEMBERS AQ [PERSON_NAME] AN [PERSON_NAME] AM [PERSON_NAME] A [PERSON_NA…" at bounding box center [684, 298] width 189 height 526
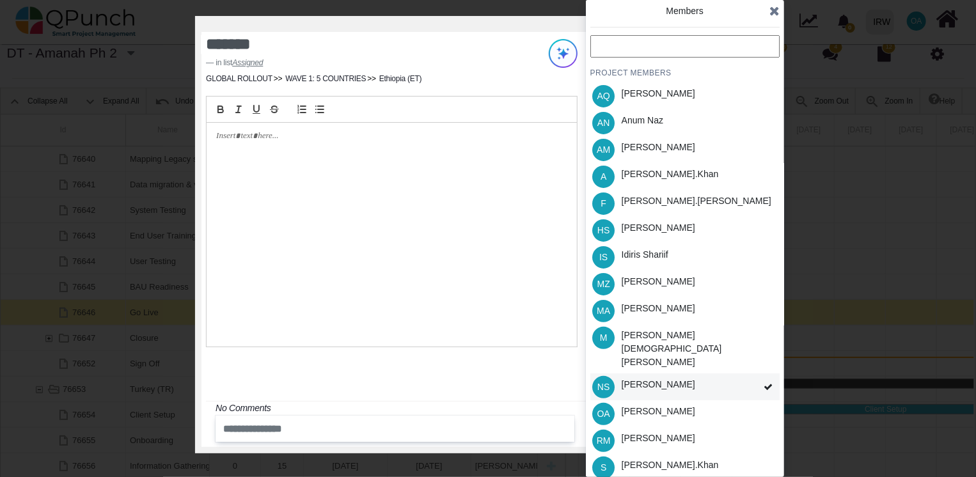
click at [651, 374] on div "[PERSON_NAME]" at bounding box center [658, 387] width 83 height 27
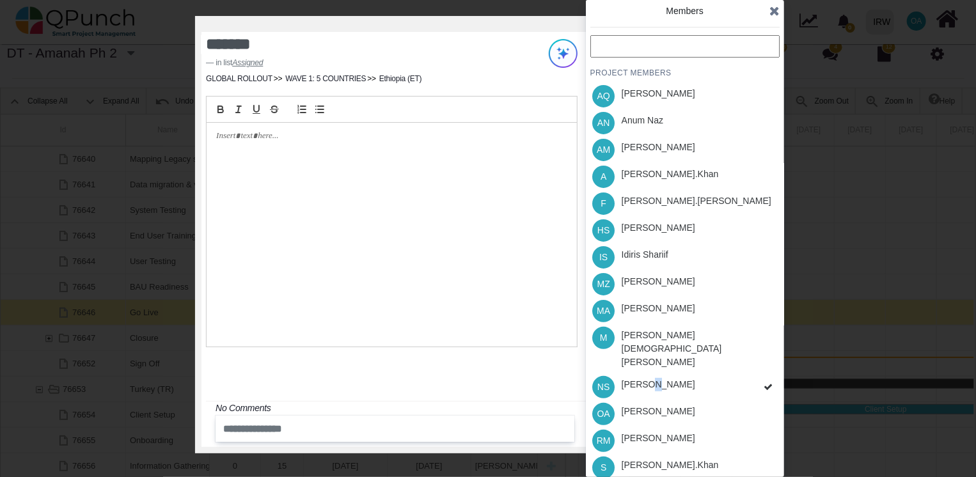
click at [651, 354] on div "PROJECT MEMBERS AQ [PERSON_NAME] AN [PERSON_NAME] AM [PERSON_NAME] A [PERSON_NA…" at bounding box center [684, 298] width 189 height 526
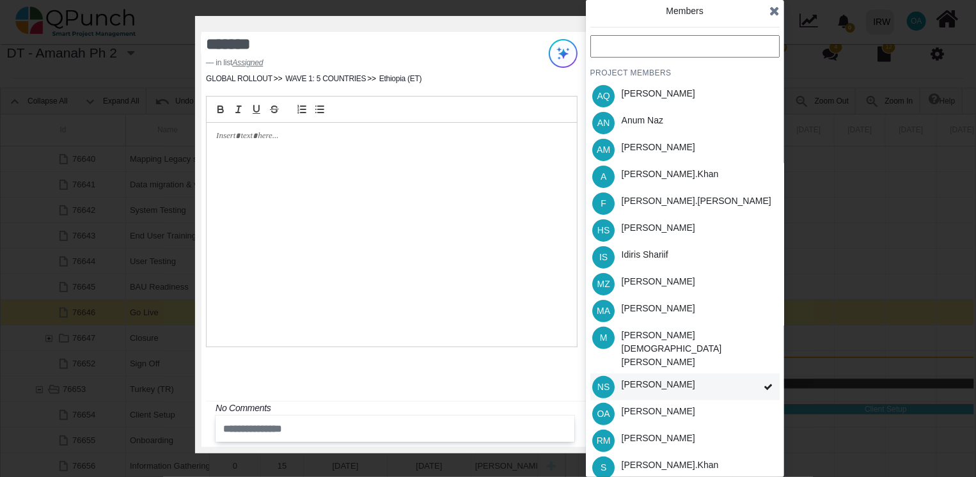
click at [635, 378] on div "[PERSON_NAME]" at bounding box center [659, 384] width 74 height 13
click at [642, 256] on div "Idiris Shariif" at bounding box center [645, 254] width 47 height 13
click at [647, 170] on div "[PERSON_NAME].khan" at bounding box center [670, 174] width 97 height 13
click at [645, 265] on div "Idiris Shariif" at bounding box center [645, 257] width 56 height 27
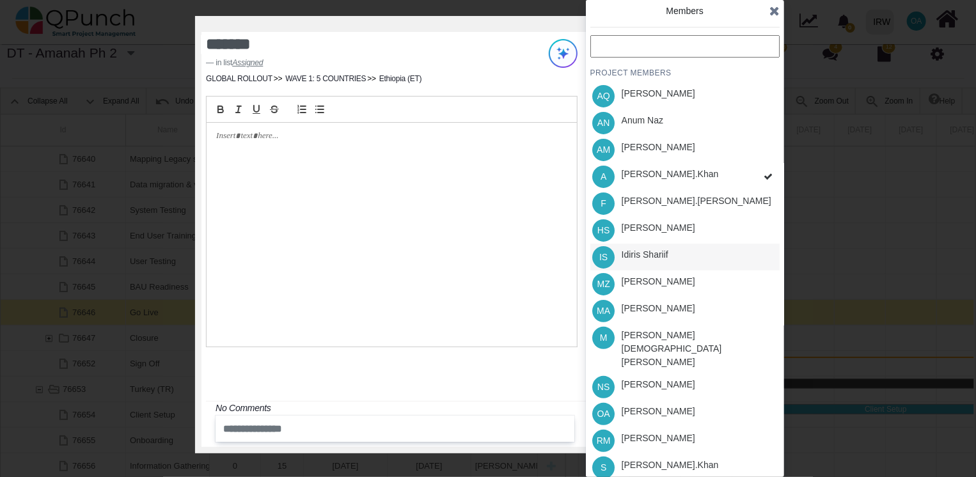
click at [645, 265] on div "PROJECT MEMBERS AQ [PERSON_NAME] AN [PERSON_NAME] AM [PERSON_NAME] A [PERSON_NA…" at bounding box center [684, 298] width 189 height 526
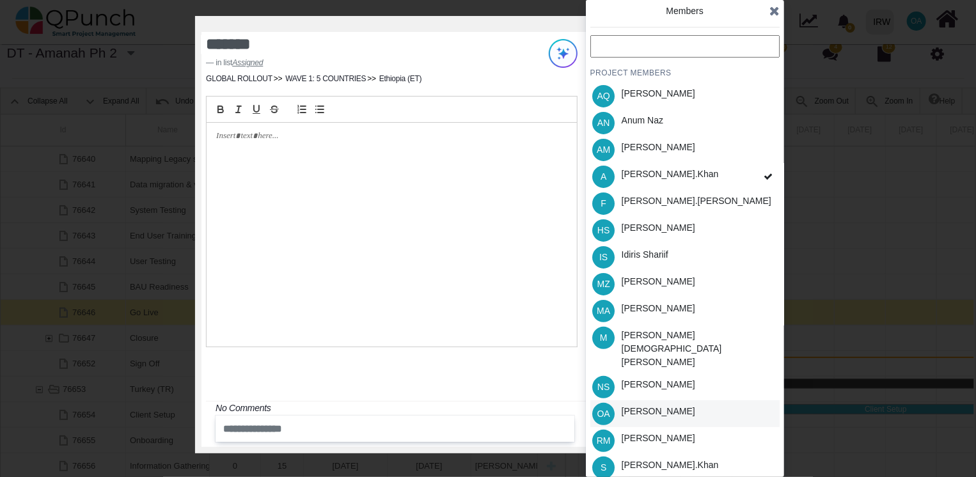
click at [640, 400] on div "[PERSON_NAME]" at bounding box center [658, 413] width 83 height 27
click at [652, 255] on div "Idiris Shariif" at bounding box center [645, 254] width 47 height 13
click at [663, 459] on div "[PERSON_NAME].khan" at bounding box center [670, 465] width 97 height 13
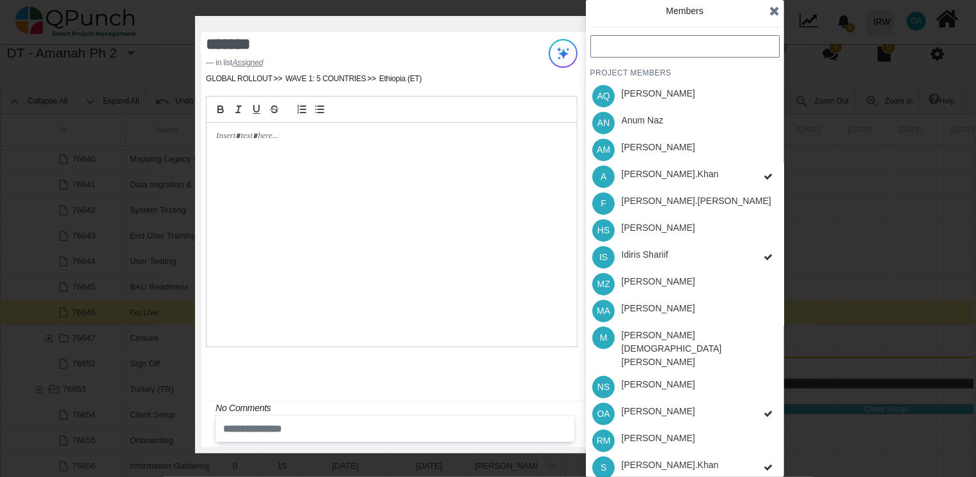
click at [657, 462] on div "PROJECT MEMBERS AQ [PERSON_NAME] AN [PERSON_NAME] AM [PERSON_NAME] A [PERSON_NA…" at bounding box center [684, 298] width 189 height 526
click at [658, 454] on div "PROJECT MEMBERS AQ [PERSON_NAME] AN [PERSON_NAME] AM [PERSON_NAME] A [PERSON_NA…" at bounding box center [684, 298] width 189 height 526
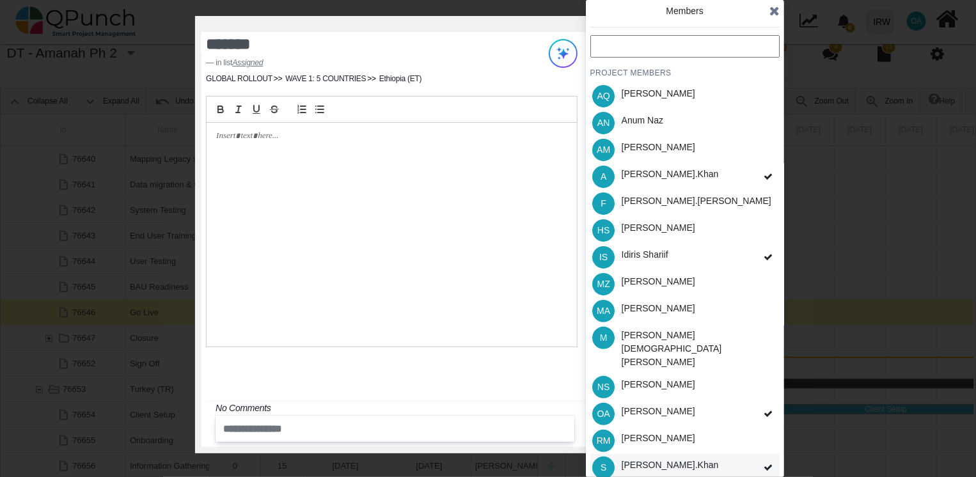
click at [651, 459] on div "[PERSON_NAME].khan" at bounding box center [670, 465] width 97 height 13
click at [647, 459] on div "[PERSON_NAME].khan" at bounding box center [670, 465] width 97 height 13
click at [775, 17] on icon at bounding box center [774, 10] width 10 height 13
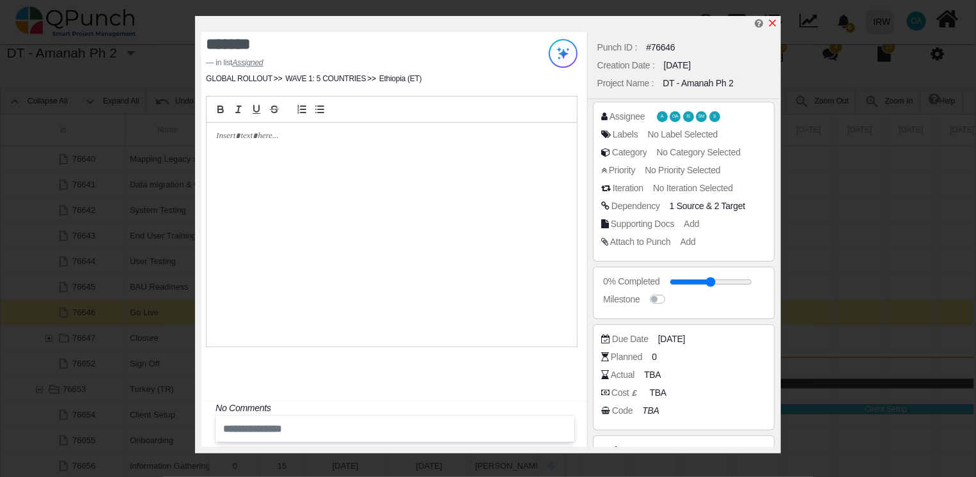
click at [776, 22] on icon "x" at bounding box center [773, 23] width 10 height 10
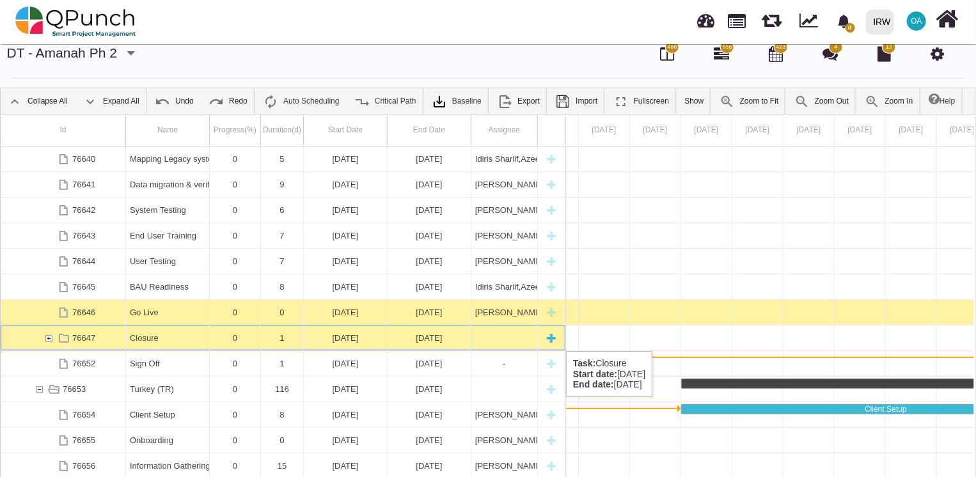
scroll to position [0, 19892]
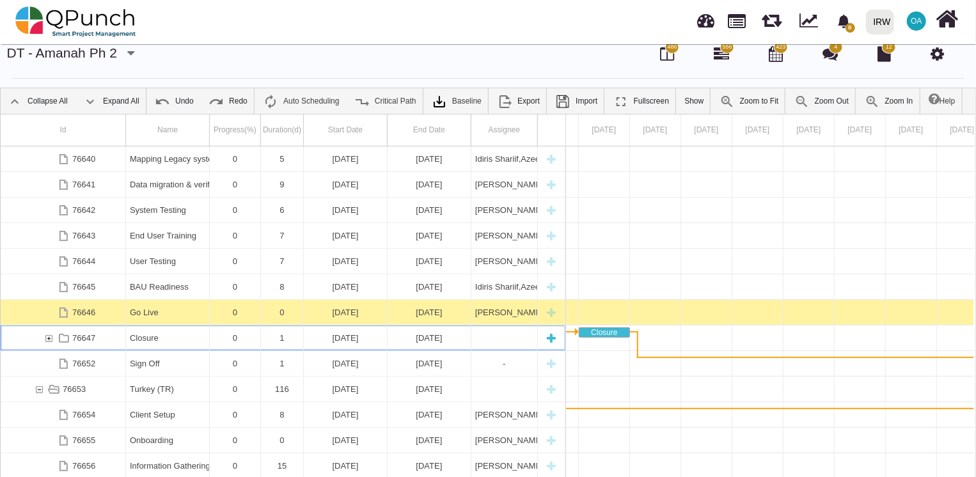
click at [223, 338] on div "0" at bounding box center [235, 338] width 43 height 25
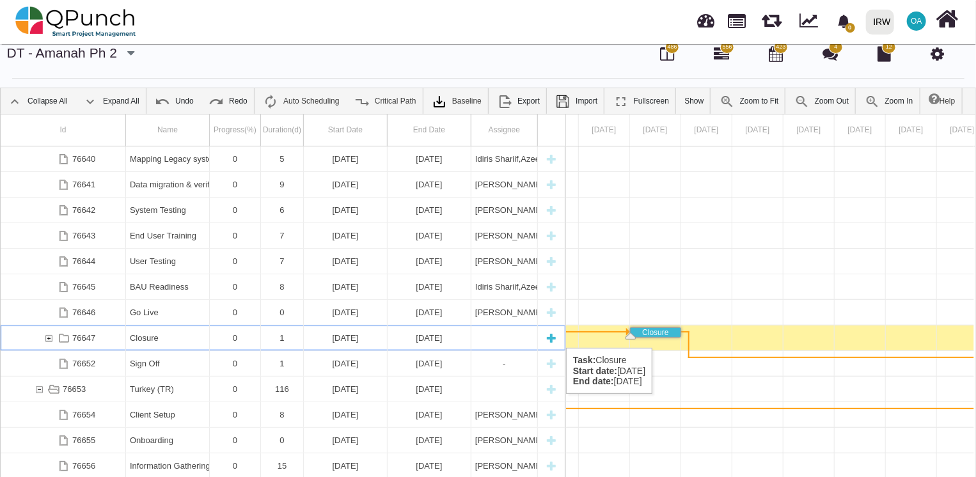
click at [143, 335] on div "Closure" at bounding box center [167, 338] width 75 height 25
click at [335, 338] on div "[DATE]" at bounding box center [345, 338] width 75 height 25
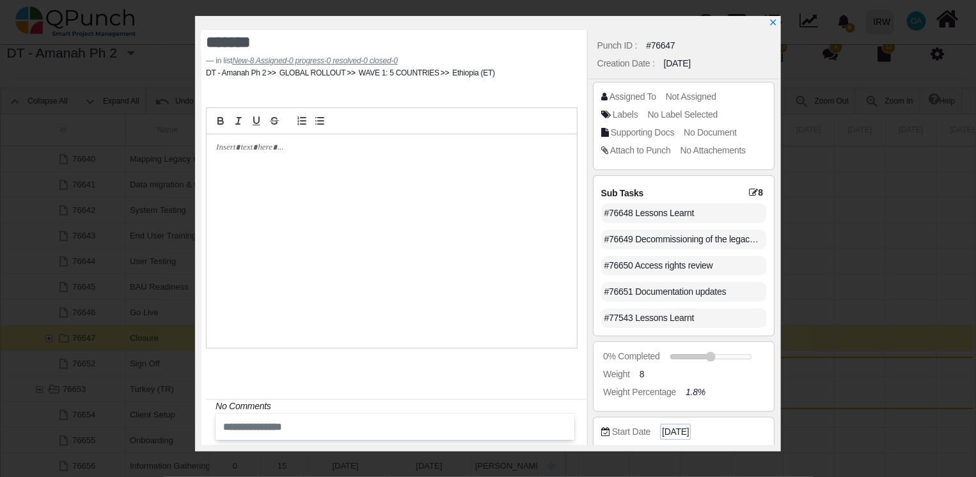
click at [689, 429] on span "[DATE]" at bounding box center [675, 431] width 27 height 13
click at [681, 96] on span "Not Assigned" at bounding box center [693, 96] width 51 height 10
click at [683, 96] on span "Not Assigned" at bounding box center [693, 96] width 51 height 10
click at [696, 100] on span "Not Assigned" at bounding box center [693, 96] width 51 height 10
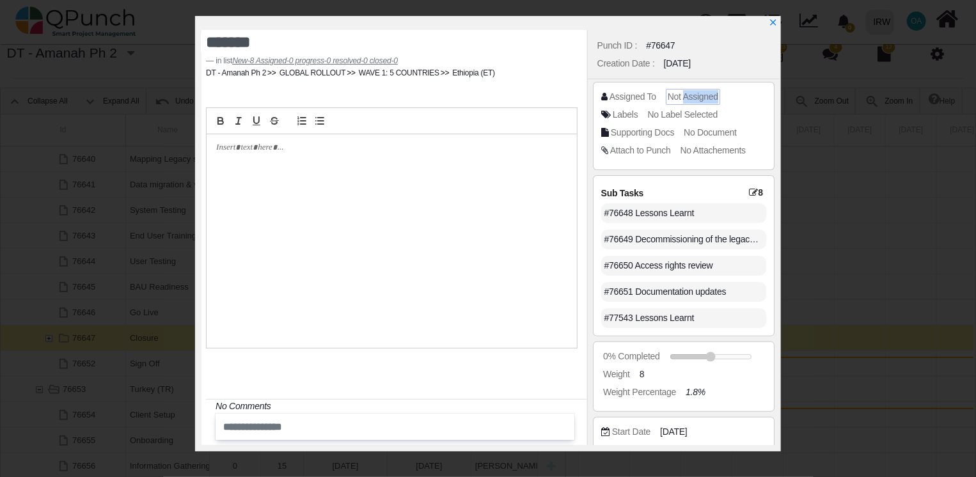
click at [696, 100] on span "Not Assigned" at bounding box center [693, 96] width 51 height 10
drag, startPoint x: 696, startPoint y: 100, endPoint x: 675, endPoint y: 94, distance: 21.4
click at [675, 94] on span "Not Assigned" at bounding box center [693, 96] width 51 height 10
click at [771, 22] on icon "x" at bounding box center [772, 23] width 7 height 7
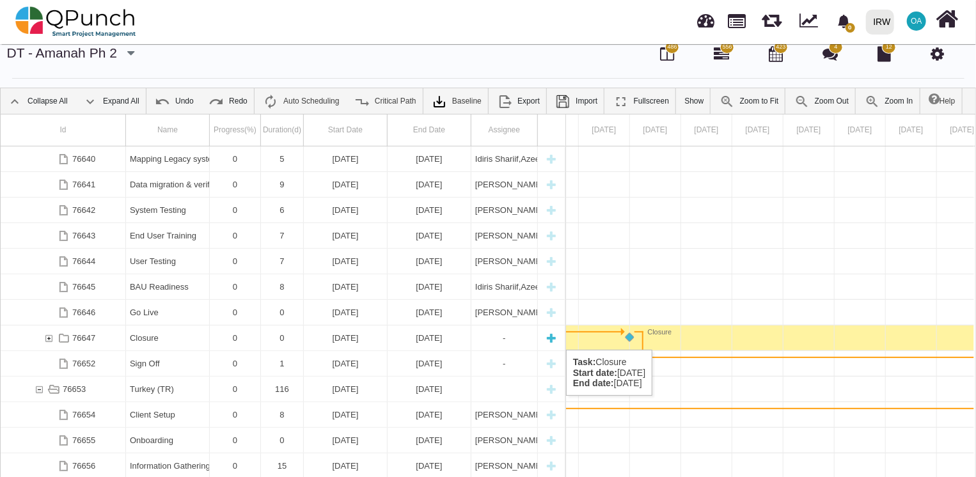
click at [189, 336] on div "Closure" at bounding box center [167, 338] width 75 height 25
click at [171, 336] on div "Closure" at bounding box center [167, 338] width 75 height 25
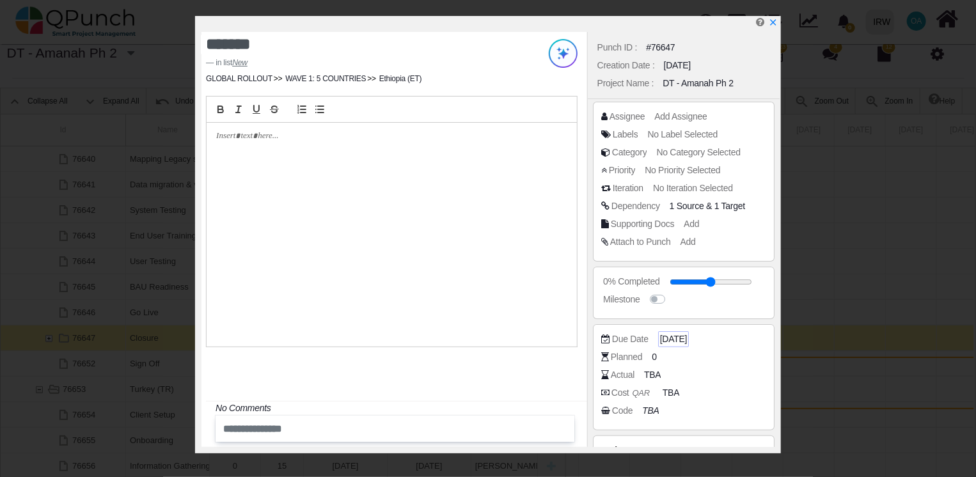
click at [680, 340] on span "[DATE]" at bounding box center [673, 339] width 27 height 13
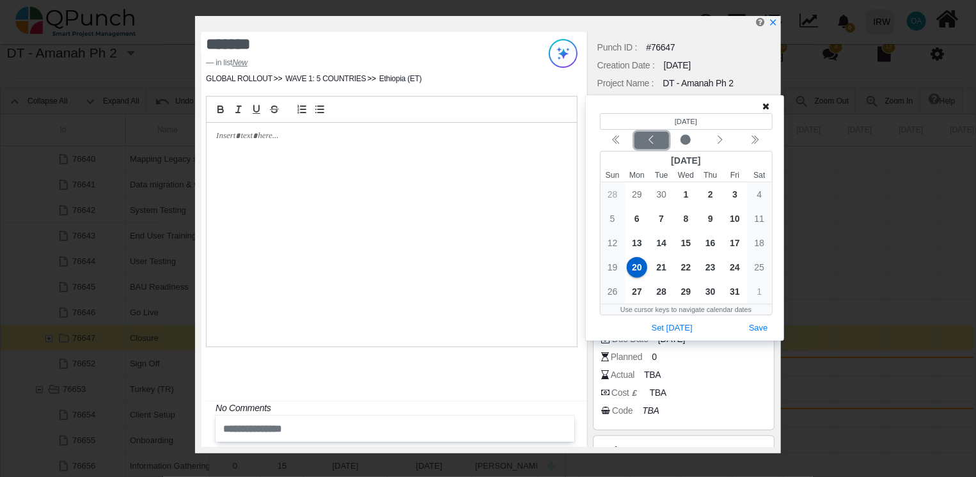
click at [658, 145] on div "Previous month" at bounding box center [651, 140] width 30 height 13
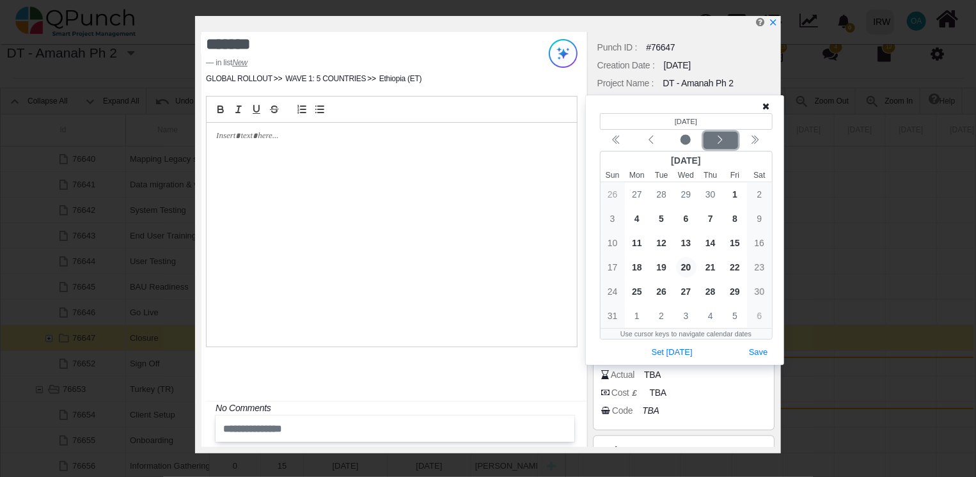
click at [720, 139] on icon "chevron left" at bounding box center [720, 140] width 10 height 10
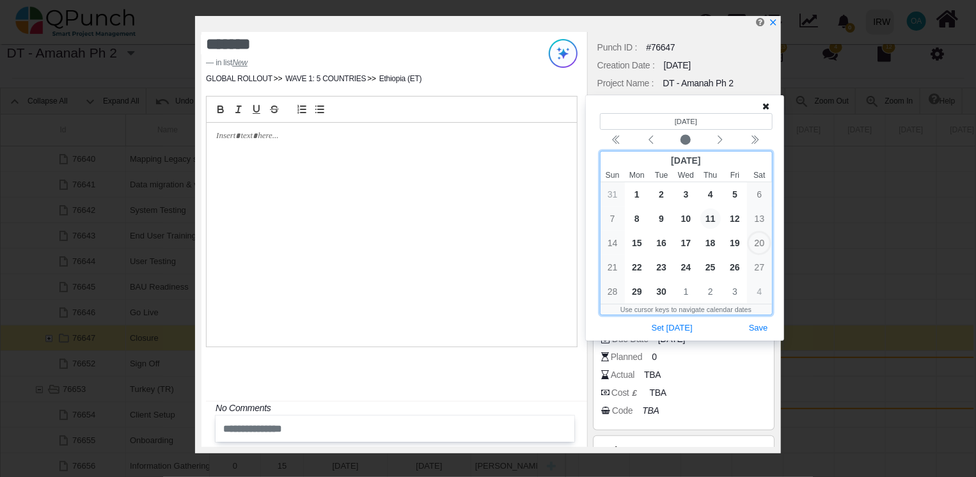
click at [715, 222] on span "11" at bounding box center [710, 219] width 20 height 20
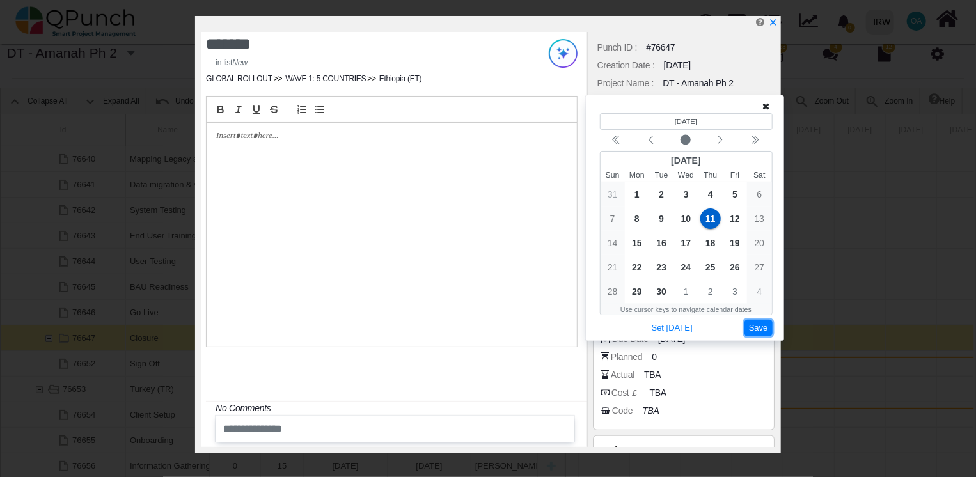
click at [766, 327] on button "Save" at bounding box center [759, 328] width 28 height 17
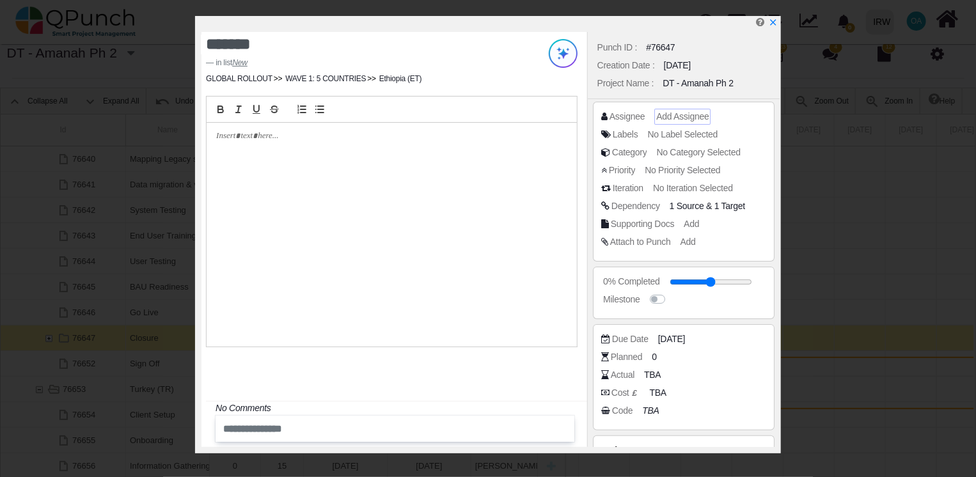
click at [686, 119] on span "Add Assignee" at bounding box center [682, 116] width 52 height 10
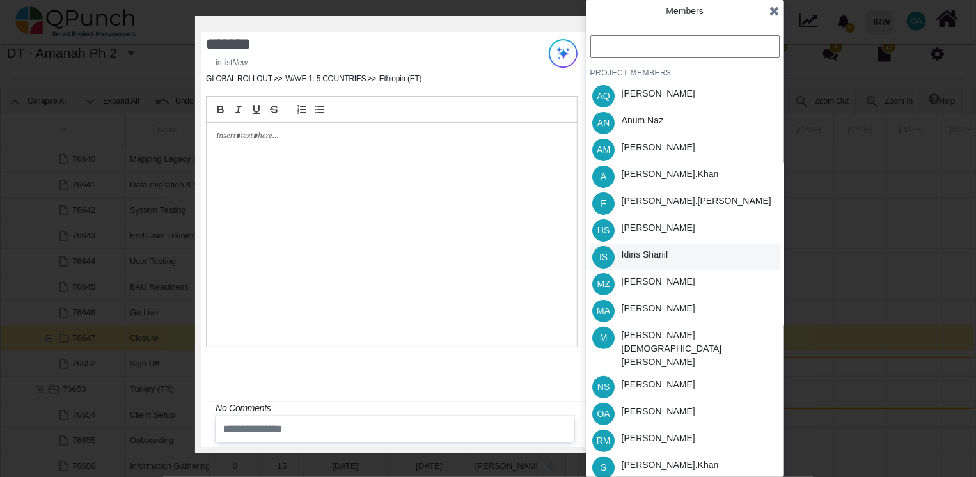
click at [630, 247] on div "Idiris Shariif" at bounding box center [645, 257] width 56 height 27
click at [640, 229] on div "[PERSON_NAME]" at bounding box center [659, 227] width 74 height 13
click at [652, 405] on div "[PERSON_NAME]" at bounding box center [659, 411] width 74 height 13
click at [647, 459] on div "[PERSON_NAME].khan" at bounding box center [670, 465] width 97 height 13
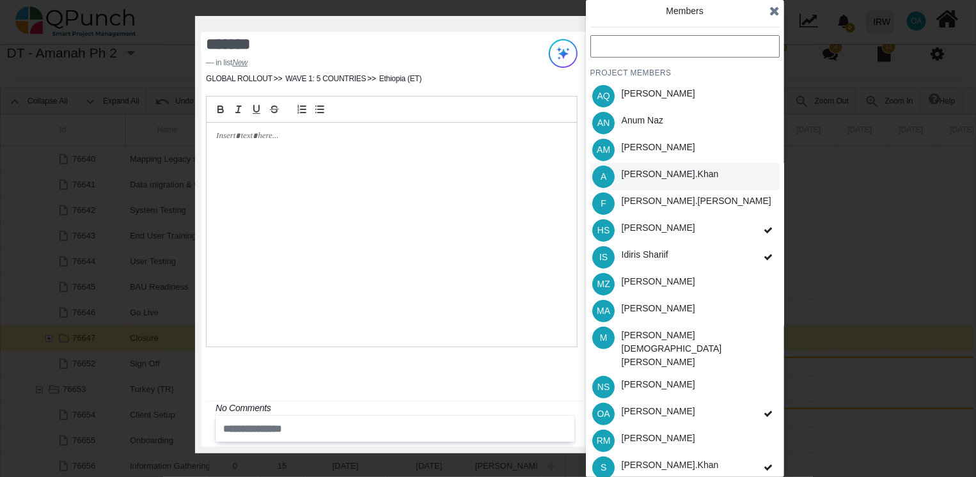
click at [649, 171] on div "[PERSON_NAME].khan" at bounding box center [670, 174] width 97 height 13
click at [770, 10] on icon at bounding box center [774, 10] width 10 height 13
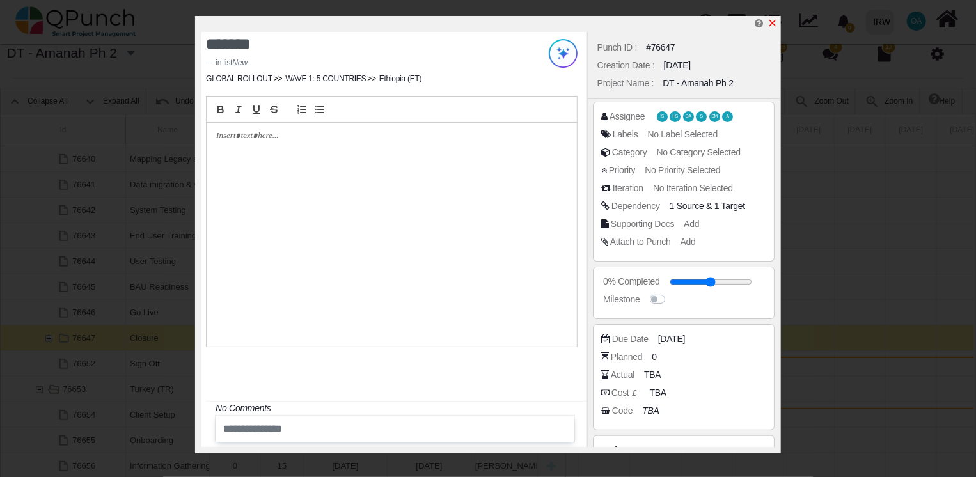
click at [775, 22] on icon "x" at bounding box center [772, 23] width 7 height 7
type input "**"
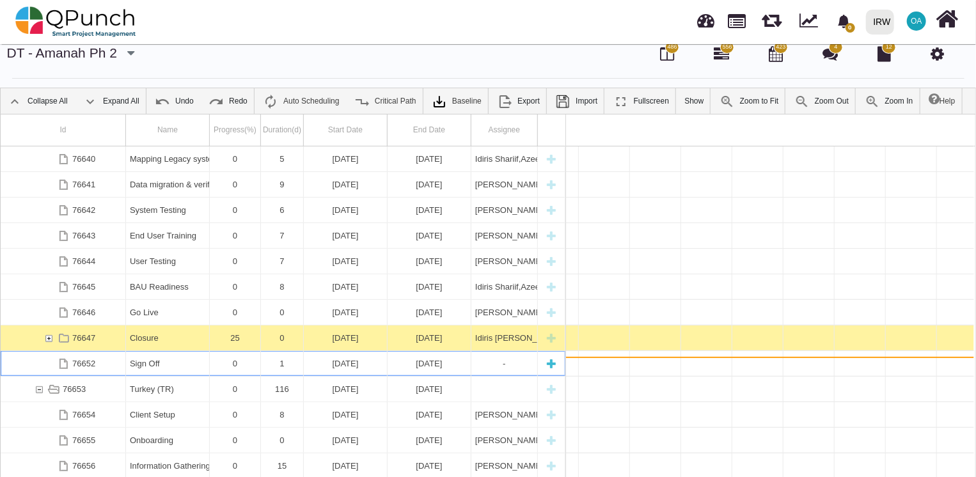
scroll to position [0, 23423]
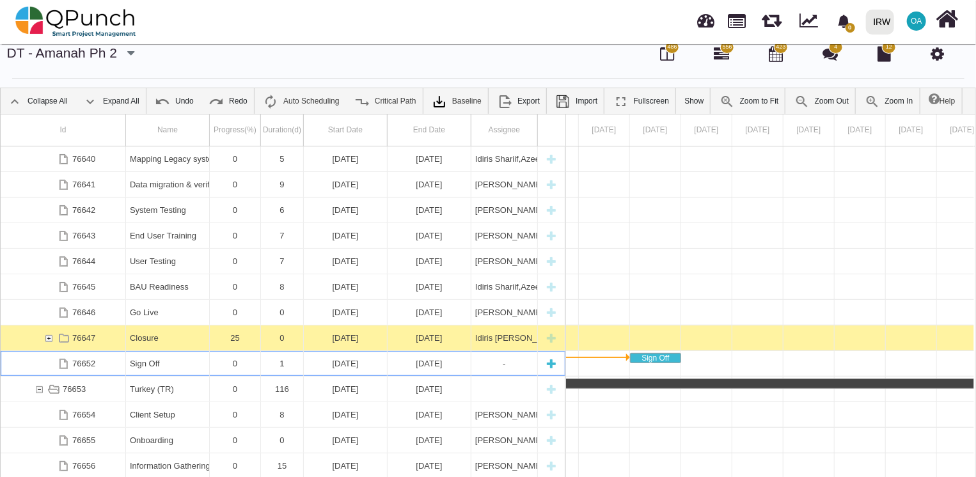
click at [276, 363] on div "1" at bounding box center [282, 363] width 35 height 25
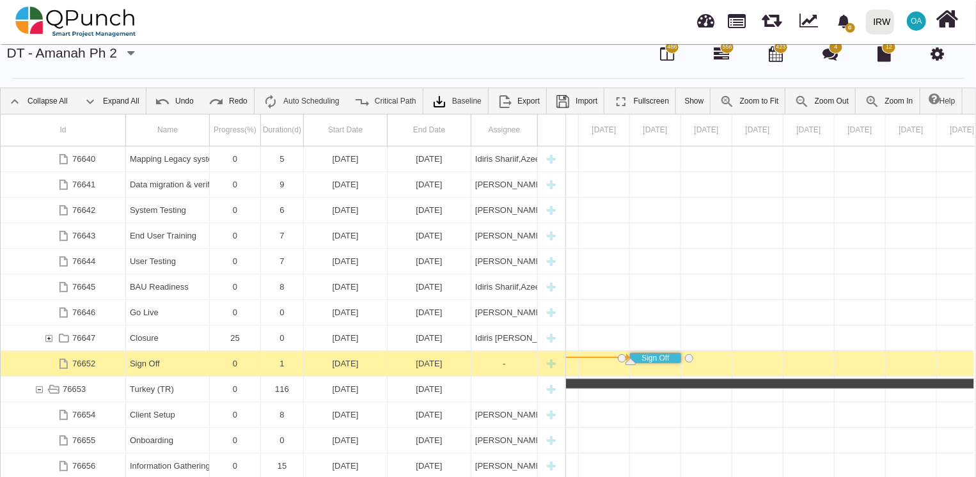
click at [276, 363] on div "1" at bounding box center [282, 363] width 35 height 25
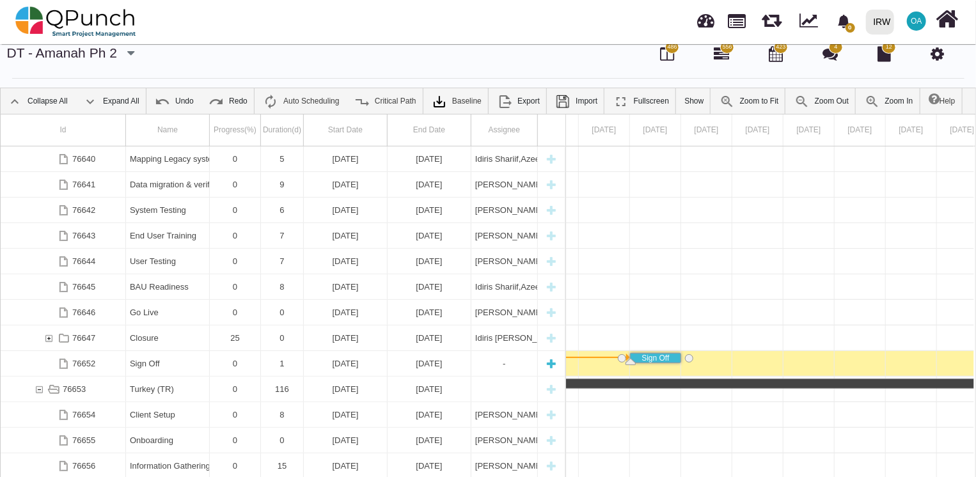
click at [276, 363] on div "1" at bounding box center [282, 363] width 35 height 25
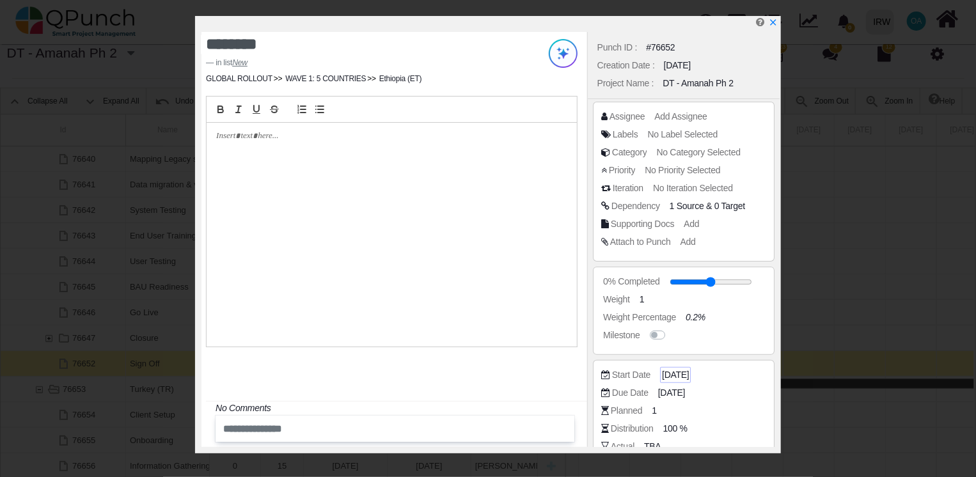
click at [668, 373] on span "[DATE]" at bounding box center [675, 374] width 27 height 13
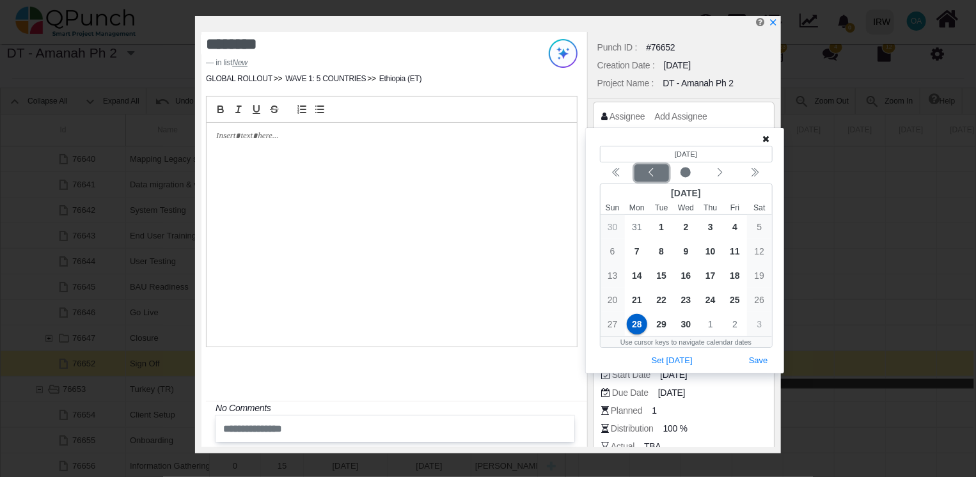
click at [647, 176] on icon "chevron left" at bounding box center [651, 173] width 10 height 10
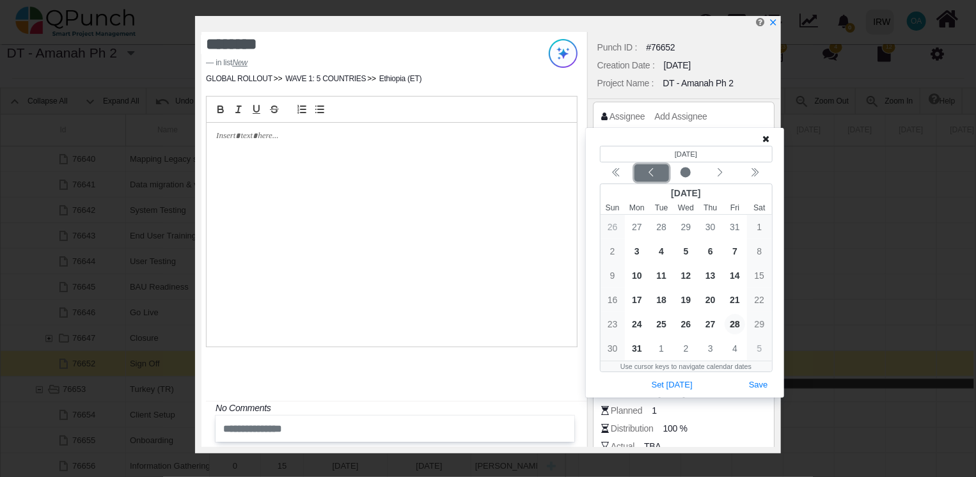
click at [647, 176] on icon "chevron left" at bounding box center [651, 173] width 10 height 10
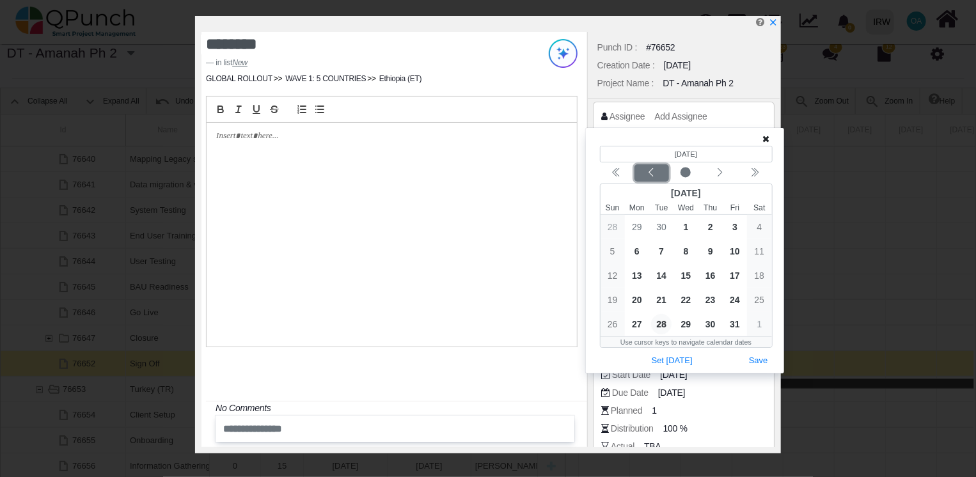
click at [647, 176] on icon "chevron left" at bounding box center [651, 173] width 10 height 10
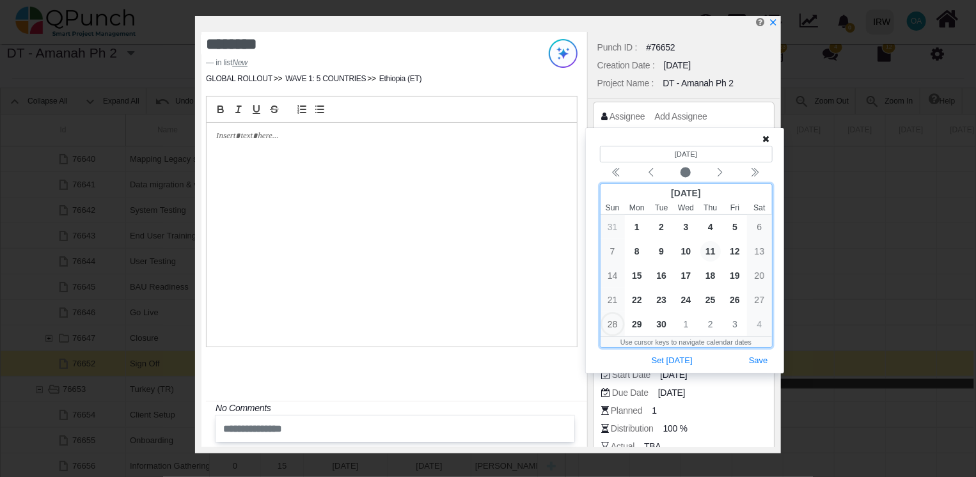
click at [704, 249] on span "11" at bounding box center [710, 251] width 20 height 20
click at [752, 361] on button "Save" at bounding box center [759, 360] width 28 height 17
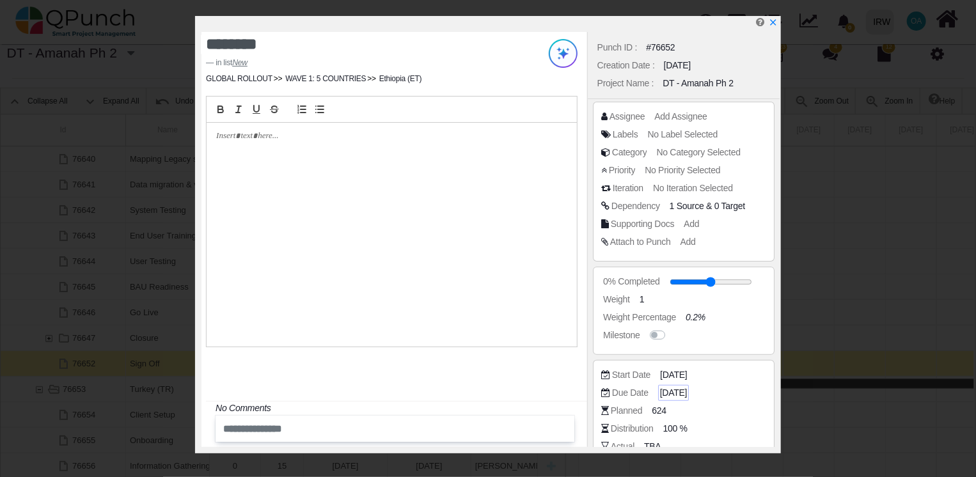
click at [681, 387] on span "[DATE]" at bounding box center [673, 392] width 27 height 13
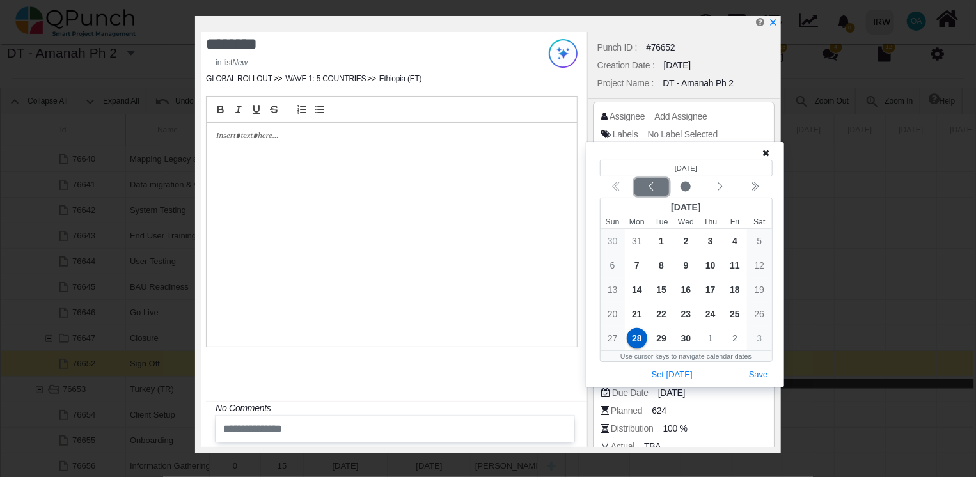
click at [647, 188] on icon "chevron left" at bounding box center [651, 187] width 10 height 10
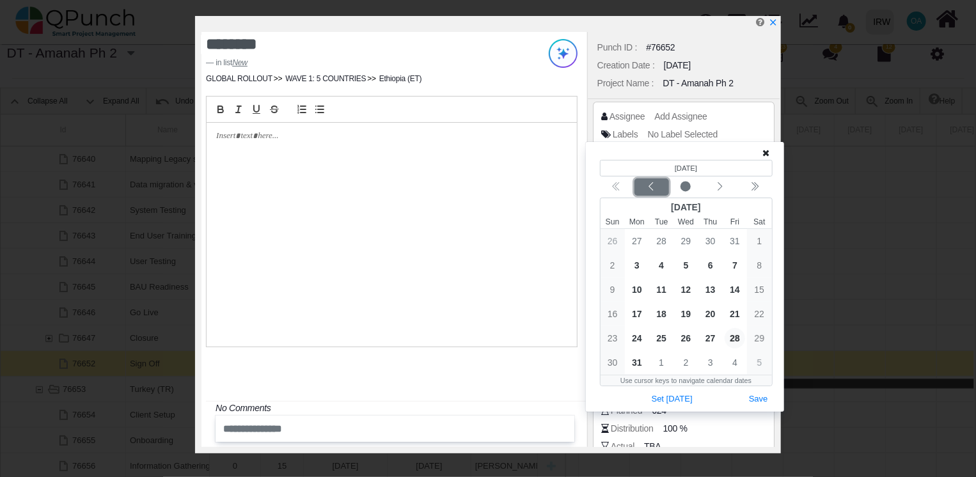
click at [647, 188] on icon "chevron left" at bounding box center [651, 187] width 10 height 10
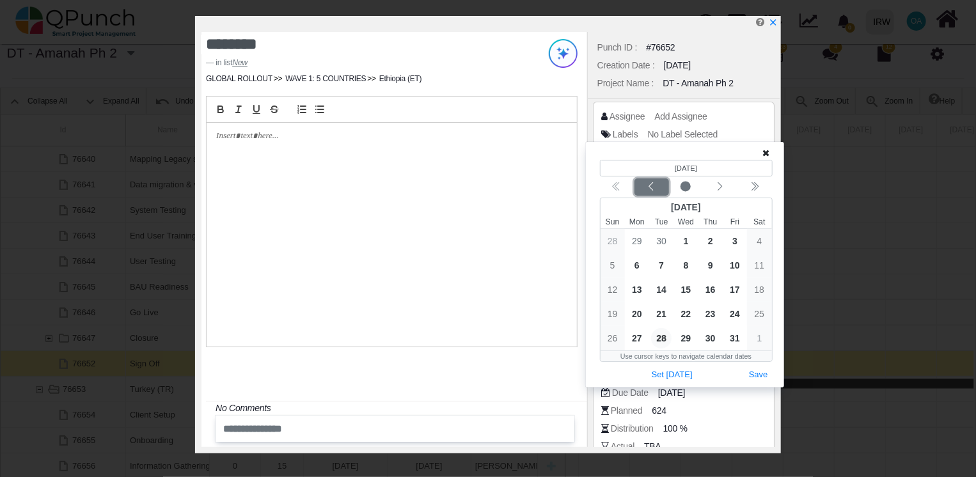
click at [647, 188] on icon "chevron left" at bounding box center [651, 187] width 10 height 10
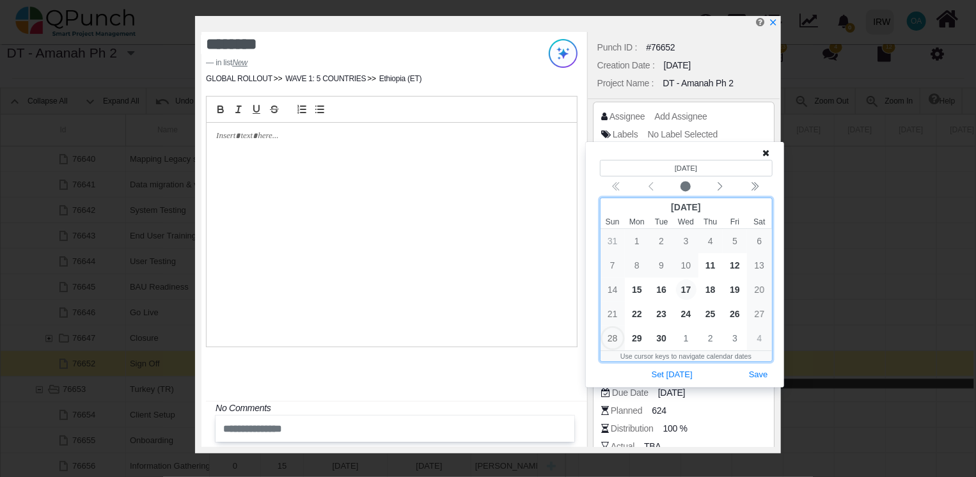
click at [686, 291] on span "17" at bounding box center [686, 290] width 20 height 20
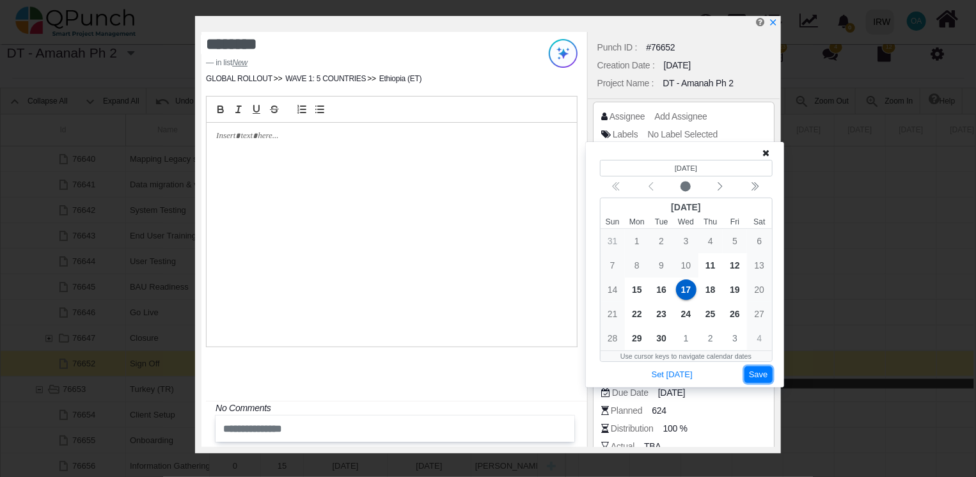
click at [758, 375] on button "Save" at bounding box center [759, 375] width 28 height 17
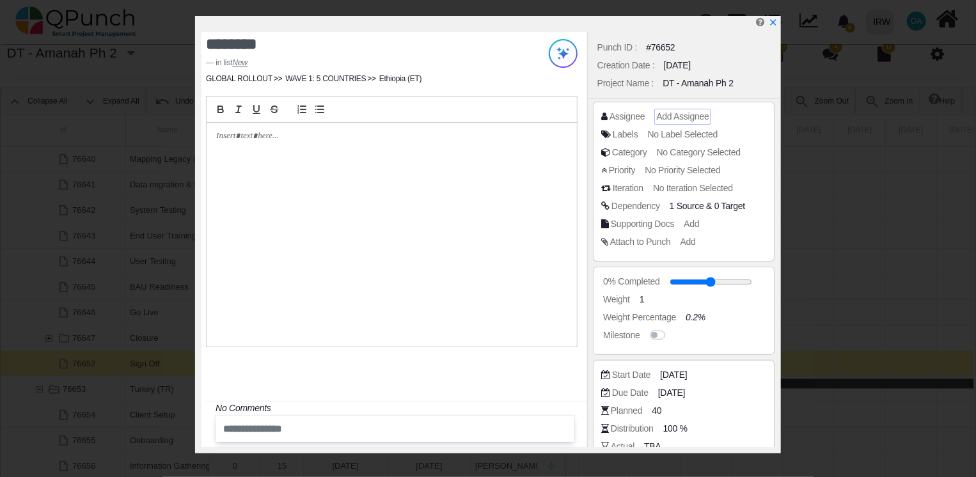
click at [694, 120] on span "Add Assignee" at bounding box center [682, 116] width 52 height 10
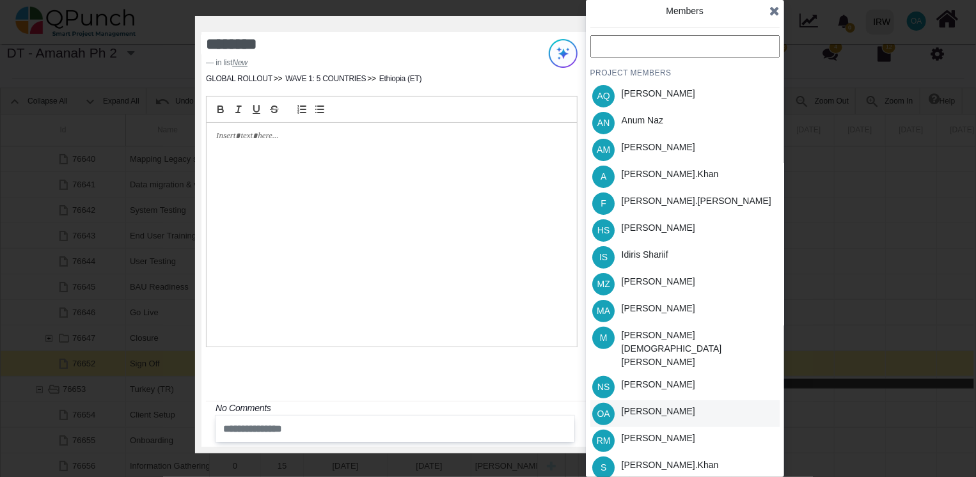
click at [647, 405] on div "[PERSON_NAME]" at bounding box center [659, 411] width 74 height 13
click at [659, 260] on div "Idiris Shariif" at bounding box center [645, 254] width 47 height 13
click at [654, 236] on div "PROJECT MEMBERS AQ [PERSON_NAME] AN [PERSON_NAME] AM [PERSON_NAME] A [PERSON_NA…" at bounding box center [684, 298] width 189 height 526
click at [652, 224] on div "[PERSON_NAME]" at bounding box center [659, 227] width 74 height 13
click at [635, 172] on div "[PERSON_NAME].khan" at bounding box center [670, 174] width 97 height 13
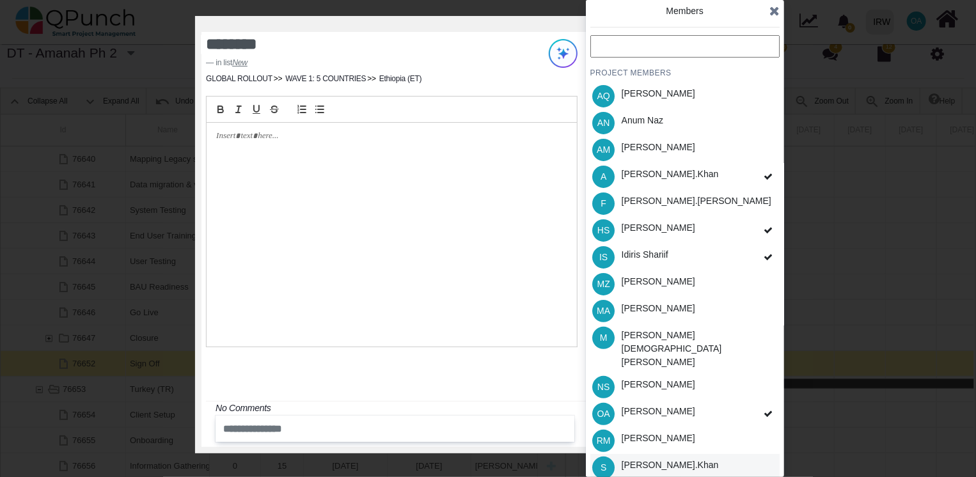
click at [636, 459] on div "[PERSON_NAME].khan" at bounding box center [670, 465] width 97 height 13
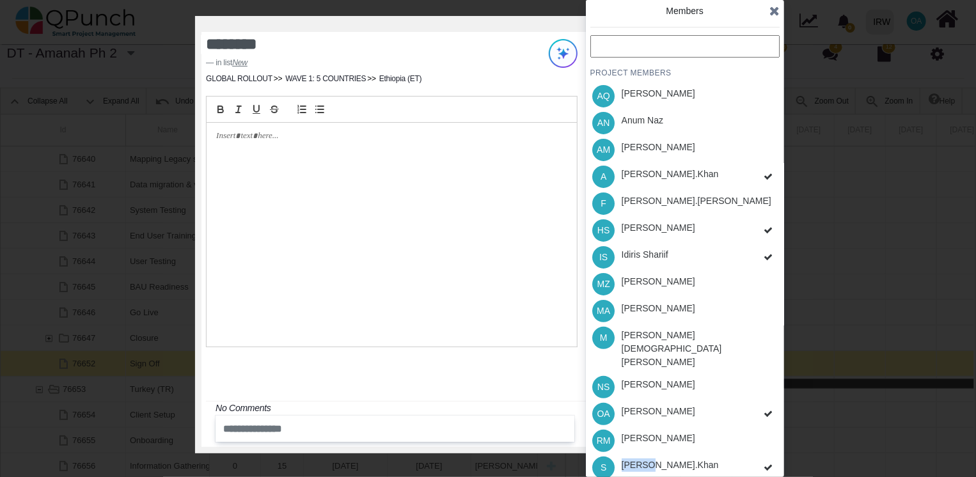
drag, startPoint x: 636, startPoint y: 443, endPoint x: 643, endPoint y: 457, distance: 15.5
click at [643, 457] on div "PROJECT MEMBERS AQ [PERSON_NAME] AN [PERSON_NAME] AM [PERSON_NAME] A [PERSON_NA…" at bounding box center [684, 298] width 189 height 526
click at [775, 13] on icon at bounding box center [774, 10] width 10 height 13
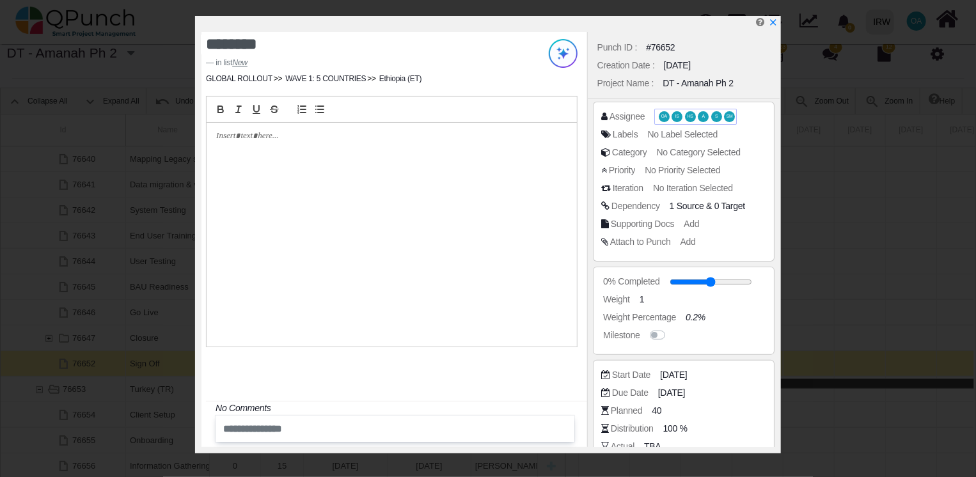
click at [705, 118] on span "A" at bounding box center [703, 116] width 11 height 11
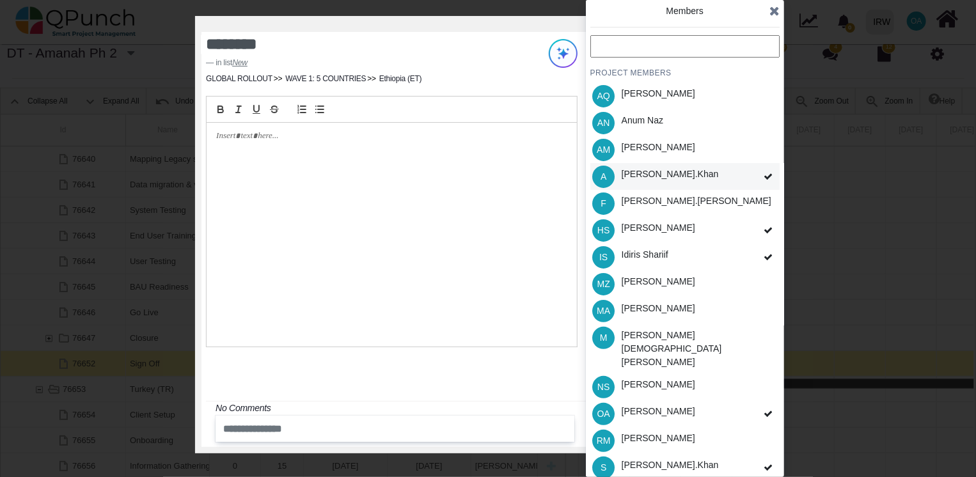
click at [662, 178] on div "[PERSON_NAME].khan" at bounding box center [670, 174] width 97 height 13
click at [663, 223] on div "[PERSON_NAME]" at bounding box center [659, 227] width 74 height 13
drag, startPoint x: 665, startPoint y: 244, endPoint x: 669, endPoint y: 257, distance: 13.4
click at [669, 257] on div "PROJECT MEMBERS AQ [PERSON_NAME] AN [PERSON_NAME] AM [PERSON_NAME] A [PERSON_NA…" at bounding box center [684, 298] width 189 height 526
click at [669, 257] on div "Idiris Shariif" at bounding box center [645, 257] width 56 height 27
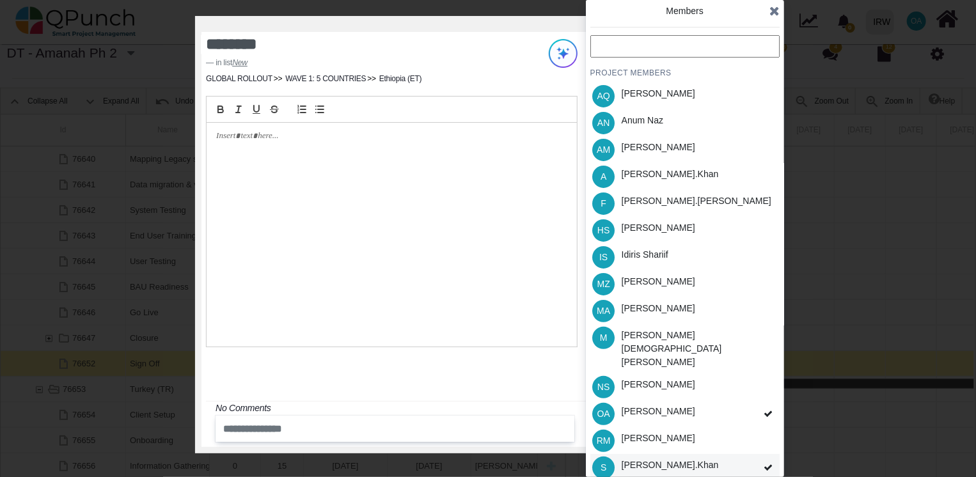
click at [724, 454] on div "S [PERSON_NAME].khan" at bounding box center [684, 467] width 189 height 27
click at [733, 469] on div "PROJECT MEMBERS AQ [PERSON_NAME] AN [PERSON_NAME] AM [PERSON_NAME] A [PERSON_NA…" at bounding box center [684, 298] width 189 height 526
click at [773, 14] on icon at bounding box center [774, 10] width 10 height 13
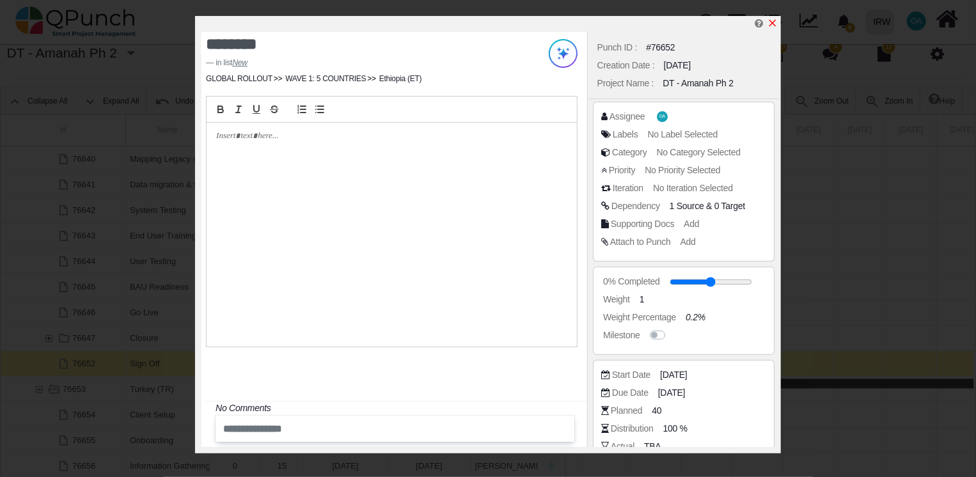
click at [775, 20] on icon "x" at bounding box center [773, 23] width 10 height 10
type input "**"
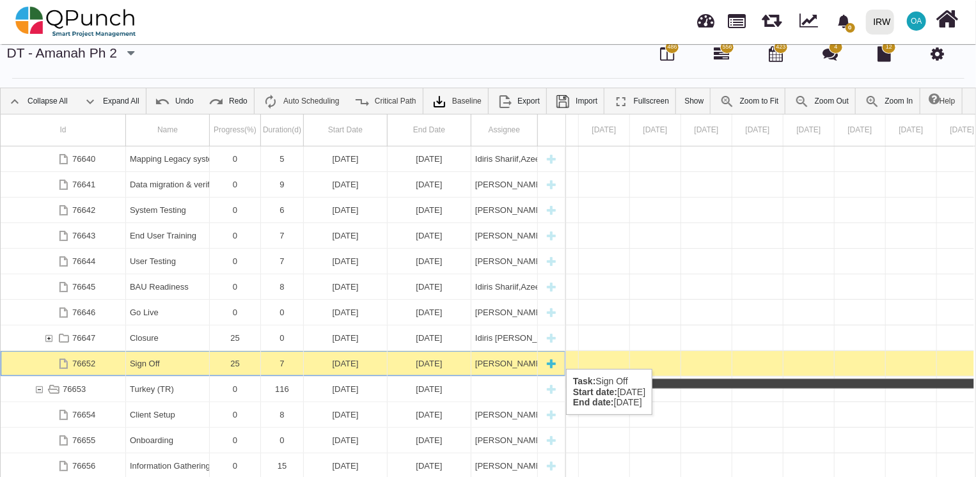
click at [363, 356] on div "[DATE]" at bounding box center [345, 363] width 75 height 25
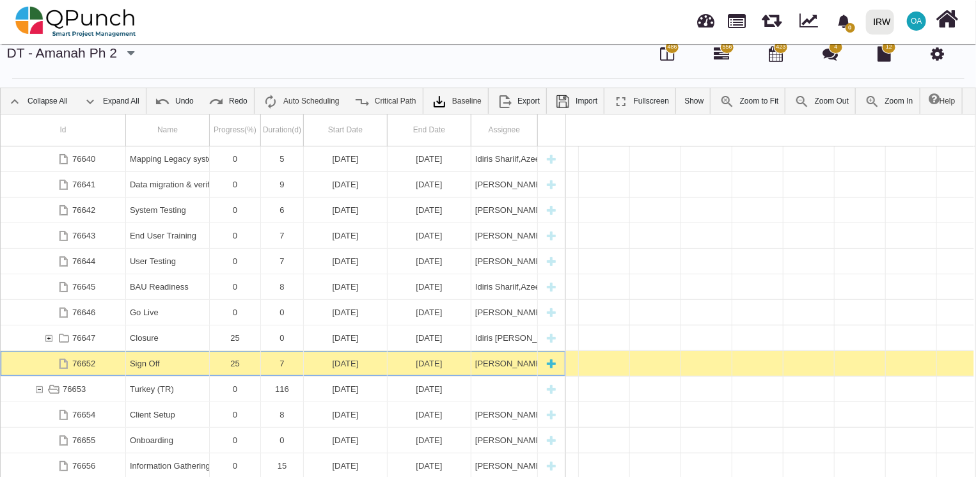
scroll to position [0, 17846]
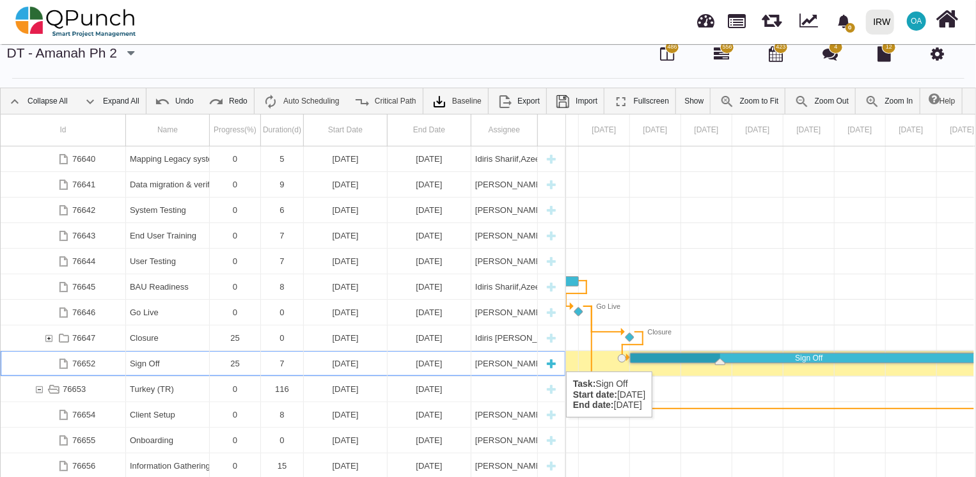
click at [178, 358] on div "Sign Off" at bounding box center [167, 363] width 75 height 25
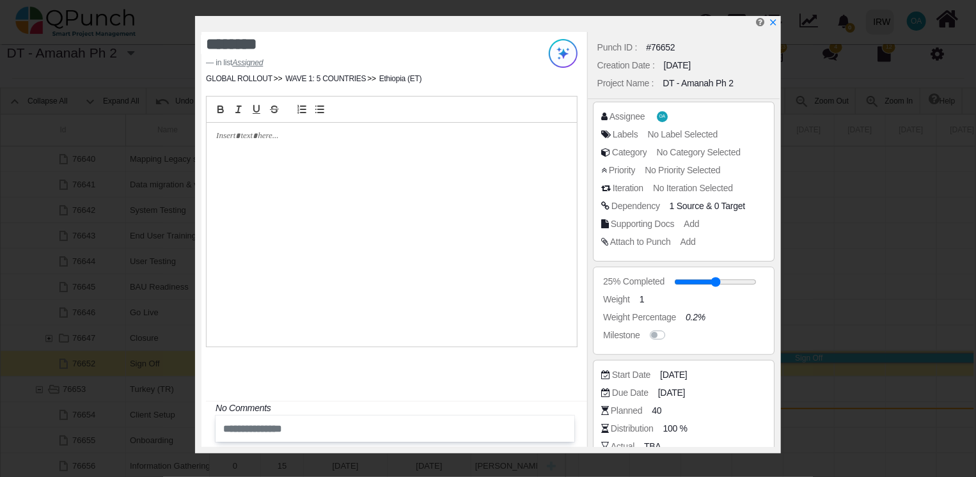
click at [668, 114] on div "Assignee OA" at bounding box center [686, 116] width 171 height 13
click at [659, 115] on span "OA" at bounding box center [664, 116] width 11 height 11
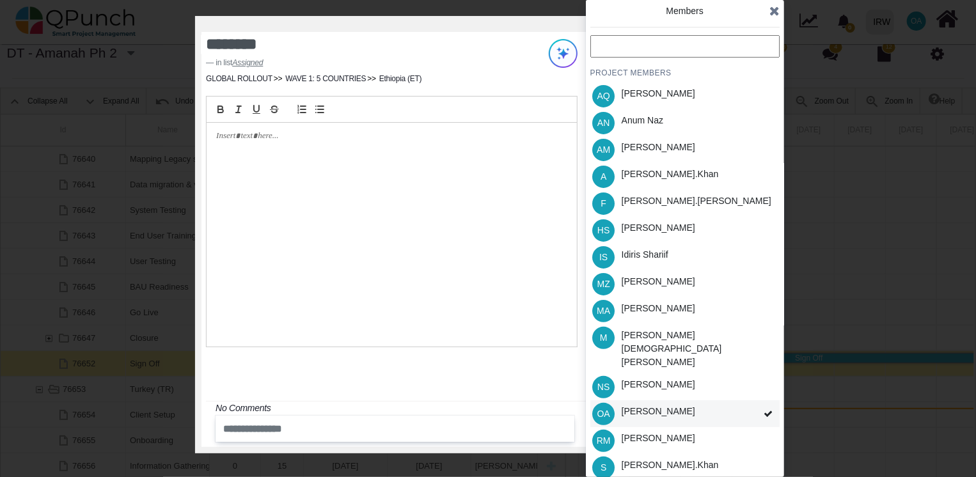
click at [663, 405] on div "[PERSON_NAME]" at bounding box center [659, 411] width 74 height 13
click at [631, 256] on div "Idiris Shariif" at bounding box center [645, 254] width 47 height 13
click at [650, 173] on div "[PERSON_NAME].khan" at bounding box center [670, 174] width 97 height 13
click at [770, 11] on icon at bounding box center [774, 10] width 10 height 13
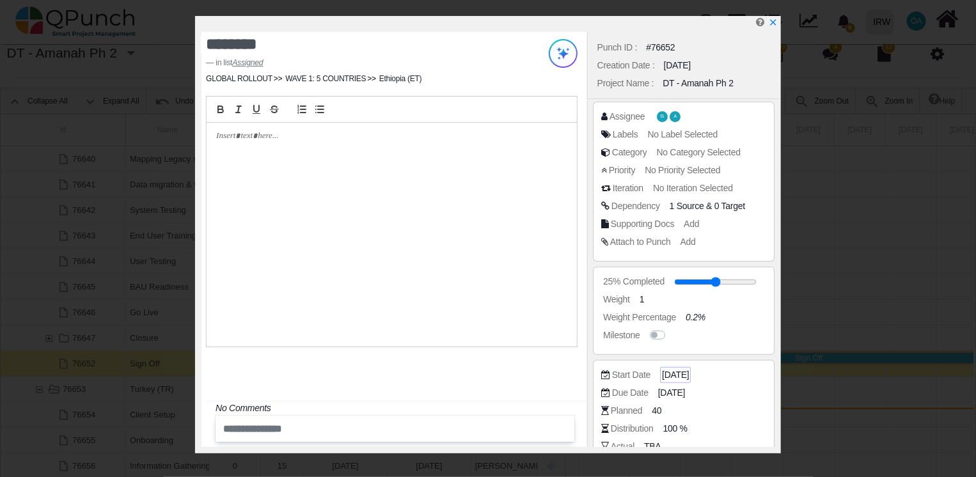
click at [674, 378] on span "[DATE]" at bounding box center [675, 374] width 27 height 13
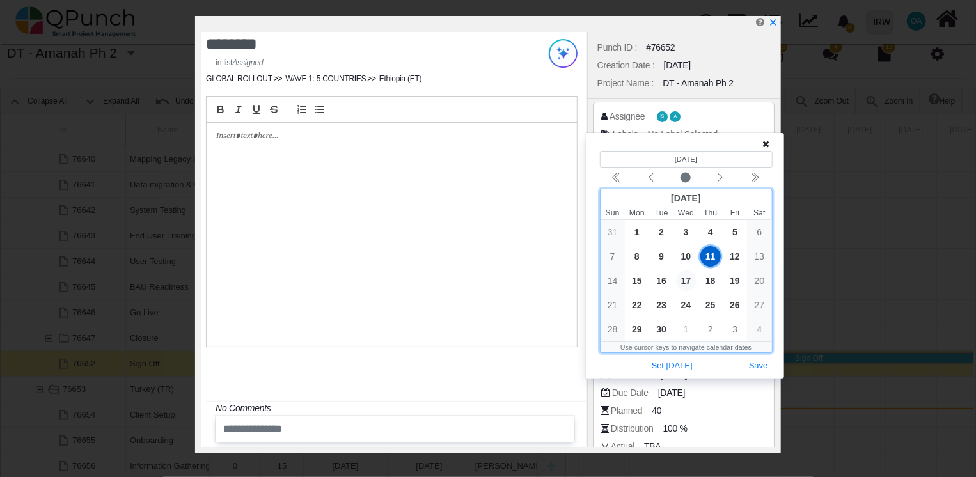
click at [683, 280] on span "17" at bounding box center [686, 281] width 20 height 20
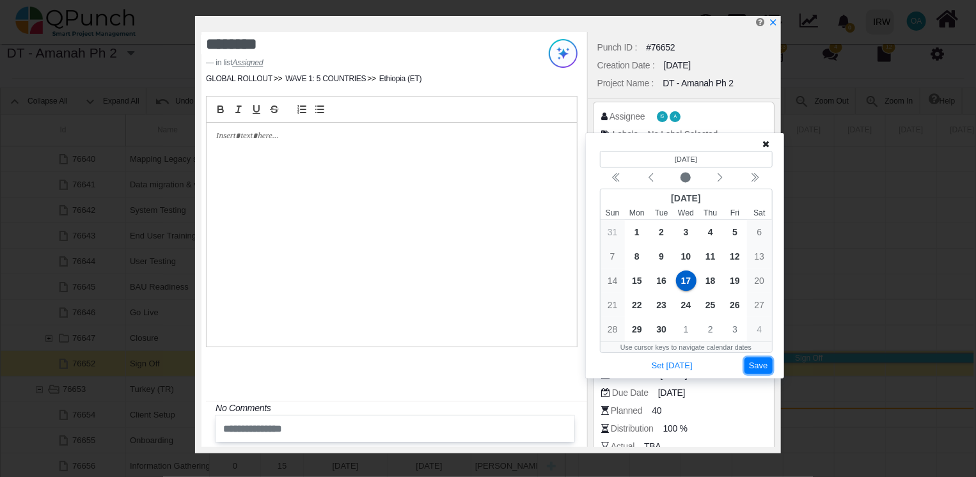
click at [753, 363] on button "Save" at bounding box center [759, 366] width 28 height 17
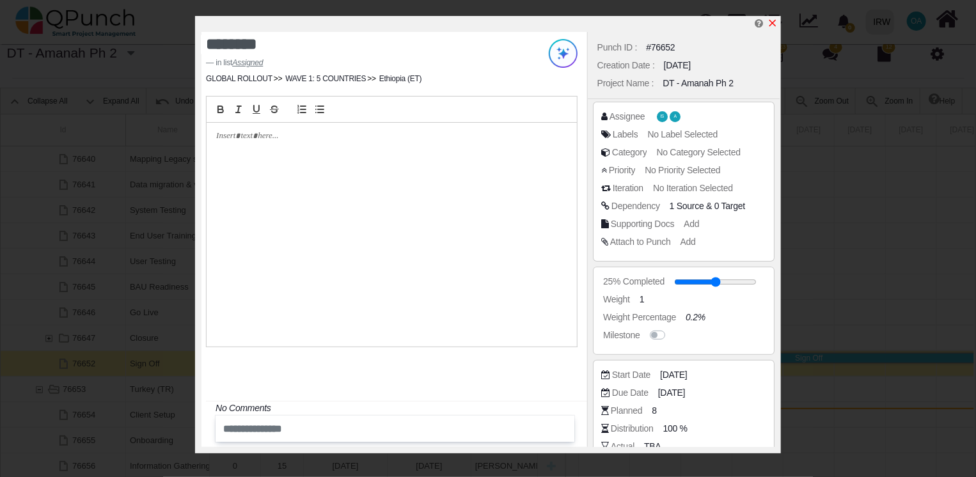
click at [773, 20] on icon "x" at bounding box center [773, 23] width 10 height 10
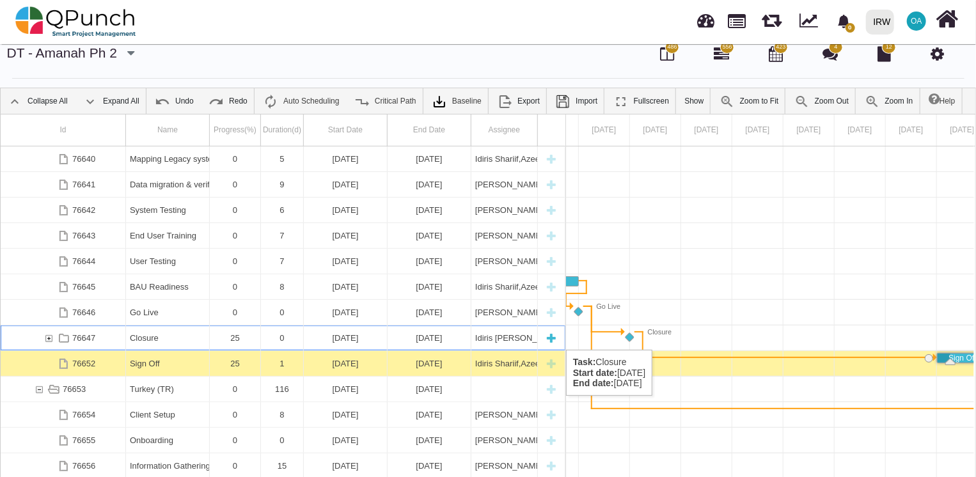
click at [51, 336] on div "76647" at bounding box center [49, 338] width 12 height 25
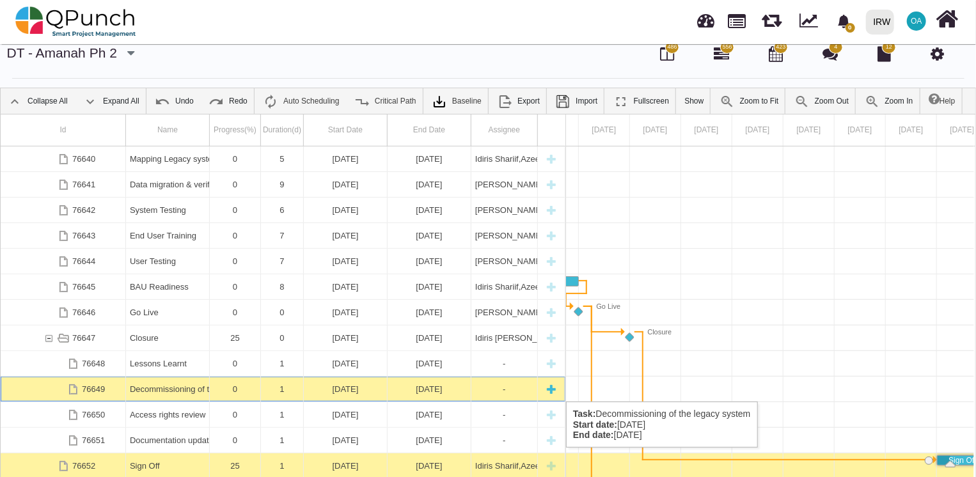
scroll to position [0, 19841]
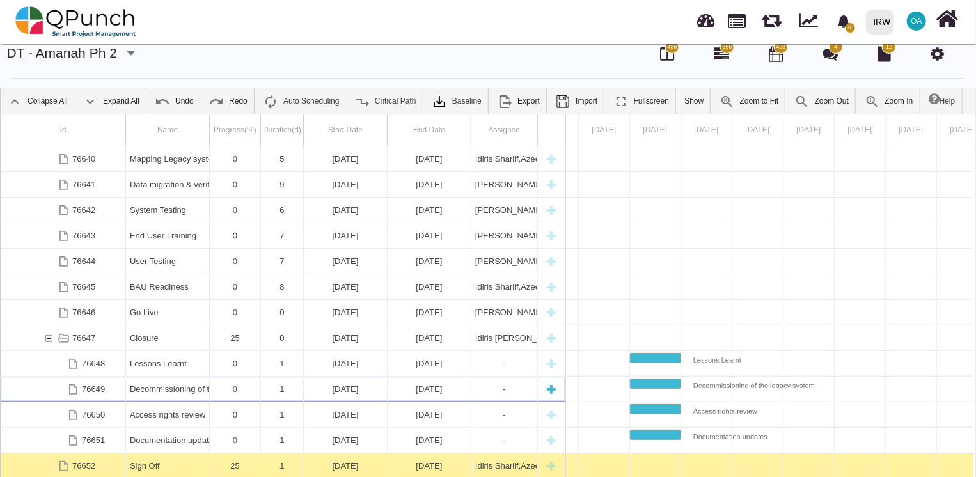
click at [333, 388] on div "[DATE]" at bounding box center [345, 389] width 75 height 25
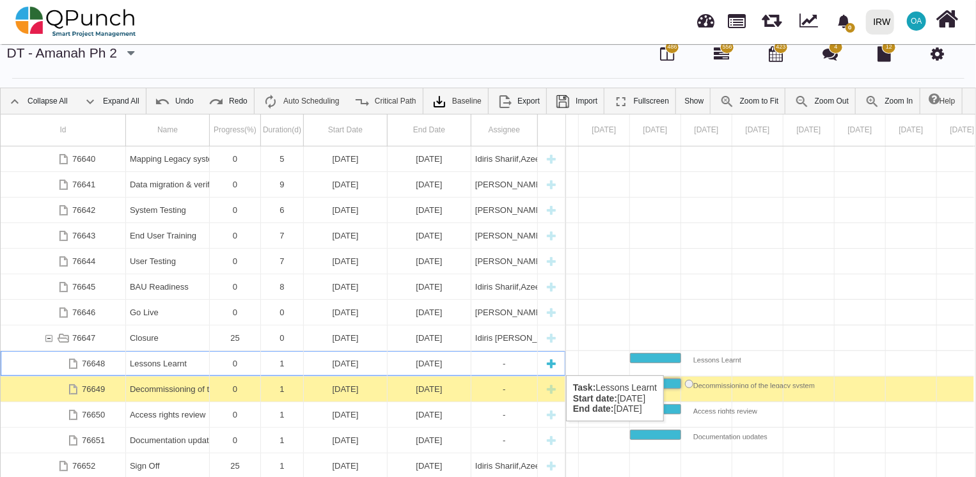
click at [342, 362] on div "[DATE]" at bounding box center [345, 363] width 75 height 25
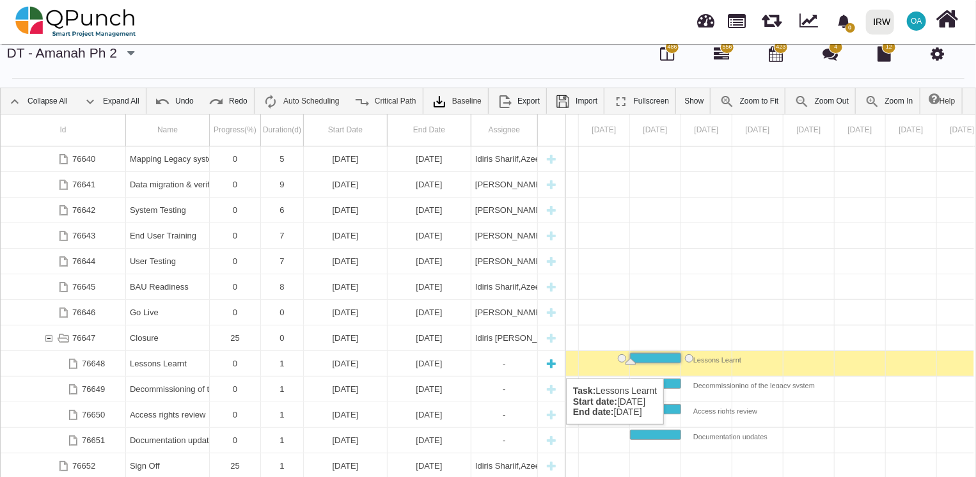
click at [164, 365] on div "Lessons Learnt" at bounding box center [167, 363] width 75 height 25
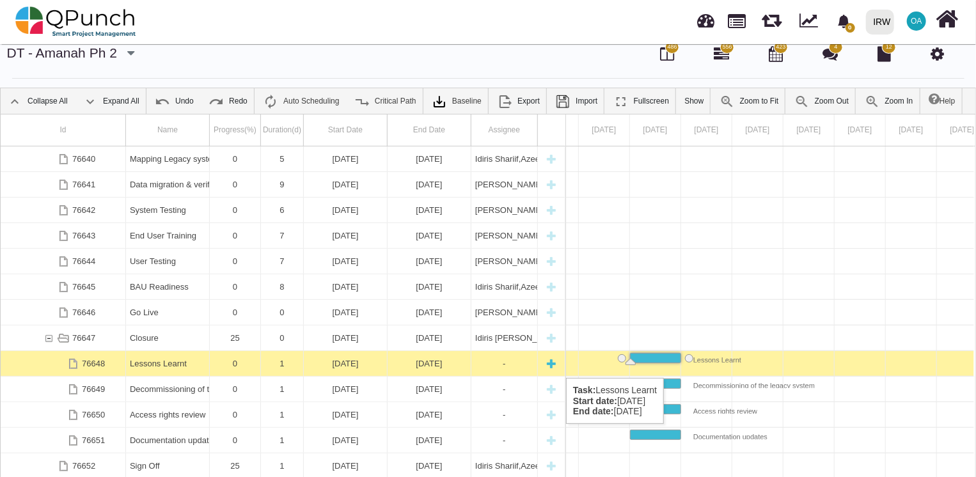
click at [166, 365] on div "Lessons Learnt" at bounding box center [167, 363] width 75 height 25
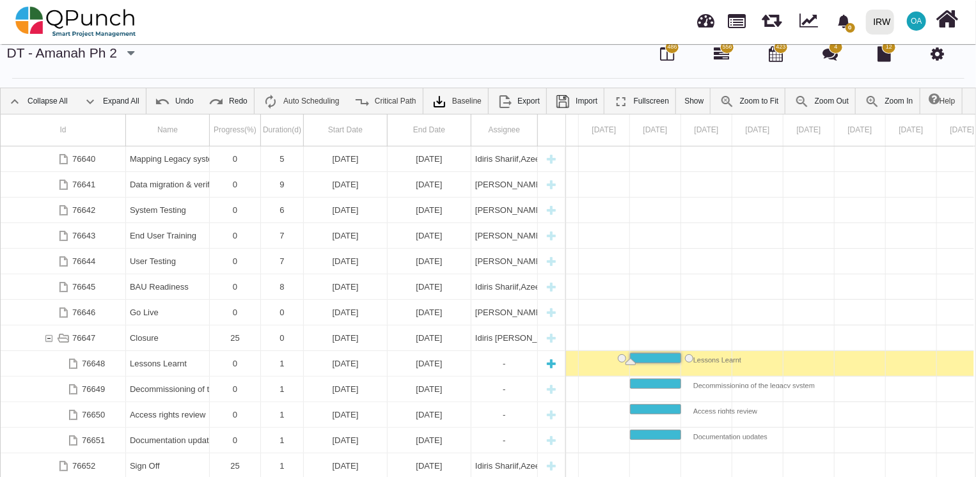
click at [166, 365] on div "Lessons Learnt" at bounding box center [167, 363] width 75 height 25
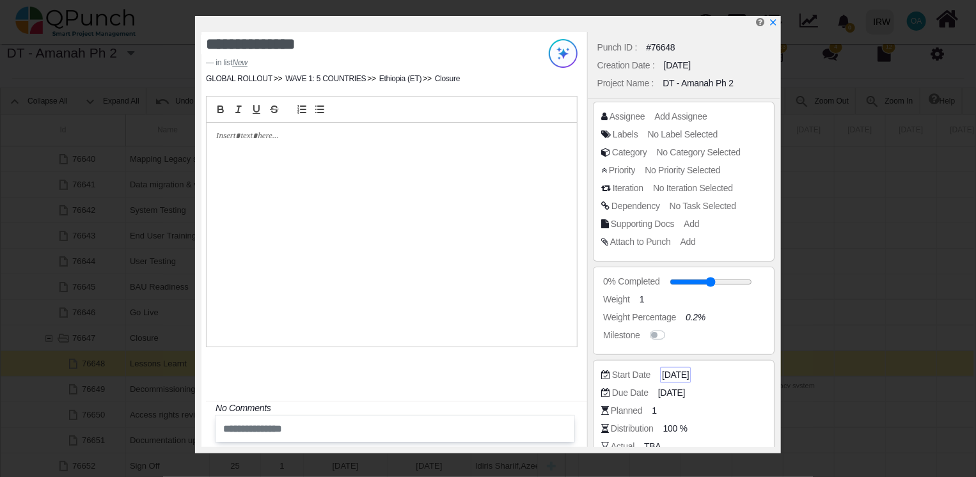
click at [670, 372] on span "[DATE]" at bounding box center [675, 374] width 27 height 13
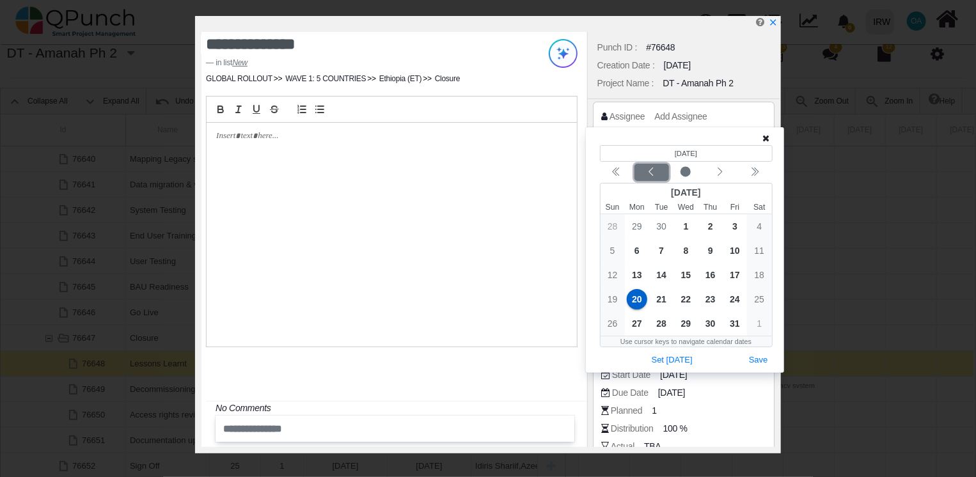
click at [651, 179] on button "Previous month" at bounding box center [652, 172] width 35 height 17
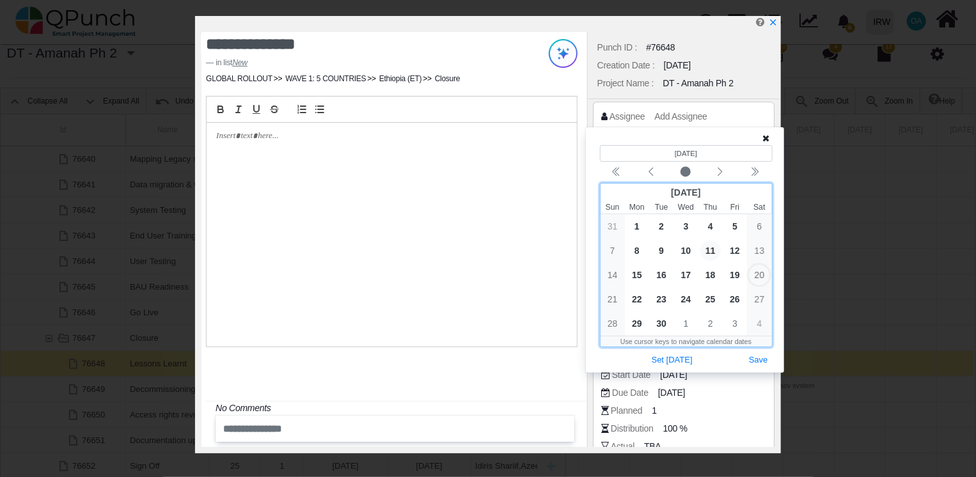
click at [710, 255] on span "11" at bounding box center [710, 251] width 20 height 20
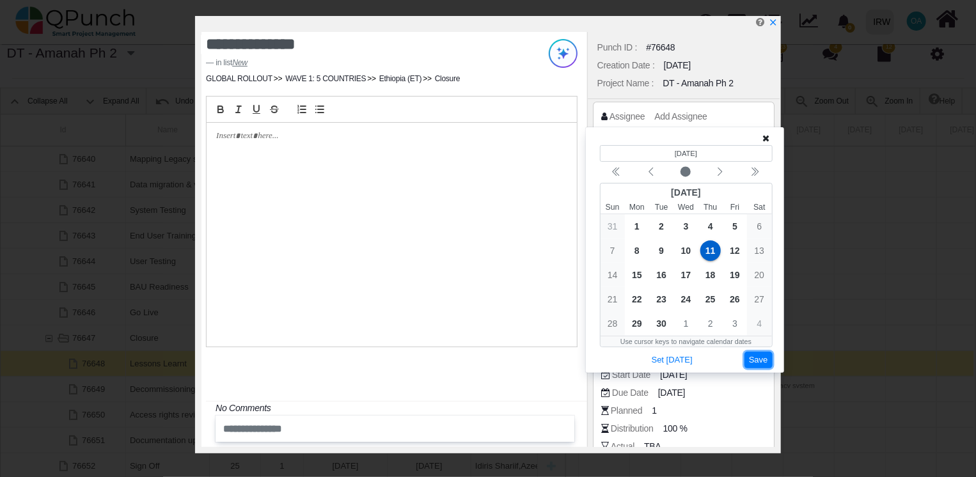
click at [760, 362] on button "Save" at bounding box center [759, 360] width 28 height 17
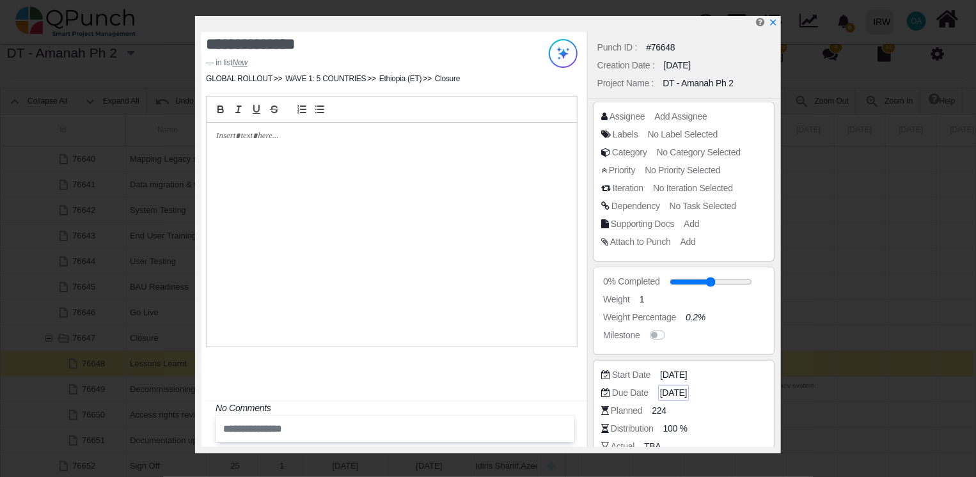
click at [686, 391] on span "[DATE]" at bounding box center [673, 392] width 27 height 13
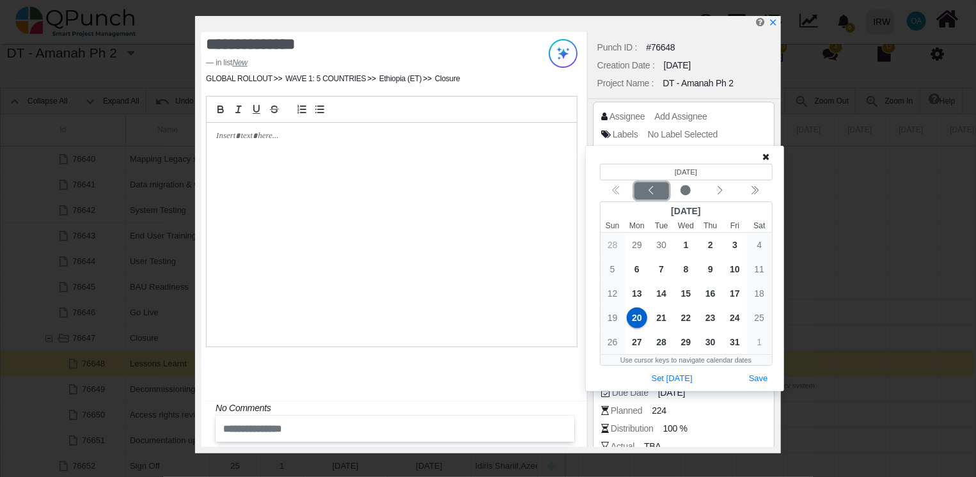
click at [645, 189] on div "Previous month" at bounding box center [651, 191] width 30 height 13
click at [645, 189] on div "Calendar navigation" at bounding box center [686, 190] width 173 height 17
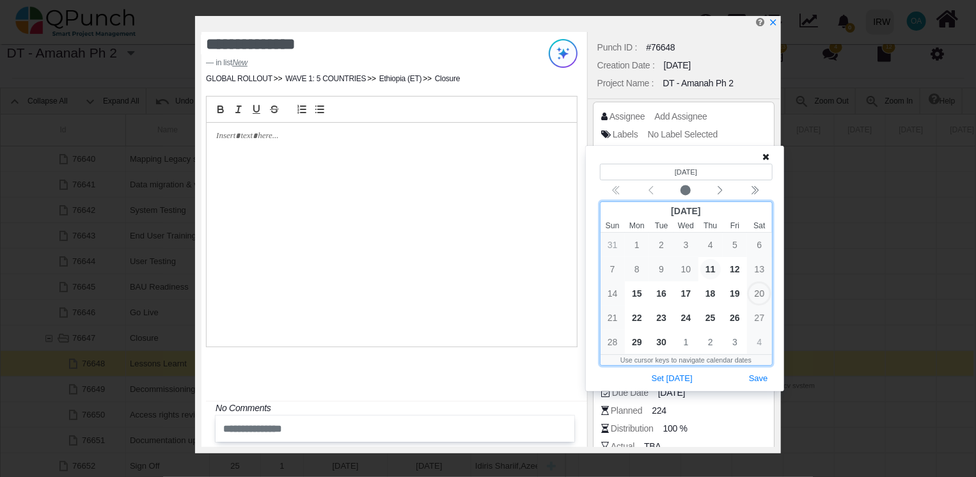
click at [713, 274] on span "11" at bounding box center [710, 269] width 20 height 20
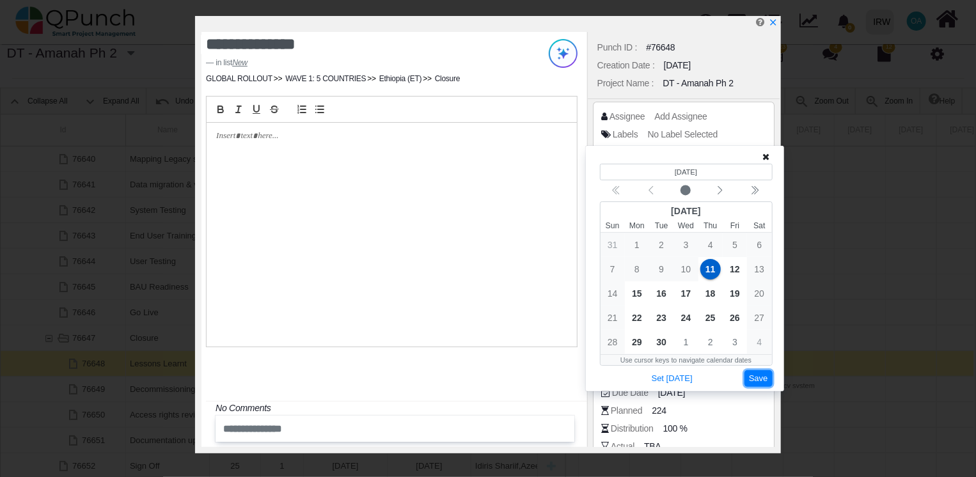
click at [762, 379] on button "Save" at bounding box center [759, 378] width 28 height 17
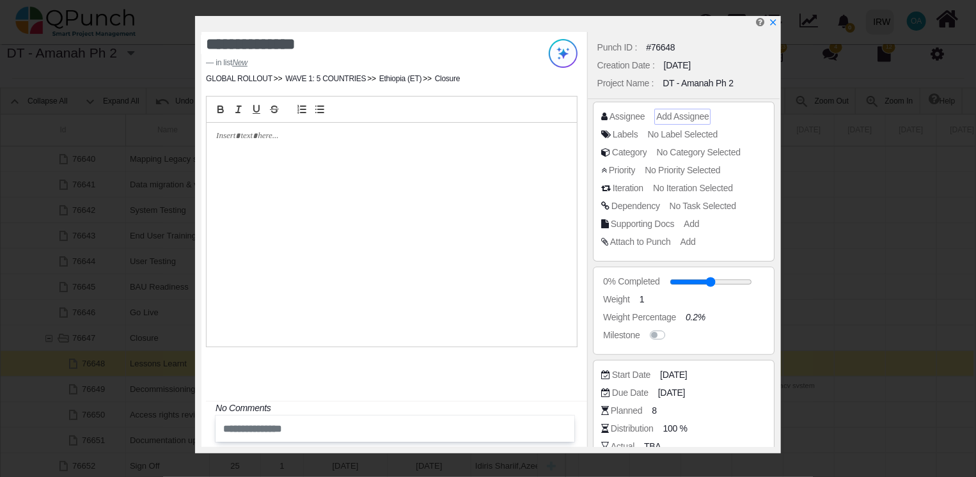
click at [685, 118] on span "Add Assignee" at bounding box center [682, 116] width 52 height 10
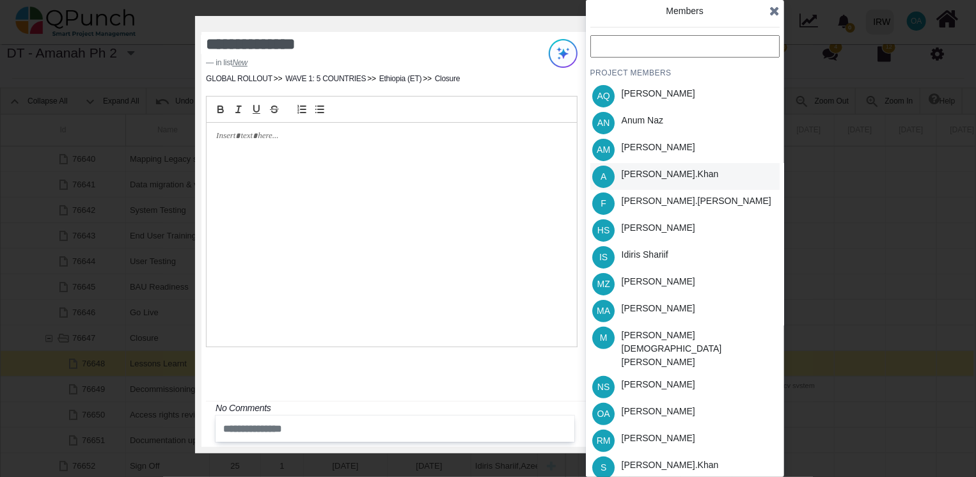
click at [633, 170] on div "[PERSON_NAME].khan" at bounding box center [670, 174] width 97 height 13
click at [627, 249] on div "Idiris Shariif" at bounding box center [645, 254] width 47 height 13
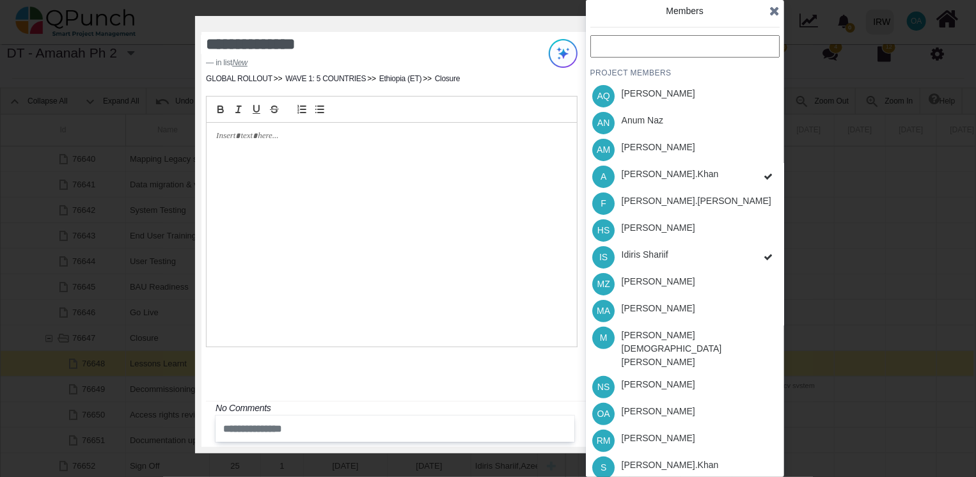
click at [634, 228] on div "PROJECT MEMBERS AQ [PERSON_NAME] AN [PERSON_NAME] AM [PERSON_NAME] A [PERSON_NA…" at bounding box center [684, 298] width 189 height 526
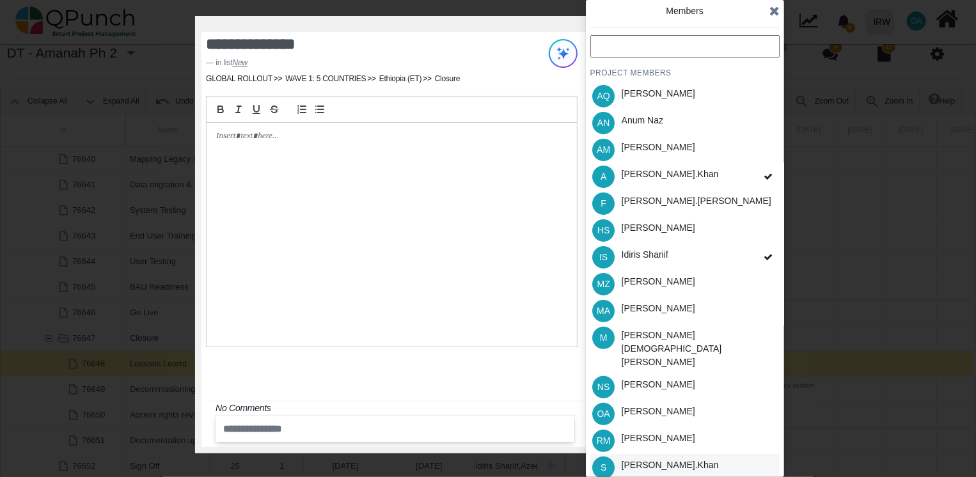
click at [630, 459] on div "[PERSON_NAME].khan" at bounding box center [670, 465] width 97 height 13
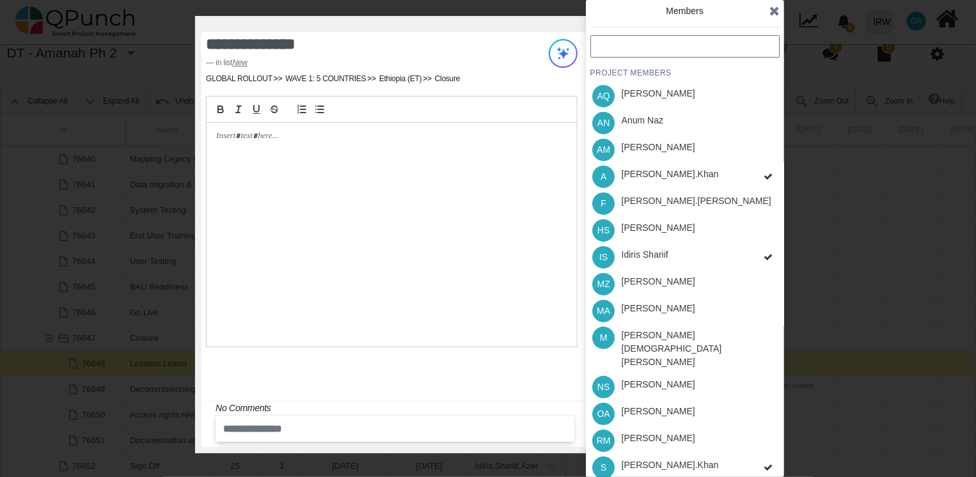
click at [640, 463] on div "PROJECT MEMBERS AQ [PERSON_NAME] AN [PERSON_NAME] AM [PERSON_NAME] A [PERSON_NA…" at bounding box center [684, 298] width 189 height 526
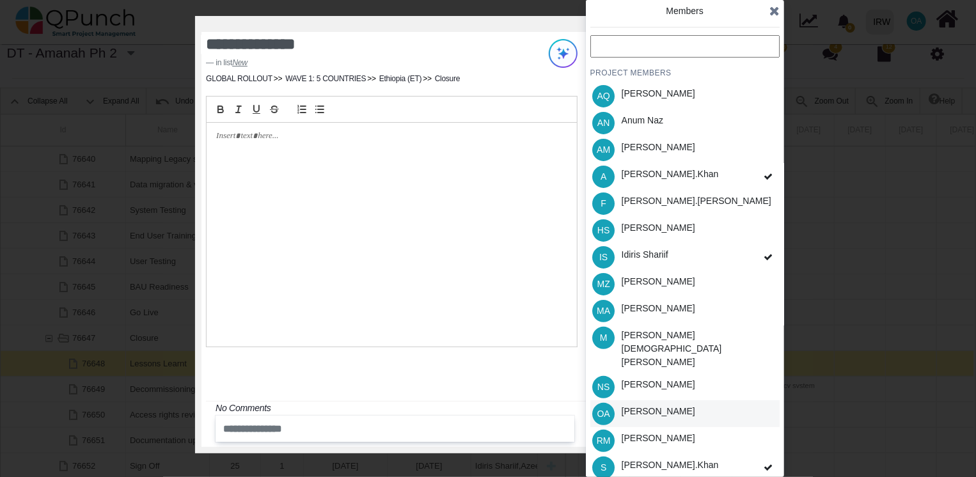
click at [635, 405] on div "[PERSON_NAME]" at bounding box center [659, 411] width 74 height 13
click at [770, 9] on icon at bounding box center [774, 10] width 10 height 13
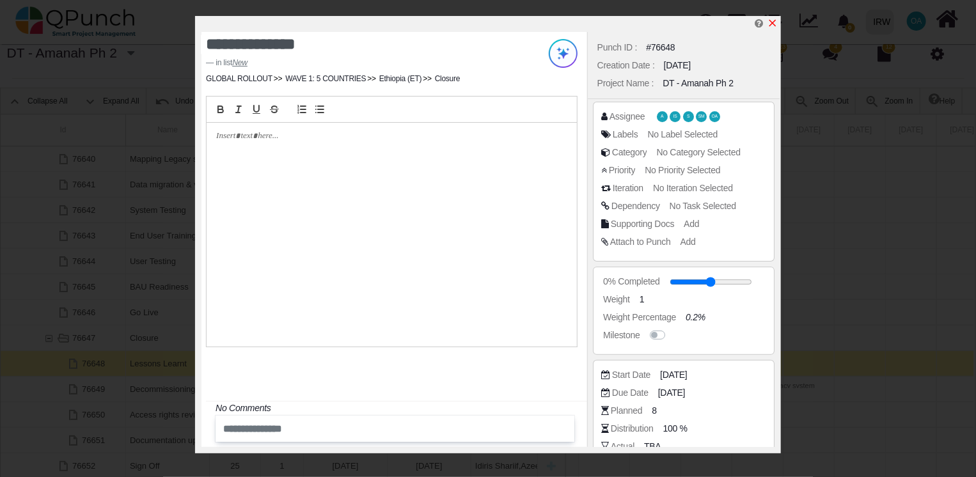
click at [773, 23] on icon "x" at bounding box center [772, 23] width 7 height 7
type input "**"
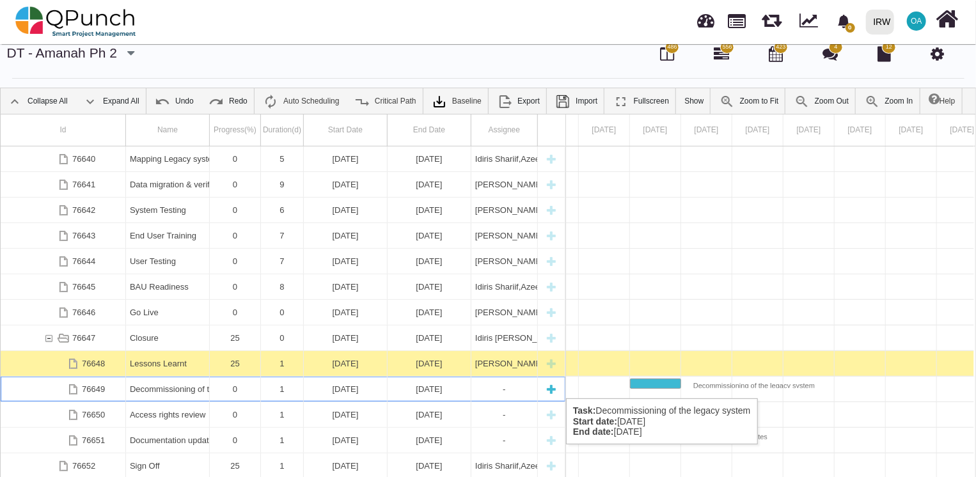
click at [336, 385] on div "[DATE]" at bounding box center [345, 389] width 75 height 25
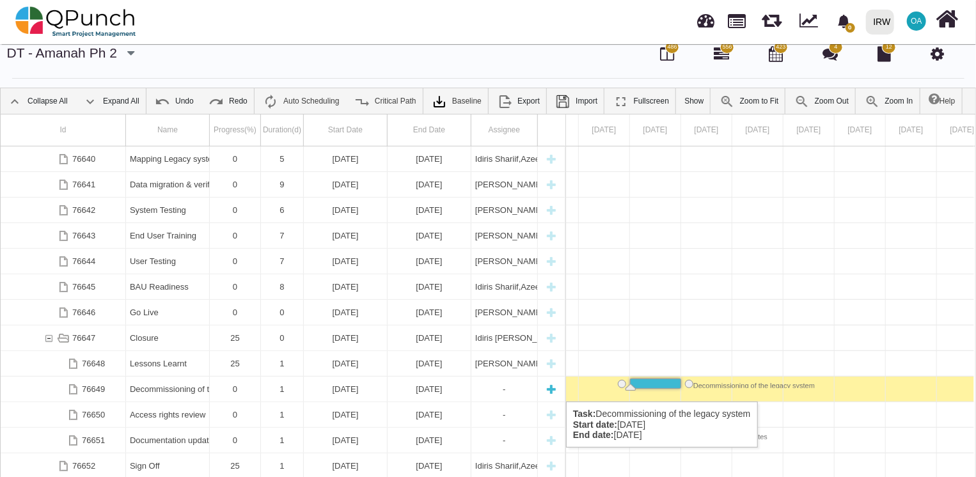
click at [319, 388] on div "[DATE]" at bounding box center [345, 389] width 75 height 25
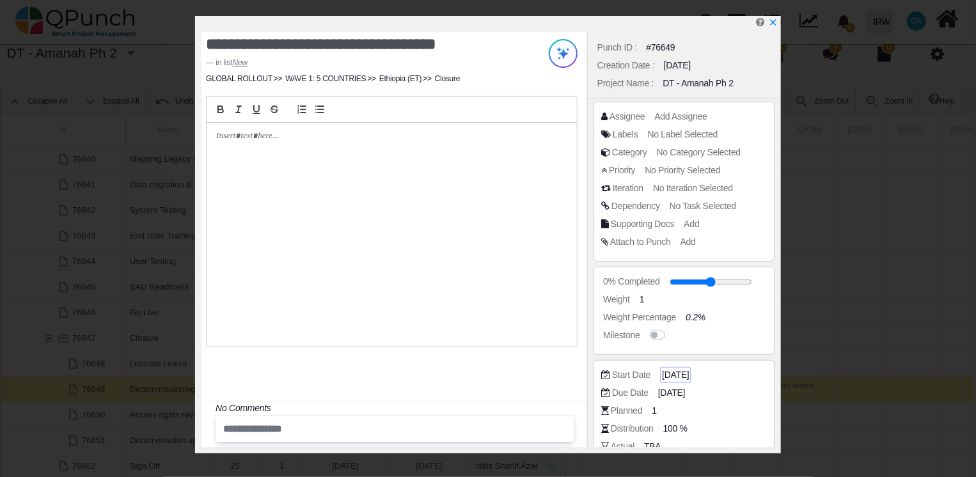
click at [689, 368] on span "[DATE]" at bounding box center [675, 374] width 27 height 13
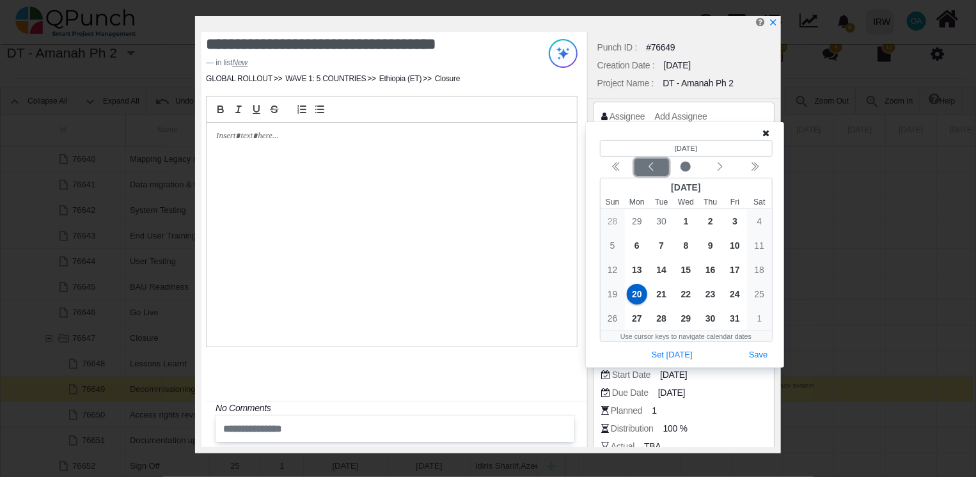
click at [652, 170] on icon "chevron left" at bounding box center [651, 167] width 10 height 10
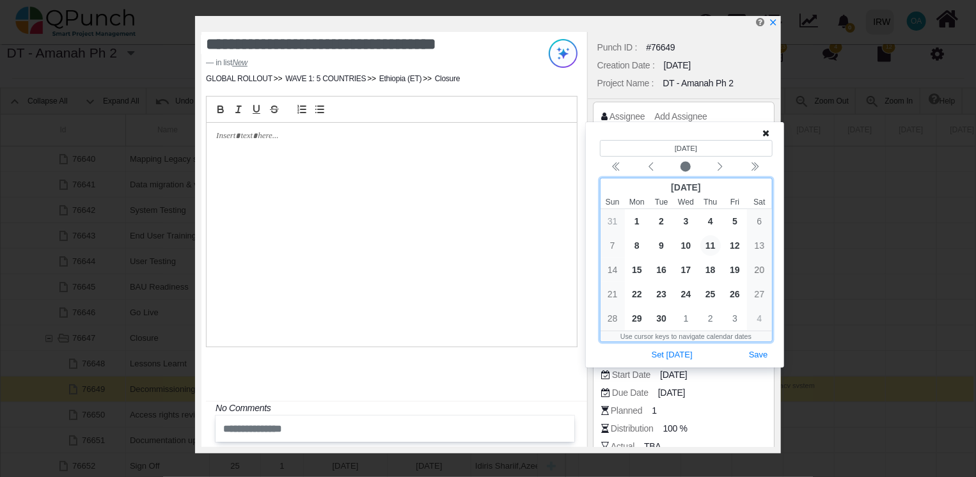
click at [711, 248] on span "11" at bounding box center [710, 245] width 20 height 20
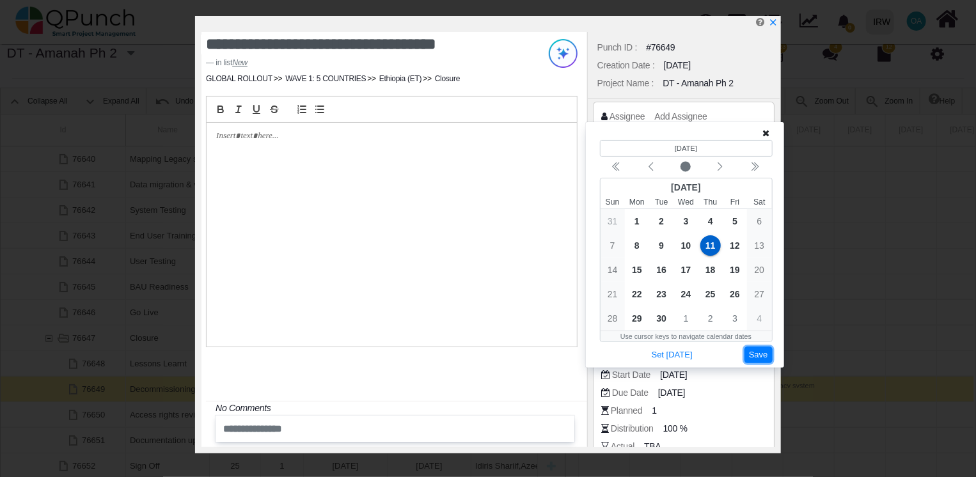
click at [754, 353] on button "Save" at bounding box center [759, 355] width 28 height 17
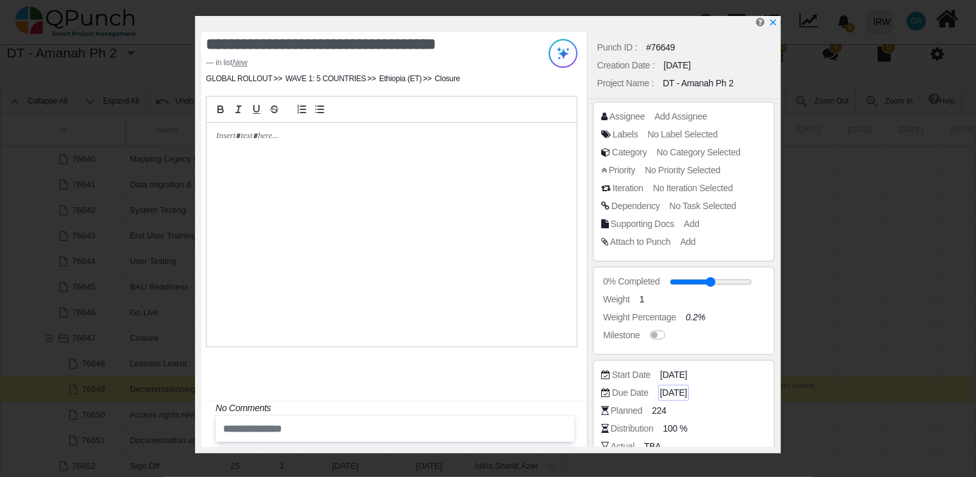
click at [687, 397] on span "[DATE]" at bounding box center [673, 392] width 27 height 13
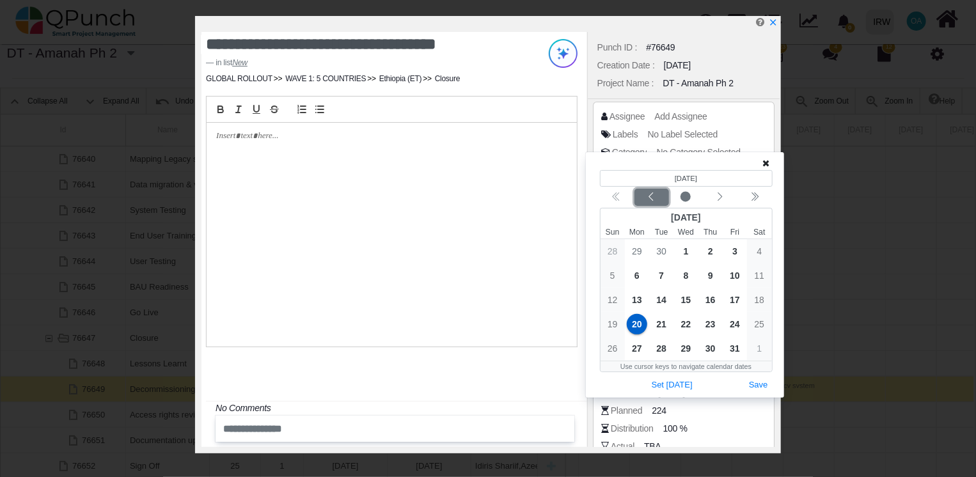
click at [654, 205] on button "Previous month" at bounding box center [652, 197] width 35 height 17
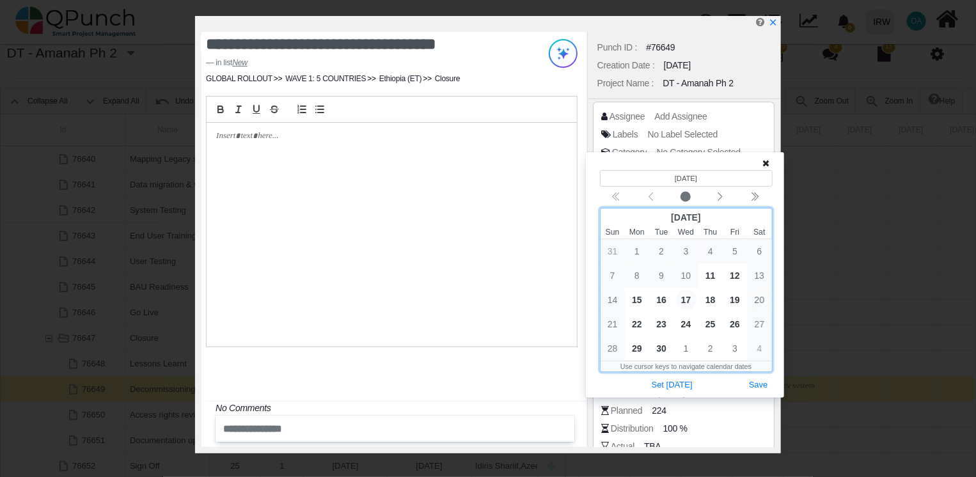
click at [687, 301] on span "17" at bounding box center [686, 300] width 20 height 20
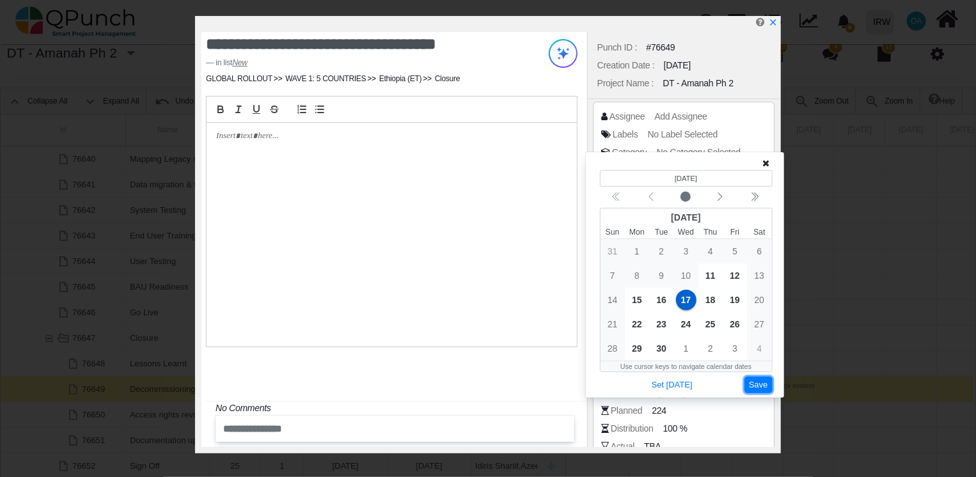
click at [766, 386] on button "Save" at bounding box center [759, 385] width 28 height 17
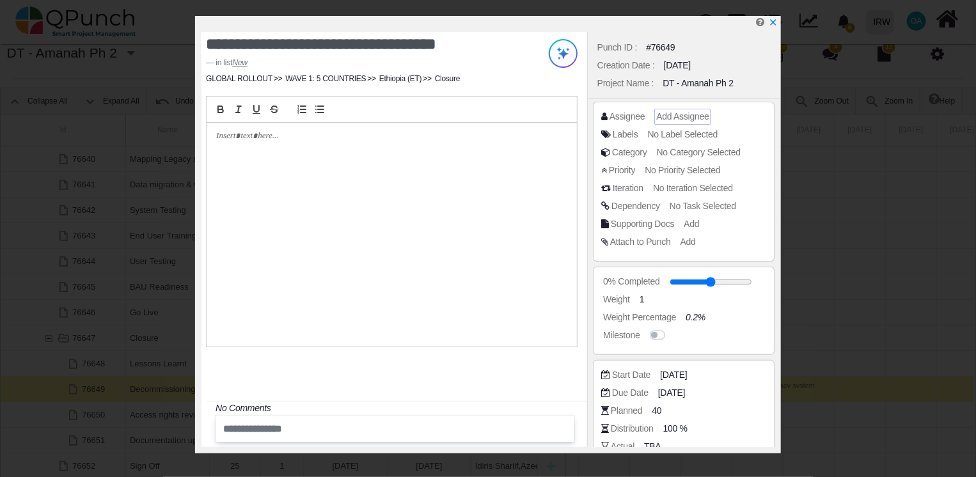
click at [688, 116] on span "Add Assignee" at bounding box center [682, 116] width 52 height 10
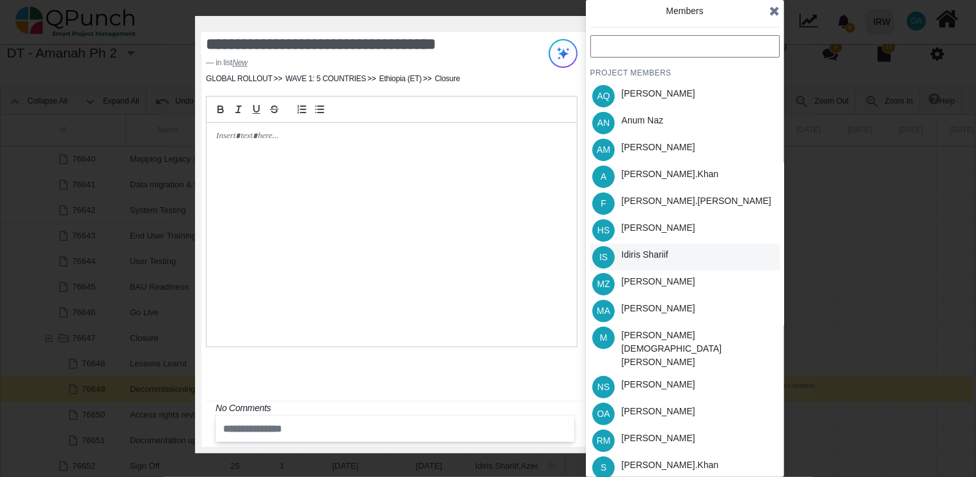
click at [638, 258] on div "Idiris Shariif" at bounding box center [645, 254] width 47 height 13
click at [635, 175] on div "[PERSON_NAME].khan" at bounding box center [670, 174] width 97 height 13
click at [637, 233] on div "[PERSON_NAME]" at bounding box center [659, 227] width 74 height 13
click at [640, 400] on div "[PERSON_NAME]" at bounding box center [658, 413] width 83 height 27
click at [634, 459] on div "[PERSON_NAME].khan" at bounding box center [670, 465] width 97 height 13
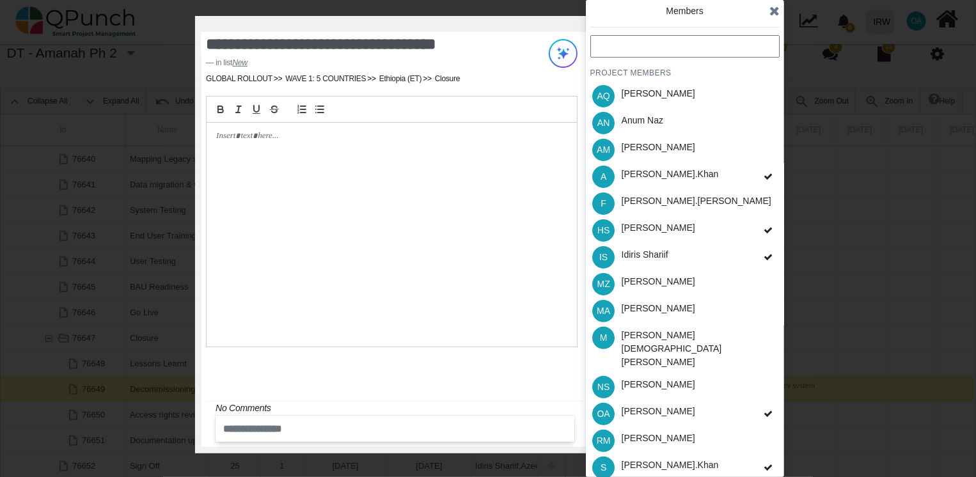
click at [743, 454] on div "S [PERSON_NAME].khan" at bounding box center [684, 467] width 189 height 27
click at [738, 467] on div "PROJECT MEMBERS AQ [PERSON_NAME] AN [PERSON_NAME] AM [PERSON_NAME] A [PERSON_NA…" at bounding box center [684, 298] width 189 height 526
click at [706, 257] on div "IS Idiris Shariif" at bounding box center [684, 257] width 189 height 27
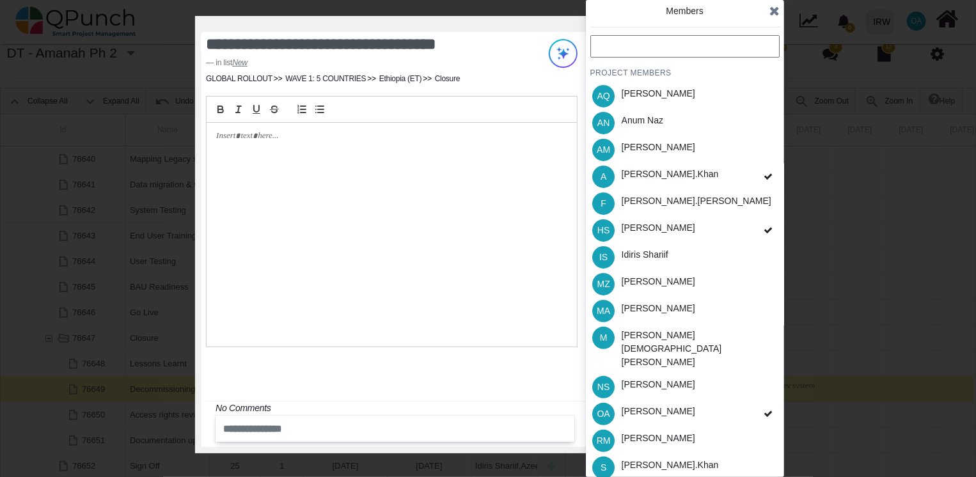
click at [706, 231] on div "PROJECT MEMBERS AQ [PERSON_NAME] AN [PERSON_NAME] AM [PERSON_NAME] A [PERSON_NA…" at bounding box center [684, 298] width 189 height 526
click at [704, 222] on div "HS [PERSON_NAME]" at bounding box center [684, 230] width 189 height 27
click at [773, 10] on icon at bounding box center [774, 10] width 10 height 13
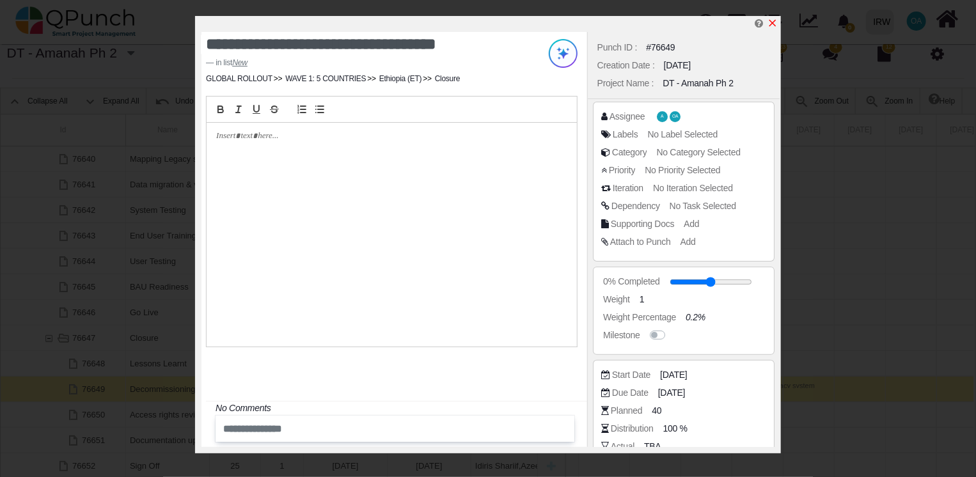
click at [771, 21] on icon "x" at bounding box center [773, 23] width 10 height 10
type input "**"
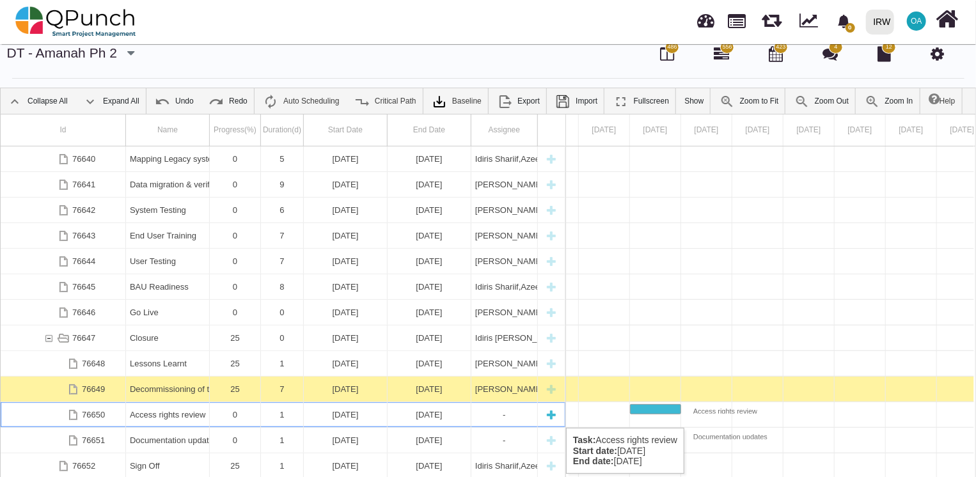
click at [221, 414] on div "0" at bounding box center [235, 414] width 43 height 25
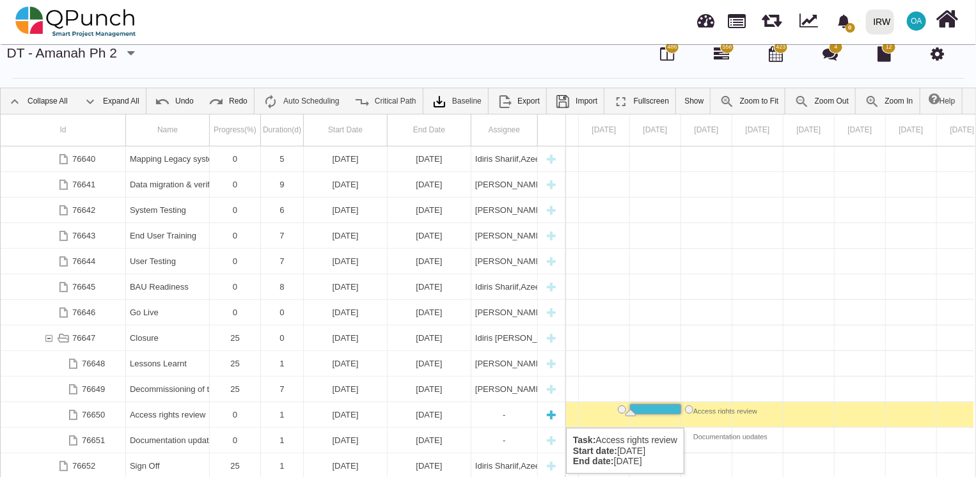
click at [338, 414] on div "[DATE]" at bounding box center [345, 414] width 75 height 25
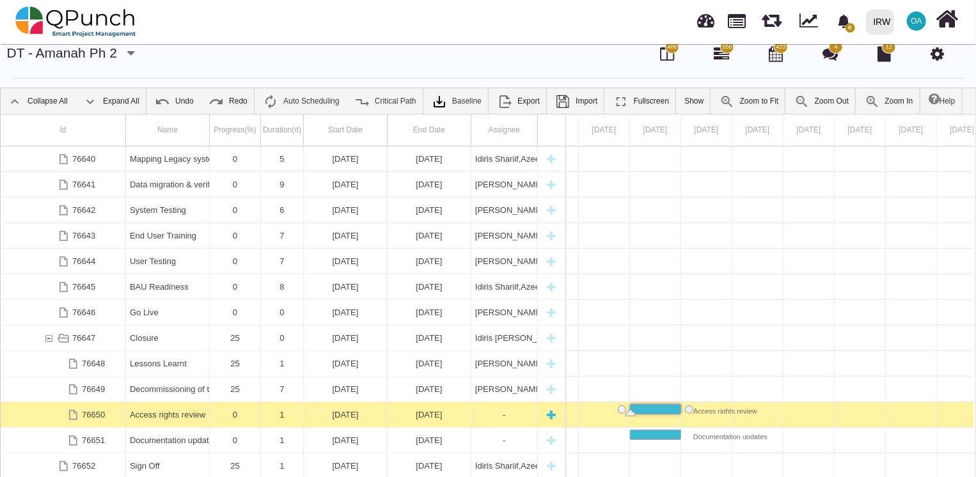
click at [338, 414] on div "[DATE]" at bounding box center [345, 414] width 75 height 25
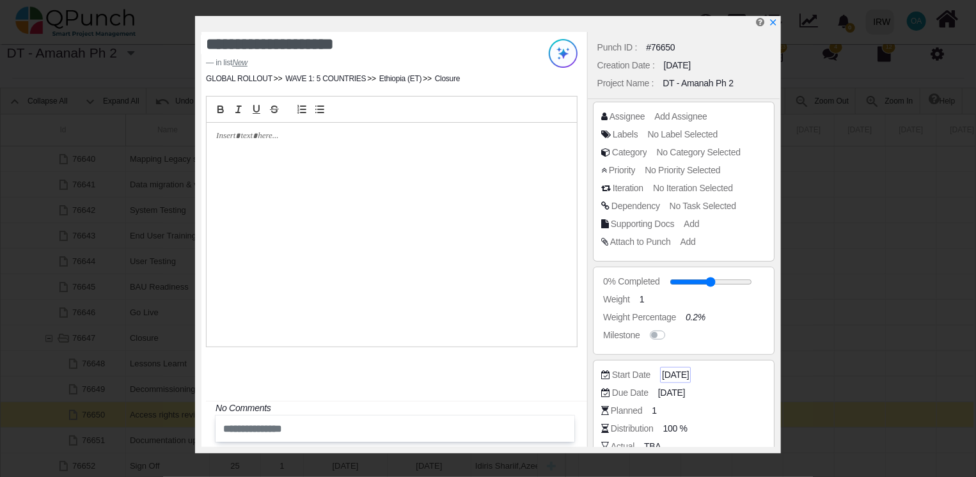
click at [689, 379] on span "[DATE]" at bounding box center [675, 374] width 27 height 13
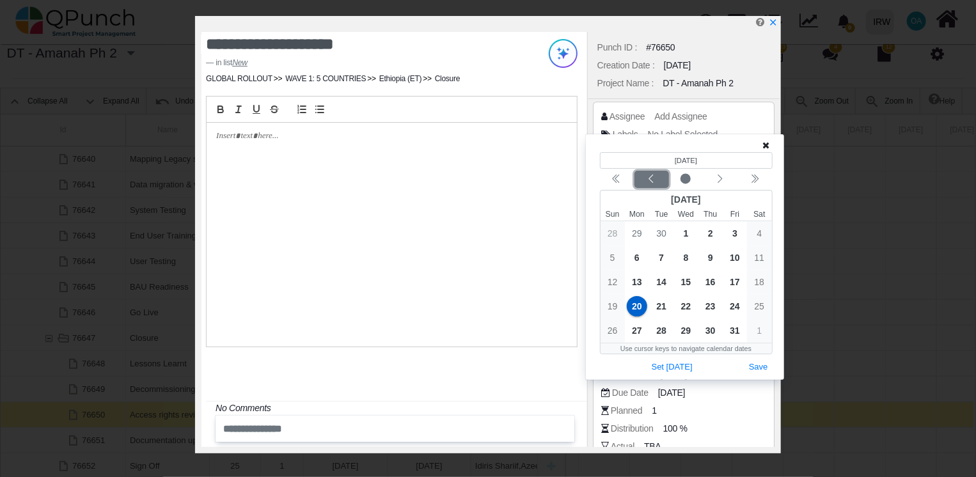
click at [652, 183] on icon "chevron left" at bounding box center [651, 179] width 10 height 10
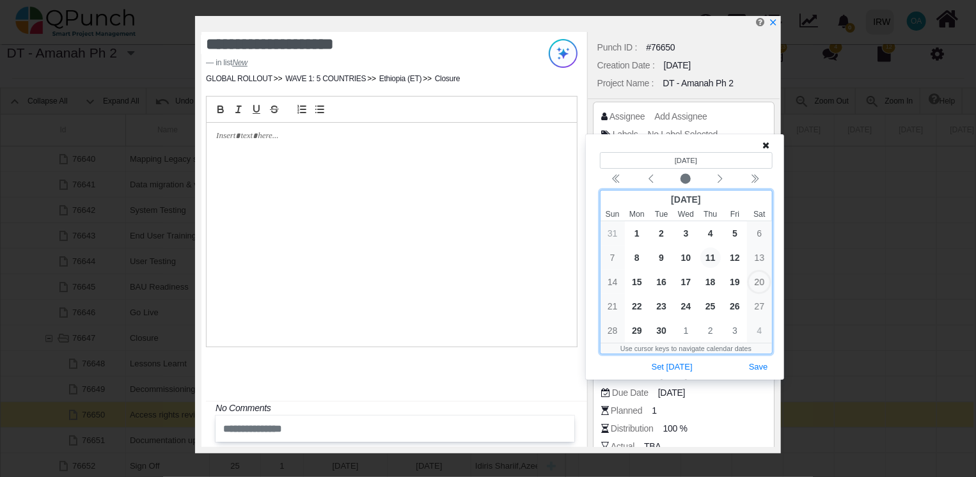
click at [707, 258] on span "11" at bounding box center [710, 258] width 20 height 20
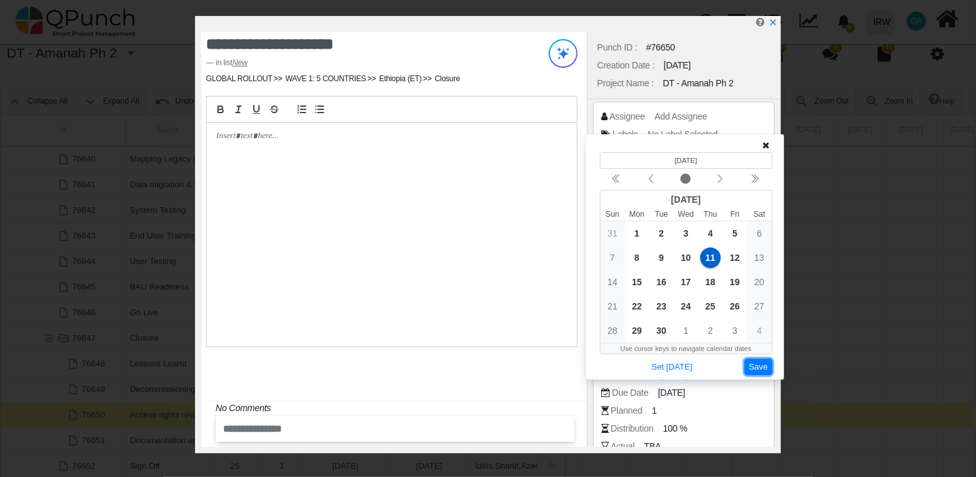
click at [766, 366] on button "Save" at bounding box center [759, 367] width 28 height 17
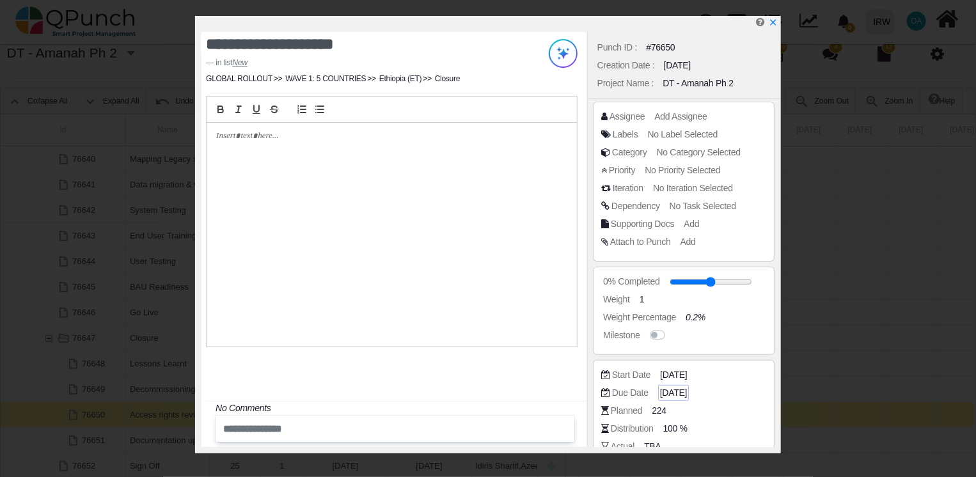
click at [687, 393] on span "[DATE]" at bounding box center [673, 392] width 27 height 13
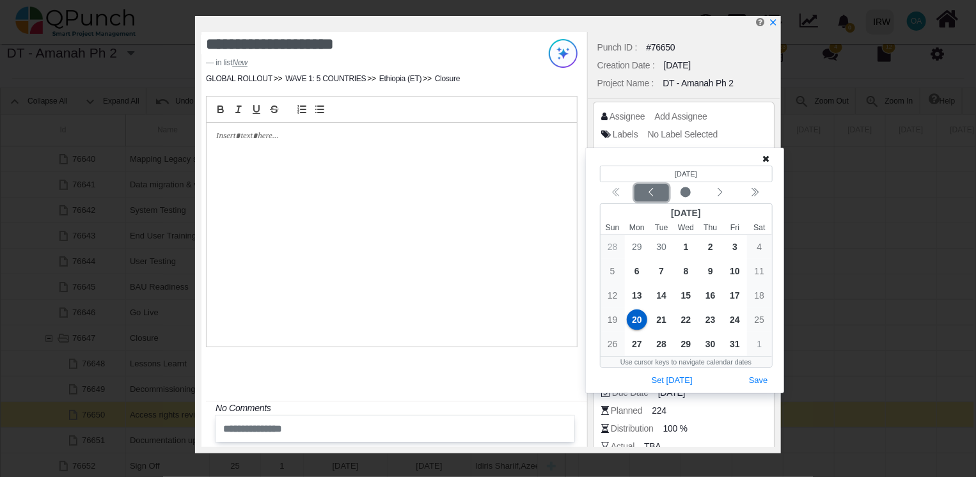
click at [647, 191] on icon "chevron left" at bounding box center [651, 192] width 10 height 10
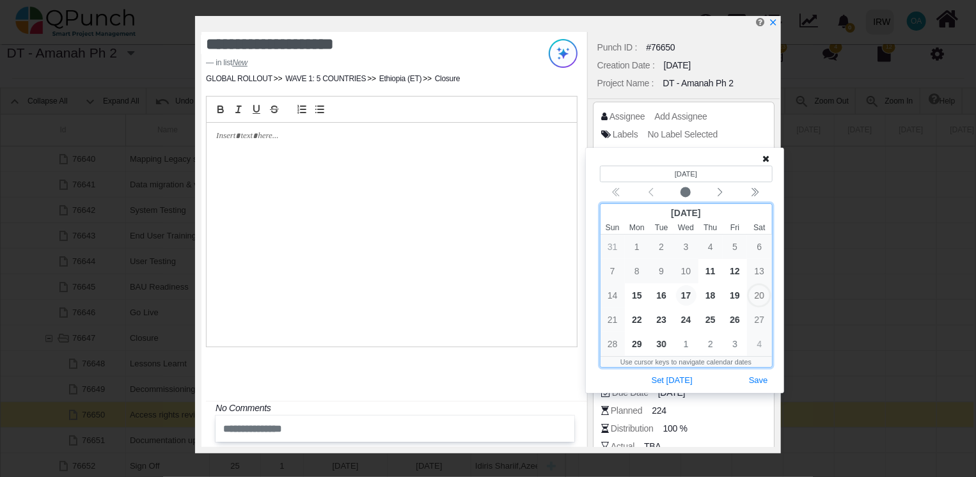
click at [687, 298] on span "17" at bounding box center [686, 295] width 20 height 20
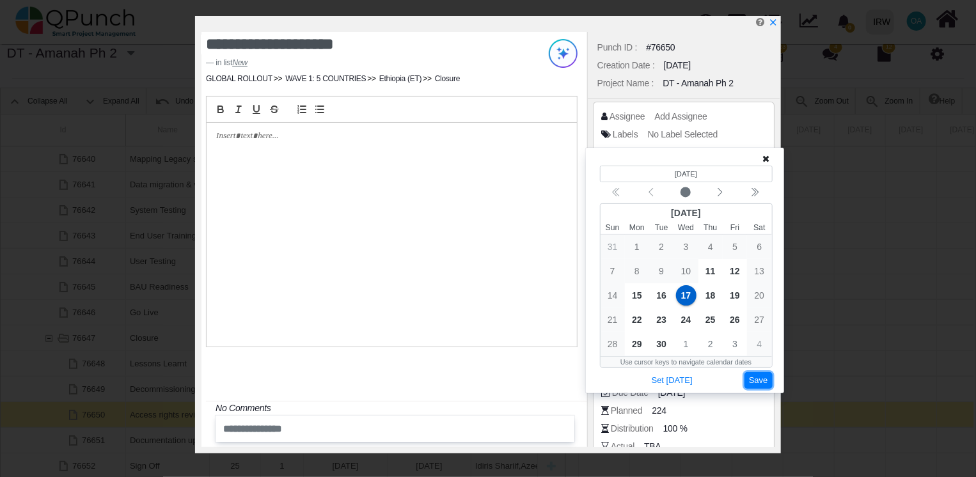
click at [759, 375] on button "Save" at bounding box center [759, 380] width 28 height 17
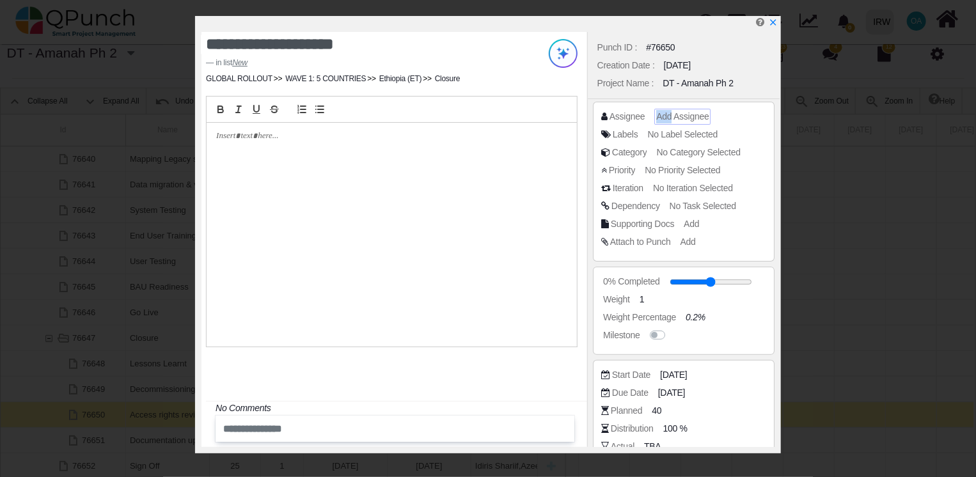
drag, startPoint x: 670, startPoint y: 107, endPoint x: 671, endPoint y: 115, distance: 7.8
click at [671, 115] on div "Assignee Add Assignee Labels No Label Selected Category No Category Selected Pr…" at bounding box center [684, 182] width 182 height 160
click at [671, 115] on span "Add Assignee" at bounding box center [682, 116] width 52 height 10
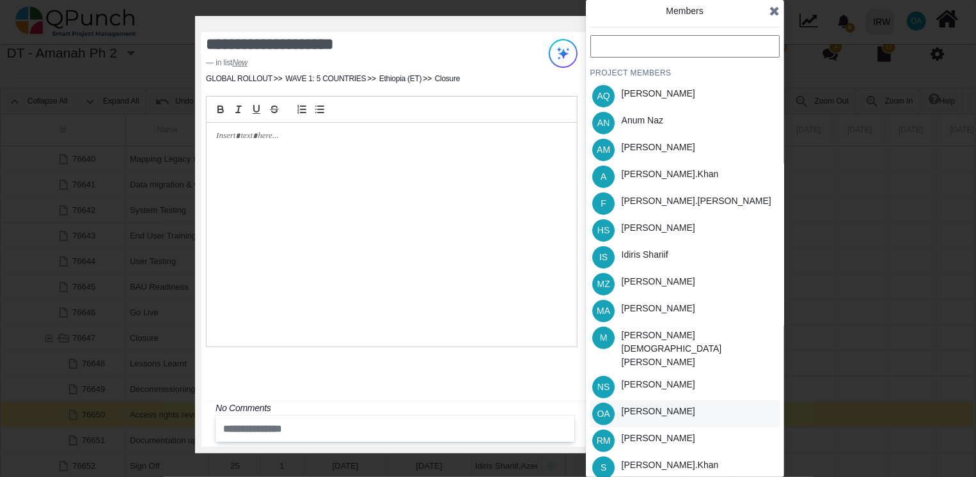
click at [649, 405] on div "[PERSON_NAME]" at bounding box center [659, 411] width 74 height 13
click at [775, 15] on icon at bounding box center [774, 10] width 10 height 13
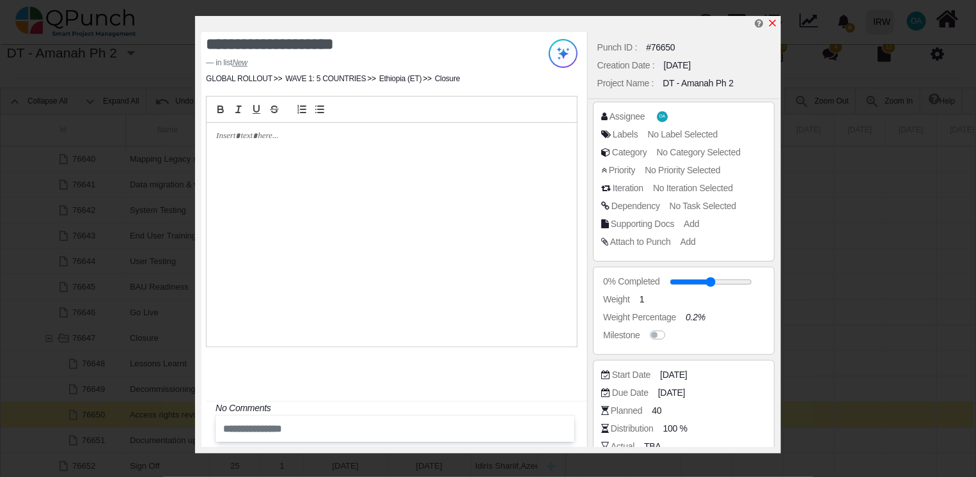
click at [770, 22] on icon "x" at bounding box center [773, 23] width 10 height 10
type input "**"
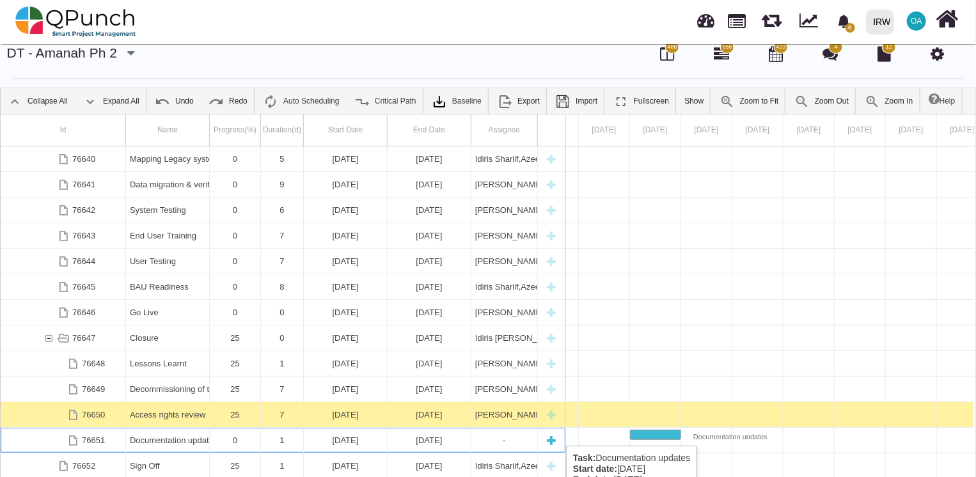
click at [239, 441] on div "0" at bounding box center [235, 440] width 43 height 25
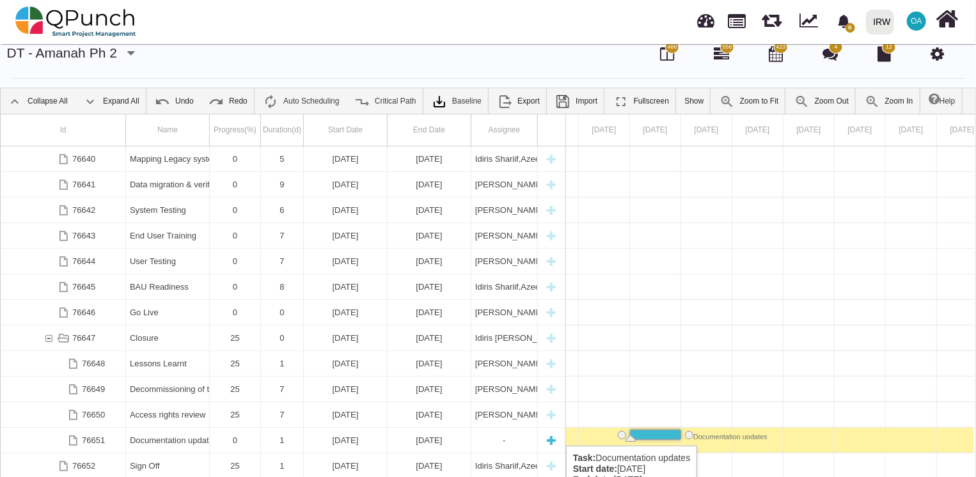
click at [287, 440] on div "1" at bounding box center [282, 440] width 35 height 25
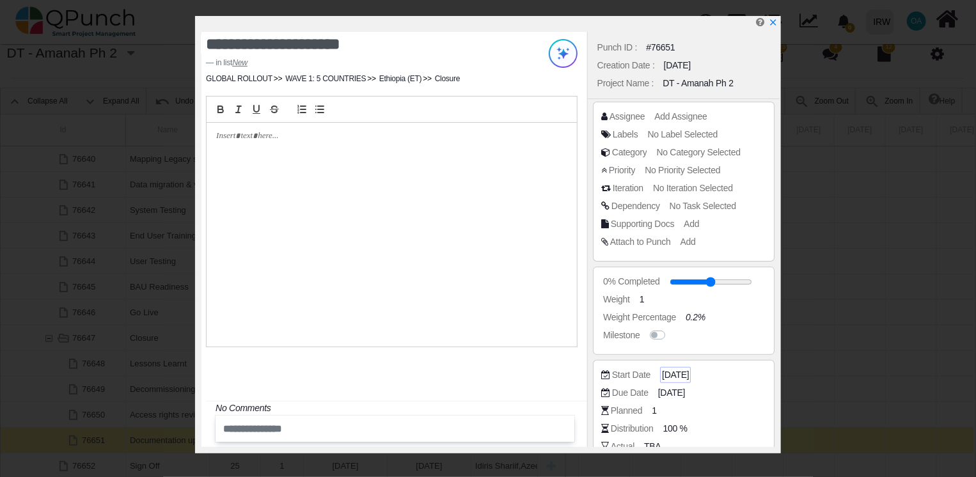
click at [674, 375] on span "[DATE]" at bounding box center [675, 374] width 27 height 13
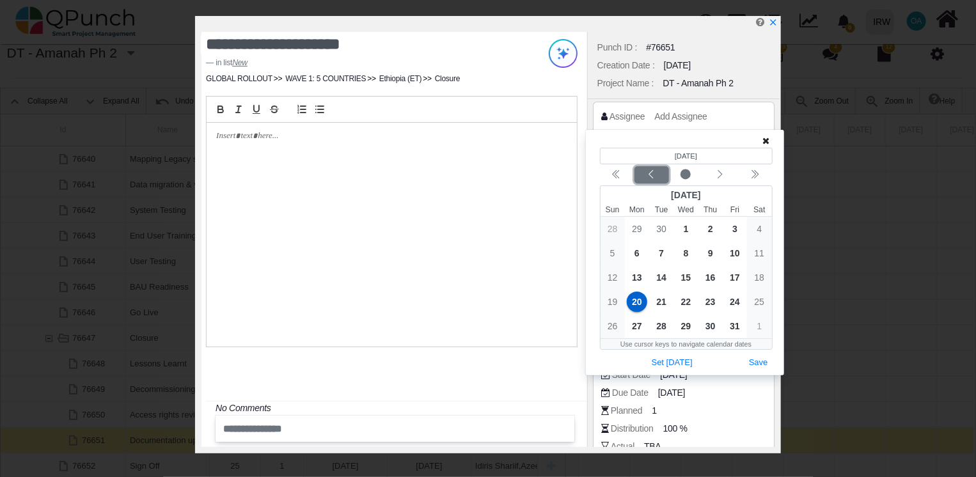
click at [655, 179] on icon "chevron left" at bounding box center [651, 175] width 10 height 10
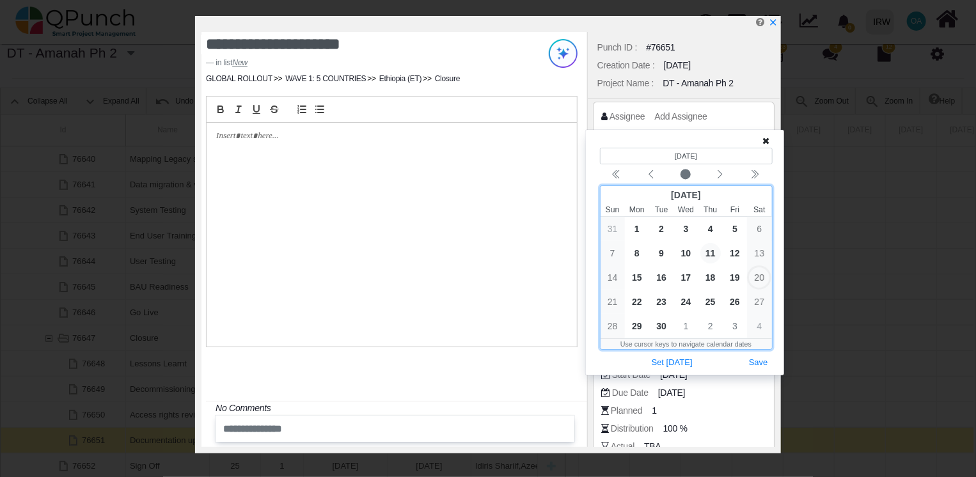
click at [710, 257] on span "11" at bounding box center [710, 253] width 20 height 20
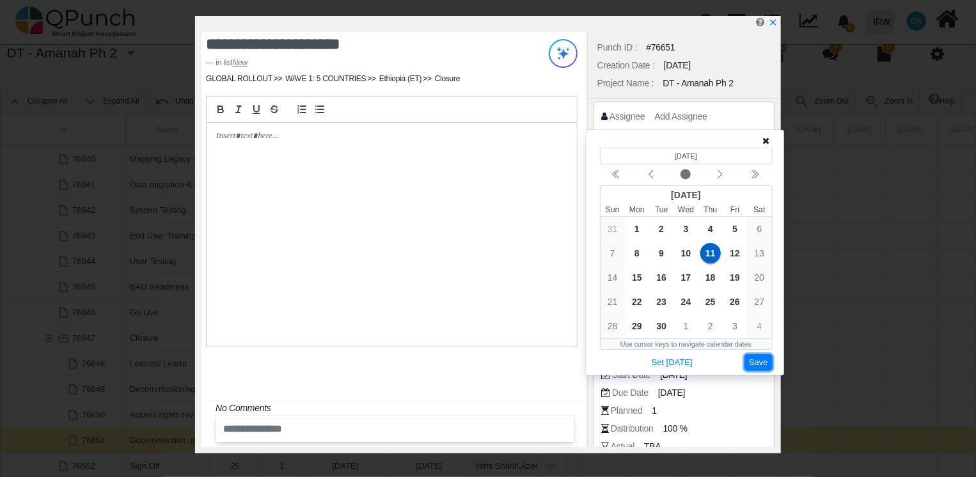
click at [762, 361] on button "Save" at bounding box center [759, 362] width 28 height 17
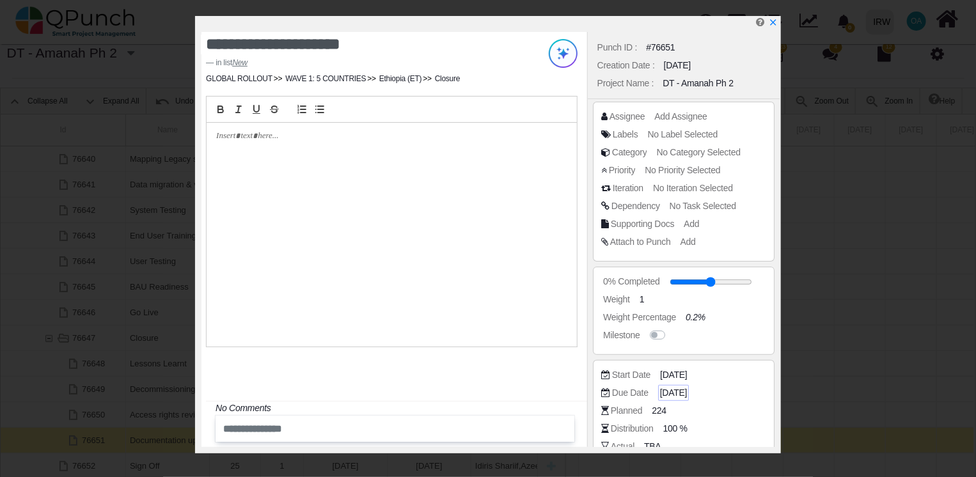
click at [687, 395] on span "[DATE]" at bounding box center [673, 392] width 27 height 13
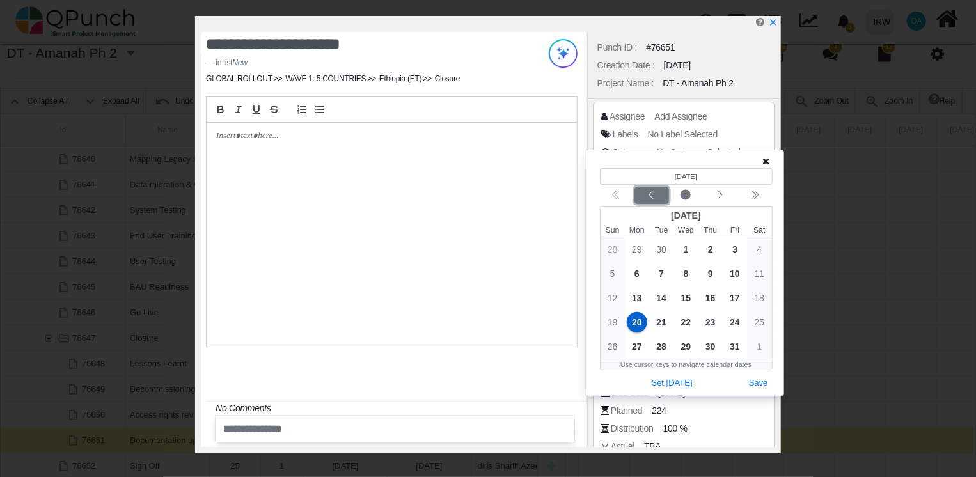
click at [650, 196] on icon "chevron left" at bounding box center [651, 195] width 10 height 10
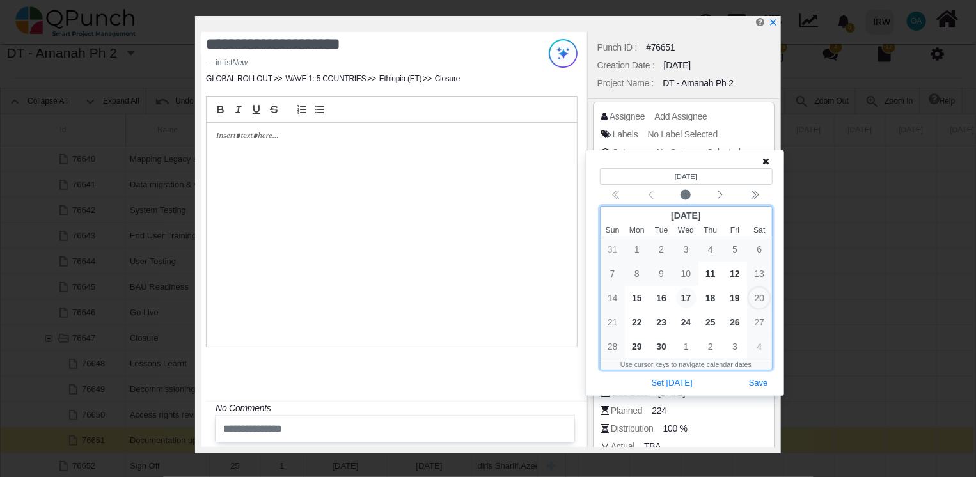
click at [686, 295] on span "17" at bounding box center [686, 298] width 20 height 20
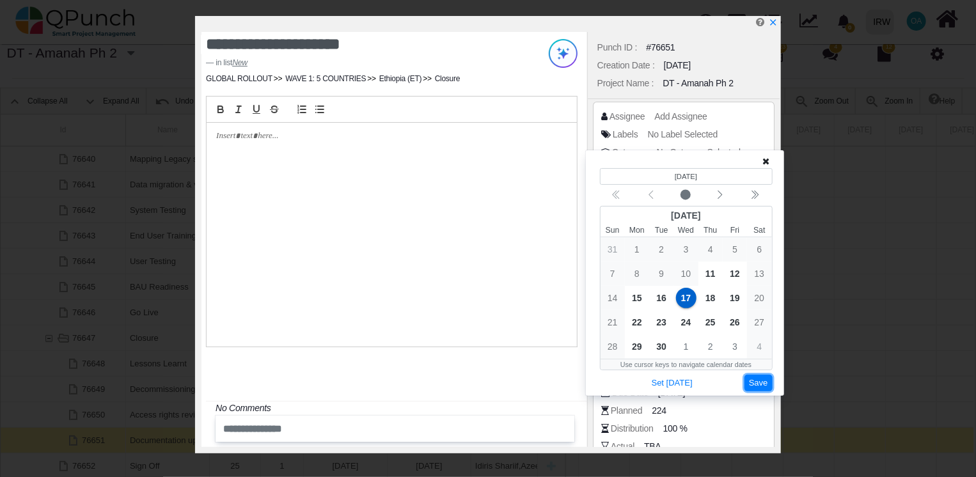
click at [760, 382] on button "Save" at bounding box center [759, 383] width 28 height 17
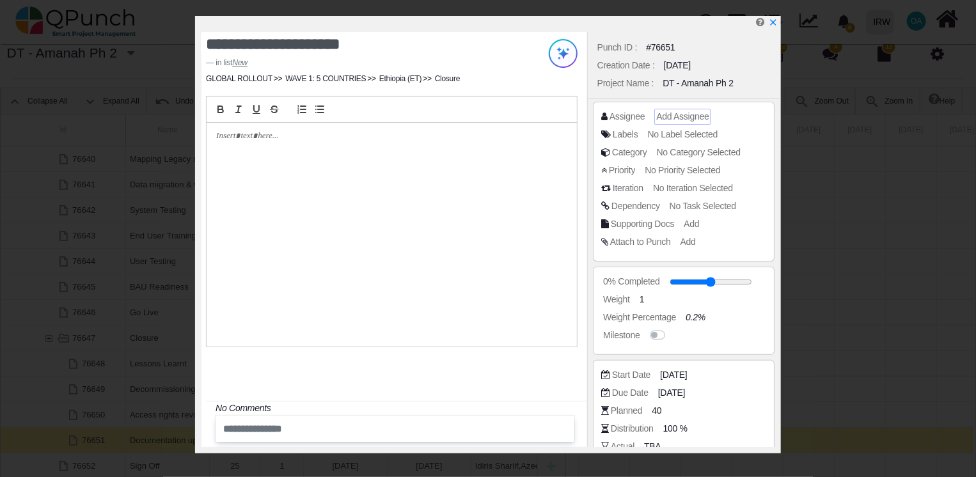
click at [685, 119] on span "Add Assignee" at bounding box center [682, 116] width 52 height 10
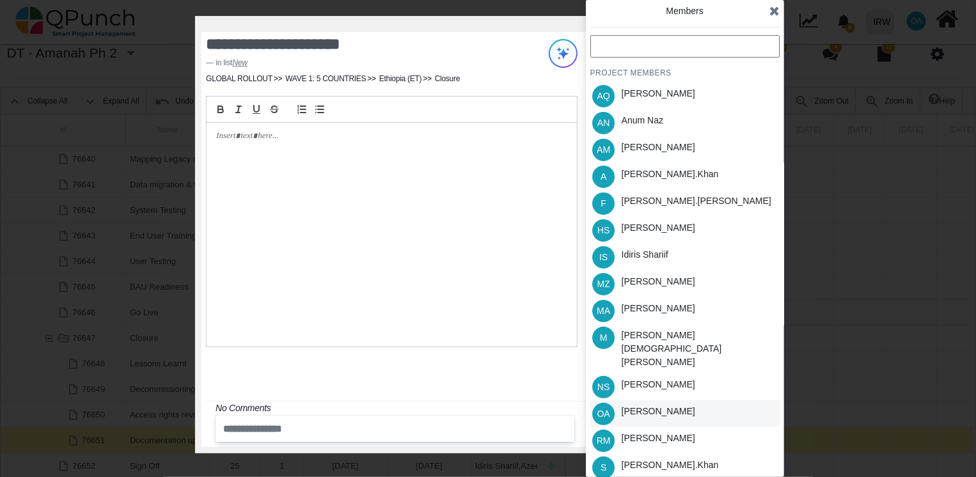
click at [672, 400] on div "OA [PERSON_NAME]" at bounding box center [684, 413] width 189 height 27
click at [643, 169] on div "[PERSON_NAME].khan" at bounding box center [670, 174] width 97 height 13
click at [773, 7] on icon at bounding box center [774, 10] width 10 height 13
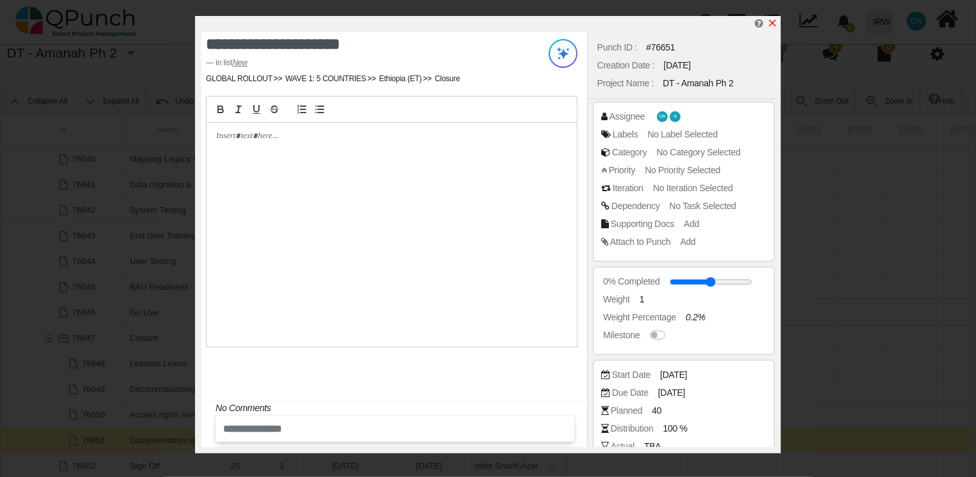
click at [773, 22] on icon "x" at bounding box center [773, 23] width 10 height 10
type input "**"
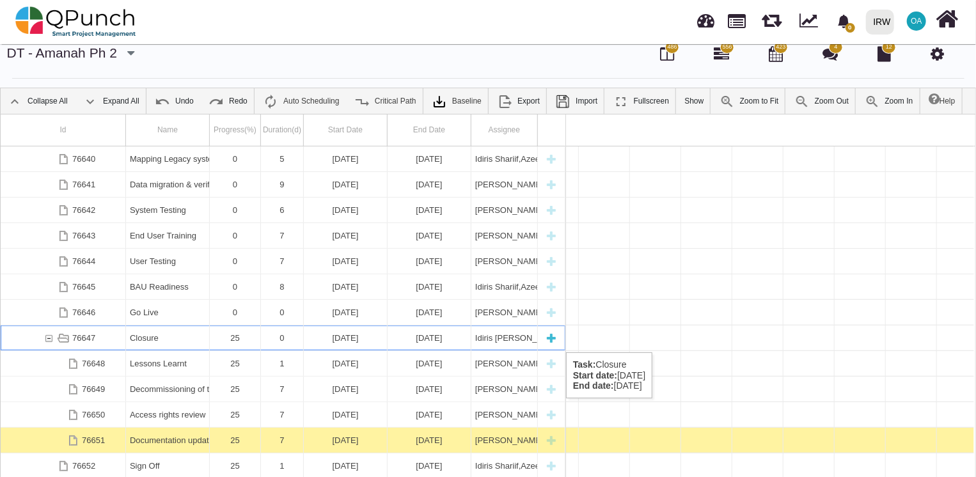
scroll to position [0, 17846]
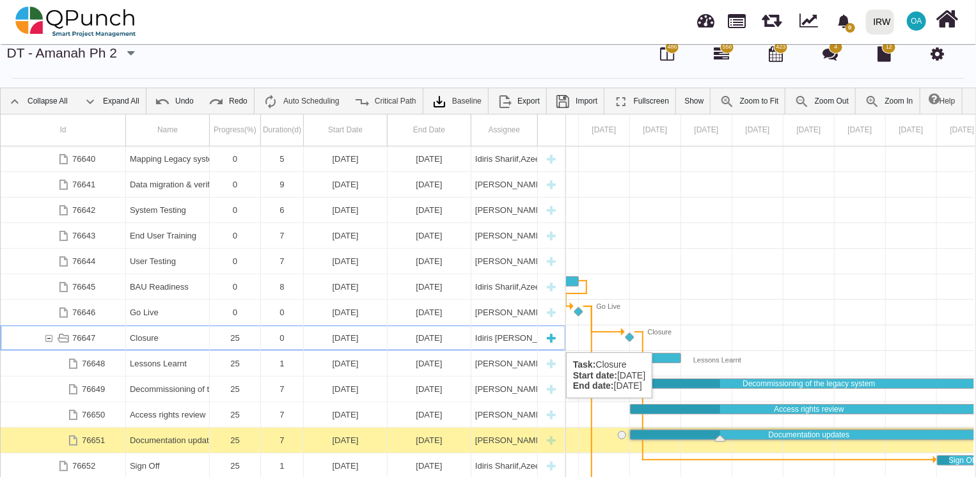
click at [45, 339] on div "76647" at bounding box center [49, 338] width 12 height 25
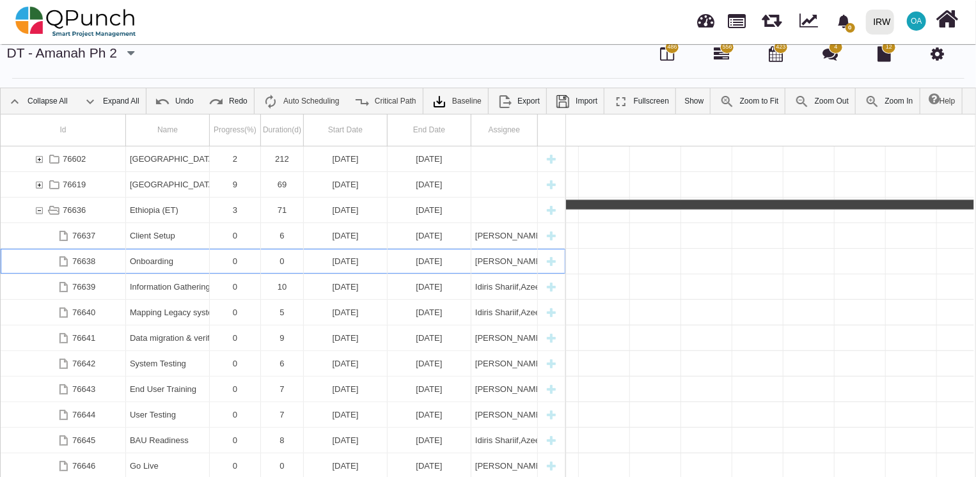
scroll to position [0, 14878]
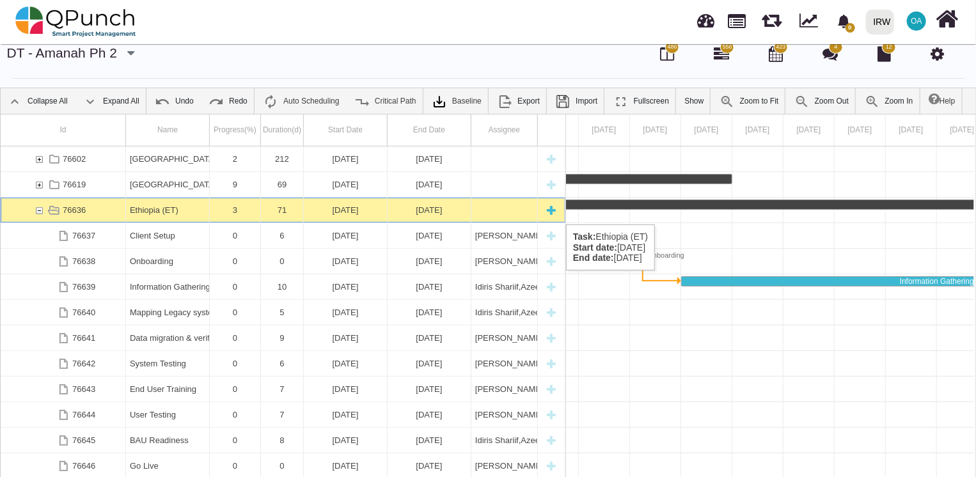
click at [35, 211] on div "76636" at bounding box center [39, 210] width 12 height 25
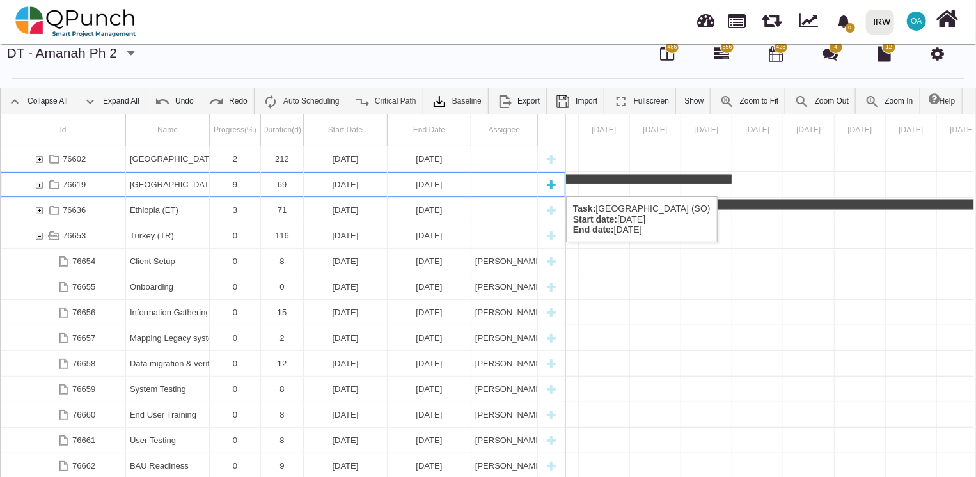
click at [36, 183] on div "76619" at bounding box center [39, 184] width 12 height 25
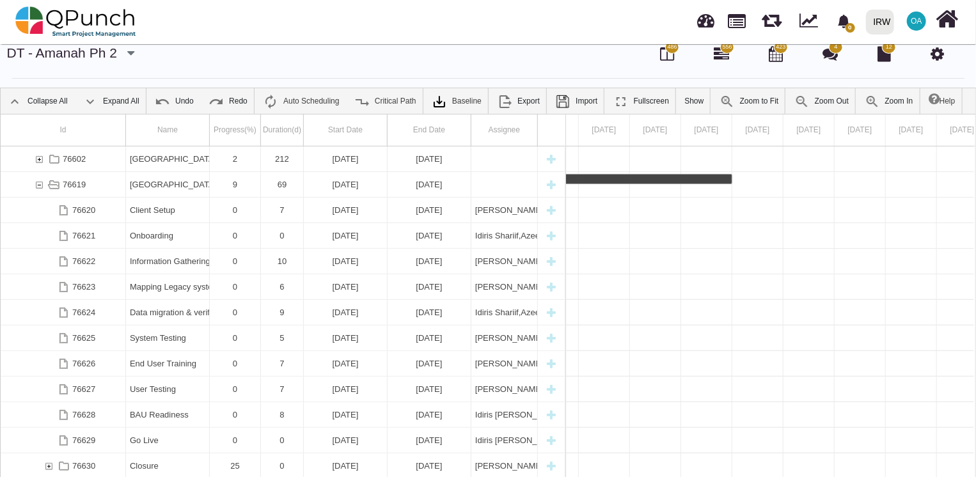
click at [36, 183] on div "76619" at bounding box center [39, 184] width 12 height 25
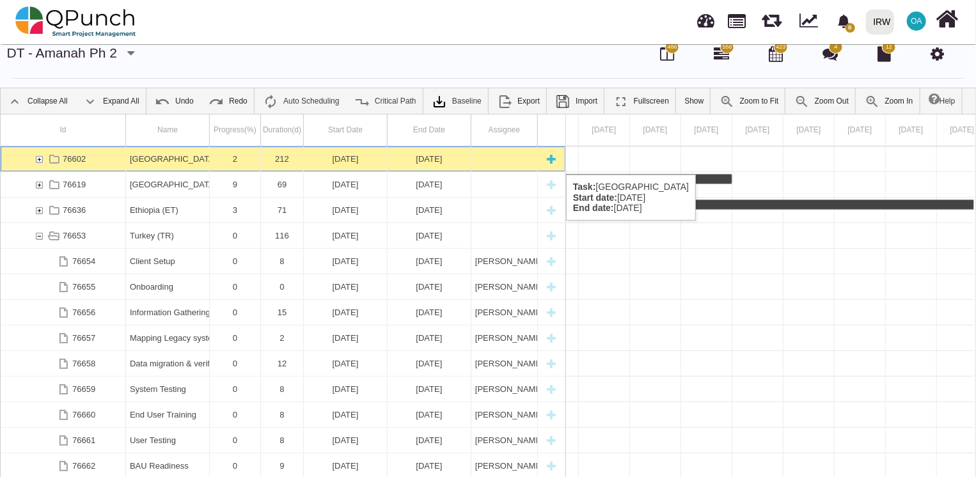
scroll to position [0, 14571]
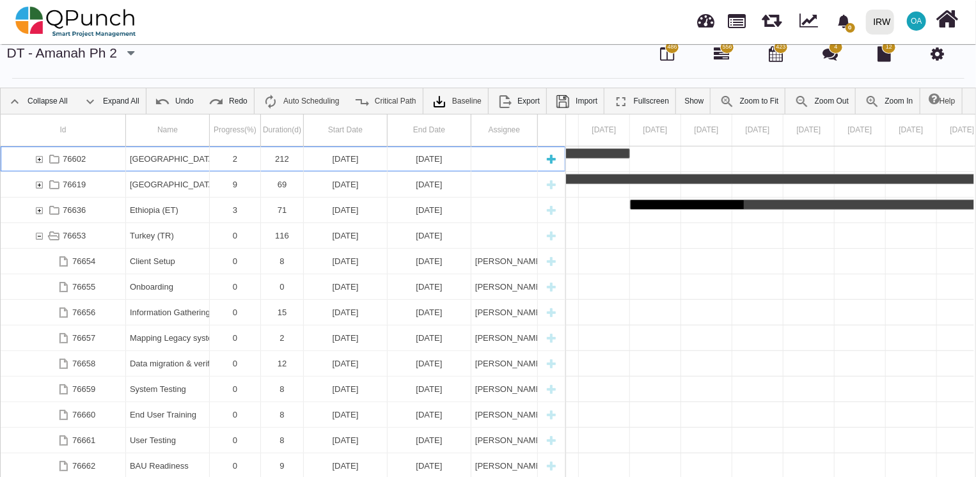
click at [36, 161] on div "76602" at bounding box center [39, 158] width 12 height 25
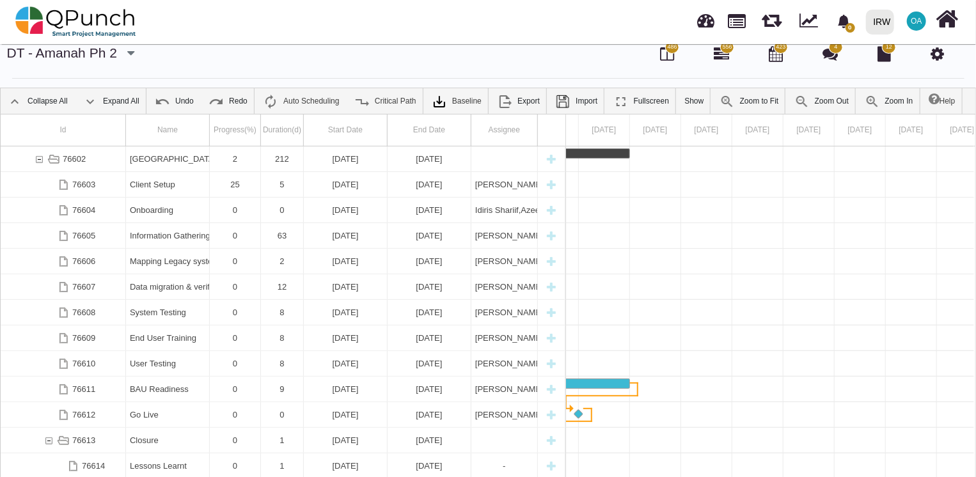
click at [36, 161] on div "76602" at bounding box center [39, 158] width 12 height 25
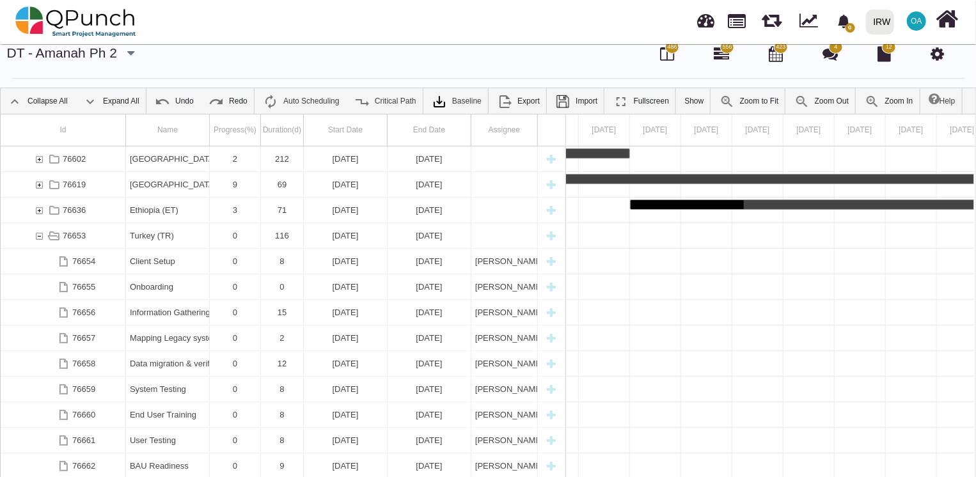
scroll to position [0, 0]
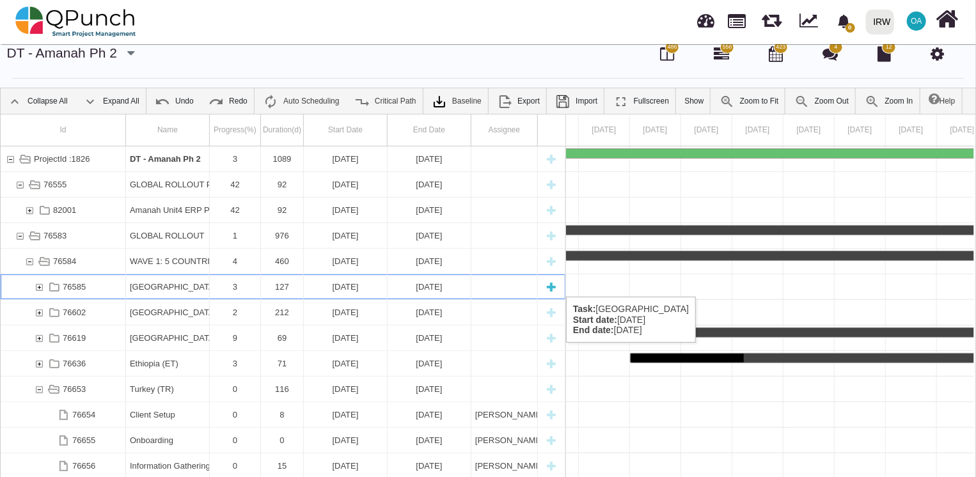
click at [38, 283] on div "76585" at bounding box center [39, 286] width 12 height 25
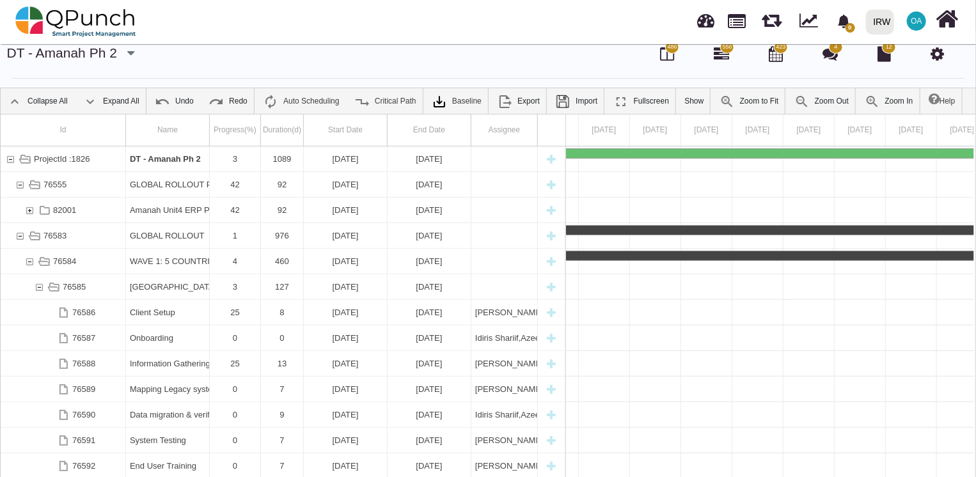
click at [38, 283] on div "76585" at bounding box center [39, 286] width 12 height 25
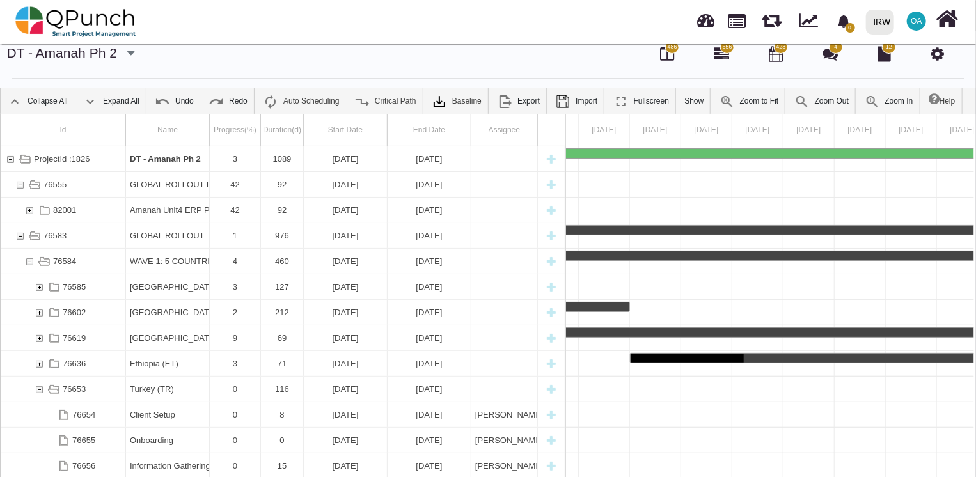
click at [38, 283] on div "76585" at bounding box center [39, 286] width 12 height 25
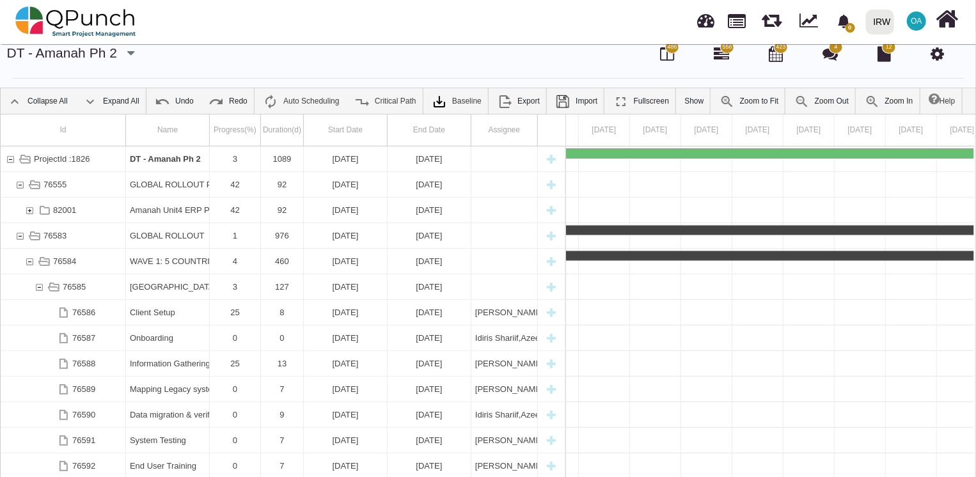
click at [38, 283] on div "76585" at bounding box center [39, 286] width 12 height 25
